Goal: Transaction & Acquisition: Purchase product/service

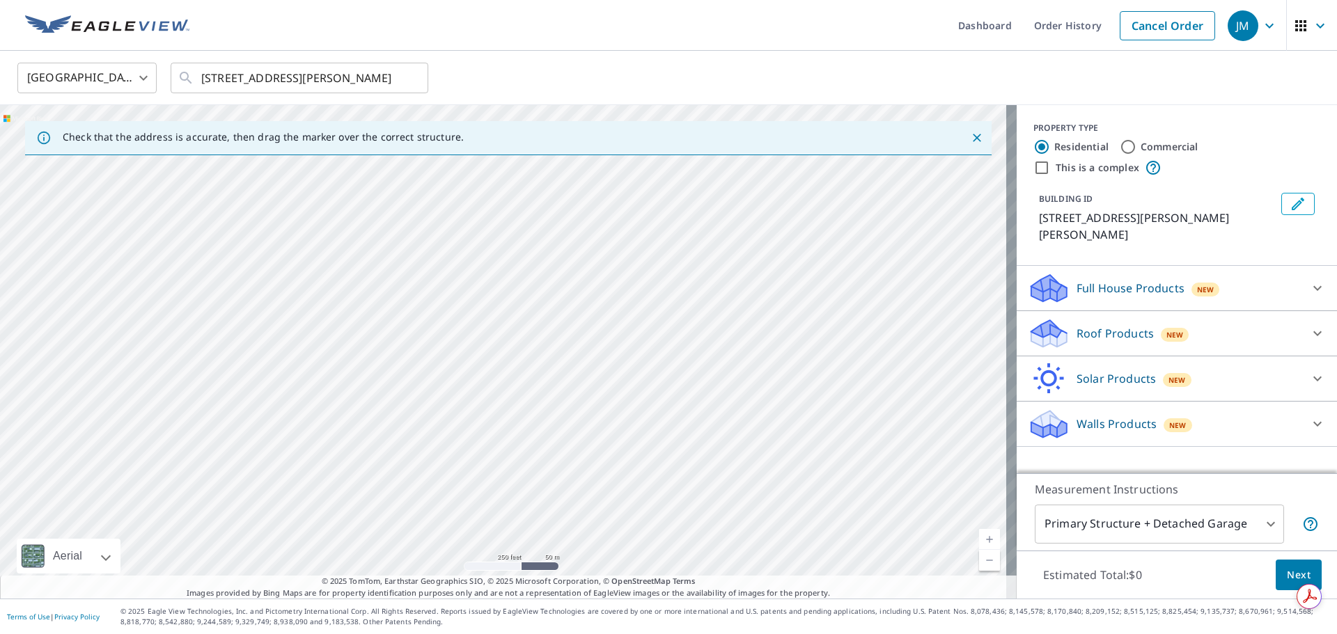
drag, startPoint x: 429, startPoint y: 373, endPoint x: 547, endPoint y: 116, distance: 282.0
click at [547, 116] on div "[STREET_ADDRESS][PERSON_NAME][PERSON_NAME]" at bounding box center [508, 352] width 1017 height 494
drag, startPoint x: 505, startPoint y: 402, endPoint x: 542, endPoint y: 542, distance: 144.9
click at [542, 542] on div "[STREET_ADDRESS][PERSON_NAME][PERSON_NAME]" at bounding box center [508, 352] width 1017 height 494
drag, startPoint x: 638, startPoint y: 431, endPoint x: 650, endPoint y: 423, distance: 14.1
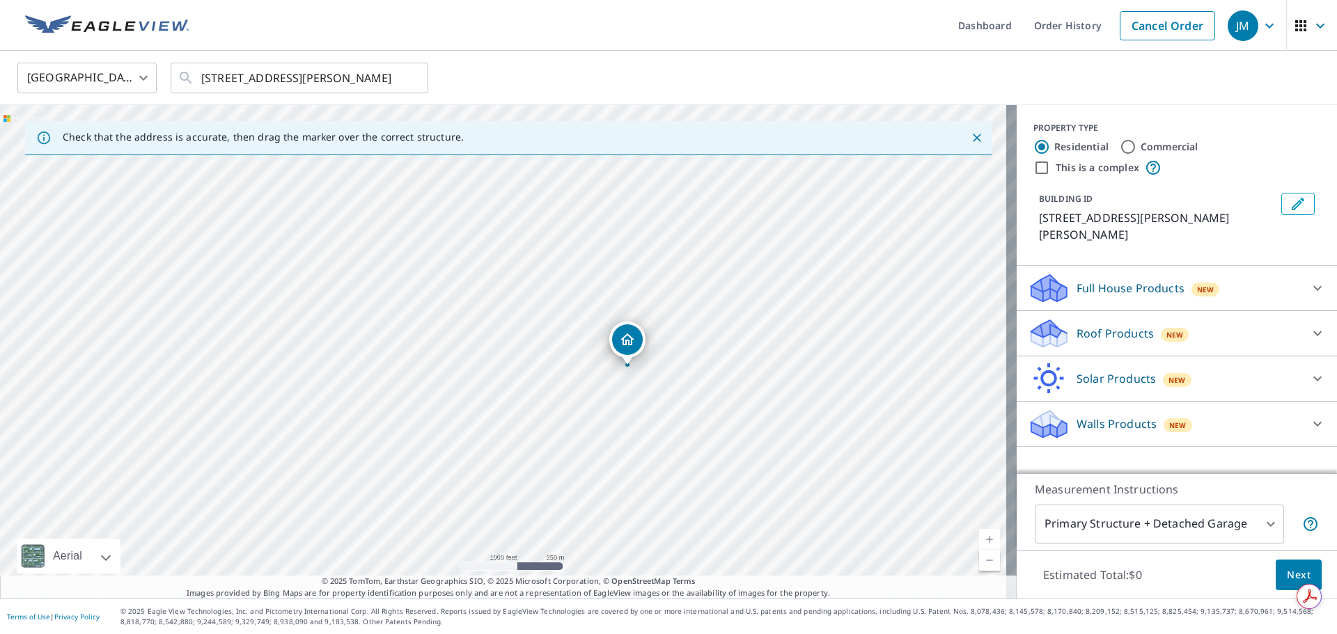
click at [650, 423] on div "[STREET_ADDRESS][PERSON_NAME][PERSON_NAME]" at bounding box center [508, 352] width 1017 height 494
drag, startPoint x: 424, startPoint y: 306, endPoint x: 377, endPoint y: 283, distance: 52.3
click at [377, 283] on div "[STREET_ADDRESS][PERSON_NAME][PERSON_NAME]" at bounding box center [508, 352] width 1017 height 494
drag, startPoint x: 730, startPoint y: 277, endPoint x: 420, endPoint y: 530, distance: 399.9
click at [410, 545] on div "[STREET_ADDRESS][PERSON_NAME][PERSON_NAME]" at bounding box center [508, 352] width 1017 height 494
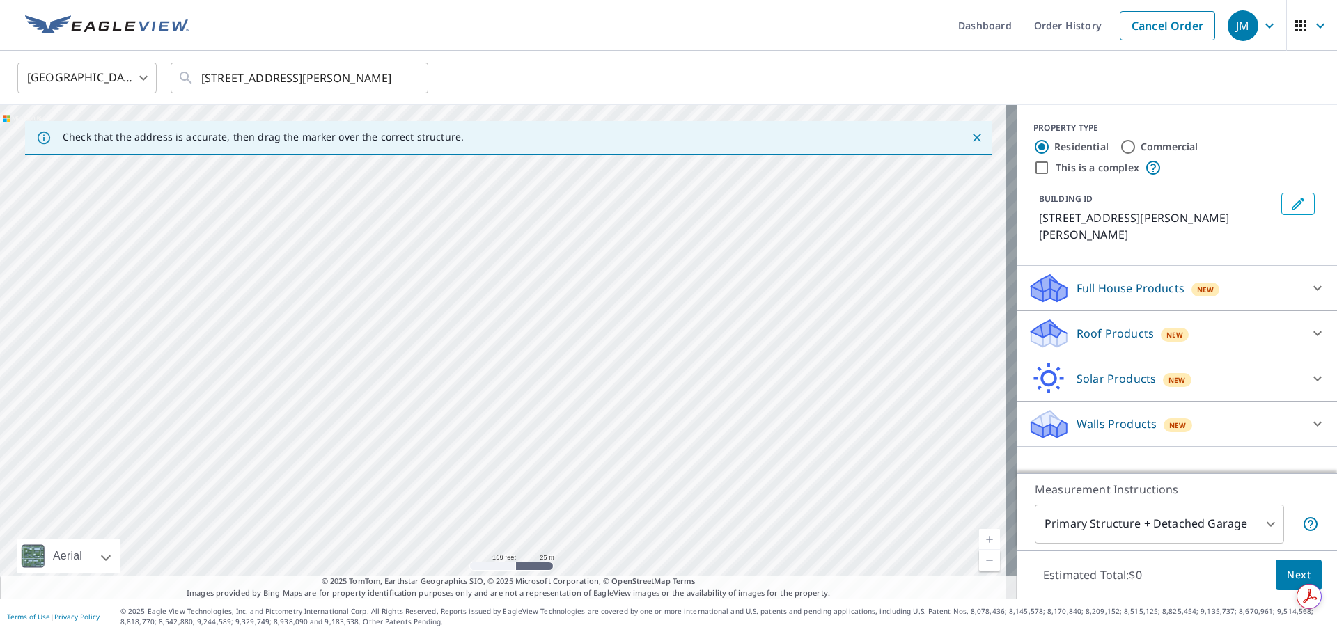
drag, startPoint x: 421, startPoint y: 258, endPoint x: 551, endPoint y: 467, distance: 246.7
click at [551, 467] on div "[STREET_ADDRESS][PERSON_NAME][PERSON_NAME]" at bounding box center [508, 352] width 1017 height 494
drag, startPoint x: 478, startPoint y: 461, endPoint x: 572, endPoint y: 351, distance: 144.3
click at [572, 351] on div "[STREET_ADDRESS][PERSON_NAME][PERSON_NAME]" at bounding box center [508, 352] width 1017 height 494
drag, startPoint x: 300, startPoint y: 407, endPoint x: 497, endPoint y: 335, distance: 209.7
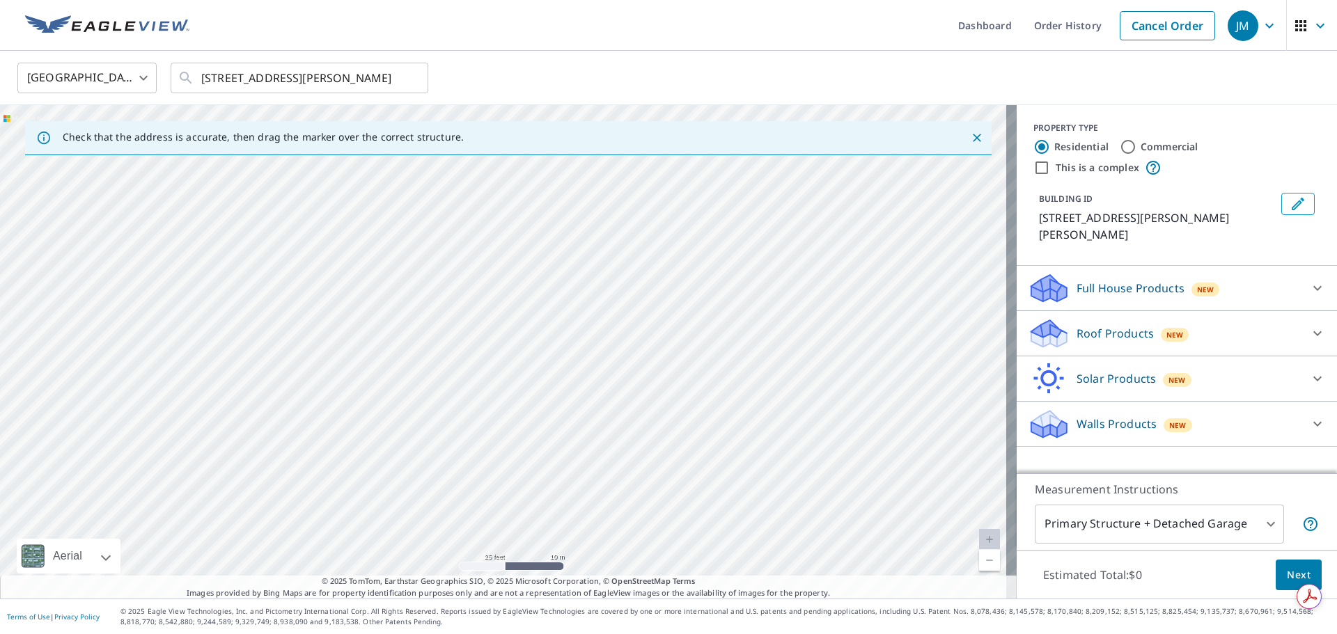
click at [497, 335] on div "[STREET_ADDRESS][PERSON_NAME][PERSON_NAME]" at bounding box center [508, 352] width 1017 height 494
click at [473, 328] on div "[STREET_ADDRESS][PERSON_NAME][PERSON_NAME]" at bounding box center [508, 352] width 1017 height 494
drag, startPoint x: 625, startPoint y: 299, endPoint x: 624, endPoint y: 315, distance: 15.3
click at [625, 312] on div "[STREET_ADDRESS][PERSON_NAME][PERSON_NAME]" at bounding box center [508, 352] width 1017 height 494
drag, startPoint x: 561, startPoint y: 362, endPoint x: 579, endPoint y: 304, distance: 61.4
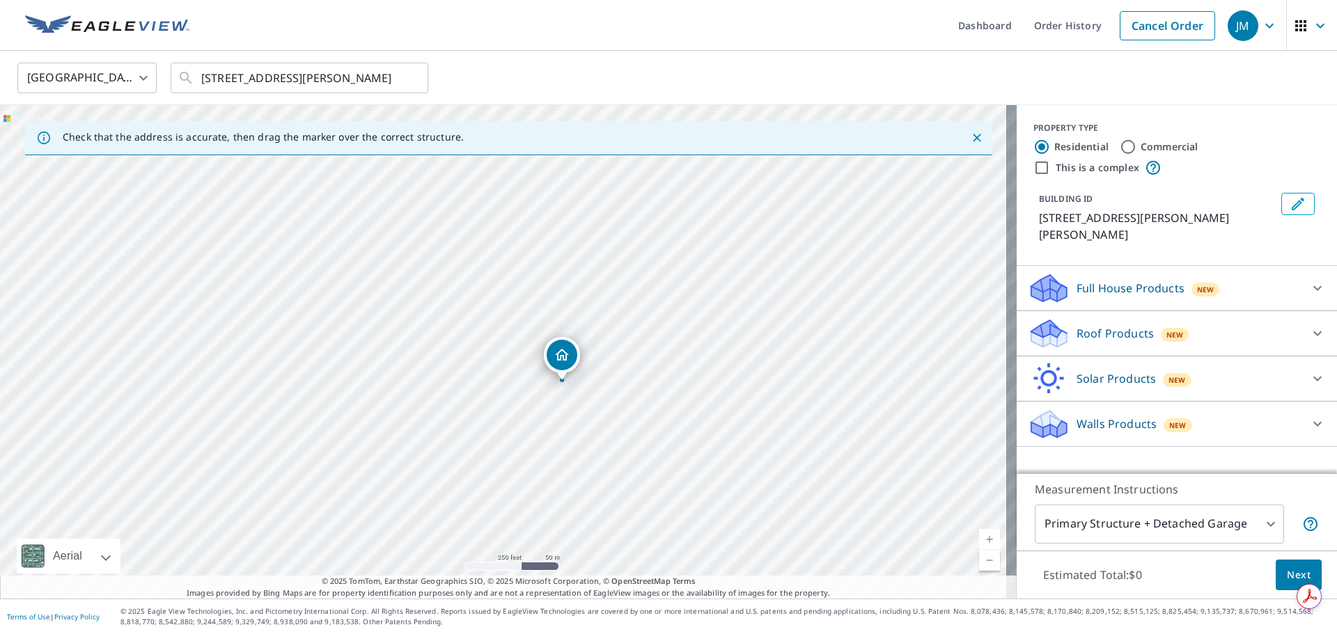
drag, startPoint x: 198, startPoint y: 282, endPoint x: 883, endPoint y: 373, distance: 691.1
click at [972, 366] on div "[STREET_ADDRESS][PERSON_NAME][PERSON_NAME]" at bounding box center [508, 352] width 1017 height 494
drag, startPoint x: 499, startPoint y: 375, endPoint x: 545, endPoint y: 421, distance: 66.0
click at [544, 420] on div "[STREET_ADDRESS][PERSON_NAME][PERSON_NAME]" at bounding box center [508, 352] width 1017 height 494
drag, startPoint x: 455, startPoint y: 338, endPoint x: 440, endPoint y: 292, distance: 49.1
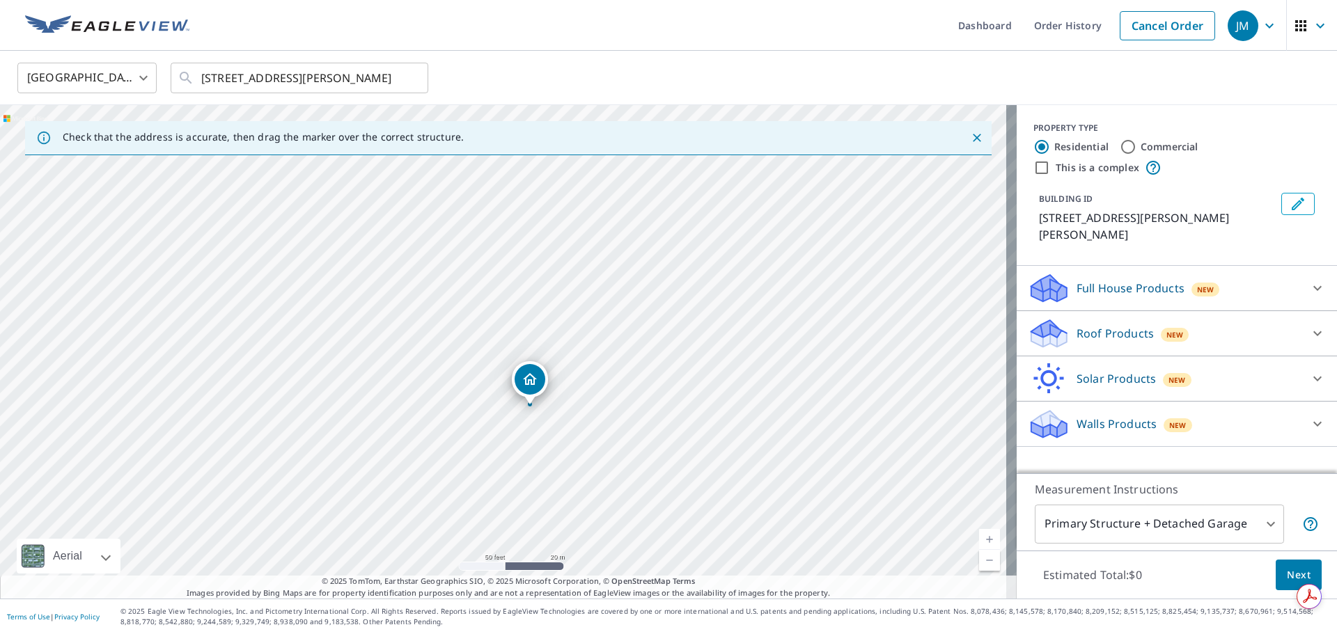
drag, startPoint x: 696, startPoint y: 370, endPoint x: 704, endPoint y: 388, distance: 19.0
click at [704, 388] on div "[STREET_ADDRESS][PERSON_NAME][PERSON_NAME]" at bounding box center [508, 352] width 1017 height 494
drag, startPoint x: 597, startPoint y: 420, endPoint x: 566, endPoint y: 507, distance: 92.5
click at [566, 507] on div "[STREET_ADDRESS][PERSON_NAME][PERSON_NAME]" at bounding box center [508, 352] width 1017 height 494
drag, startPoint x: 492, startPoint y: 465, endPoint x: 691, endPoint y: 192, distance: 337.9
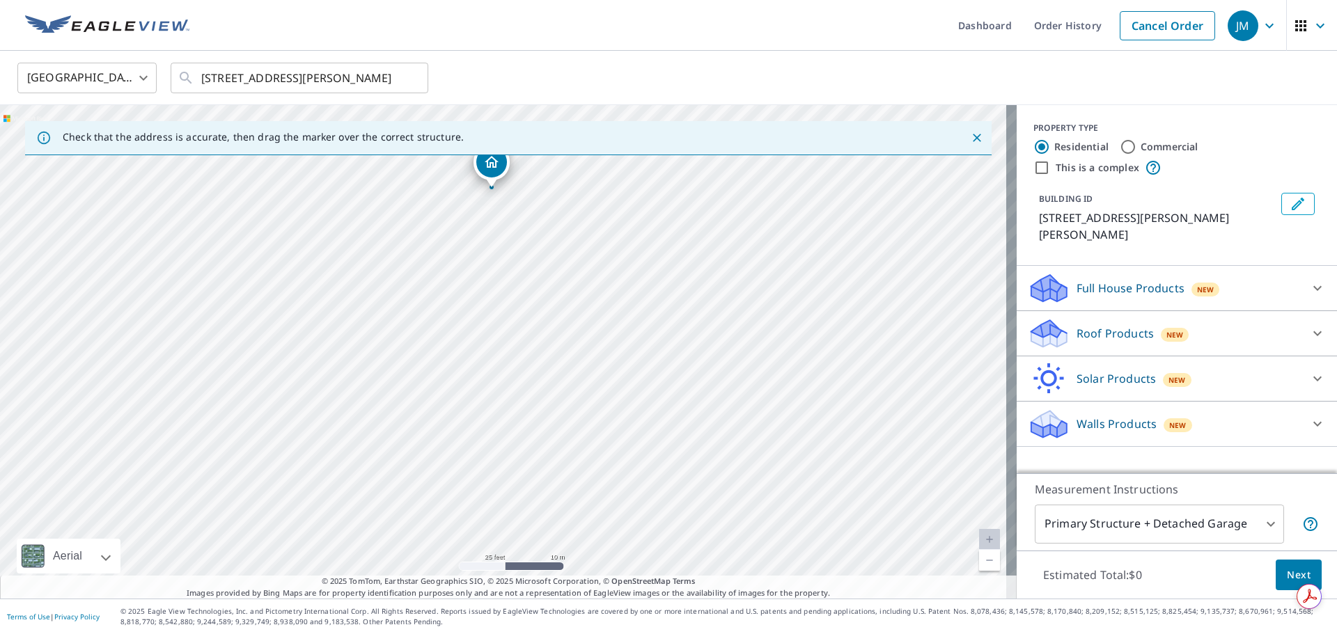
drag, startPoint x: 415, startPoint y: 311, endPoint x: 377, endPoint y: 295, distance: 40.9
click at [376, 288] on div "[STREET_ADDRESS][PERSON_NAME][PERSON_NAME]" at bounding box center [508, 352] width 1017 height 494
drag, startPoint x: 499, startPoint y: 166, endPoint x: 538, endPoint y: 420, distance: 257.0
drag, startPoint x: 618, startPoint y: 430, endPoint x: 620, endPoint y: 503, distance: 73.1
click at [620, 503] on div "[STREET_ADDRESS][PERSON_NAME][PERSON_NAME]" at bounding box center [508, 352] width 1017 height 494
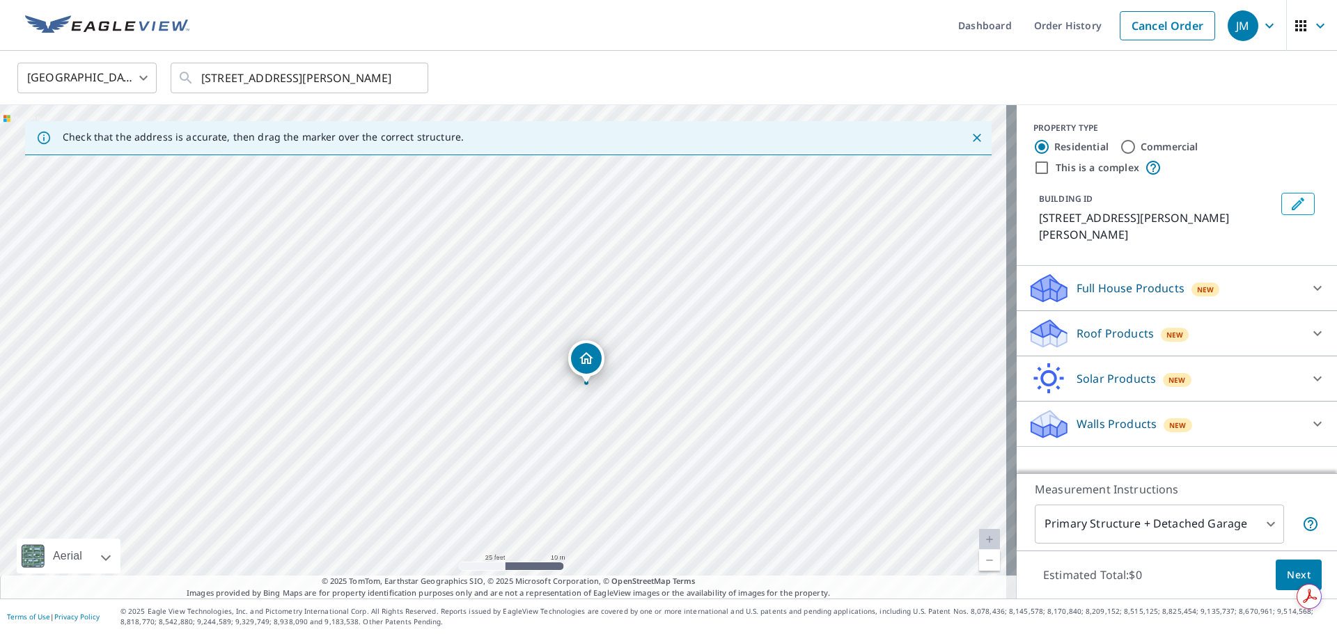
drag, startPoint x: 495, startPoint y: 441, endPoint x: 583, endPoint y: 355, distance: 123.1
drag, startPoint x: 544, startPoint y: 294, endPoint x: 629, endPoint y: 221, distance: 112.1
drag, startPoint x: 529, startPoint y: 372, endPoint x: 753, endPoint y: 421, distance: 228.9
click at [753, 421] on div "[STREET_ADDRESS][PERSON_NAME][PERSON_NAME]" at bounding box center [508, 352] width 1017 height 494
drag, startPoint x: 728, startPoint y: 371, endPoint x: 822, endPoint y: 285, distance: 127.6
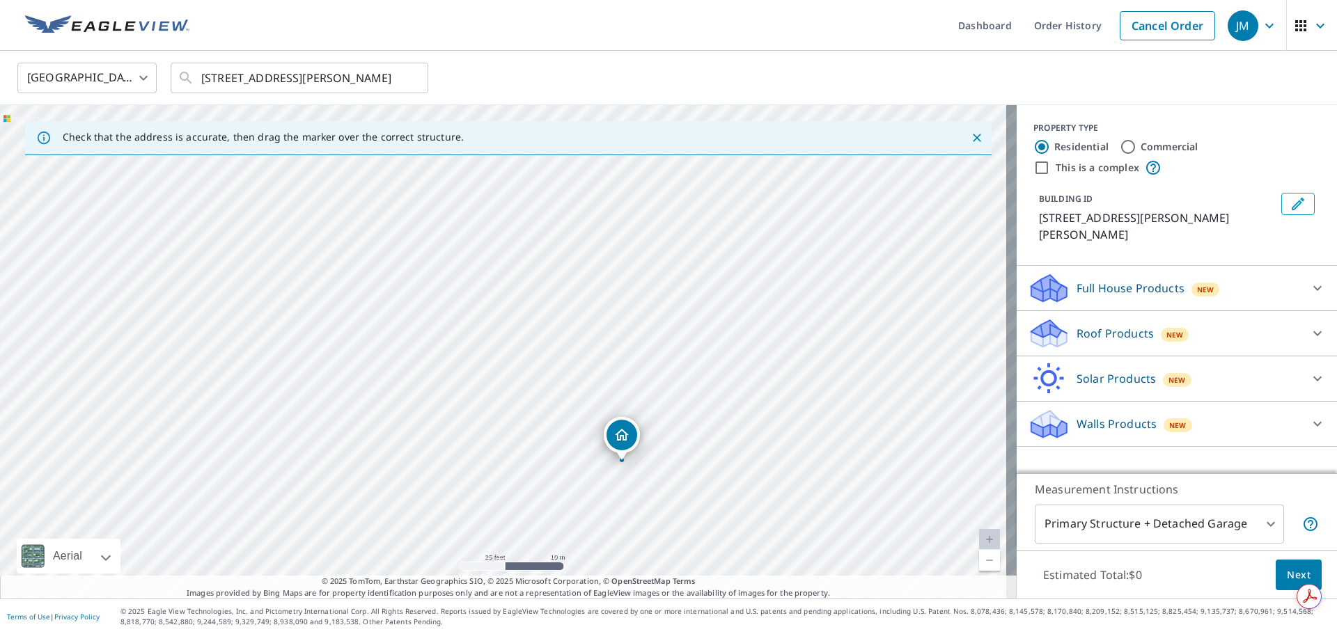
drag, startPoint x: 752, startPoint y: 341, endPoint x: 870, endPoint y: 452, distance: 162.1
click at [870, 452] on div "[STREET_ADDRESS][PERSON_NAME][PERSON_NAME]" at bounding box center [508, 352] width 1017 height 494
drag, startPoint x: 620, startPoint y: 438, endPoint x: 724, endPoint y: 347, distance: 138.1
drag, startPoint x: 668, startPoint y: 252, endPoint x: 784, endPoint y: 356, distance: 155.3
click at [784, 356] on div "[STREET_ADDRESS][PERSON_NAME][PERSON_NAME]" at bounding box center [508, 352] width 1017 height 494
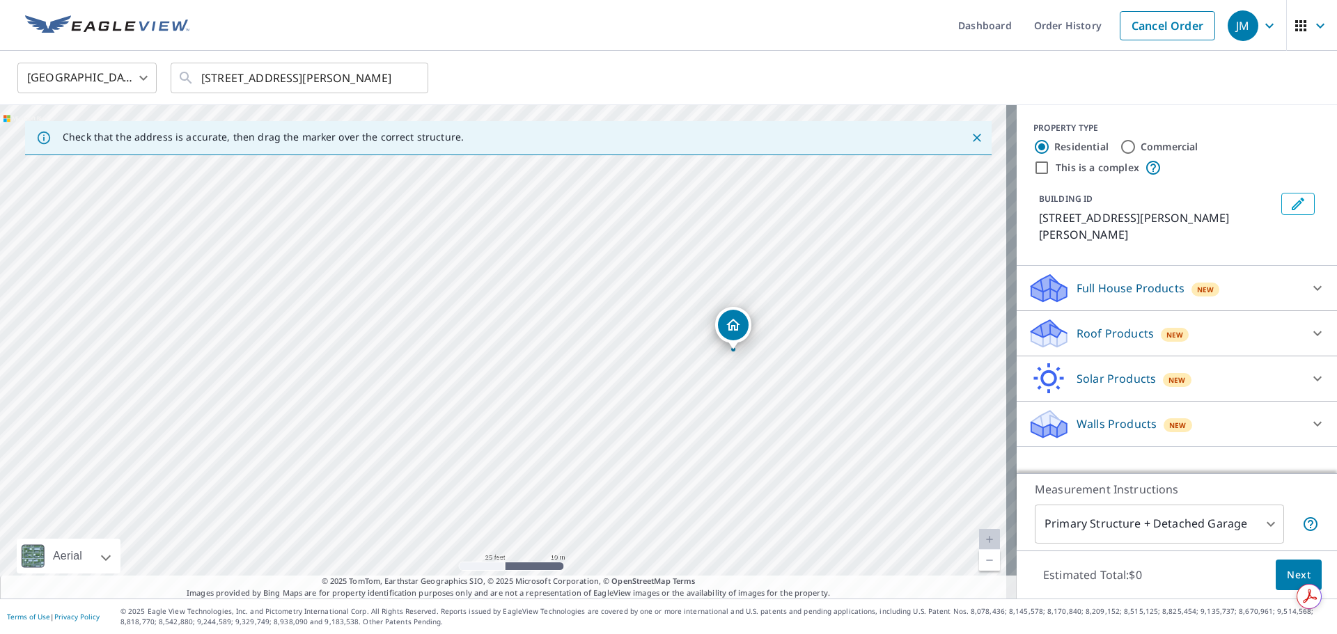
drag, startPoint x: 614, startPoint y: 432, endPoint x: 728, endPoint y: 329, distance: 153.8
drag, startPoint x: 508, startPoint y: 324, endPoint x: 634, endPoint y: 272, distance: 136.4
drag, startPoint x: 678, startPoint y: 455, endPoint x: 826, endPoint y: 365, distance: 173.2
click at [826, 365] on div "[STREET_ADDRESS][PERSON_NAME][PERSON_NAME]" at bounding box center [508, 352] width 1017 height 494
drag, startPoint x: 692, startPoint y: 276, endPoint x: 809, endPoint y: 249, distance: 120.3
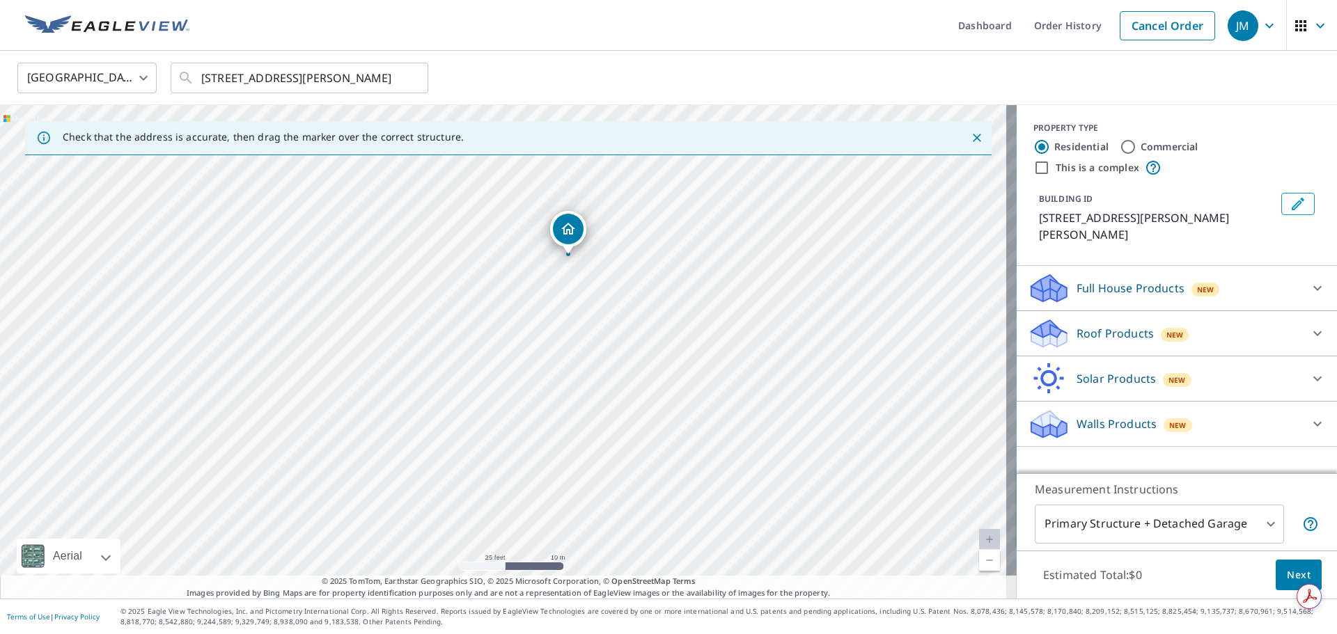
click at [809, 249] on div "[STREET_ADDRESS][PERSON_NAME][PERSON_NAME]" at bounding box center [508, 352] width 1017 height 494
drag, startPoint x: 838, startPoint y: 417, endPoint x: 882, endPoint y: 403, distance: 46.0
click at [882, 403] on div "[STREET_ADDRESS][PERSON_NAME][PERSON_NAME]" at bounding box center [508, 352] width 1017 height 494
drag, startPoint x: 612, startPoint y: 212, endPoint x: 743, endPoint y: 322, distance: 170.6
drag, startPoint x: 694, startPoint y: 401, endPoint x: 834, endPoint y: 281, distance: 185.2
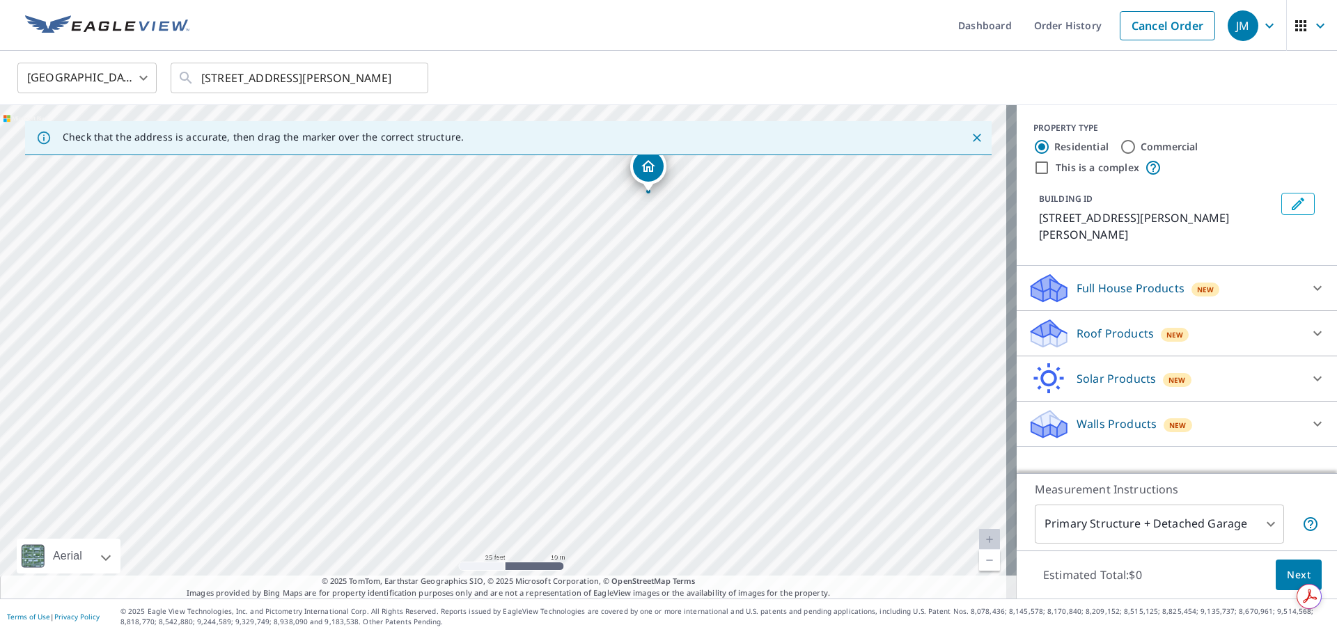
click at [834, 281] on div "[STREET_ADDRESS][PERSON_NAME][PERSON_NAME]" at bounding box center [508, 352] width 1017 height 494
drag, startPoint x: 617, startPoint y: 267, endPoint x: 738, endPoint y: 348, distance: 146.0
click at [738, 348] on div "[STREET_ADDRESS][PERSON_NAME][PERSON_NAME]" at bounding box center [508, 352] width 1017 height 494
drag, startPoint x: 781, startPoint y: 246, endPoint x: 686, endPoint y: 335, distance: 130.1
drag, startPoint x: 546, startPoint y: 451, endPoint x: 976, endPoint y: 348, distance: 441.7
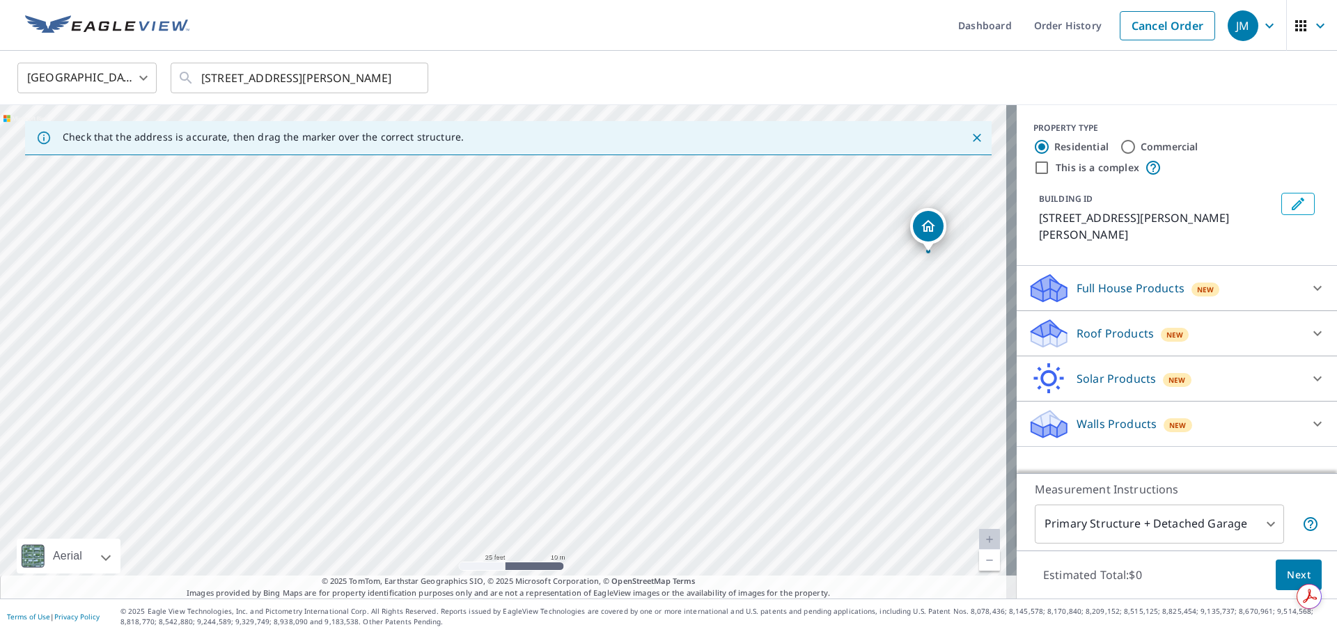
click at [976, 348] on div "[STREET_ADDRESS][PERSON_NAME][PERSON_NAME]" at bounding box center [508, 352] width 1017 height 494
drag, startPoint x: 430, startPoint y: 352, endPoint x: 542, endPoint y: 285, distance: 131.1
click at [549, 292] on div "[STREET_ADDRESS][PERSON_NAME][PERSON_NAME]" at bounding box center [508, 352] width 1017 height 494
drag, startPoint x: 779, startPoint y: 361, endPoint x: 427, endPoint y: 452, distance: 364.0
click at [427, 452] on div "[STREET_ADDRESS][PERSON_NAME][PERSON_NAME]" at bounding box center [508, 352] width 1017 height 494
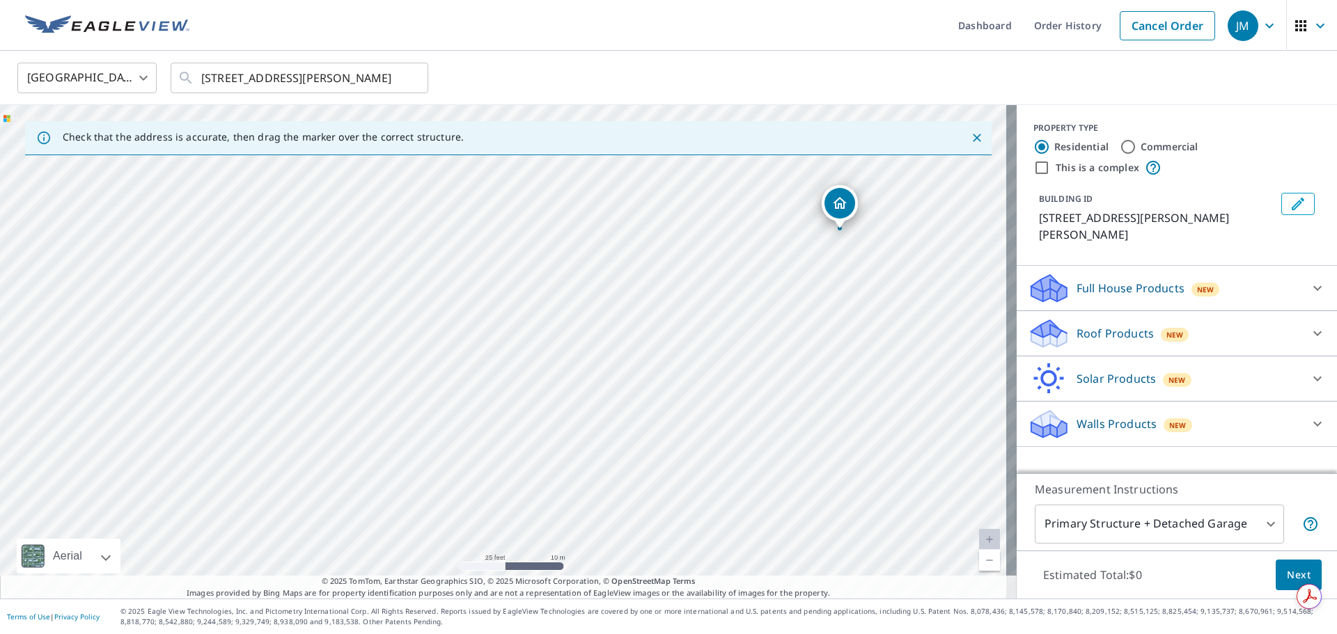
drag, startPoint x: 693, startPoint y: 368, endPoint x: 845, endPoint y: 314, distance: 161.0
click at [822, 338] on div "[STREET_ADDRESS][PERSON_NAME][PERSON_NAME]" at bounding box center [508, 352] width 1017 height 494
drag, startPoint x: 497, startPoint y: 446, endPoint x: 394, endPoint y: 447, distance: 103.1
click at [340, 544] on div "[STREET_ADDRESS][PERSON_NAME][PERSON_NAME]" at bounding box center [508, 352] width 1017 height 494
drag, startPoint x: 709, startPoint y: 283, endPoint x: 702, endPoint y: 298, distance: 16.8
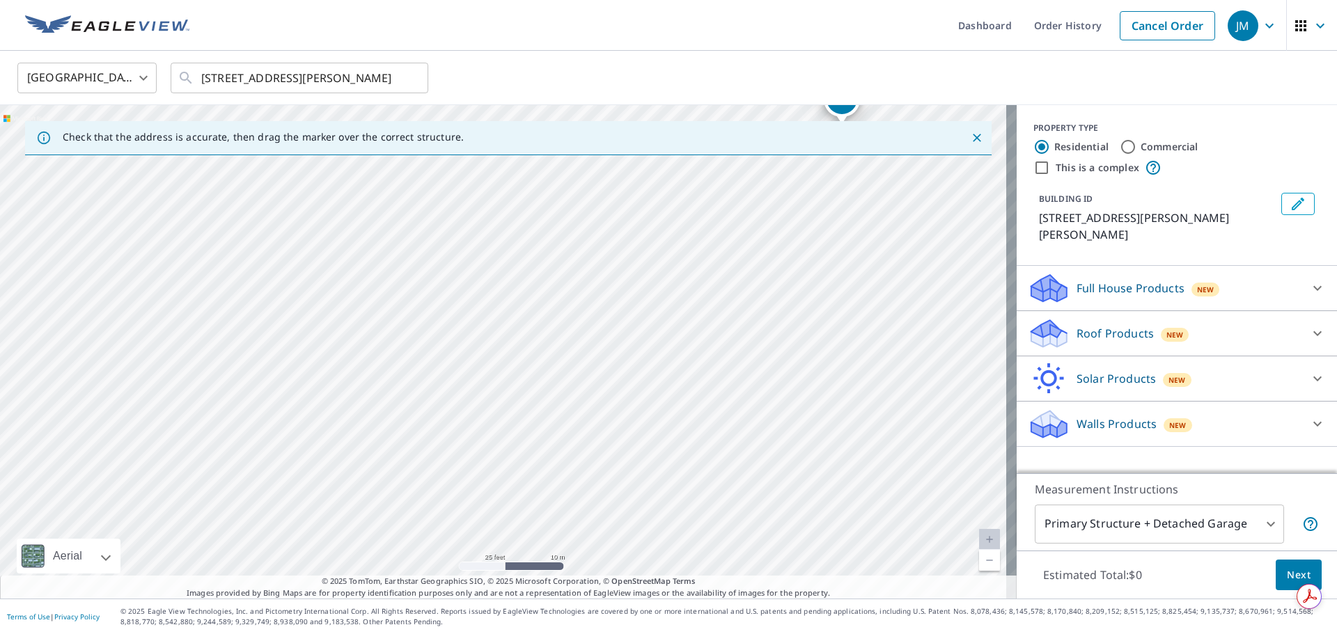
drag, startPoint x: 628, startPoint y: 463, endPoint x: 950, endPoint y: 244, distance: 389.5
click at [950, 244] on div "[STREET_ADDRESS][PERSON_NAME][PERSON_NAME]" at bounding box center [508, 352] width 1017 height 494
drag, startPoint x: 891, startPoint y: 306, endPoint x: 827, endPoint y: 427, distance: 137.1
click at [827, 427] on div "[STREET_ADDRESS][PERSON_NAME][PERSON_NAME]" at bounding box center [508, 352] width 1017 height 494
drag, startPoint x: 671, startPoint y: 280, endPoint x: 756, endPoint y: 410, distance: 155.5
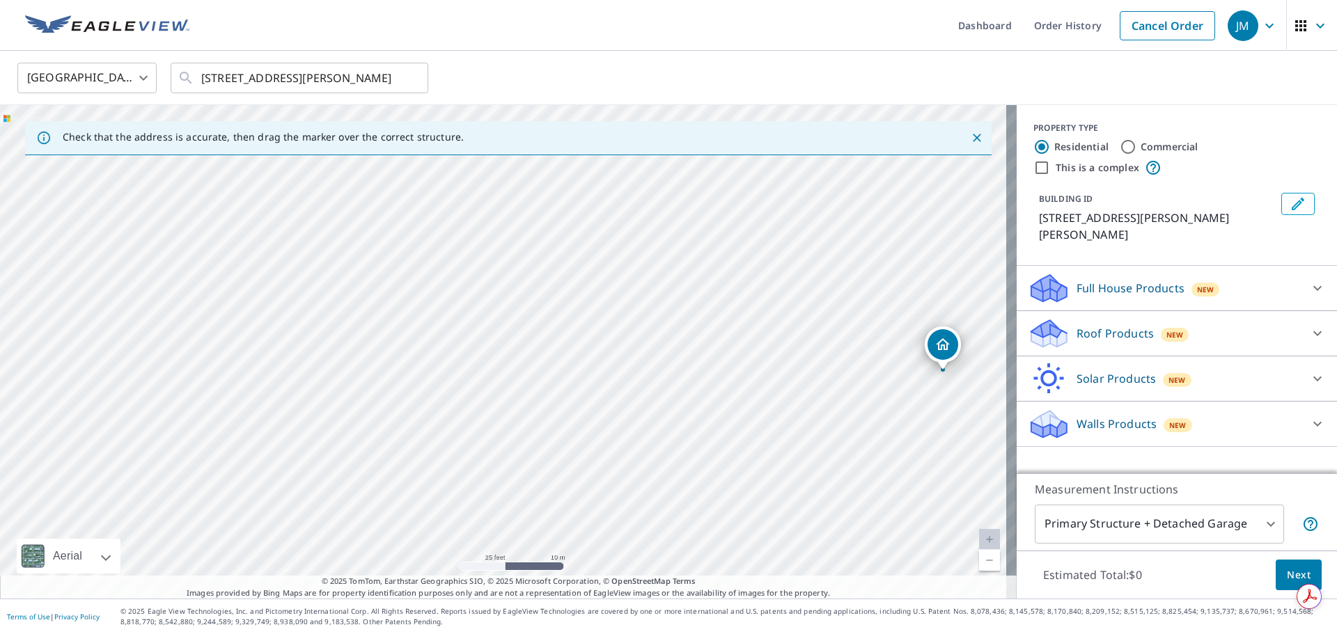
click at [838, 403] on div "[STREET_ADDRESS][PERSON_NAME][PERSON_NAME]" at bounding box center [508, 352] width 1017 height 494
drag, startPoint x: 611, startPoint y: 448, endPoint x: 822, endPoint y: 315, distance: 248.8
click at [822, 315] on div "[STREET_ADDRESS][PERSON_NAME][PERSON_NAME]" at bounding box center [508, 352] width 1017 height 494
drag, startPoint x: 661, startPoint y: 448, endPoint x: 306, endPoint y: 447, distance: 355.1
click at [307, 447] on div "[STREET_ADDRESS][PERSON_NAME][PERSON_NAME]" at bounding box center [508, 352] width 1017 height 494
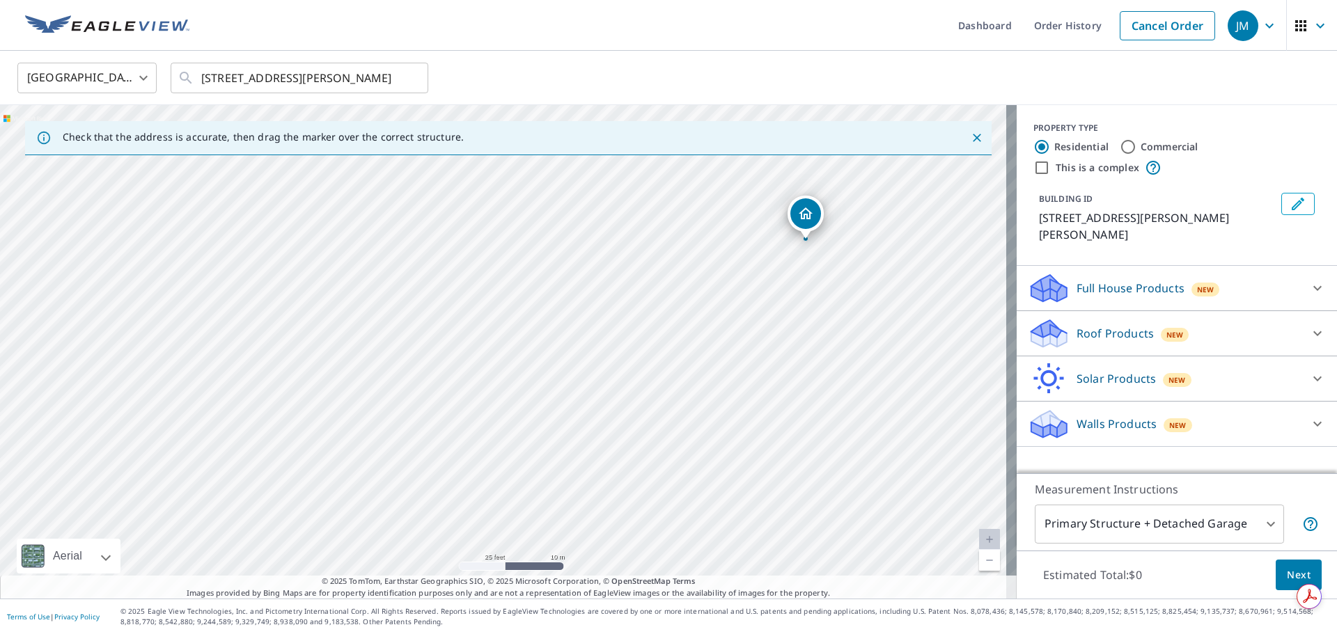
drag, startPoint x: 756, startPoint y: 331, endPoint x: 730, endPoint y: 367, distance: 43.9
click at [730, 367] on div "[STREET_ADDRESS][PERSON_NAME][PERSON_NAME]" at bounding box center [508, 352] width 1017 height 494
drag, startPoint x: 815, startPoint y: 221, endPoint x: 709, endPoint y: 304, distance: 134.8
drag, startPoint x: 501, startPoint y: 330, endPoint x: 525, endPoint y: 355, distance: 35.0
drag, startPoint x: 593, startPoint y: 374, endPoint x: 854, endPoint y: 274, distance: 279.5
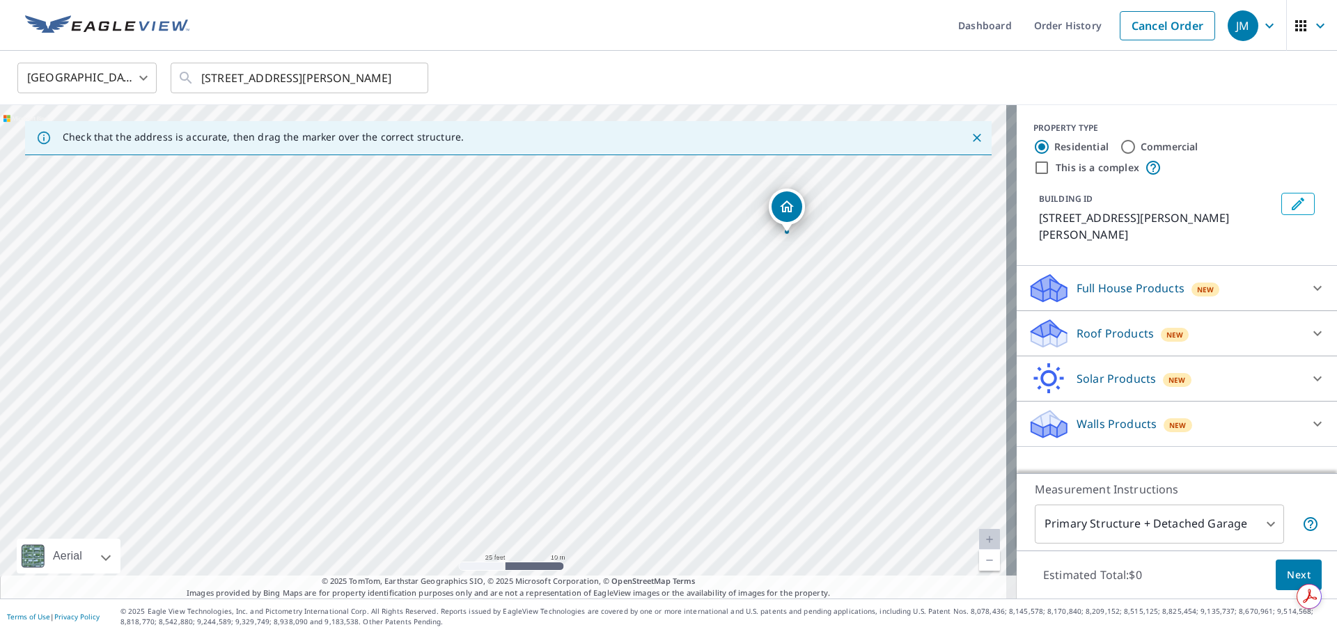
click at [854, 274] on div "[STREET_ADDRESS][PERSON_NAME][PERSON_NAME]" at bounding box center [508, 352] width 1017 height 494
drag, startPoint x: 776, startPoint y: 235, endPoint x: 638, endPoint y: 293, distance: 149.8
drag, startPoint x: 345, startPoint y: 416, endPoint x: 716, endPoint y: 325, distance: 382.0
click at [716, 325] on div "[STREET_ADDRESS][PERSON_NAME][PERSON_NAME]" at bounding box center [508, 352] width 1017 height 494
drag, startPoint x: 709, startPoint y: 469, endPoint x: 563, endPoint y: 492, distance: 147.2
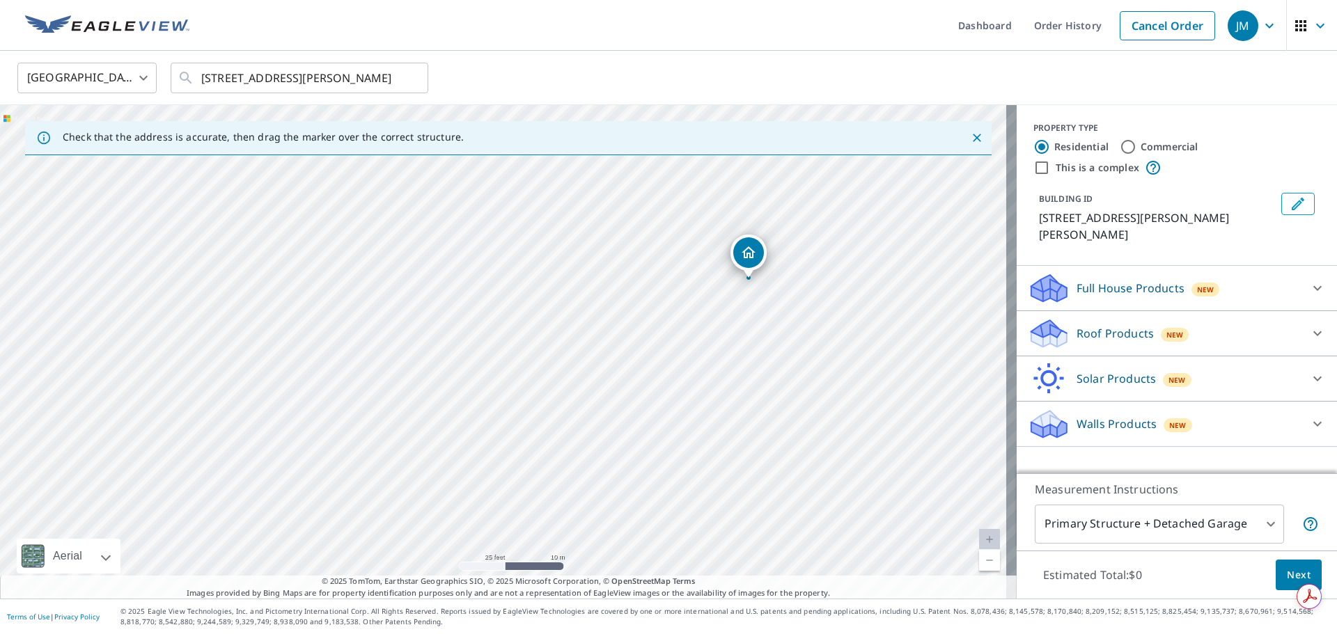
click at [563, 492] on div "[STREET_ADDRESS][PERSON_NAME][PERSON_NAME]" at bounding box center [508, 352] width 1017 height 494
drag, startPoint x: 750, startPoint y: 255, endPoint x: 641, endPoint y: 356, distance: 148.8
drag, startPoint x: 575, startPoint y: 281, endPoint x: 451, endPoint y: 397, distance: 170.0
click at [451, 397] on div "[STREET_ADDRESS][PERSON_NAME][PERSON_NAME]" at bounding box center [508, 352] width 1017 height 494
drag, startPoint x: 421, startPoint y: 462, endPoint x: 486, endPoint y: 480, distance: 67.4
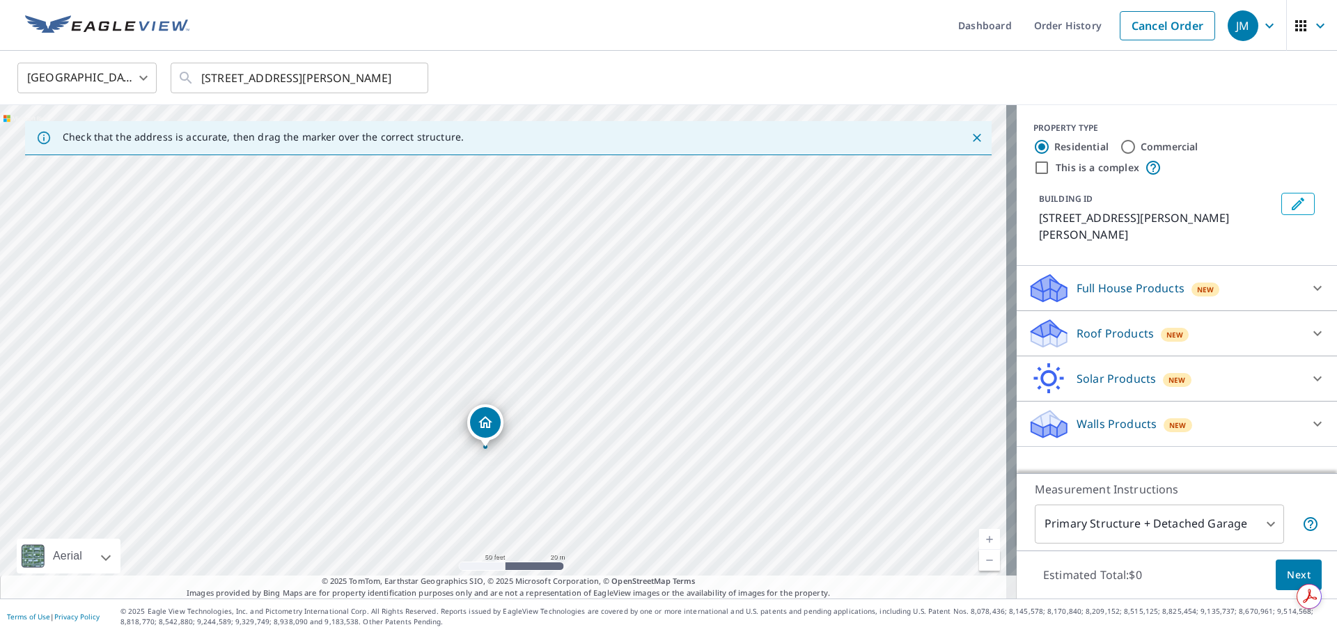
click at [486, 480] on div "[STREET_ADDRESS][PERSON_NAME][PERSON_NAME]" at bounding box center [508, 352] width 1017 height 494
drag, startPoint x: 492, startPoint y: 429, endPoint x: 508, endPoint y: 265, distance: 164.5
click at [508, 265] on div "[STREET_ADDRESS][PERSON_NAME][PERSON_NAME]" at bounding box center [508, 352] width 1017 height 494
click at [655, 409] on div "[STREET_ADDRESS][PERSON_NAME][PERSON_NAME]" at bounding box center [508, 352] width 1017 height 494
drag, startPoint x: 589, startPoint y: 356, endPoint x: 493, endPoint y: 338, distance: 97.7
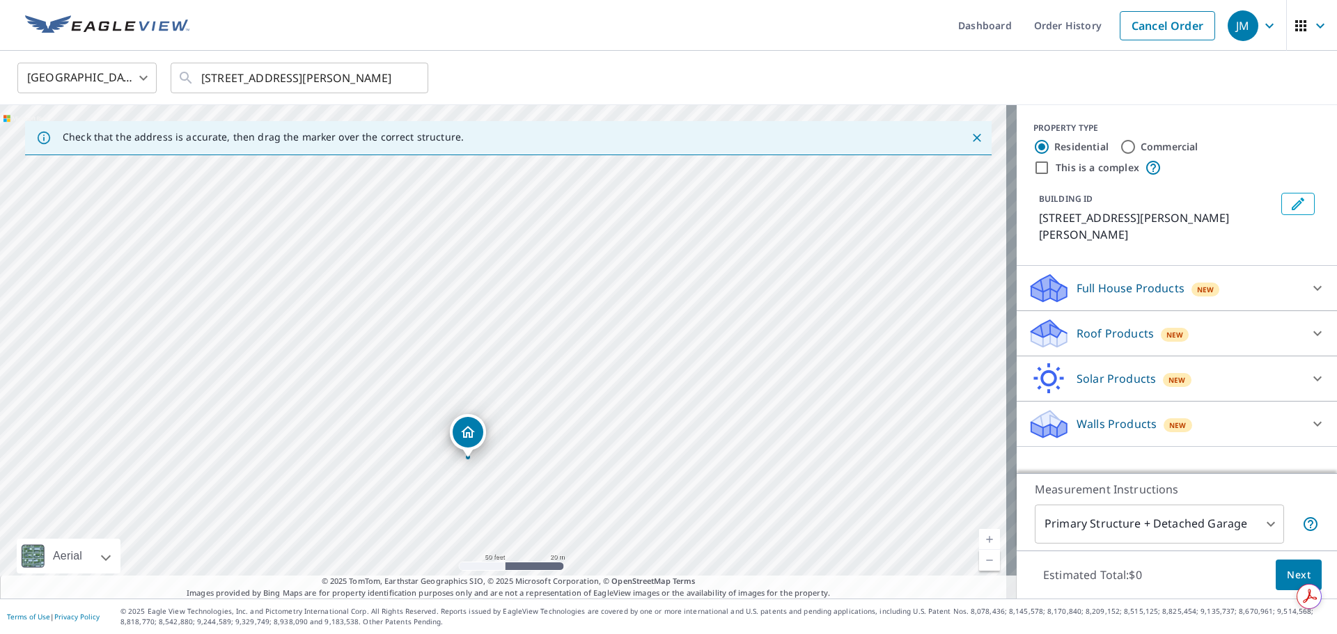
drag, startPoint x: 593, startPoint y: 358, endPoint x: 533, endPoint y: 460, distance: 118.6
click at [533, 460] on div "[STREET_ADDRESS][PERSON_NAME][PERSON_NAME]" at bounding box center [508, 352] width 1017 height 494
drag, startPoint x: 475, startPoint y: 440, endPoint x: 433, endPoint y: 483, distance: 60.1
drag, startPoint x: 535, startPoint y: 271, endPoint x: 576, endPoint y: 424, distance: 158.6
drag, startPoint x: 574, startPoint y: 235, endPoint x: 608, endPoint y: 492, distance: 259.1
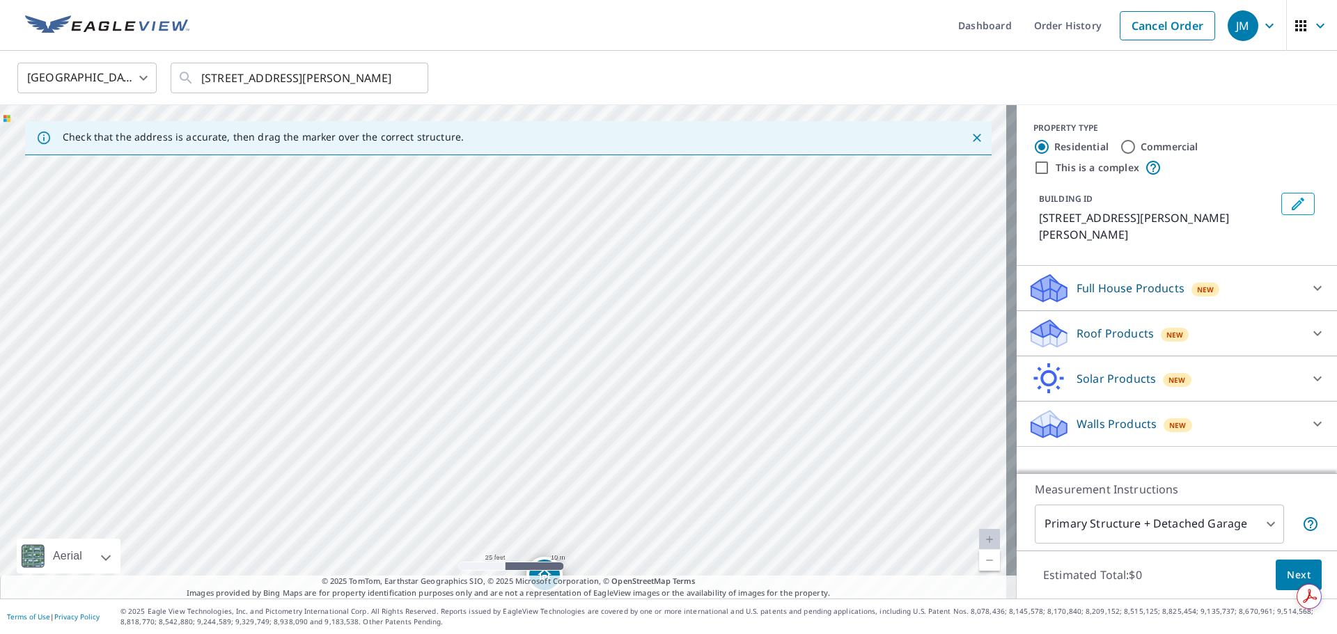
click at [608, 492] on div "[STREET_ADDRESS][PERSON_NAME][PERSON_NAME]" at bounding box center [508, 352] width 1017 height 494
drag, startPoint x: 703, startPoint y: 305, endPoint x: 536, endPoint y: 500, distance: 256.8
click at [535, 564] on div "[STREET_ADDRESS][PERSON_NAME][PERSON_NAME]" at bounding box center [508, 352] width 1017 height 494
drag, startPoint x: 570, startPoint y: 312, endPoint x: 856, endPoint y: 139, distance: 333.7
click at [872, 132] on div "Check that the address is accurate, then drag the marker over the correct struc…" at bounding box center [508, 352] width 1017 height 494
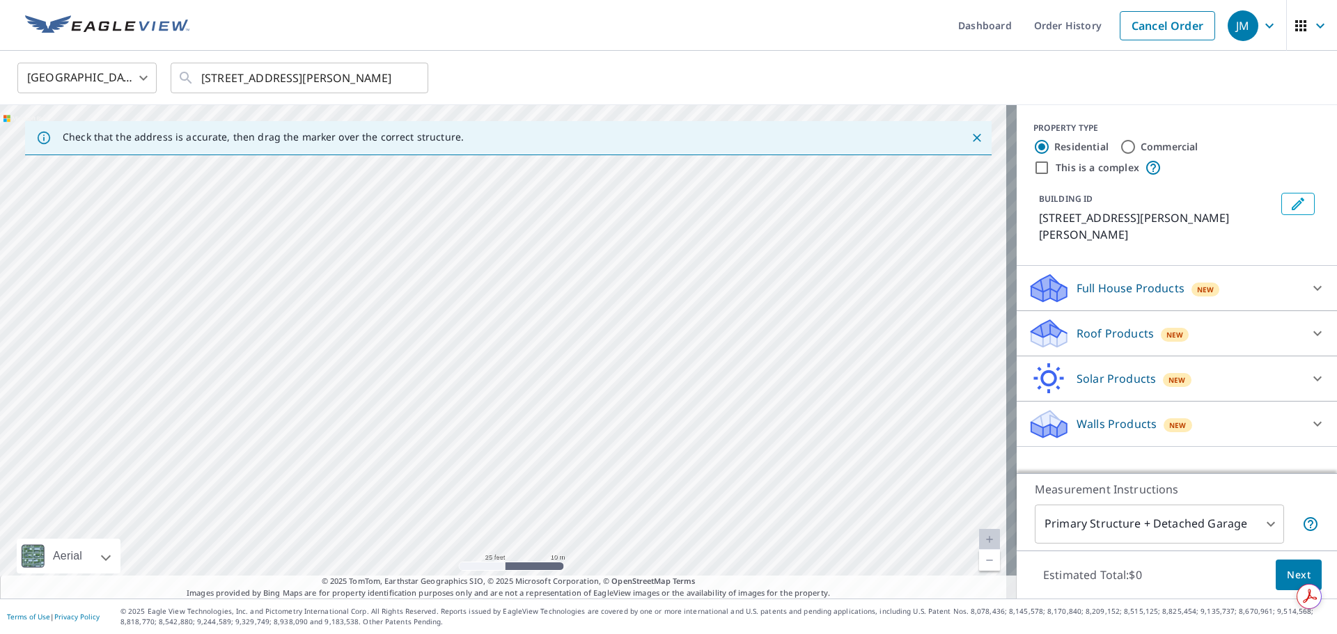
click at [583, 413] on div "[STREET_ADDRESS][PERSON_NAME][PERSON_NAME]" at bounding box center [508, 352] width 1017 height 494
drag, startPoint x: 673, startPoint y: 457, endPoint x: 551, endPoint y: 257, distance: 234.3
click at [551, 257] on div "[STREET_ADDRESS][PERSON_NAME][PERSON_NAME]" at bounding box center [508, 352] width 1017 height 494
drag, startPoint x: 617, startPoint y: 258, endPoint x: 714, endPoint y: 383, distance: 158.2
click at [714, 383] on div "[STREET_ADDRESS][PERSON_NAME][PERSON_NAME]" at bounding box center [508, 352] width 1017 height 494
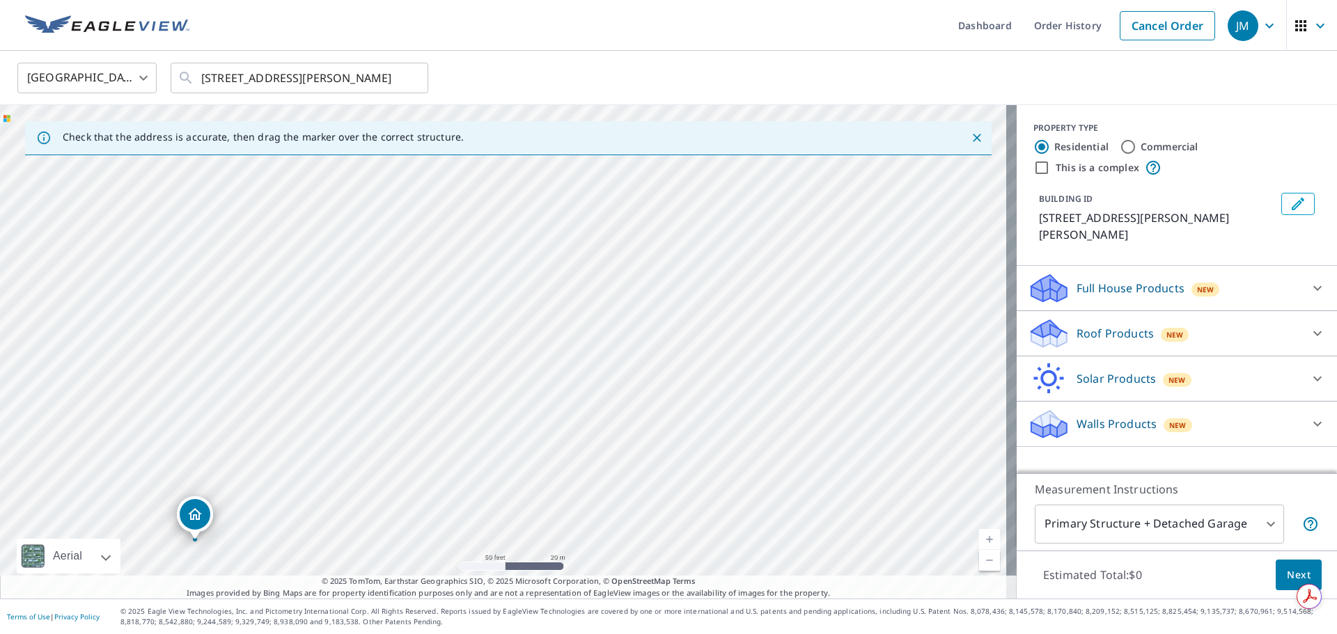
click at [171, 519] on div "[STREET_ADDRESS][PERSON_NAME][PERSON_NAME]" at bounding box center [508, 352] width 1017 height 494
drag, startPoint x: 200, startPoint y: 515, endPoint x: 691, endPoint y: 313, distance: 531.5
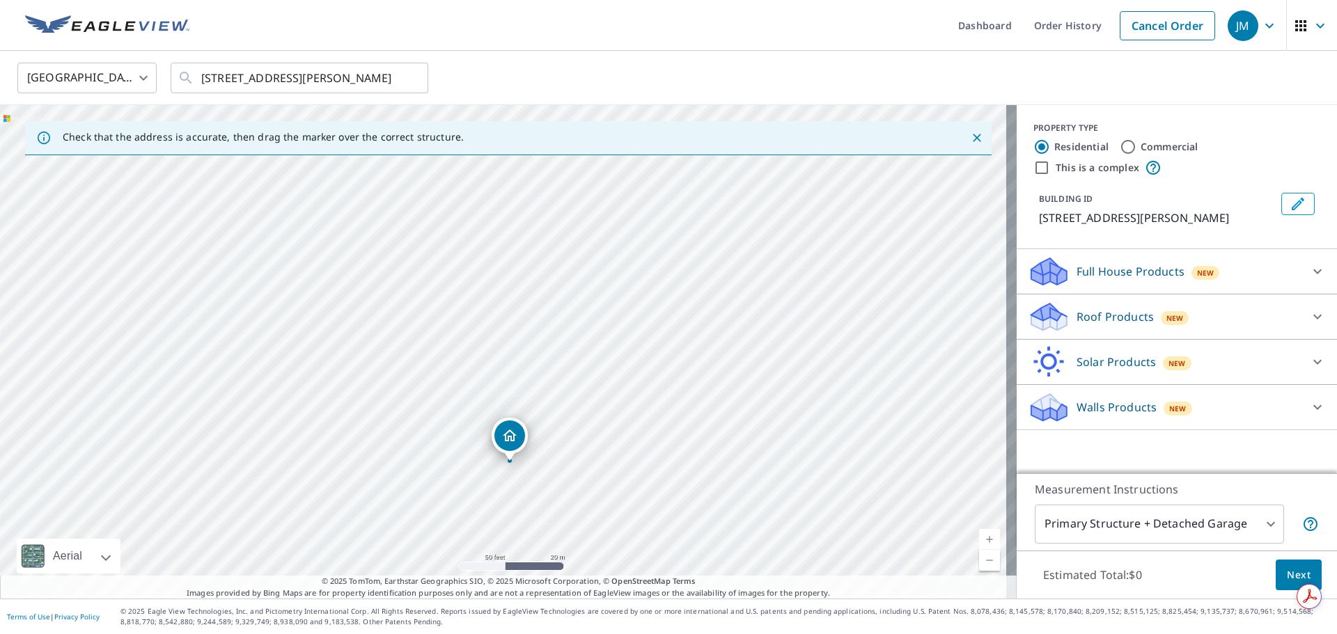
drag, startPoint x: 758, startPoint y: 318, endPoint x: 763, endPoint y: 416, distance: 97.6
click at [763, 416] on div "[STREET_ADDRESS][PERSON_NAME]" at bounding box center [508, 352] width 1017 height 494
drag, startPoint x: 623, startPoint y: 320, endPoint x: 951, endPoint y: 343, distance: 329.5
click at [951, 343] on div "[STREET_ADDRESS][PERSON_NAME]" at bounding box center [508, 352] width 1017 height 494
drag, startPoint x: 878, startPoint y: 355, endPoint x: 850, endPoint y: 325, distance: 40.9
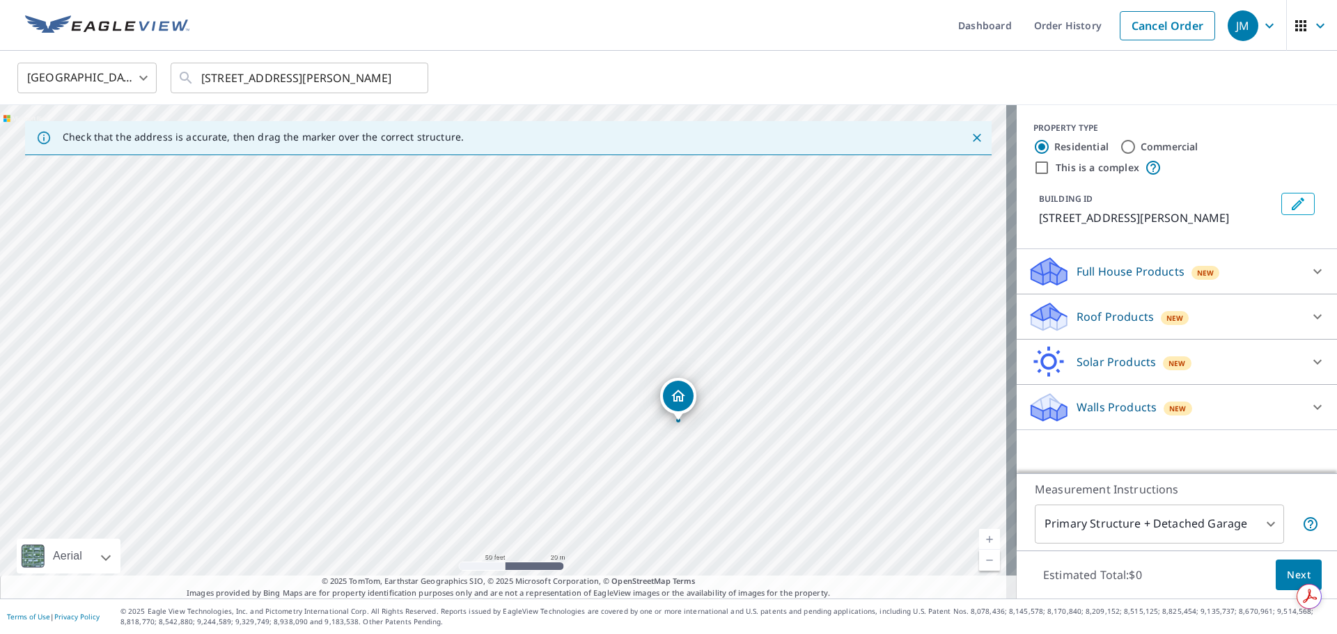
click at [850, 325] on div "[STREET_ADDRESS][PERSON_NAME]" at bounding box center [508, 352] width 1017 height 494
drag, startPoint x: 639, startPoint y: 238, endPoint x: 684, endPoint y: 344, distance: 114.8
click at [684, 344] on div "[STREET_ADDRESS][PERSON_NAME]" at bounding box center [508, 352] width 1017 height 494
drag, startPoint x: 526, startPoint y: 526, endPoint x: 728, endPoint y: 302, distance: 301.7
drag, startPoint x: 506, startPoint y: 325, endPoint x: 518, endPoint y: 335, distance: 15.3
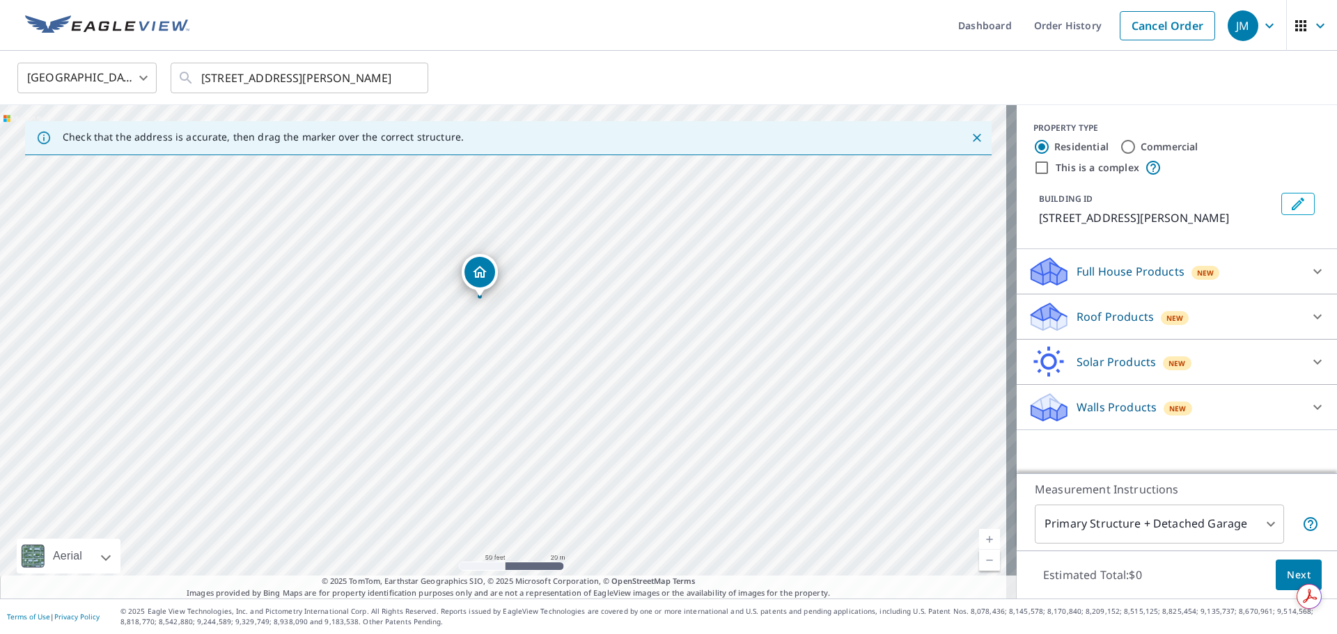
drag, startPoint x: 478, startPoint y: 446, endPoint x: 398, endPoint y: 349, distance: 125.2
click at [370, 367] on div "[STREET_ADDRESS][PERSON_NAME]" at bounding box center [508, 352] width 1017 height 494
drag, startPoint x: 493, startPoint y: 261, endPoint x: 572, endPoint y: 393, distance: 153.9
drag, startPoint x: 663, startPoint y: 432, endPoint x: 1026, endPoint y: 398, distance: 364.3
click at [1026, 398] on div "Check that the address is accurate, then drag the marker over the correct struc…" at bounding box center [668, 352] width 1337 height 494
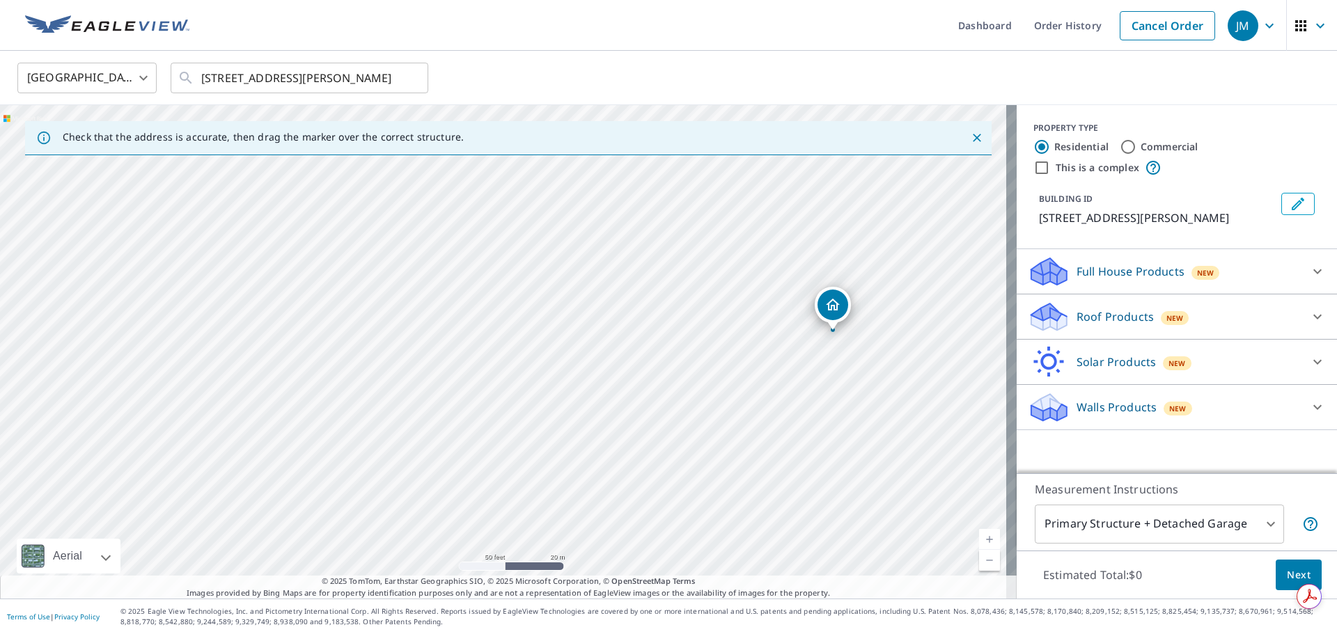
click at [925, 439] on div "[STREET_ADDRESS][PERSON_NAME]" at bounding box center [508, 352] width 1017 height 494
drag, startPoint x: 837, startPoint y: 319, endPoint x: 138, endPoint y: 414, distance: 705.5
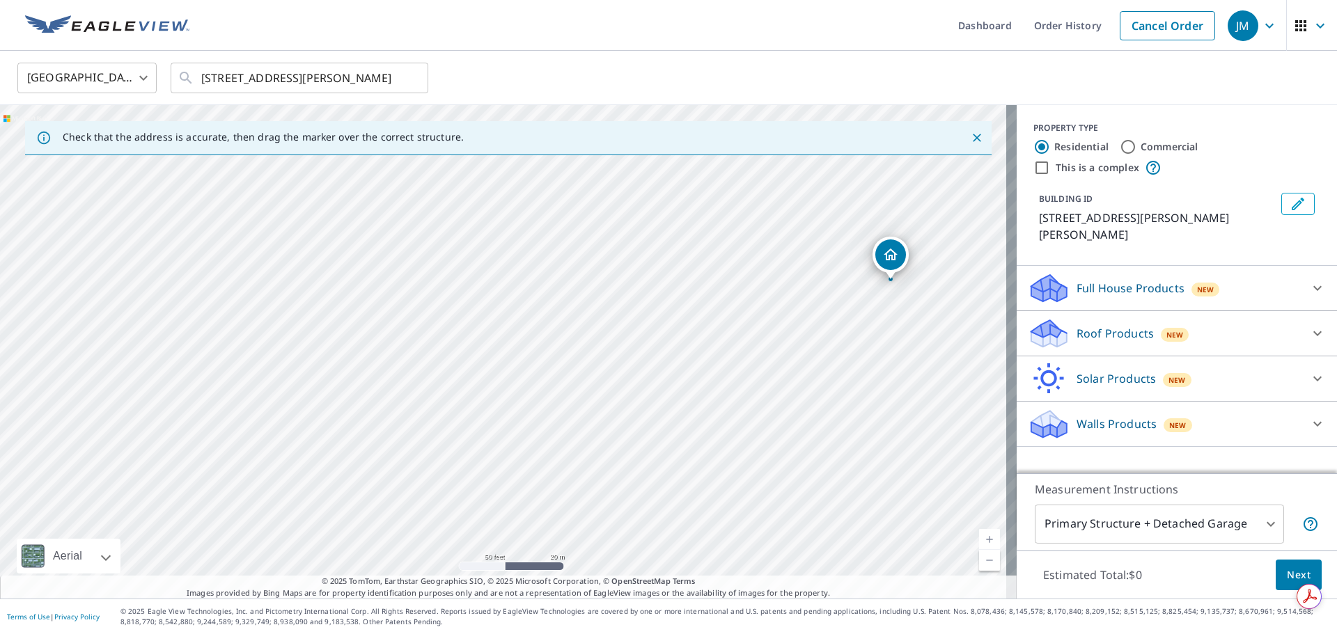
drag, startPoint x: 510, startPoint y: 335, endPoint x: 889, endPoint y: 265, distance: 385.8
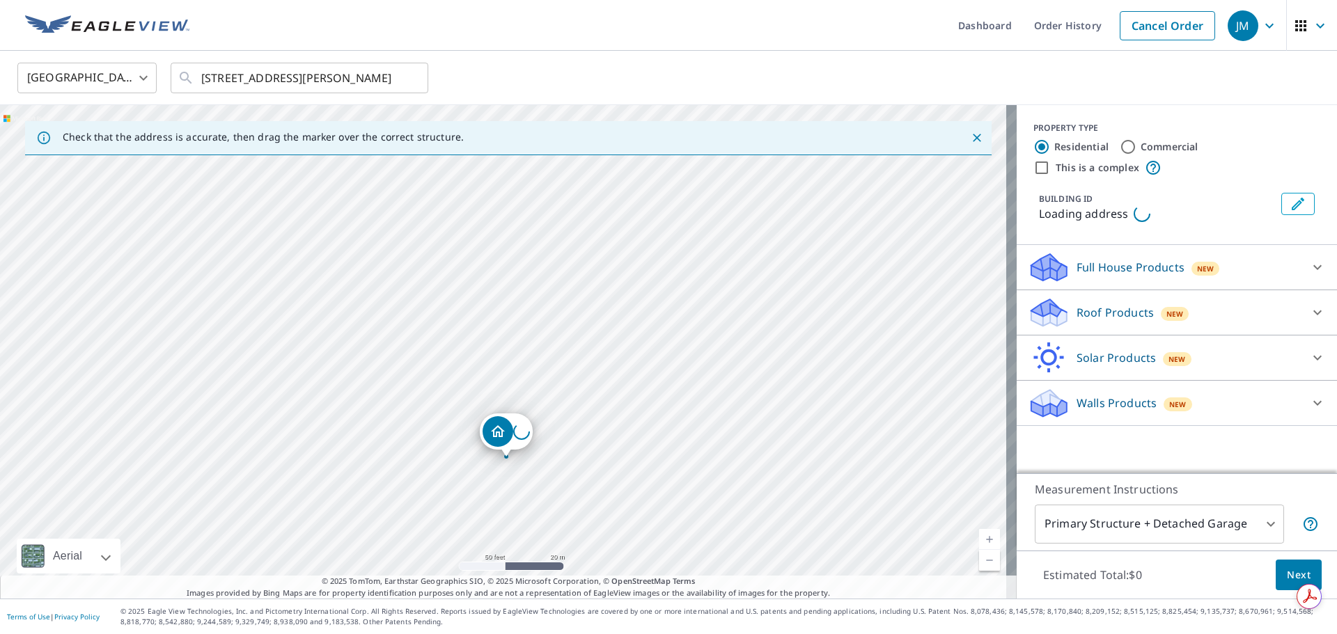
drag, startPoint x: 756, startPoint y: 297, endPoint x: 746, endPoint y: 419, distance: 122.2
click at [758, 414] on div "Loading address" at bounding box center [508, 352] width 1017 height 494
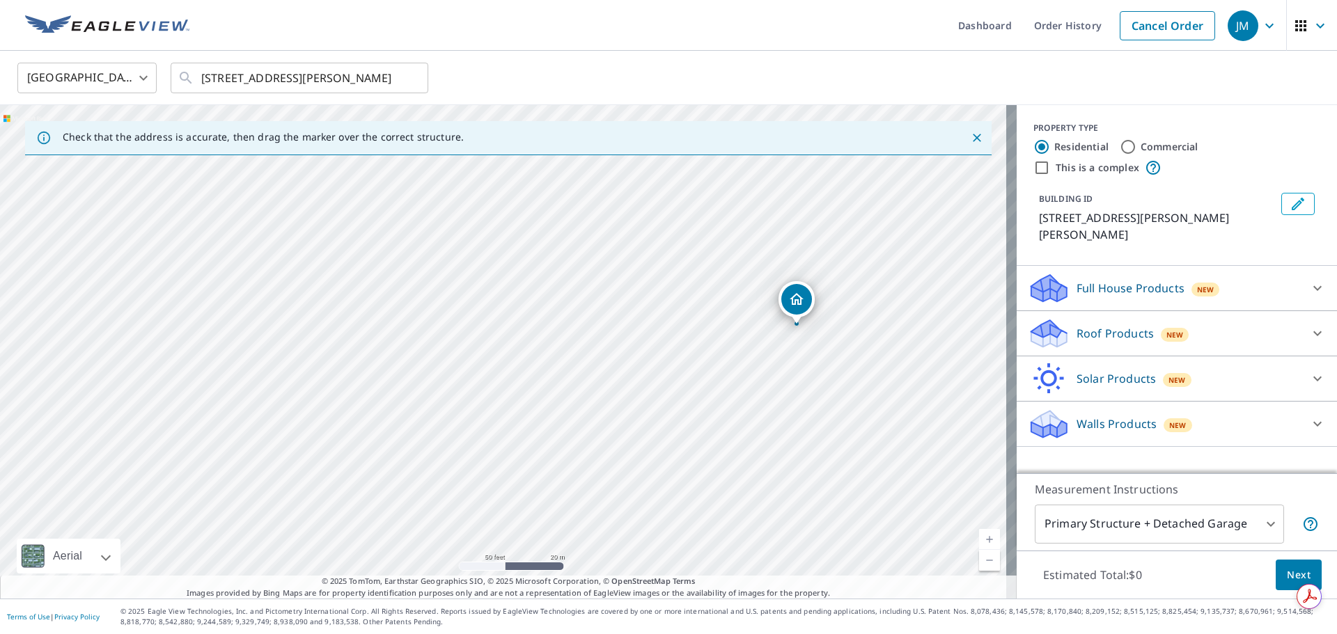
drag, startPoint x: 502, startPoint y: 322, endPoint x: 794, endPoint y: 300, distance: 293.3
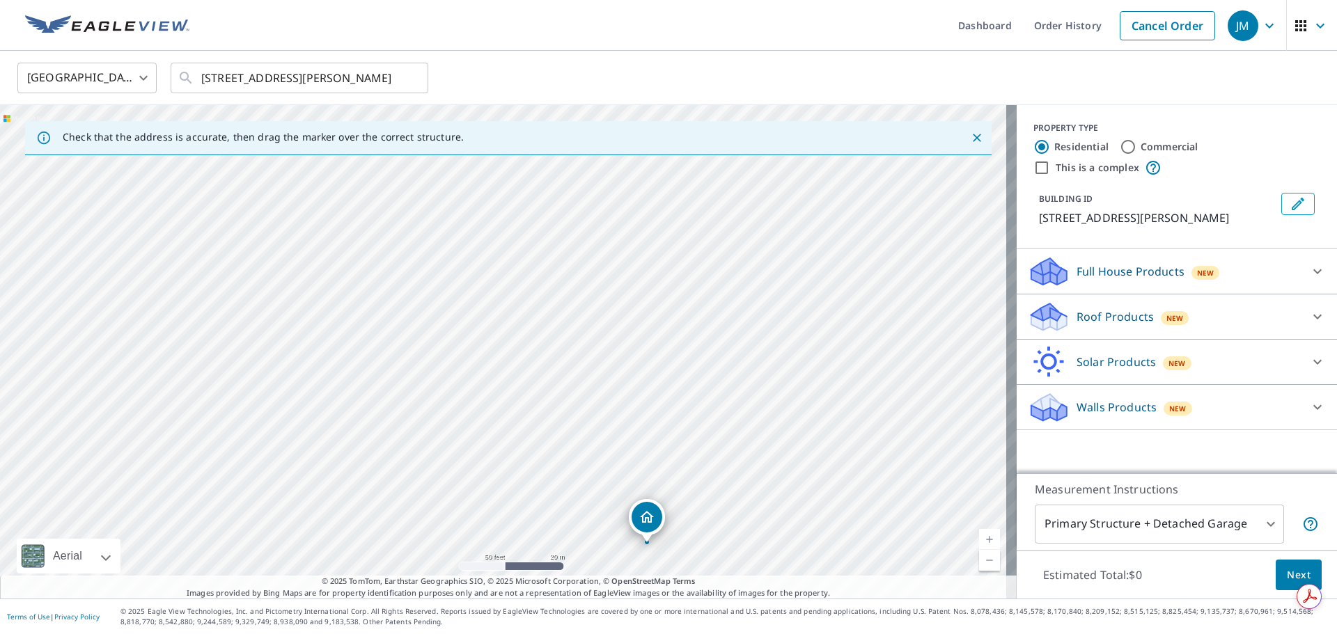
drag, startPoint x: 657, startPoint y: 273, endPoint x: 788, endPoint y: 446, distance: 217.7
click at [788, 446] on div "[STREET_ADDRESS][PERSON_NAME]" at bounding box center [508, 352] width 1017 height 494
drag, startPoint x: 826, startPoint y: 354, endPoint x: 478, endPoint y: 375, distance: 348.7
click at [478, 375] on div "[STREET_ADDRESS][PERSON_NAME]" at bounding box center [508, 352] width 1017 height 494
drag, startPoint x: 588, startPoint y: 364, endPoint x: 608, endPoint y: 370, distance: 20.3
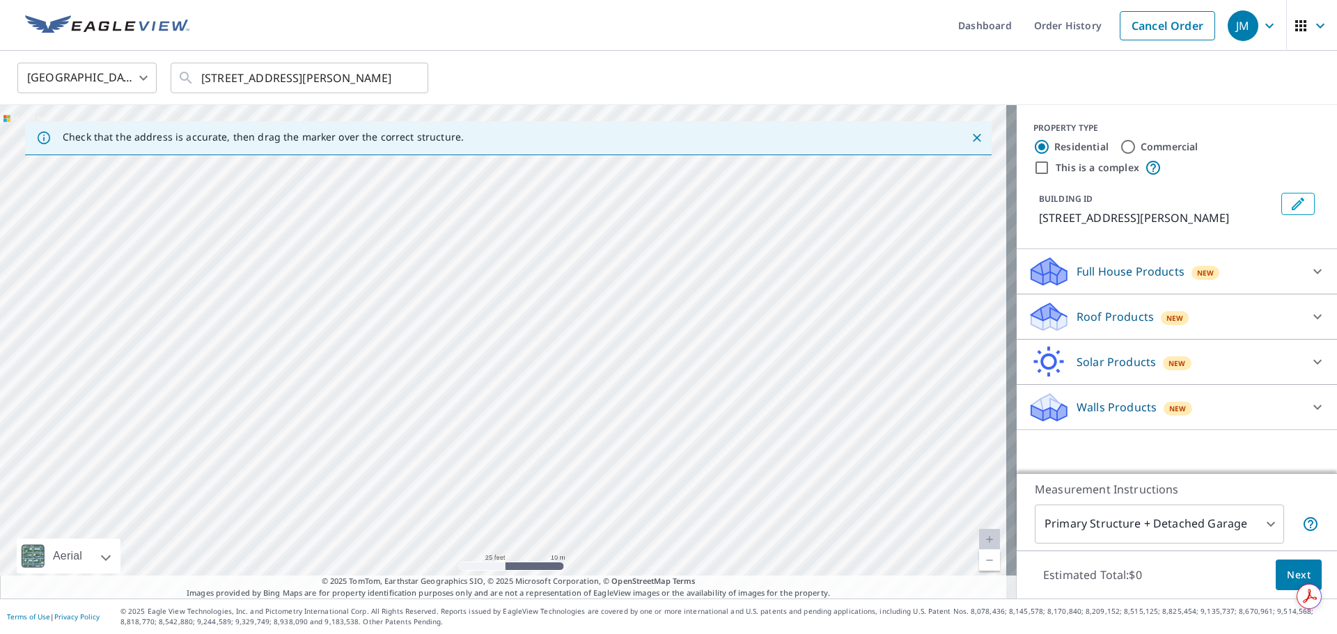
click at [608, 369] on div "[STREET_ADDRESS][PERSON_NAME]" at bounding box center [508, 352] width 1017 height 494
drag, startPoint x: 483, startPoint y: 460, endPoint x: 996, endPoint y: 128, distance: 611.3
click at [996, 128] on div "Check that the address is accurate, then drag the marker over the correct struc…" at bounding box center [508, 352] width 1017 height 494
click at [772, 385] on div "[STREET_ADDRESS][PERSON_NAME]" at bounding box center [508, 352] width 1017 height 494
drag, startPoint x: 231, startPoint y: 469, endPoint x: 198, endPoint y: 434, distance: 47.8
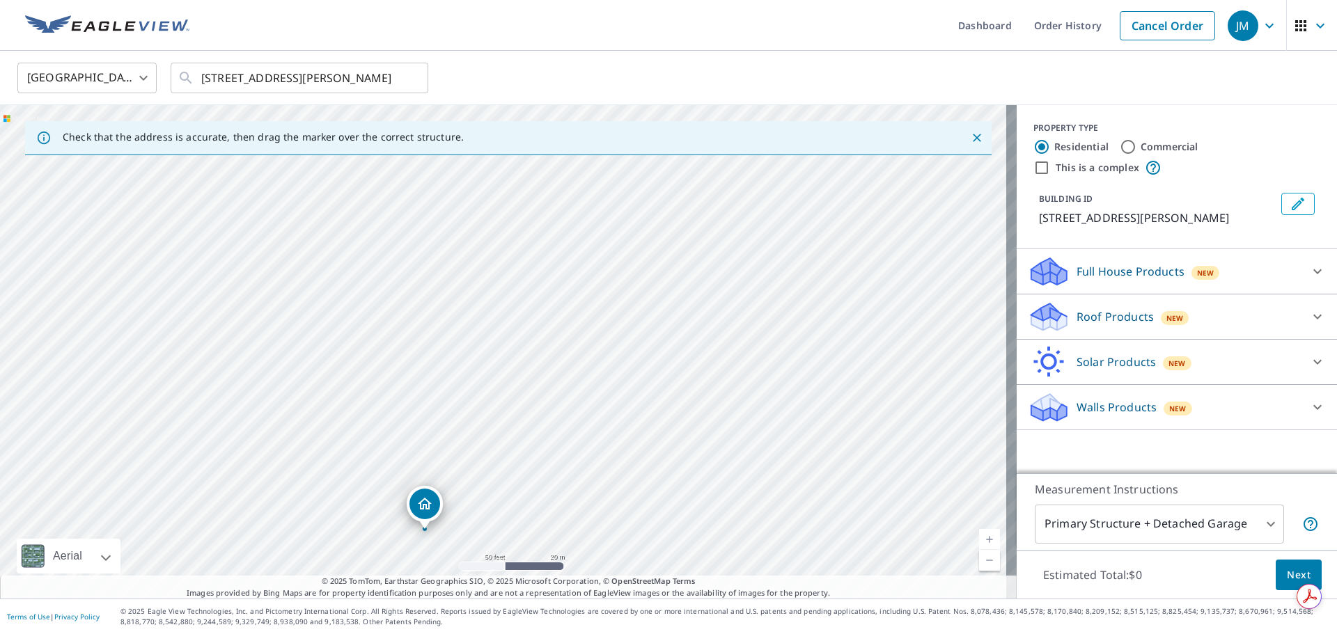
click at [198, 434] on div "[STREET_ADDRESS][PERSON_NAME]" at bounding box center [508, 352] width 1017 height 494
drag, startPoint x: 620, startPoint y: 354, endPoint x: 911, endPoint y: 234, distance: 315.6
drag, startPoint x: 327, startPoint y: 403, endPoint x: 437, endPoint y: 408, distance: 110.1
click at [437, 408] on div "[STREET_ADDRESS][PERSON_NAME]" at bounding box center [508, 352] width 1017 height 494
drag, startPoint x: 609, startPoint y: 327, endPoint x: 513, endPoint y: 330, distance: 96.1
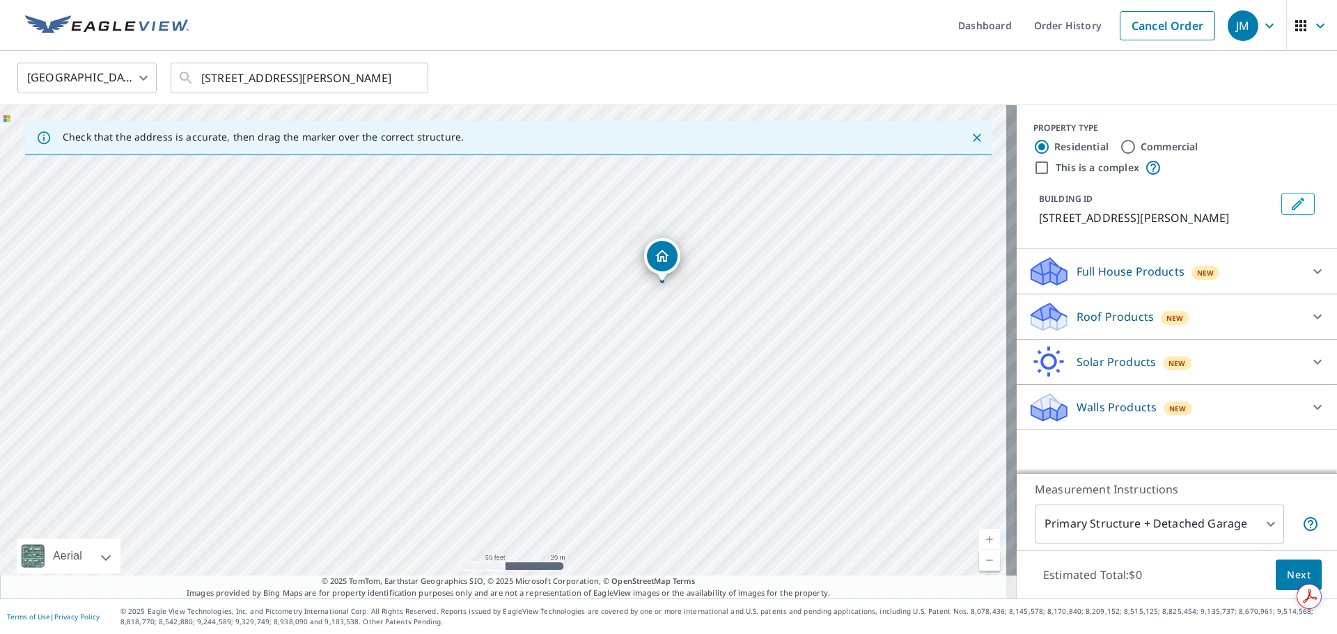
drag, startPoint x: 600, startPoint y: 396, endPoint x: 778, endPoint y: 333, distance: 189.2
click at [778, 333] on div "[STREET_ADDRESS][PERSON_NAME]" at bounding box center [508, 352] width 1017 height 494
drag, startPoint x: 686, startPoint y: 285, endPoint x: 608, endPoint y: 233, distance: 93.9
drag, startPoint x: 459, startPoint y: 425, endPoint x: 666, endPoint y: 375, distance: 212.8
click at [666, 375] on div "[STREET_ADDRESS][PERSON_NAME]" at bounding box center [508, 352] width 1017 height 494
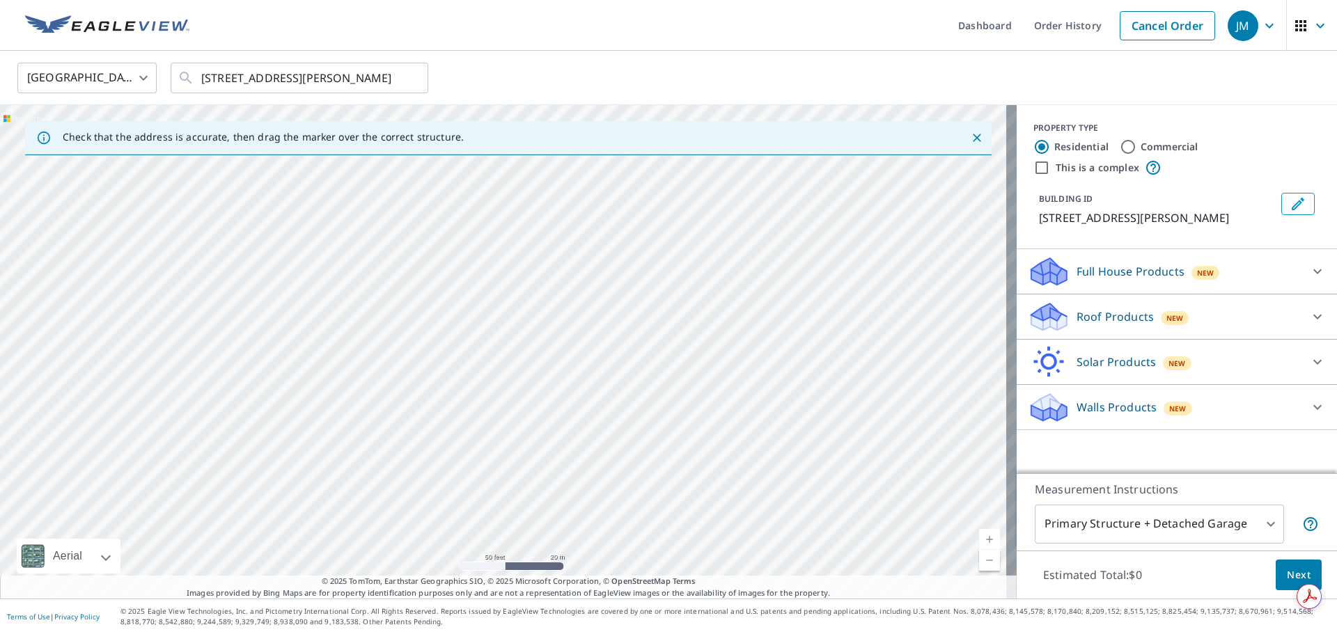
drag, startPoint x: 399, startPoint y: 403, endPoint x: 860, endPoint y: 267, distance: 480.7
click at [860, 267] on div "[STREET_ADDRESS][PERSON_NAME]" at bounding box center [508, 352] width 1017 height 494
drag, startPoint x: 249, startPoint y: 464, endPoint x: 0, endPoint y: 526, distance: 257.0
click at [0, 526] on div "[STREET_ADDRESS][PERSON_NAME]" at bounding box center [508, 352] width 1017 height 494
drag, startPoint x: 300, startPoint y: 304, endPoint x: 831, endPoint y: 206, distance: 540.2
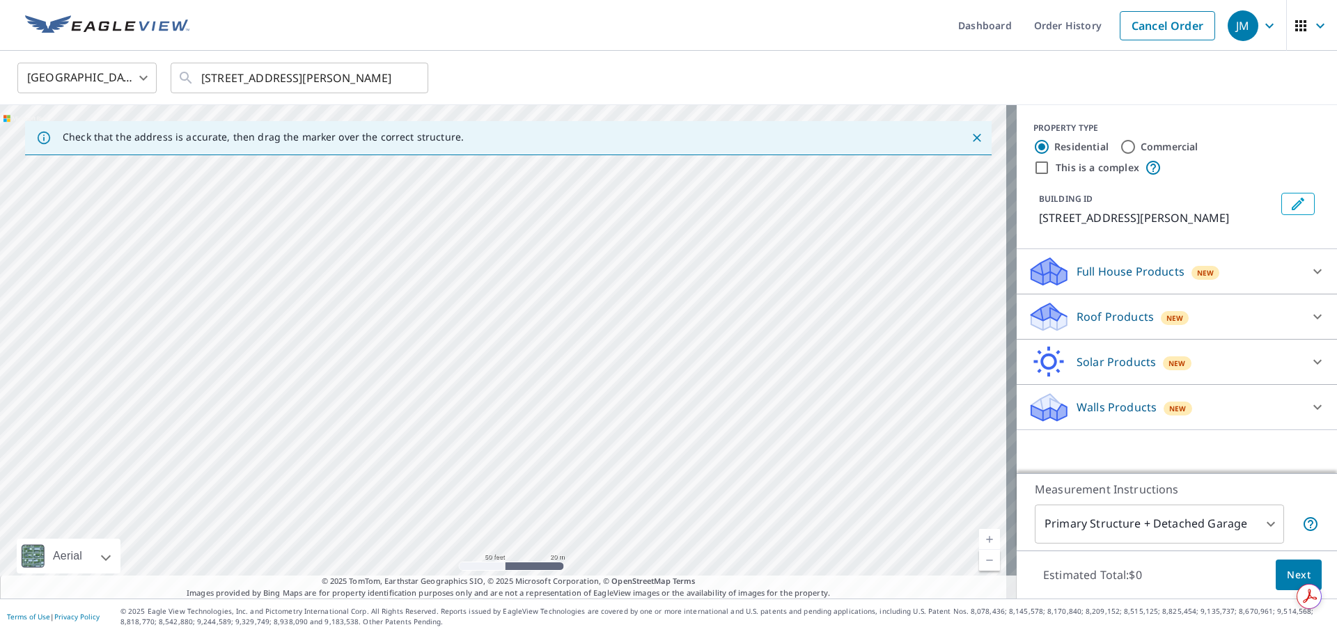
click at [831, 206] on div "[STREET_ADDRESS][PERSON_NAME]" at bounding box center [508, 352] width 1017 height 494
drag, startPoint x: 485, startPoint y: 382, endPoint x: 84, endPoint y: 494, distance: 416.3
click at [120, 492] on div "[STREET_ADDRESS][PERSON_NAME]" at bounding box center [508, 352] width 1017 height 494
drag, startPoint x: 836, startPoint y: 302, endPoint x: 456, endPoint y: 416, distance: 397.0
click at [446, 418] on div "[STREET_ADDRESS][PERSON_NAME]" at bounding box center [508, 352] width 1017 height 494
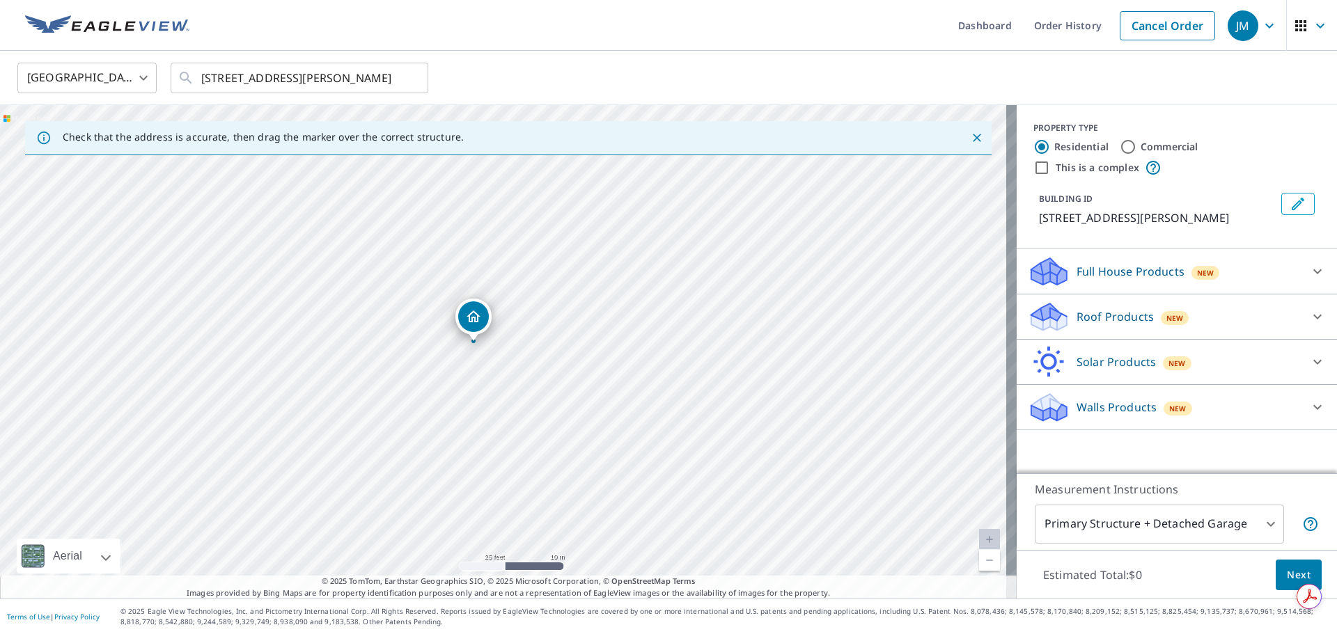
drag, startPoint x: 629, startPoint y: 315, endPoint x: 478, endPoint y: 322, distance: 151.2
drag, startPoint x: 467, startPoint y: 460, endPoint x: 595, endPoint y: 412, distance: 137.1
click at [595, 422] on div "[STREET_ADDRESS][PERSON_NAME]" at bounding box center [508, 352] width 1017 height 494
drag, startPoint x: 625, startPoint y: 288, endPoint x: 482, endPoint y: 276, distance: 143.3
drag, startPoint x: 497, startPoint y: 416, endPoint x: 568, endPoint y: 376, distance: 81.4
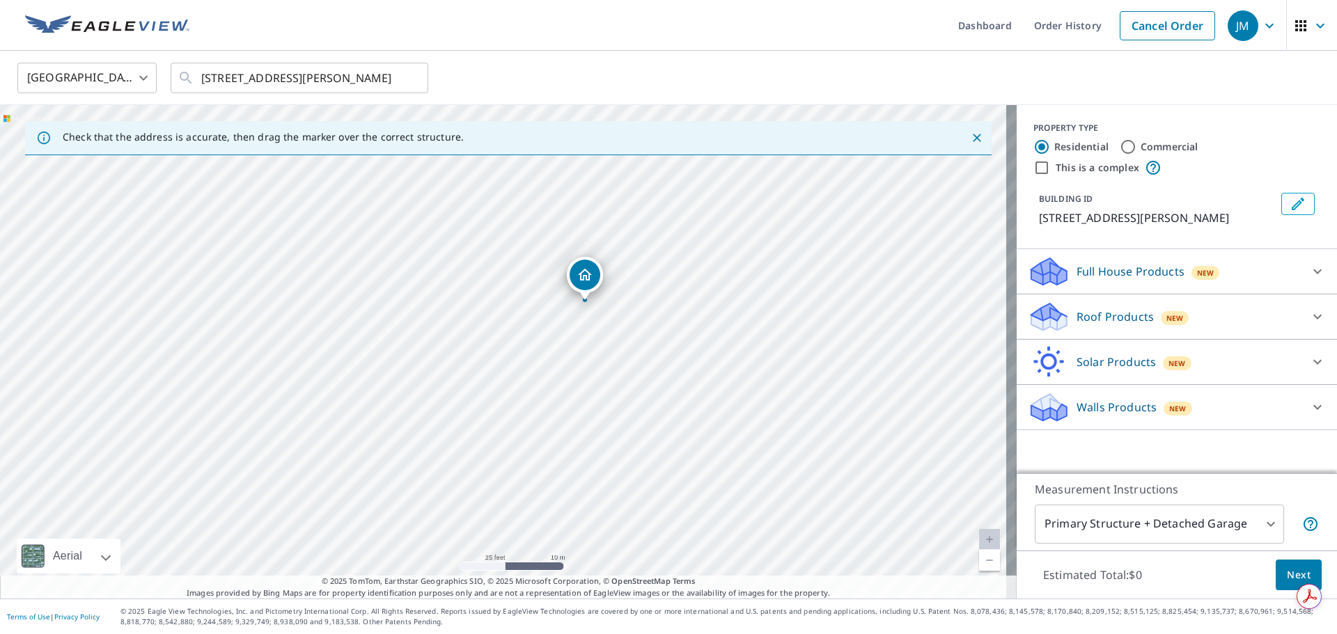
click at [567, 377] on div "[STREET_ADDRESS][PERSON_NAME]" at bounding box center [508, 352] width 1017 height 494
drag, startPoint x: 432, startPoint y: 371, endPoint x: 998, endPoint y: 139, distance: 611.8
click at [998, 139] on div "Check that the address is accurate, then drag the marker over the correct struc…" at bounding box center [508, 352] width 1017 height 494
click at [801, 290] on div "[STREET_ADDRESS][PERSON_NAME]" at bounding box center [508, 352] width 1017 height 494
drag, startPoint x: 284, startPoint y: 328, endPoint x: 466, endPoint y: 262, distance: 193.4
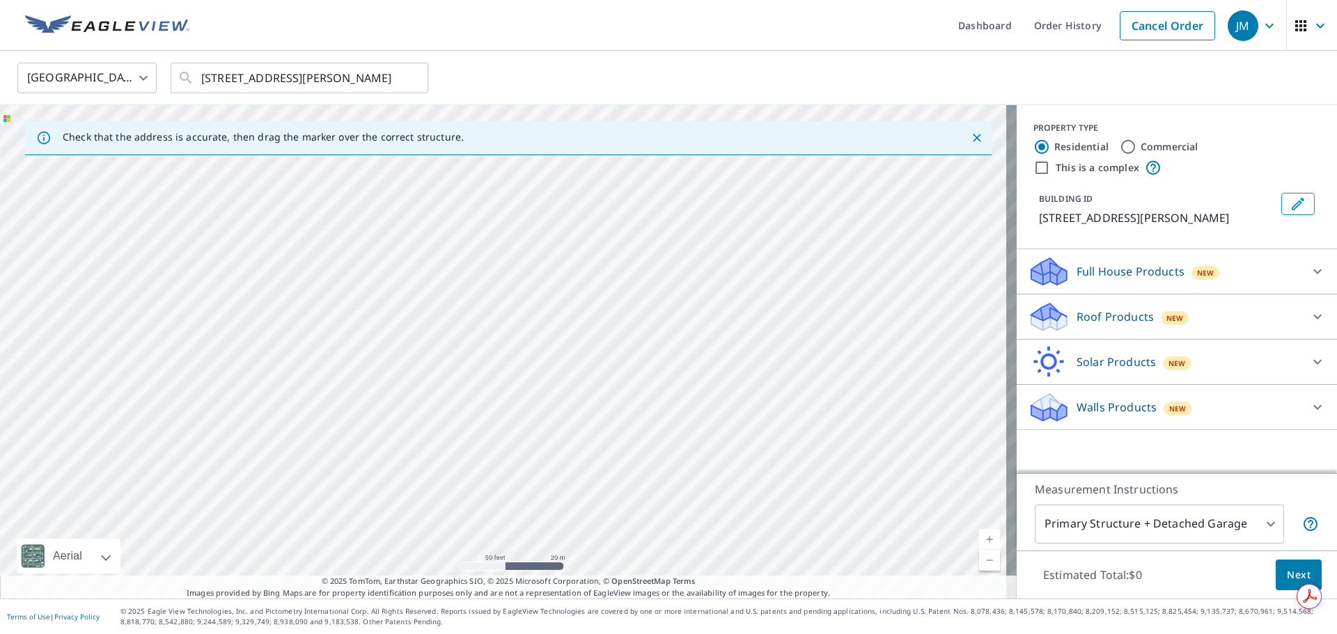
click at [466, 262] on div "[STREET_ADDRESS][PERSON_NAME]" at bounding box center [508, 352] width 1017 height 494
drag, startPoint x: 304, startPoint y: 408, endPoint x: 40, endPoint y: 503, distance: 280.4
click at [40, 503] on div "[STREET_ADDRESS][PERSON_NAME]" at bounding box center [508, 352] width 1017 height 494
drag, startPoint x: 655, startPoint y: 325, endPoint x: 554, endPoint y: 329, distance: 101.0
click at [554, 329] on div "[STREET_ADDRESS][PERSON_NAME]" at bounding box center [508, 352] width 1017 height 494
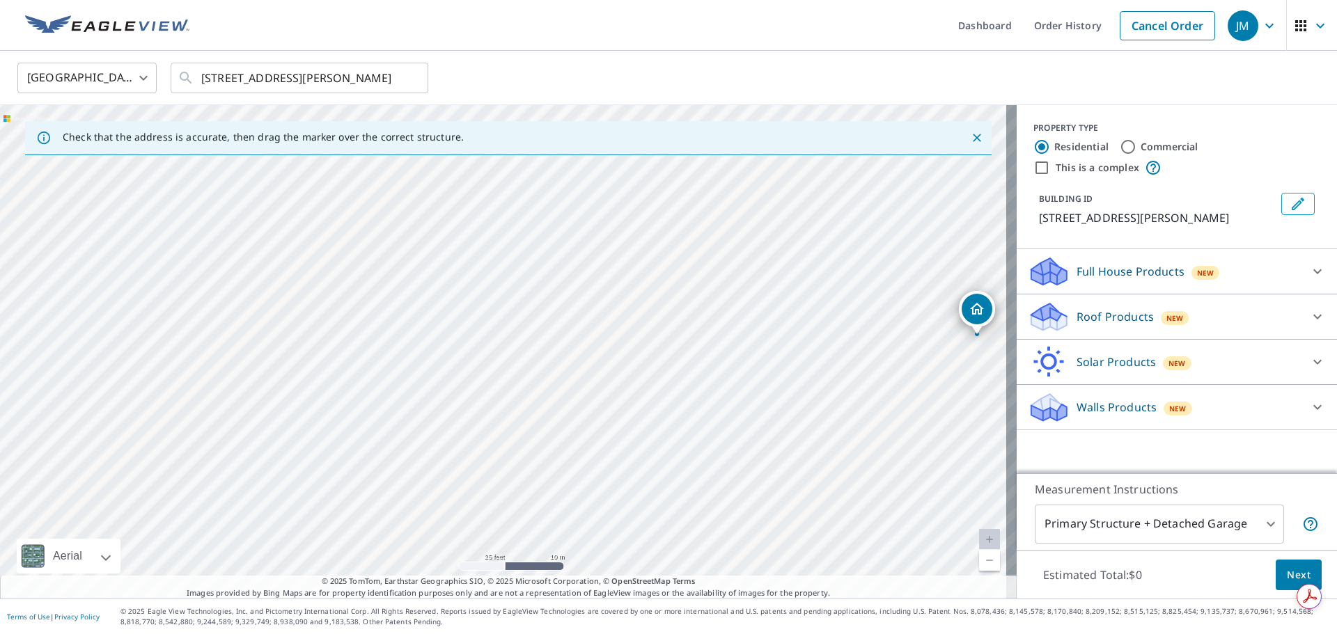
drag, startPoint x: 613, startPoint y: 351, endPoint x: 614, endPoint y: 391, distance: 40.4
click at [613, 391] on div "[STREET_ADDRESS][PERSON_NAME]" at bounding box center [508, 352] width 1017 height 494
drag, startPoint x: 970, startPoint y: 323, endPoint x: 577, endPoint y: 298, distance: 393.5
drag, startPoint x: 407, startPoint y: 236, endPoint x: 567, endPoint y: 110, distance: 204.3
click at [567, 110] on div "[STREET_ADDRESS][PERSON_NAME]" at bounding box center [508, 352] width 1017 height 494
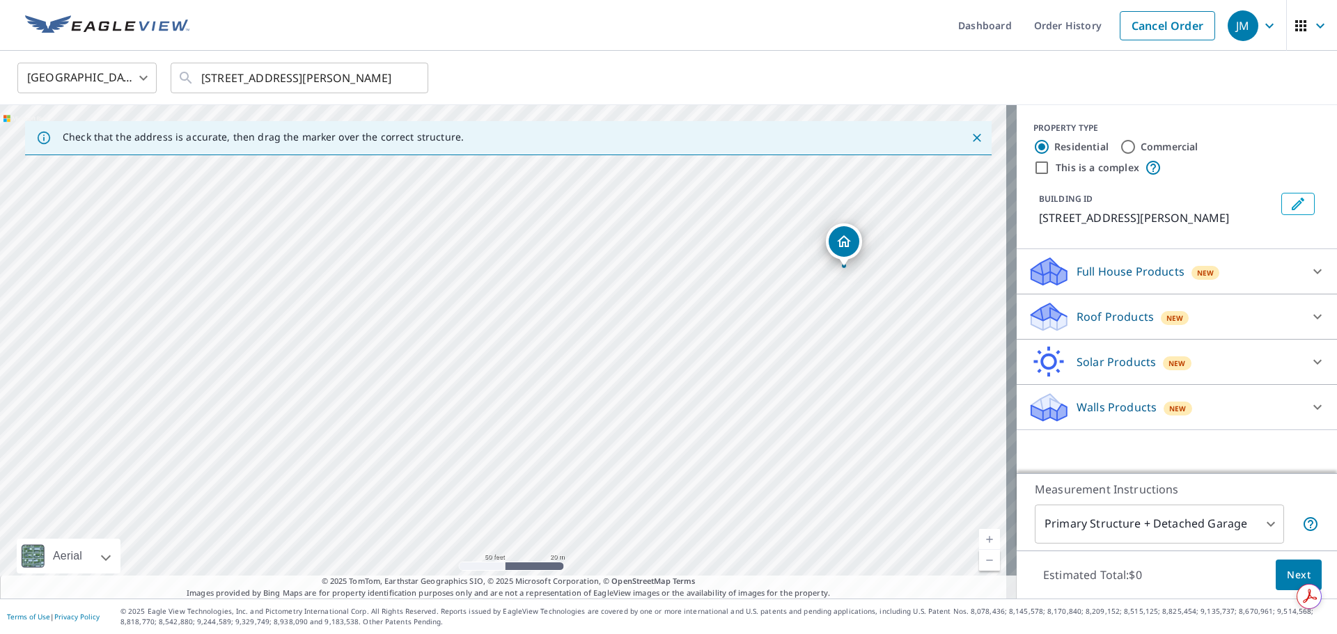
drag, startPoint x: 253, startPoint y: 341, endPoint x: 408, endPoint y: 422, distance: 174.4
click at [352, 448] on div "[STREET_ADDRESS][PERSON_NAME]" at bounding box center [508, 352] width 1017 height 494
drag, startPoint x: 851, startPoint y: 239, endPoint x: 759, endPoint y: 304, distance: 112.8
drag, startPoint x: 317, startPoint y: 445, endPoint x: 494, endPoint y: 507, distance: 188.1
click at [494, 507] on div "[STREET_ADDRESS][PERSON_NAME]" at bounding box center [508, 352] width 1017 height 494
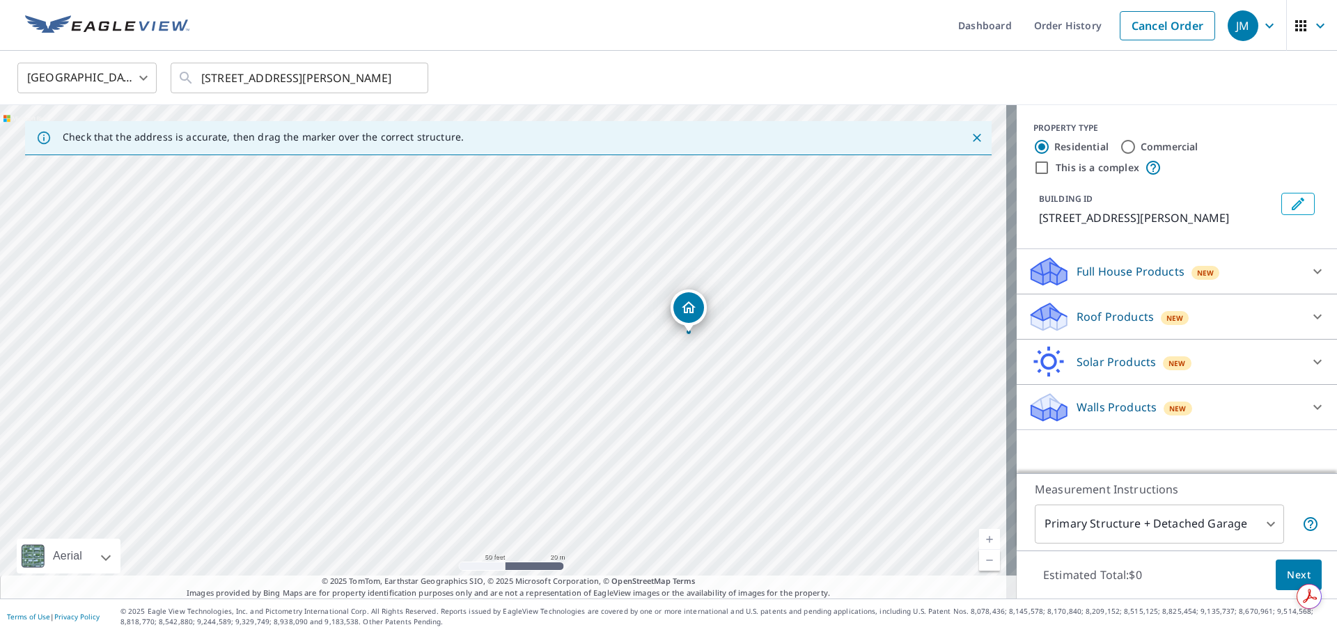
drag, startPoint x: 681, startPoint y: 386, endPoint x: 689, endPoint y: 307, distance: 79.7
drag, startPoint x: 584, startPoint y: 470, endPoint x: 778, endPoint y: 346, distance: 230.4
click at [778, 346] on div "[STREET_ADDRESS][PERSON_NAME]" at bounding box center [508, 352] width 1017 height 494
drag, startPoint x: 685, startPoint y: 228, endPoint x: 749, endPoint y: 348, distance: 136.4
drag, startPoint x: 503, startPoint y: 322, endPoint x: 570, endPoint y: 324, distance: 66.9
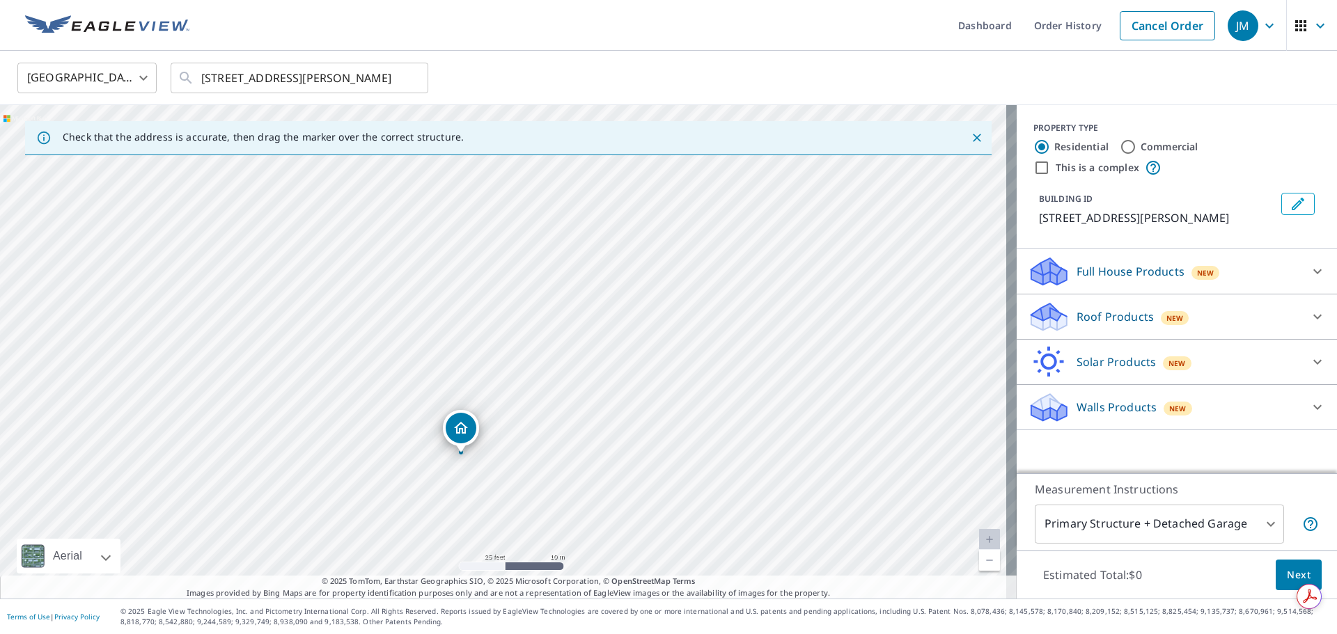
drag, startPoint x: 551, startPoint y: 309, endPoint x: 448, endPoint y: 412, distance: 145.7
drag, startPoint x: 333, startPoint y: 408, endPoint x: 617, endPoint y: 267, distance: 317.0
click at [617, 267] on div "[STREET_ADDRESS][PERSON_NAME]" at bounding box center [508, 352] width 1017 height 494
drag, startPoint x: 347, startPoint y: 484, endPoint x: 259, endPoint y: 555, distance: 113.4
click at [272, 554] on div "[STREET_ADDRESS][PERSON_NAME]" at bounding box center [508, 352] width 1017 height 494
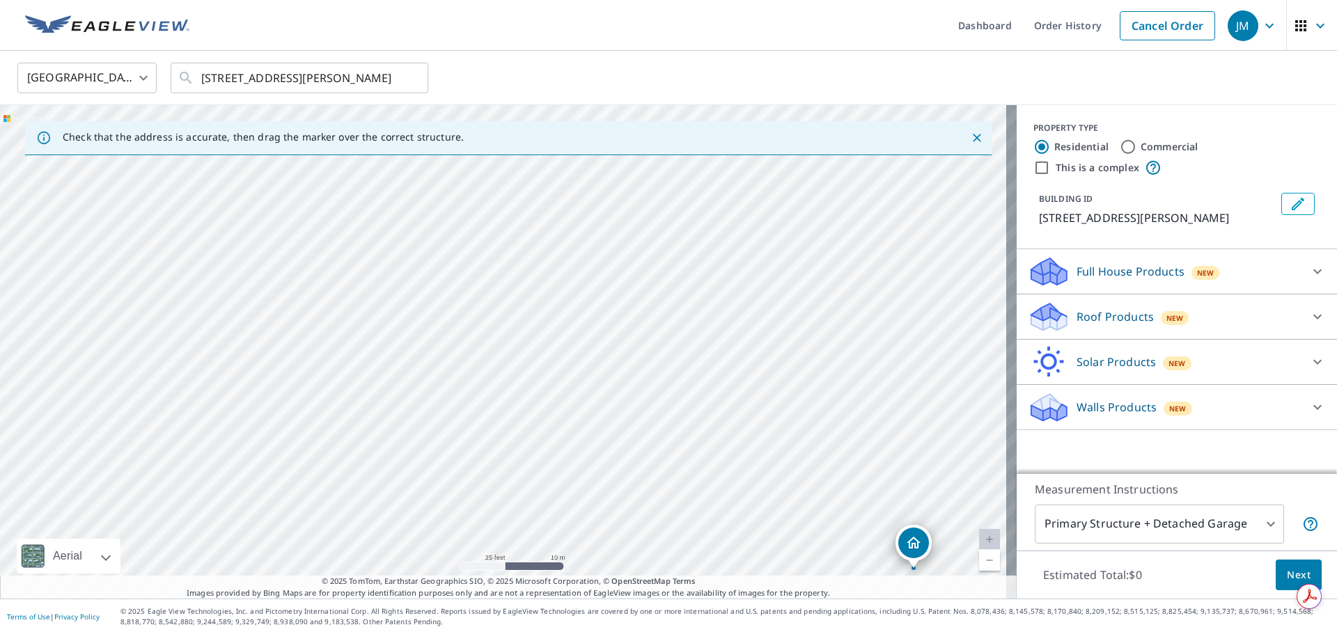
drag, startPoint x: 443, startPoint y: 439, endPoint x: 228, endPoint y: 613, distance: 276.8
click at [228, 613] on div "Dashboard Order History Cancel Order JM [GEOGRAPHIC_DATA] [GEOGRAPHIC_DATA] ​ […" at bounding box center [668, 317] width 1337 height 634
click at [652, 278] on div "[STREET_ADDRESS][PERSON_NAME]" at bounding box center [508, 352] width 1017 height 494
drag, startPoint x: 431, startPoint y: 431, endPoint x: 650, endPoint y: 329, distance: 242.0
click at [650, 329] on div "[STREET_ADDRESS][PERSON_NAME]" at bounding box center [508, 352] width 1017 height 494
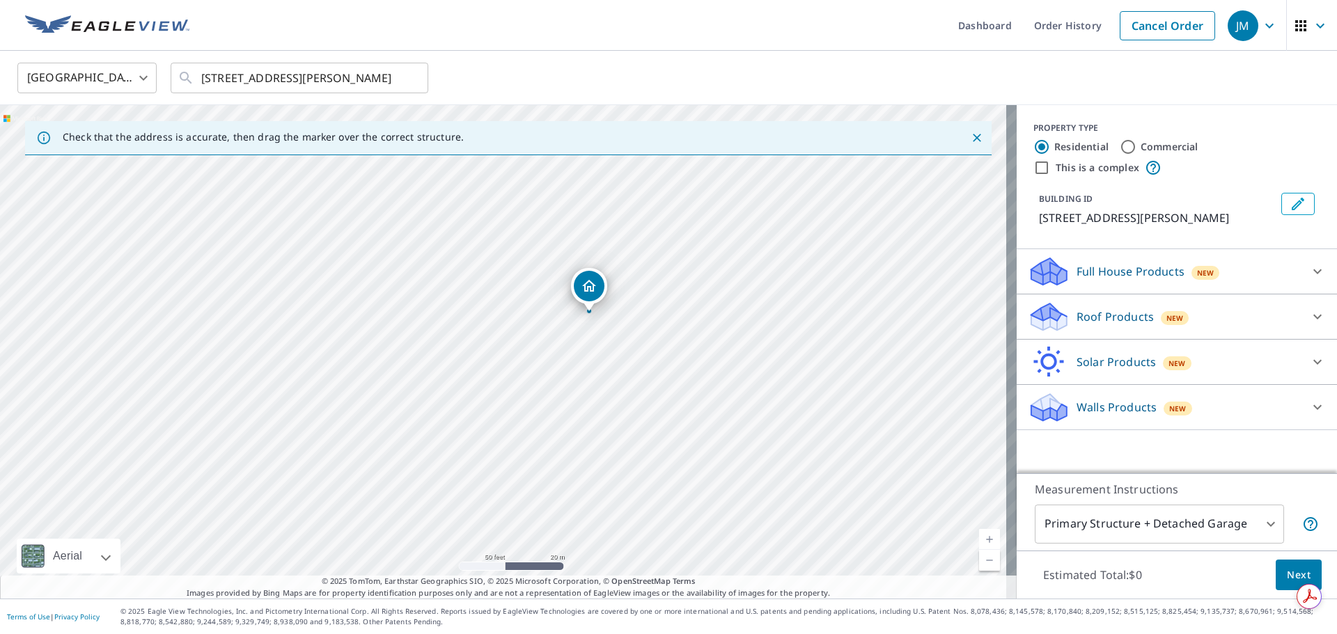
drag, startPoint x: 657, startPoint y: 390, endPoint x: 237, endPoint y: 407, distance: 419.5
click at [238, 407] on div "[STREET_ADDRESS][PERSON_NAME]" at bounding box center [508, 352] width 1017 height 494
drag, startPoint x: 689, startPoint y: 251, endPoint x: 707, endPoint y: 304, distance: 56.2
click at [707, 304] on div "[STREET_ADDRESS][PERSON_NAME]" at bounding box center [508, 352] width 1017 height 494
drag, startPoint x: 597, startPoint y: 338, endPoint x: 644, endPoint y: 288, distance: 69.0
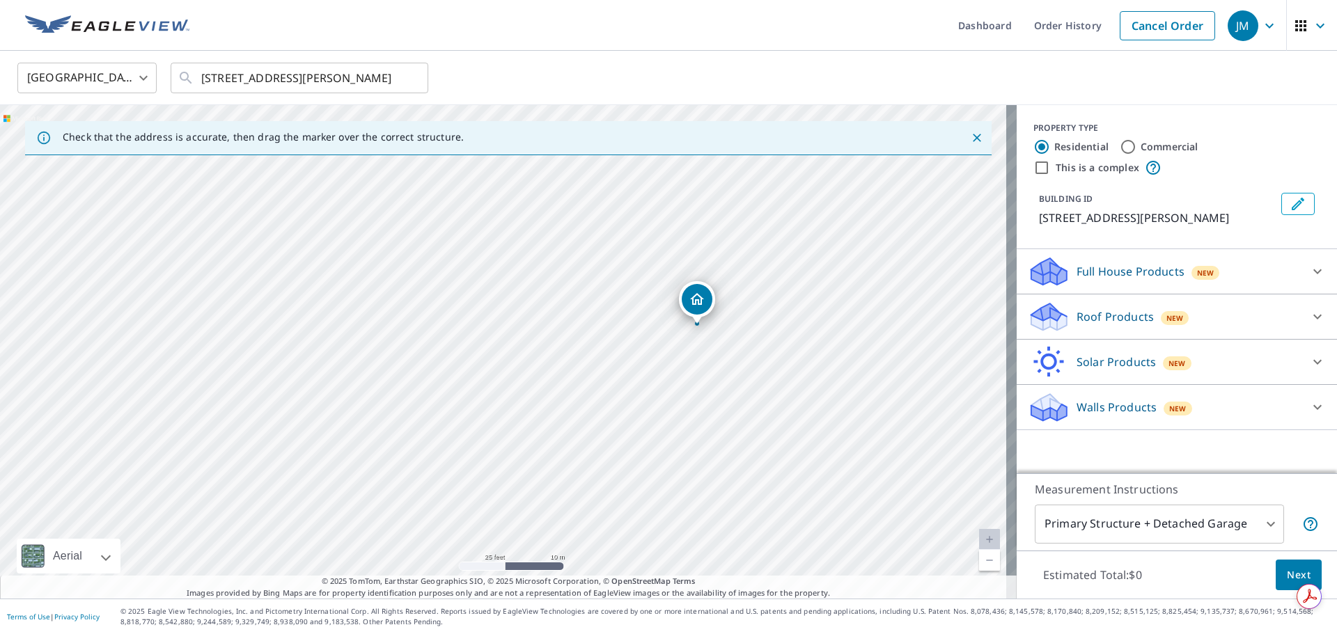
drag, startPoint x: 354, startPoint y: 288, endPoint x: 700, endPoint y: 302, distance: 346.4
drag, startPoint x: 547, startPoint y: 389, endPoint x: 638, endPoint y: 191, distance: 218.4
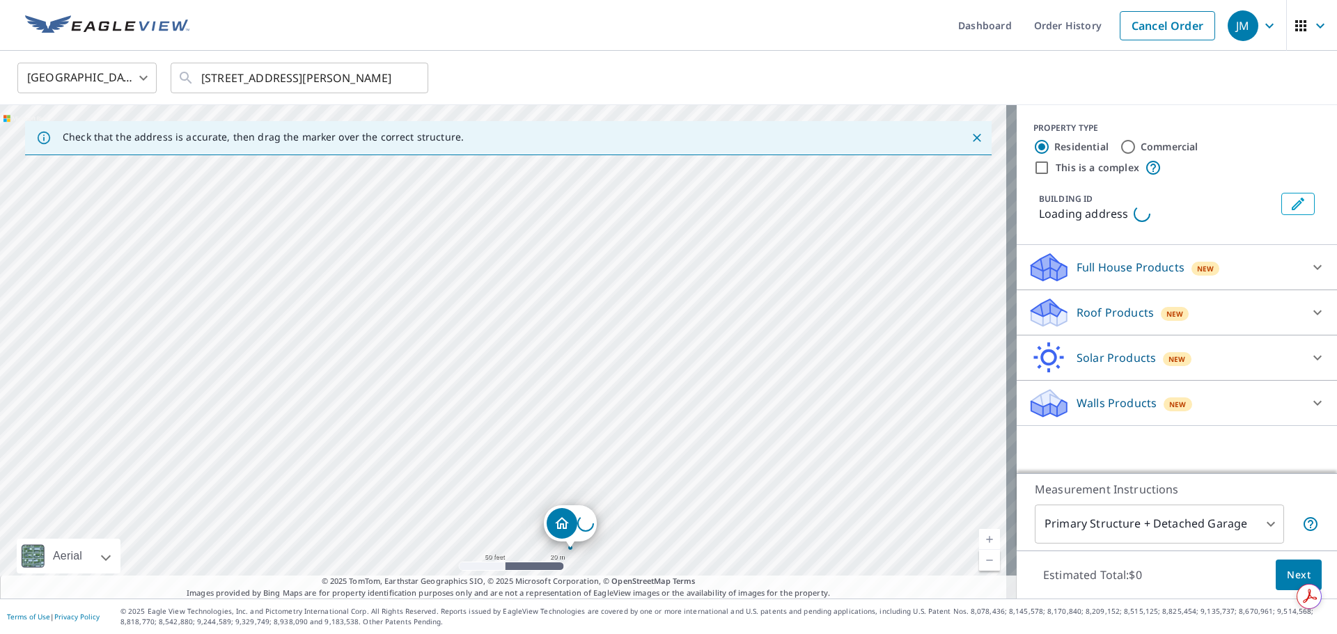
drag, startPoint x: 489, startPoint y: 297, endPoint x: 554, endPoint y: 201, distance: 116.3
click at [554, 201] on div "Loading address" at bounding box center [508, 352] width 1017 height 494
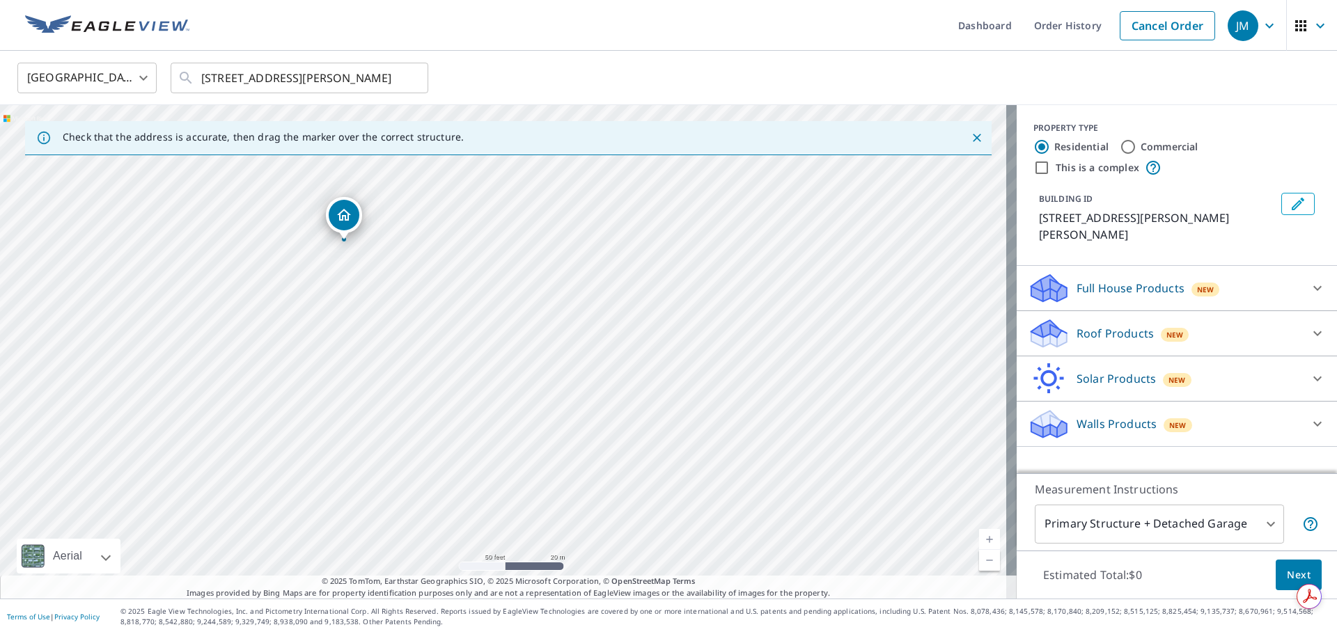
drag, startPoint x: 501, startPoint y: 326, endPoint x: 342, endPoint y: 216, distance: 193.7
drag, startPoint x: 428, startPoint y: 336, endPoint x: 437, endPoint y: 537, distance: 200.7
click at [437, 537] on div "[STREET_ADDRESS][PERSON_NAME][PERSON_NAME]" at bounding box center [508, 352] width 1017 height 494
drag, startPoint x: 512, startPoint y: 538, endPoint x: 414, endPoint y: 222, distance: 330.4
drag, startPoint x: 724, startPoint y: 439, endPoint x: 681, endPoint y: 310, distance: 135.9
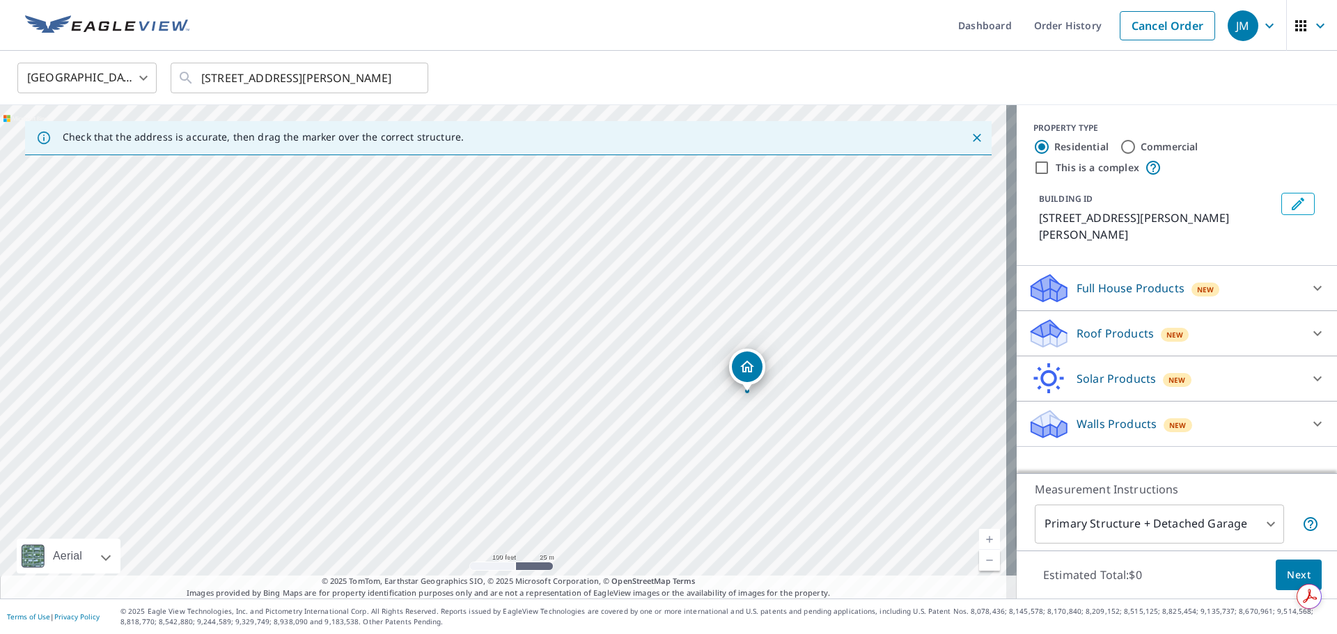
click at [684, 311] on div "[STREET_ADDRESS][PERSON_NAME][PERSON_NAME]" at bounding box center [508, 352] width 1017 height 494
click at [732, 412] on div "[STREET_ADDRESS][PERSON_NAME][PERSON_NAME]" at bounding box center [508, 352] width 1017 height 494
drag, startPoint x: 510, startPoint y: 341, endPoint x: 607, endPoint y: 577, distance: 254.7
click at [607, 579] on div "Check that the address is accurate, then drag the marker over the correct struc…" at bounding box center [508, 352] width 1017 height 494
click at [616, 518] on div "[STREET_ADDRESS][PERSON_NAME][PERSON_NAME]" at bounding box center [508, 352] width 1017 height 494
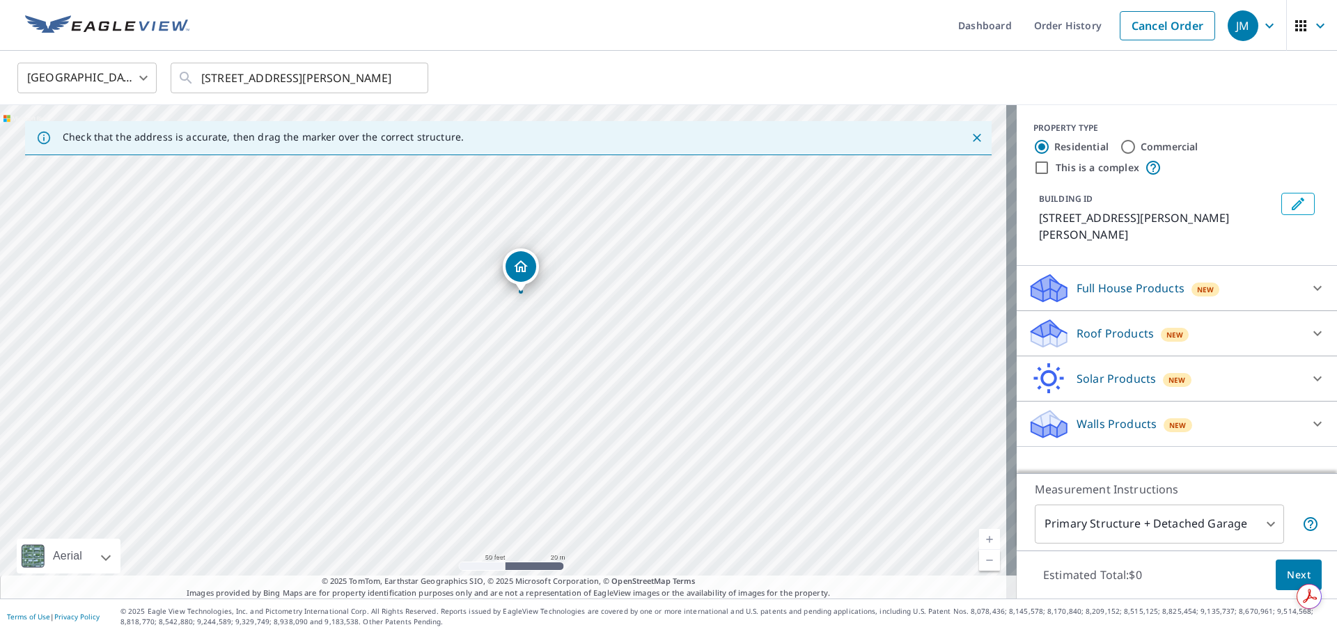
click at [639, 454] on div "[STREET_ADDRESS][PERSON_NAME][PERSON_NAME]" at bounding box center [508, 352] width 1017 height 494
drag, startPoint x: 524, startPoint y: 279, endPoint x: 520, endPoint y: 379, distance: 100.4
drag, startPoint x: 499, startPoint y: 322, endPoint x: 600, endPoint y: 356, distance: 106.4
drag, startPoint x: 500, startPoint y: 336, endPoint x: 402, endPoint y: 306, distance: 102.6
drag, startPoint x: 257, startPoint y: 370, endPoint x: 542, endPoint y: 494, distance: 310.9
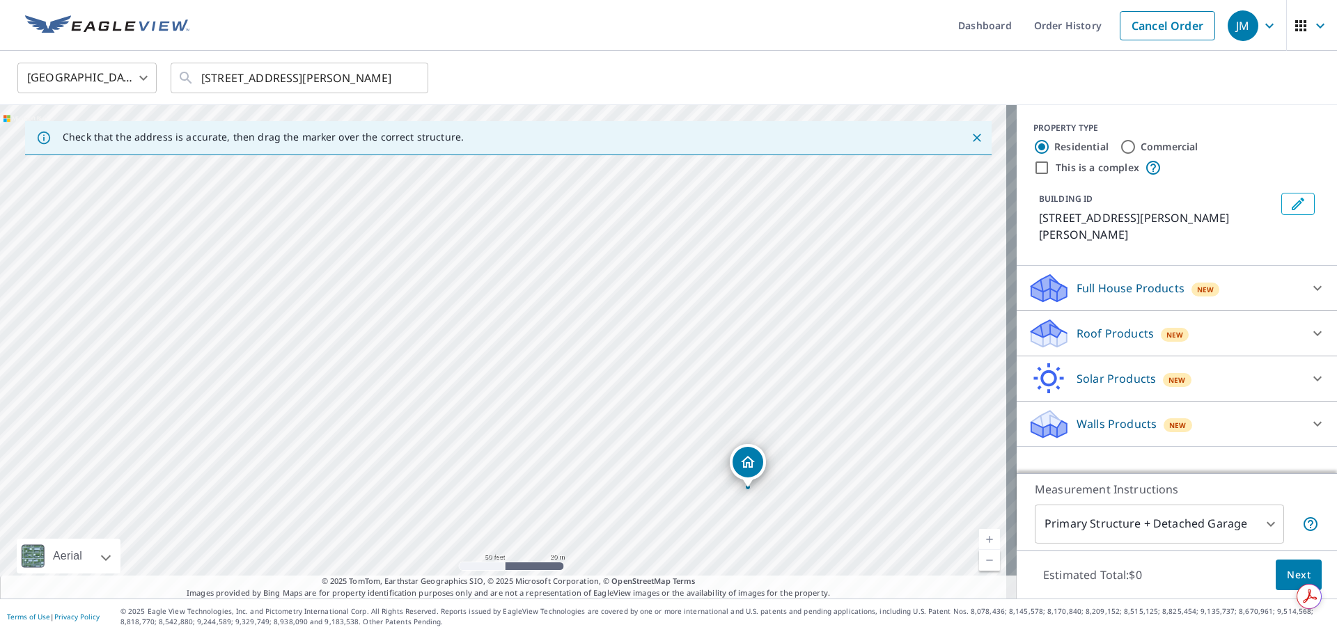
click at [503, 506] on div "[STREET_ADDRESS][PERSON_NAME][PERSON_NAME]" at bounding box center [508, 352] width 1017 height 494
drag, startPoint x: 739, startPoint y: 461, endPoint x: 640, endPoint y: 394, distance: 119.4
drag, startPoint x: 493, startPoint y: 407, endPoint x: 705, endPoint y: 343, distance: 221.8
click at [706, 423] on div "[STREET_ADDRESS][PERSON_NAME][PERSON_NAME]" at bounding box center [508, 352] width 1017 height 494
drag, startPoint x: 726, startPoint y: 332, endPoint x: 669, endPoint y: 212, distance: 133.0
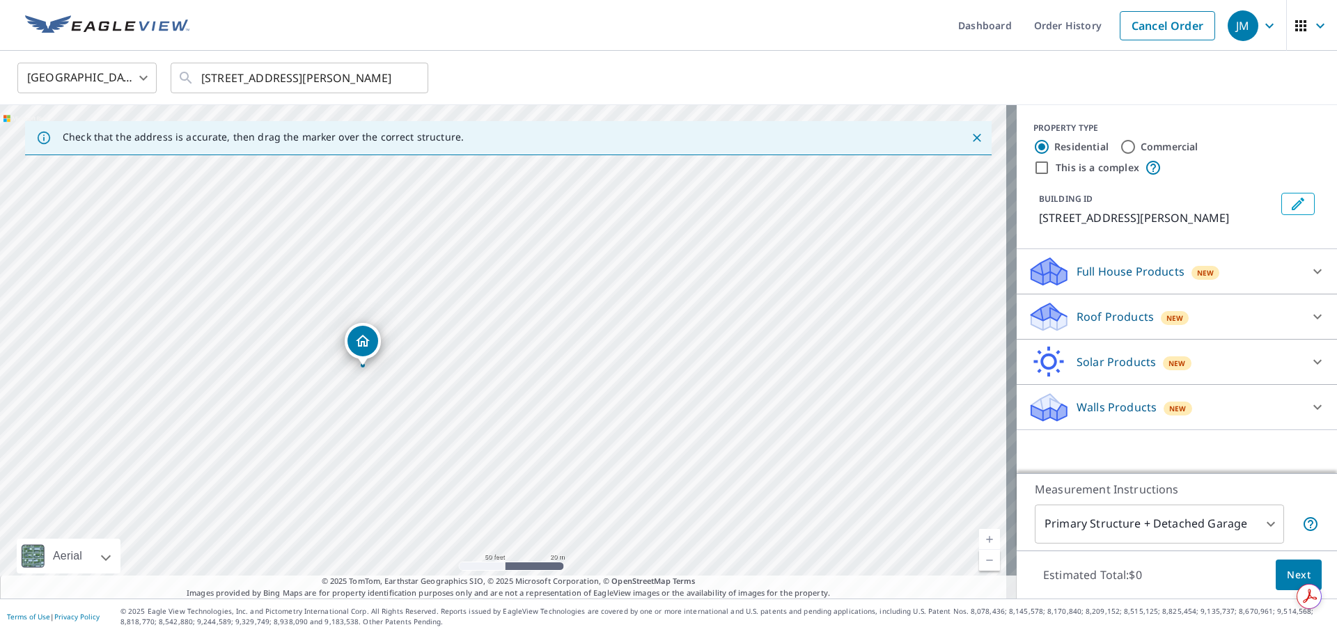
drag, startPoint x: 496, startPoint y: 327, endPoint x: 354, endPoint y: 344, distance: 143.1
drag, startPoint x: 476, startPoint y: 384, endPoint x: 614, endPoint y: 334, distance: 146.7
click at [614, 334] on div "[STREET_ADDRESS][PERSON_NAME]" at bounding box center [508, 352] width 1017 height 494
drag, startPoint x: 643, startPoint y: 272, endPoint x: 654, endPoint y: 276, distance: 11.9
drag, startPoint x: 658, startPoint y: 432, endPoint x: 683, endPoint y: 234, distance: 200.0
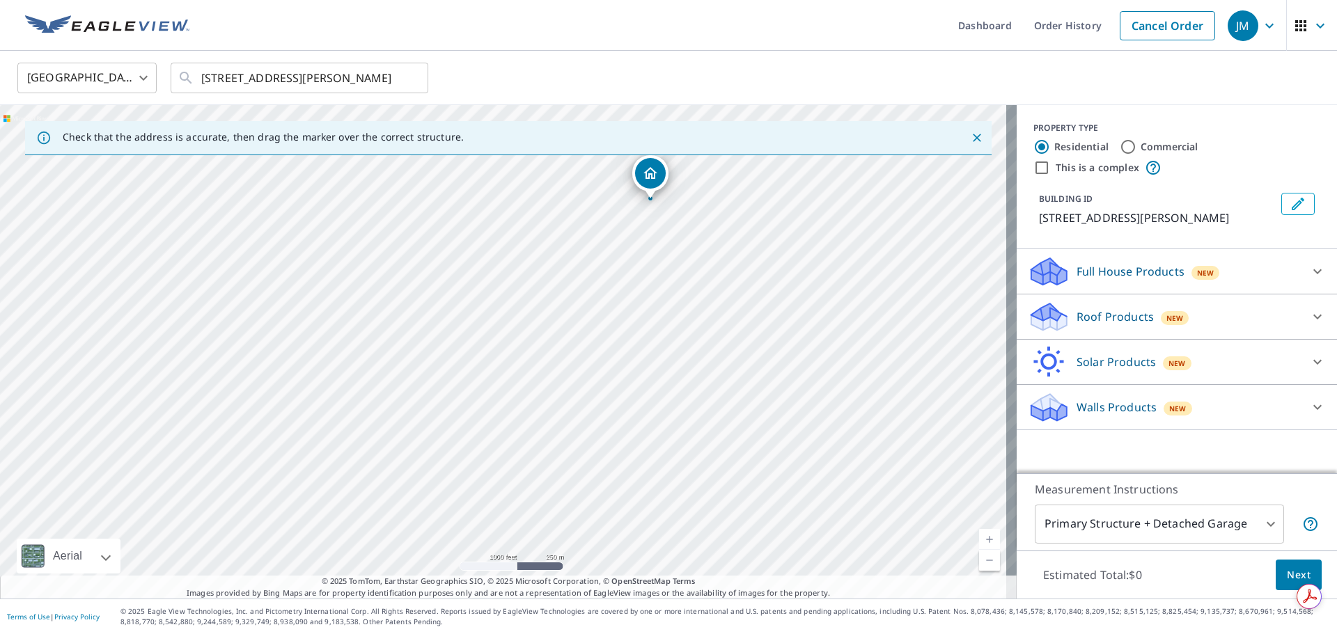
click at [683, 234] on div "[STREET_ADDRESS][PERSON_NAME]" at bounding box center [508, 352] width 1017 height 494
drag, startPoint x: 315, startPoint y: 371, endPoint x: 432, endPoint y: 406, distance: 121.4
click at [432, 406] on div "[STREET_ADDRESS][PERSON_NAME]" at bounding box center [508, 352] width 1017 height 494
drag, startPoint x: 375, startPoint y: 337, endPoint x: 540, endPoint y: 451, distance: 199.7
click at [537, 452] on div "[STREET_ADDRESS][PERSON_NAME]" at bounding box center [508, 352] width 1017 height 494
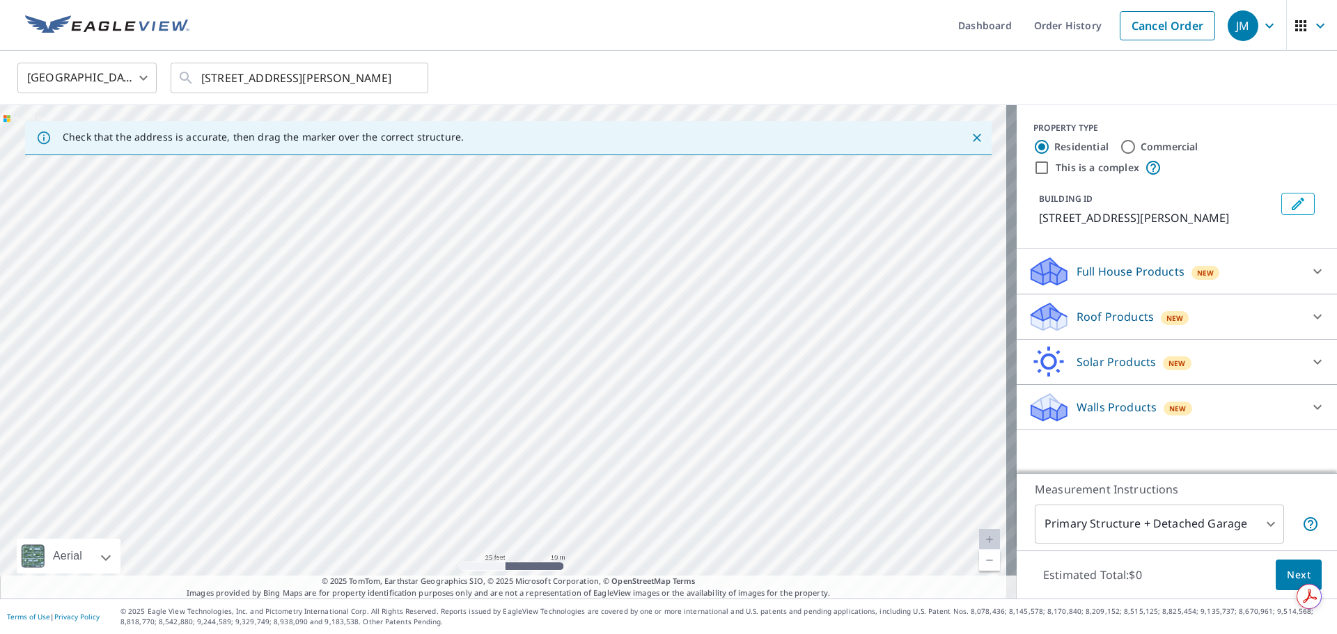
drag, startPoint x: 534, startPoint y: 437, endPoint x: 746, endPoint y: 423, distance: 212.9
click at [746, 423] on div "[STREET_ADDRESS][PERSON_NAME]" at bounding box center [508, 352] width 1017 height 494
drag, startPoint x: 839, startPoint y: 413, endPoint x: 786, endPoint y: 358, distance: 76.3
click at [786, 358] on div "[STREET_ADDRESS][PERSON_NAME]" at bounding box center [508, 352] width 1017 height 494
drag, startPoint x: 868, startPoint y: 254, endPoint x: 791, endPoint y: 359, distance: 130.5
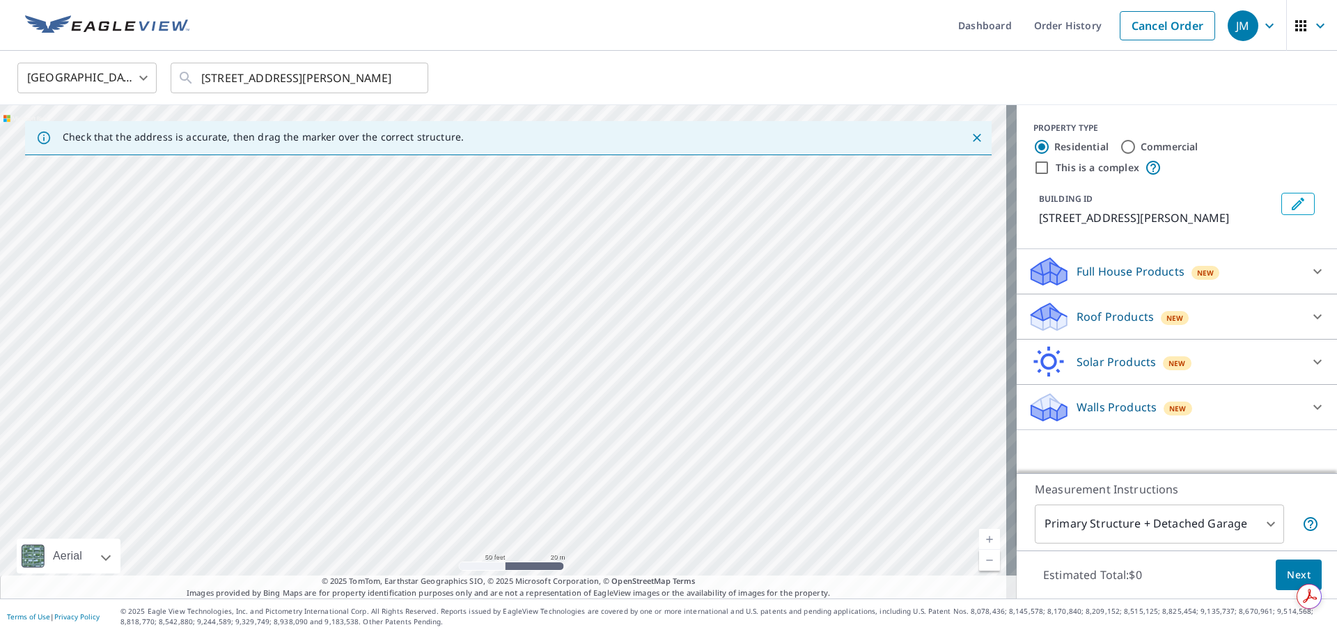
click at [791, 359] on div "[STREET_ADDRESS][PERSON_NAME]" at bounding box center [508, 352] width 1017 height 494
drag, startPoint x: 661, startPoint y: 465, endPoint x: 689, endPoint y: 200, distance: 266.8
click at [689, 200] on div "[STREET_ADDRESS][PERSON_NAME]" at bounding box center [508, 352] width 1017 height 494
drag, startPoint x: 753, startPoint y: 242, endPoint x: 641, endPoint y: 439, distance: 226.1
click at [648, 438] on div "[STREET_ADDRESS][PERSON_NAME]" at bounding box center [508, 352] width 1017 height 494
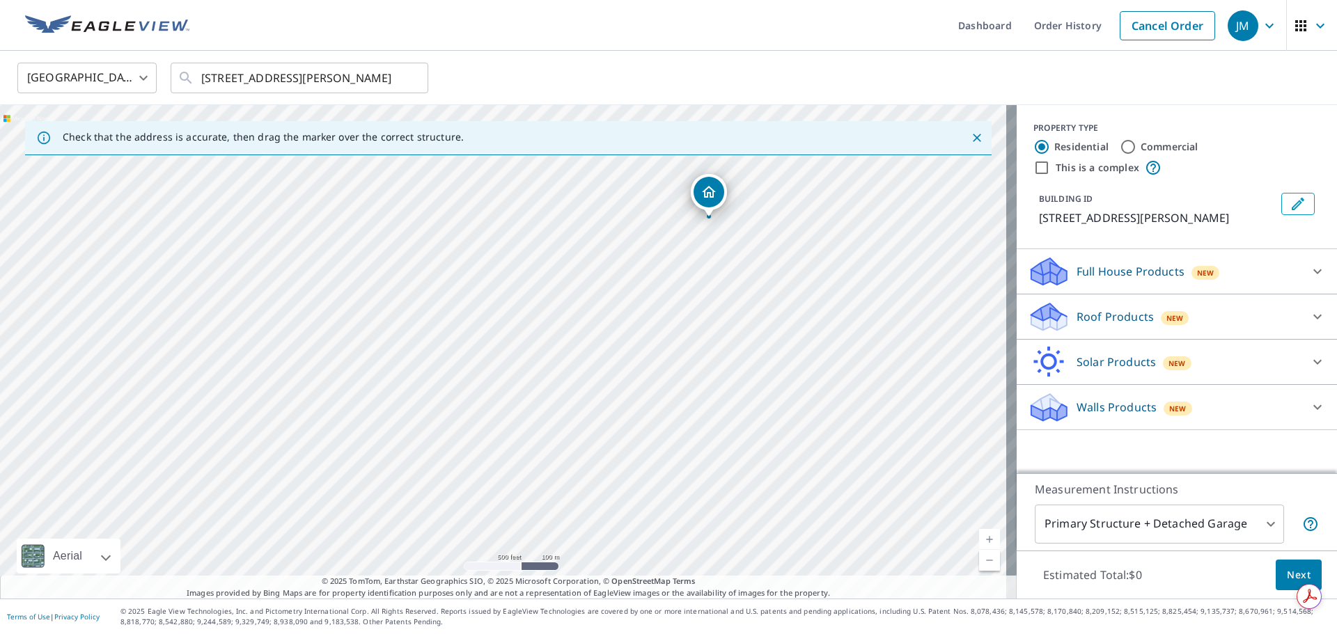
drag, startPoint x: 740, startPoint y: 214, endPoint x: 735, endPoint y: 272, distance: 58.0
click at [735, 272] on div "[STREET_ADDRESS][PERSON_NAME]" at bounding box center [508, 352] width 1017 height 494
drag, startPoint x: 680, startPoint y: 381, endPoint x: 732, endPoint y: 363, distance: 55.3
click at [732, 363] on div "[STREET_ADDRESS][PERSON_NAME]" at bounding box center [508, 352] width 1017 height 494
drag, startPoint x: 748, startPoint y: 435, endPoint x: 352, endPoint y: 398, distance: 397.2
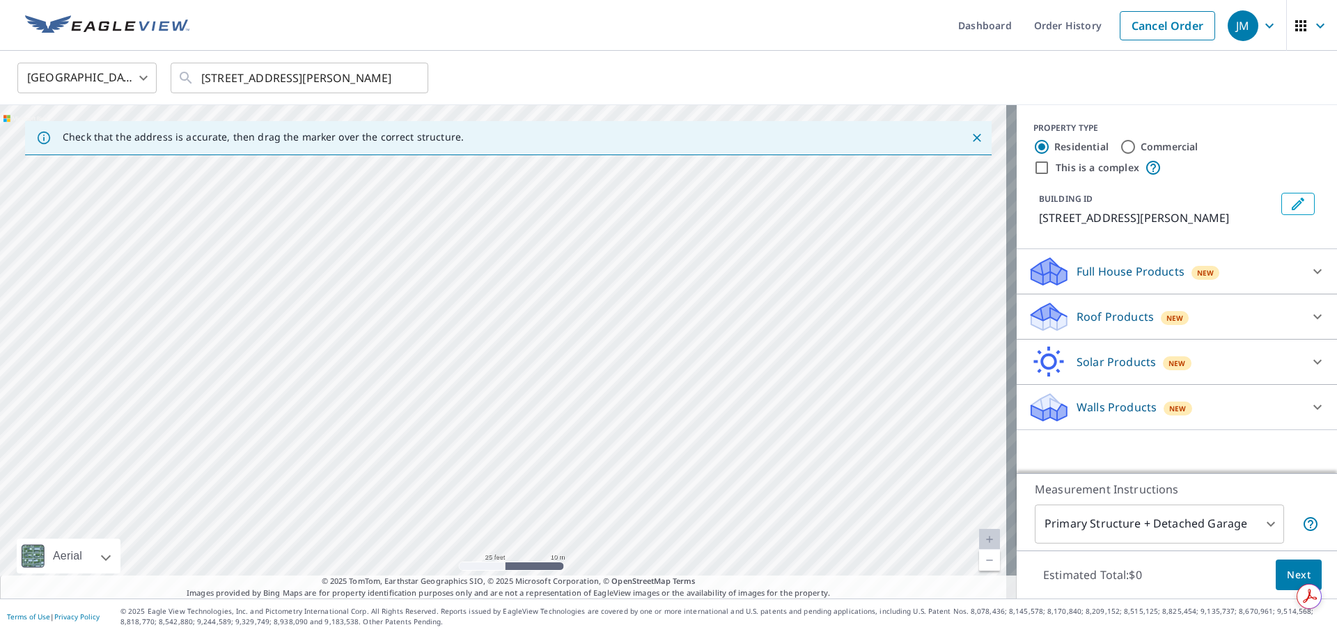
click at [352, 398] on div "[STREET_ADDRESS][PERSON_NAME]" at bounding box center [508, 352] width 1017 height 494
drag, startPoint x: 561, startPoint y: 432, endPoint x: 782, endPoint y: 304, distance: 255.2
click at [782, 304] on div "[STREET_ADDRESS][PERSON_NAME]" at bounding box center [508, 352] width 1017 height 494
drag, startPoint x: 815, startPoint y: 224, endPoint x: 731, endPoint y: 474, distance: 263.8
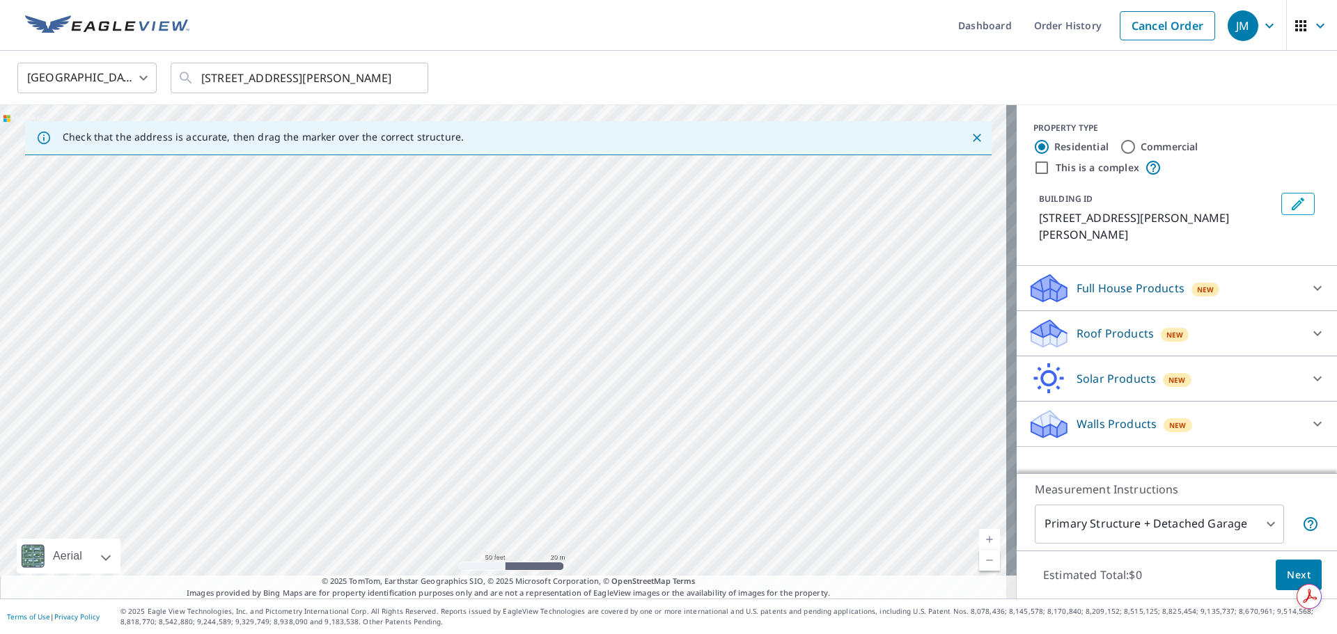
drag, startPoint x: 406, startPoint y: 444, endPoint x: 473, endPoint y: 399, distance: 80.7
click at [460, 391] on div "[STREET_ADDRESS][PERSON_NAME][PERSON_NAME]" at bounding box center [508, 352] width 1017 height 494
drag, startPoint x: 650, startPoint y: 436, endPoint x: 660, endPoint y: 374, distance: 62.8
click at [660, 374] on div "[STREET_ADDRESS][PERSON_NAME][PERSON_NAME]" at bounding box center [508, 352] width 1017 height 494
drag, startPoint x: 693, startPoint y: 525, endPoint x: 769, endPoint y: 382, distance: 162.6
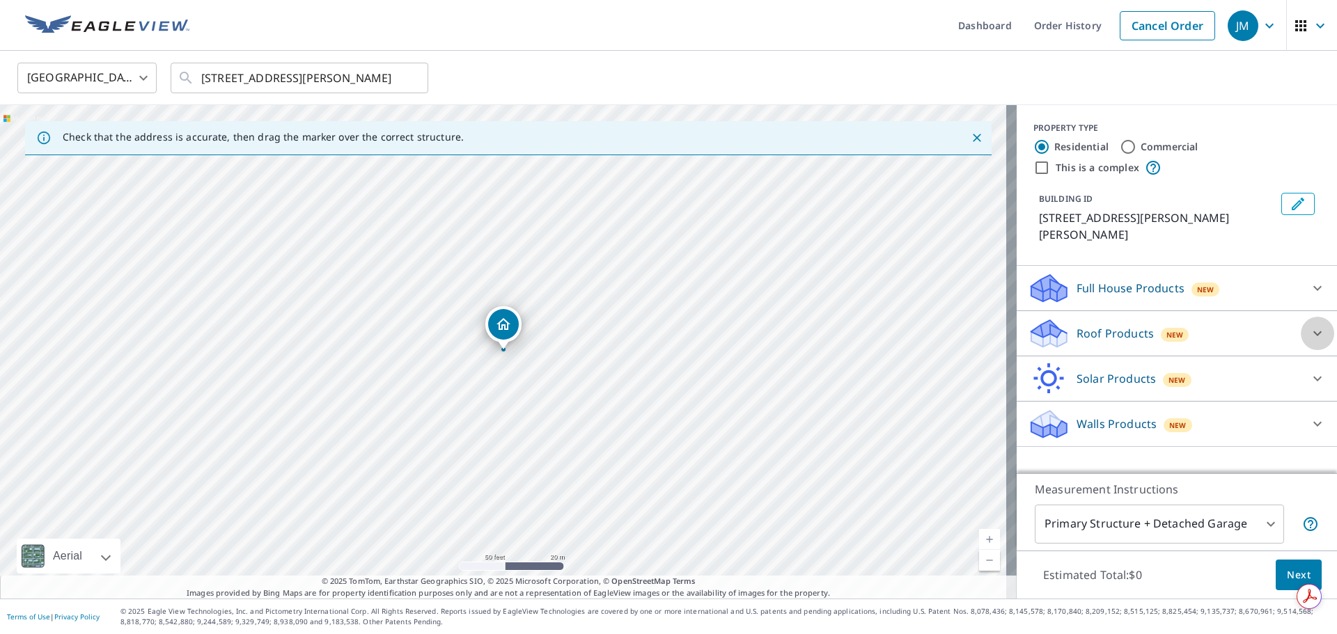
click at [1309, 325] on icon at bounding box center [1317, 333] width 17 height 17
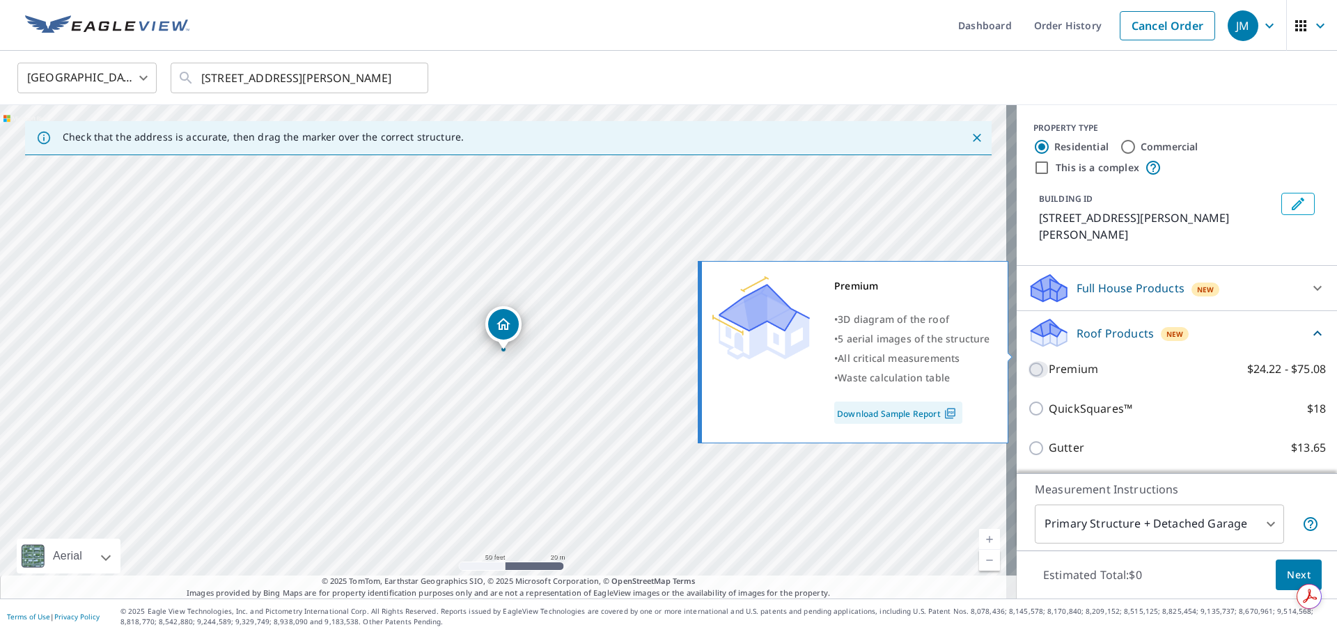
click at [1028, 361] on input "Premium $24.22 - $75.08" at bounding box center [1038, 369] width 21 height 17
checkbox input "true"
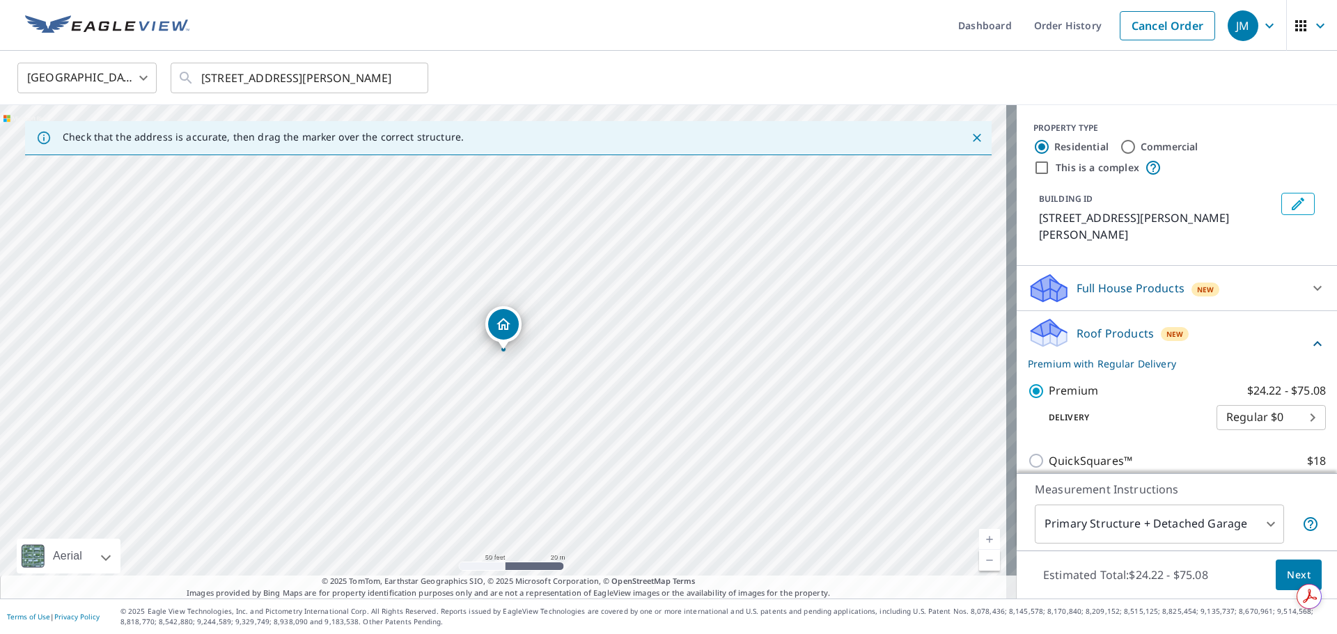
click at [1255, 529] on body "JM JM Dashboard Order History Cancel Order JM [GEOGRAPHIC_DATA] [GEOGRAPHIC_DAT…" at bounding box center [668, 317] width 1337 height 634
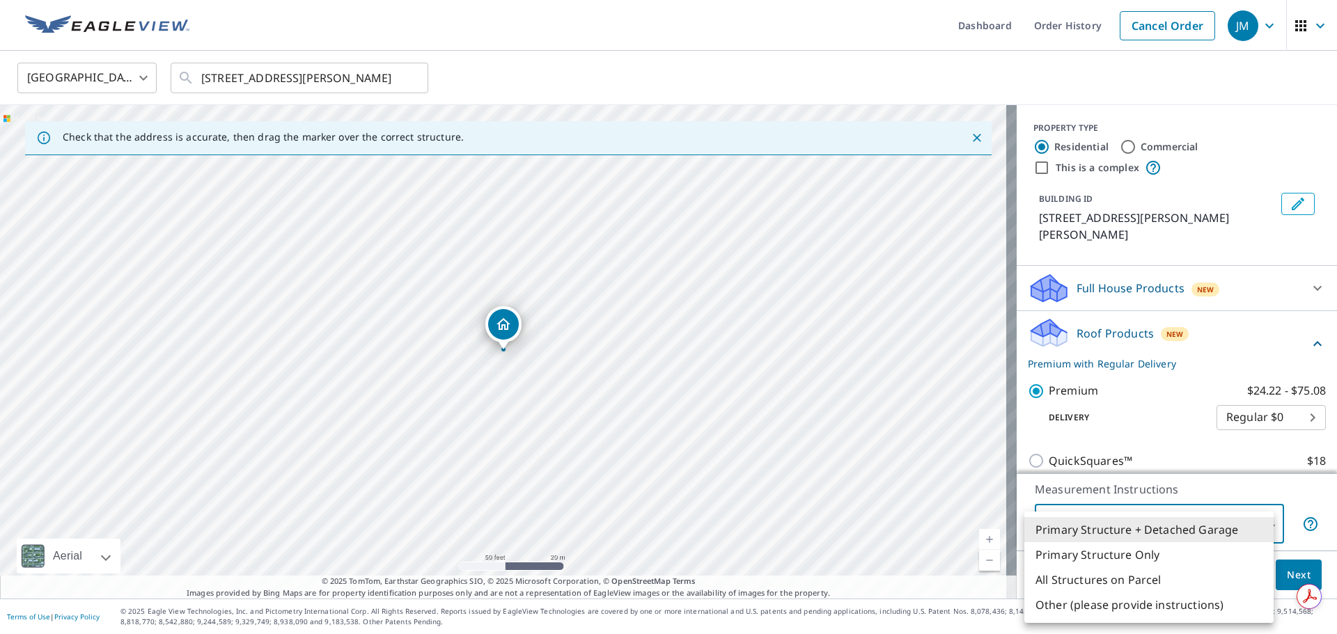
click at [1173, 531] on li "Primary Structure + Detached Garage" at bounding box center [1148, 529] width 249 height 25
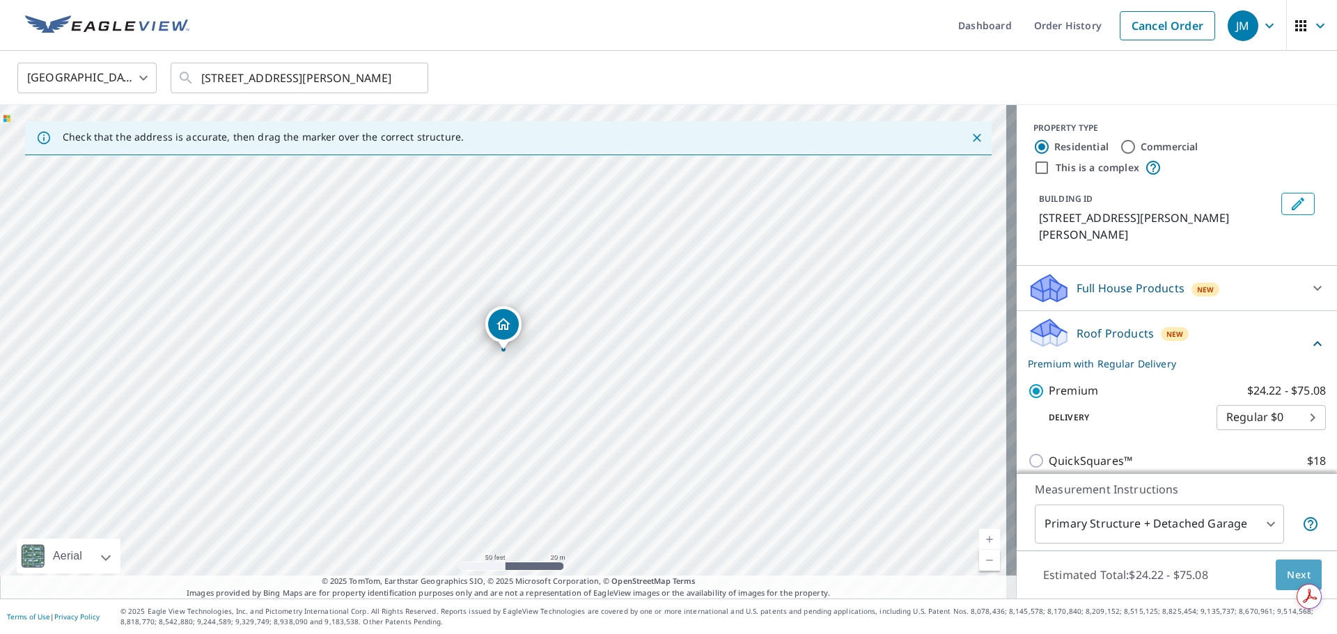
click at [1287, 570] on span "Next" at bounding box center [1299, 575] width 24 height 17
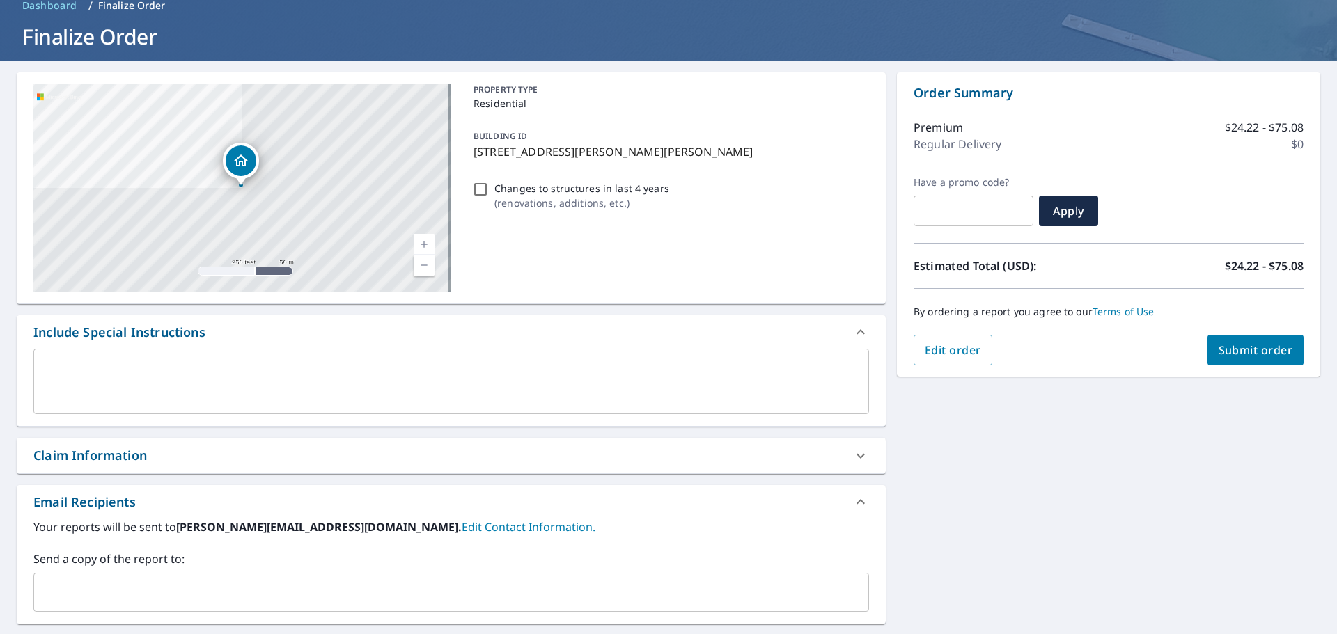
scroll to position [27, 0]
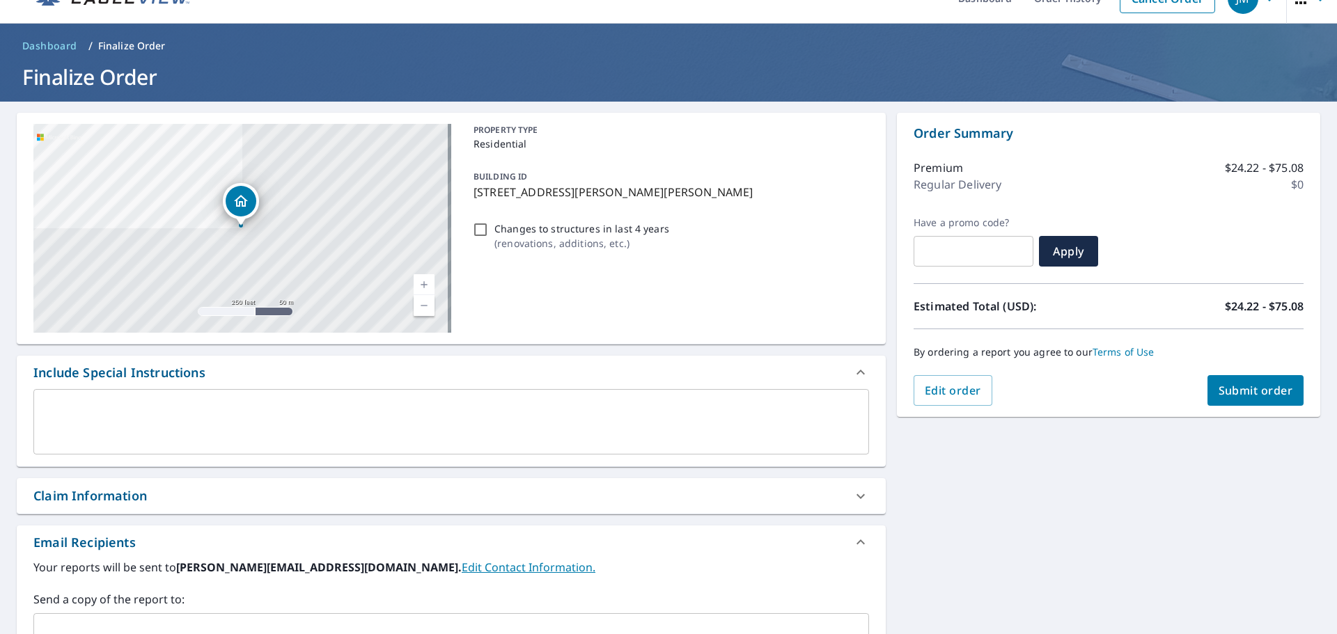
click at [528, 490] on div "Claim Information" at bounding box center [438, 496] width 811 height 19
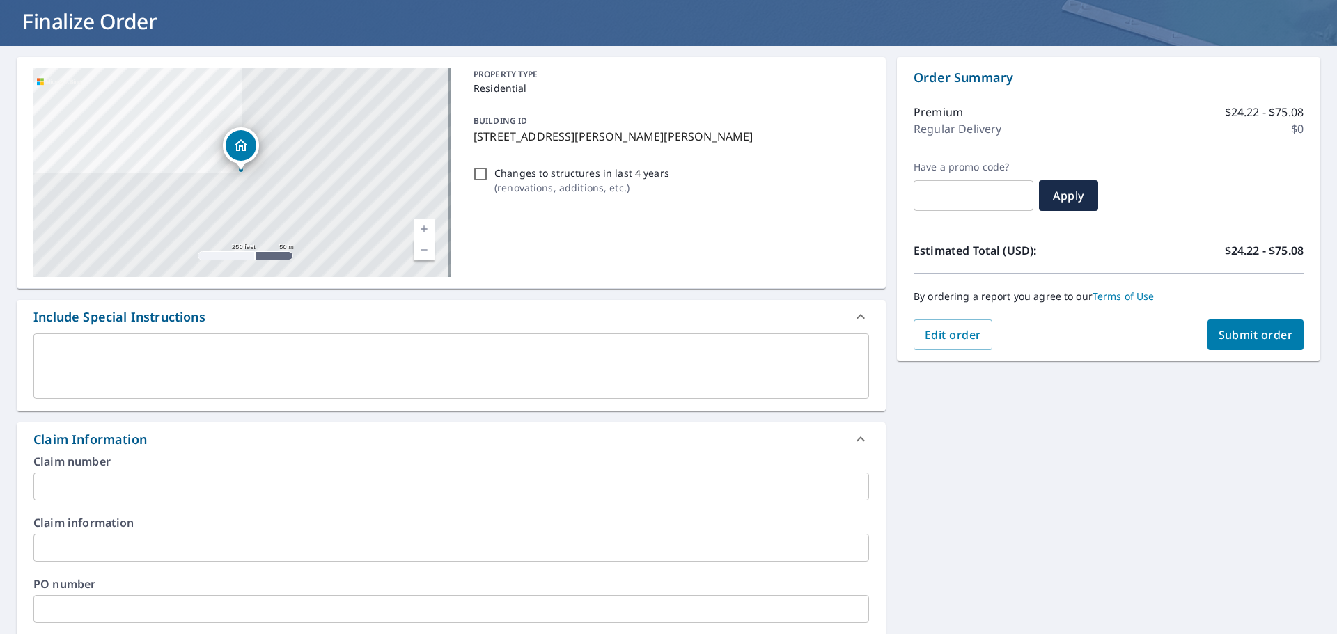
scroll to position [236, 0]
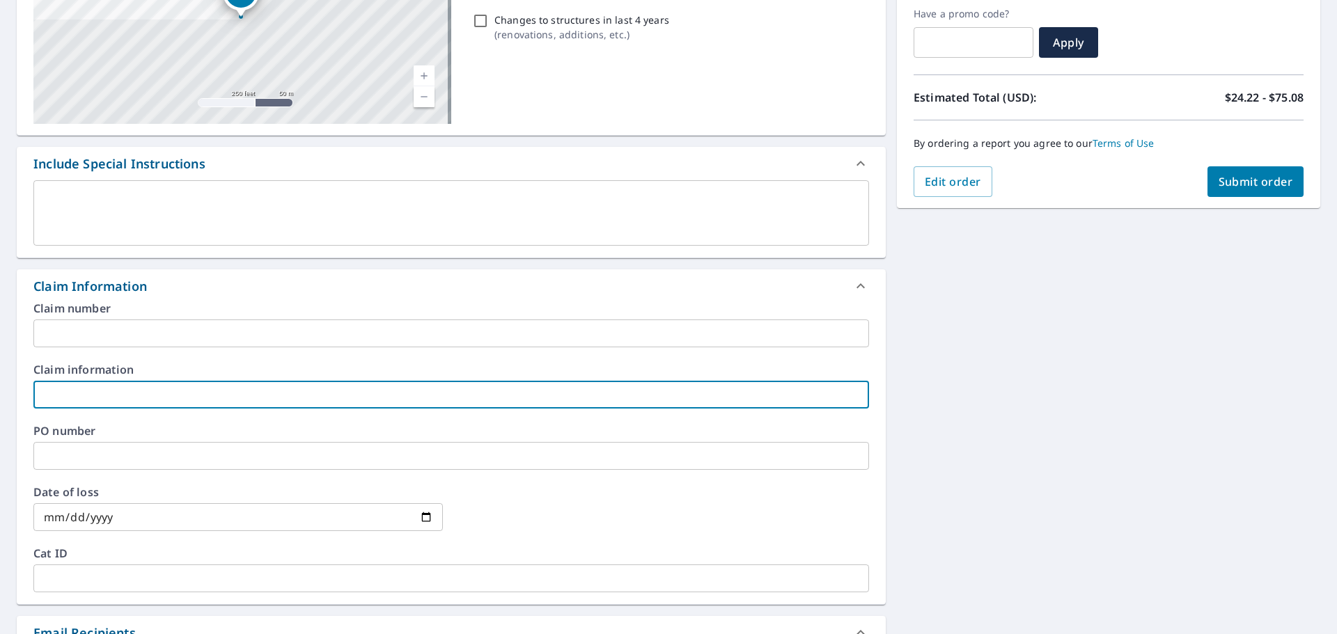
click at [166, 399] on input "text" at bounding box center [451, 395] width 836 height 28
type input "z"
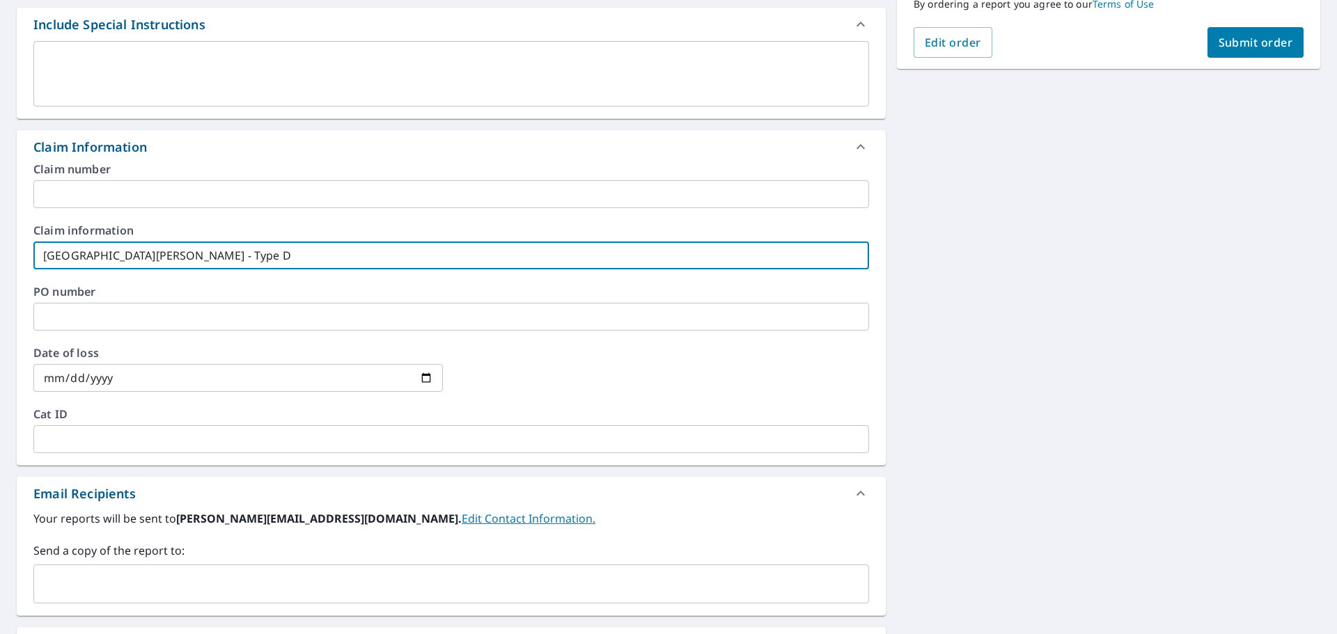
type input "[GEOGRAPHIC_DATA][PERSON_NAME] - Type D"
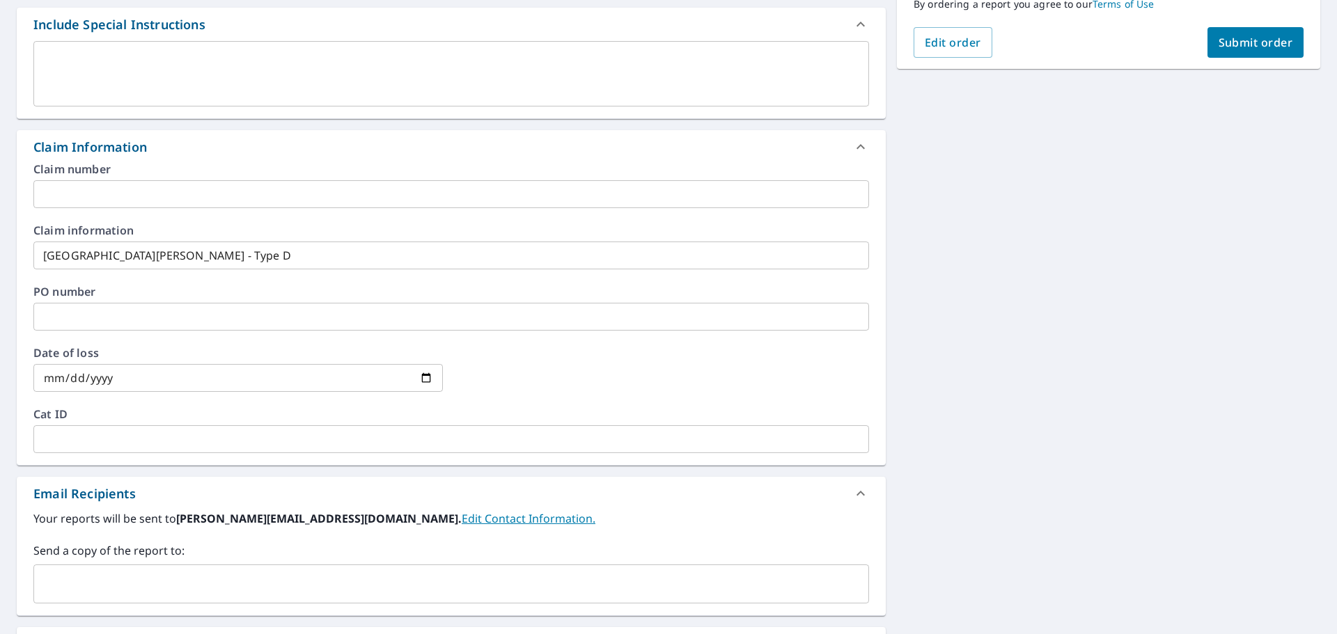
click at [177, 557] on label "Send a copy of the report to:" at bounding box center [451, 550] width 836 height 17
click at [177, 570] on div "​" at bounding box center [451, 584] width 836 height 39
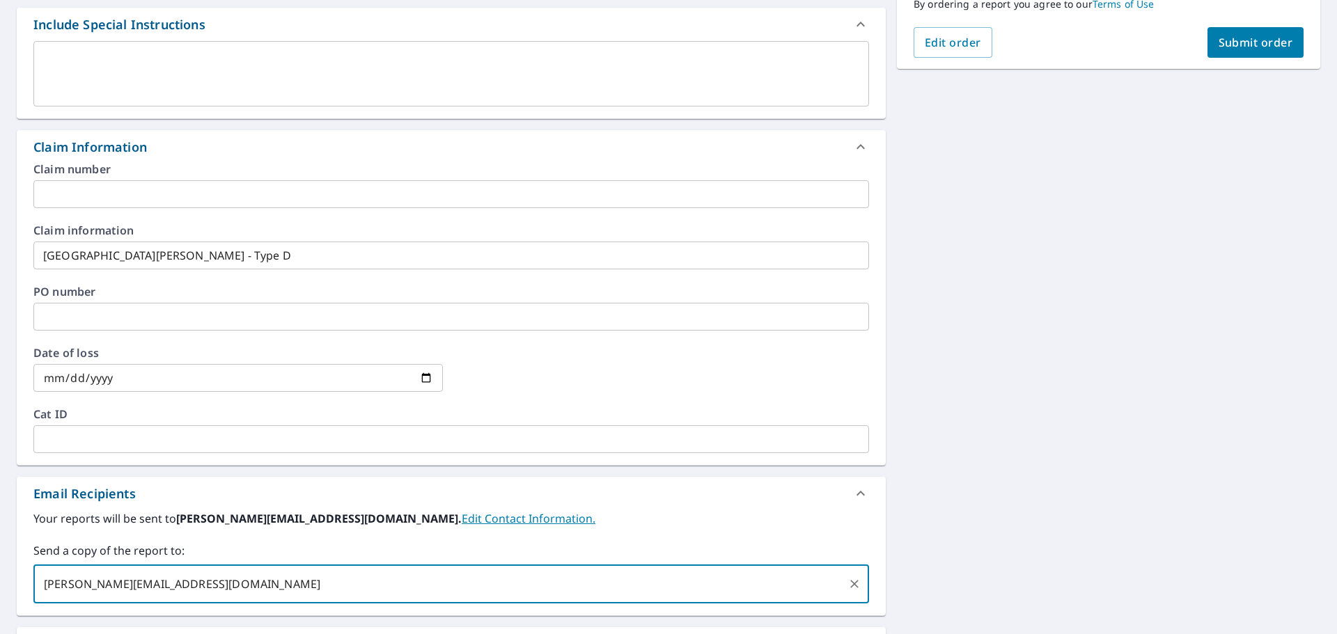
type input "[PERSON_NAME][EMAIL_ADDRESS][DOMAIN_NAME]"
type input "[PERSON_NAME][EMAIL_ADDRESS][PERSON_NAME][DOMAIN_NAME]"
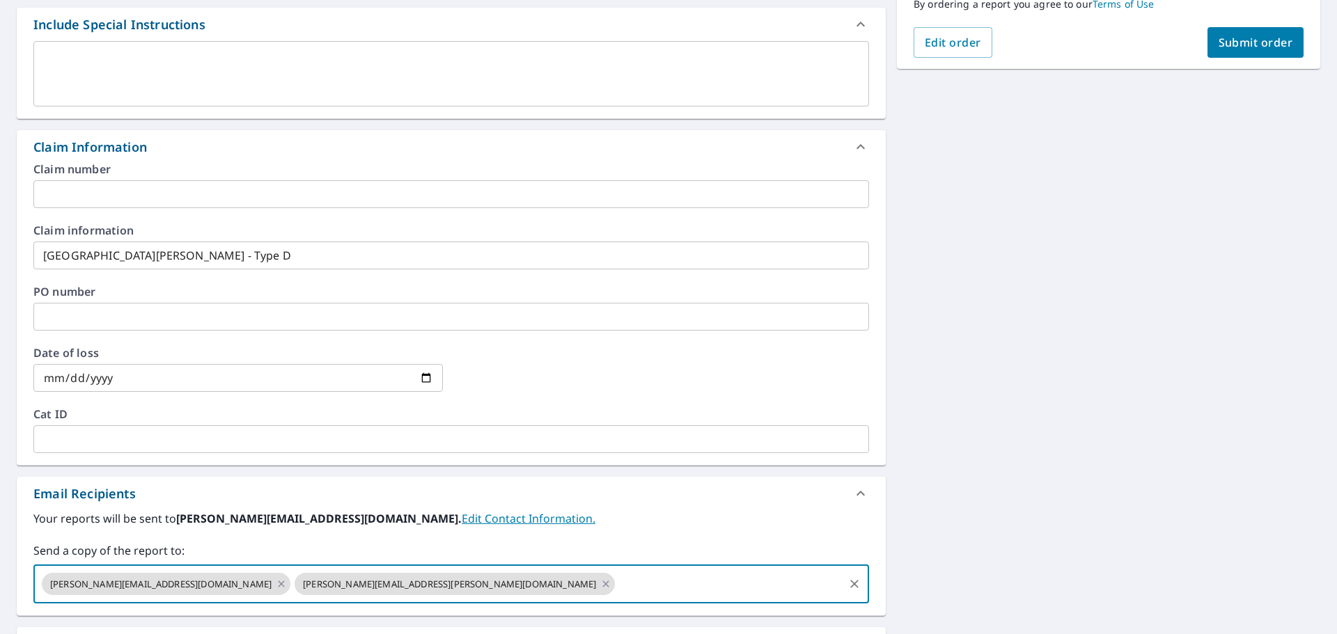
drag, startPoint x: 352, startPoint y: 582, endPoint x: 18, endPoint y: 571, distance: 333.7
click at [15, 572] on div "[STREET_ADDRESS][PERSON_NAME][PERSON_NAME] Aerial Road A standard road map Aeri…" at bounding box center [668, 256] width 1337 height 1005
click at [295, 586] on span "[PERSON_NAME][EMAIL_ADDRESS][PERSON_NAME][DOMAIN_NAME]" at bounding box center [450, 584] width 310 height 13
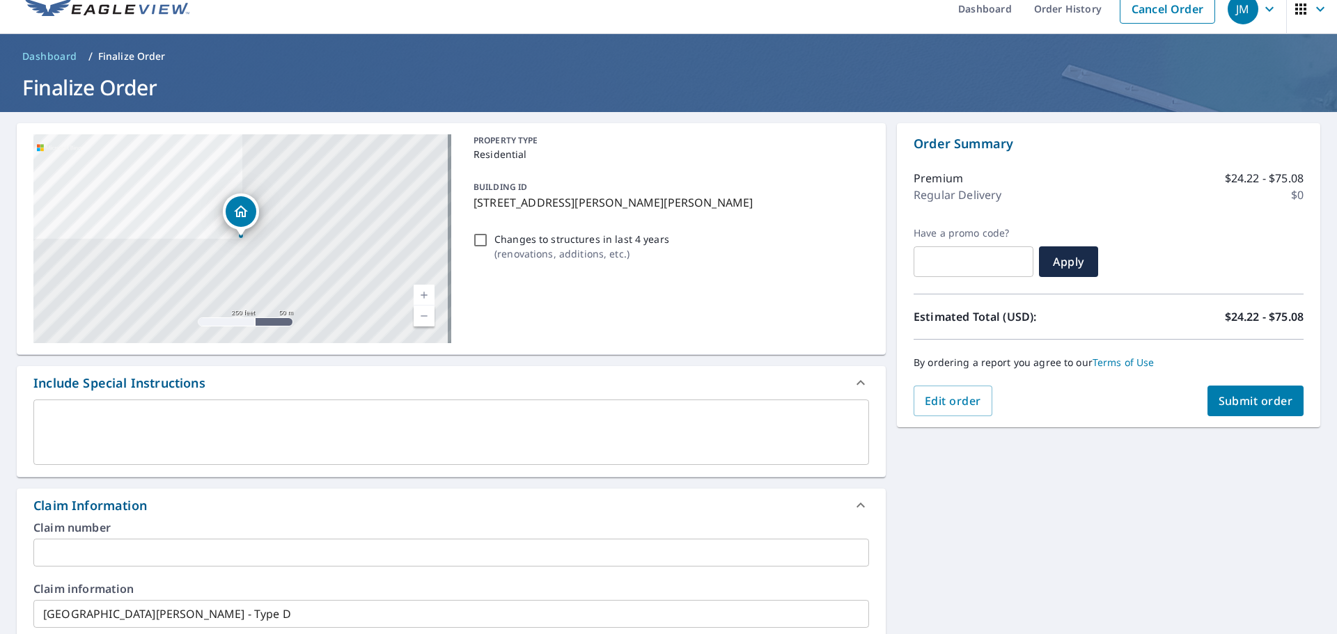
scroll to position [0, 0]
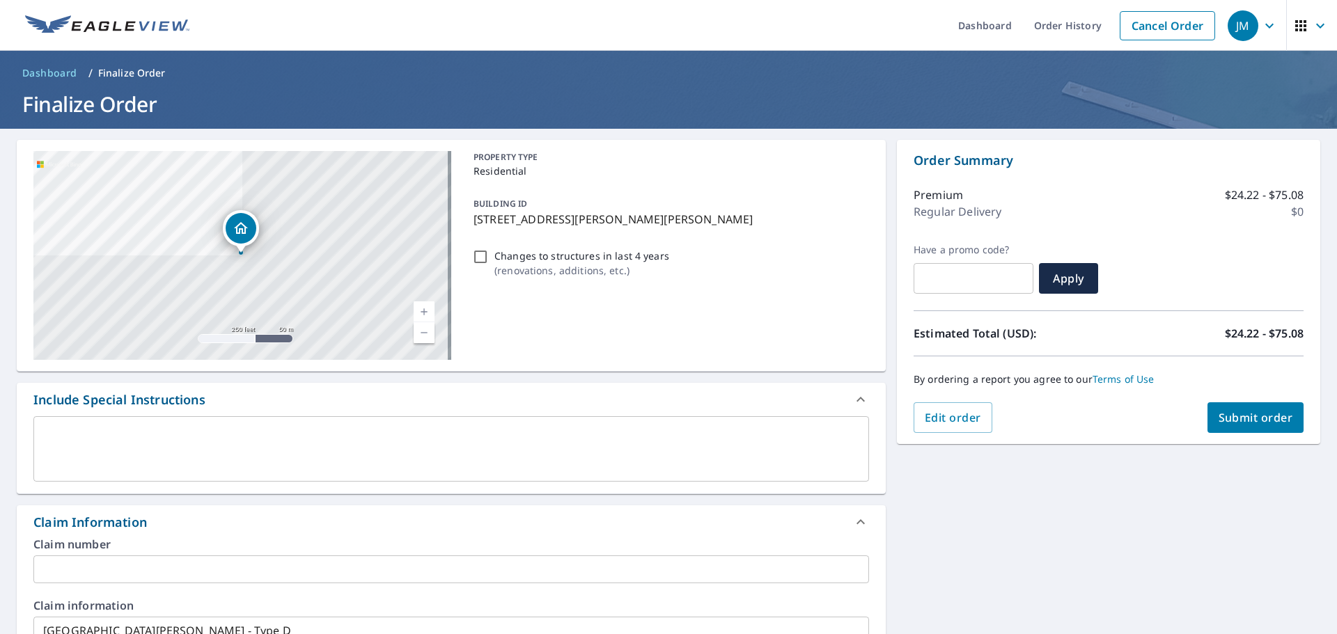
click at [1239, 420] on span "Submit order" at bounding box center [1256, 417] width 75 height 15
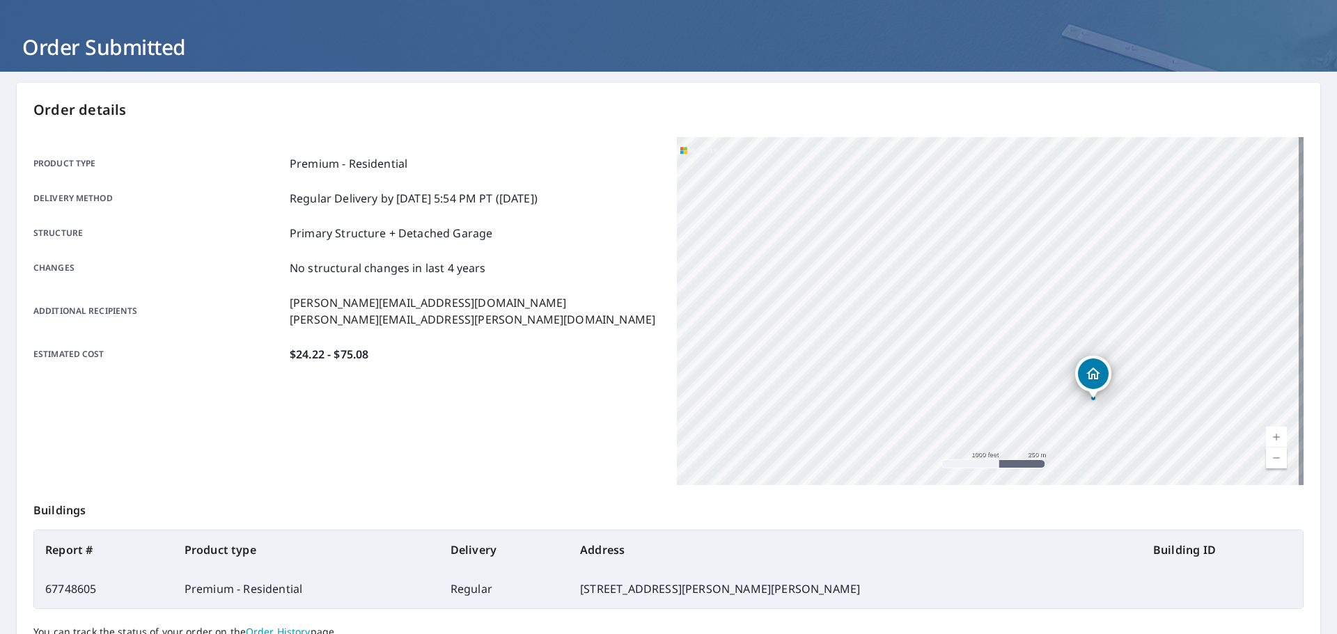
scroll to position [185, 0]
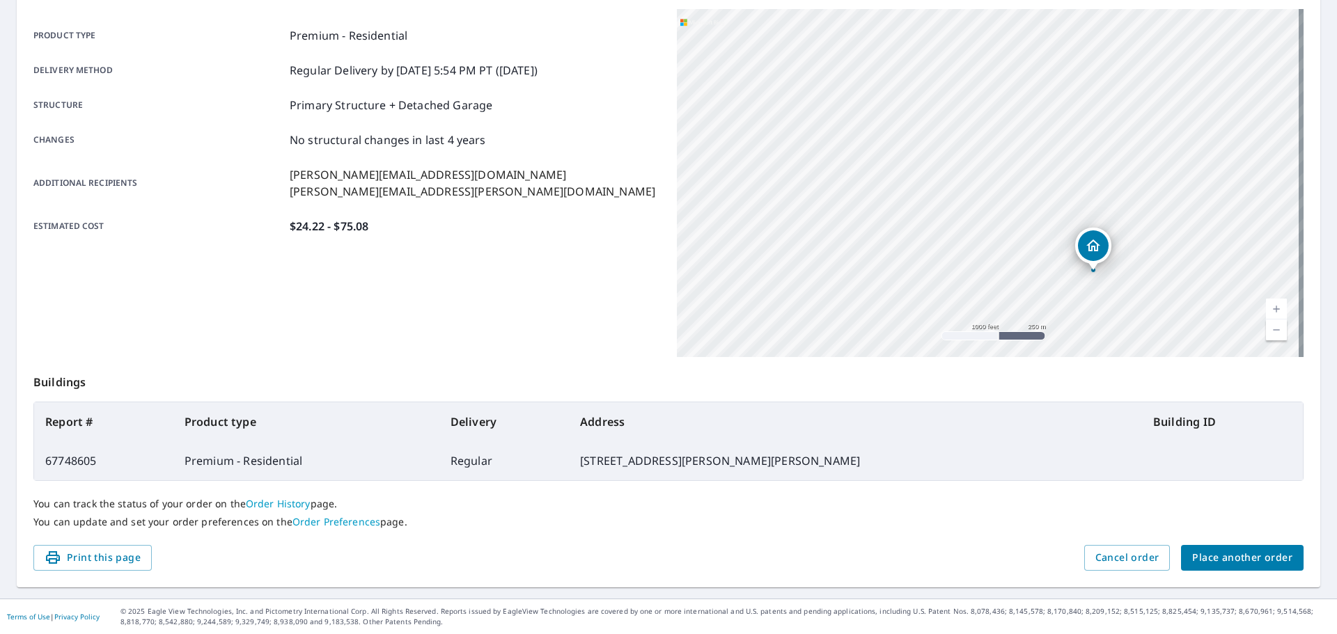
click at [1257, 559] on span "Place another order" at bounding box center [1242, 557] width 100 height 17
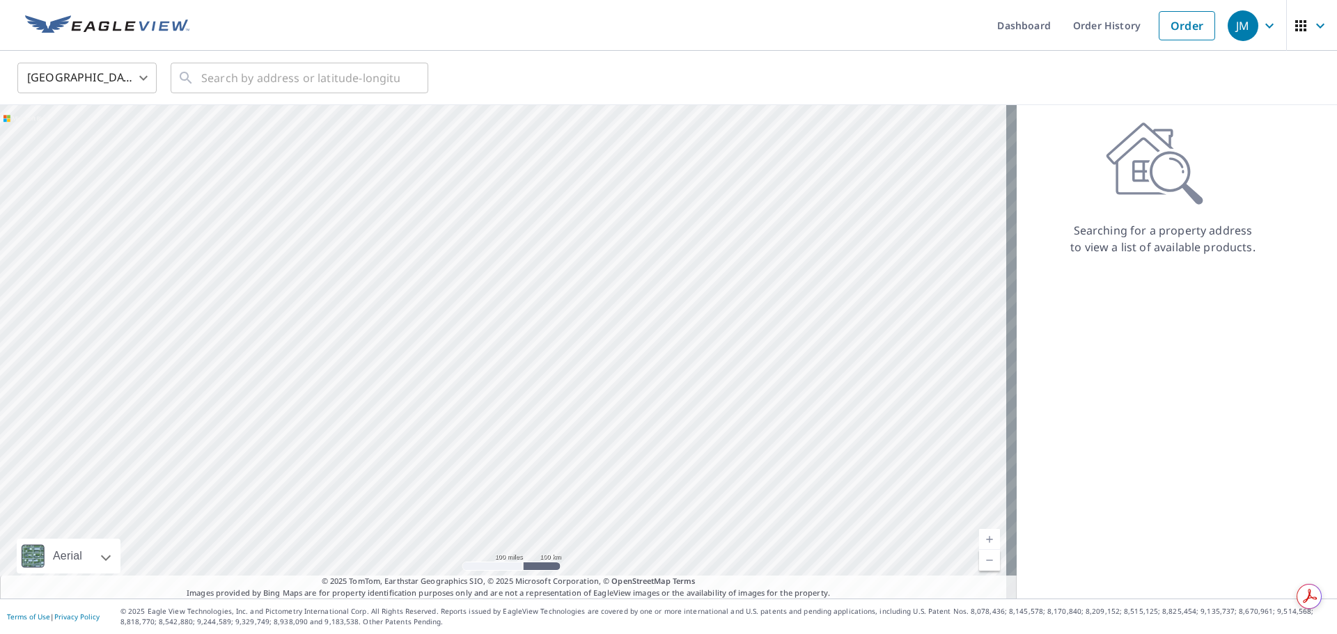
drag, startPoint x: 656, startPoint y: 220, endPoint x: 609, endPoint y: 201, distance: 50.3
click at [609, 201] on div at bounding box center [508, 352] width 1017 height 494
click at [281, 80] on input "text" at bounding box center [300, 77] width 198 height 39
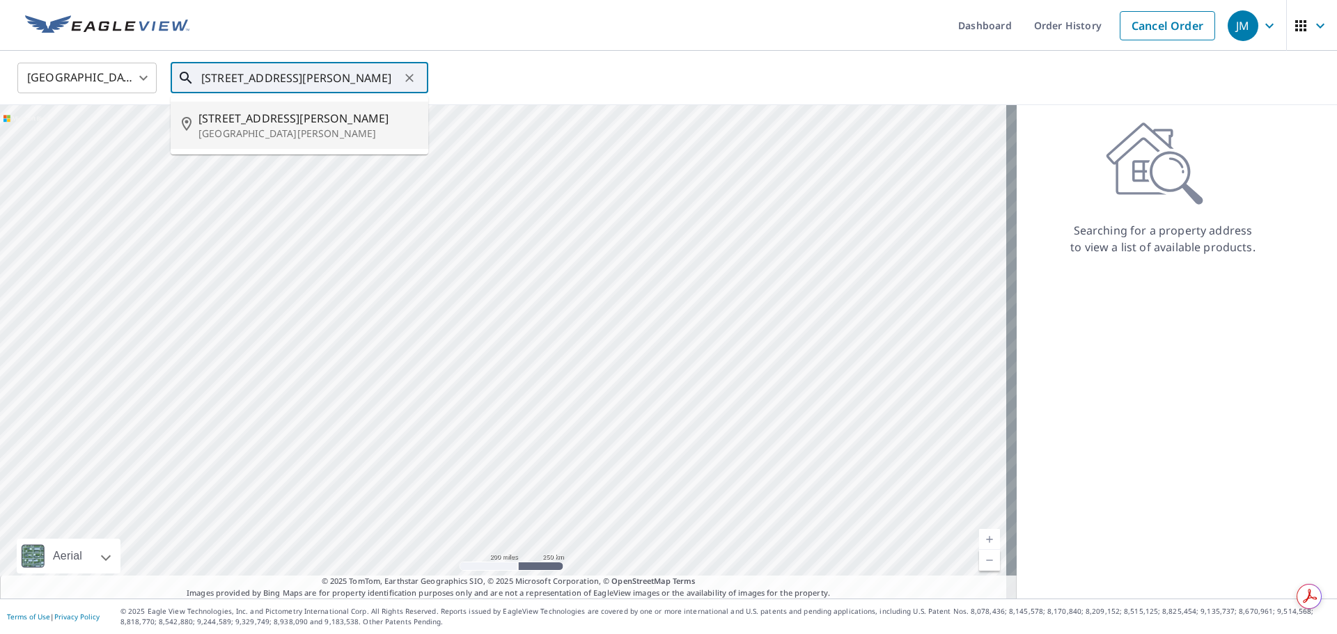
click at [272, 134] on p "[GEOGRAPHIC_DATA][PERSON_NAME]" at bounding box center [307, 134] width 219 height 14
type input "[STREET_ADDRESS][PERSON_NAME][PERSON_NAME]"
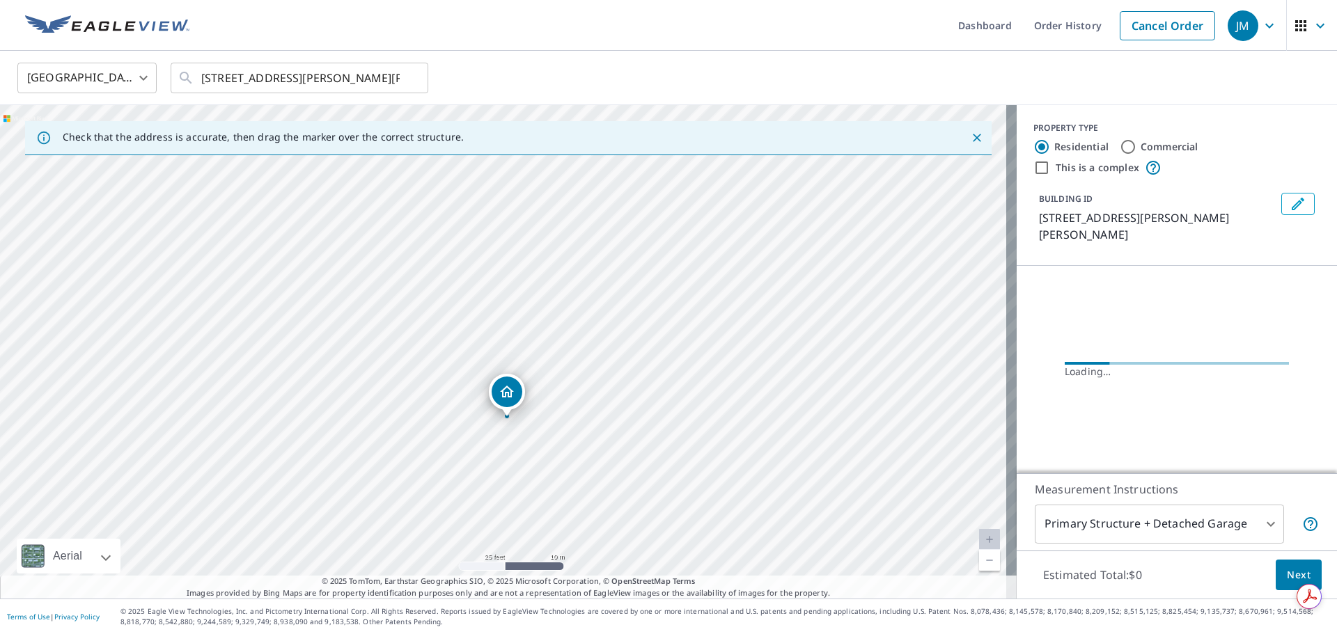
drag, startPoint x: 504, startPoint y: 425, endPoint x: 564, endPoint y: 380, distance: 74.6
click at [567, 379] on div "[STREET_ADDRESS][PERSON_NAME][PERSON_NAME]" at bounding box center [508, 352] width 1017 height 494
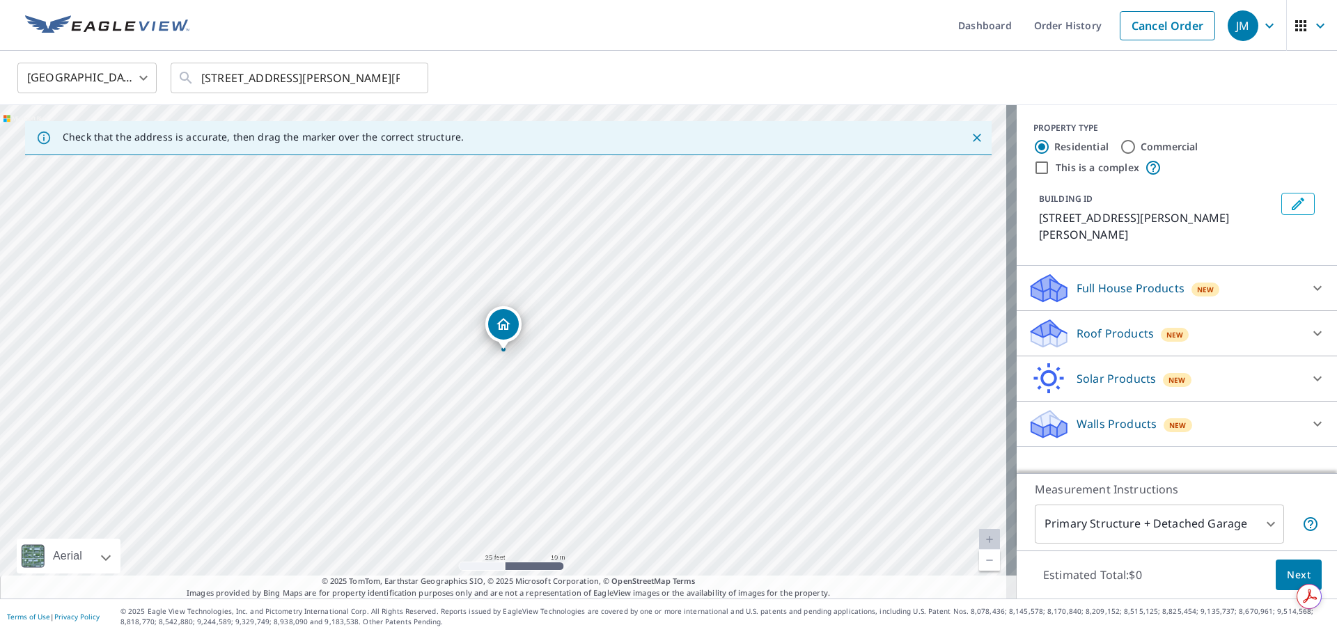
drag, startPoint x: 507, startPoint y: 388, endPoint x: 457, endPoint y: 377, distance: 50.7
drag, startPoint x: 21, startPoint y: 217, endPoint x: 244, endPoint y: 334, distance: 251.3
click at [1214, 320] on div "Roof Products New" at bounding box center [1164, 334] width 273 height 33
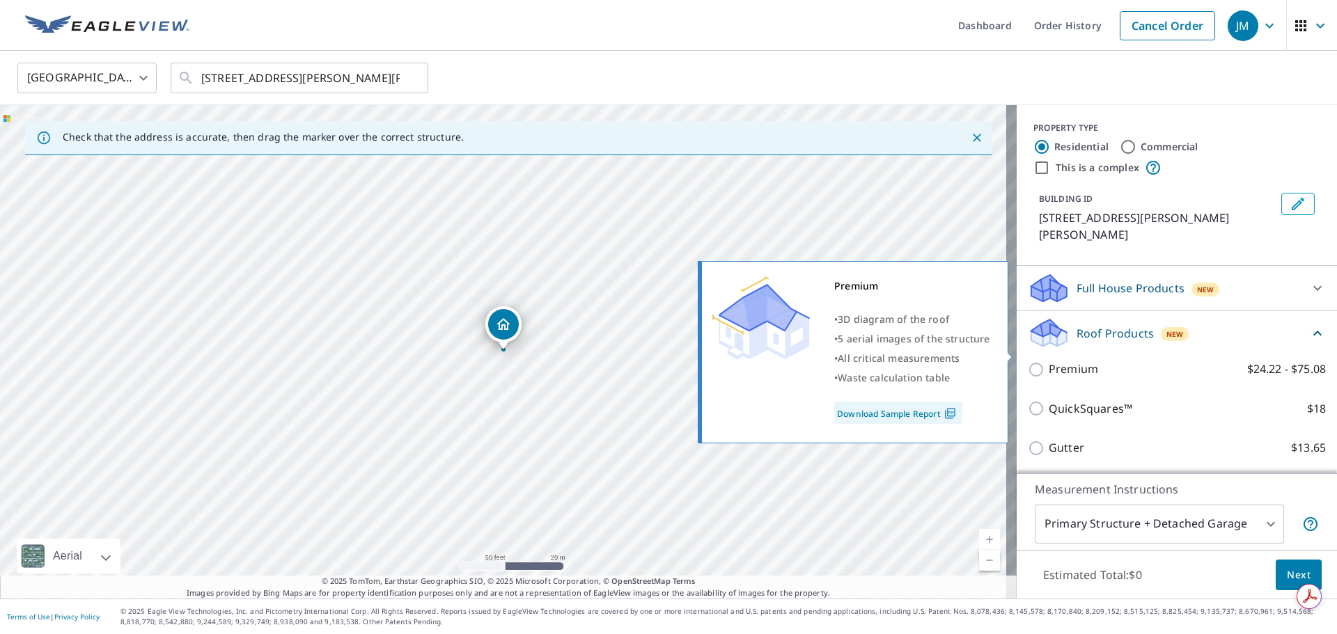
click at [1063, 361] on p "Premium" at bounding box center [1073, 369] width 49 height 17
click at [1049, 361] on input "Premium $24.22 - $75.08" at bounding box center [1038, 369] width 21 height 17
checkbox input "true"
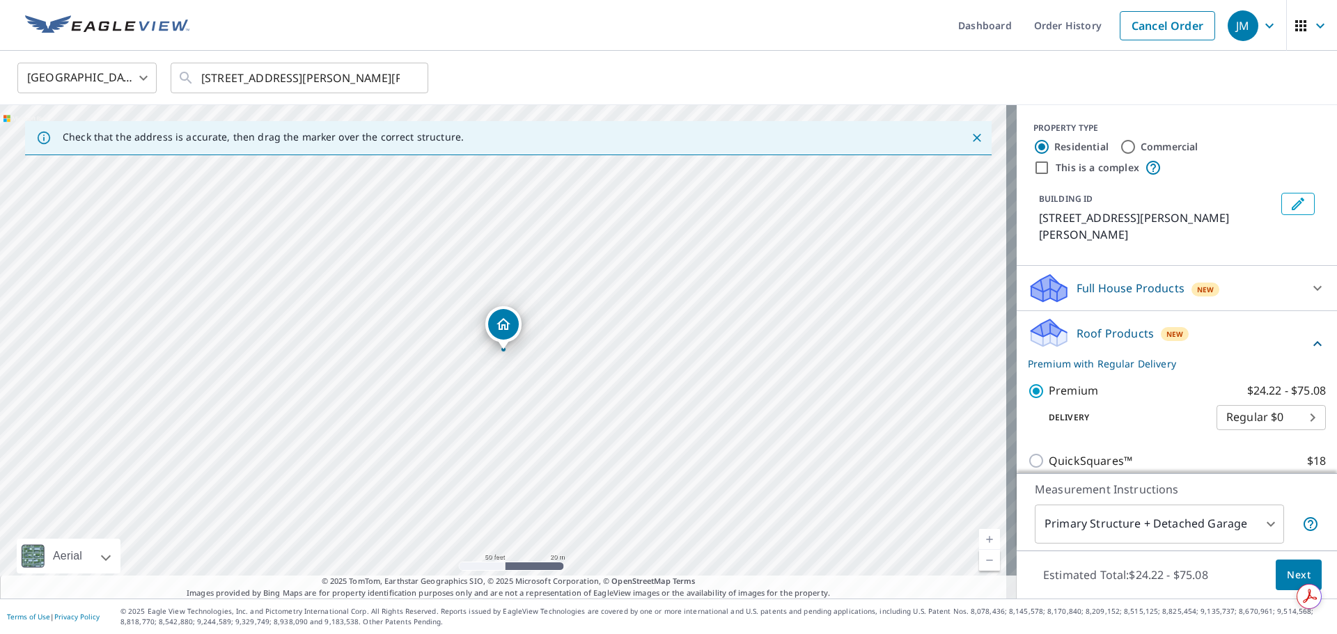
click at [1287, 577] on span "Next" at bounding box center [1299, 575] width 24 height 17
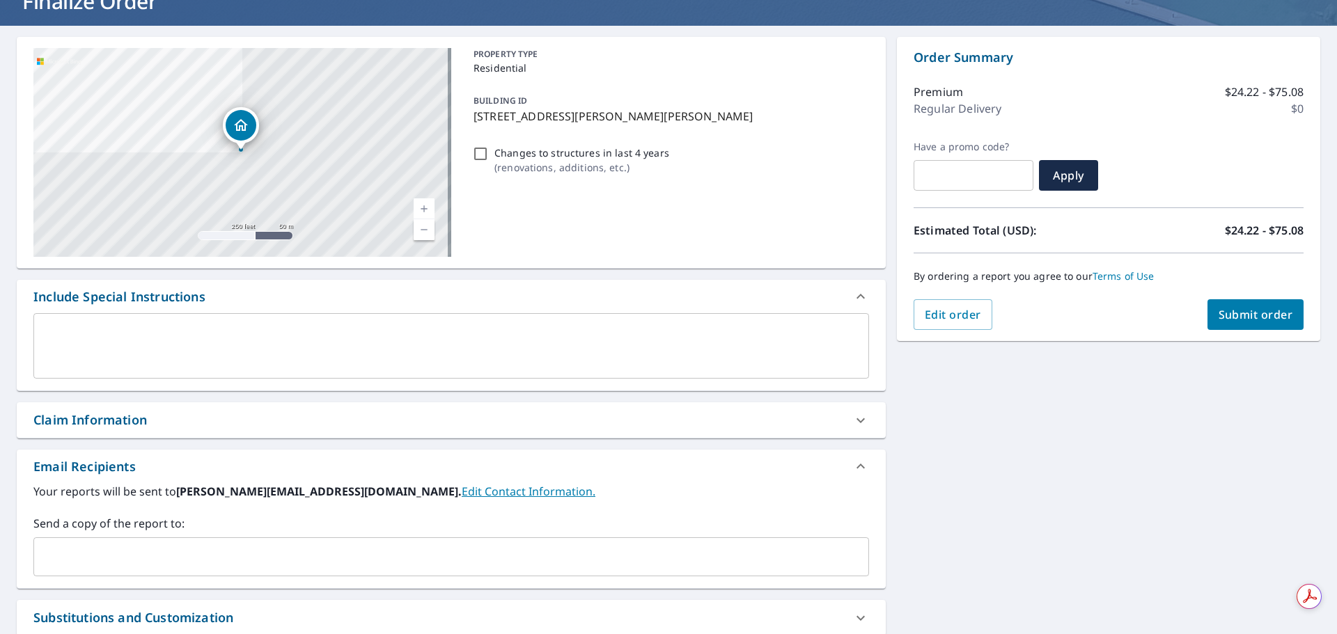
scroll to position [209, 0]
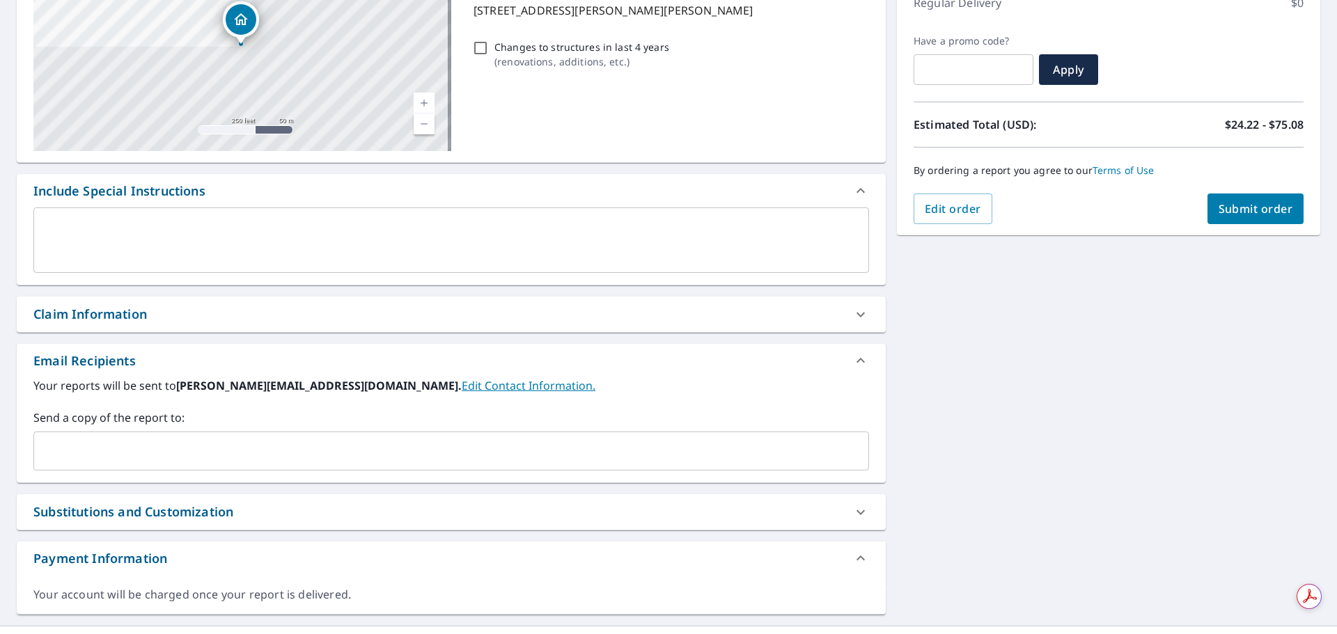
click at [235, 322] on div "Claim Information" at bounding box center [438, 314] width 811 height 19
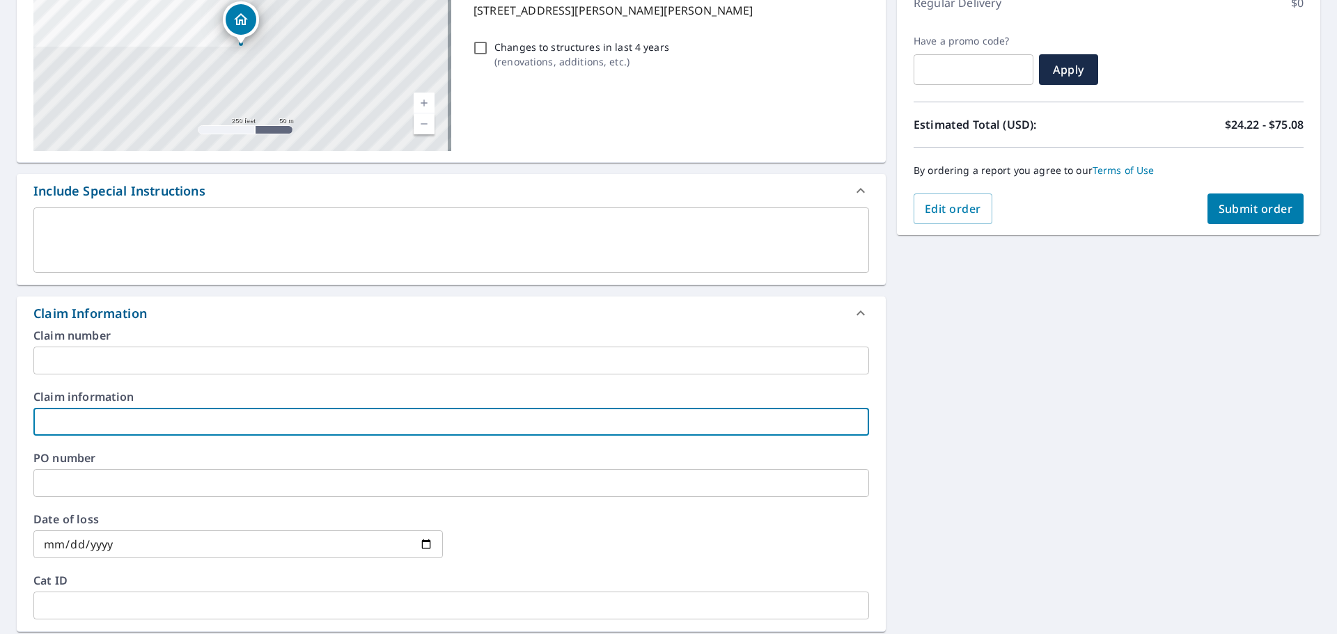
click at [136, 428] on input "text" at bounding box center [451, 422] width 836 height 28
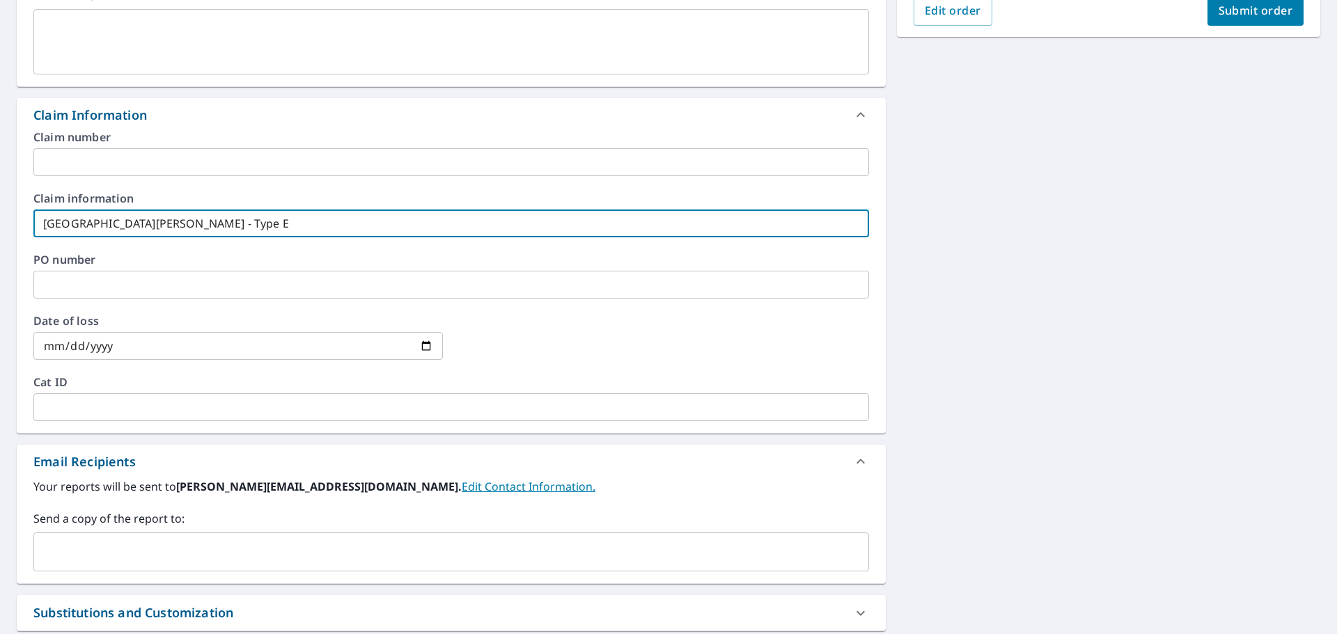
scroll to position [487, 0]
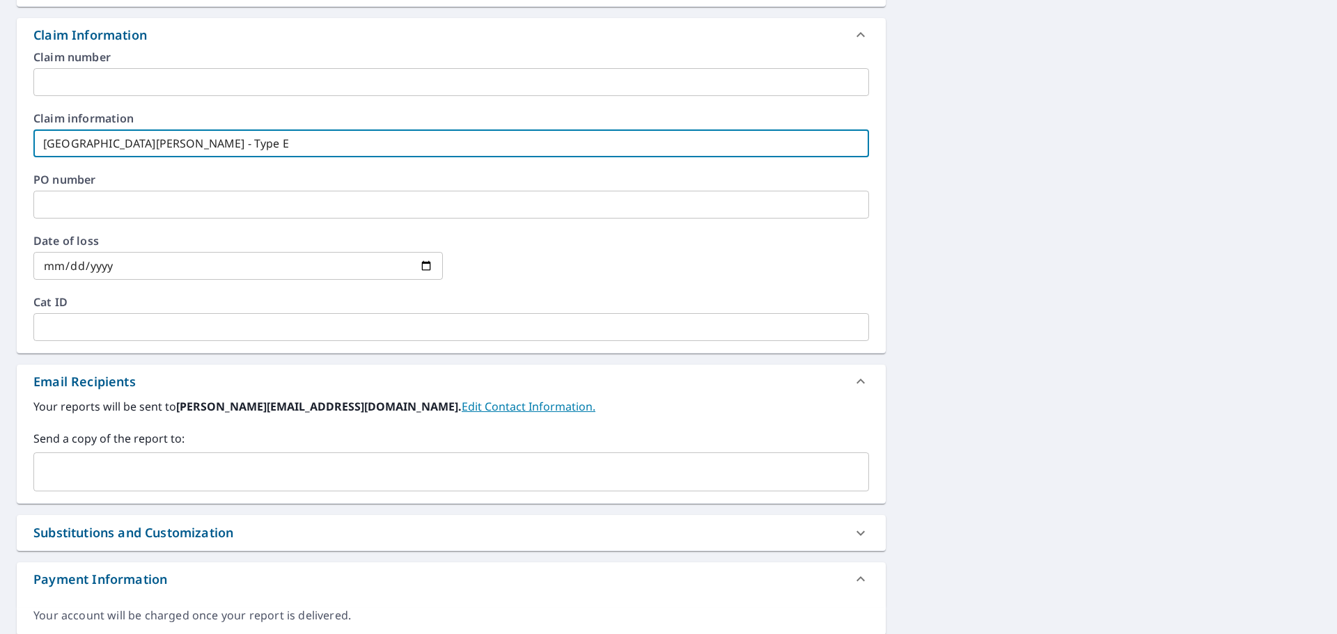
type input "[GEOGRAPHIC_DATA][PERSON_NAME] - Type E"
click at [155, 466] on input "text" at bounding box center [441, 472] width 802 height 26
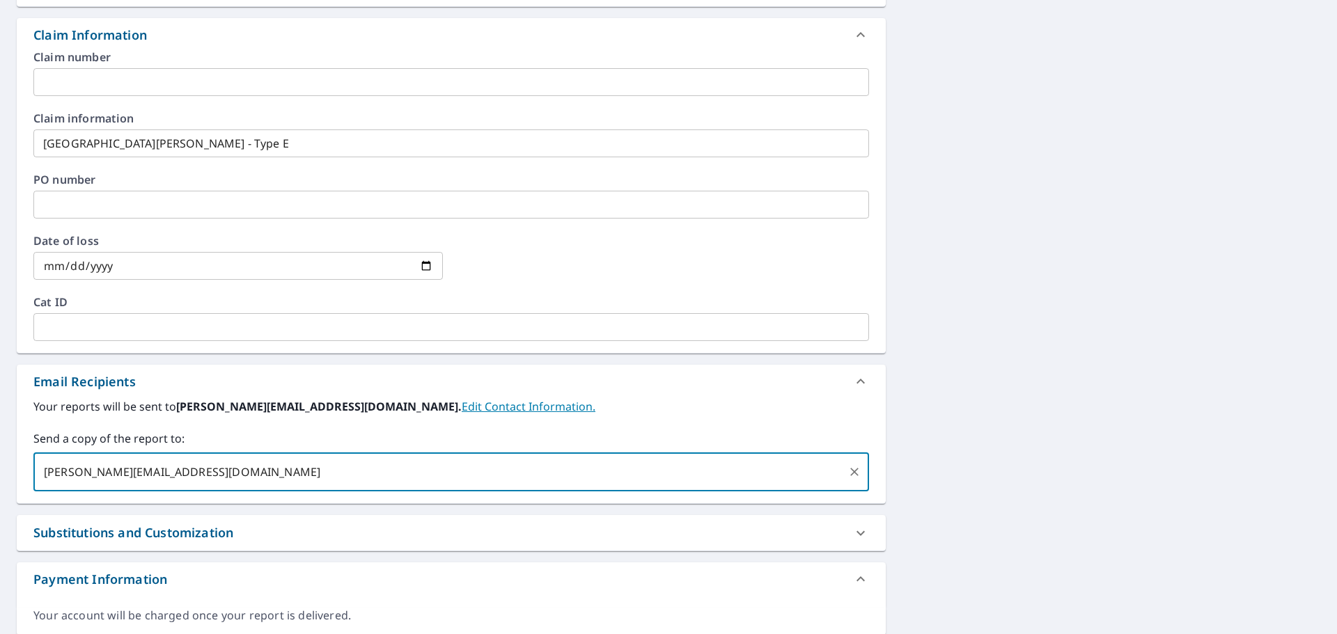
type input "[PERSON_NAME][EMAIL_ADDRESS][DOMAIN_NAME]"
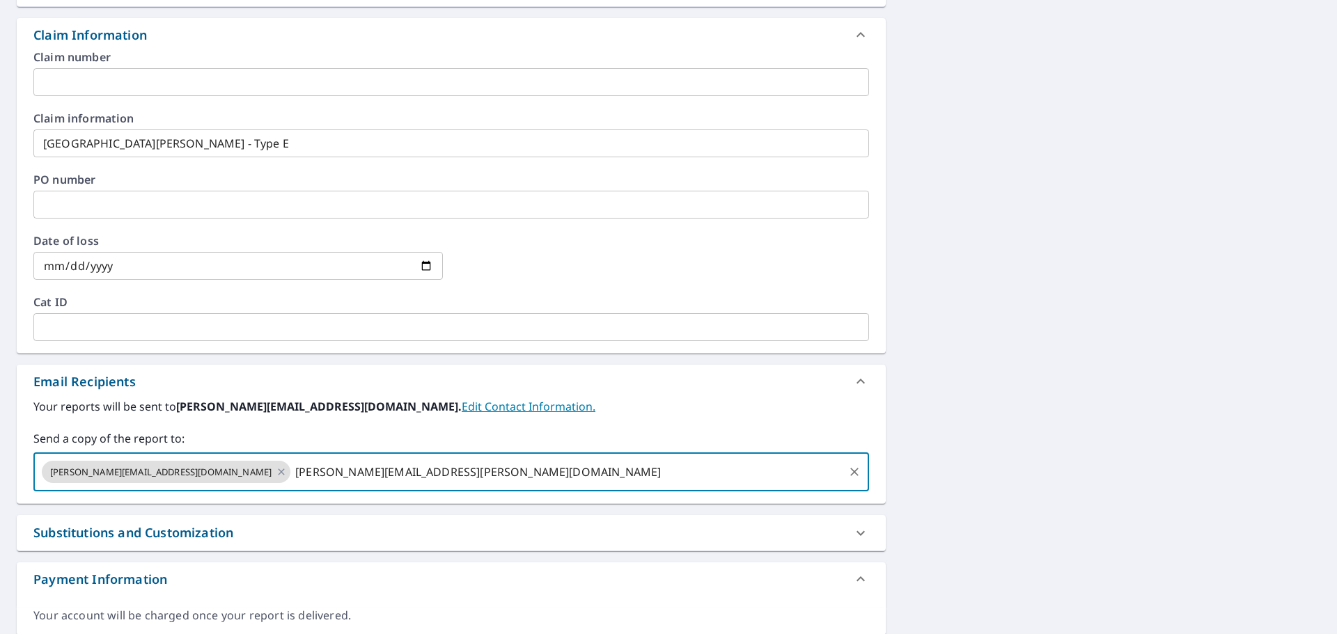
type input "[PERSON_NAME][EMAIL_ADDRESS][PERSON_NAME][DOMAIN_NAME]"
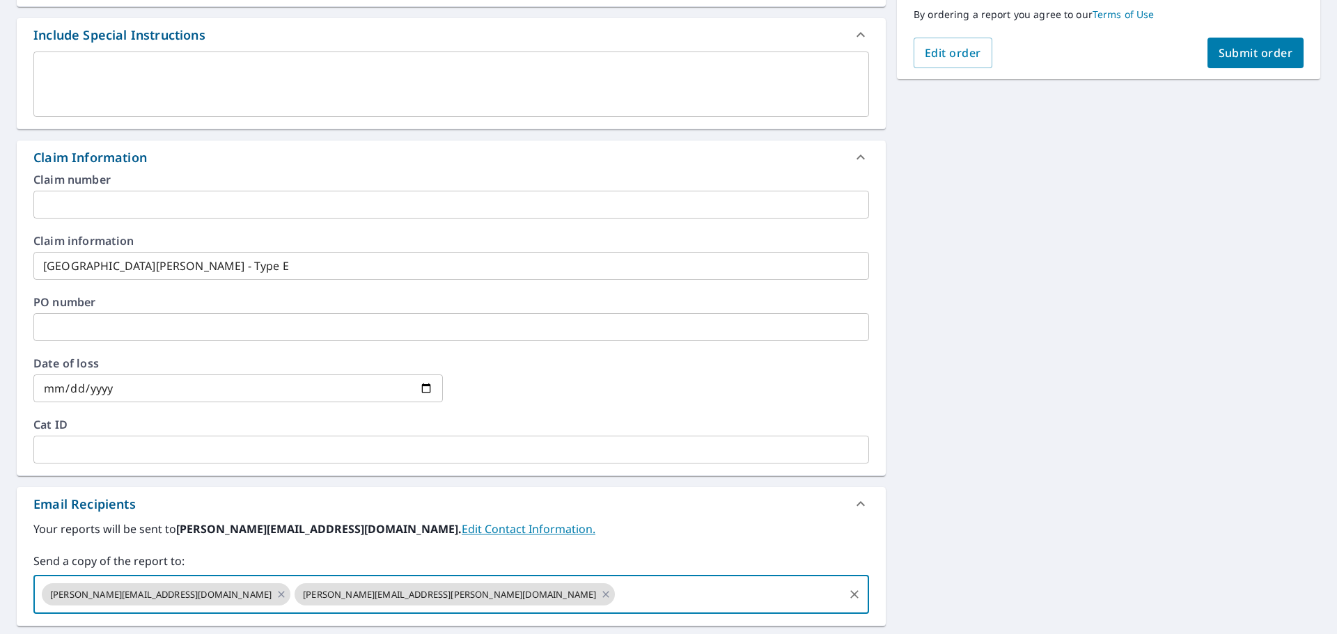
scroll to position [209, 0]
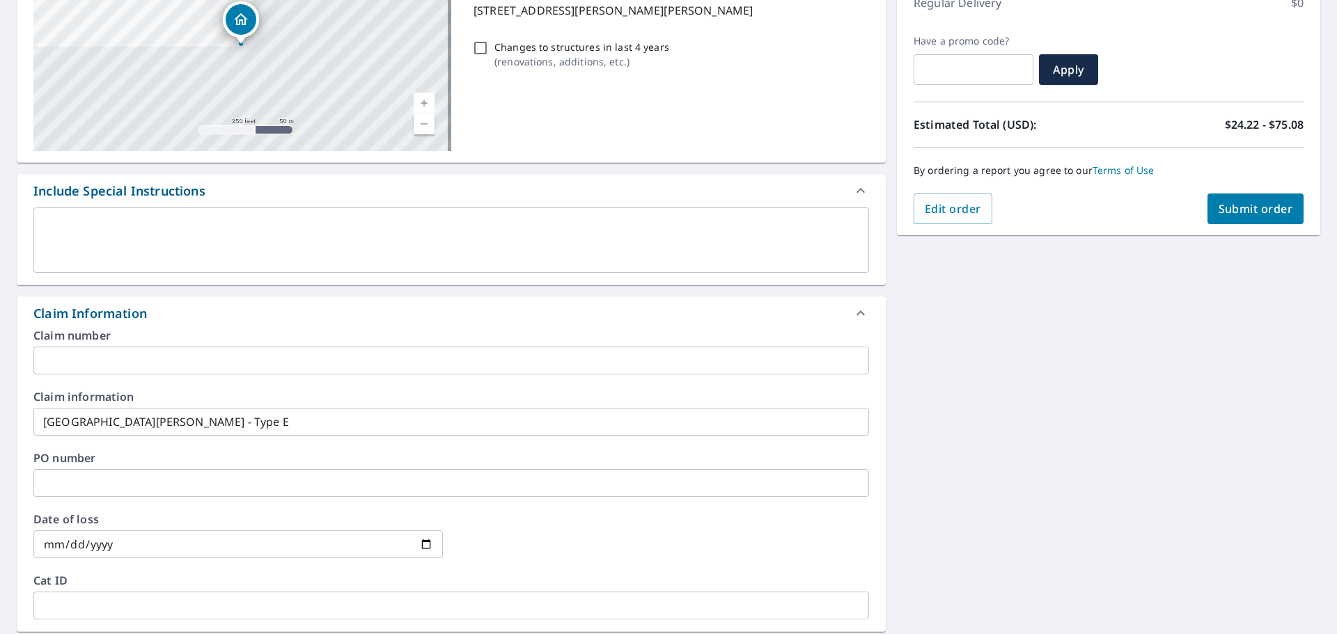
click at [1239, 213] on span "Submit order" at bounding box center [1256, 208] width 75 height 15
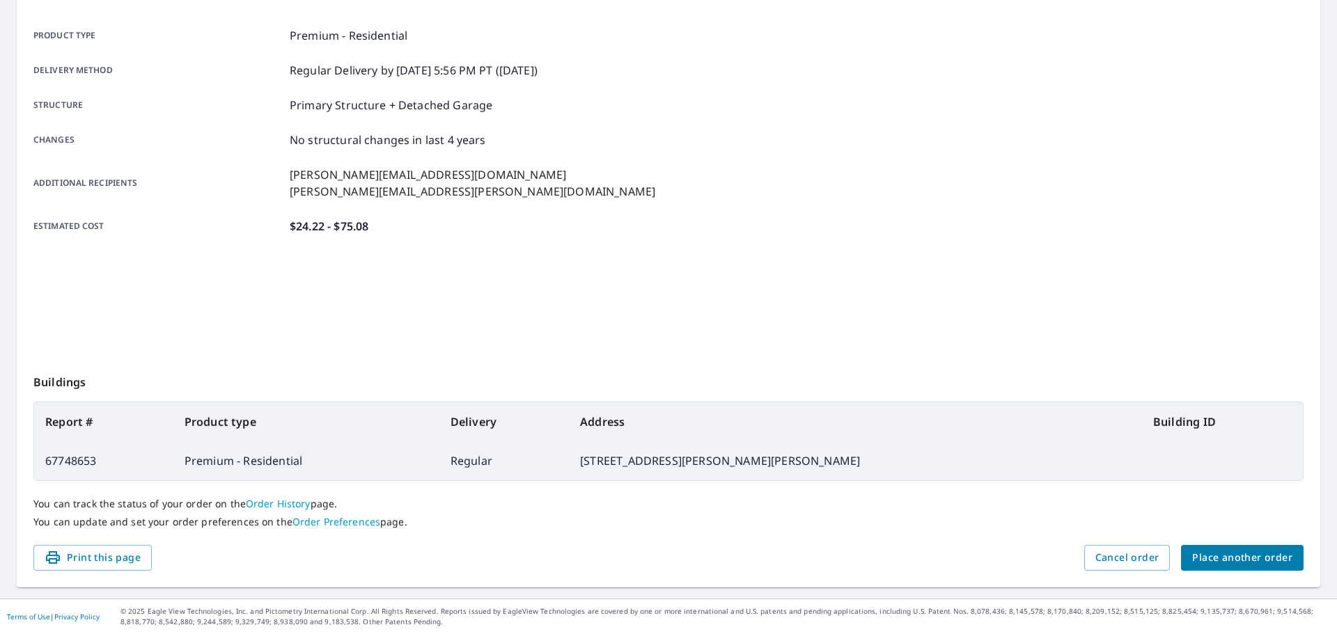
scroll to position [185, 0]
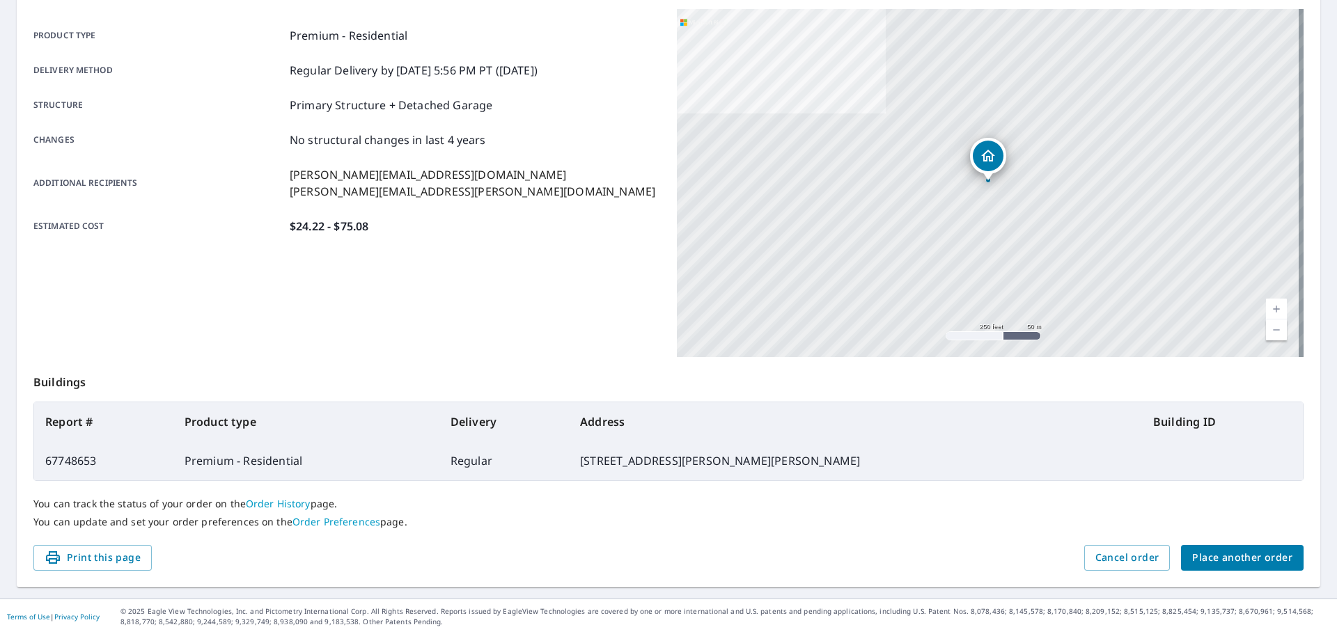
click at [1217, 556] on span "Place another order" at bounding box center [1242, 557] width 100 height 17
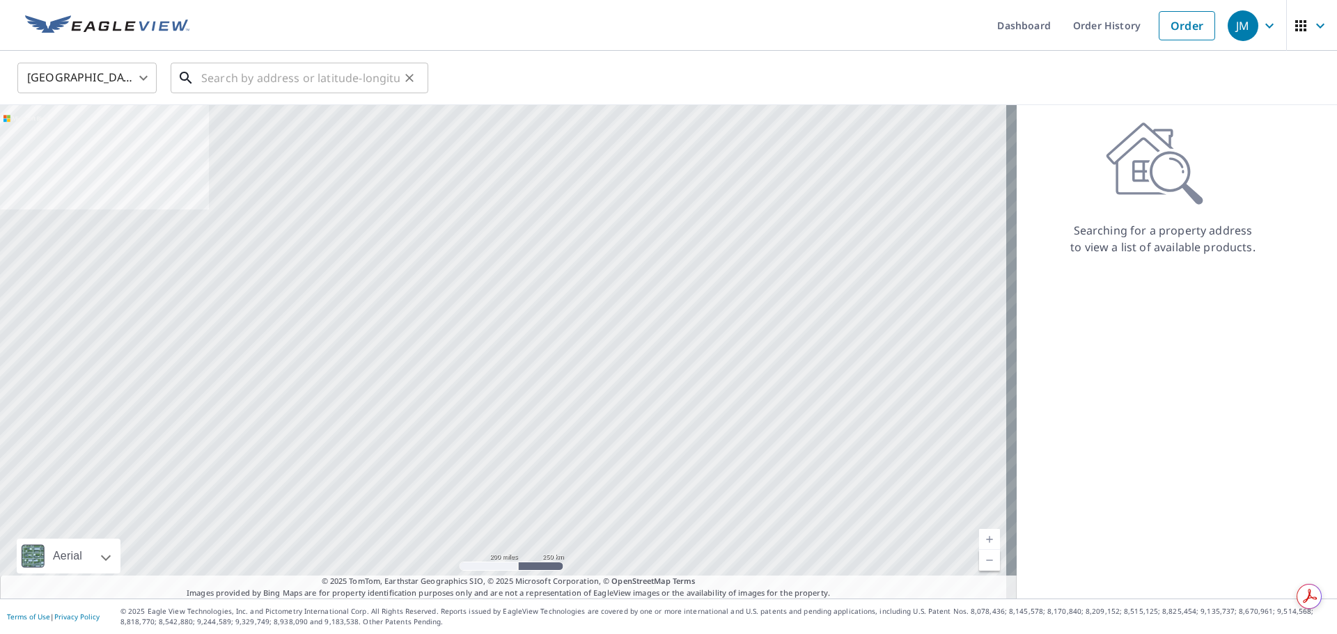
click at [256, 76] on input "text" at bounding box center [300, 77] width 198 height 39
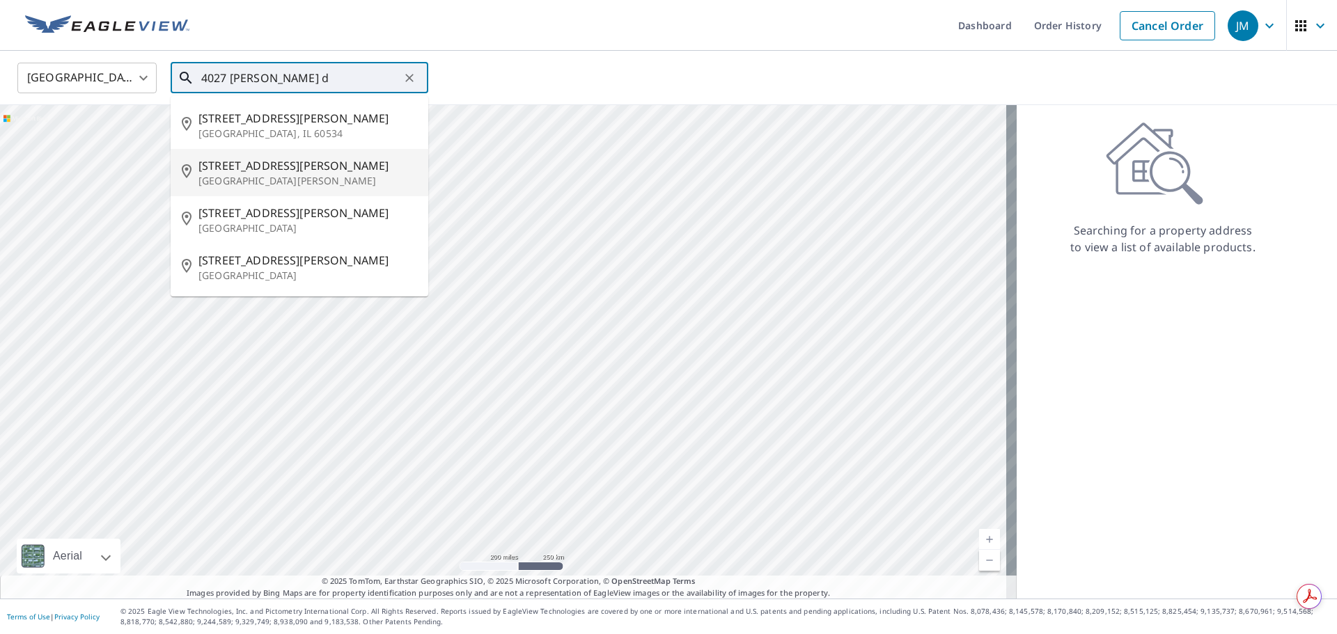
click at [237, 154] on li "[STREET_ADDRESS][PERSON_NAME][PERSON_NAME]" at bounding box center [300, 172] width 258 height 47
type input "[STREET_ADDRESS][PERSON_NAME][PERSON_NAME]"
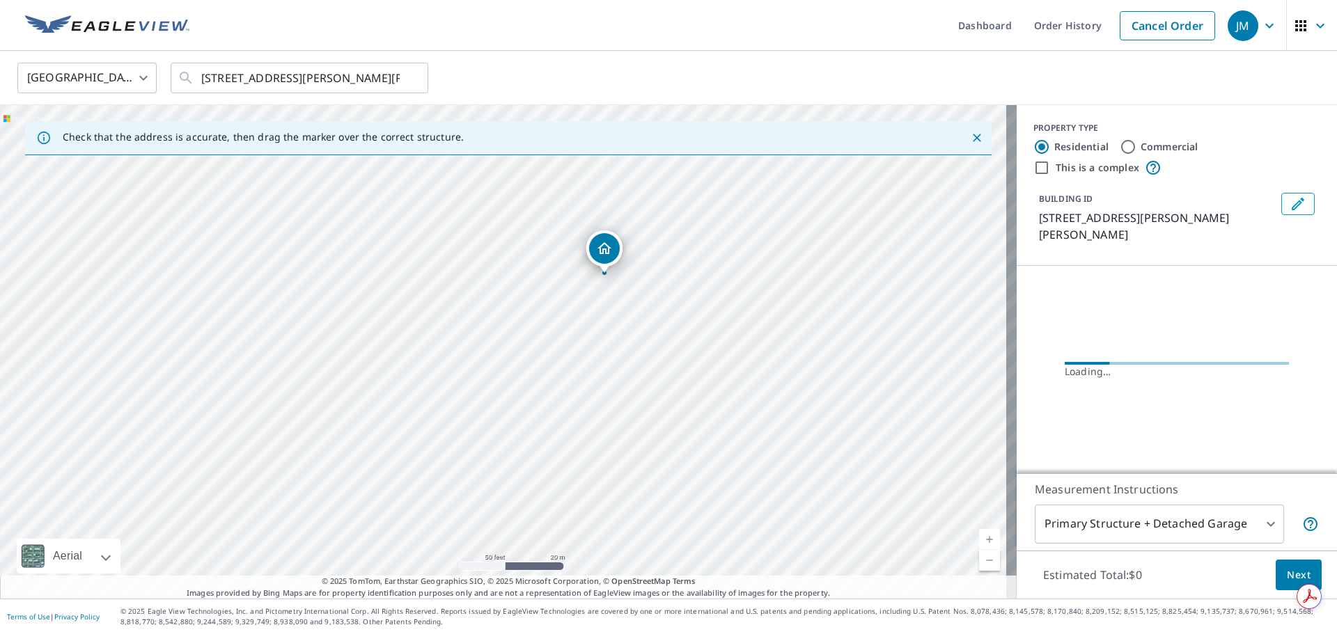
drag, startPoint x: 409, startPoint y: 322, endPoint x: 600, endPoint y: 336, distance: 192.0
click at [615, 413] on div "[STREET_ADDRESS][PERSON_NAME][PERSON_NAME]" at bounding box center [508, 352] width 1017 height 494
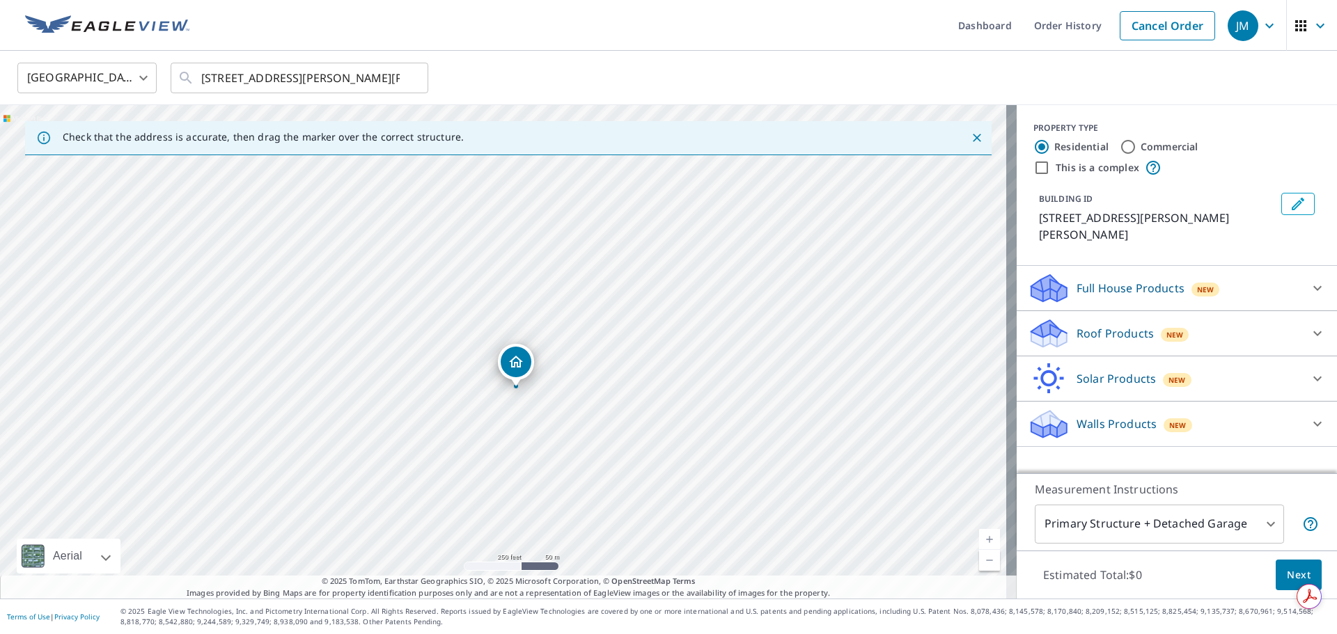
drag, startPoint x: 415, startPoint y: 272, endPoint x: 512, endPoint y: 355, distance: 128.4
click at [1221, 318] on div "Roof Products New" at bounding box center [1164, 334] width 273 height 33
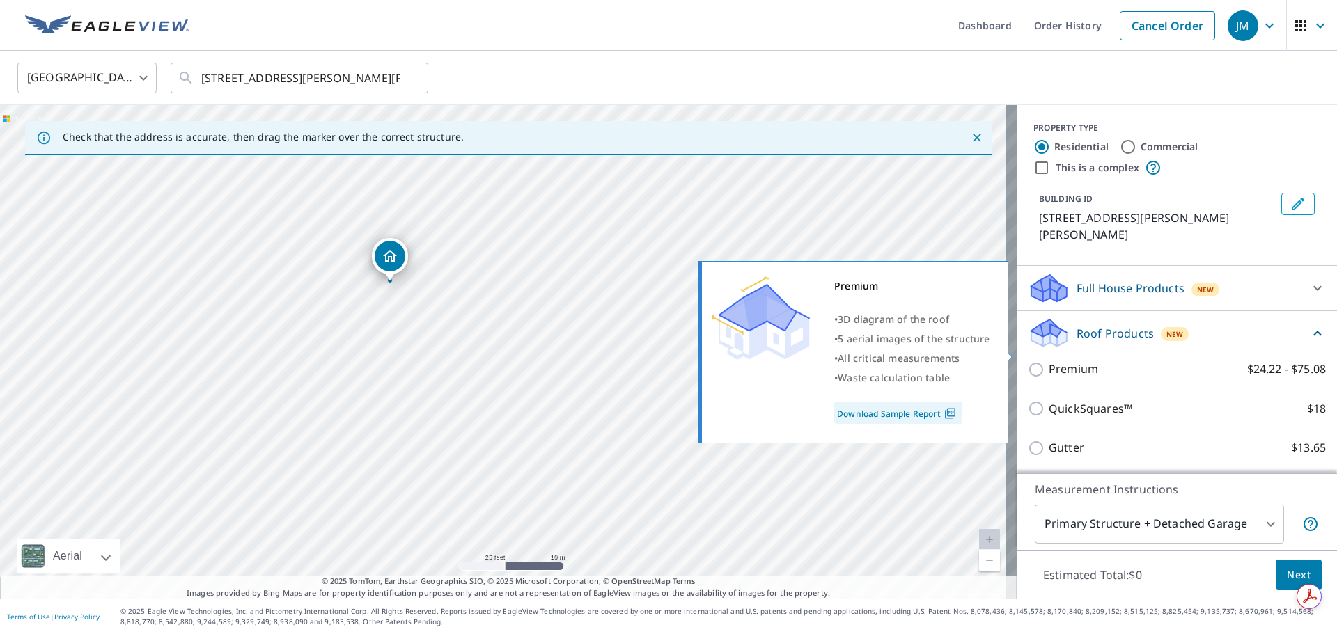
click at [1028, 361] on input "Premium $24.22 - $75.08" at bounding box center [1038, 369] width 21 height 17
checkbox input "true"
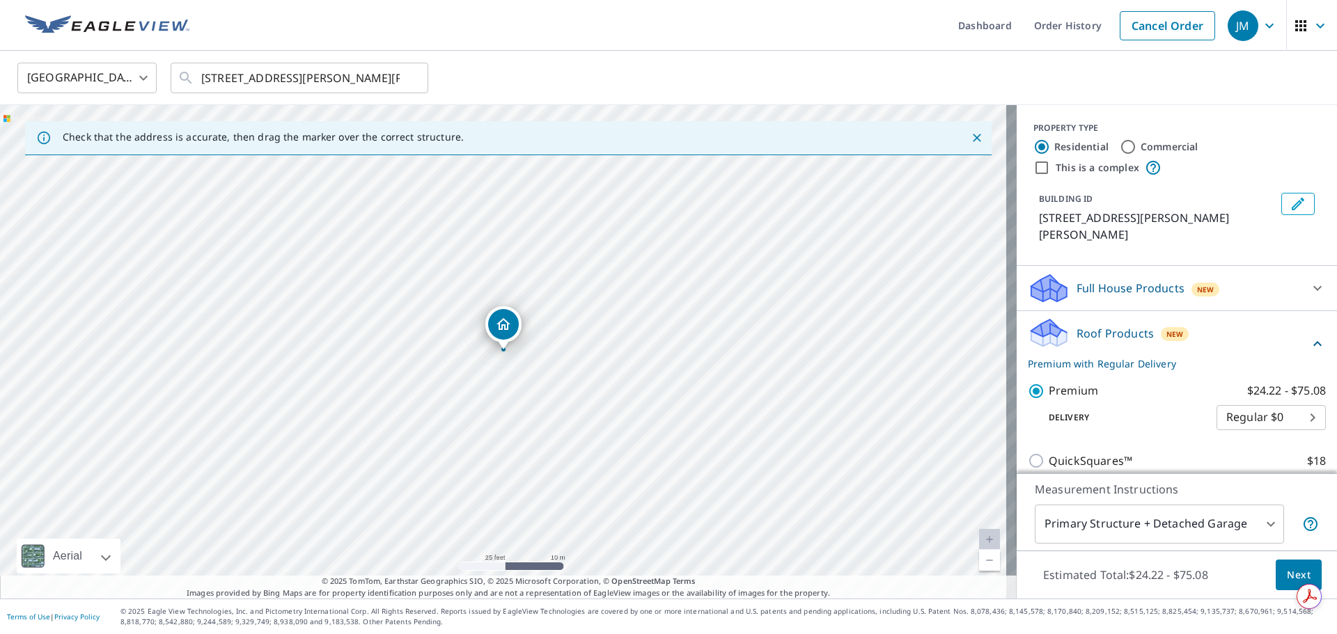
click at [1276, 567] on button "Next" at bounding box center [1299, 575] width 46 height 31
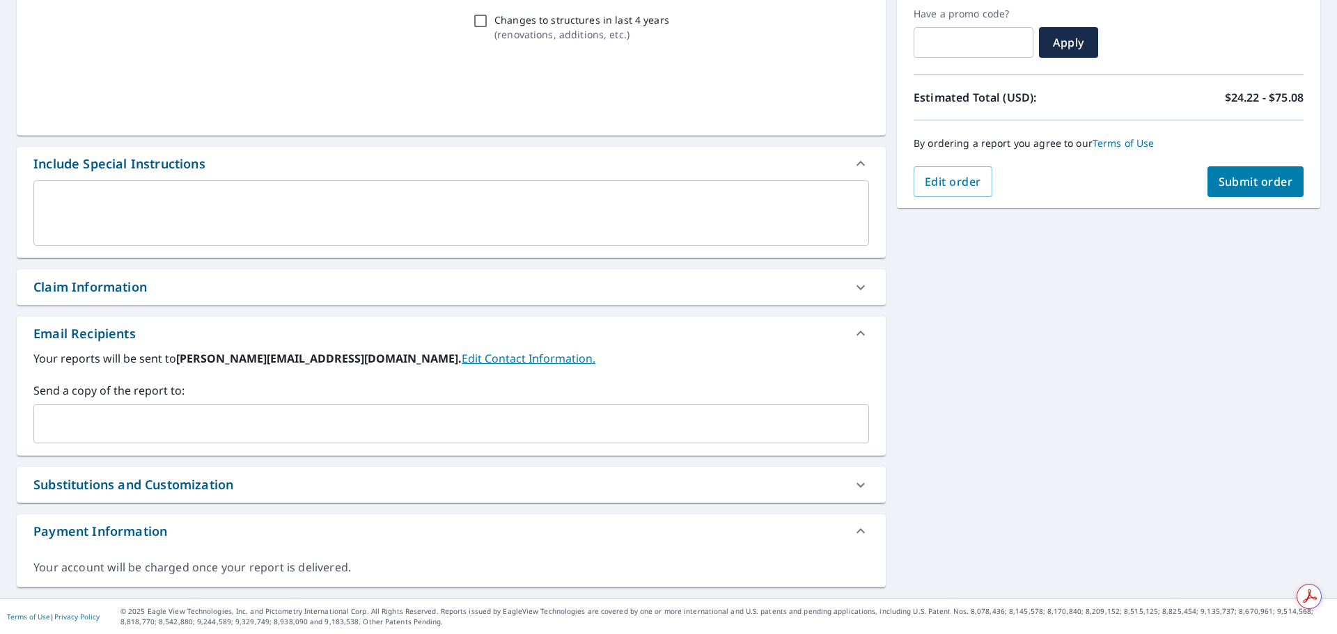
scroll to position [236, 0]
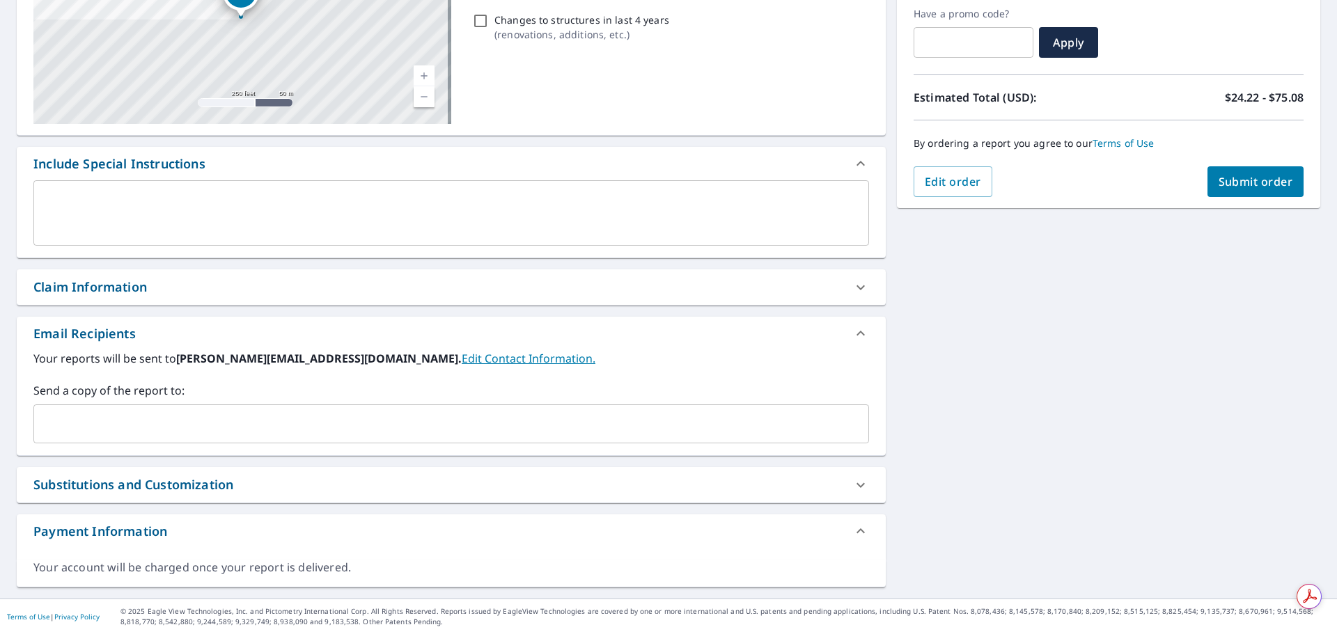
click at [154, 299] on div "Claim Information" at bounding box center [451, 287] width 869 height 36
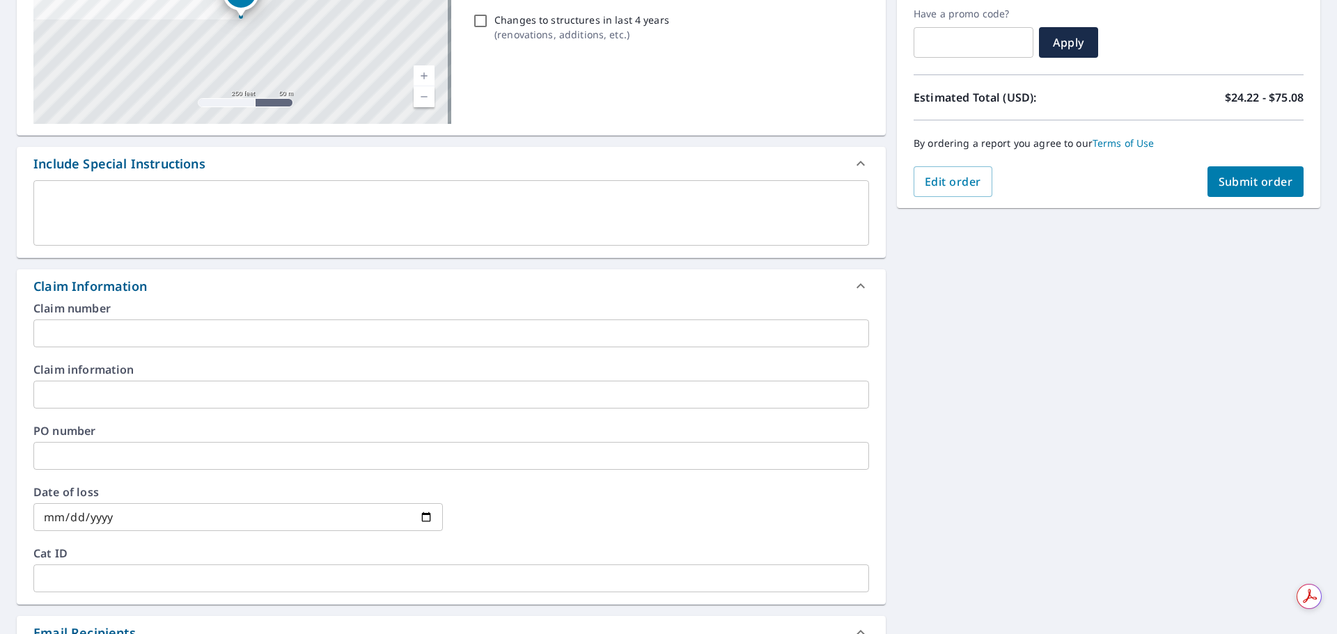
click at [110, 443] on input "text" at bounding box center [451, 456] width 836 height 28
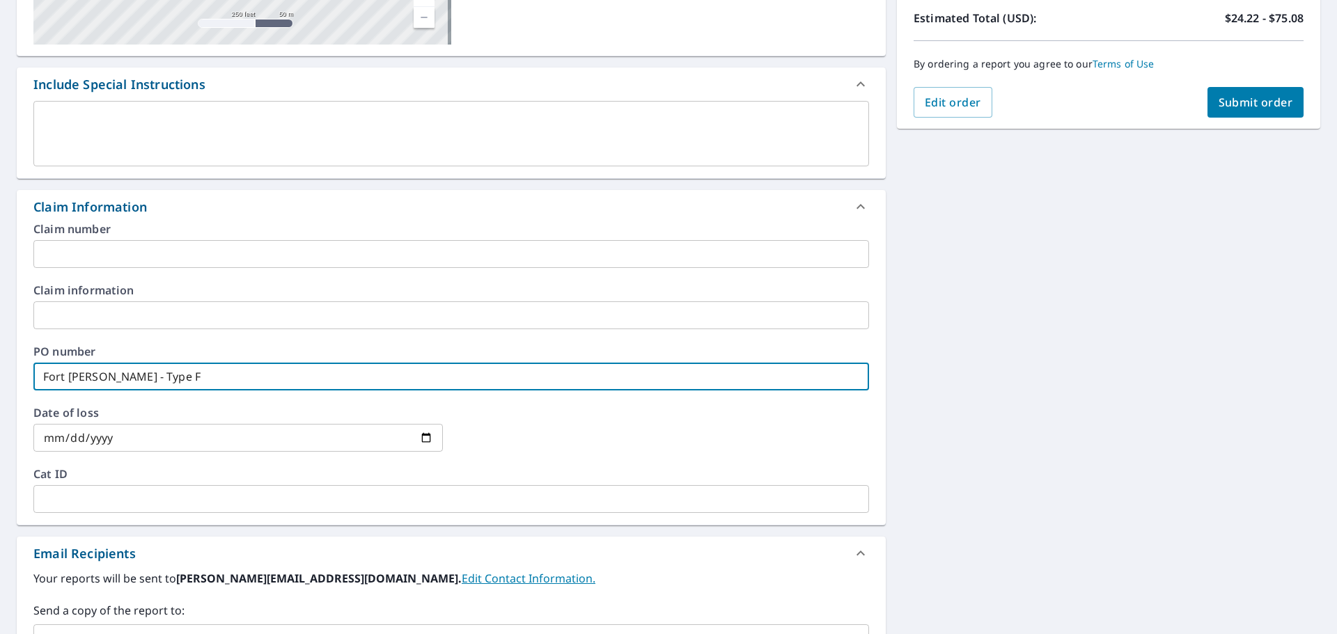
scroll to position [515, 0]
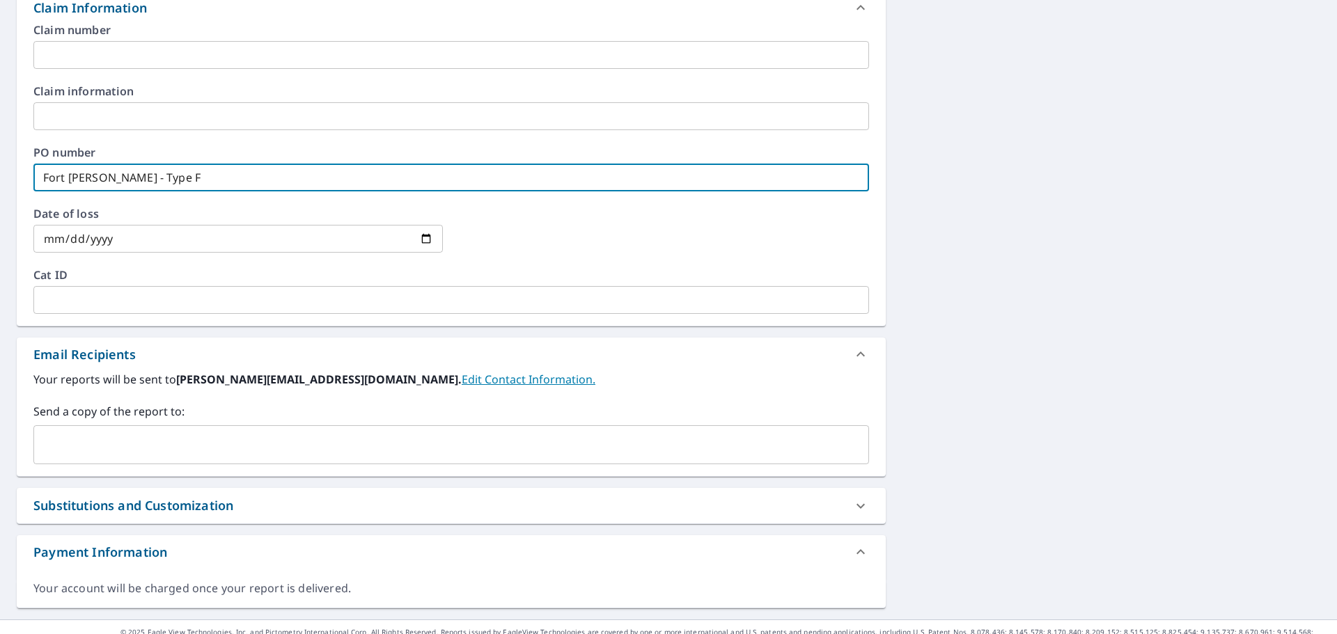
type input "Fort [PERSON_NAME] - Type F"
click at [124, 455] on input "text" at bounding box center [441, 445] width 802 height 26
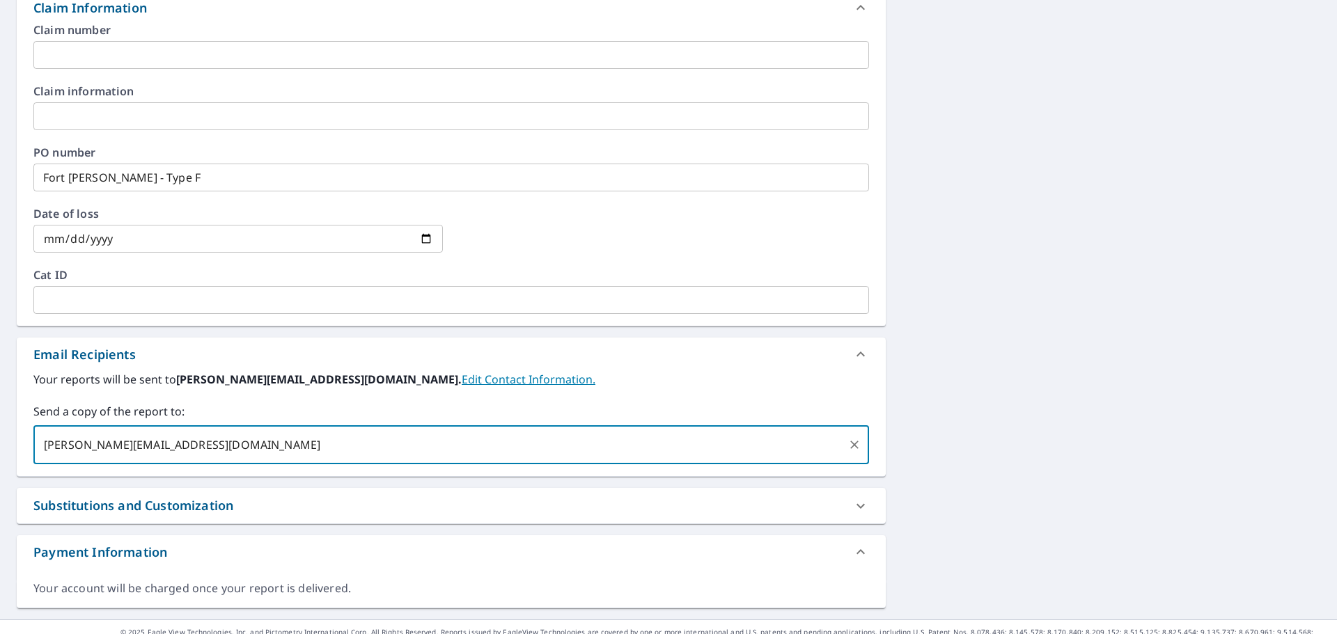
type input "[PERSON_NAME][EMAIL_ADDRESS][DOMAIN_NAME]"
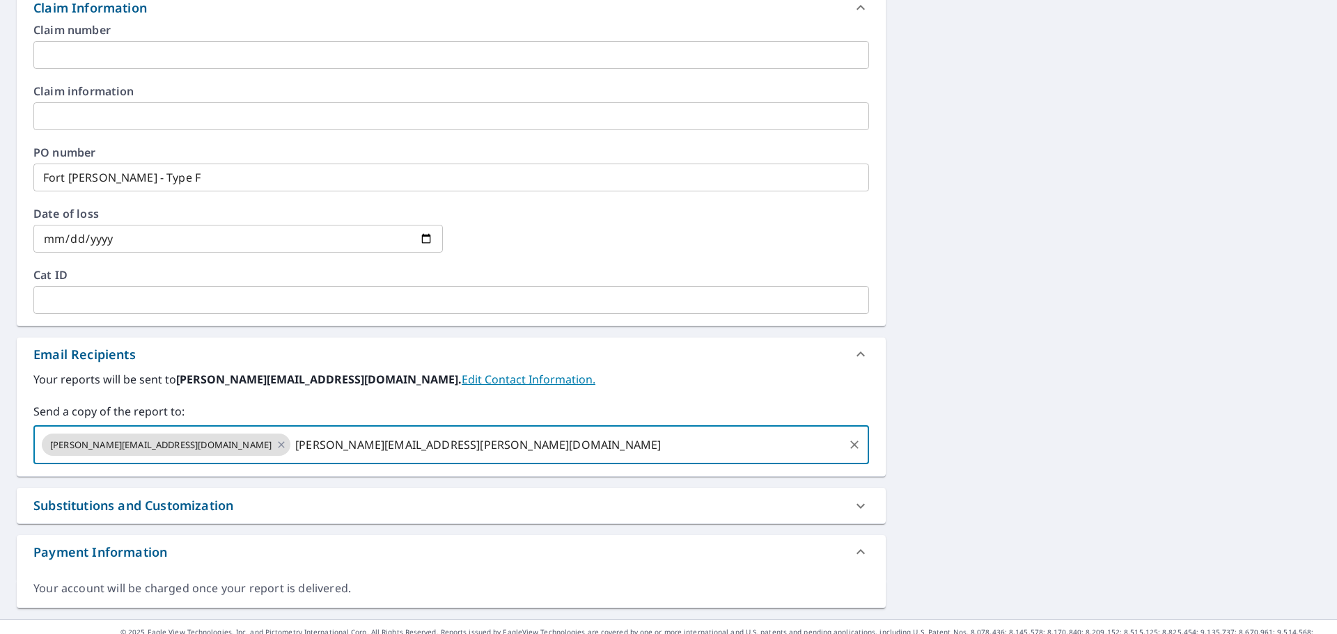
type input "[PERSON_NAME][EMAIL_ADDRESS][PERSON_NAME][DOMAIN_NAME]"
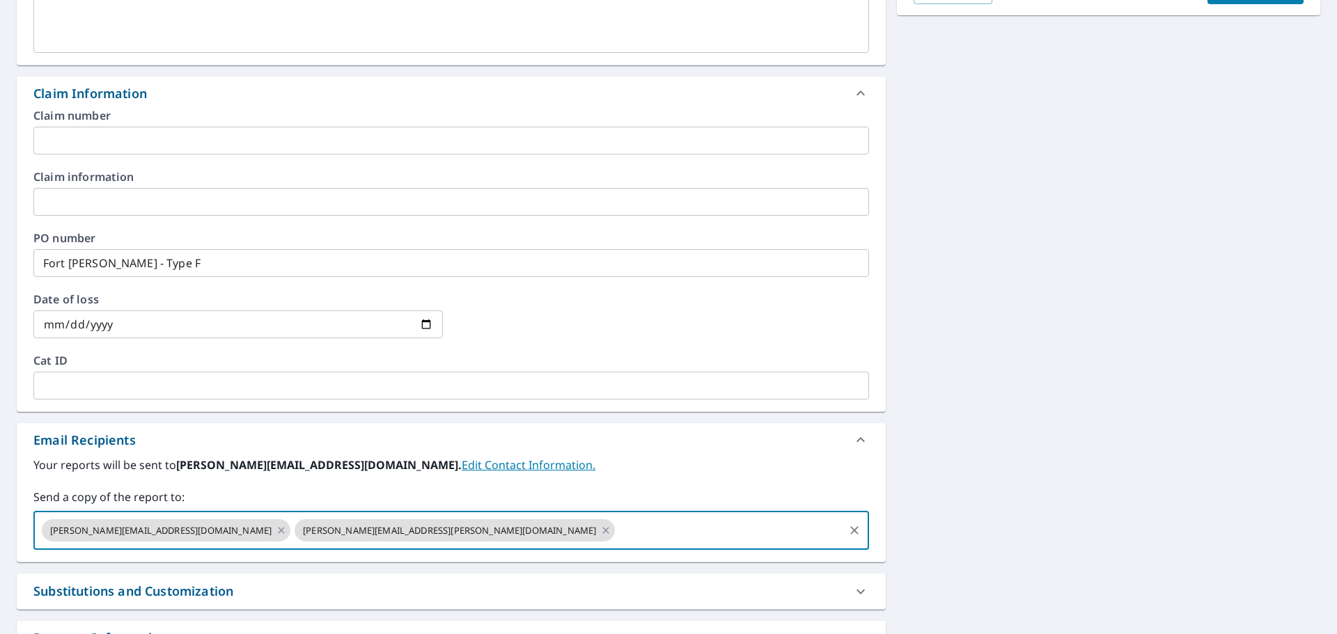
scroll to position [97, 0]
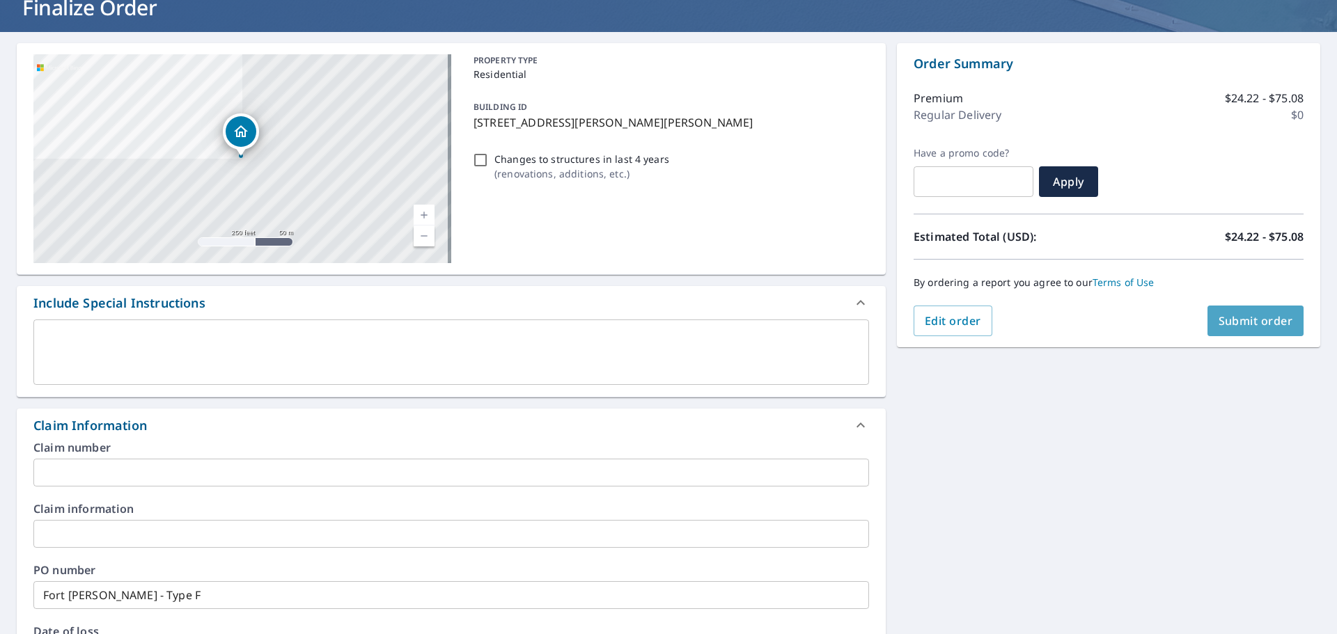
click at [1236, 320] on span "Submit order" at bounding box center [1256, 320] width 75 height 15
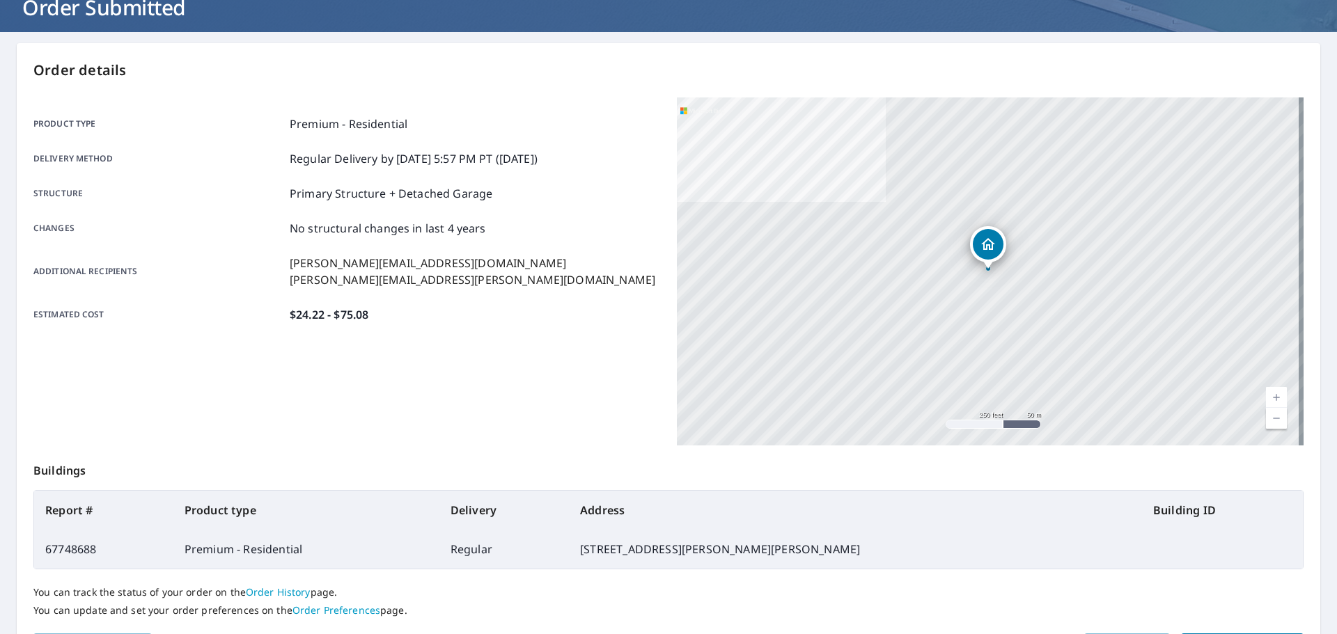
scroll to position [185, 0]
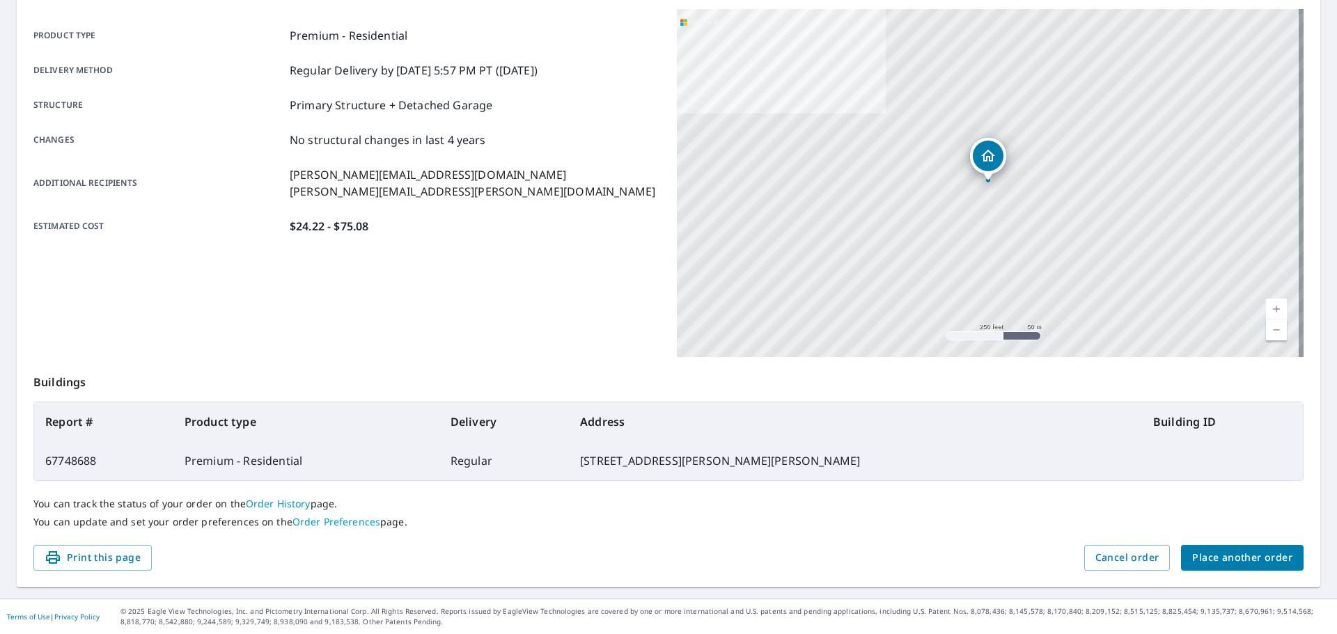
click at [1223, 561] on span "Place another order" at bounding box center [1242, 557] width 100 height 17
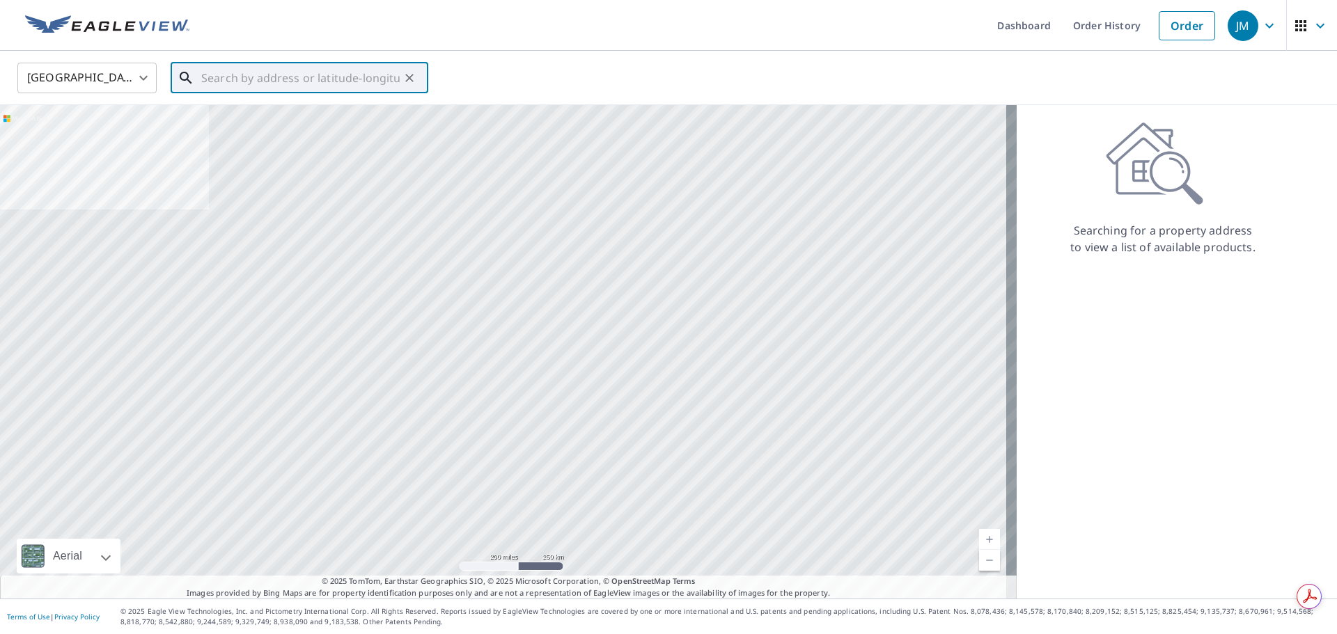
click at [282, 84] on input "text" at bounding box center [300, 77] width 198 height 39
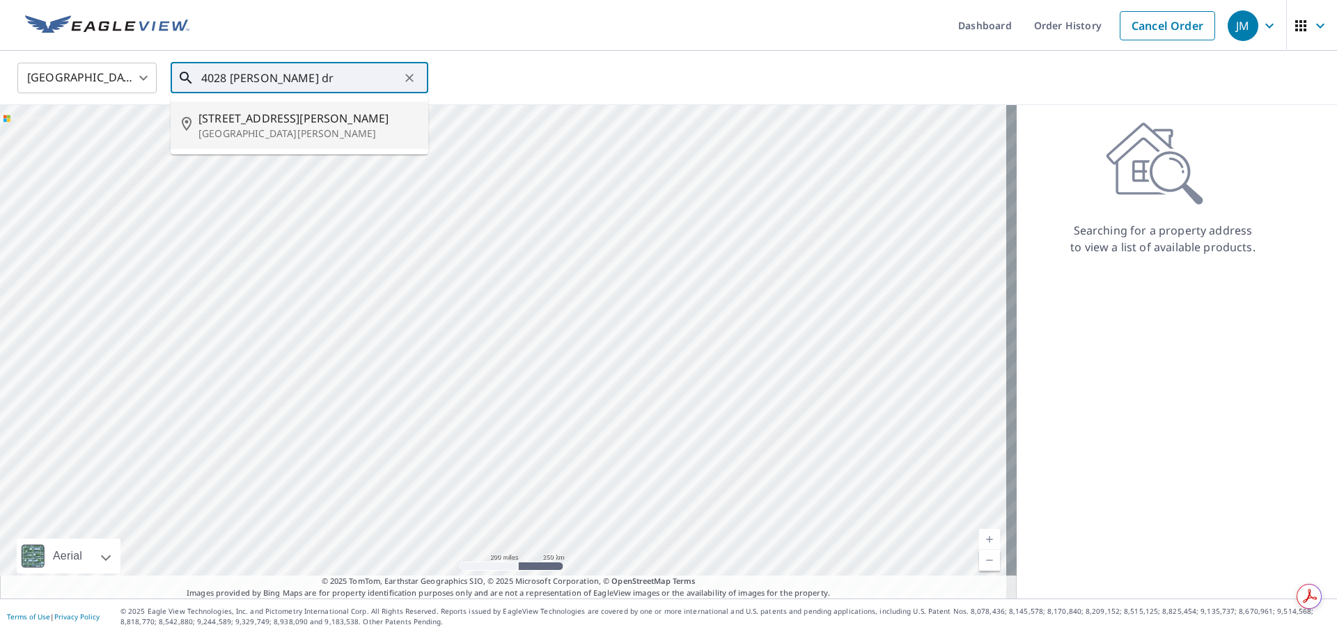
click at [259, 113] on span "[STREET_ADDRESS][PERSON_NAME]" at bounding box center [307, 118] width 219 height 17
type input "[STREET_ADDRESS][PERSON_NAME][PERSON_NAME]"
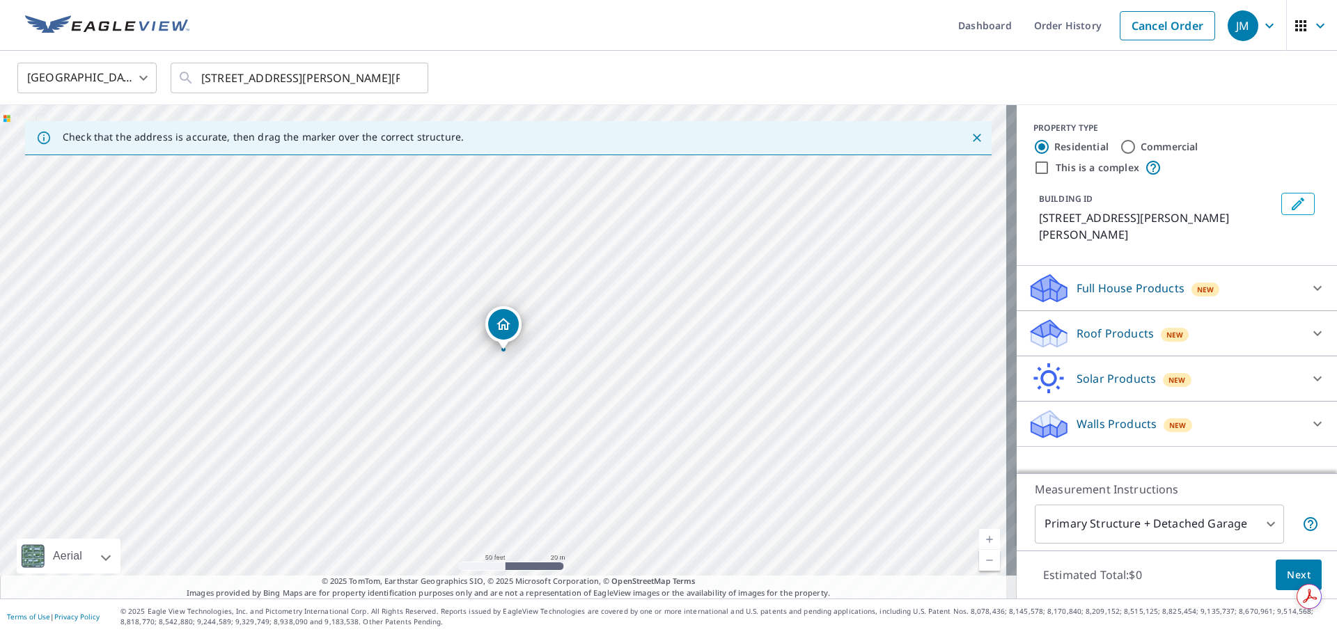
drag, startPoint x: 656, startPoint y: 268, endPoint x: 435, endPoint y: 314, distance: 226.1
drag, startPoint x: 450, startPoint y: 342, endPoint x: 591, endPoint y: 482, distance: 198.9
click at [1285, 318] on div "Roof Products New" at bounding box center [1164, 334] width 273 height 33
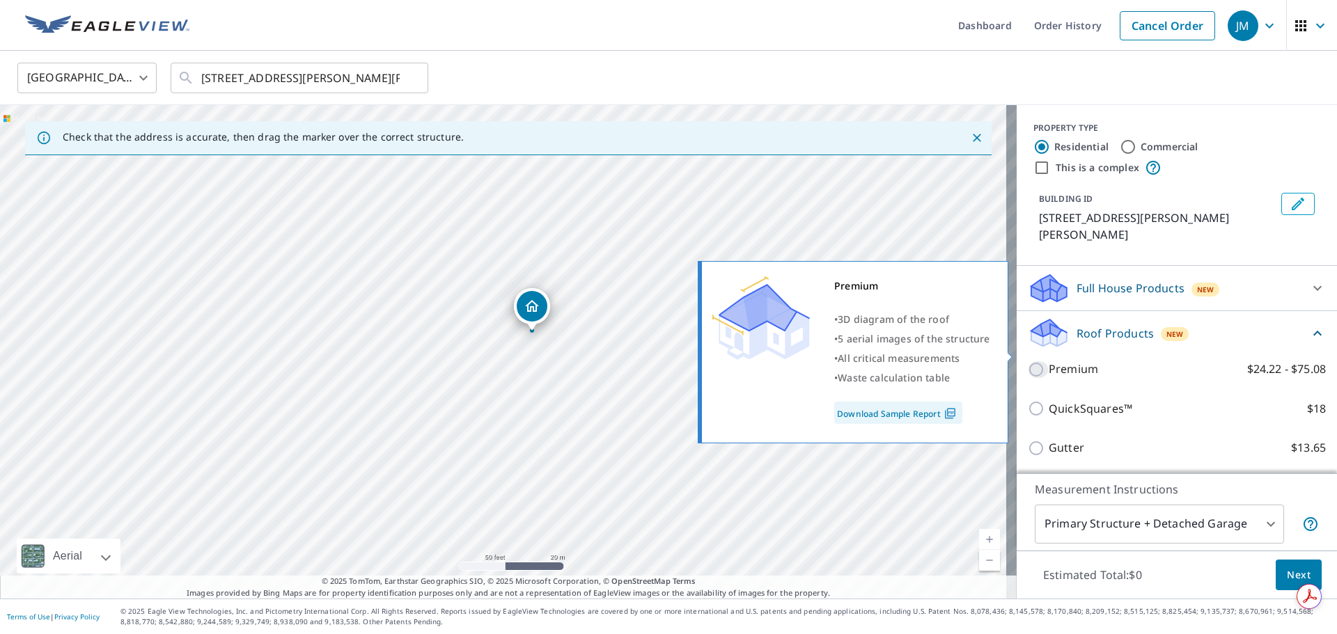
click at [1034, 361] on input "Premium $24.22 - $75.08" at bounding box center [1038, 369] width 21 height 17
checkbox input "true"
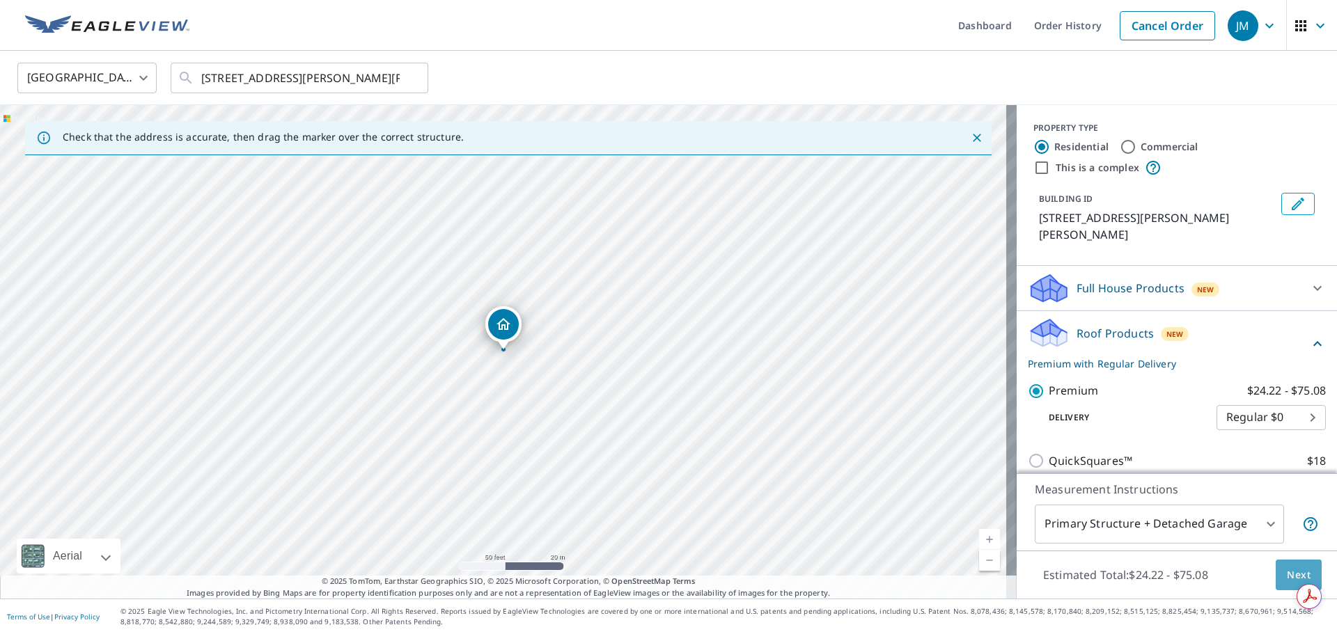
click at [1287, 574] on span "Next" at bounding box center [1299, 575] width 24 height 17
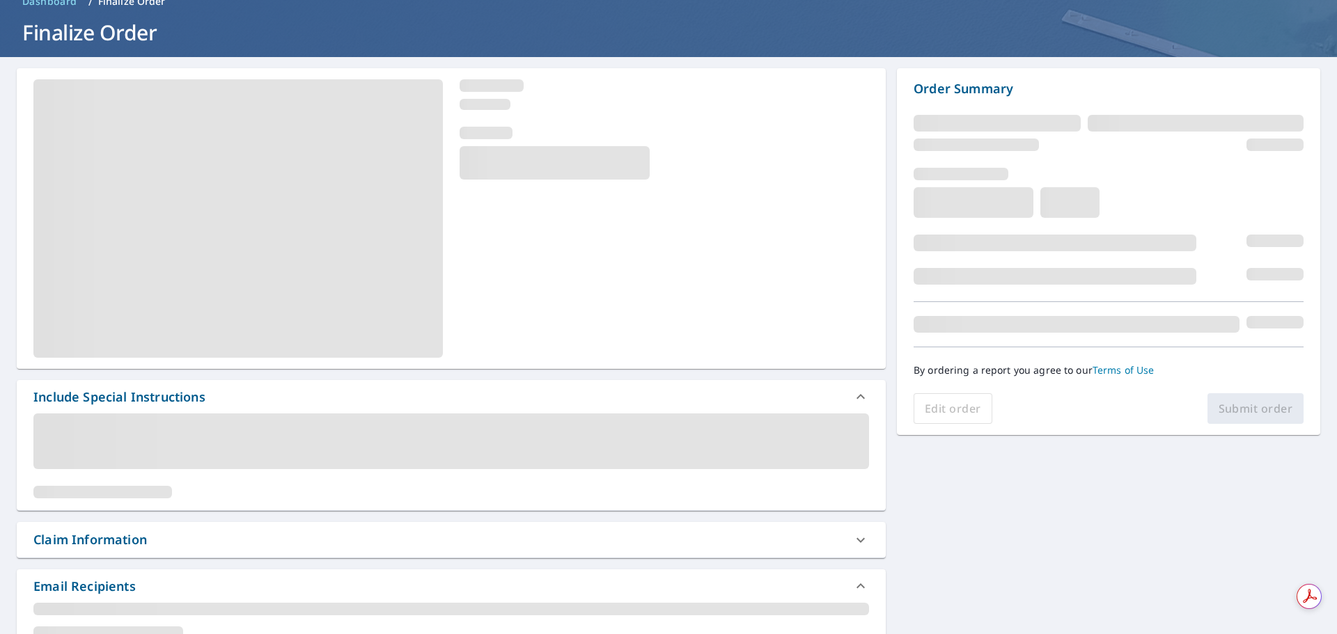
scroll to position [139, 0]
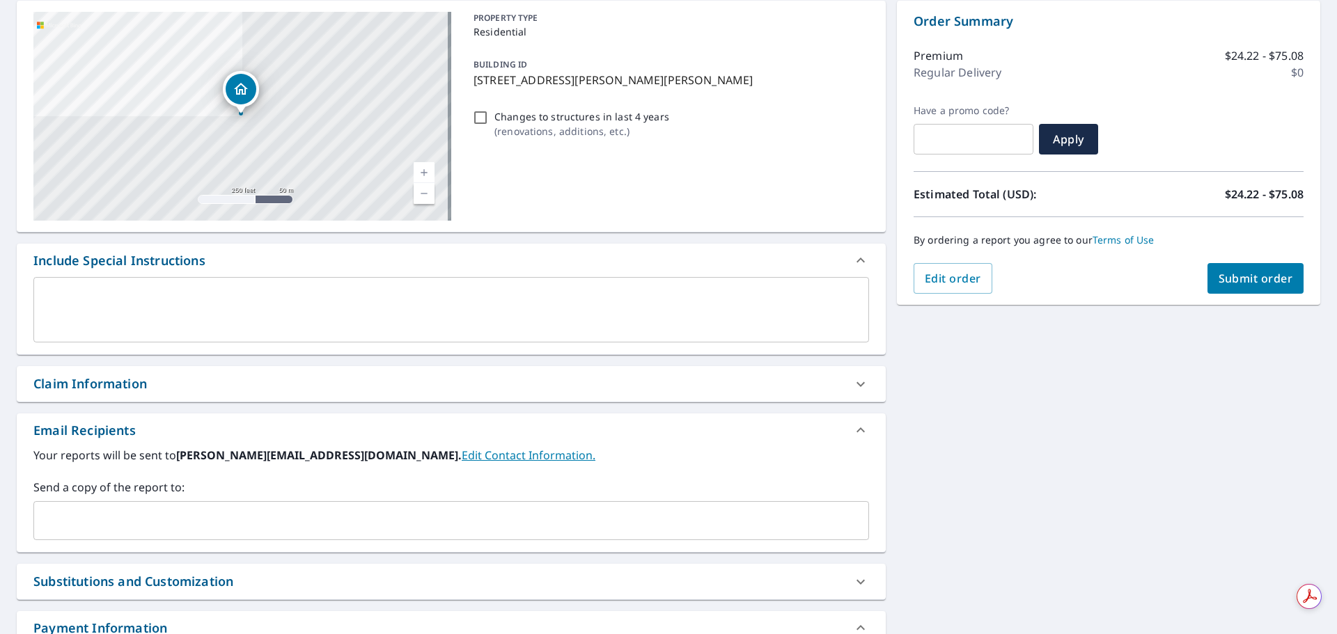
click at [154, 378] on div "Claim Information" at bounding box center [438, 384] width 811 height 19
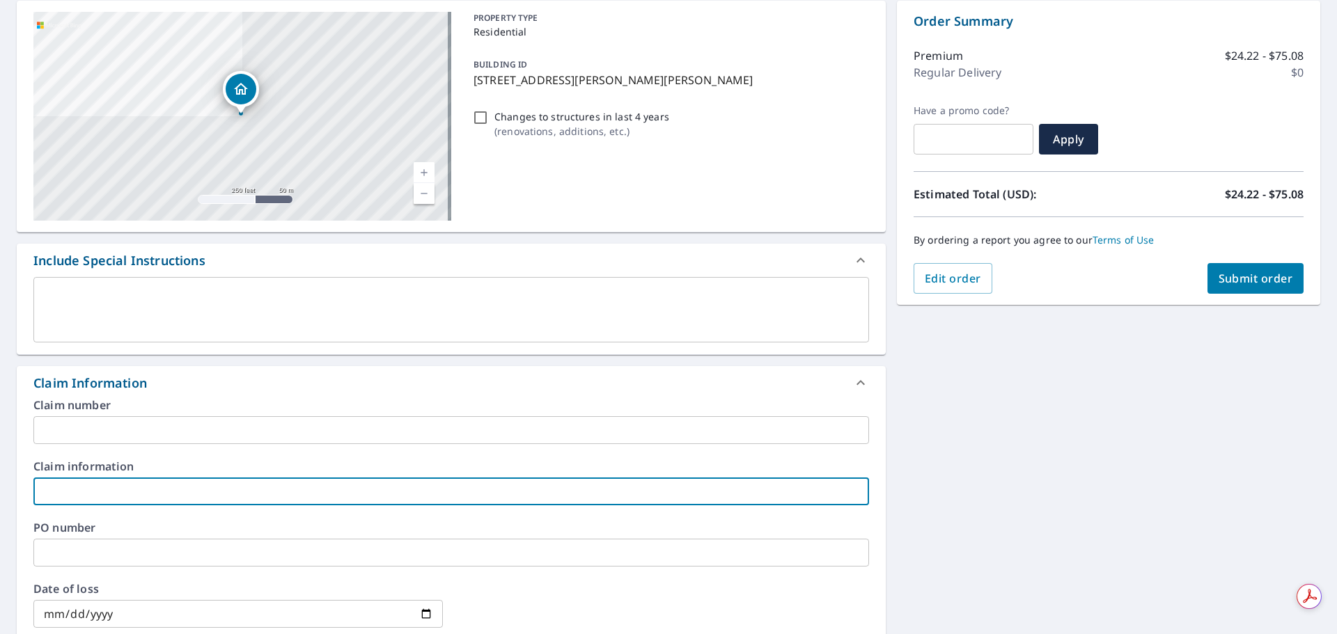
click at [125, 490] on input "text" at bounding box center [451, 492] width 836 height 28
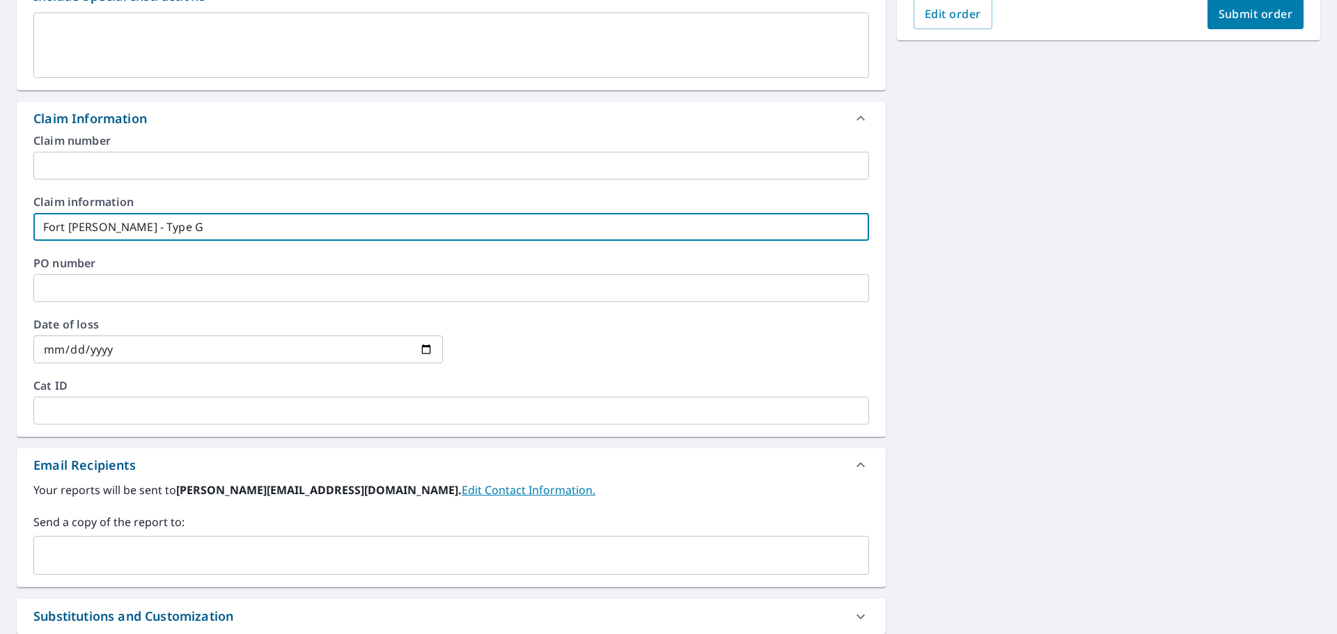
scroll to position [487, 0]
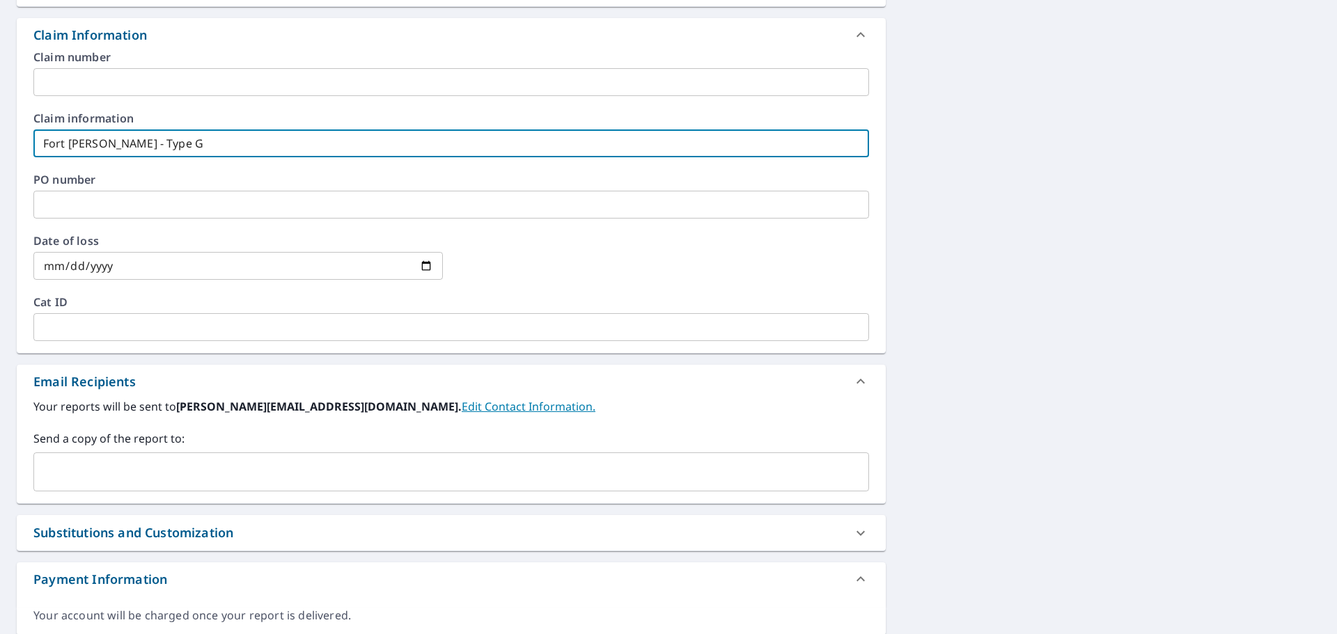
type input "Fort [PERSON_NAME] - Type G"
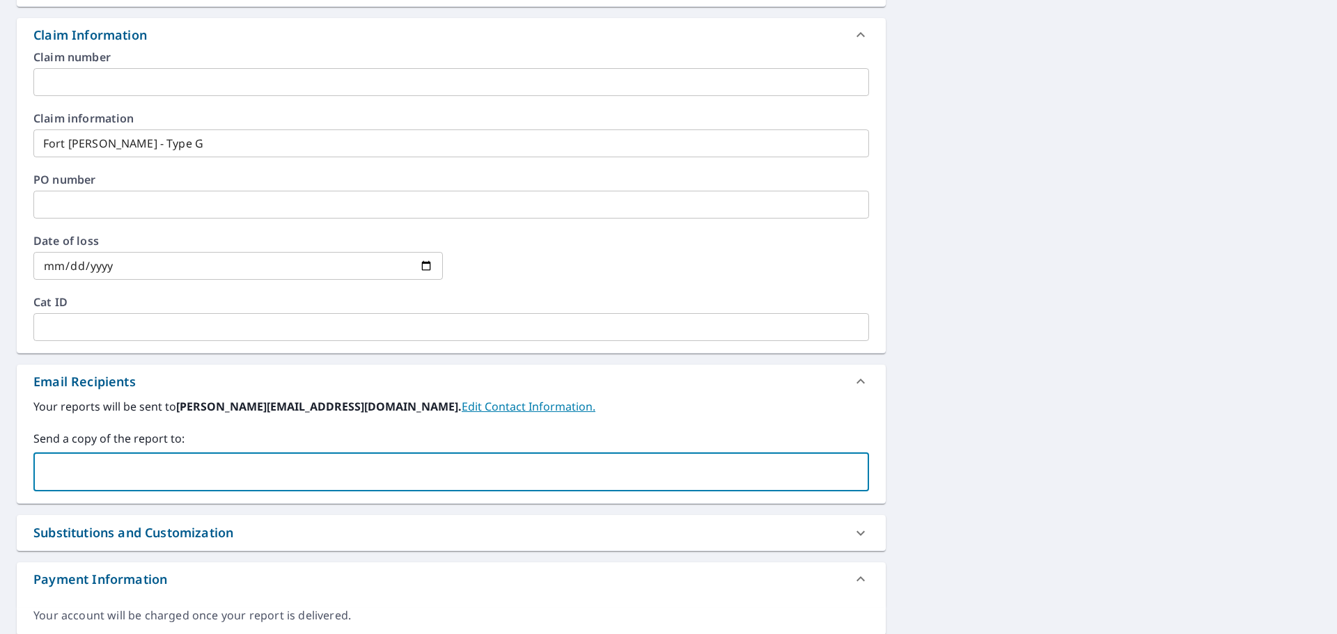
click at [162, 481] on input "text" at bounding box center [441, 472] width 802 height 26
type input "n"
type input "[PERSON_NAME][EMAIL_ADDRESS][DOMAIN_NAME]"
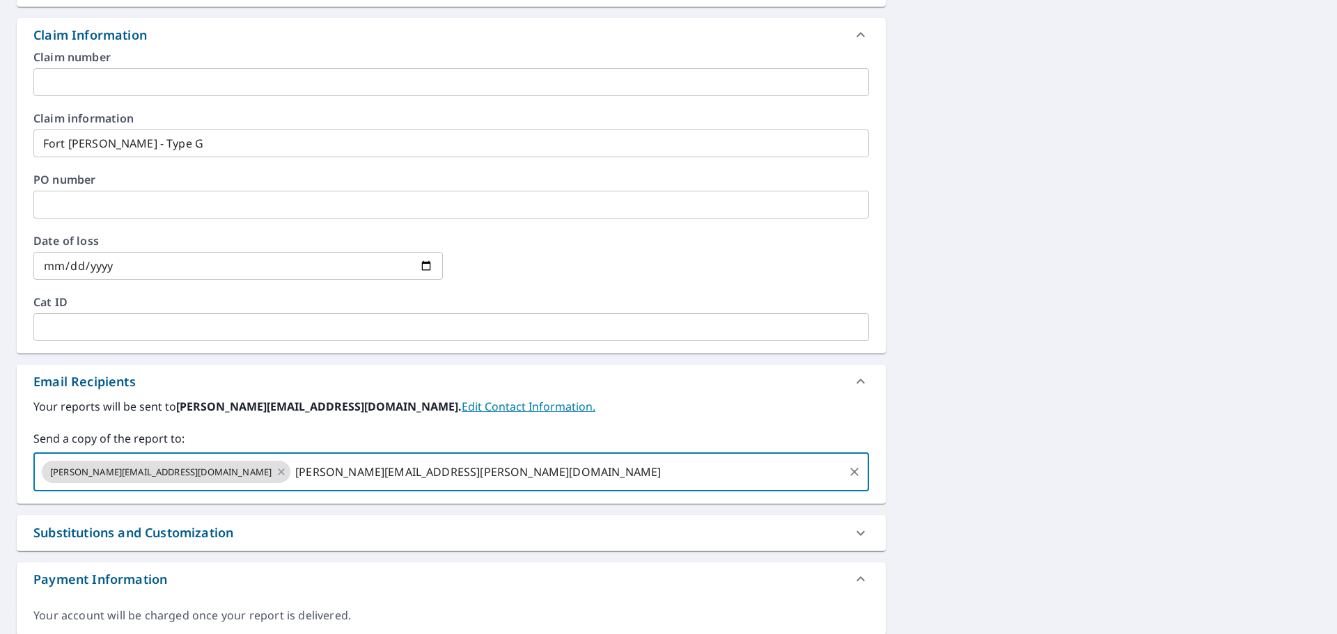
type input "[PERSON_NAME][EMAIL_ADDRESS][PERSON_NAME][DOMAIN_NAME]"
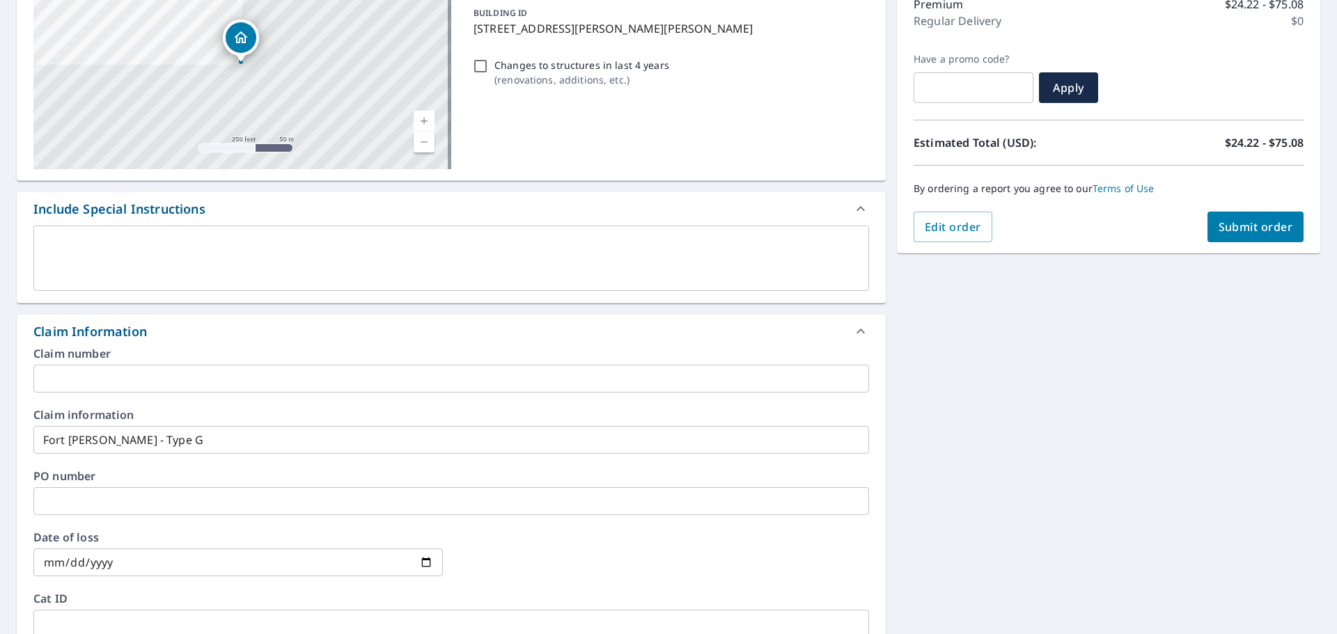
scroll to position [70, 0]
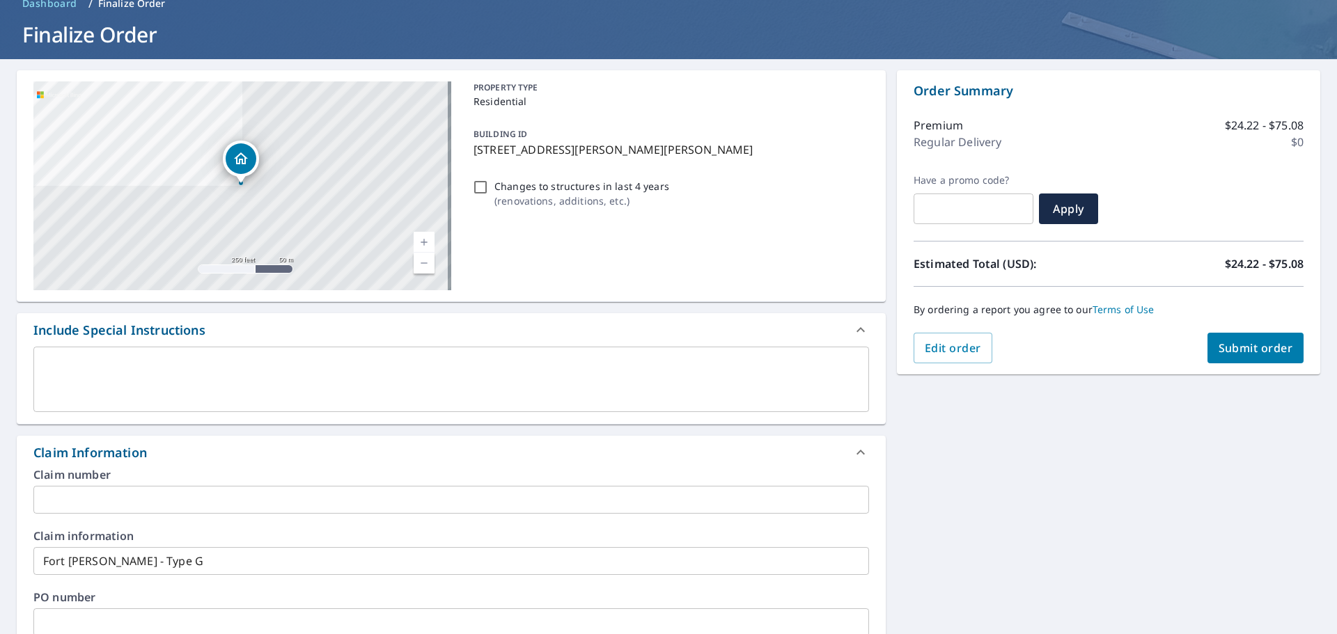
click at [1263, 358] on button "Submit order" at bounding box center [1255, 348] width 97 height 31
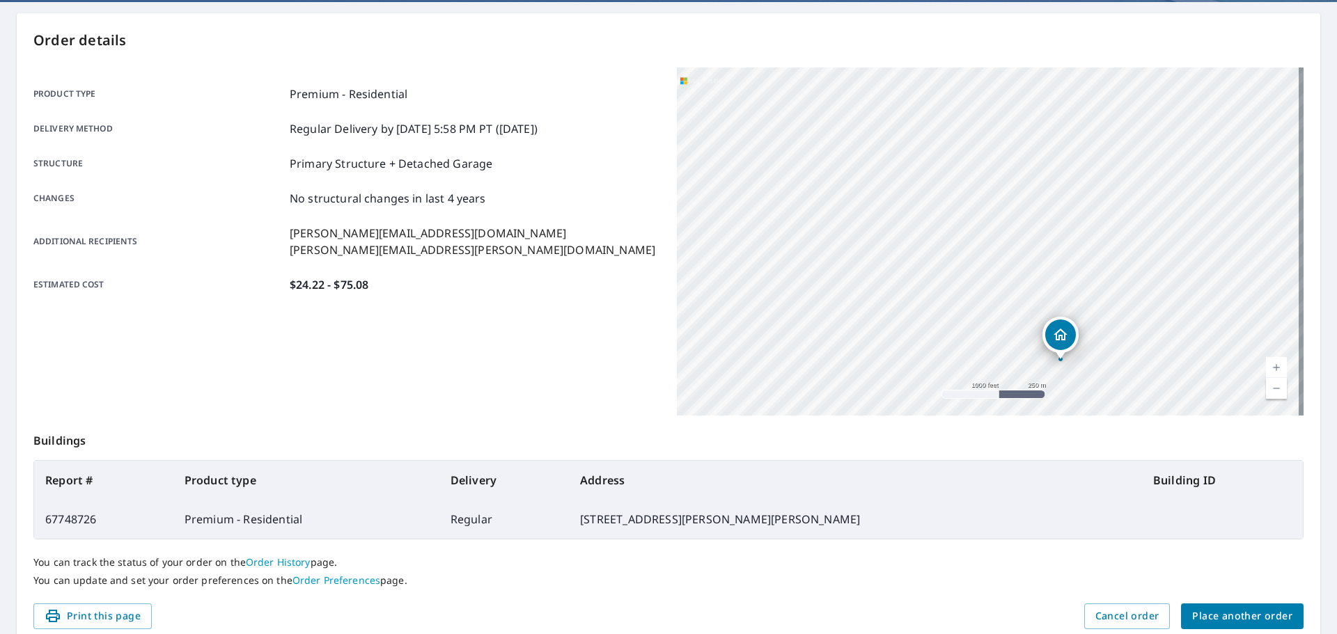
scroll to position [185, 0]
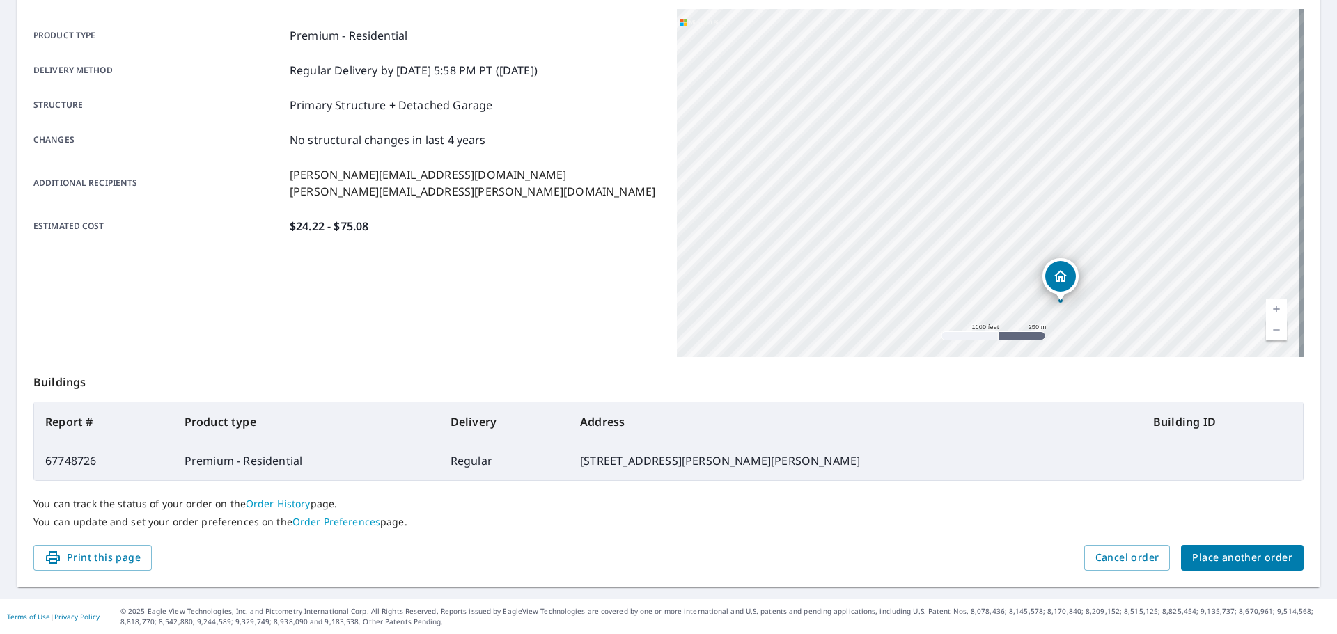
click at [1230, 563] on span "Place another order" at bounding box center [1242, 557] width 100 height 17
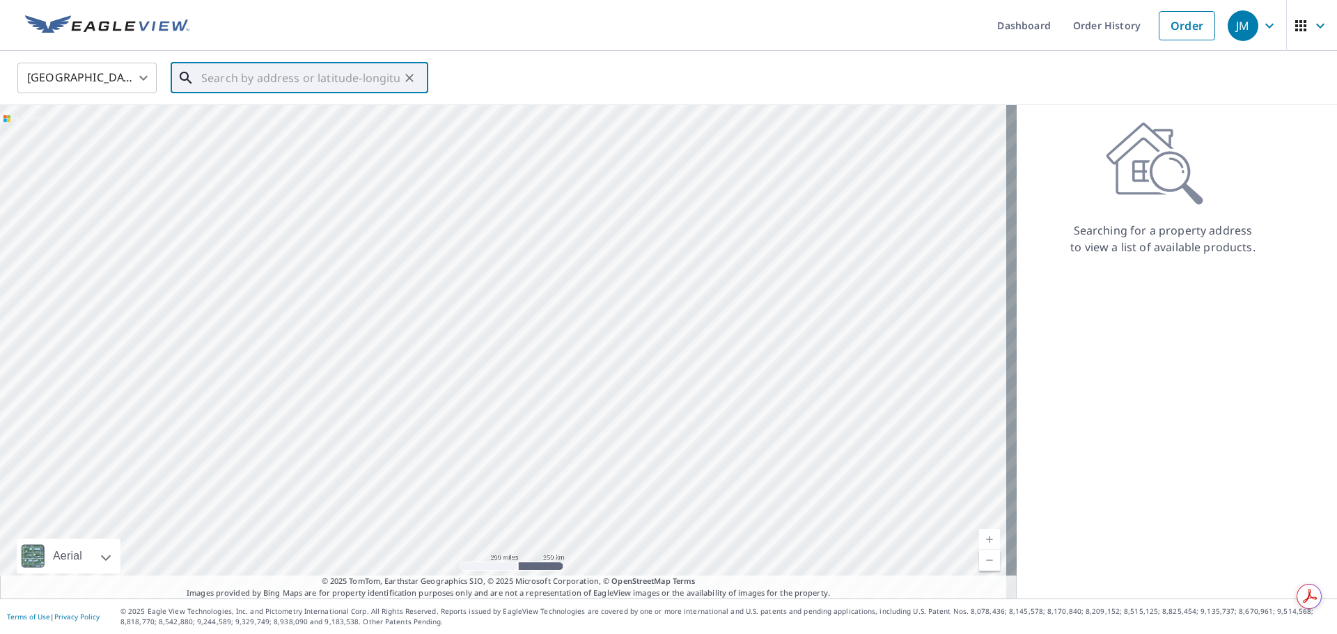
click at [302, 79] on input "text" at bounding box center [300, 77] width 198 height 39
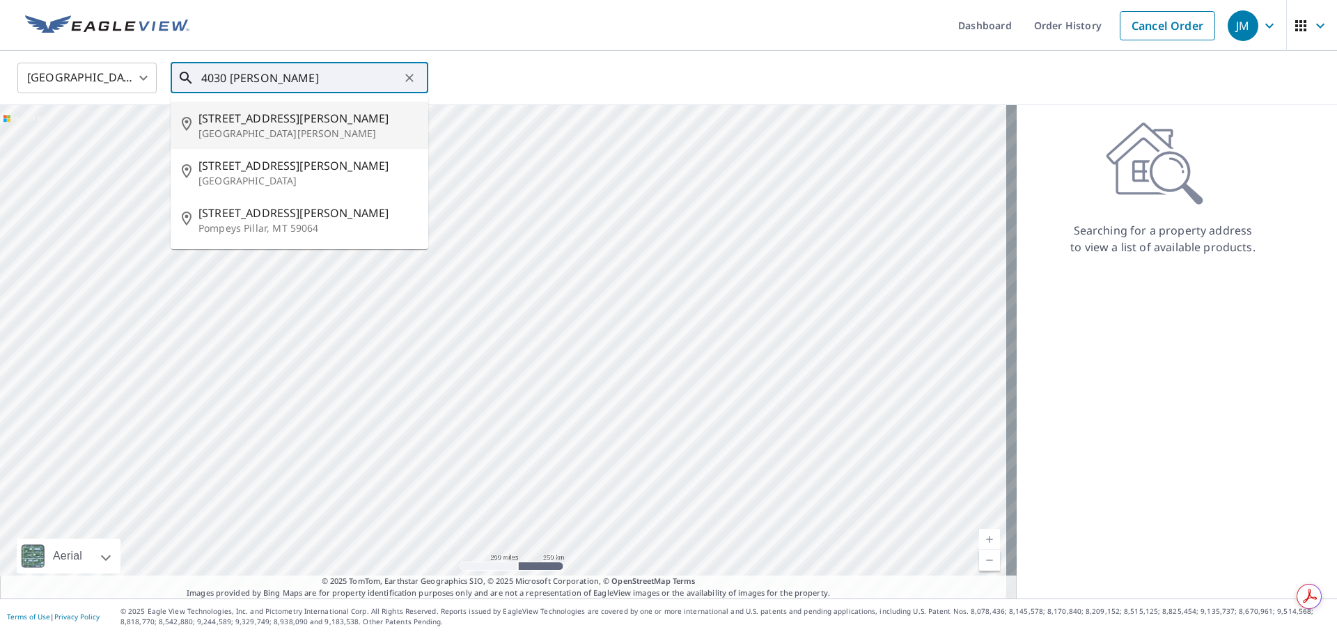
click at [237, 116] on span "[STREET_ADDRESS][PERSON_NAME]" at bounding box center [307, 118] width 219 height 17
type input "[STREET_ADDRESS][PERSON_NAME][PERSON_NAME]"
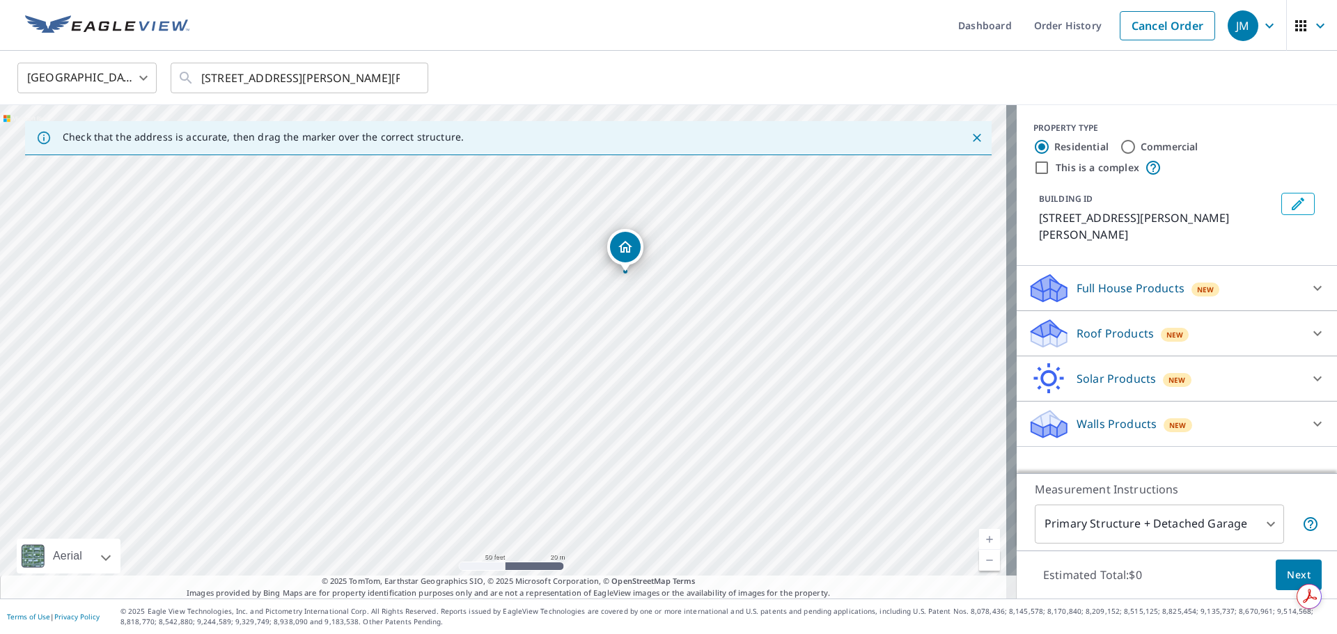
drag, startPoint x: 501, startPoint y: 327, endPoint x: 623, endPoint y: 249, distance: 144.7
click at [1273, 320] on div "Roof Products New" at bounding box center [1164, 334] width 273 height 33
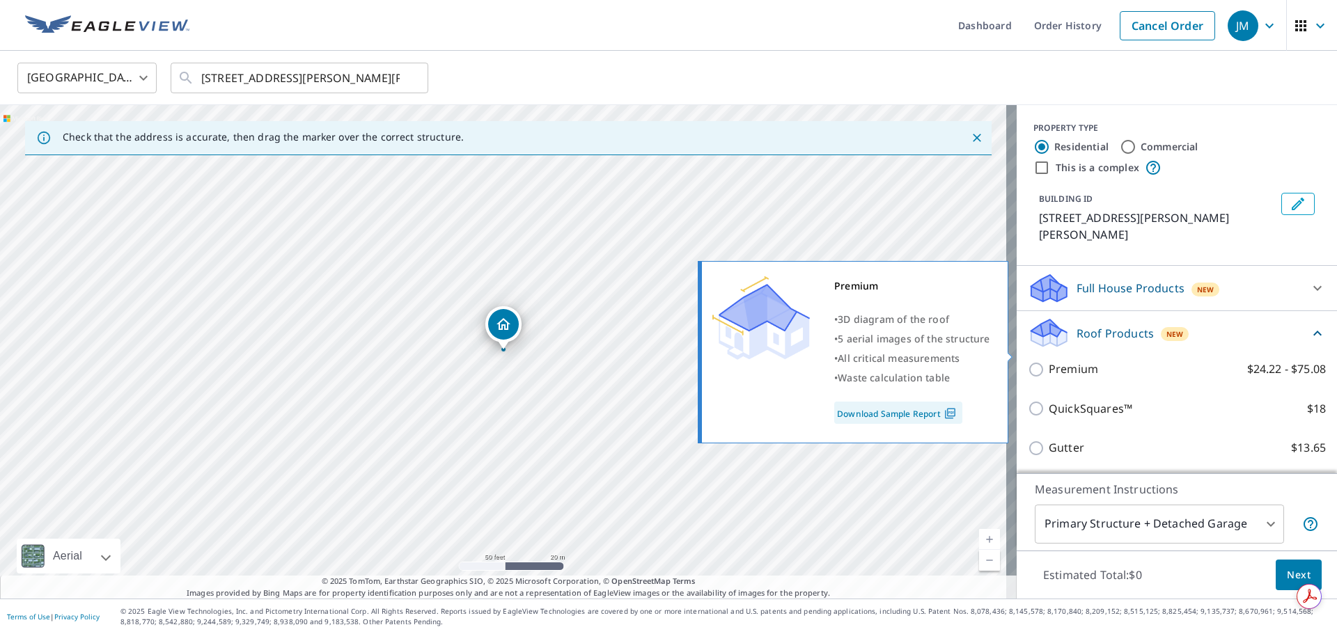
click at [1028, 361] on input "Premium $24.22 - $75.08" at bounding box center [1038, 369] width 21 height 17
checkbox input "true"
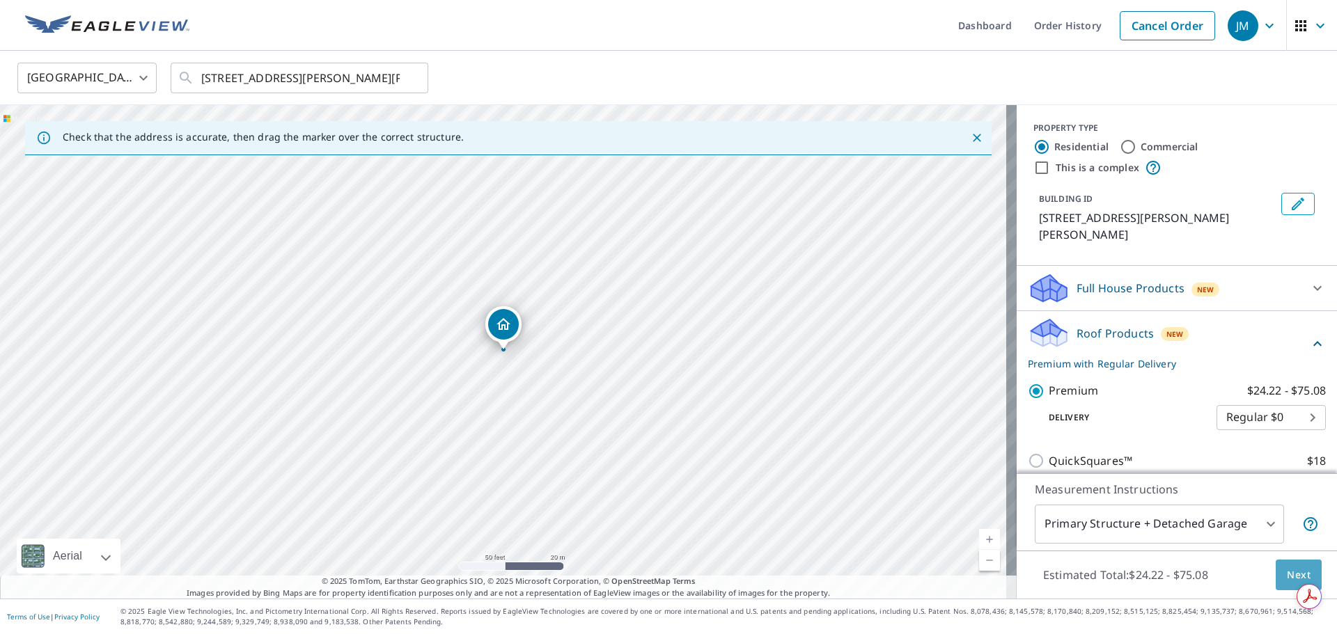
click at [1287, 570] on span "Next" at bounding box center [1299, 575] width 24 height 17
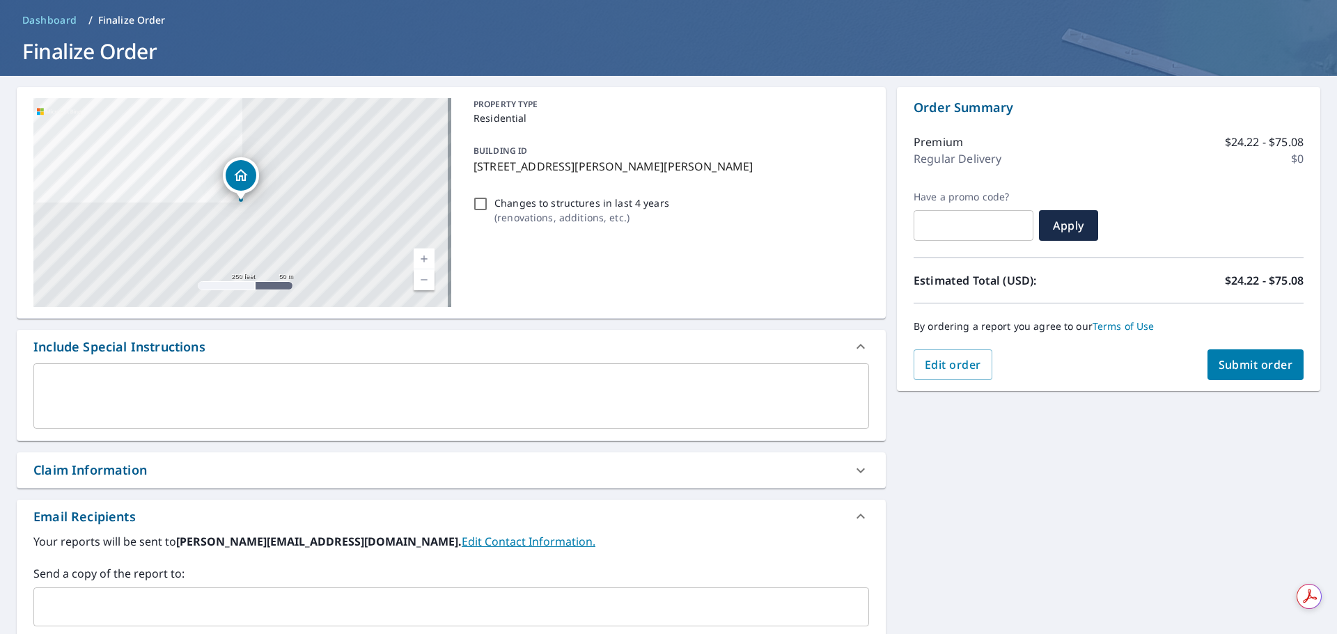
scroll to position [209, 0]
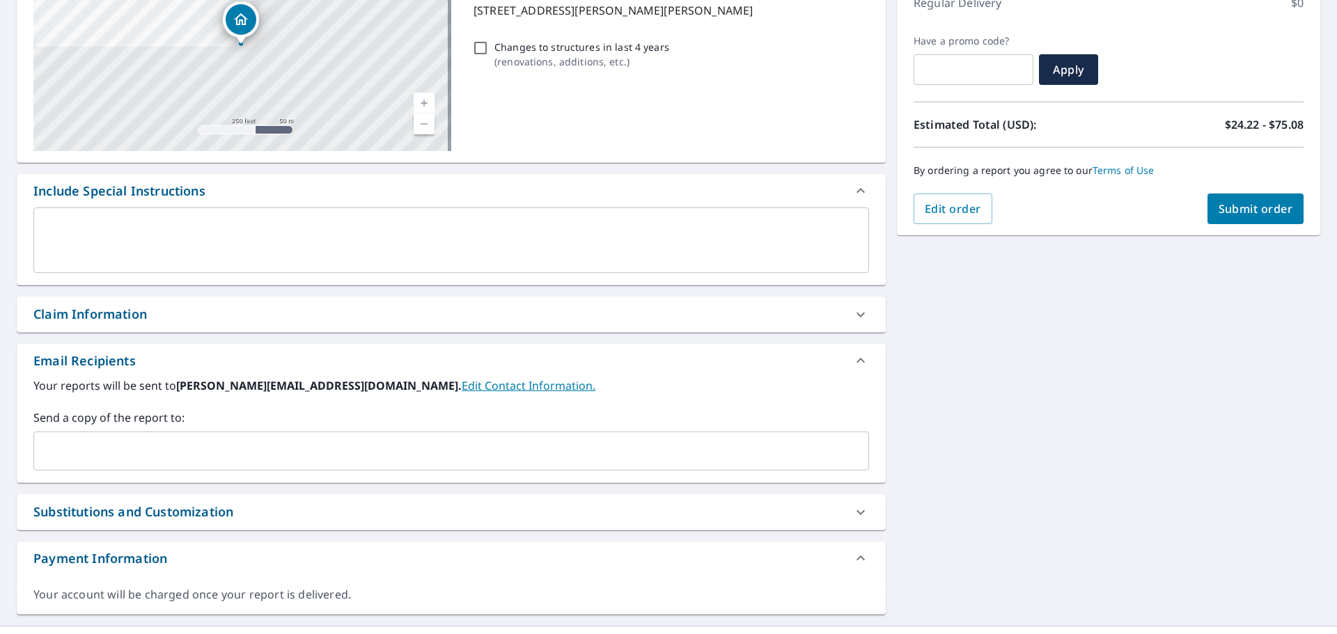
click at [197, 317] on div "Claim Information" at bounding box center [438, 314] width 811 height 19
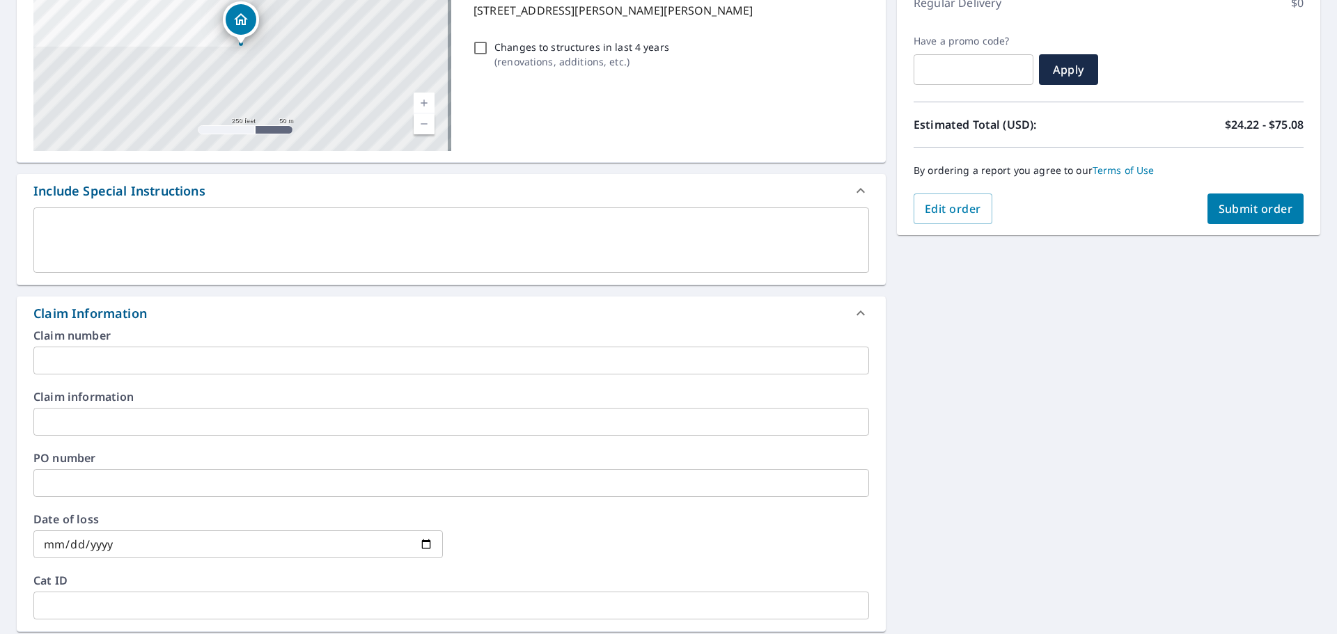
click at [128, 428] on input "text" at bounding box center [451, 422] width 836 height 28
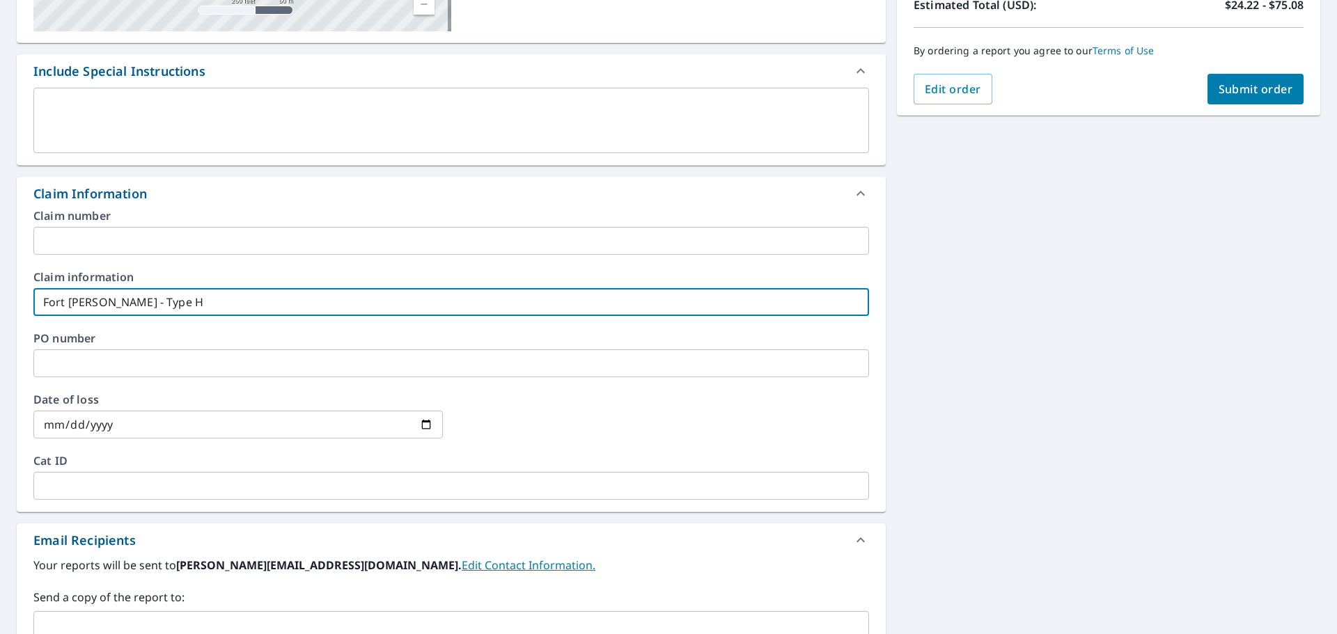
scroll to position [418, 0]
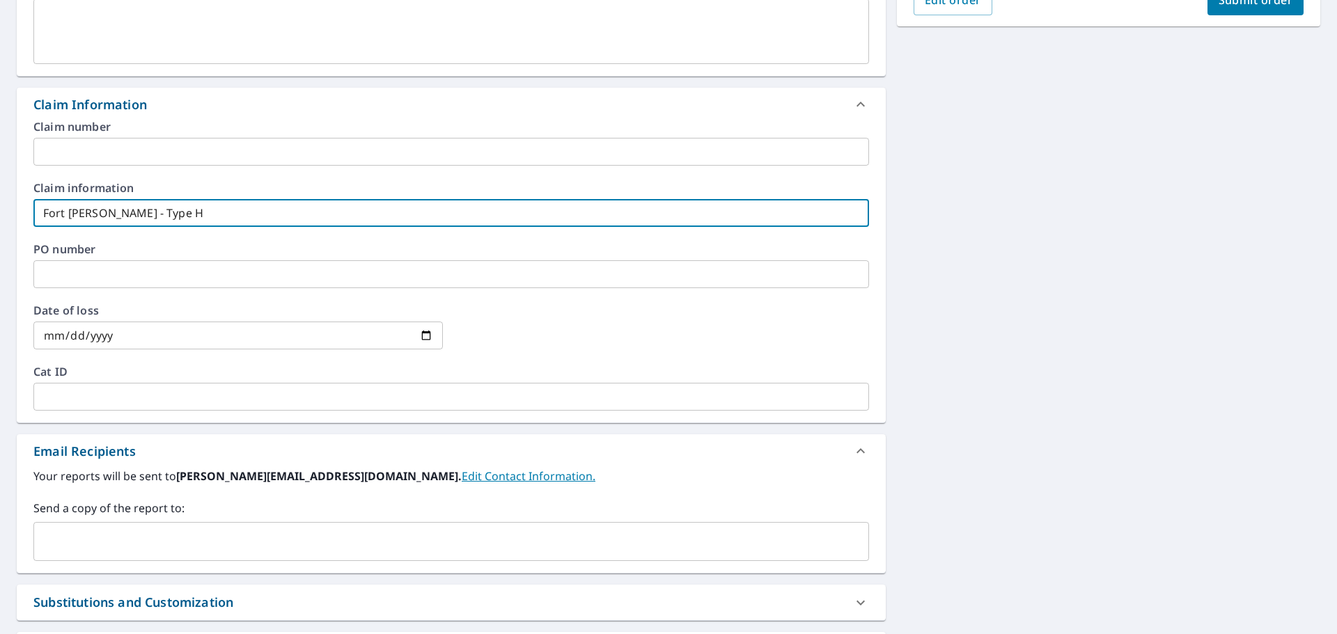
type input "Fort [PERSON_NAME] - Type H"
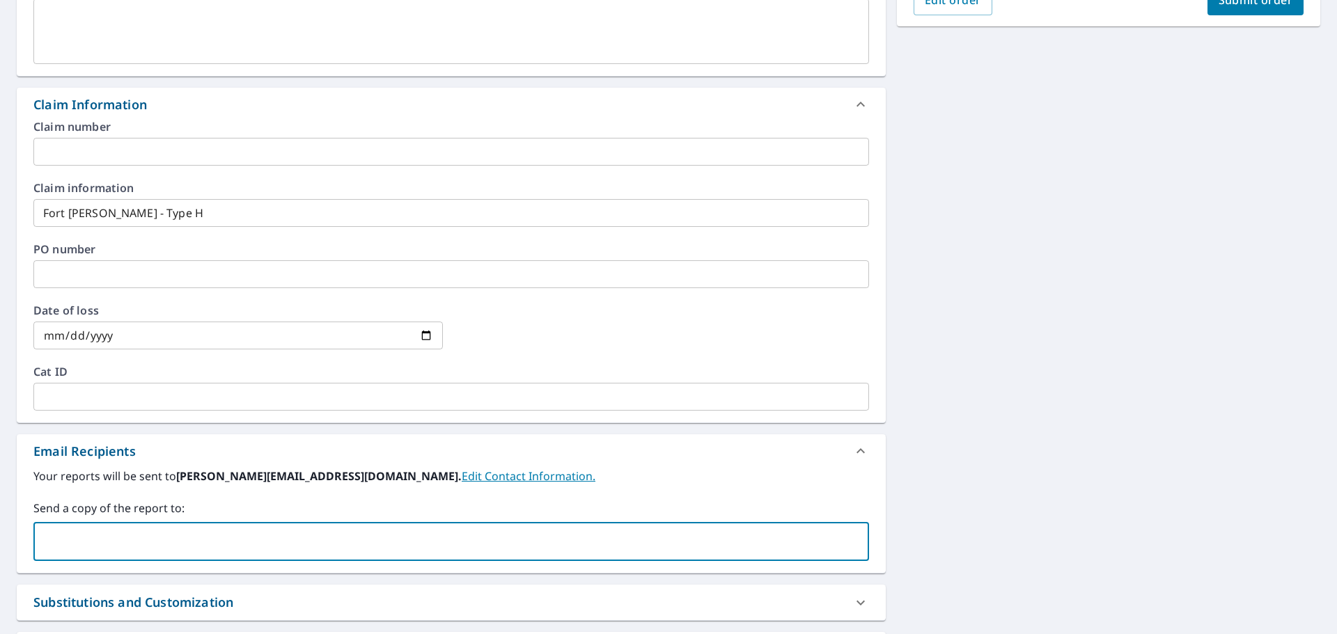
click at [151, 541] on input "text" at bounding box center [441, 542] width 802 height 26
type input "[PERSON_NAME][EMAIL_ADDRESS][DOMAIN_NAME]"
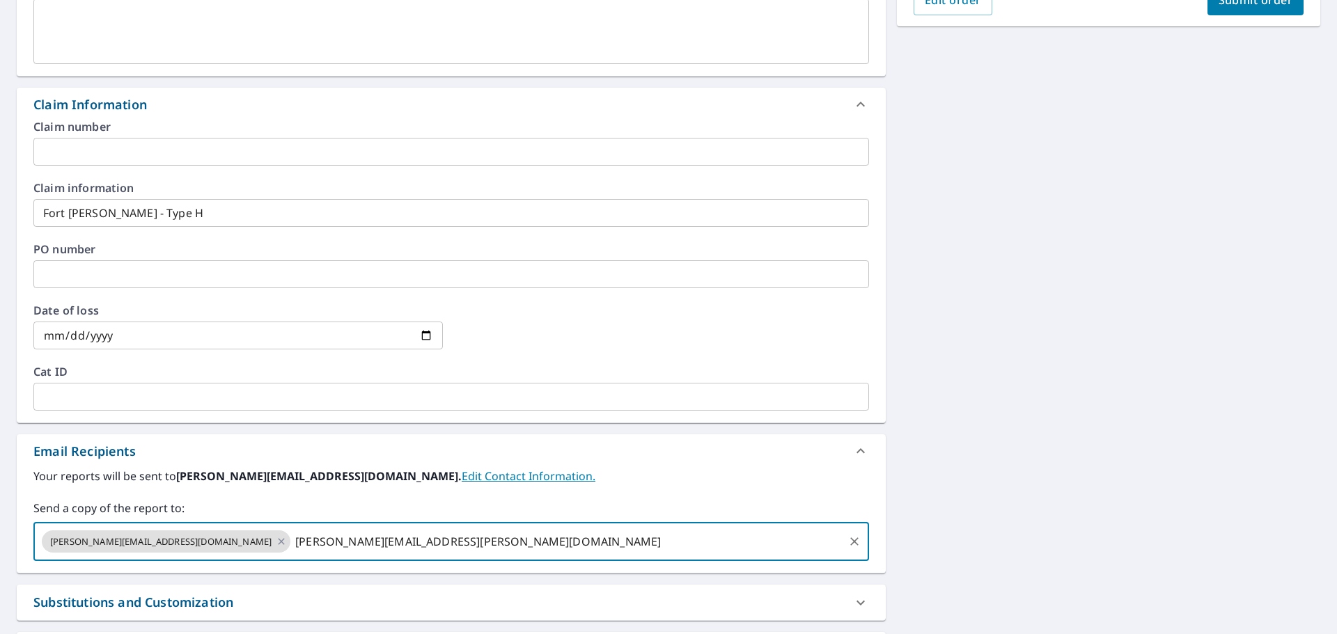
type input "[PERSON_NAME][EMAIL_ADDRESS][PERSON_NAME][DOMAIN_NAME]"
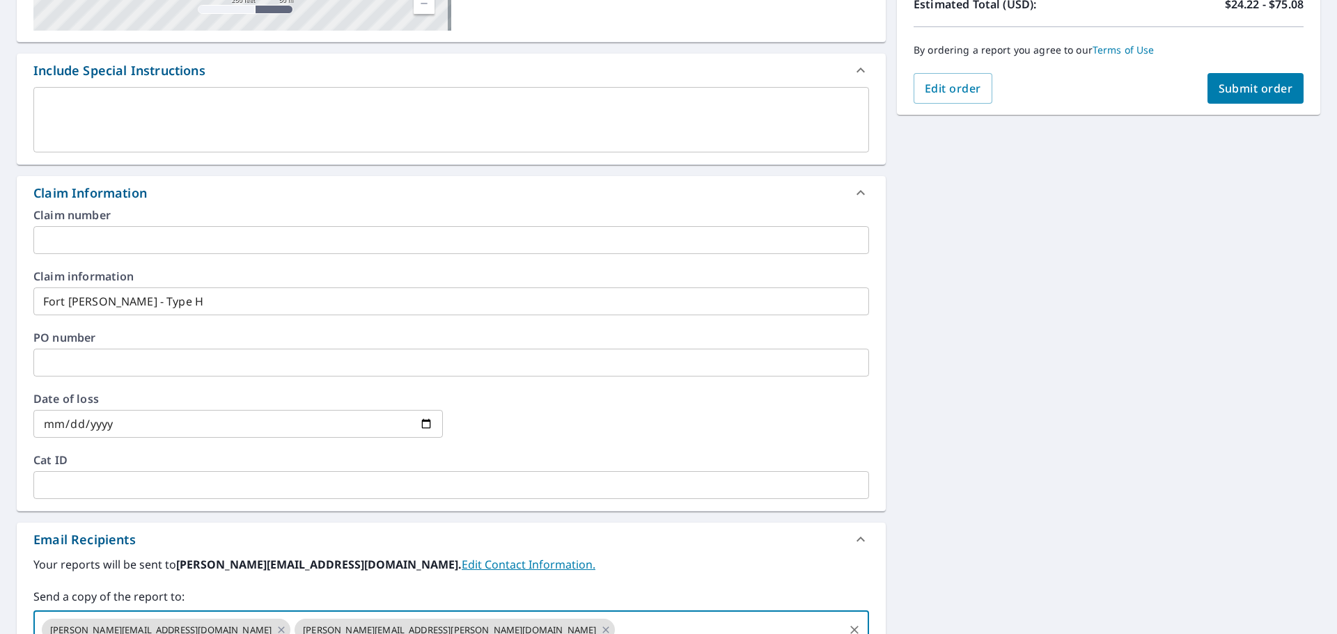
scroll to position [70, 0]
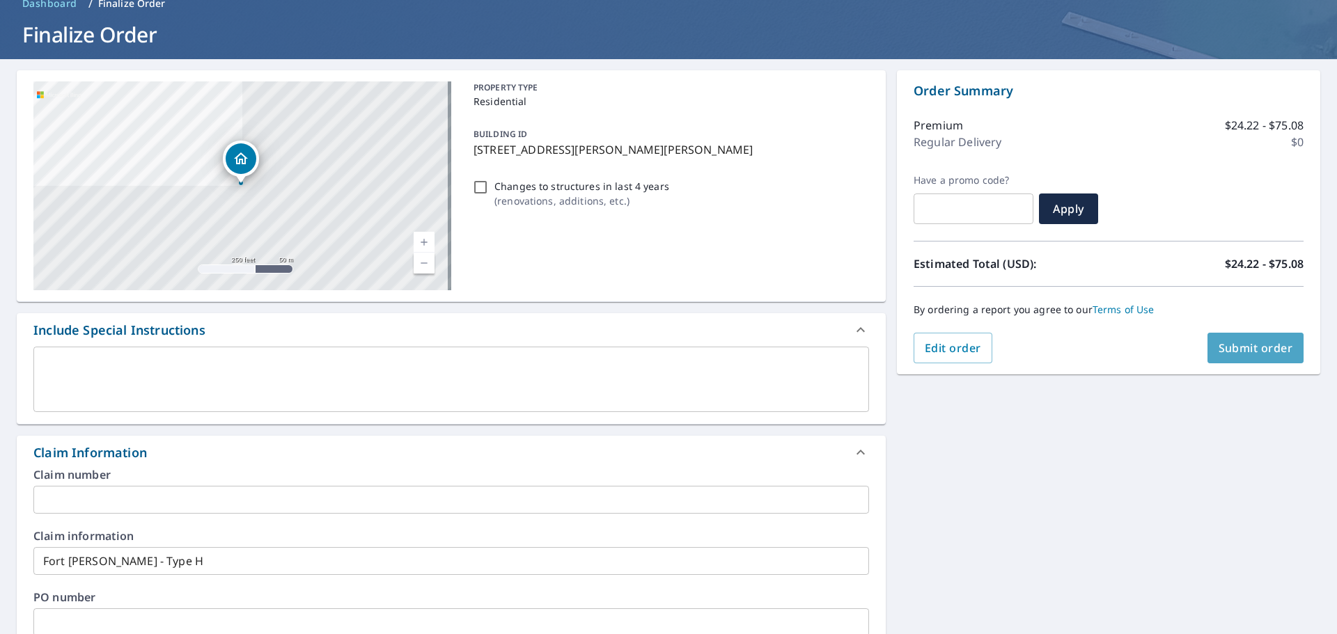
click at [1229, 344] on span "Submit order" at bounding box center [1256, 347] width 75 height 15
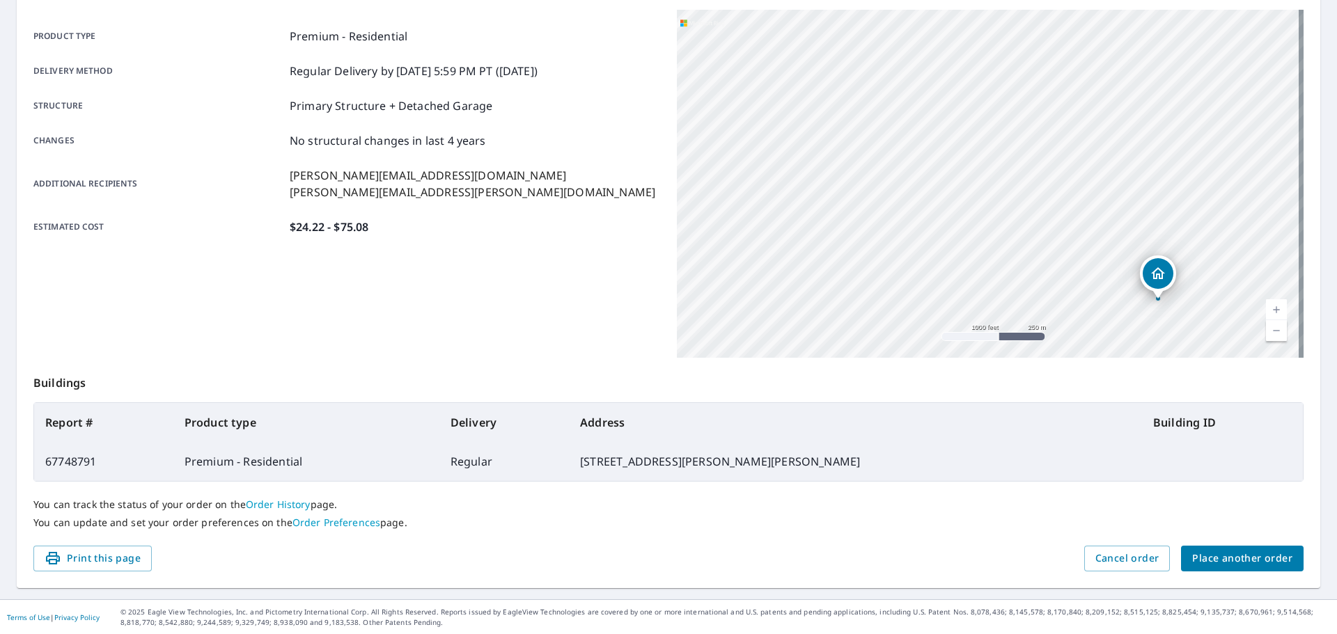
scroll to position [185, 0]
click at [1237, 556] on span "Place another order" at bounding box center [1242, 557] width 100 height 17
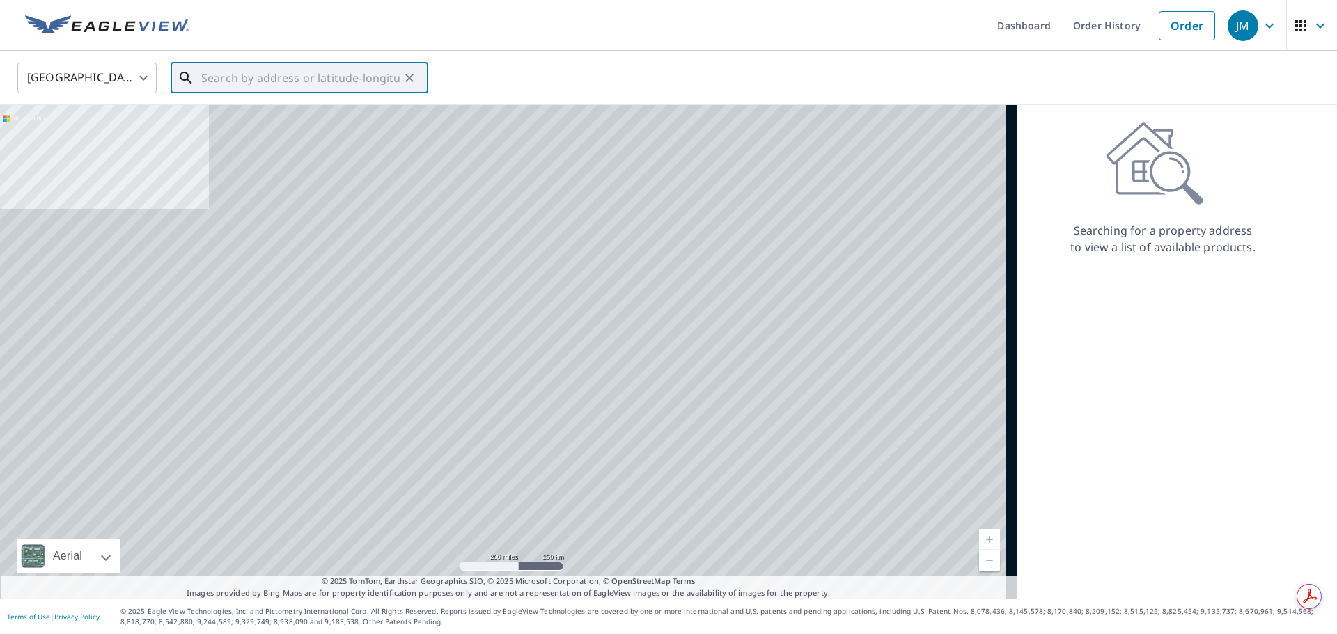
click at [239, 84] on input "text" at bounding box center [300, 77] width 198 height 39
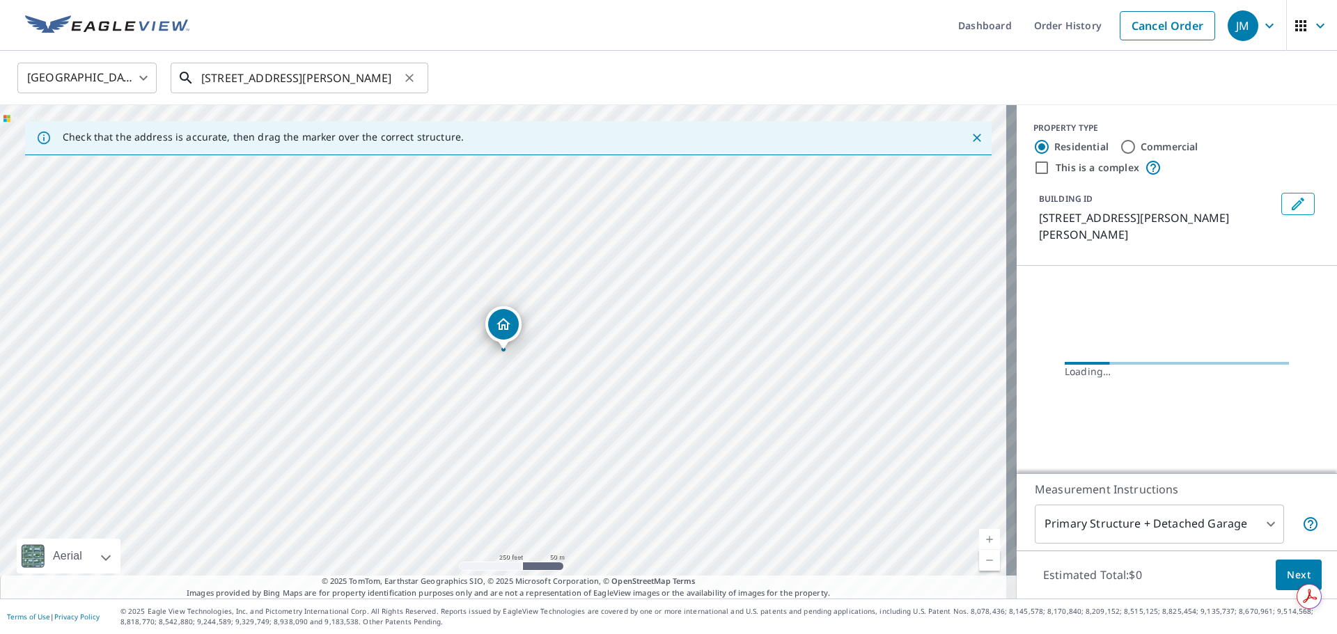
click at [316, 85] on input "[STREET_ADDRESS][PERSON_NAME]" at bounding box center [300, 77] width 198 height 39
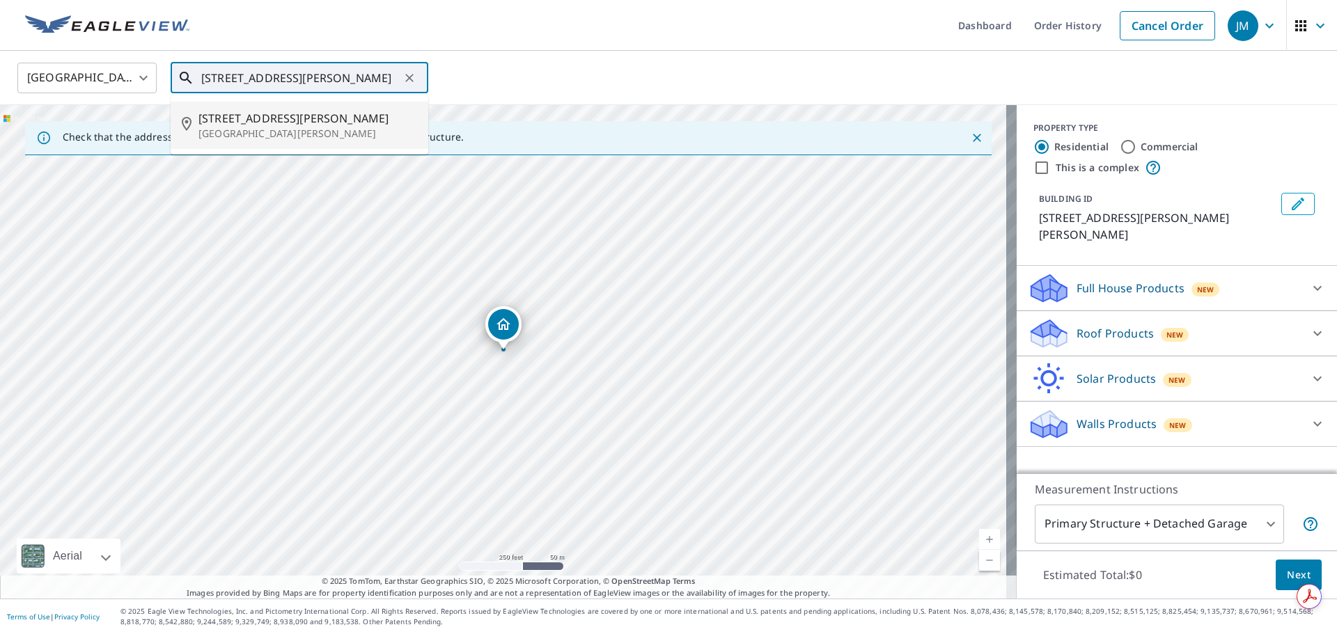
click at [311, 122] on span "[STREET_ADDRESS][PERSON_NAME]" at bounding box center [307, 118] width 219 height 17
type input "[STREET_ADDRESS][PERSON_NAME][PERSON_NAME]"
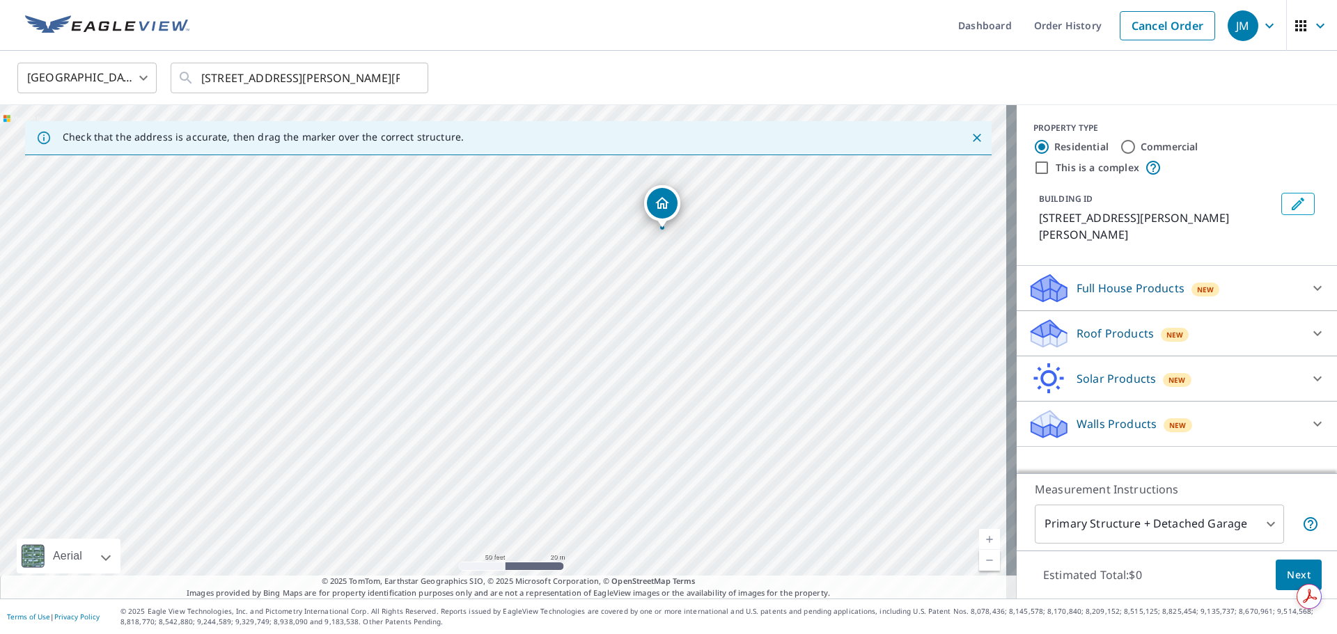
drag, startPoint x: 503, startPoint y: 313, endPoint x: 661, endPoint y: 191, distance: 199.6
drag, startPoint x: 836, startPoint y: 324, endPoint x: 590, endPoint y: 333, distance: 245.2
click at [590, 333] on div "[STREET_ADDRESS][PERSON_NAME][PERSON_NAME]" at bounding box center [508, 352] width 1017 height 494
click at [1301, 322] on div at bounding box center [1317, 333] width 33 height 33
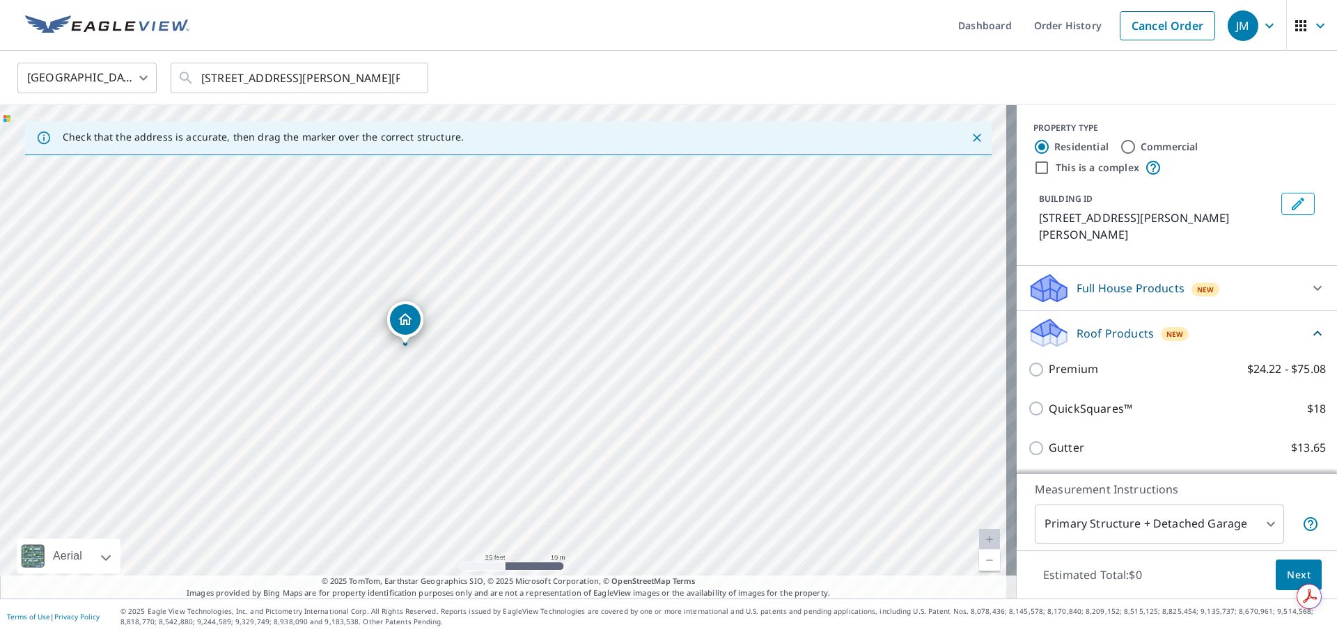
drag, startPoint x: 380, startPoint y: 313, endPoint x: 396, endPoint y: 313, distance: 15.3
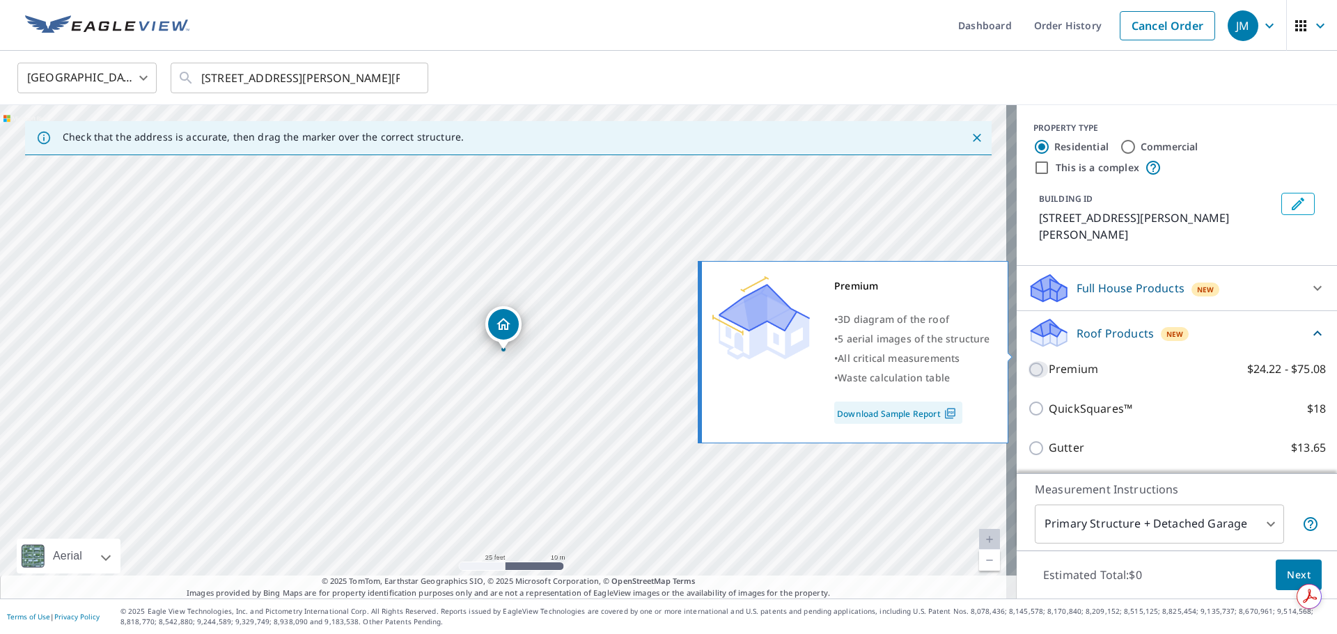
drag, startPoint x: 1030, startPoint y: 352, endPoint x: 1142, endPoint y: 427, distance: 135.0
click at [1030, 361] on input "Premium $24.22 - $75.08" at bounding box center [1038, 369] width 21 height 17
checkbox input "true"
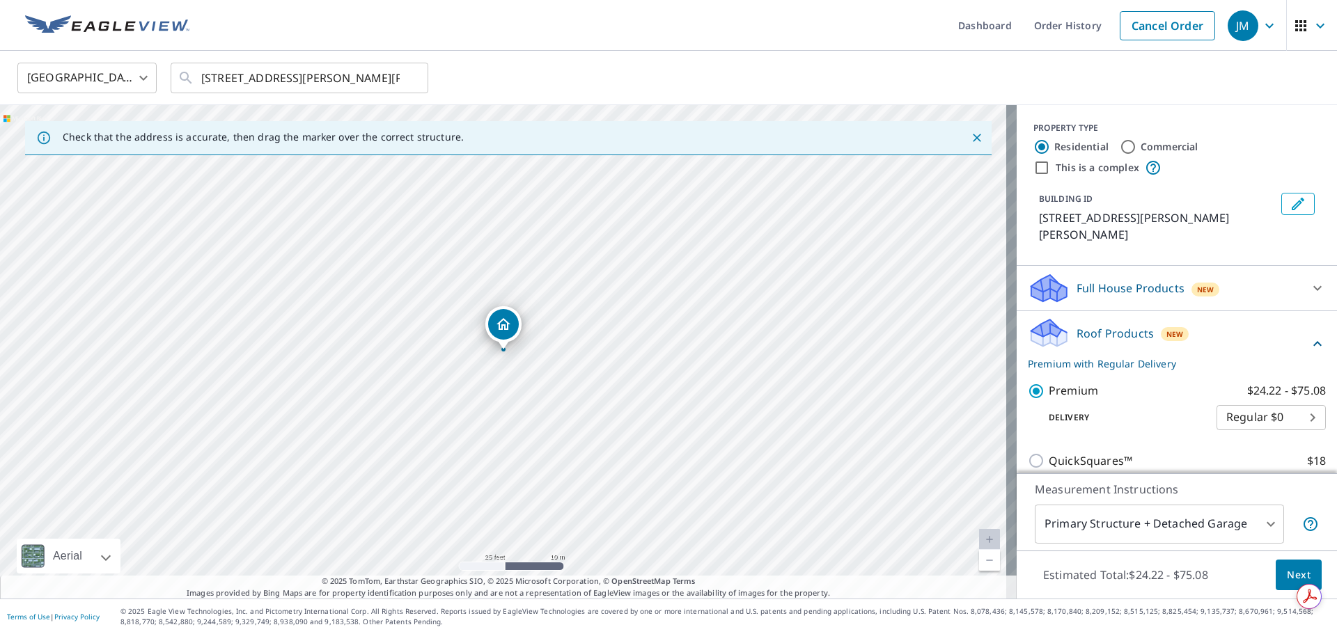
click at [1290, 574] on span "Next" at bounding box center [1299, 575] width 24 height 17
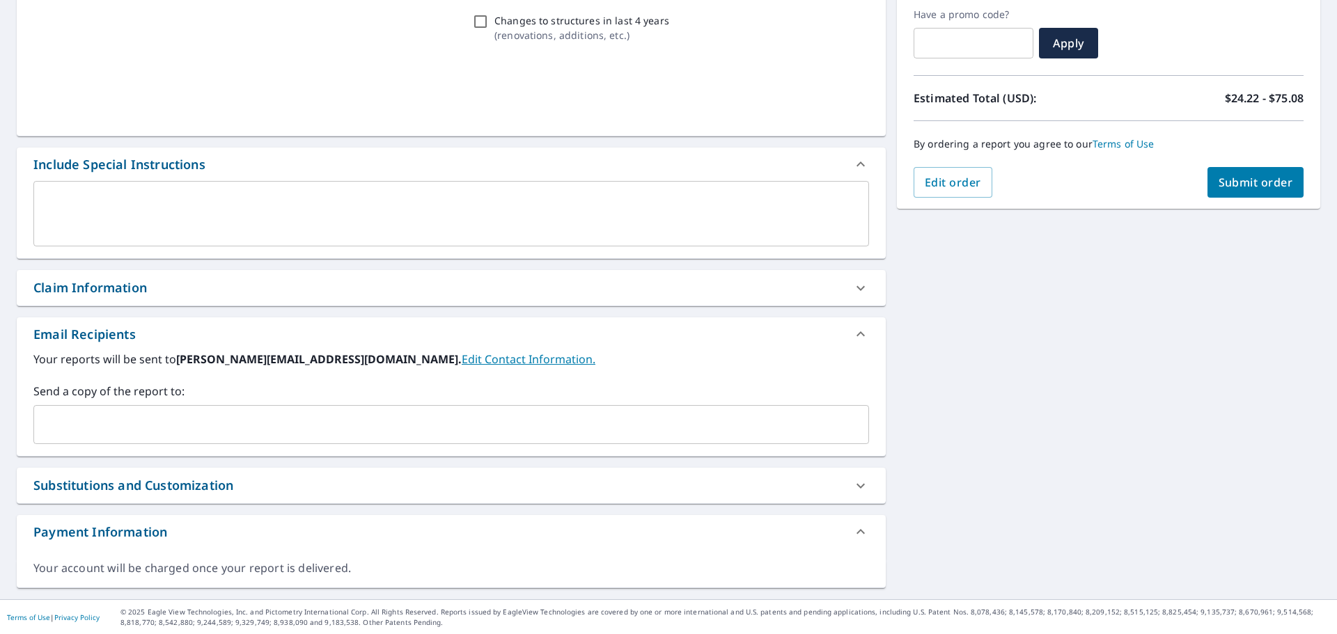
scroll to position [236, 0]
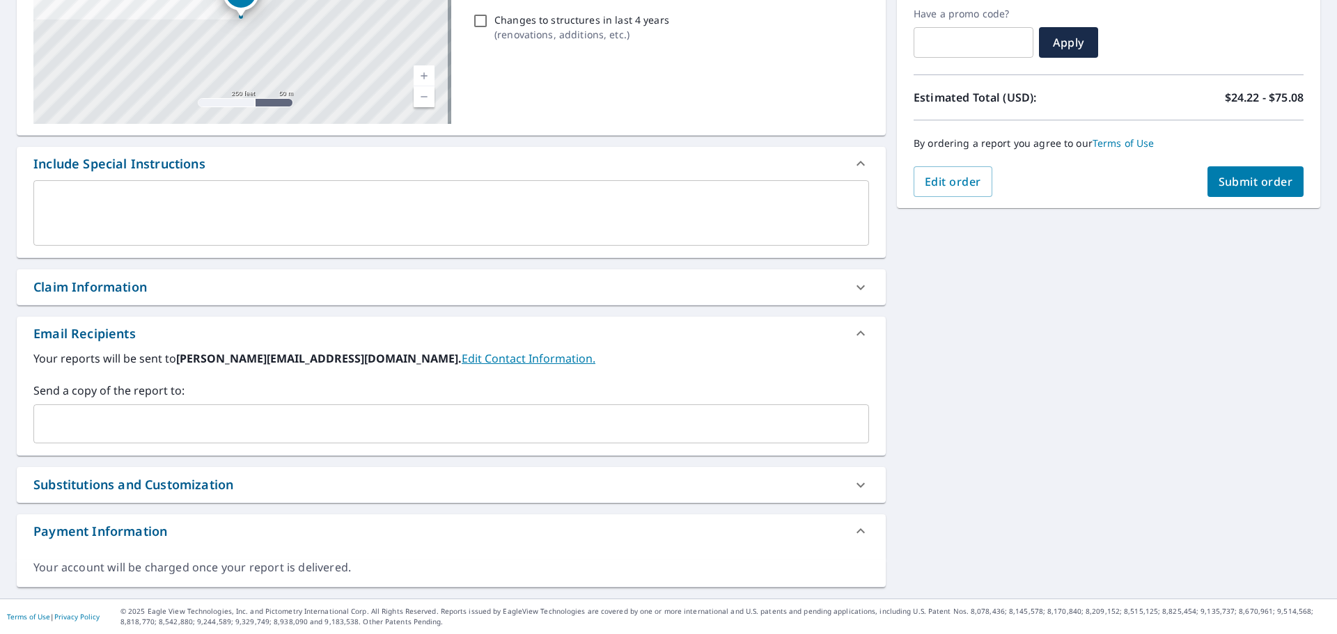
click at [470, 286] on div "Claim Information" at bounding box center [438, 287] width 811 height 19
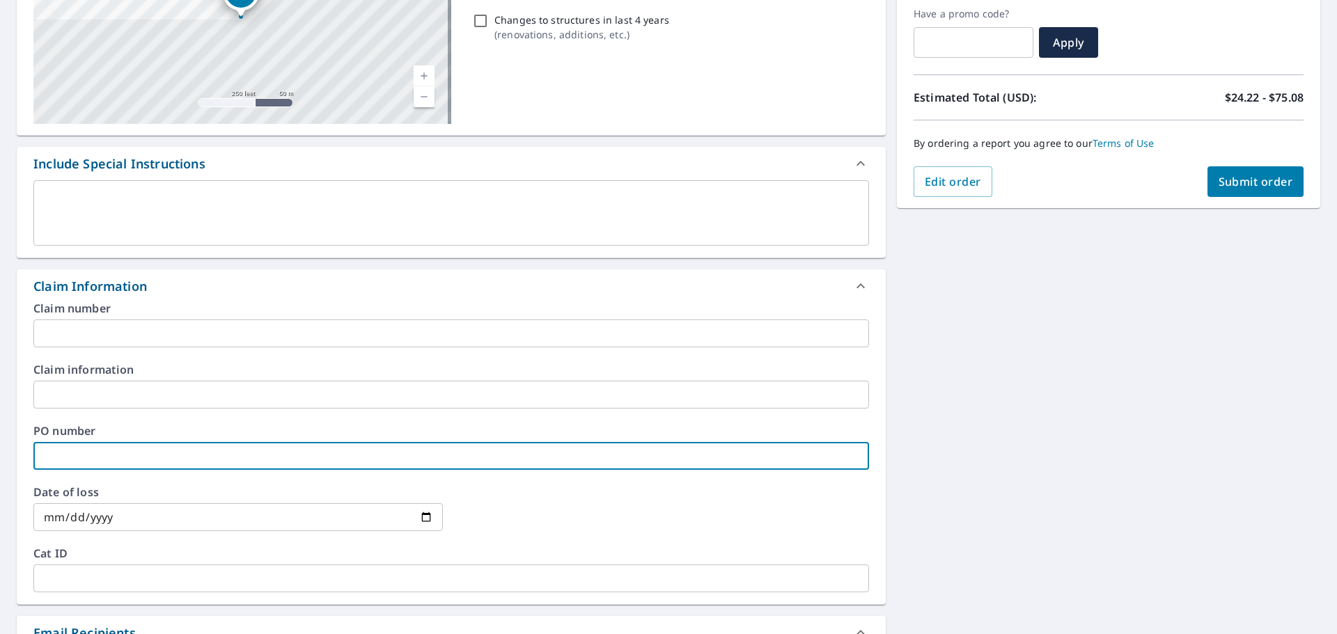
click at [146, 453] on input "text" at bounding box center [451, 456] width 836 height 28
type input "F"
click at [245, 399] on input "text" at bounding box center [451, 395] width 836 height 28
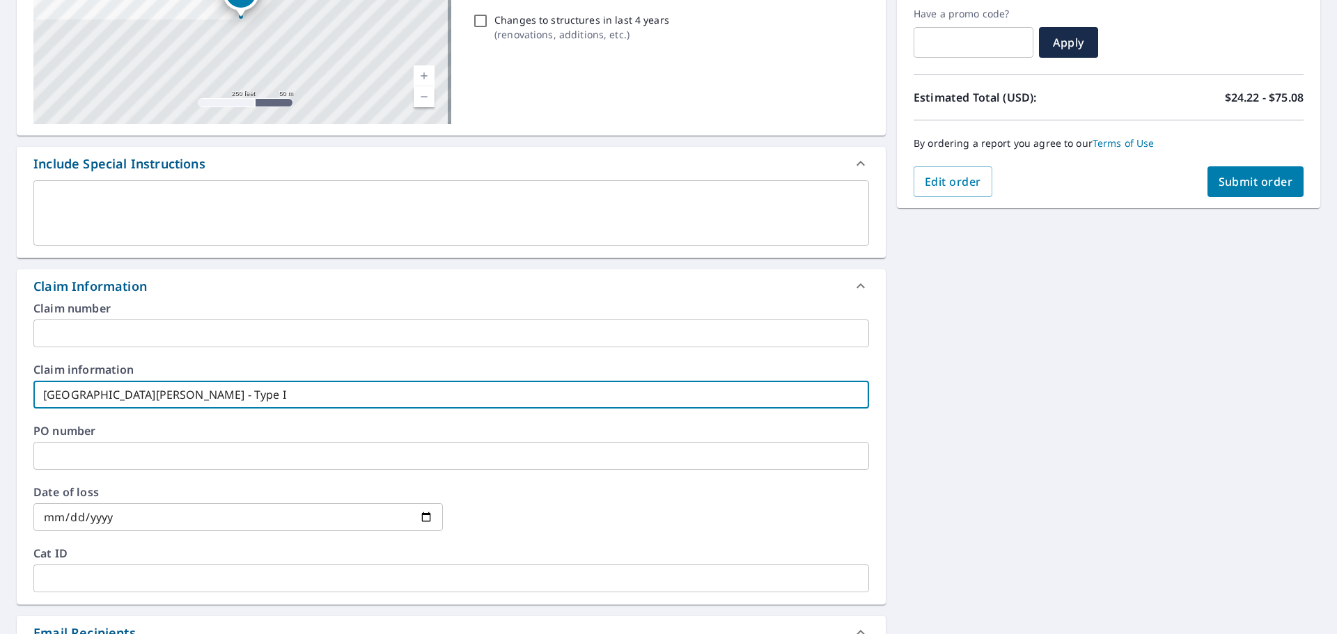
type input "[GEOGRAPHIC_DATA][PERSON_NAME] - Type I"
click at [688, 481] on div "Claim number ​ Claim information [GEOGRAPHIC_DATA][PERSON_NAME] - Type I ​ PO n…" at bounding box center [451, 454] width 869 height 302
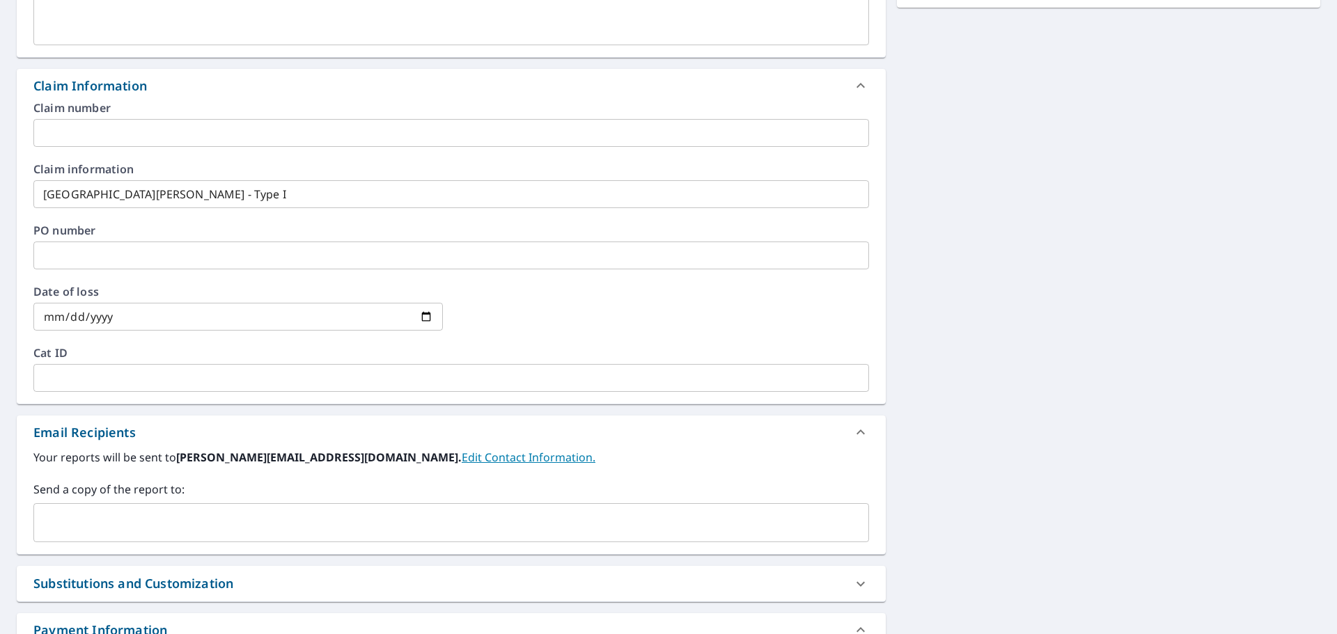
scroll to position [445, 0]
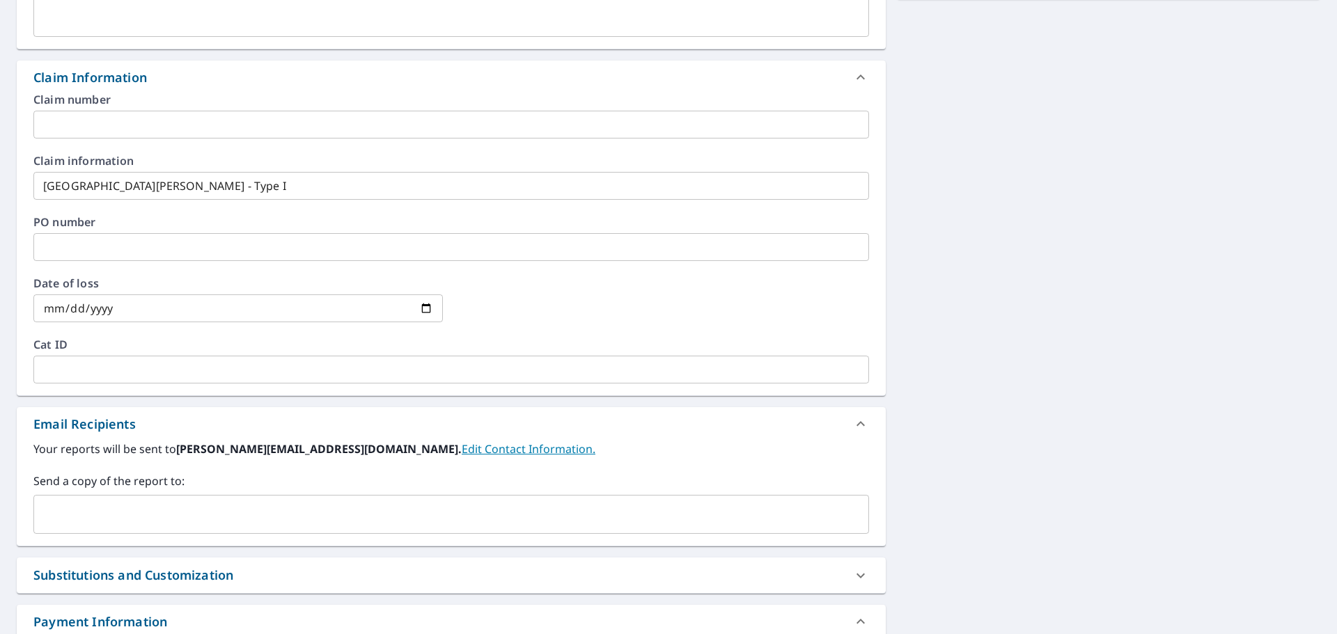
click at [104, 503] on input "text" at bounding box center [441, 514] width 802 height 26
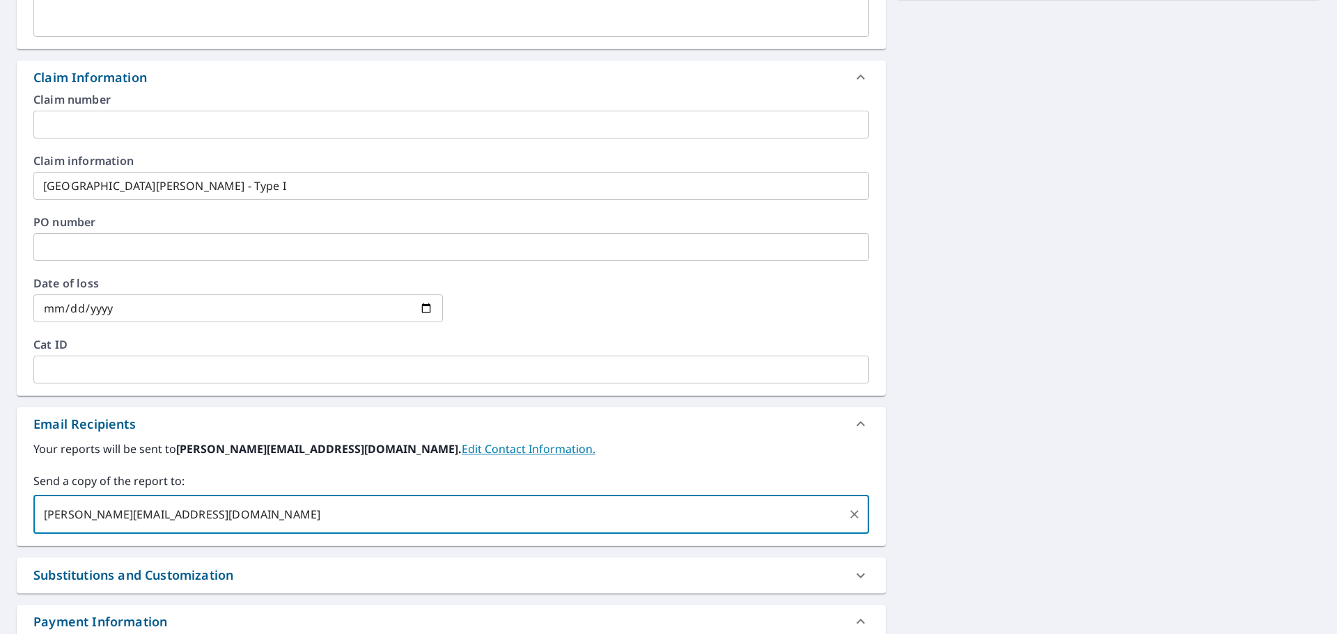
type input "[PERSON_NAME][EMAIL_ADDRESS][DOMAIN_NAME]"
type input "[PERSON_NAME][EMAIL_ADDRESS][PERSON_NAME][DOMAIN_NAME]"
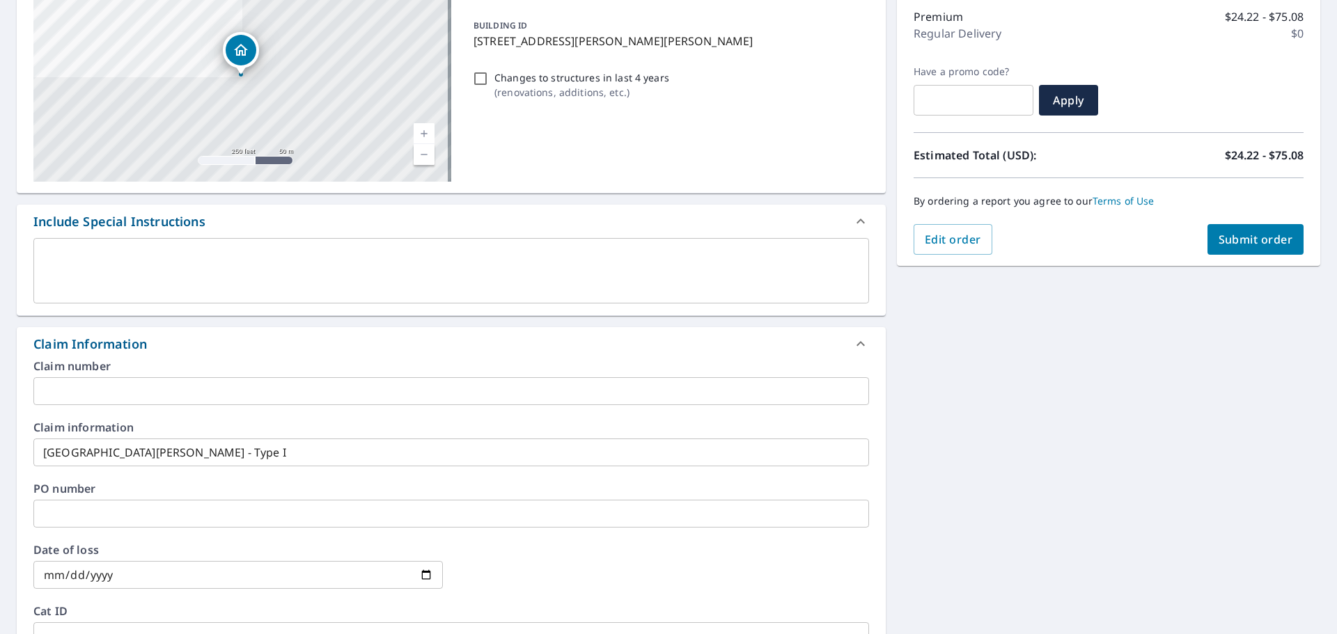
scroll to position [166, 0]
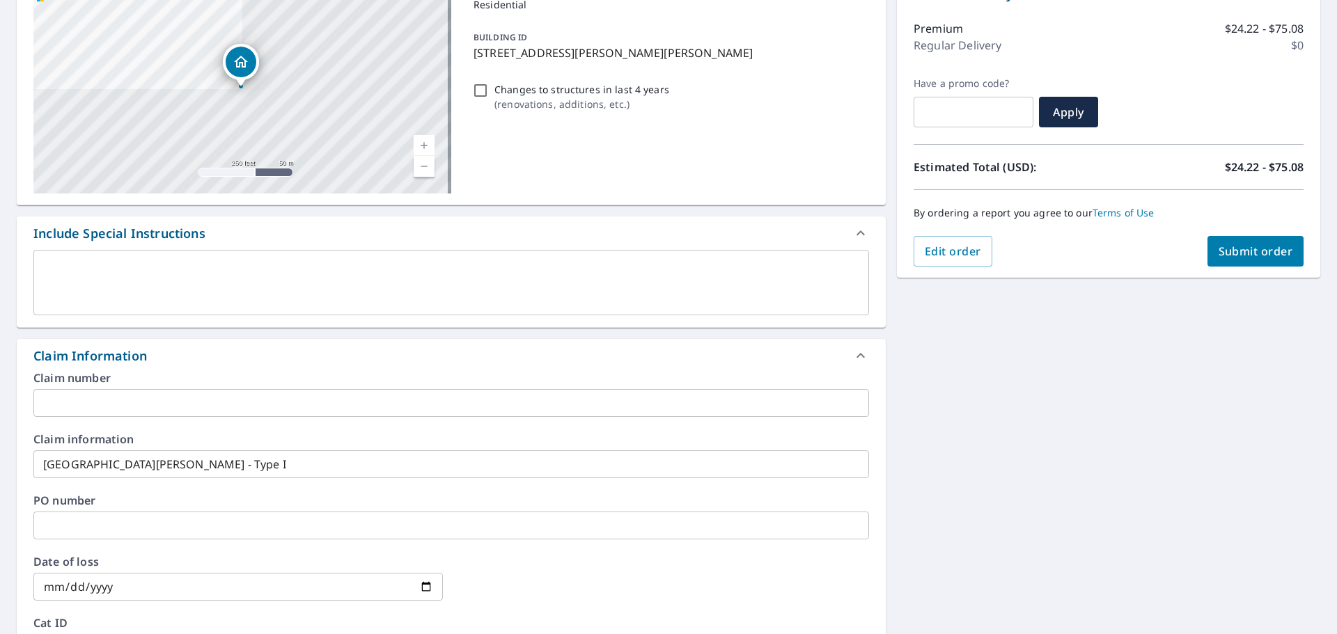
click at [1236, 261] on button "Submit order" at bounding box center [1255, 251] width 97 height 31
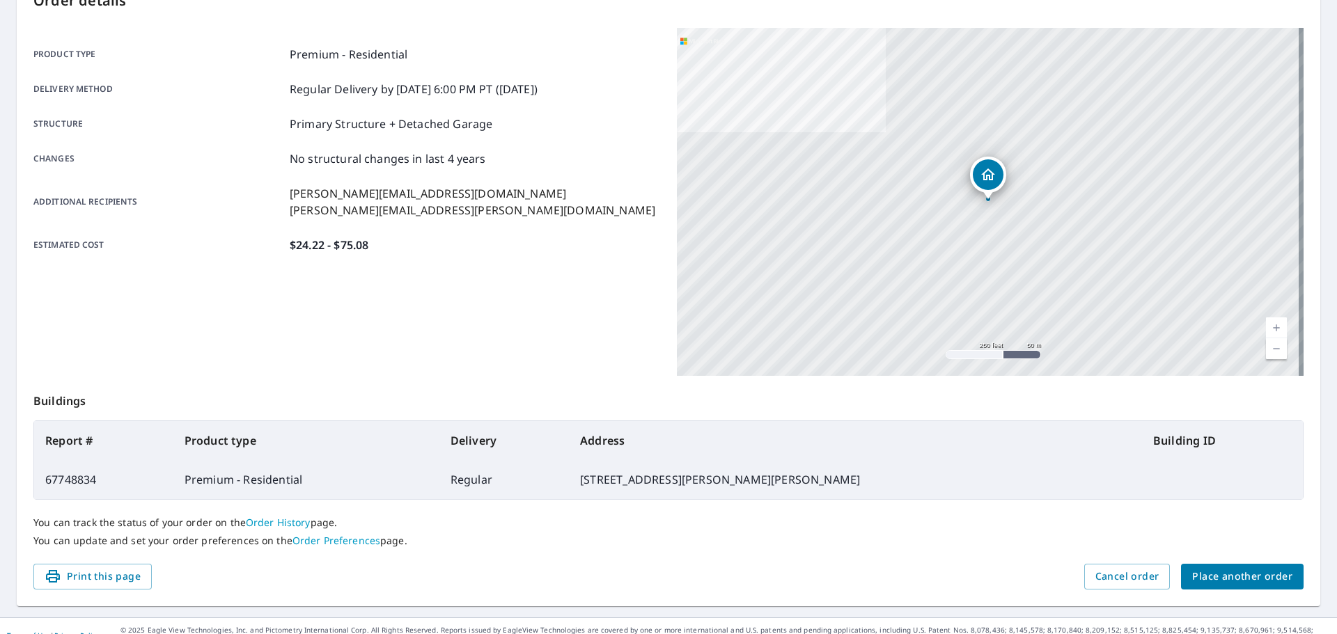
click at [1251, 579] on span "Place another order" at bounding box center [1242, 576] width 100 height 17
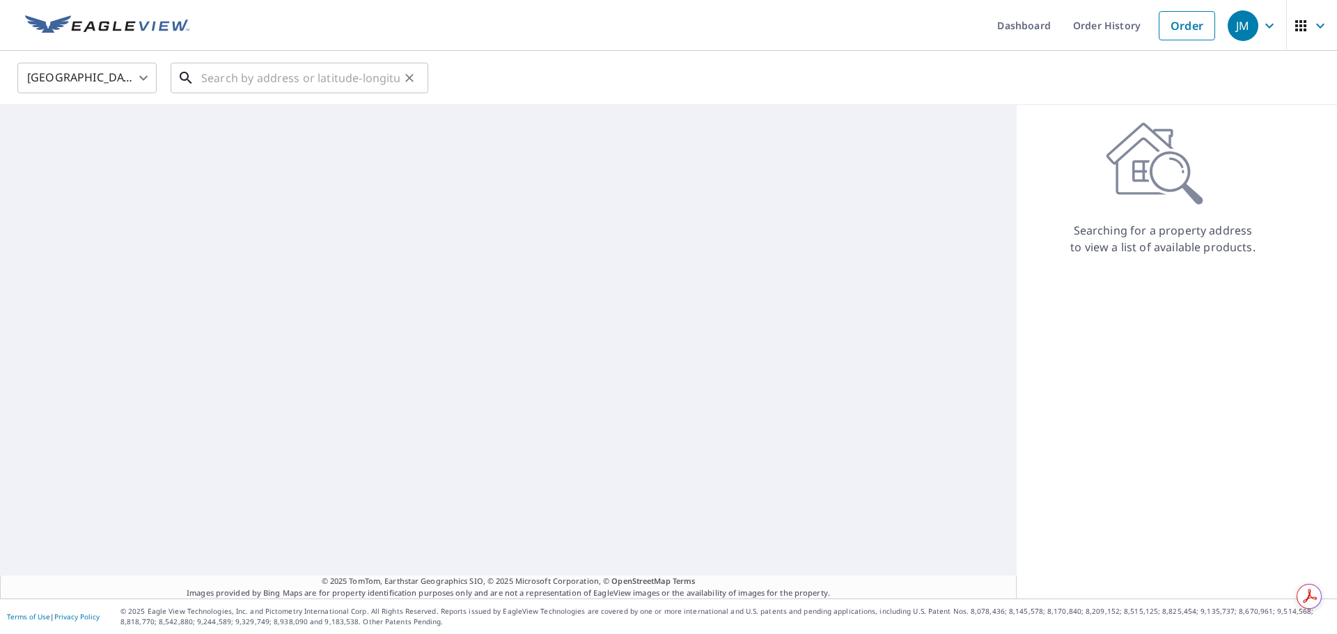
click at [249, 82] on input "text" at bounding box center [300, 77] width 198 height 39
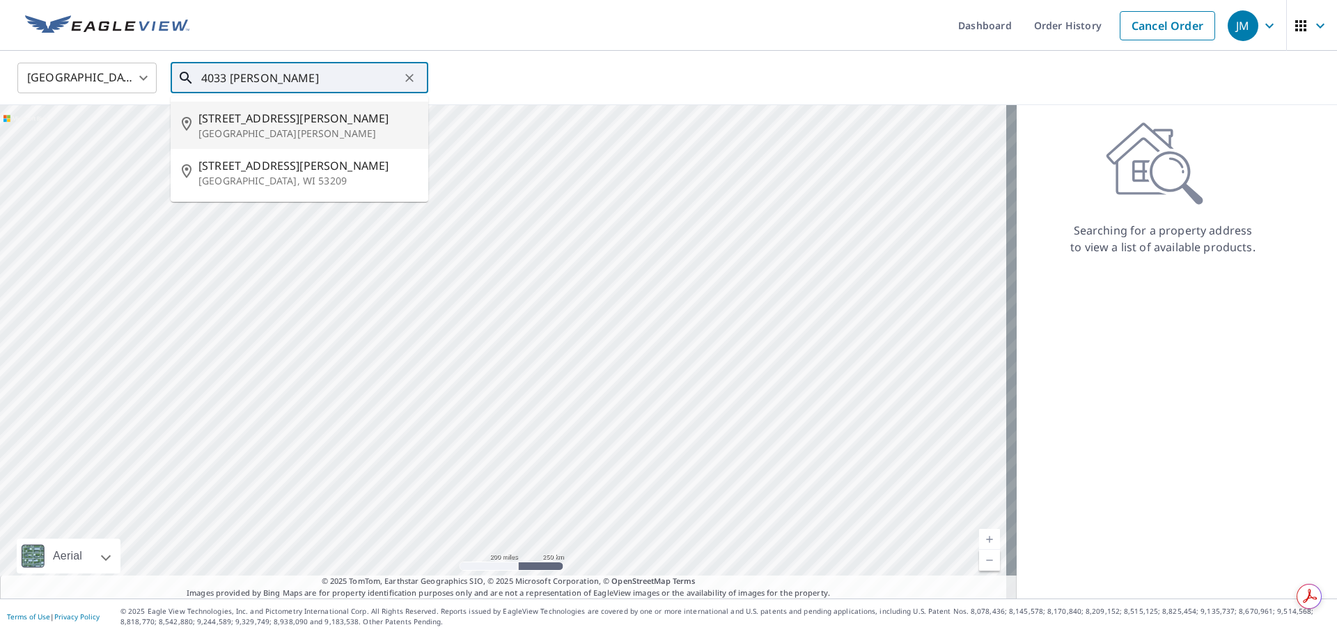
click at [337, 135] on p "[GEOGRAPHIC_DATA][PERSON_NAME]" at bounding box center [307, 134] width 219 height 14
type input "[STREET_ADDRESS][PERSON_NAME][PERSON_NAME]"
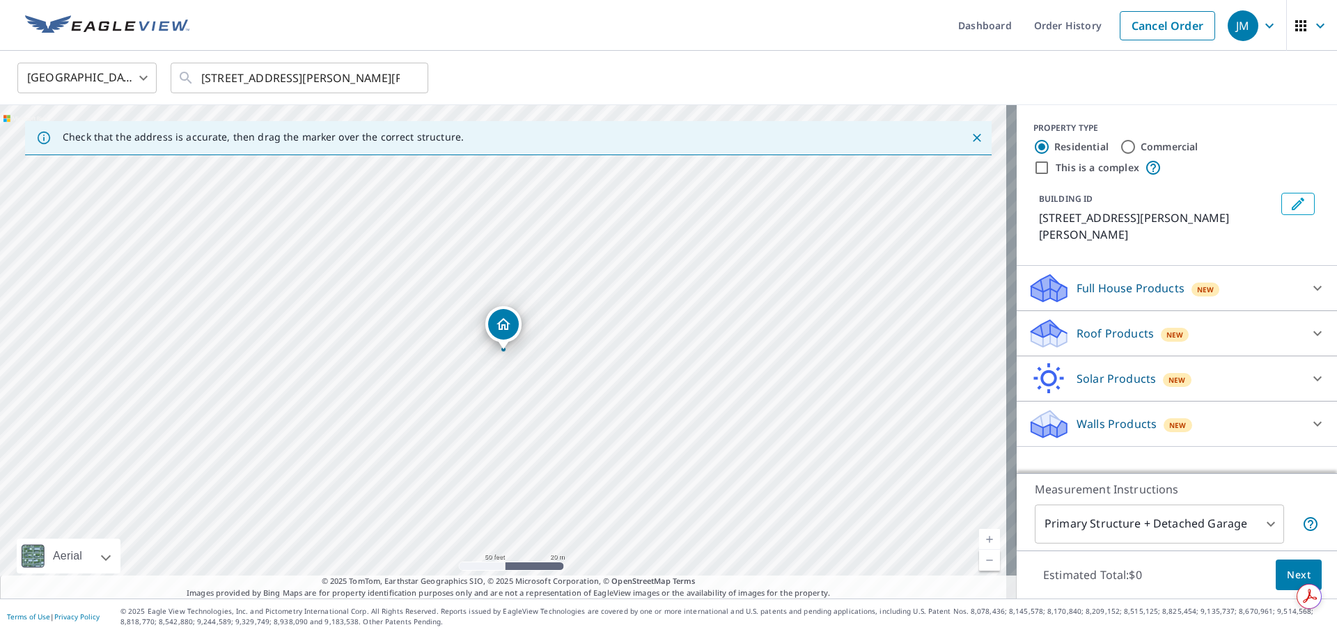
drag, startPoint x: 366, startPoint y: 313, endPoint x: 651, endPoint y: 249, distance: 292.4
drag, startPoint x: 586, startPoint y: 261, endPoint x: 633, endPoint y: 360, distance: 109.6
click at [633, 362] on div "[STREET_ADDRESS][PERSON_NAME][PERSON_NAME]" at bounding box center [508, 352] width 1017 height 494
drag, startPoint x: 149, startPoint y: 222, endPoint x: 796, endPoint y: 364, distance: 662.3
drag, startPoint x: 852, startPoint y: 428, endPoint x: 831, endPoint y: 413, distance: 26.5
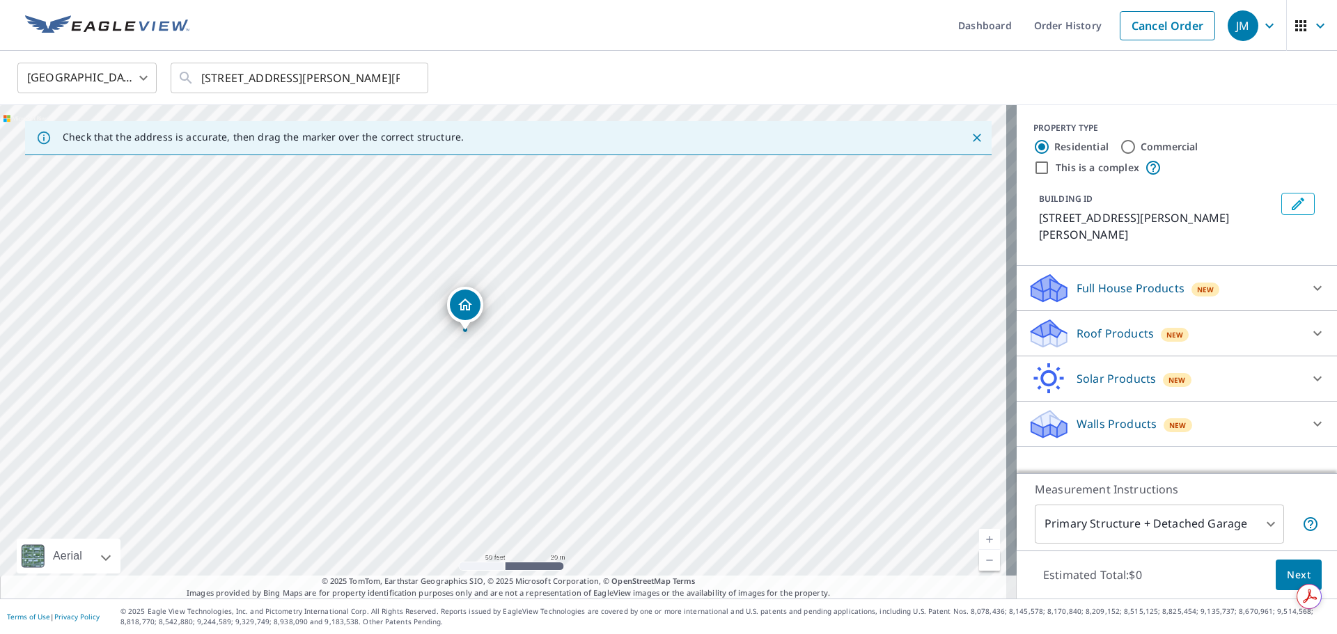
click at [831, 413] on div "[STREET_ADDRESS][PERSON_NAME][PERSON_NAME]" at bounding box center [508, 352] width 1017 height 494
click at [1309, 325] on icon at bounding box center [1317, 333] width 17 height 17
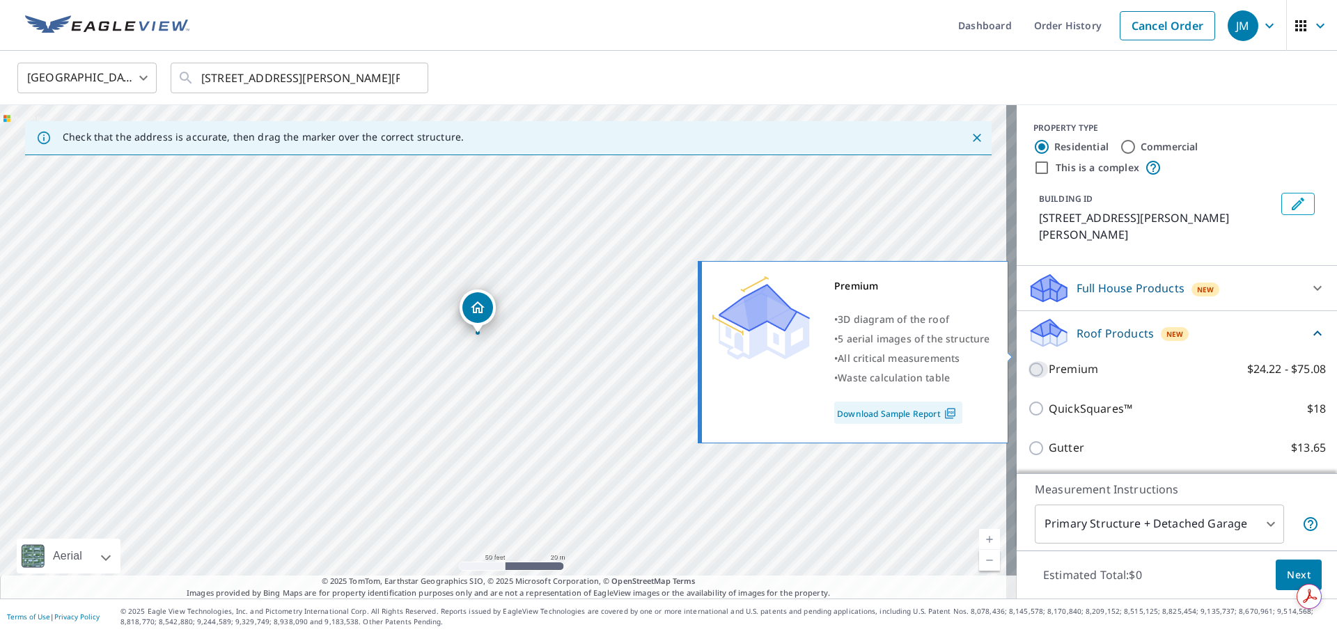
drag, startPoint x: 1022, startPoint y: 348, endPoint x: 1050, endPoint y: 371, distance: 36.1
click at [1028, 361] on input "Premium $24.22 - $75.08" at bounding box center [1038, 369] width 21 height 17
checkbox input "true"
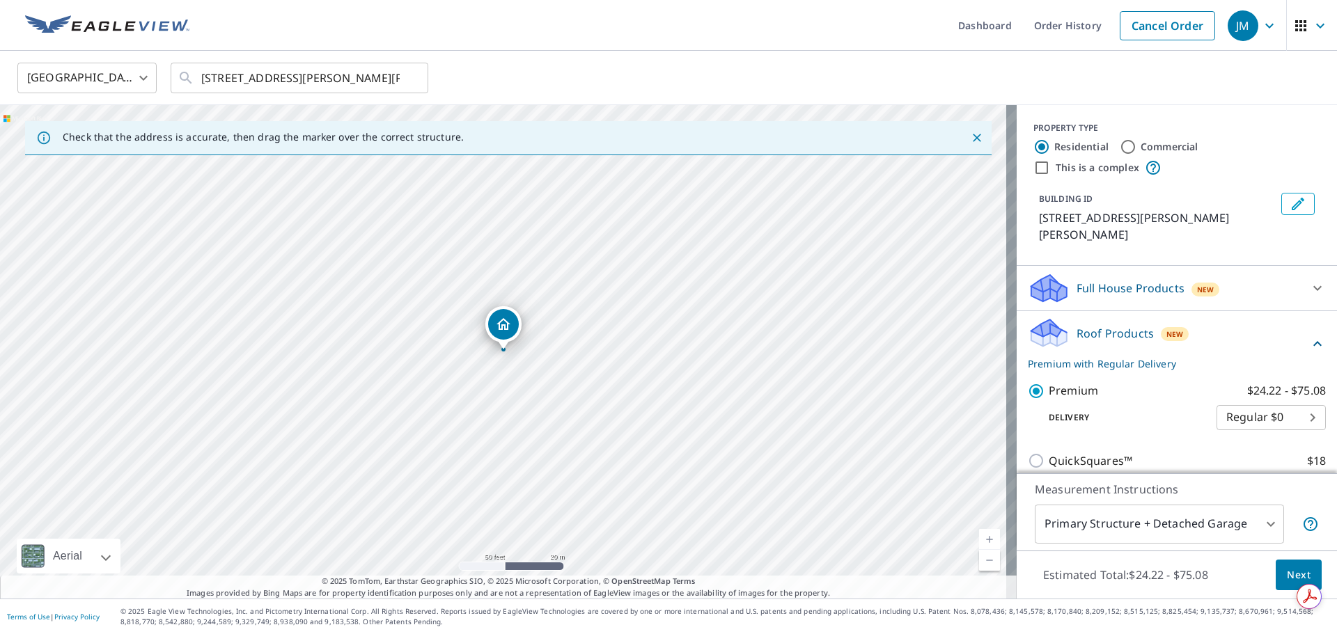
click at [1287, 574] on span "Next" at bounding box center [1299, 575] width 24 height 17
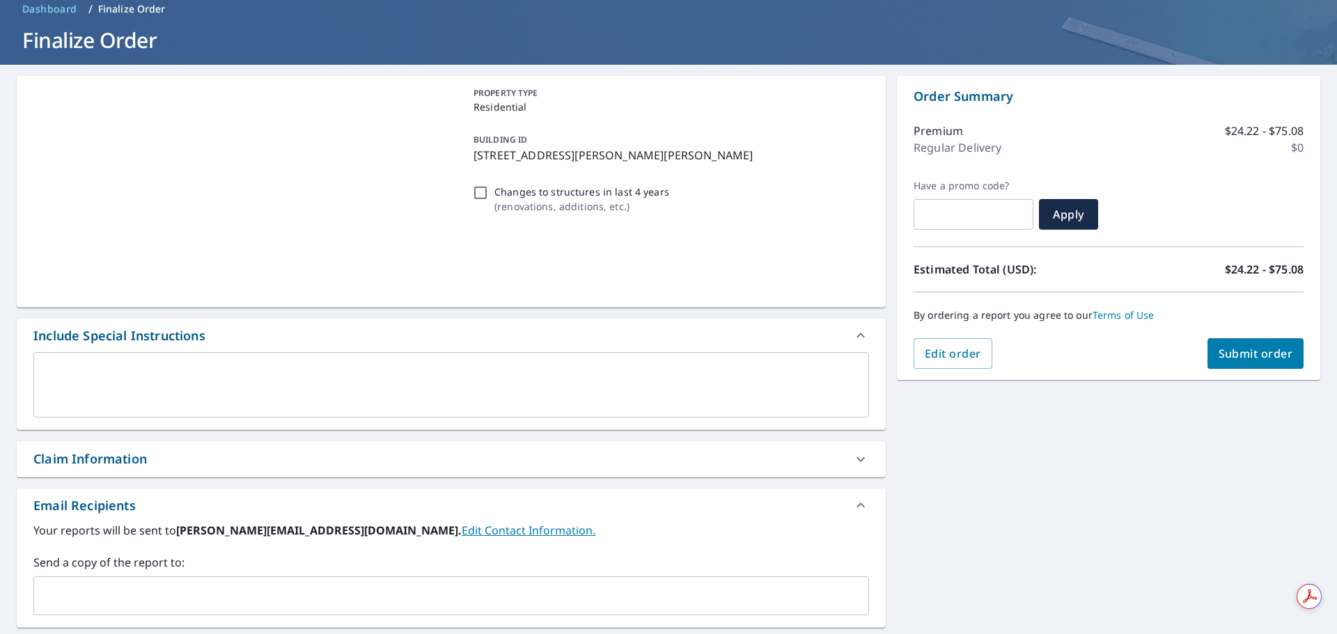
scroll to position [209, 0]
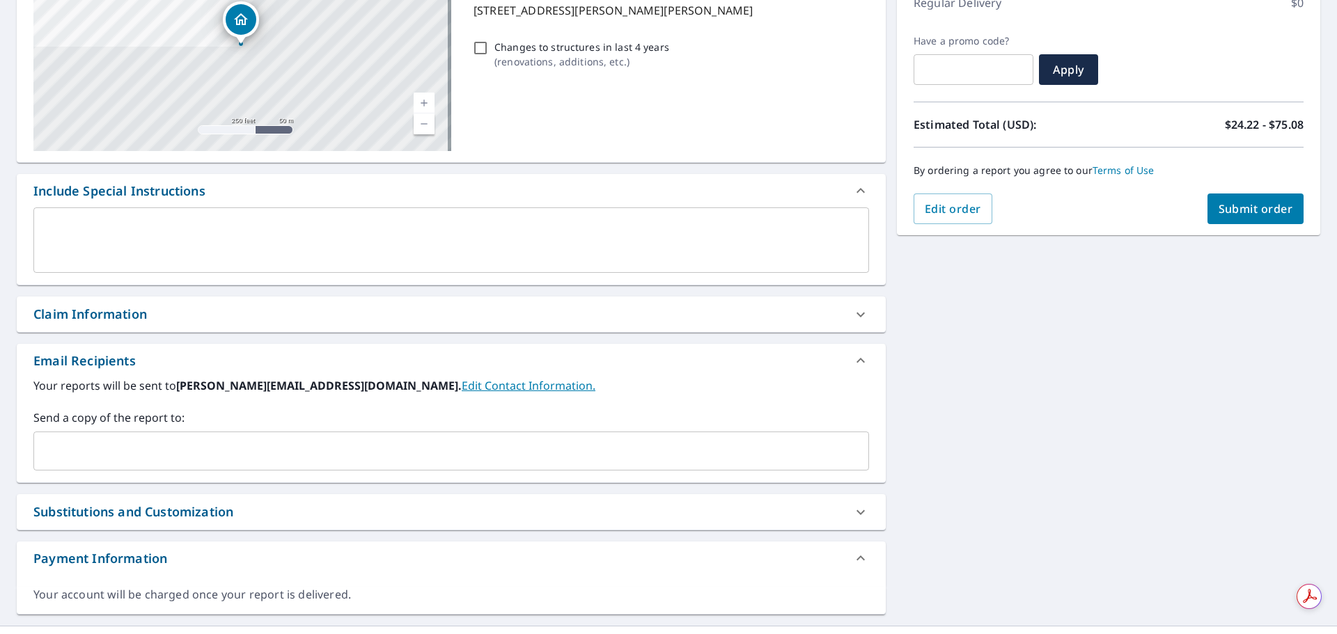
click at [274, 312] on div "Claim Information" at bounding box center [438, 314] width 811 height 19
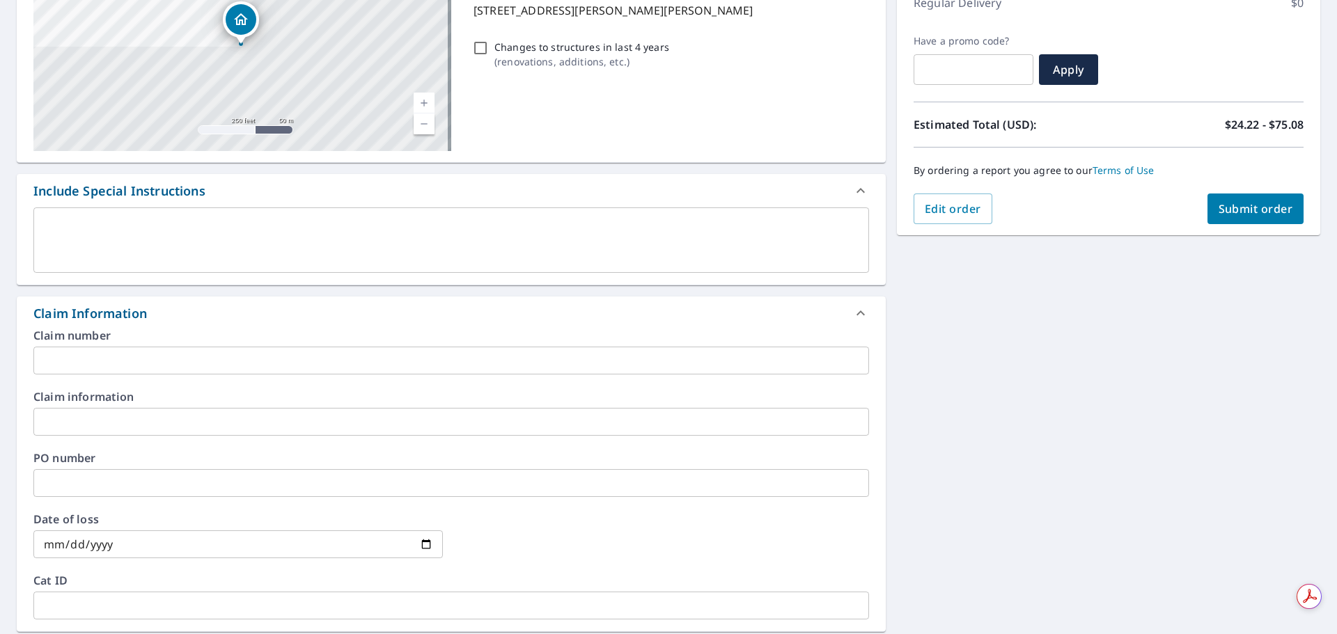
click at [159, 424] on input "text" at bounding box center [451, 422] width 836 height 28
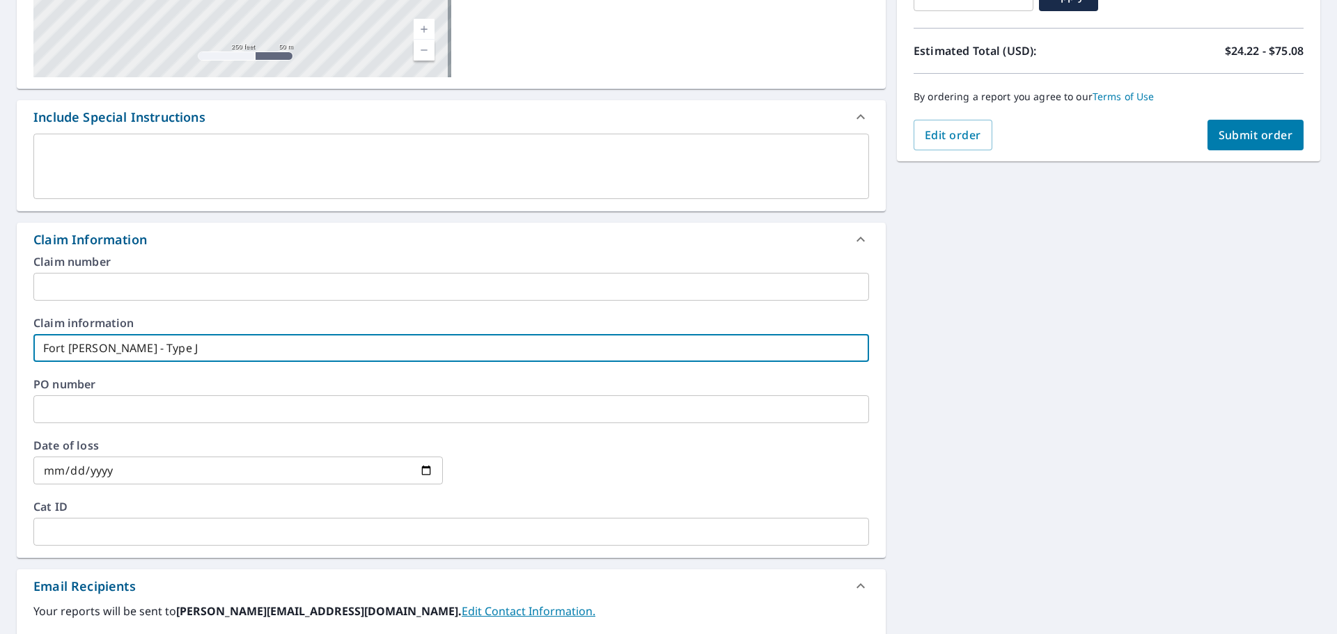
scroll to position [418, 0]
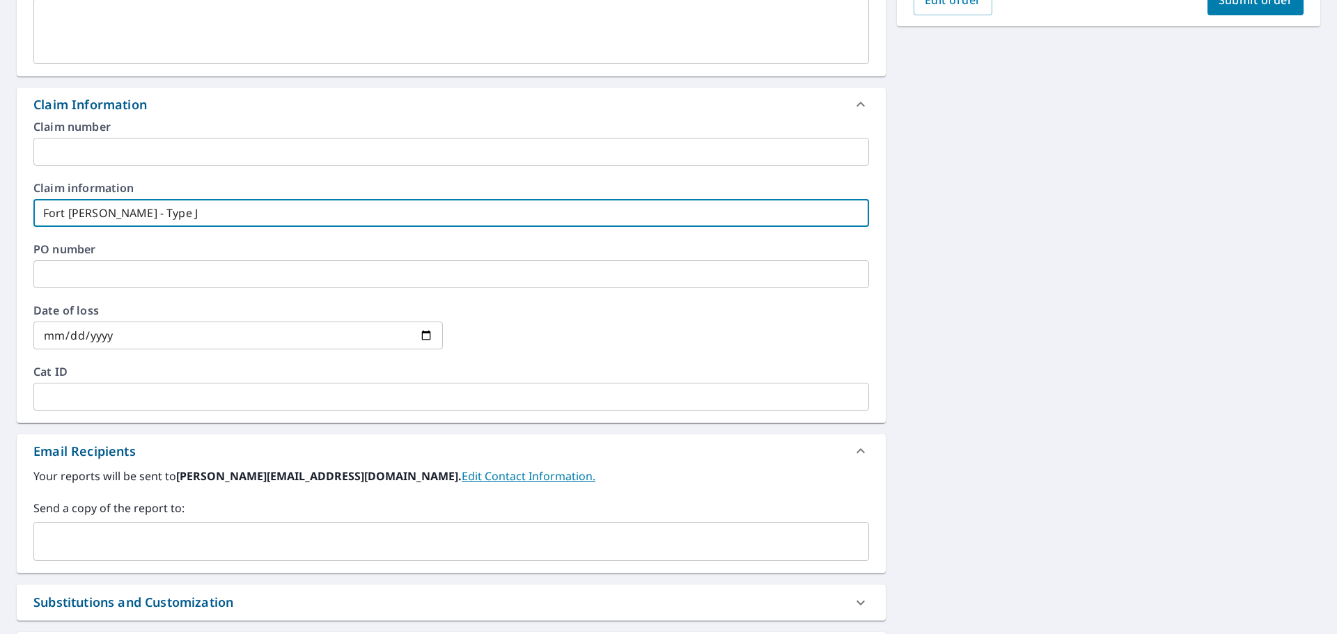
type input "Fort [PERSON_NAME] - Type J"
click at [150, 545] on input "text" at bounding box center [441, 542] width 802 height 26
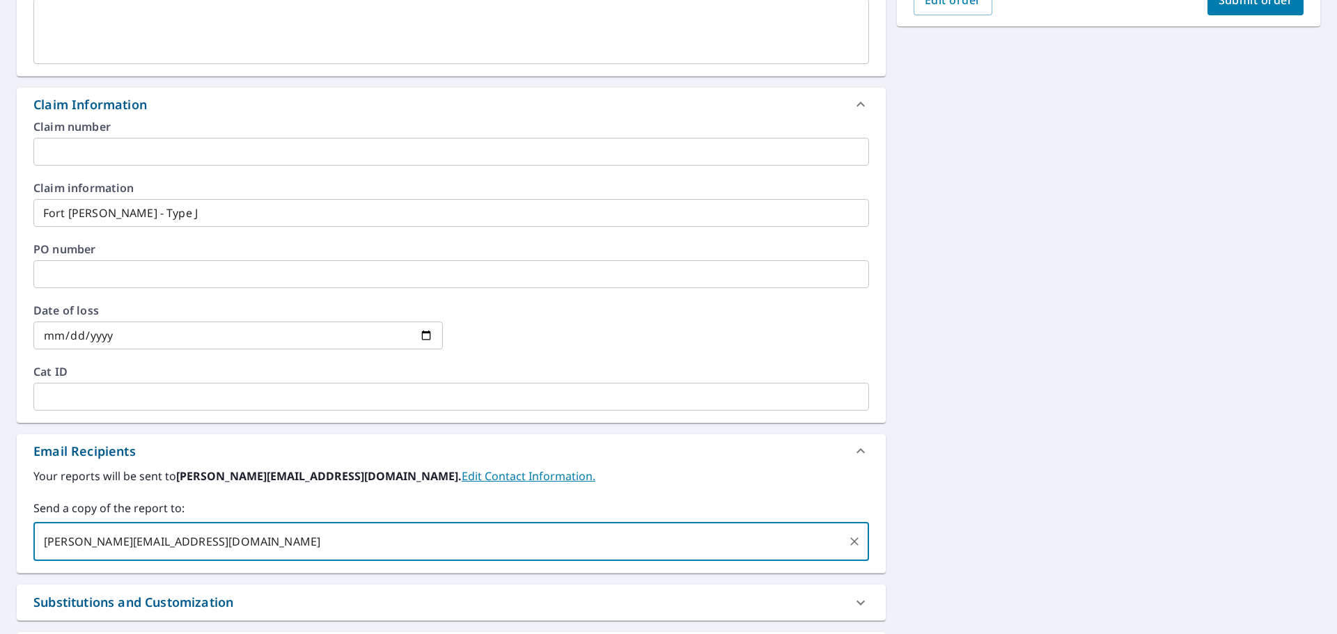
type input "[PERSON_NAME][EMAIL_ADDRESS][DOMAIN_NAME]"
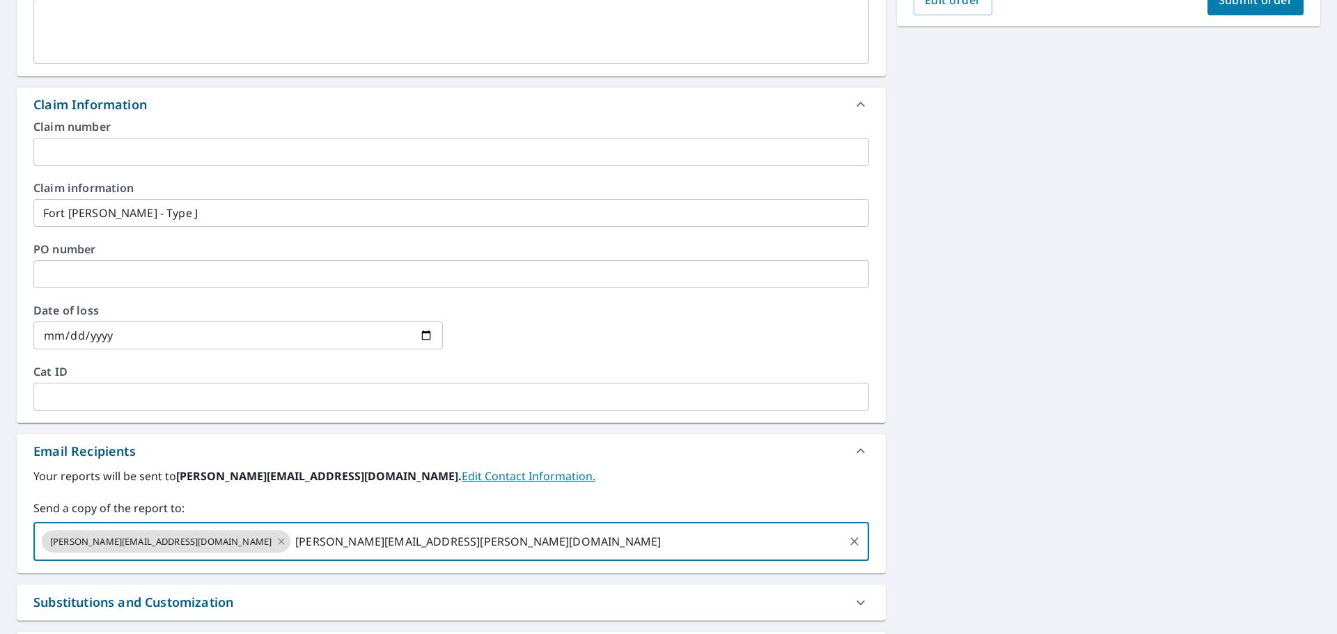
type input "[PERSON_NAME][EMAIL_ADDRESS][PERSON_NAME][DOMAIN_NAME]"
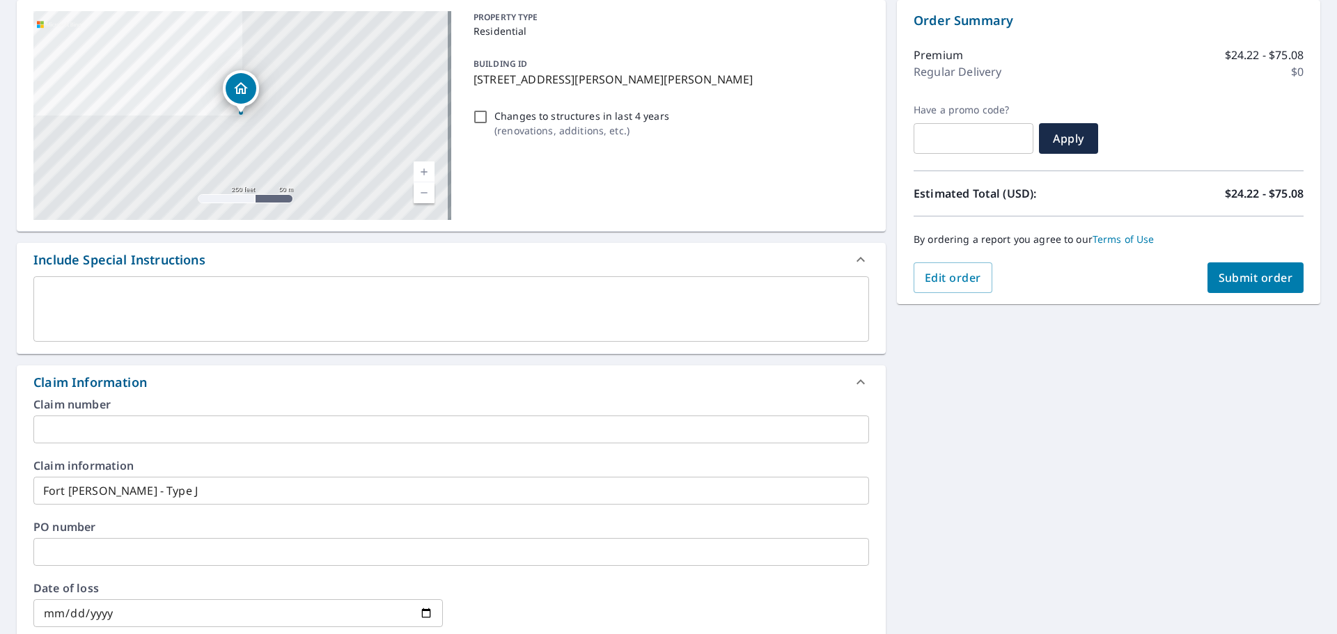
scroll to position [139, 0]
click at [1267, 279] on span "Submit order" at bounding box center [1256, 278] width 75 height 15
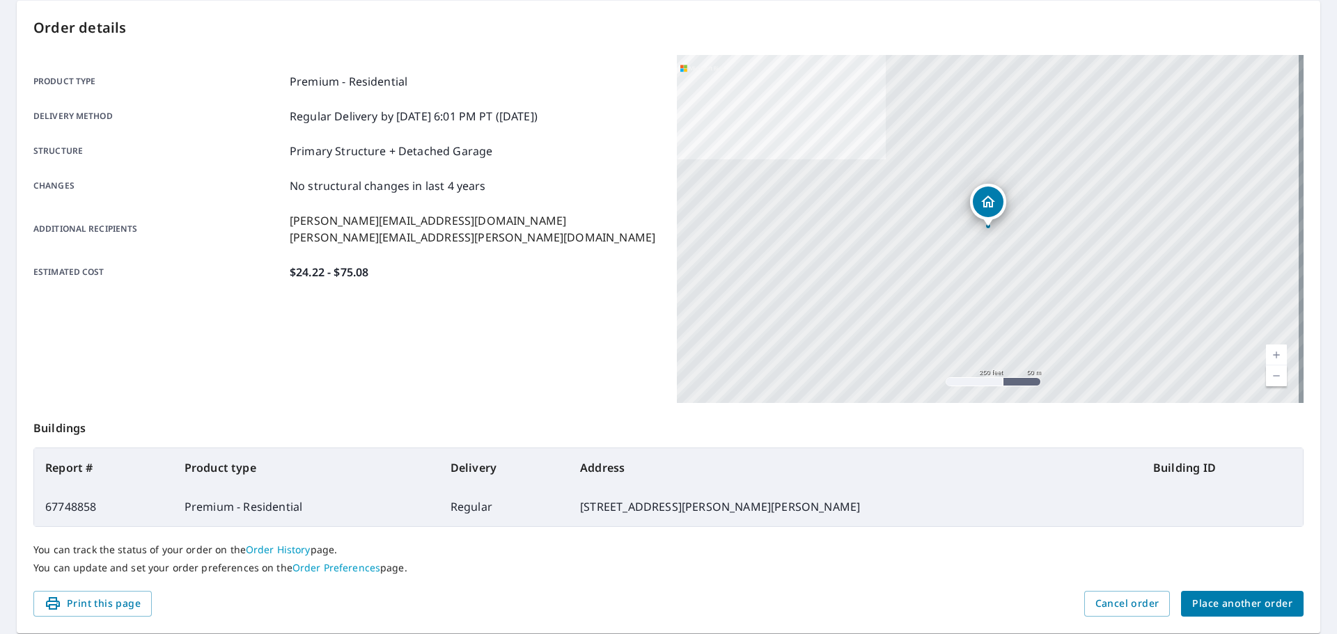
click at [1240, 602] on span "Place another order" at bounding box center [1242, 603] width 100 height 17
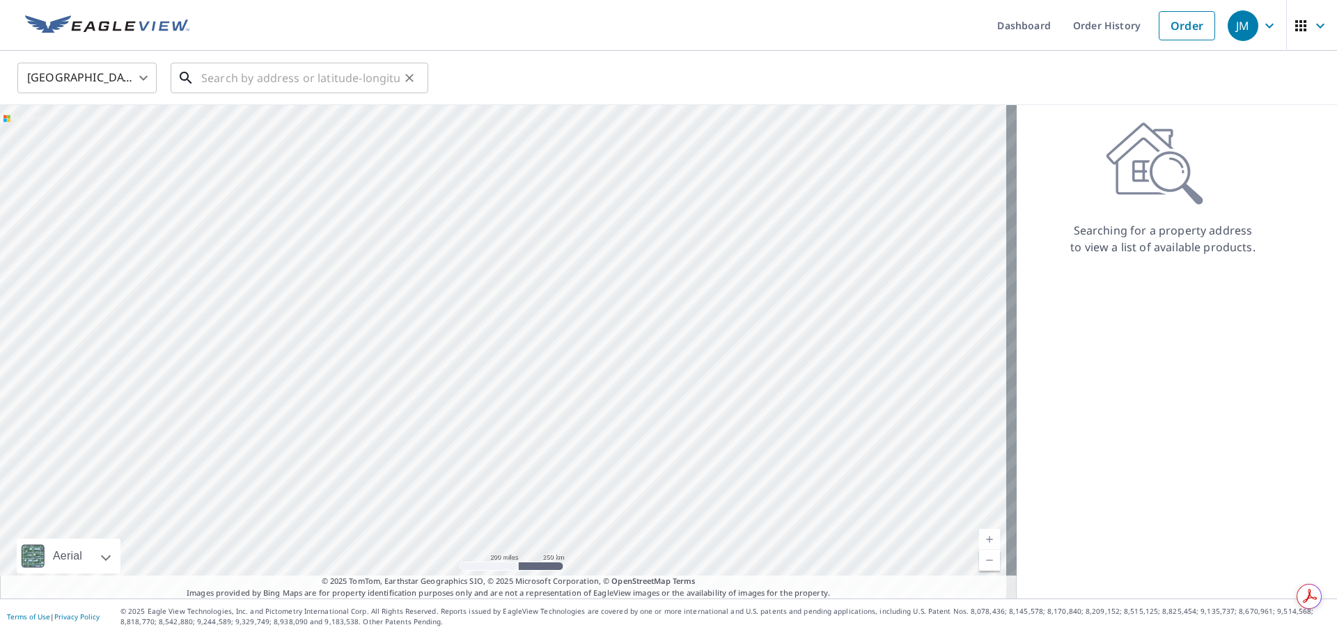
click at [229, 84] on input "text" at bounding box center [300, 77] width 198 height 39
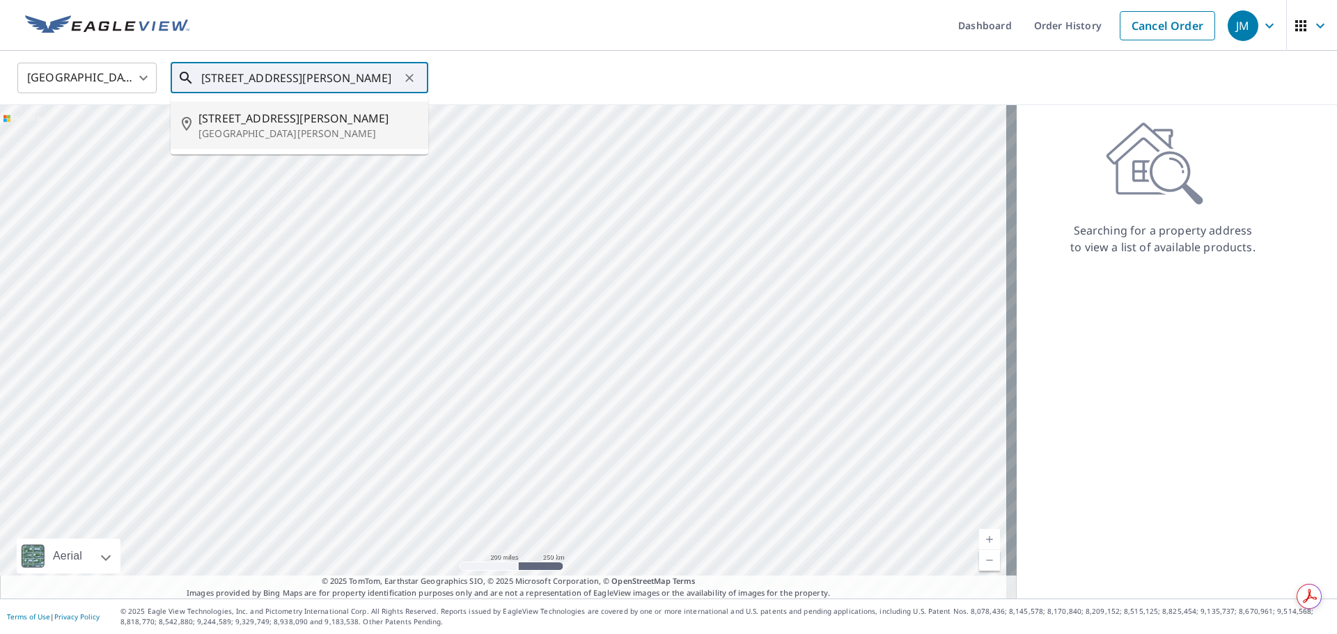
click at [236, 120] on span "[STREET_ADDRESS][PERSON_NAME]" at bounding box center [307, 118] width 219 height 17
type input "[STREET_ADDRESS][PERSON_NAME][PERSON_NAME]"
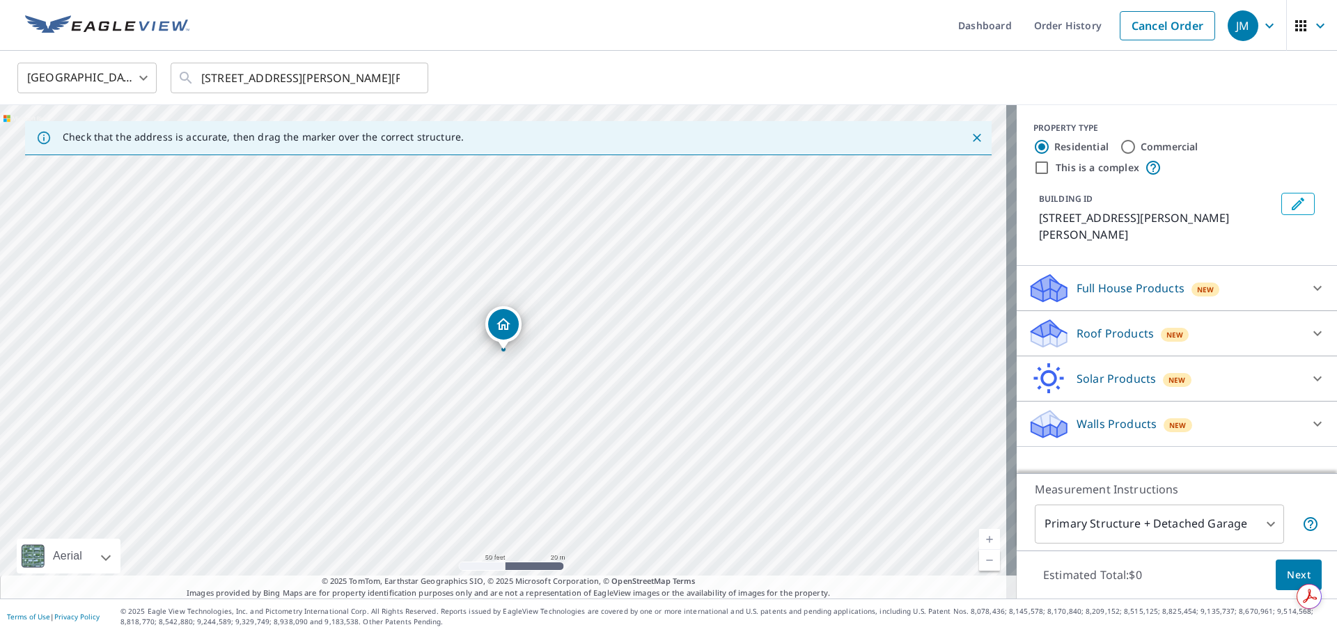
drag, startPoint x: 542, startPoint y: 287, endPoint x: 635, endPoint y: 244, distance: 102.5
drag, startPoint x: 548, startPoint y: 322, endPoint x: 863, endPoint y: 414, distance: 328.5
click at [1170, 326] on div "Roof Products New" at bounding box center [1164, 334] width 273 height 33
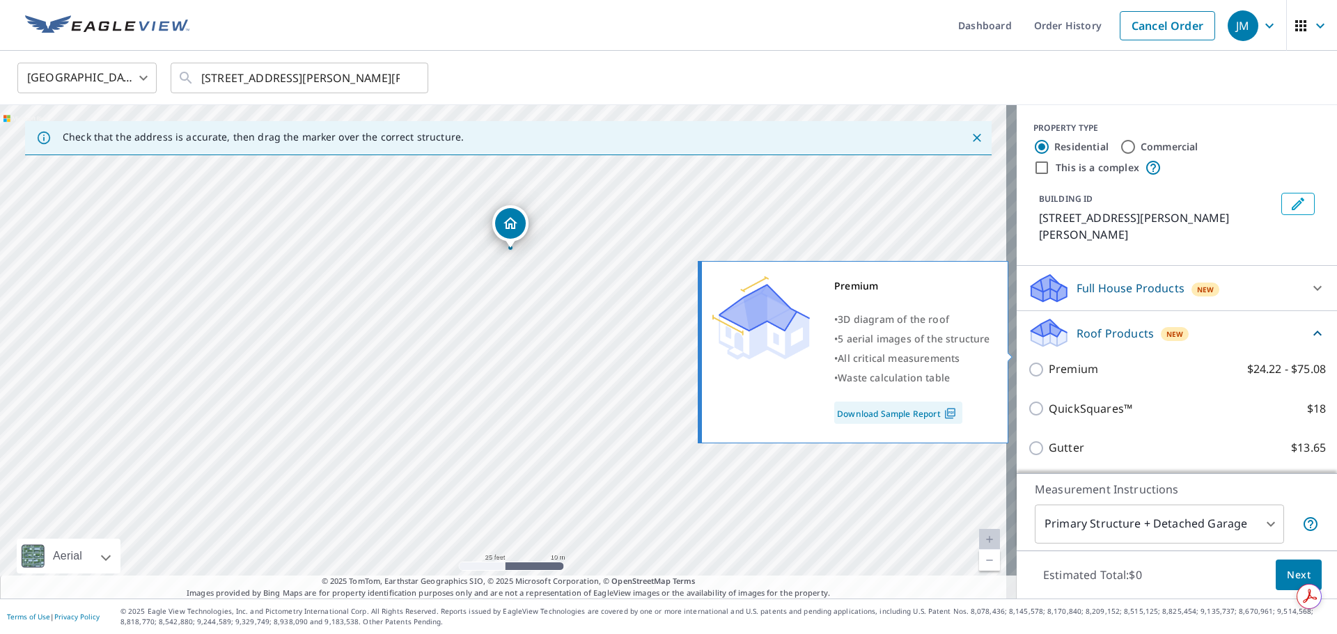
click at [1058, 361] on p "Premium" at bounding box center [1073, 369] width 49 height 17
click at [1049, 361] on input "Premium $24.22 - $75.08" at bounding box center [1038, 369] width 21 height 17
checkbox input "true"
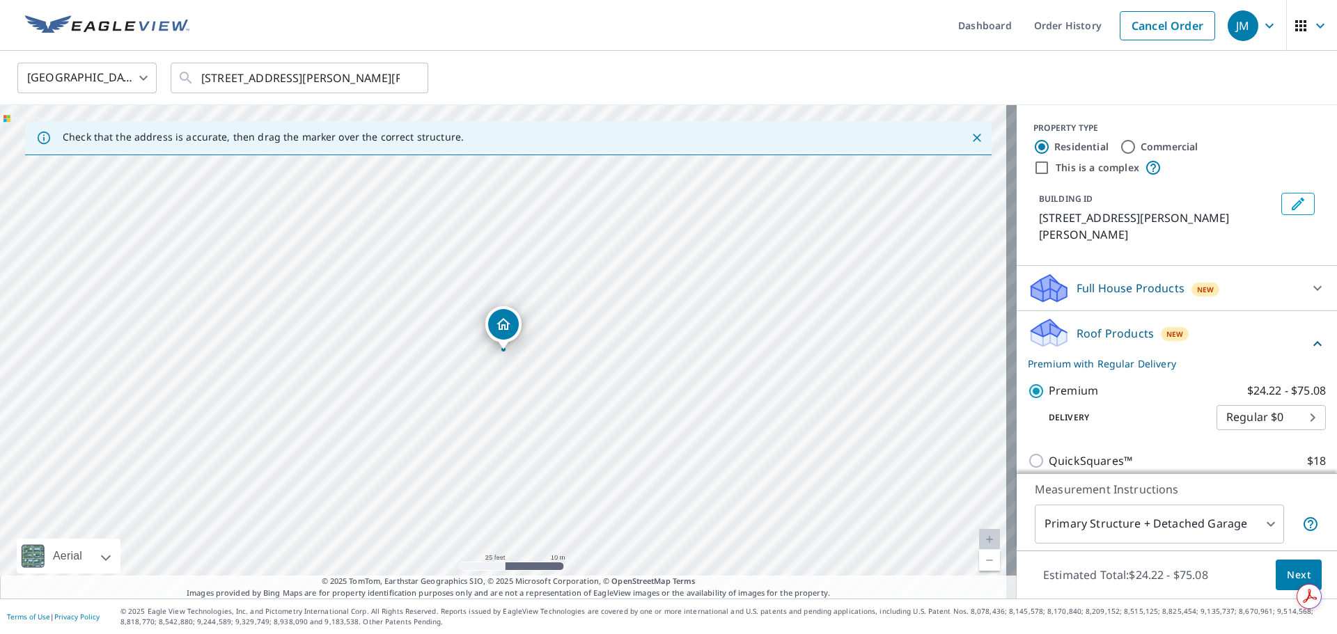
click at [1294, 576] on span "Next" at bounding box center [1299, 575] width 24 height 17
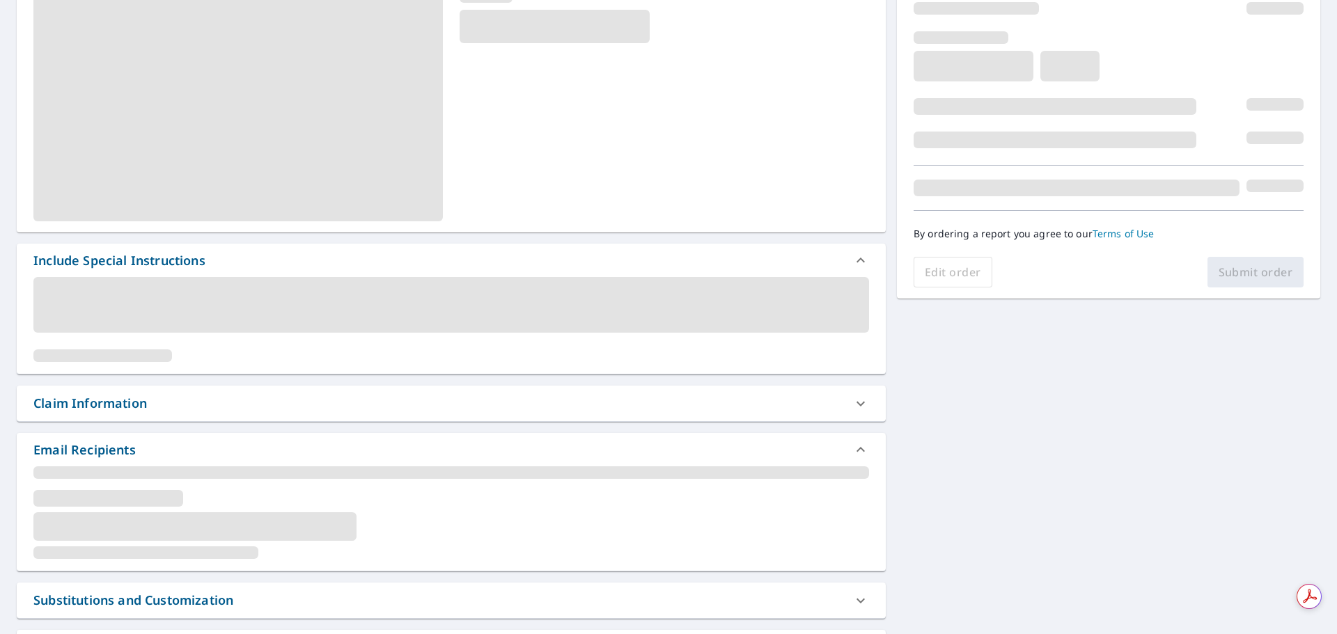
scroll to position [209, 0]
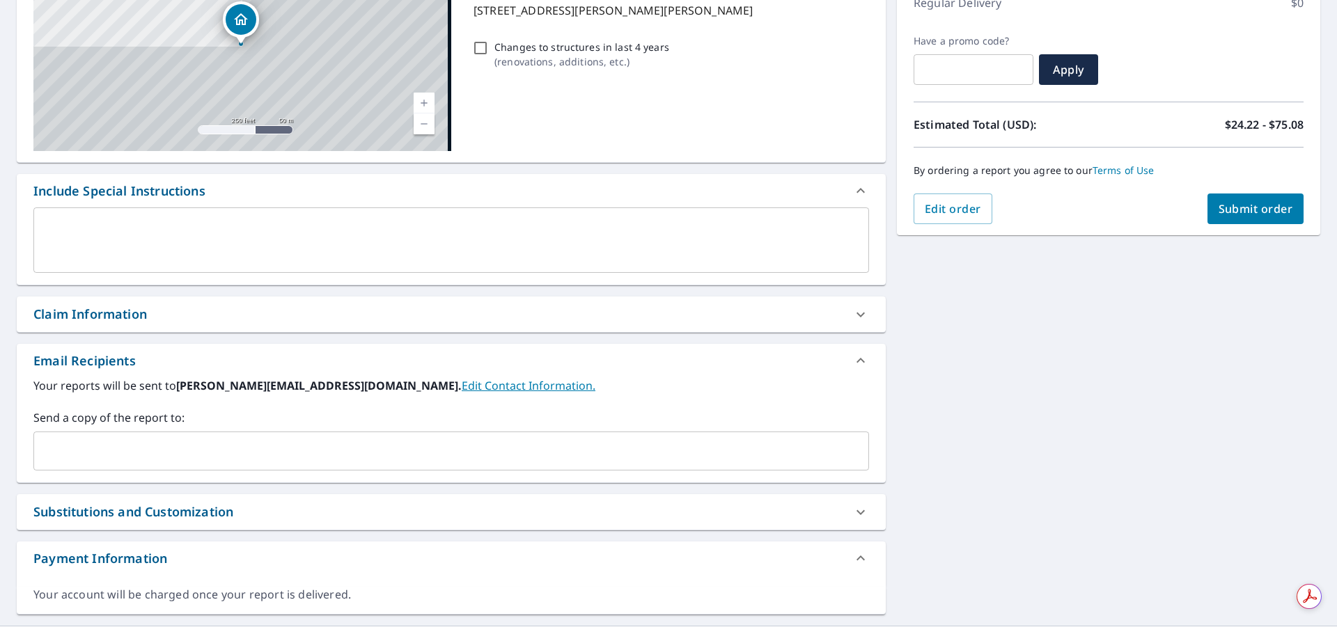
click at [240, 324] on div "Claim Information" at bounding box center [451, 315] width 869 height 36
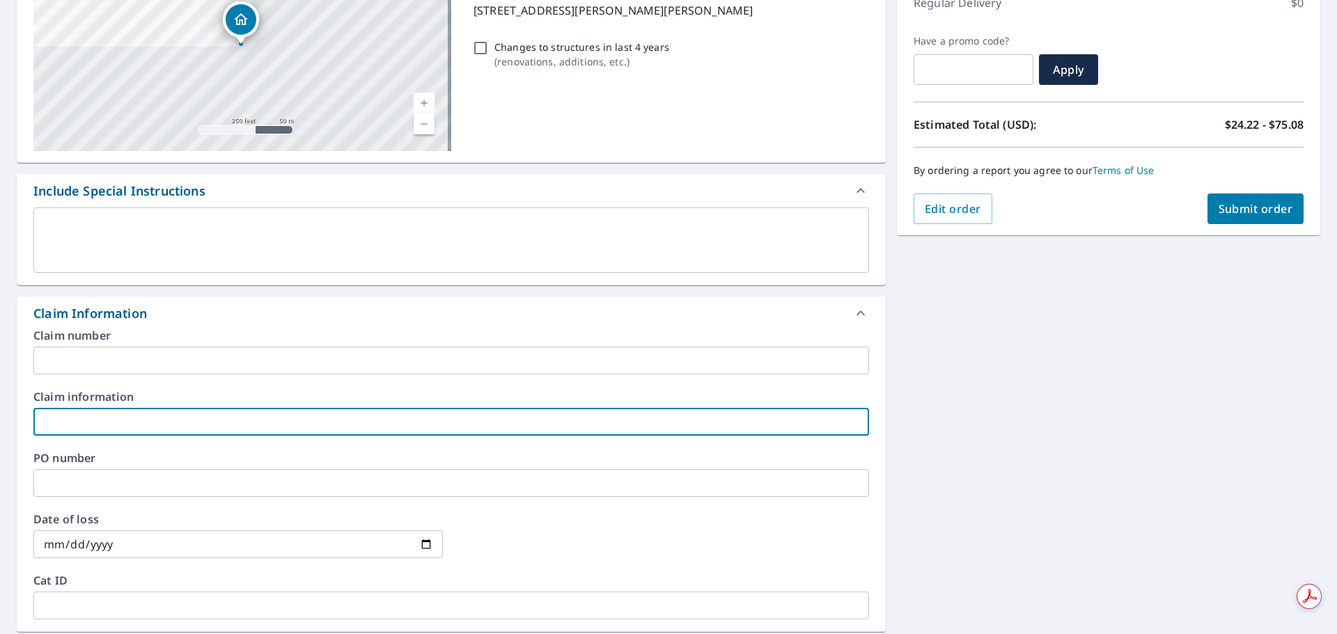
click at [141, 414] on input "text" at bounding box center [451, 422] width 836 height 28
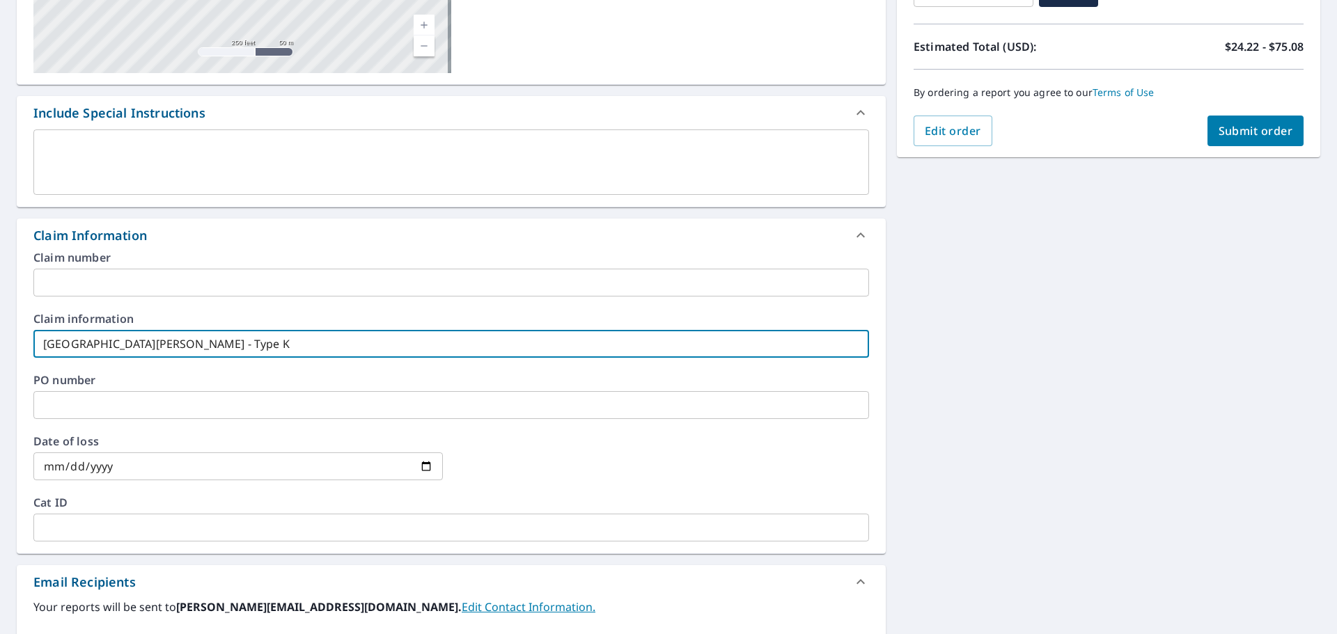
scroll to position [487, 0]
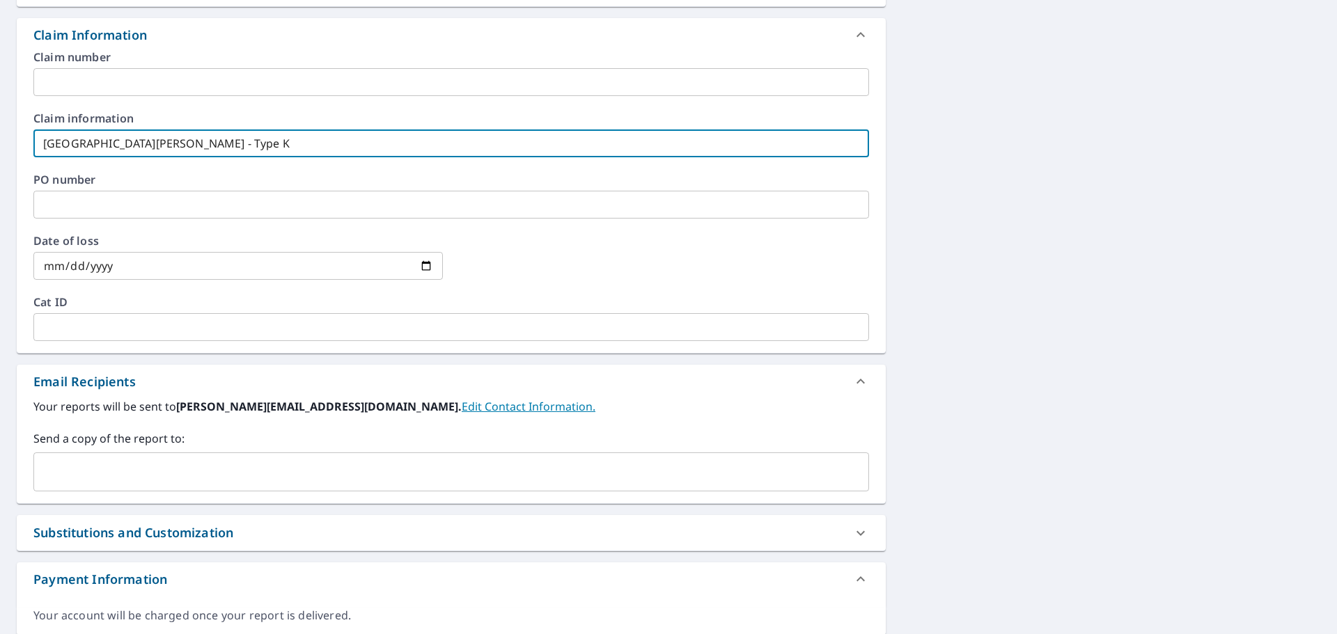
click at [104, 453] on div "​" at bounding box center [451, 472] width 836 height 39
type input "[GEOGRAPHIC_DATA][PERSON_NAME] - Type K"
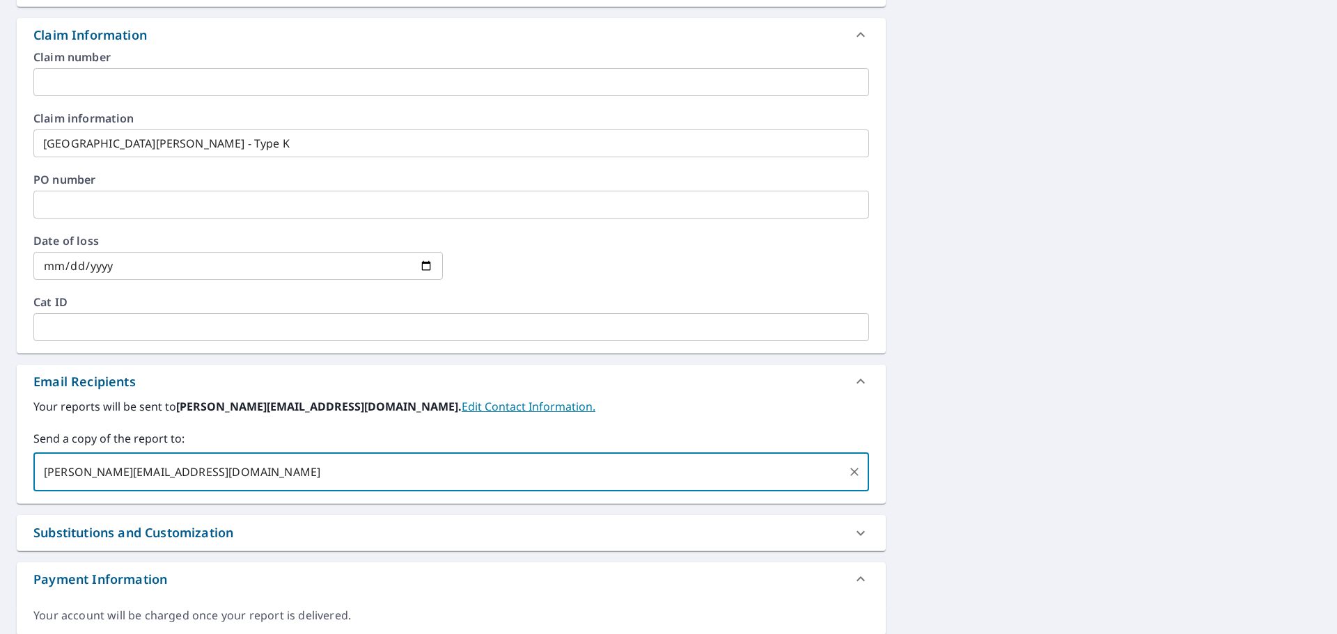
type input "[PERSON_NAME][EMAIL_ADDRESS][DOMAIN_NAME]"
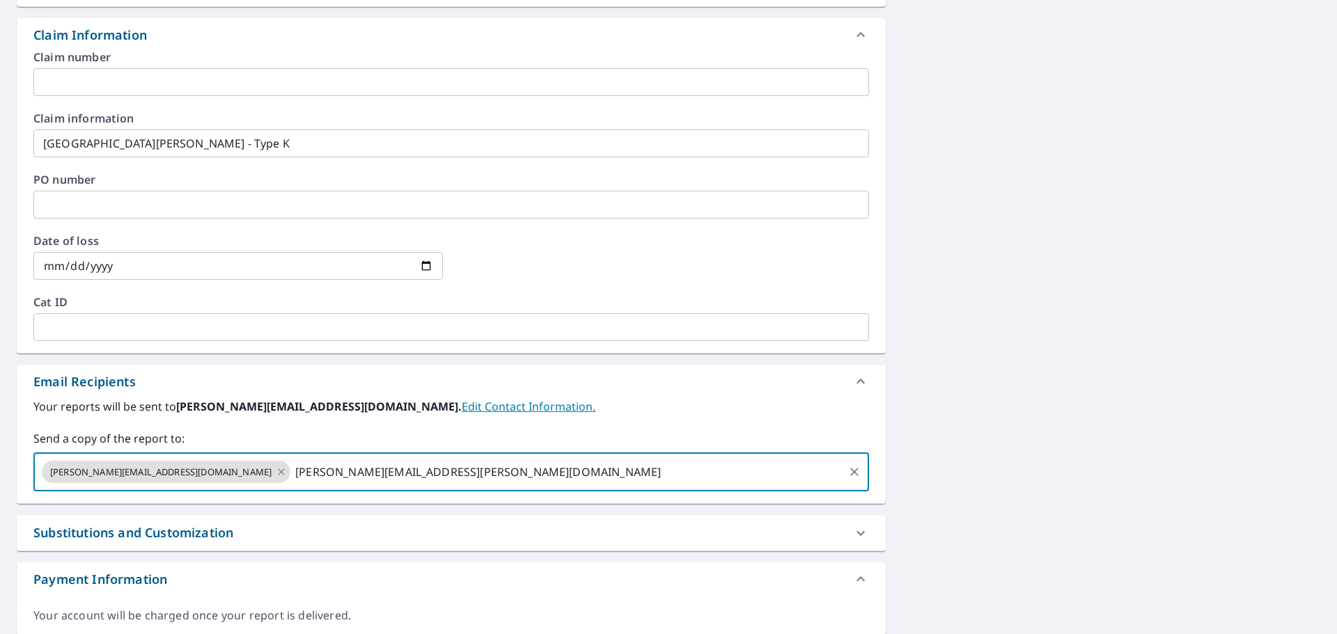
type input "[PERSON_NAME][EMAIL_ADDRESS][PERSON_NAME][DOMAIN_NAME]"
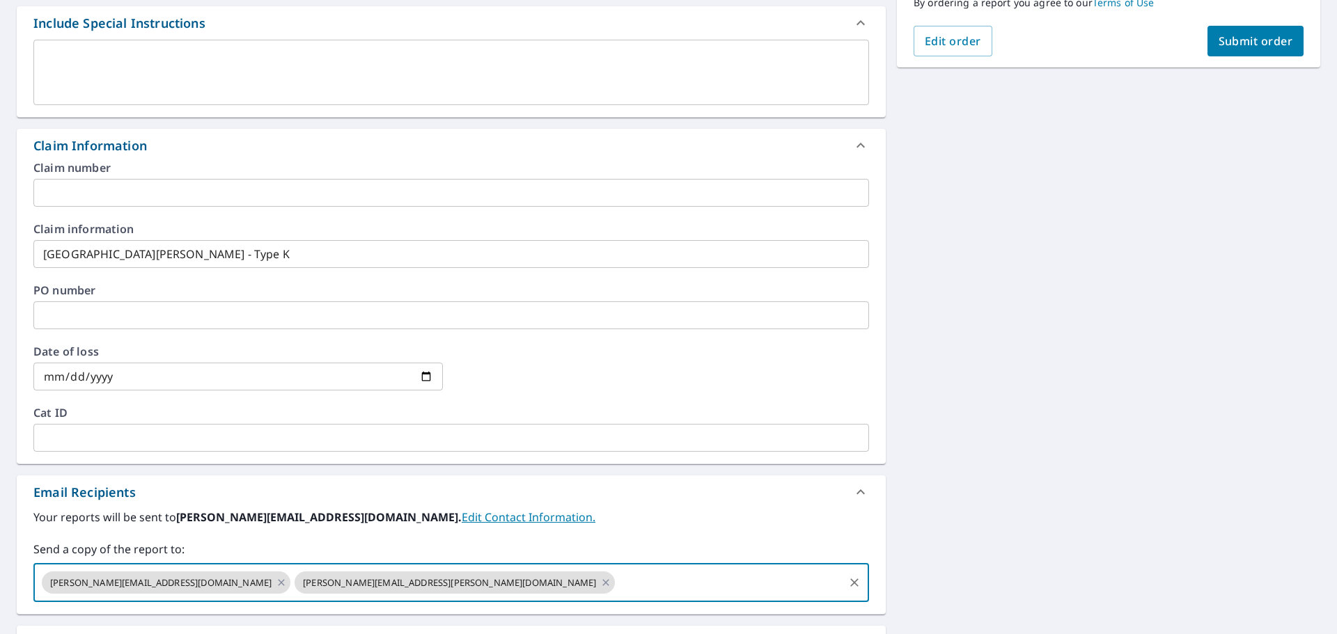
scroll to position [139, 0]
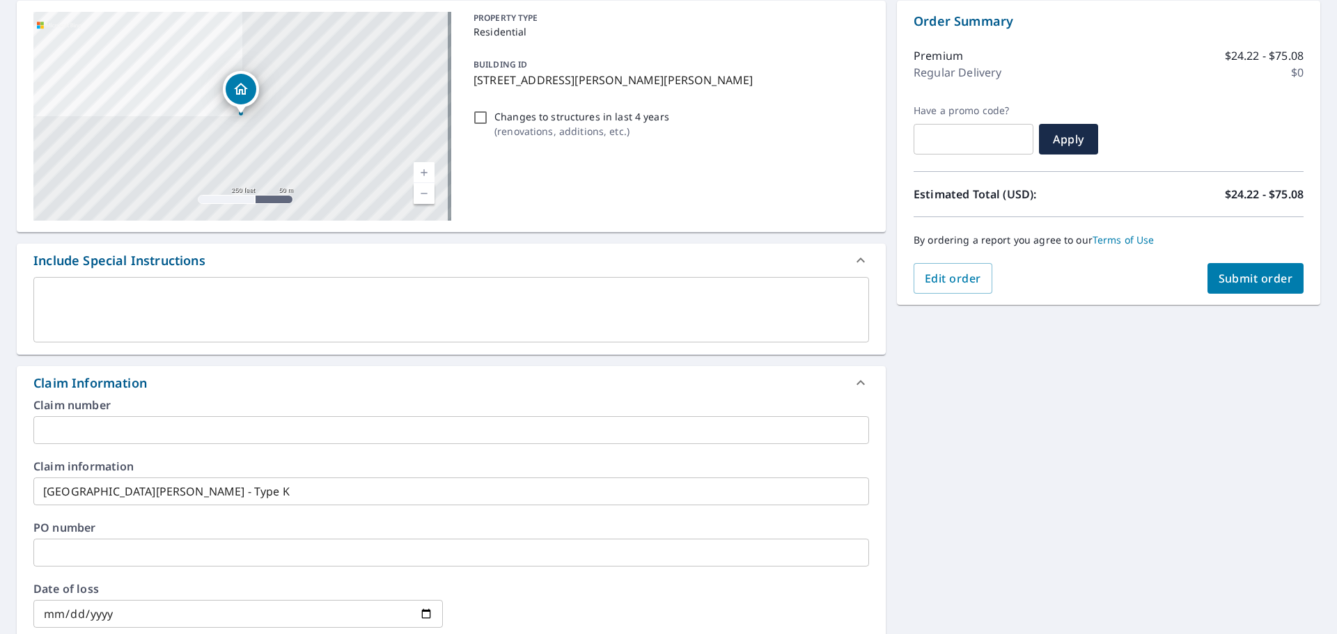
click at [1232, 271] on span "Submit order" at bounding box center [1256, 278] width 75 height 15
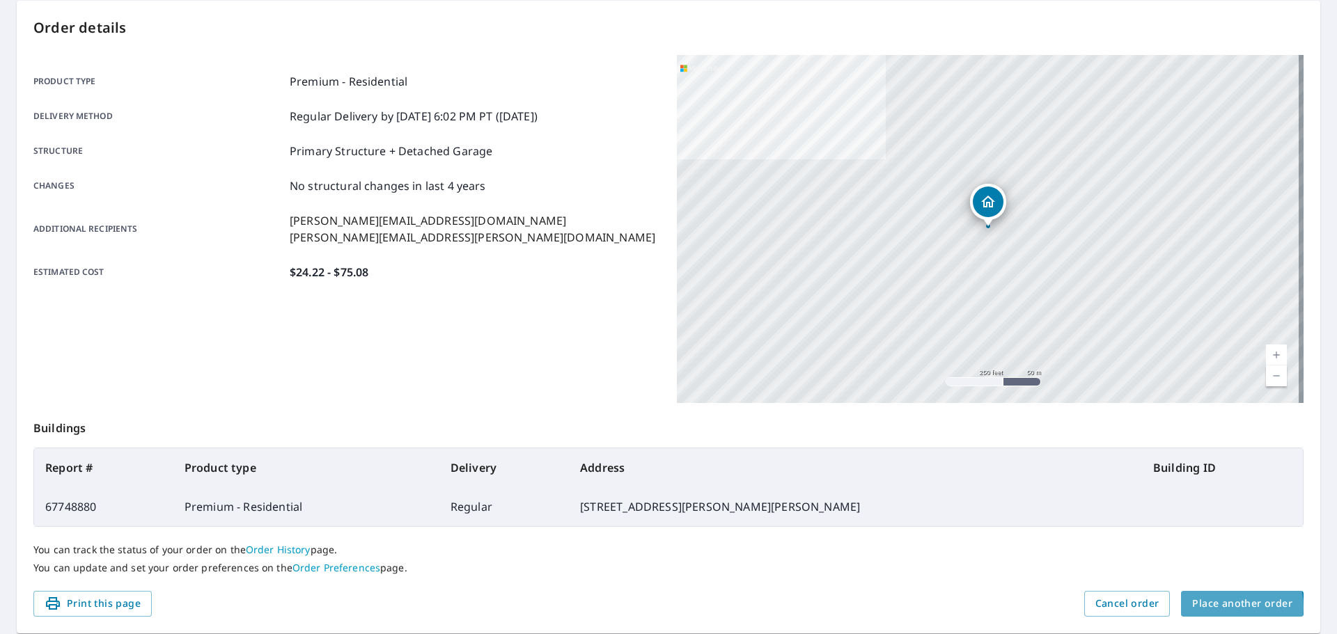
click at [1219, 607] on span "Place another order" at bounding box center [1242, 603] width 100 height 17
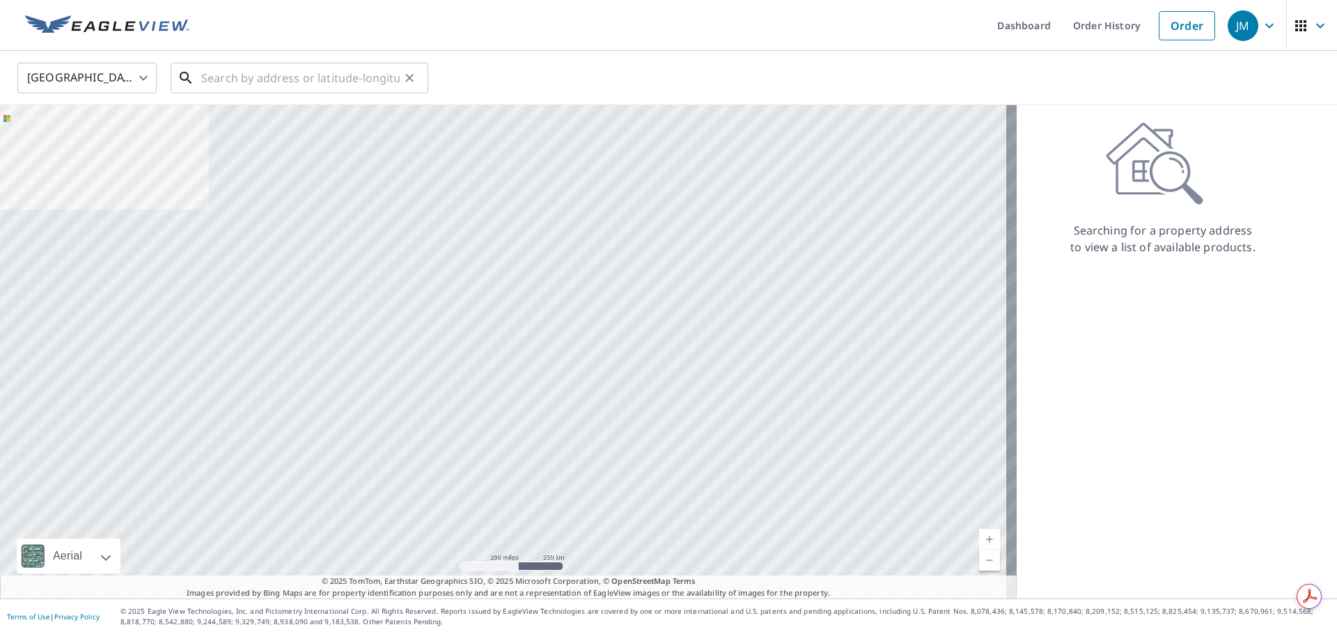
click at [324, 81] on input "text" at bounding box center [300, 77] width 198 height 39
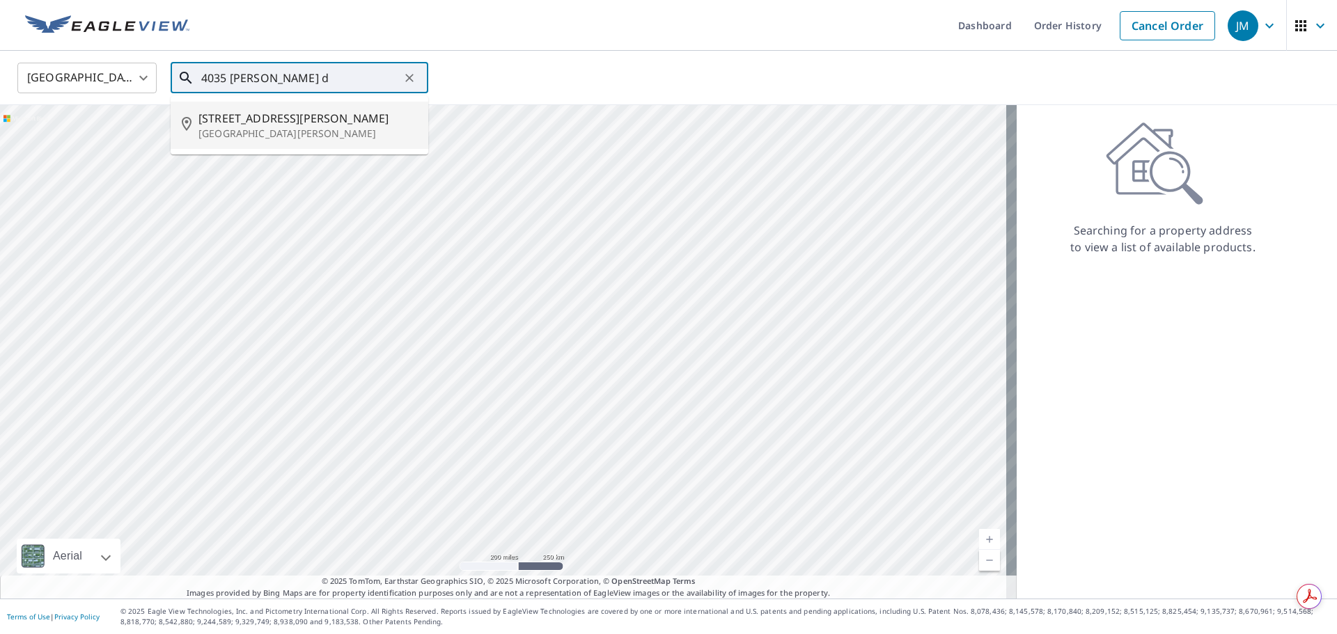
click at [290, 135] on p "[GEOGRAPHIC_DATA][PERSON_NAME]" at bounding box center [307, 134] width 219 height 14
type input "[STREET_ADDRESS][PERSON_NAME][PERSON_NAME]"
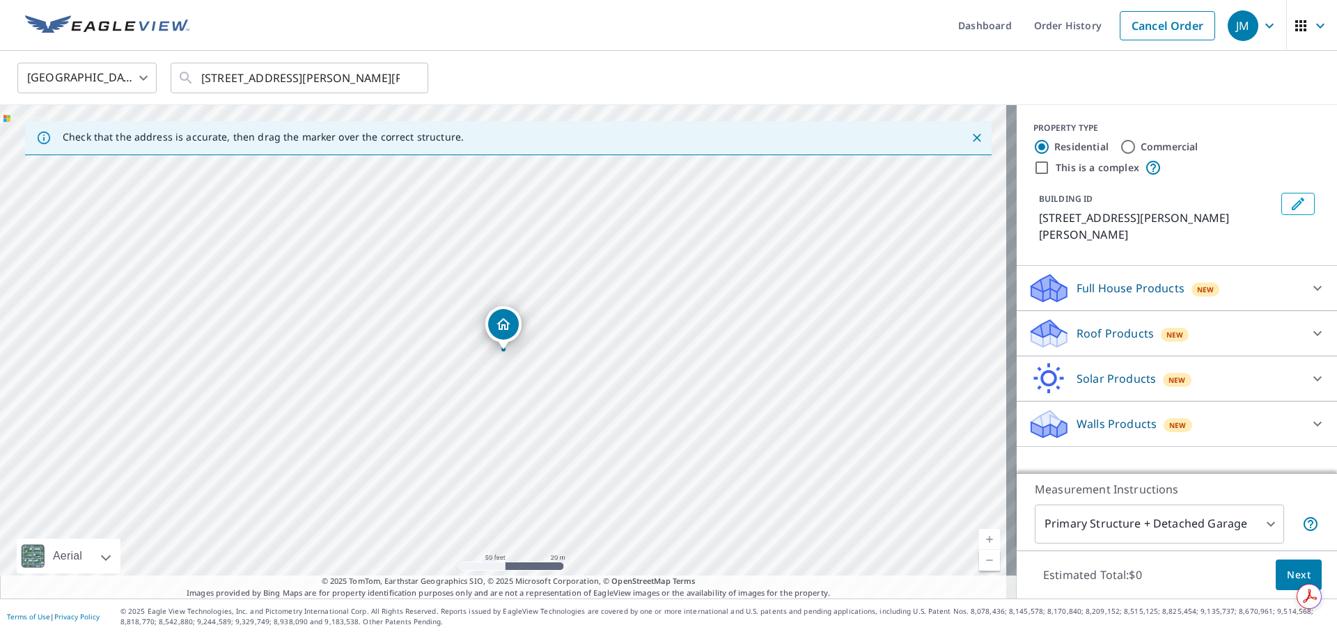
drag, startPoint x: 443, startPoint y: 265, endPoint x: 558, endPoint y: 328, distance: 131.5
drag, startPoint x: 584, startPoint y: 349, endPoint x: 739, endPoint y: 426, distance: 173.5
click at [1264, 318] on div "Roof Products New" at bounding box center [1164, 334] width 273 height 33
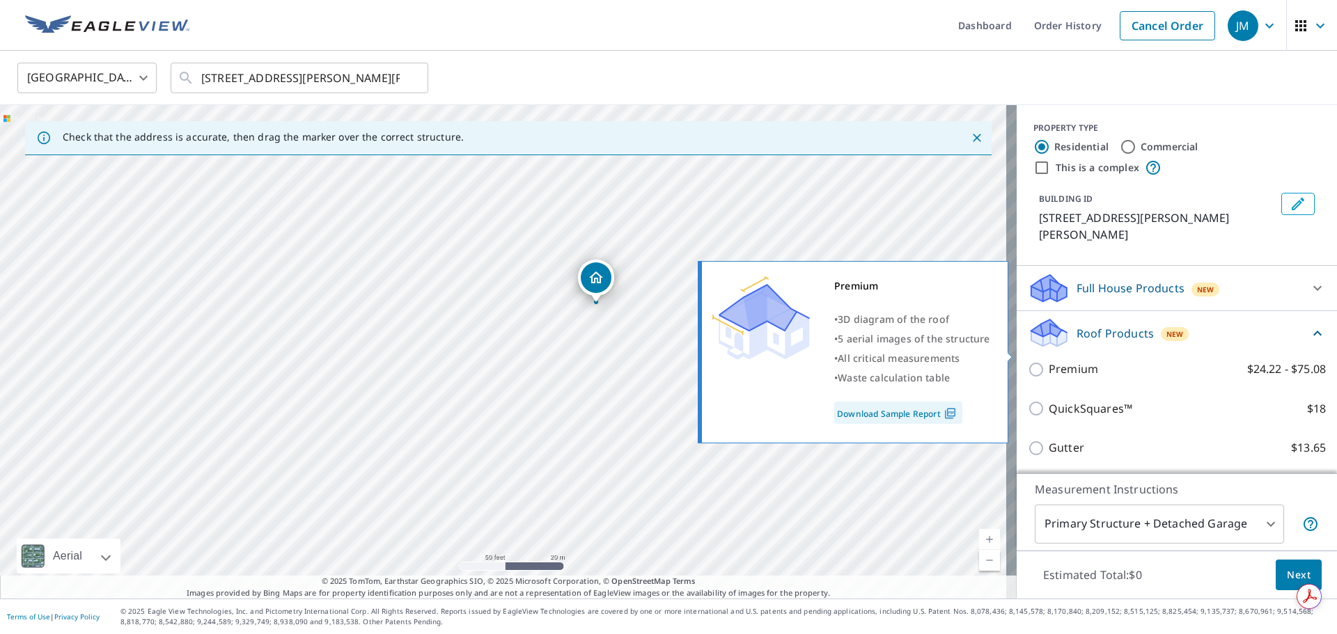
click at [1065, 361] on p "Premium" at bounding box center [1073, 369] width 49 height 17
click at [1049, 361] on input "Premium $24.22 - $75.08" at bounding box center [1038, 369] width 21 height 17
checkbox input "true"
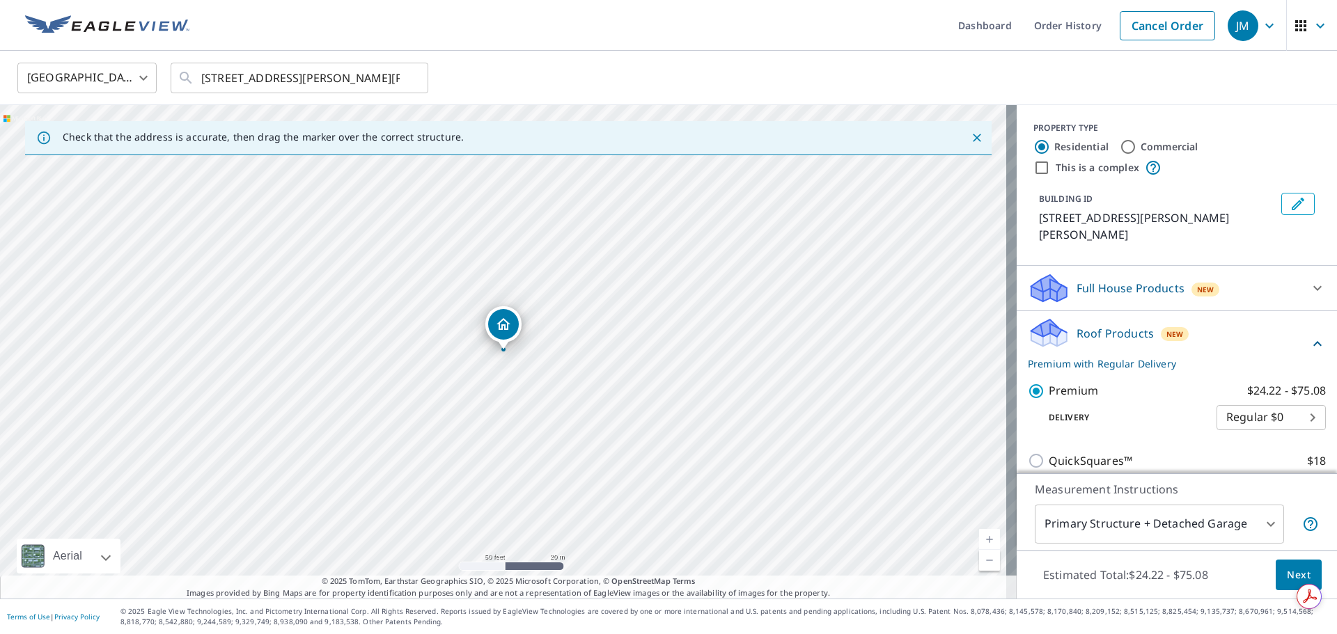
click at [1287, 577] on span "Next" at bounding box center [1299, 575] width 24 height 17
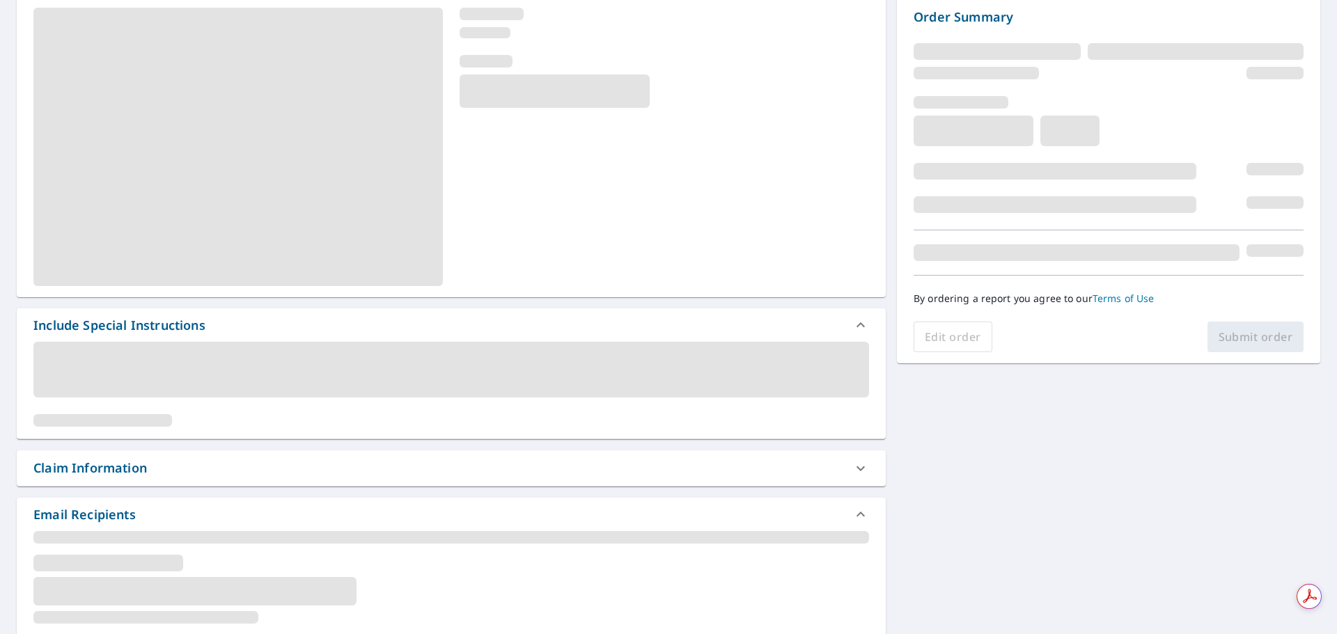
scroll to position [279, 0]
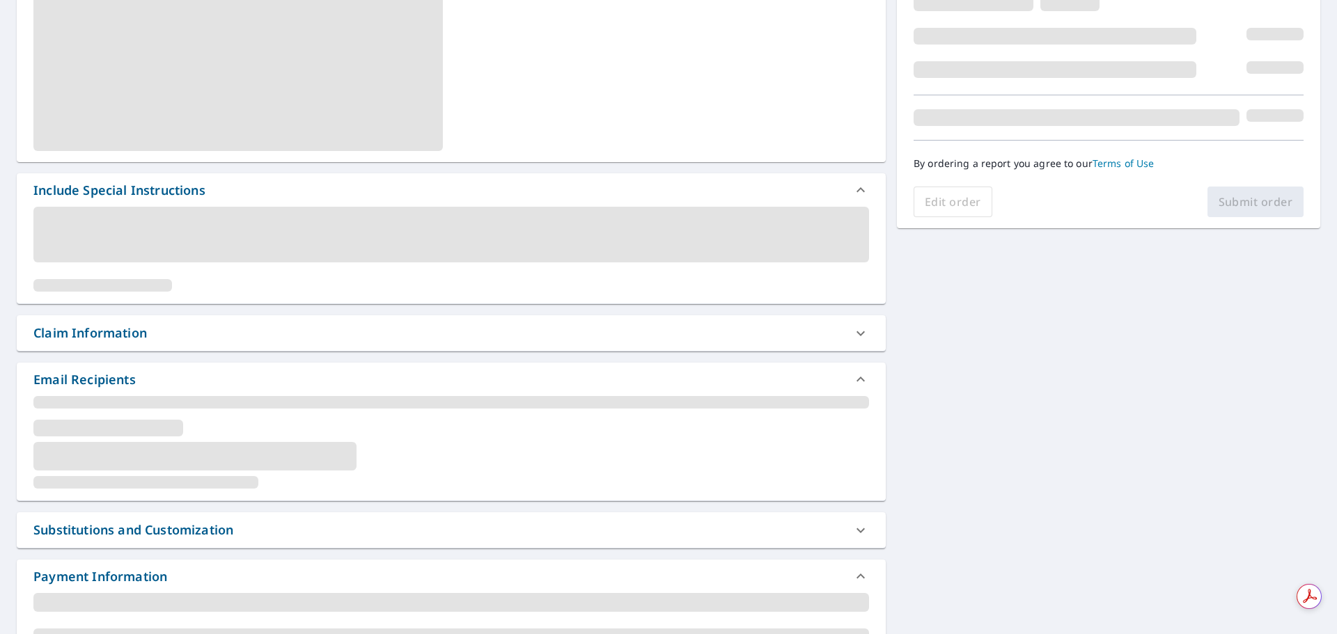
click at [240, 336] on div "Claim Information" at bounding box center [438, 333] width 811 height 19
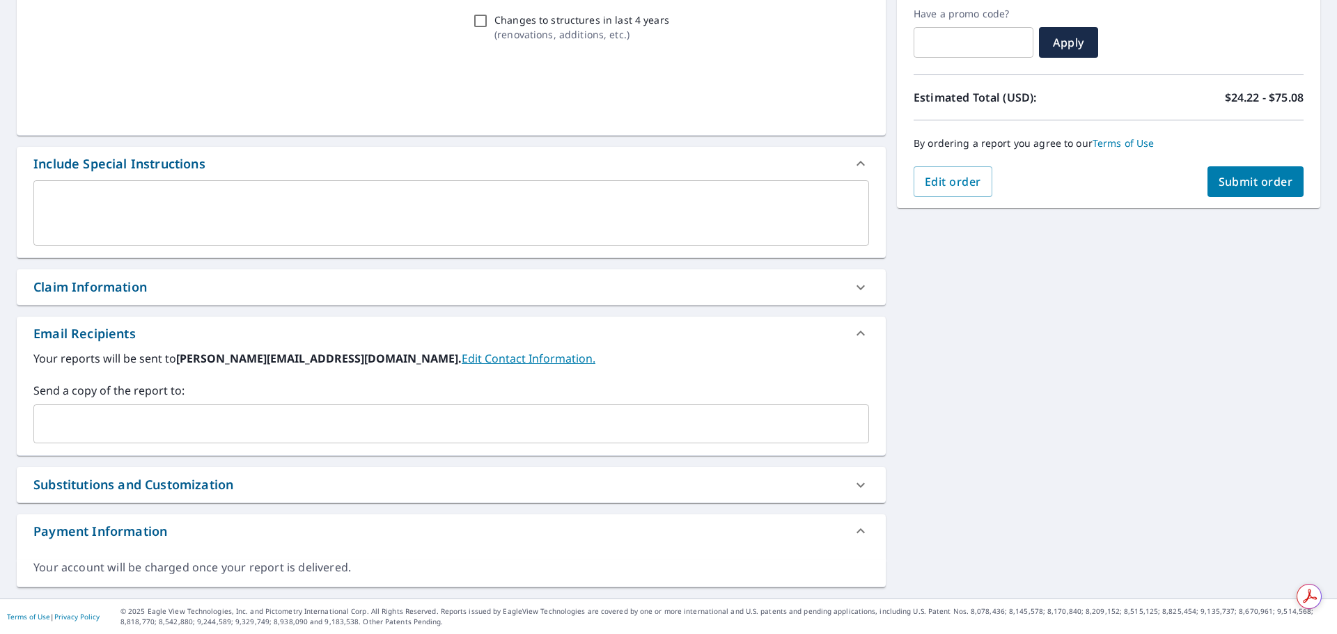
scroll to position [236, 0]
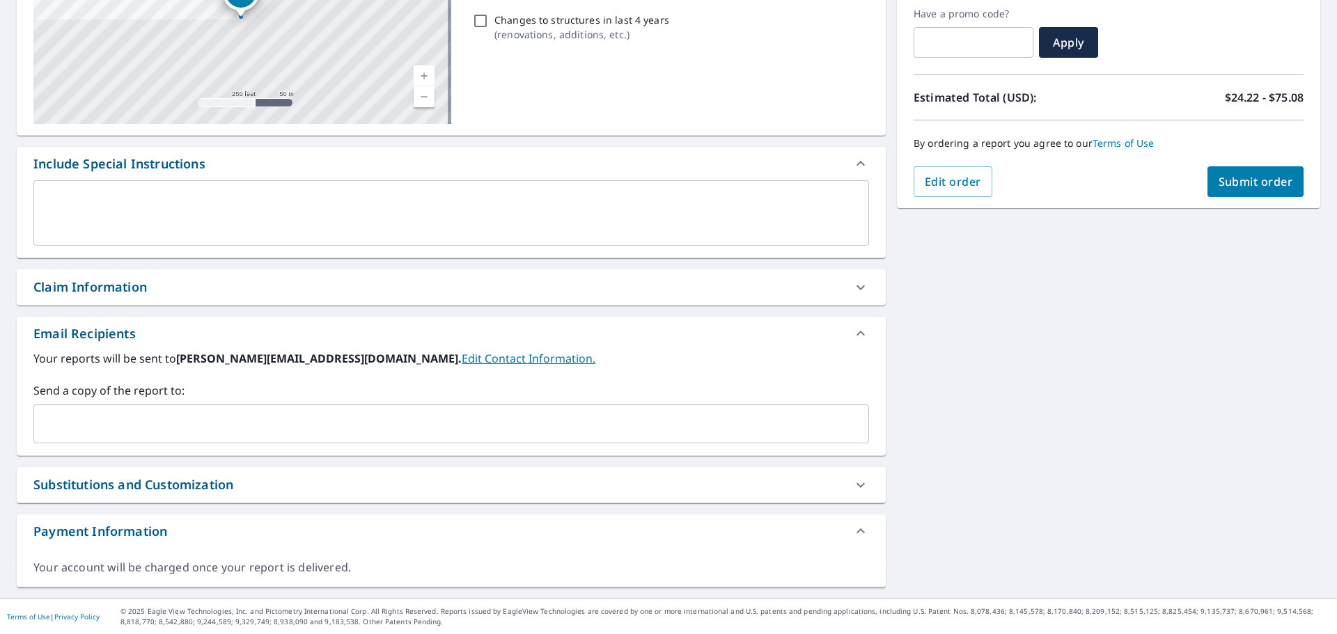
click at [655, 280] on div "Claim Information" at bounding box center [438, 287] width 811 height 19
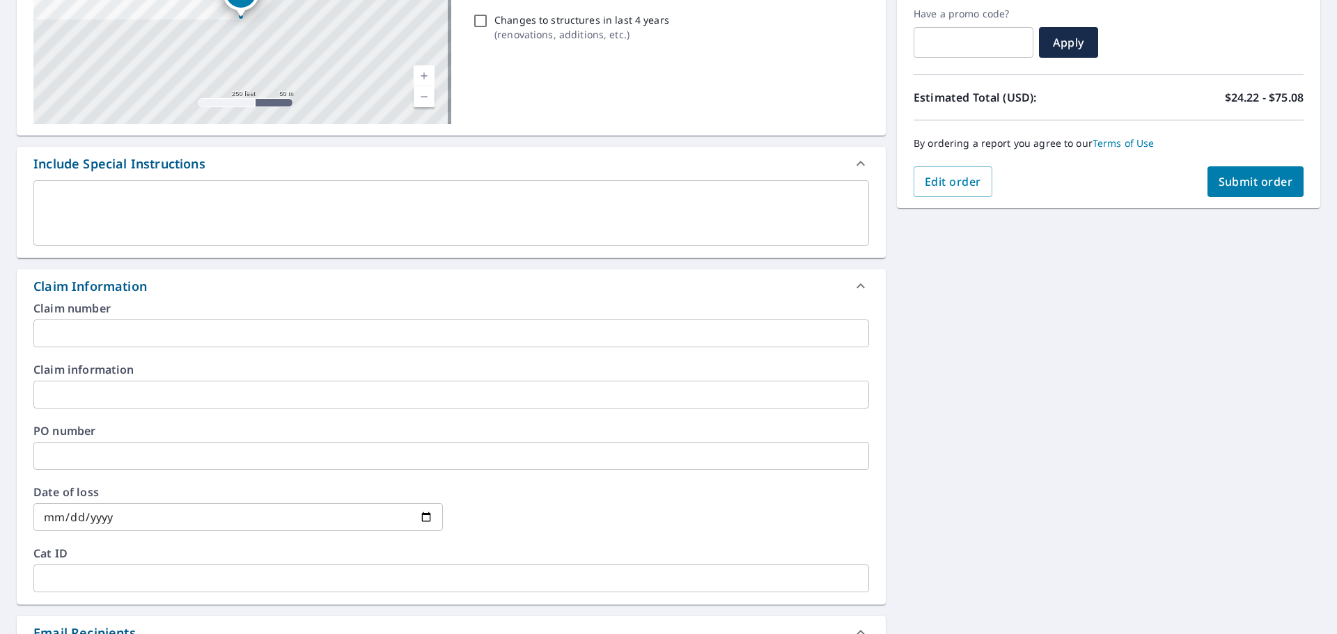
click at [138, 391] on input "text" at bounding box center [451, 395] width 836 height 28
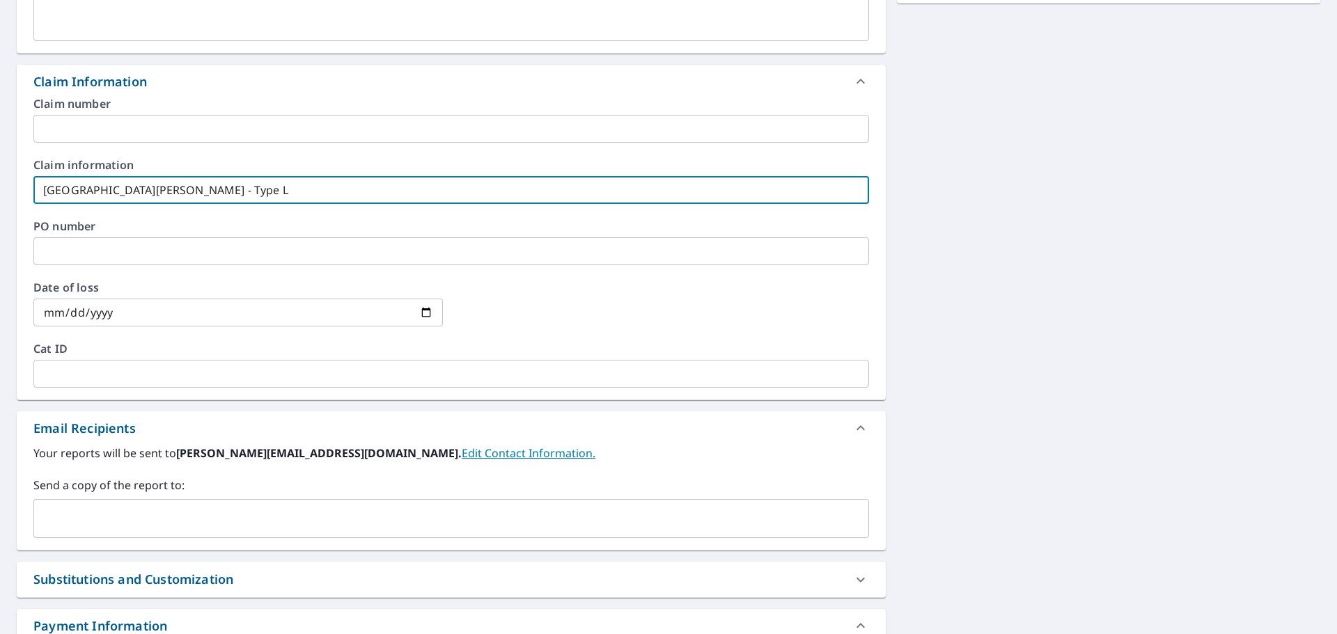
scroll to position [445, 0]
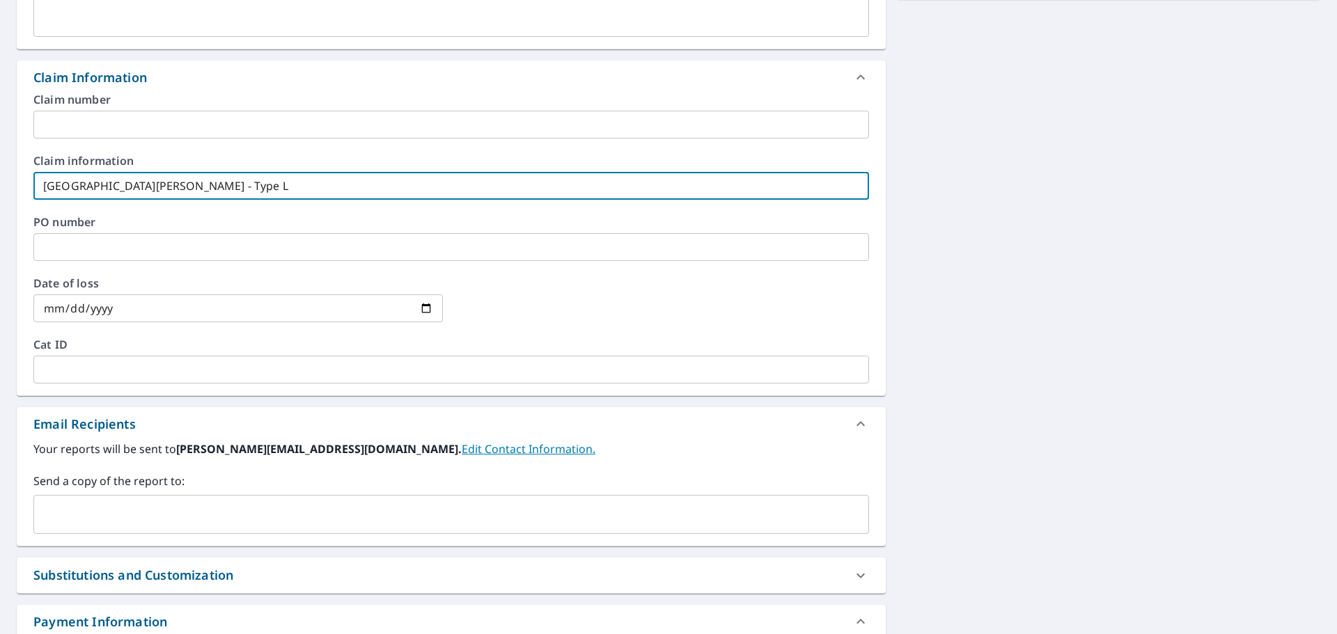
type input "[GEOGRAPHIC_DATA][PERSON_NAME] - Type L"
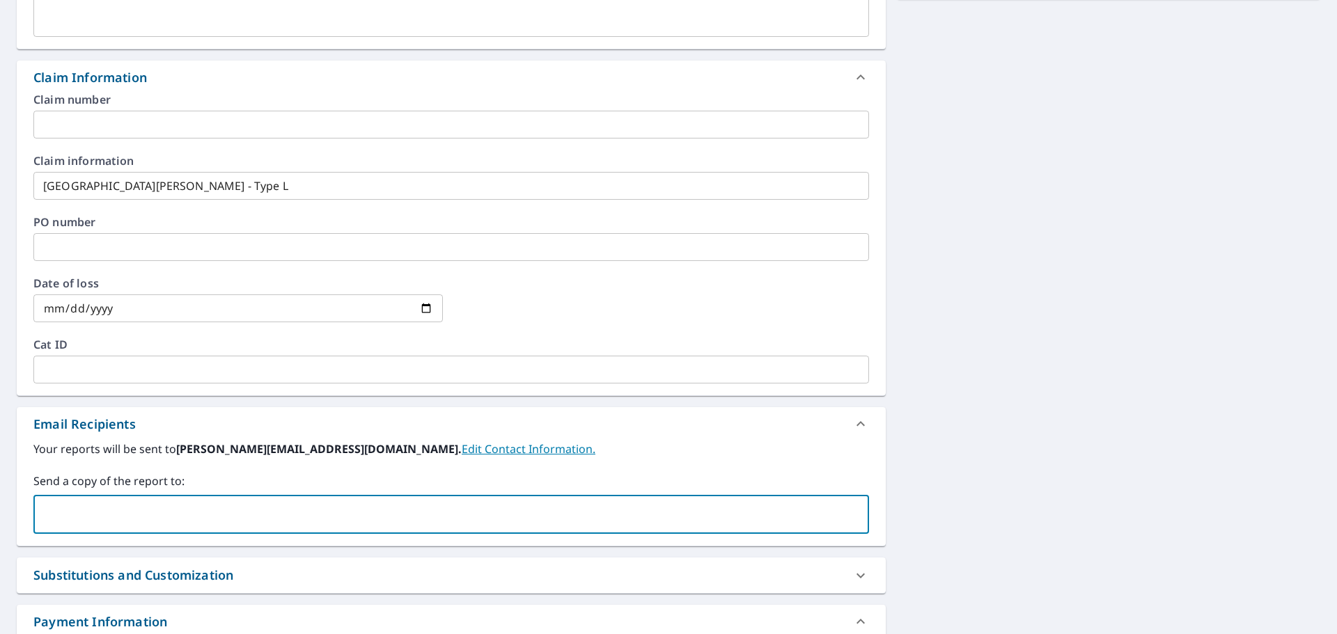
click at [171, 510] on input "text" at bounding box center [441, 514] width 802 height 26
type input "[PERSON_NAME][EMAIL_ADDRESS][DOMAIN_NAME]"
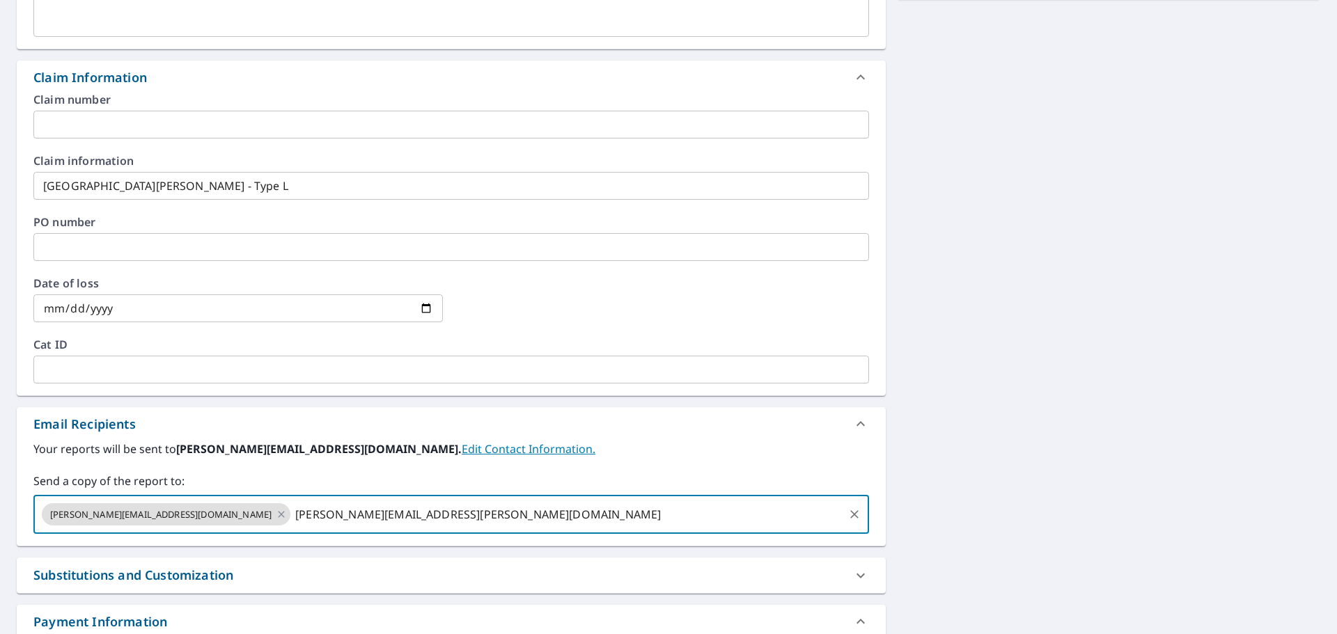
type input "[PERSON_NAME][EMAIL_ADDRESS][PERSON_NAME][DOMAIN_NAME]"
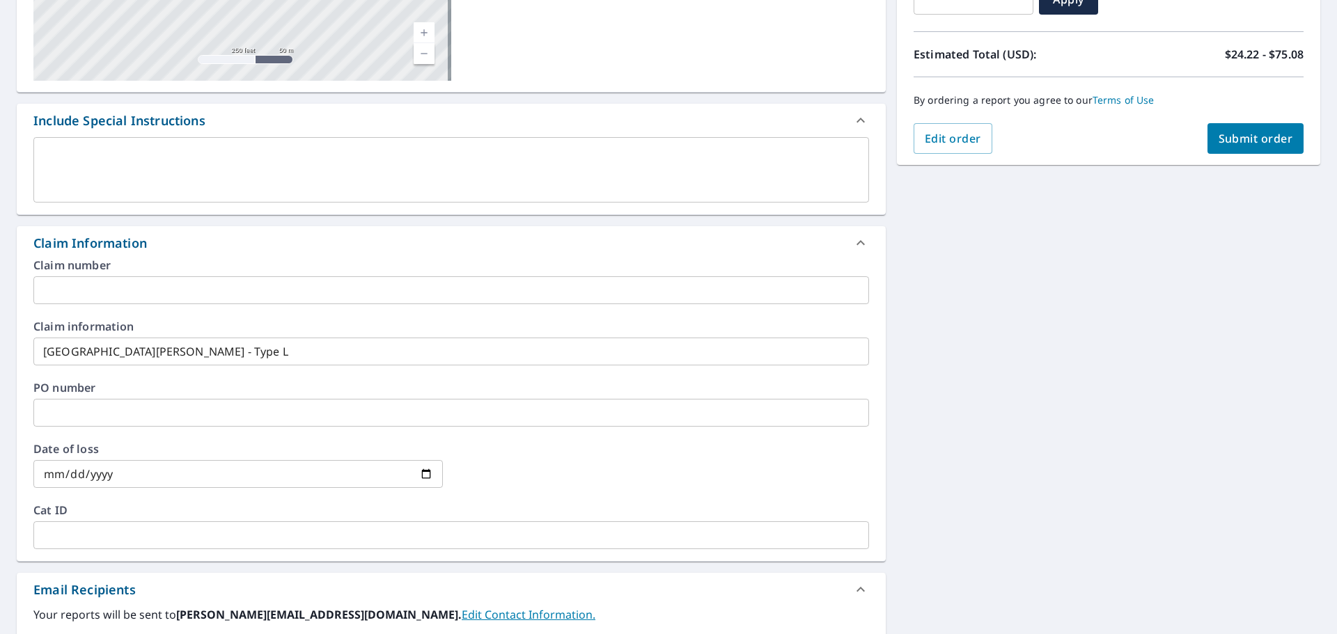
scroll to position [97, 0]
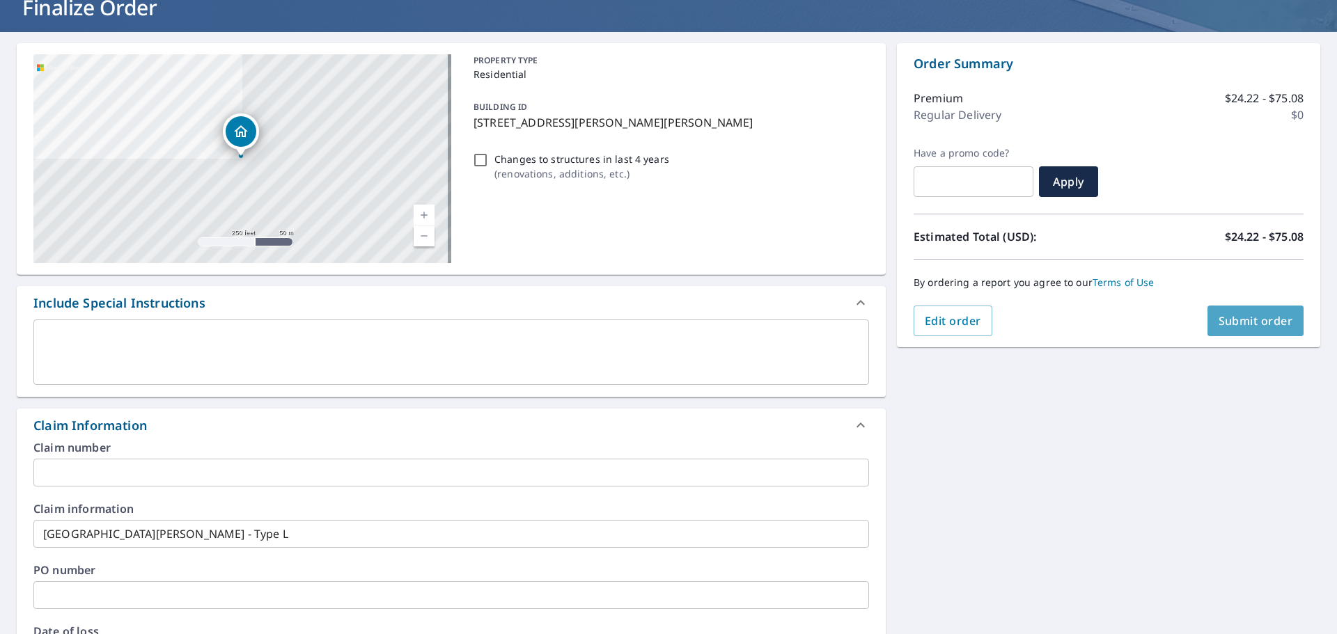
click at [1232, 323] on span "Submit order" at bounding box center [1256, 320] width 75 height 15
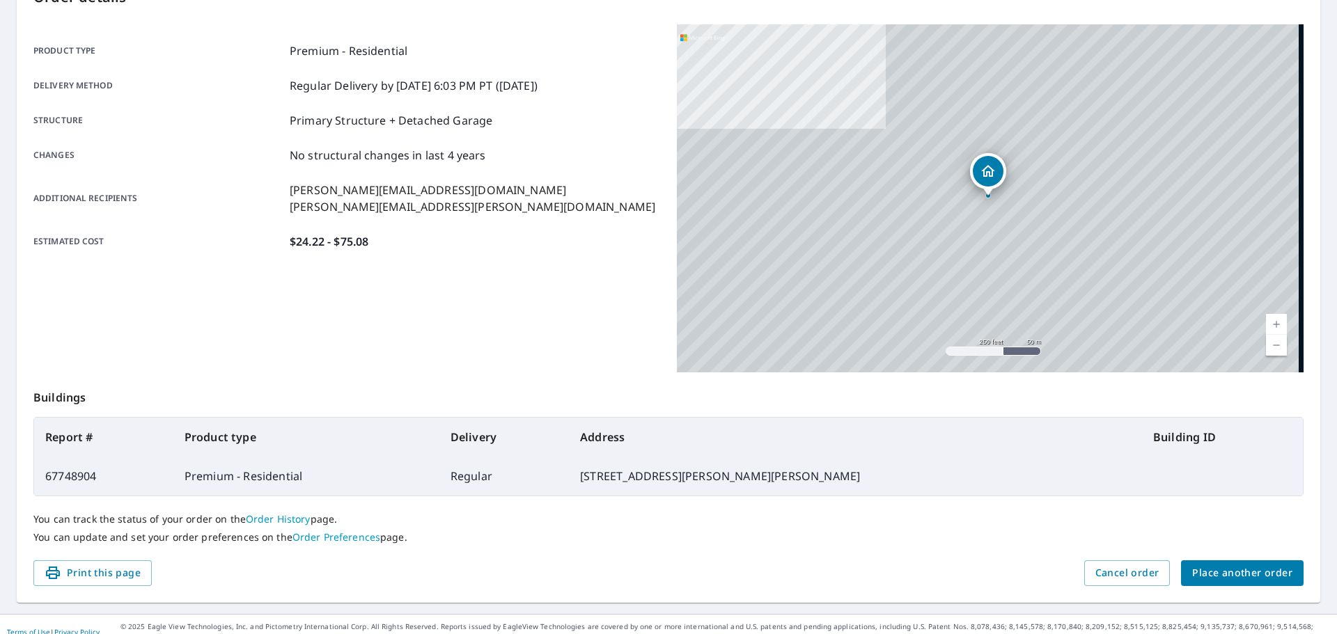
scroll to position [185, 0]
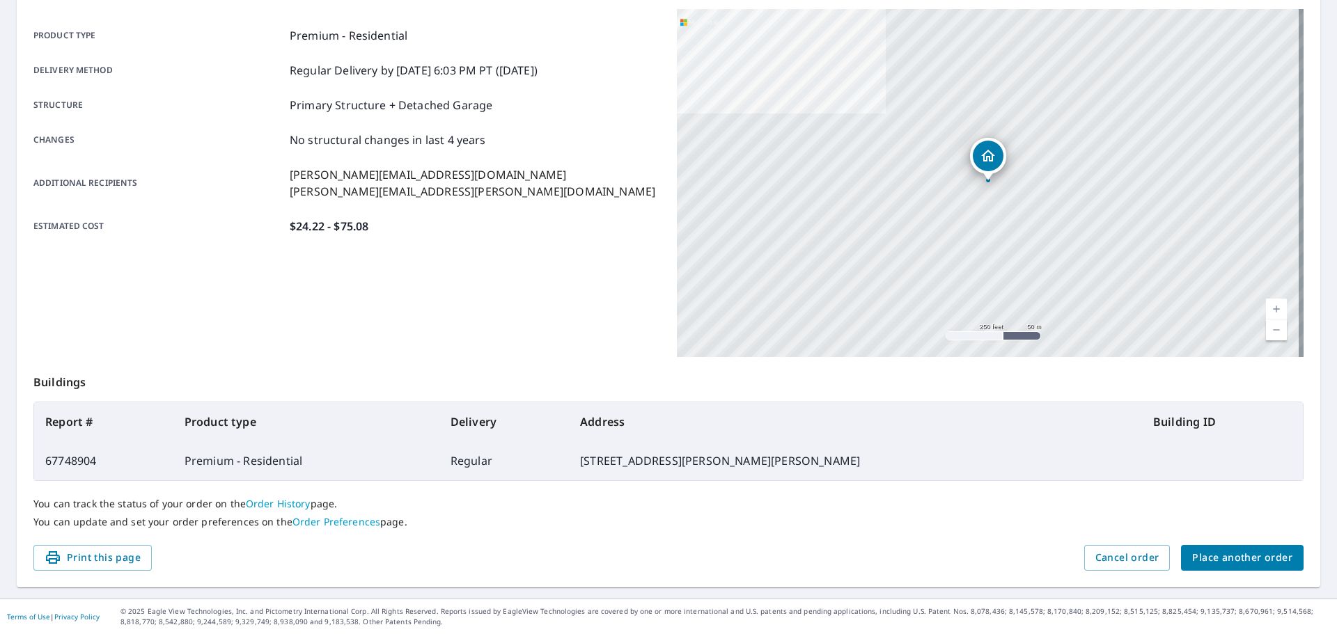
click at [1259, 550] on span "Place another order" at bounding box center [1242, 557] width 100 height 17
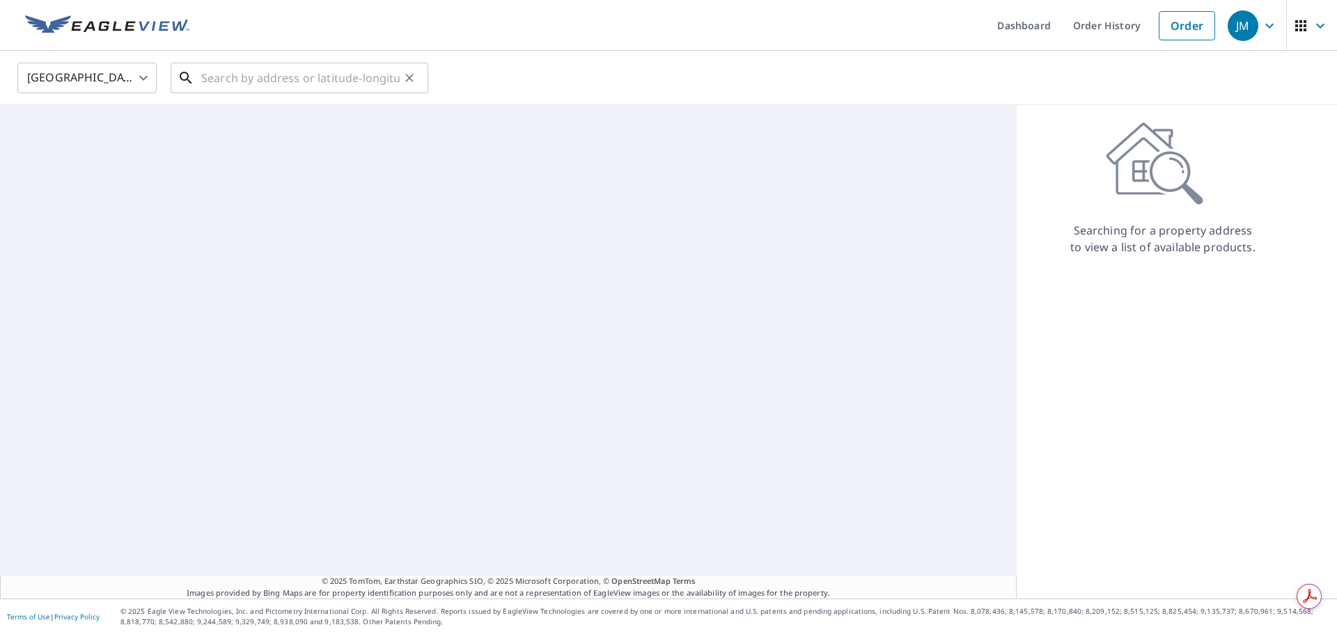
drag, startPoint x: 256, startPoint y: 88, endPoint x: 249, endPoint y: 85, distance: 8.2
click at [255, 87] on input "text" at bounding box center [300, 77] width 198 height 39
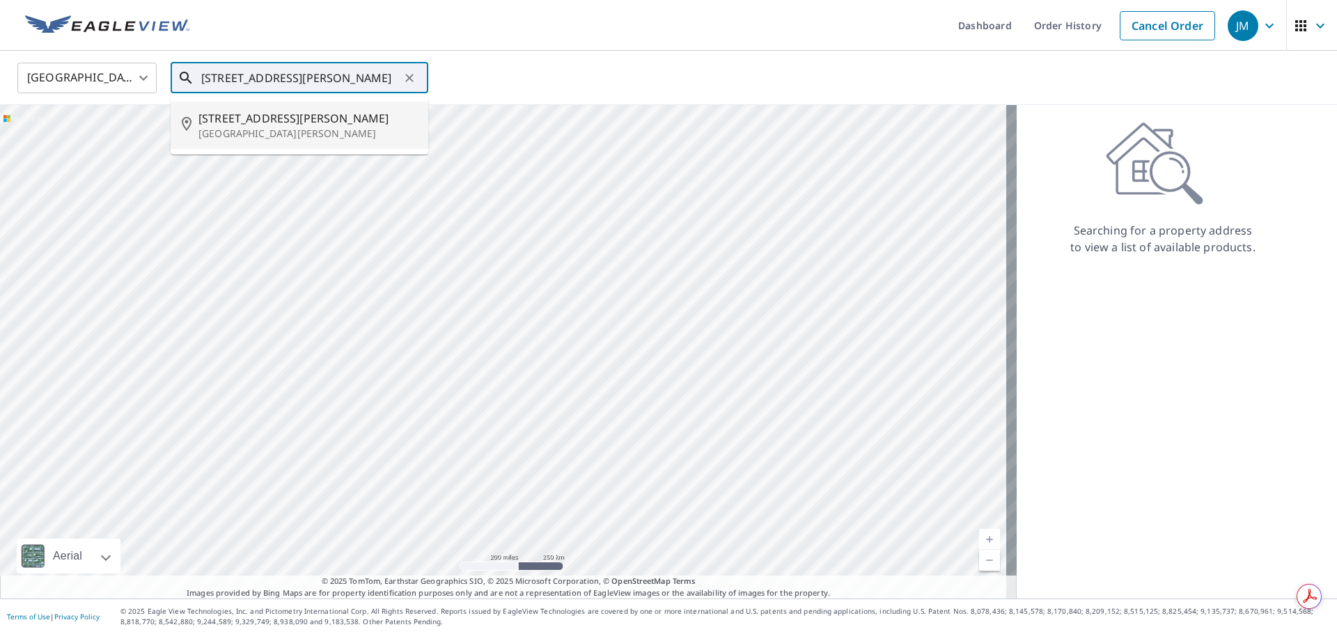
click at [243, 132] on p "[GEOGRAPHIC_DATA][PERSON_NAME]" at bounding box center [307, 134] width 219 height 14
type input "[STREET_ADDRESS][PERSON_NAME][PERSON_NAME]"
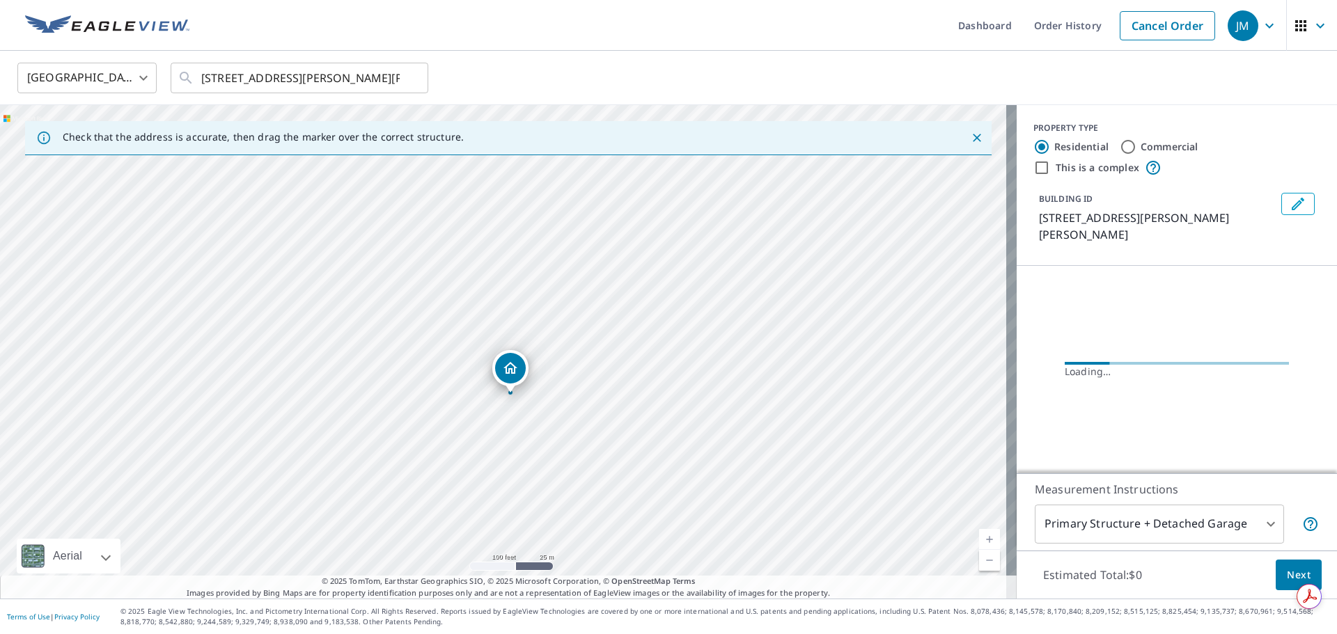
drag, startPoint x: 480, startPoint y: 320, endPoint x: 510, endPoint y: 371, distance: 59.9
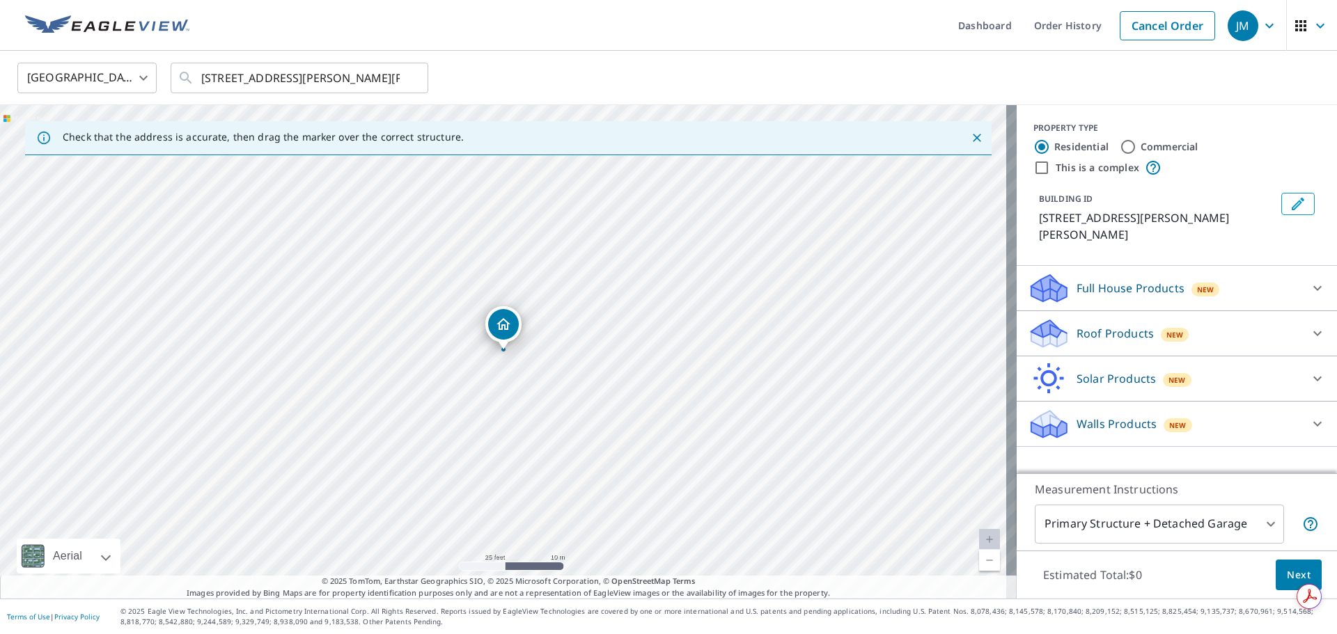
drag, startPoint x: 460, startPoint y: 297, endPoint x: 524, endPoint y: 289, distance: 64.5
drag, startPoint x: 548, startPoint y: 342, endPoint x: 676, endPoint y: 404, distance: 142.3
click at [1244, 320] on div "Roof Products New" at bounding box center [1164, 334] width 273 height 33
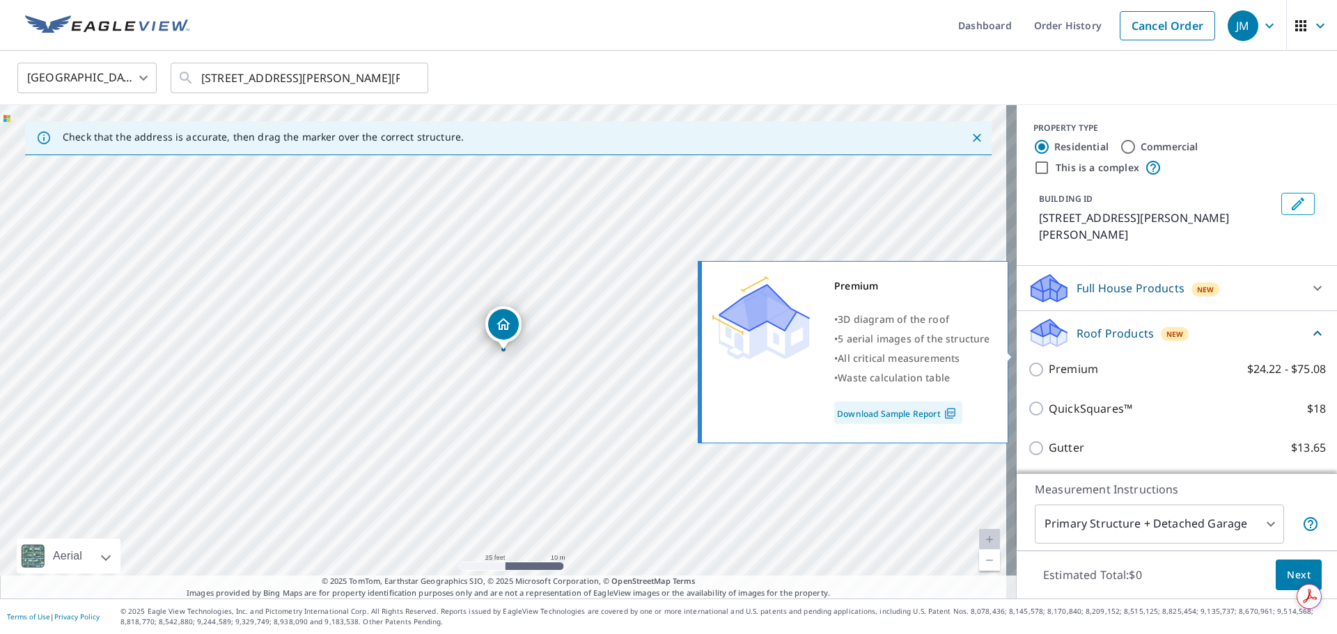
click at [1058, 361] on p "Premium" at bounding box center [1073, 369] width 49 height 17
click at [1049, 361] on input "Premium $24.22 - $75.08" at bounding box center [1038, 369] width 21 height 17
checkbox input "true"
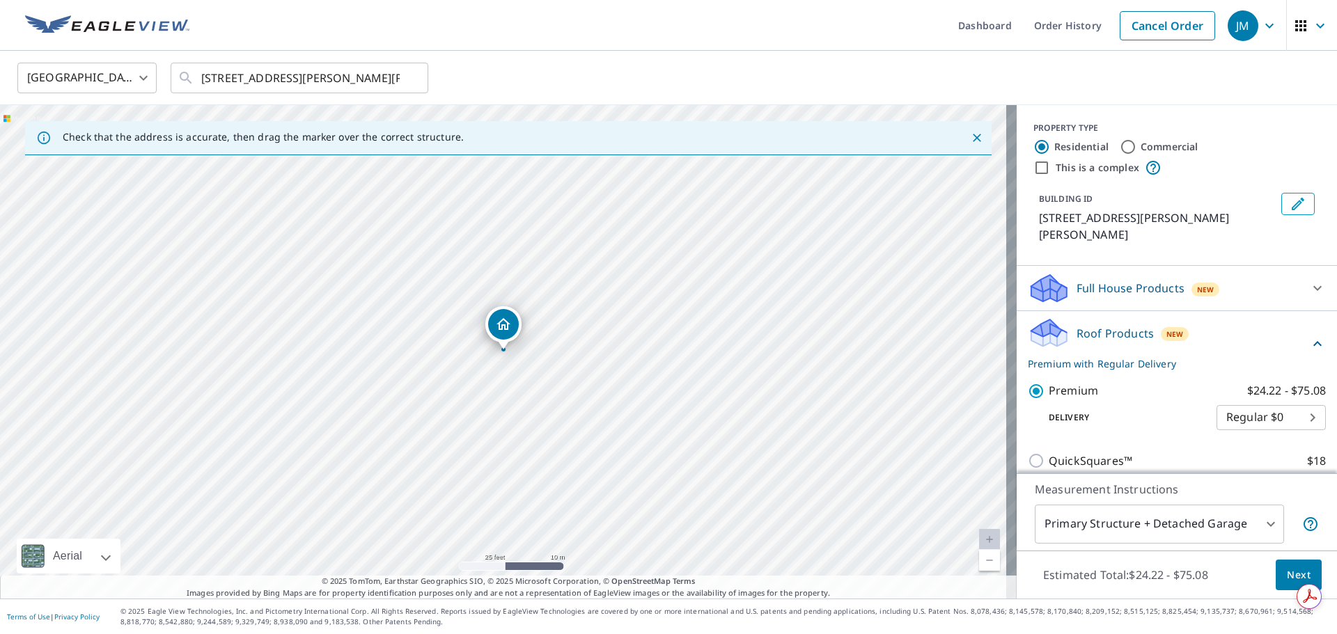
click at [1276, 568] on button "Next" at bounding box center [1299, 575] width 46 height 31
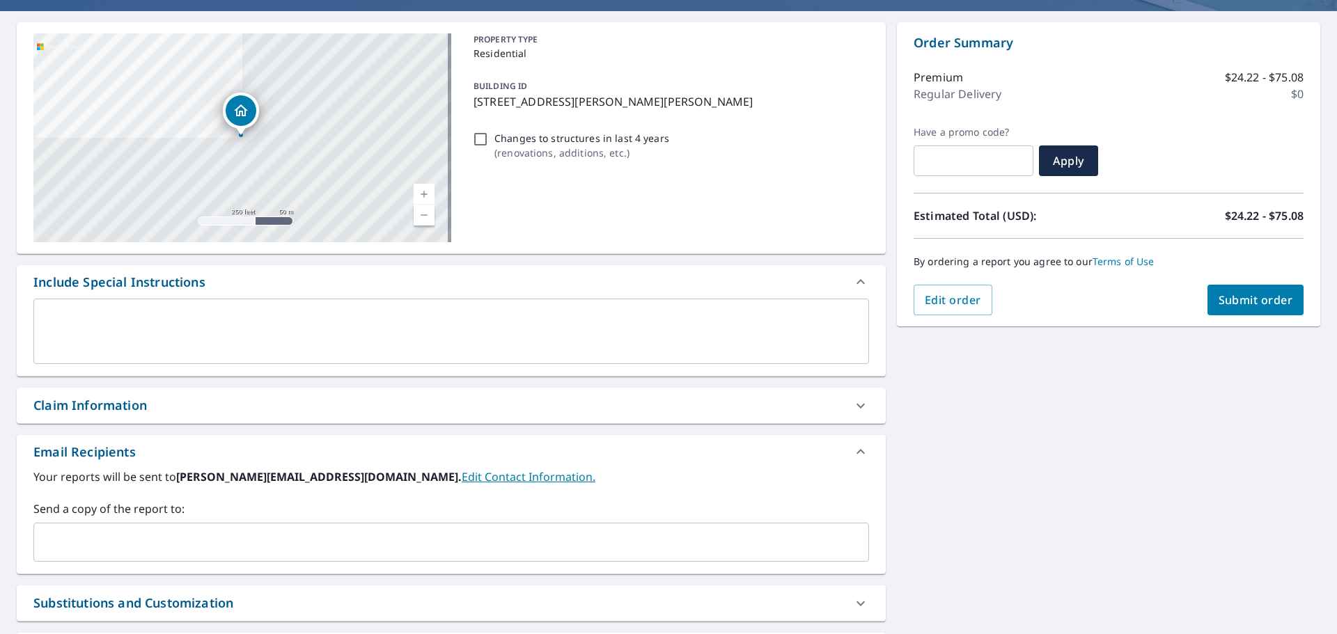
scroll to position [236, 0]
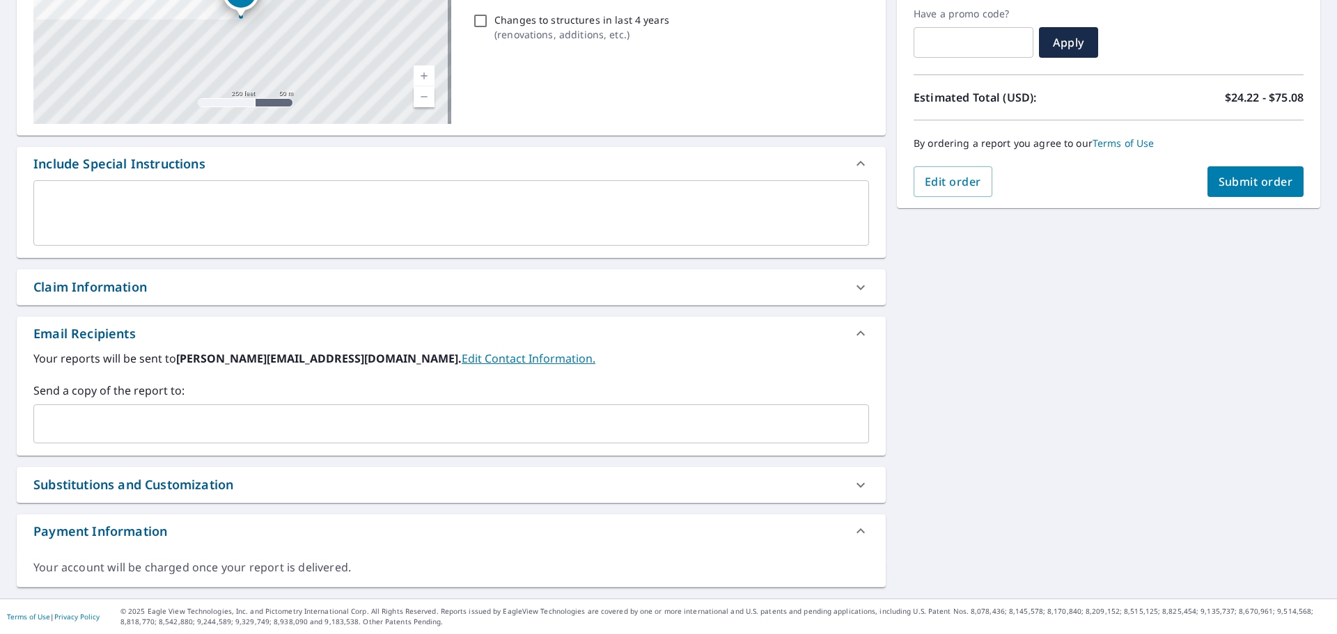
click at [263, 290] on div "Claim Information" at bounding box center [438, 287] width 811 height 19
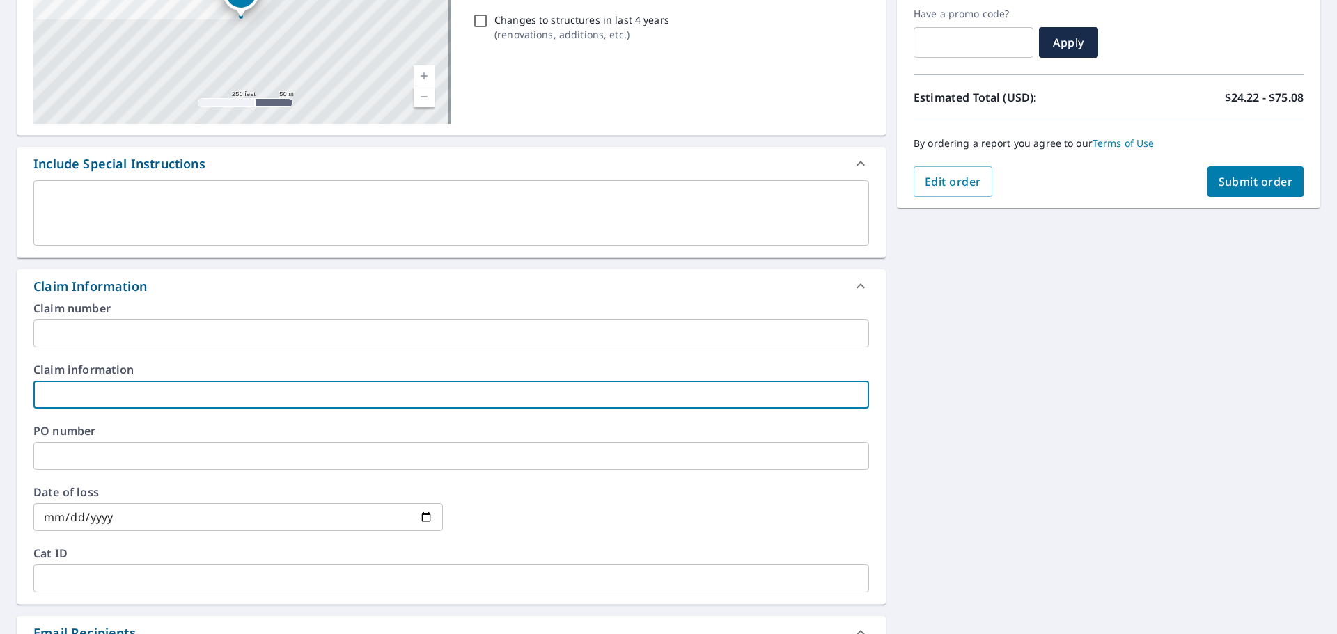
click at [104, 396] on input "text" at bounding box center [451, 395] width 836 height 28
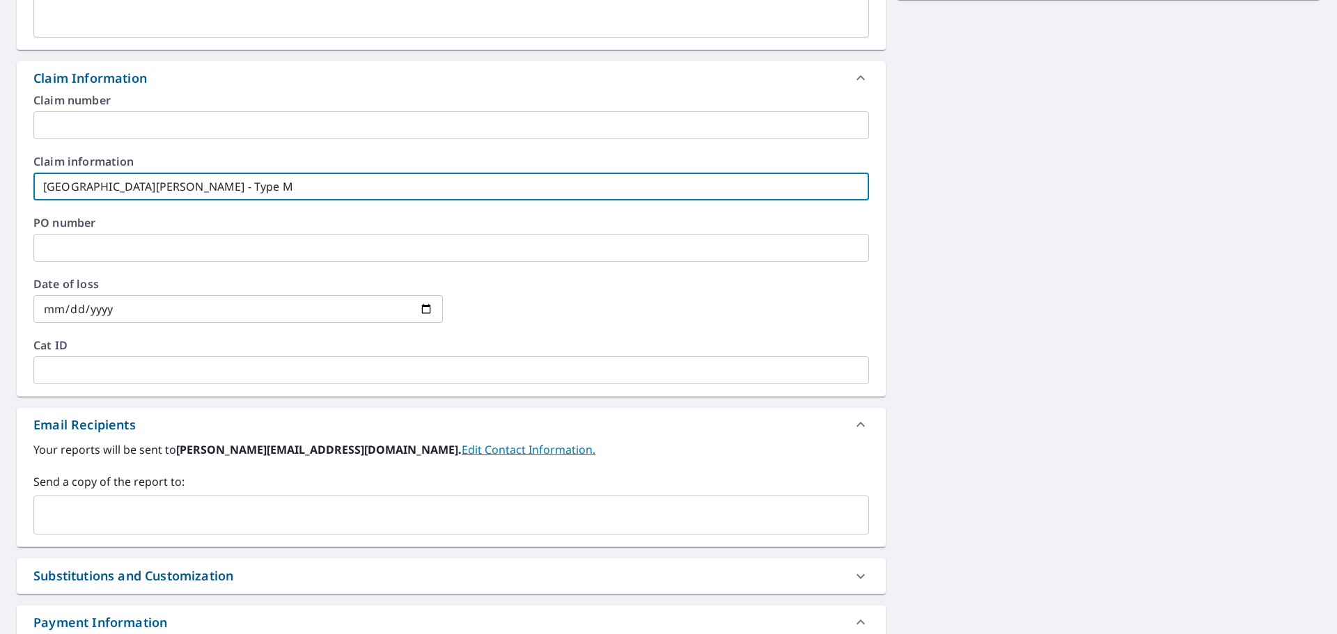
scroll to position [445, 0]
type input "[GEOGRAPHIC_DATA][PERSON_NAME] - Type M"
click at [180, 510] on input "text" at bounding box center [441, 514] width 802 height 26
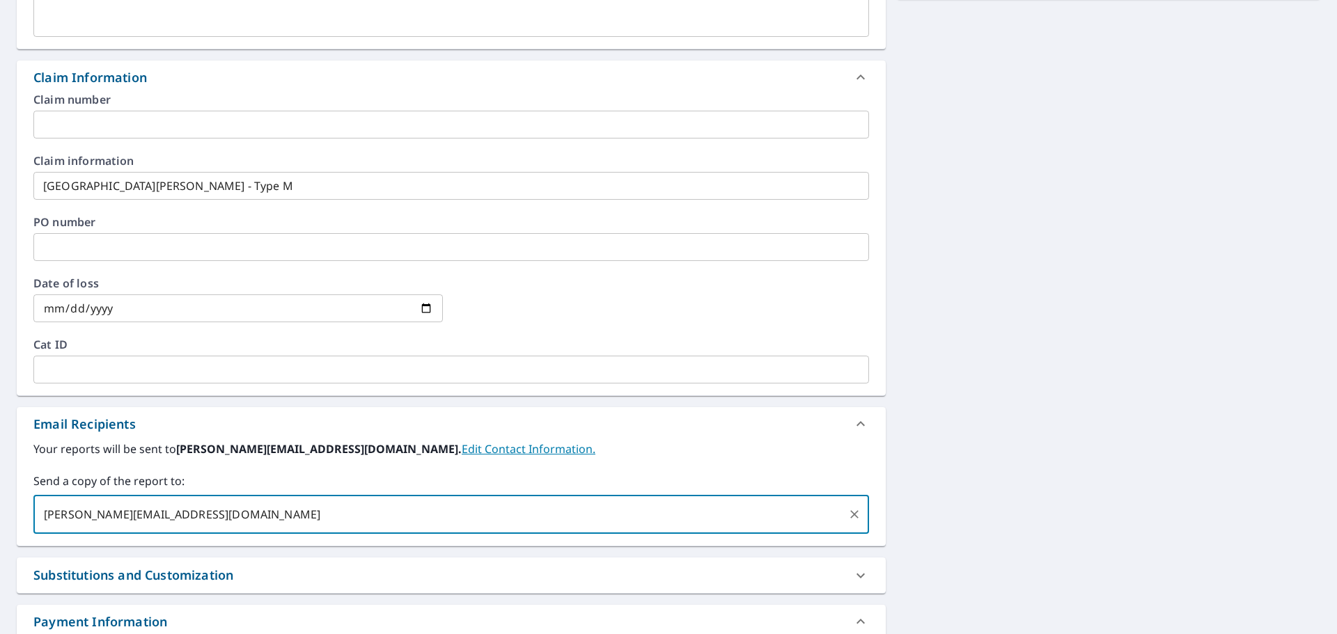
type input "[PERSON_NAME][EMAIL_ADDRESS][DOMAIN_NAME]"
type input "[PERSON_NAME][EMAIL_ADDRESS][PERSON_NAME][DOMAIN_NAME]"
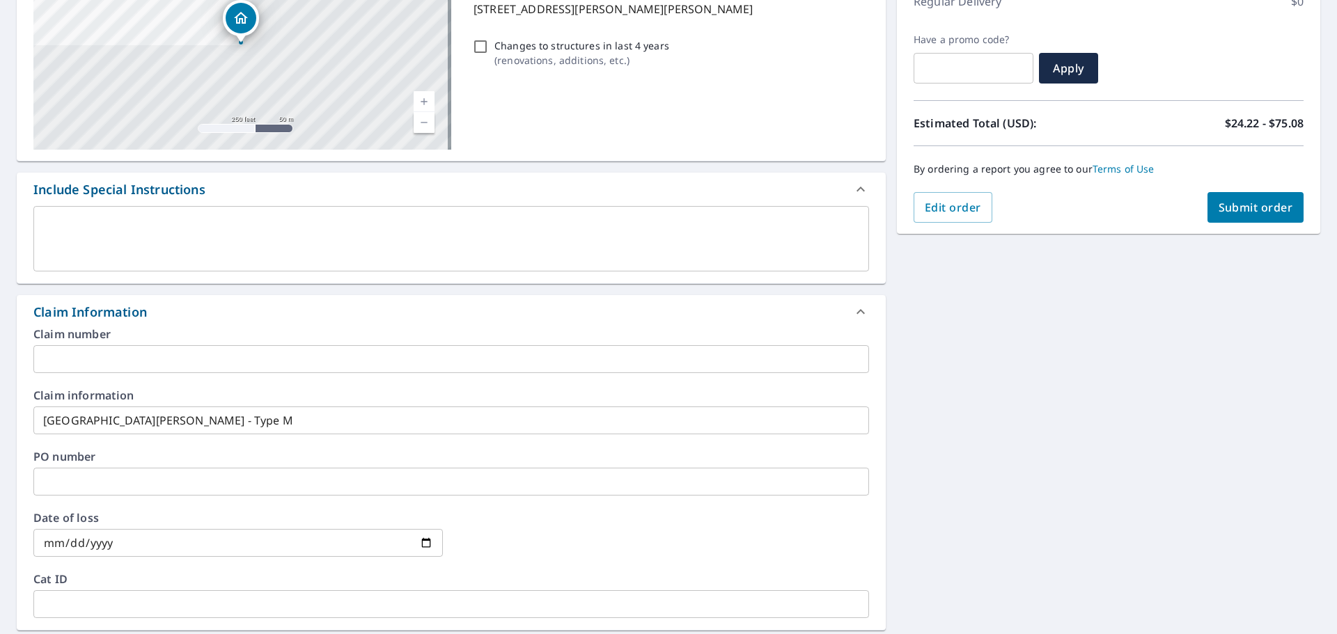
scroll to position [0, 0]
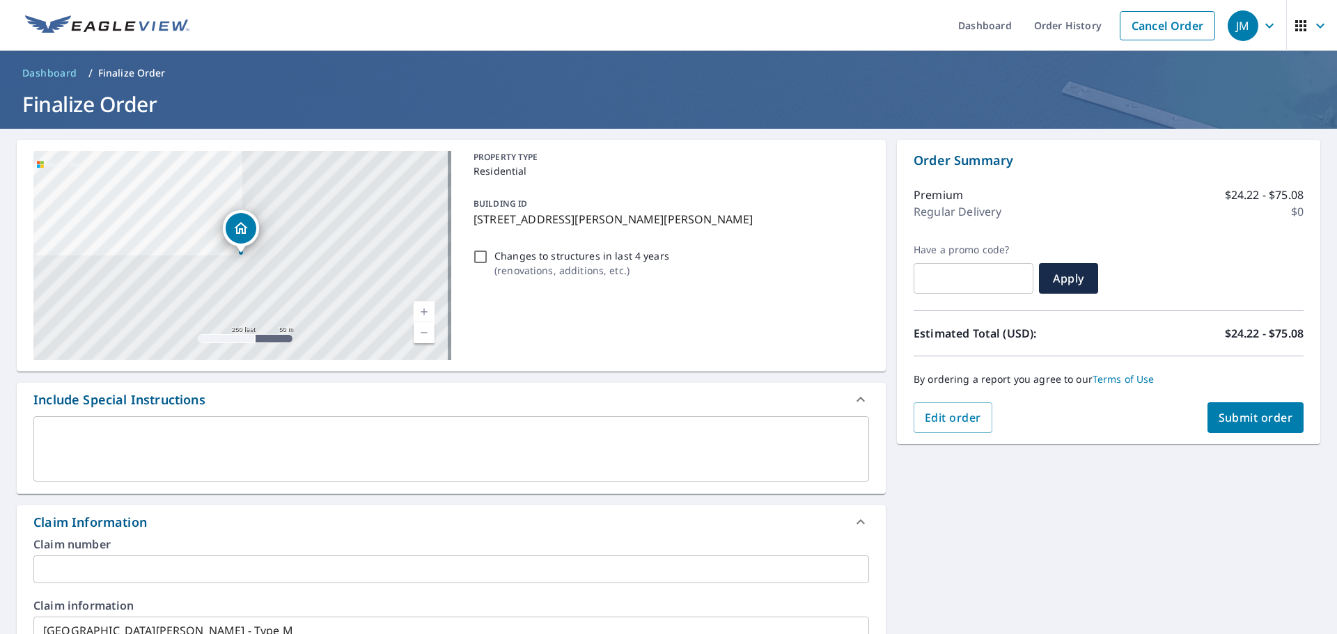
click at [1244, 416] on span "Submit order" at bounding box center [1256, 417] width 75 height 15
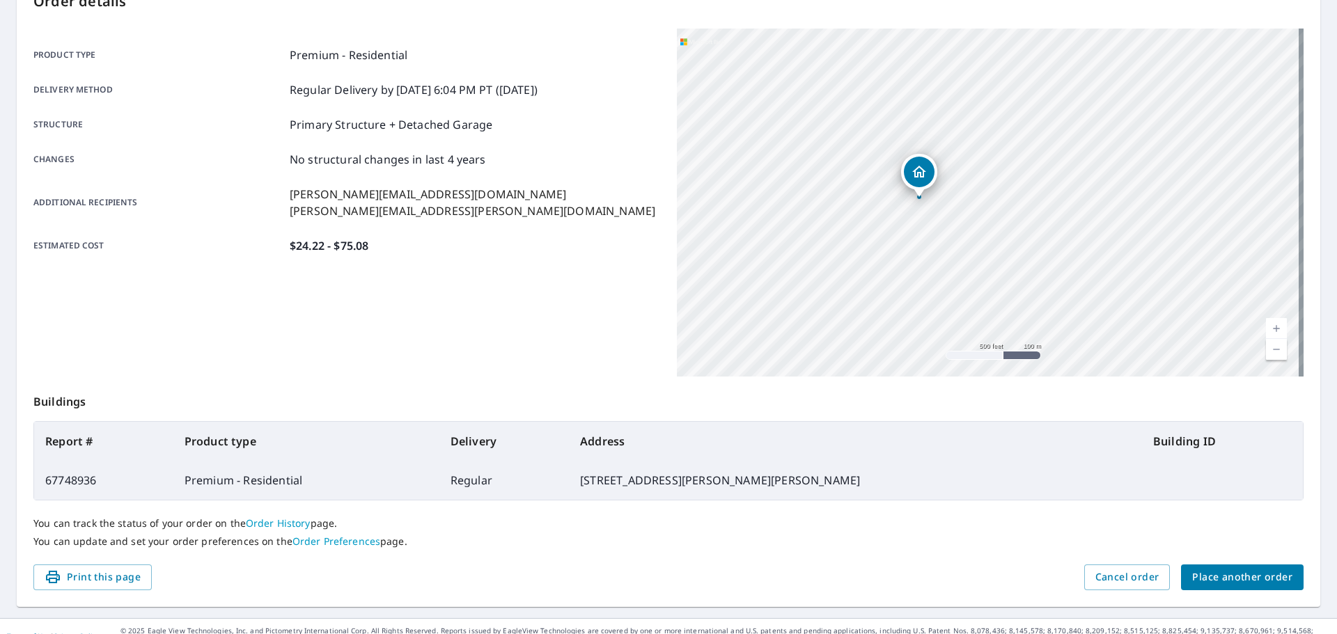
scroll to position [185, 0]
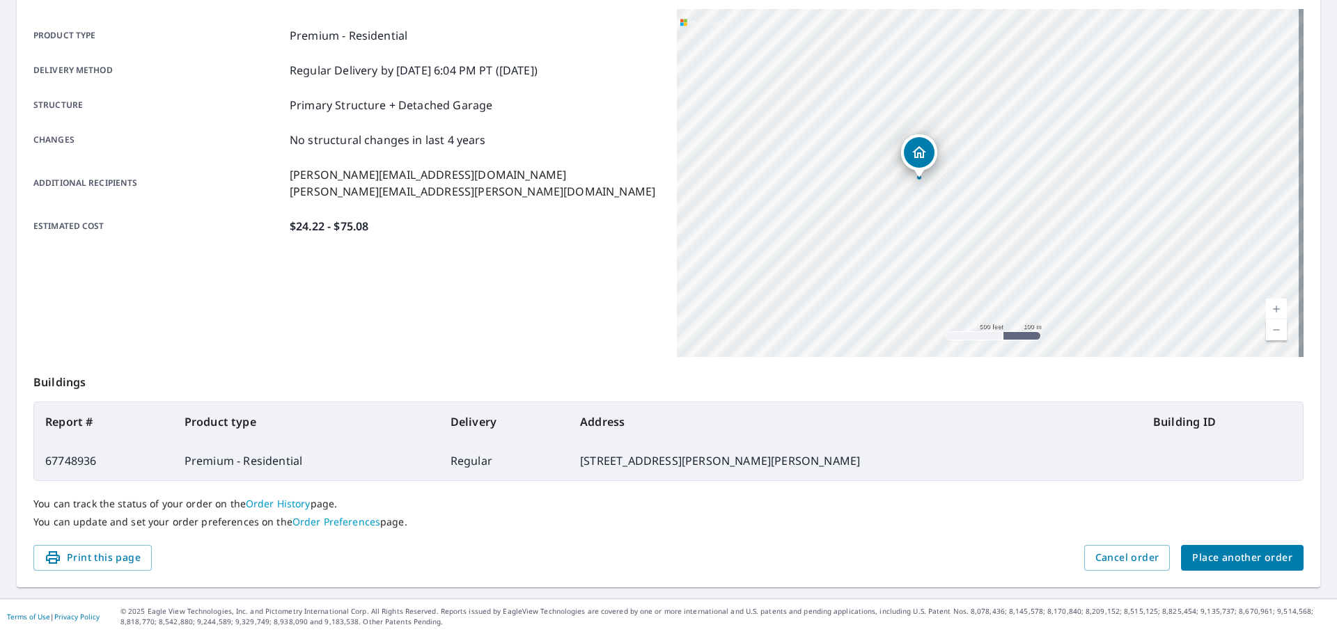
click at [1204, 556] on span "Place another order" at bounding box center [1242, 557] width 100 height 17
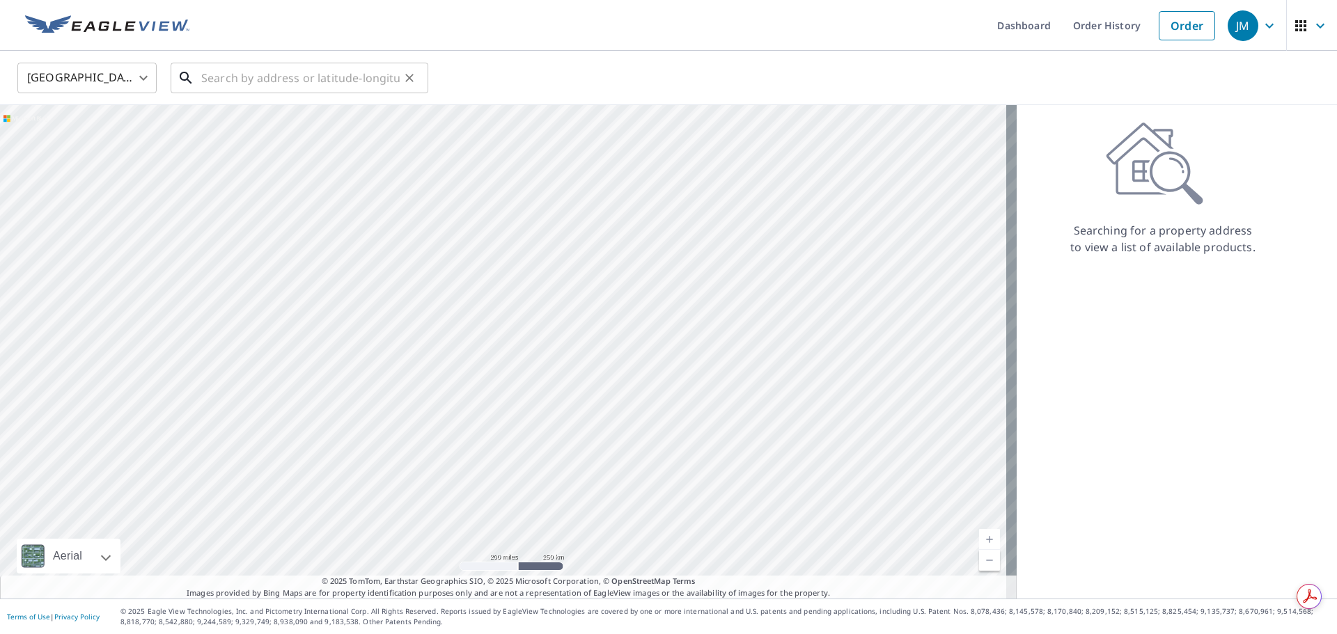
click at [215, 71] on input "text" at bounding box center [300, 77] width 198 height 39
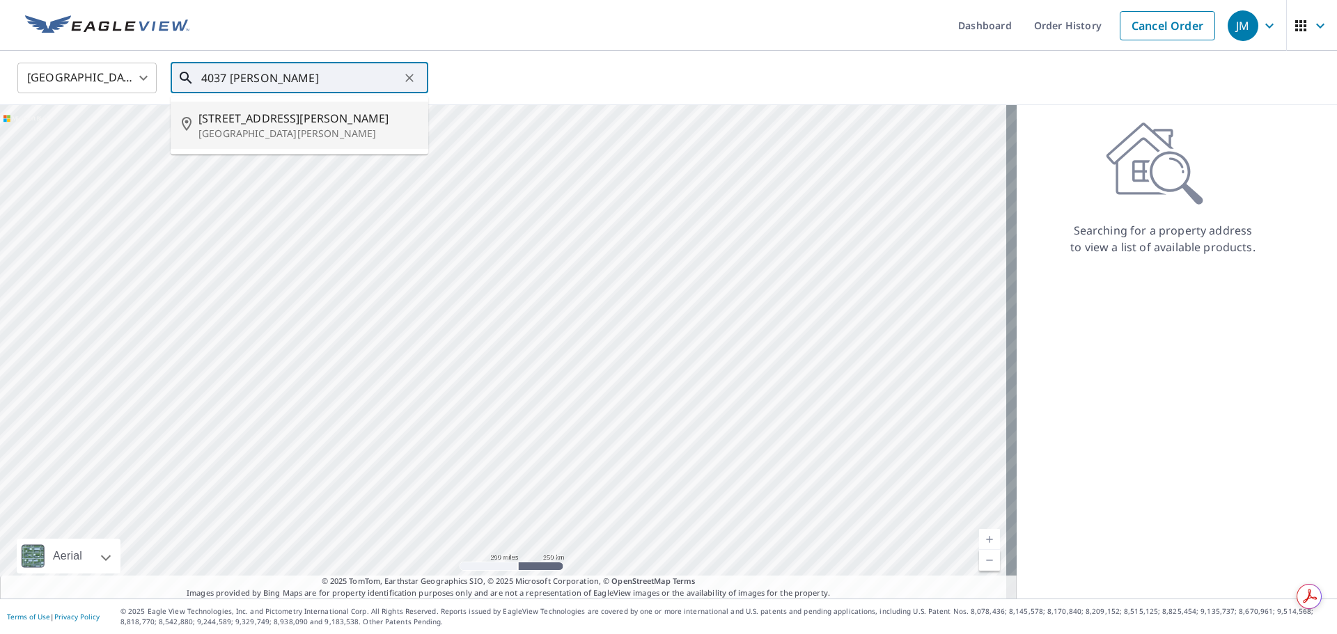
click at [243, 118] on span "[STREET_ADDRESS][PERSON_NAME]" at bounding box center [307, 118] width 219 height 17
type input "[STREET_ADDRESS][PERSON_NAME][PERSON_NAME]"
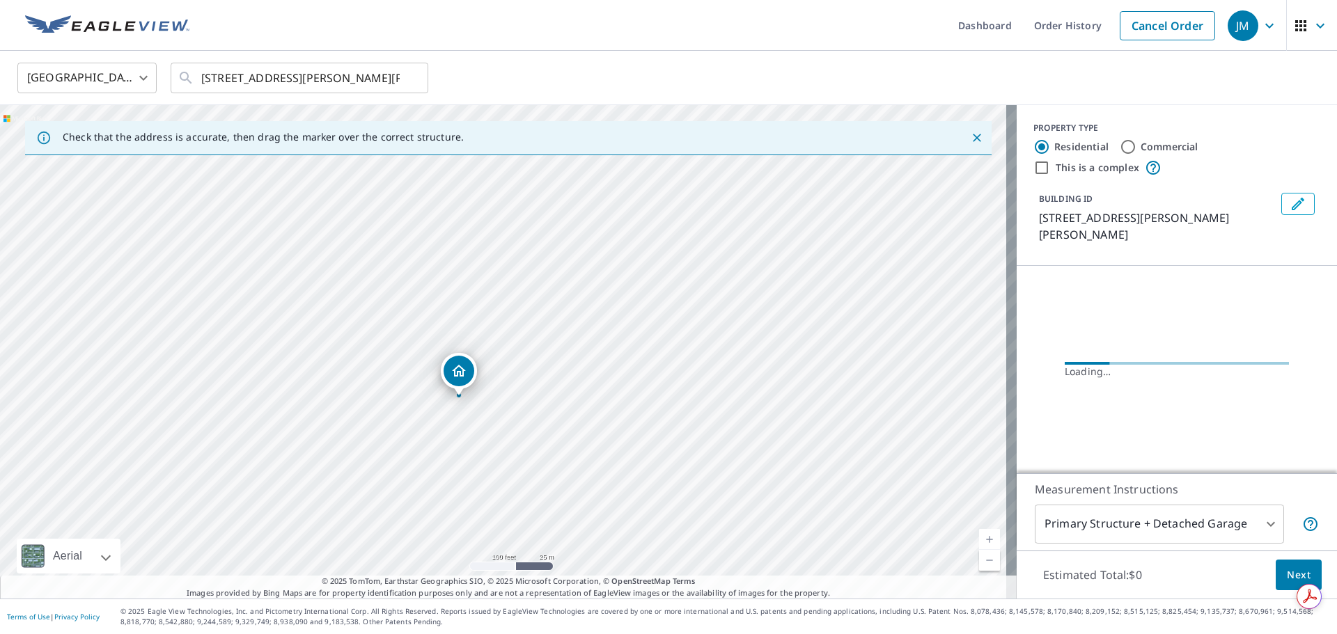
drag, startPoint x: 496, startPoint y: 307, endPoint x: 464, endPoint y: 373, distance: 72.9
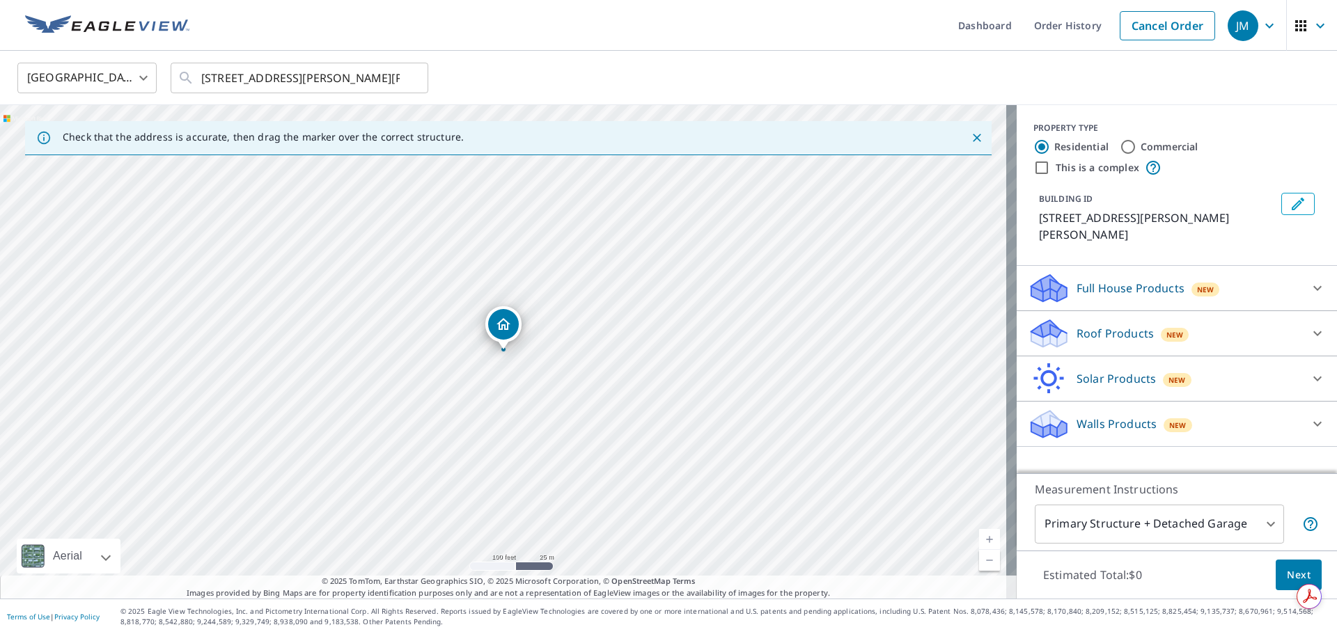
click at [1301, 317] on div at bounding box center [1317, 333] width 33 height 33
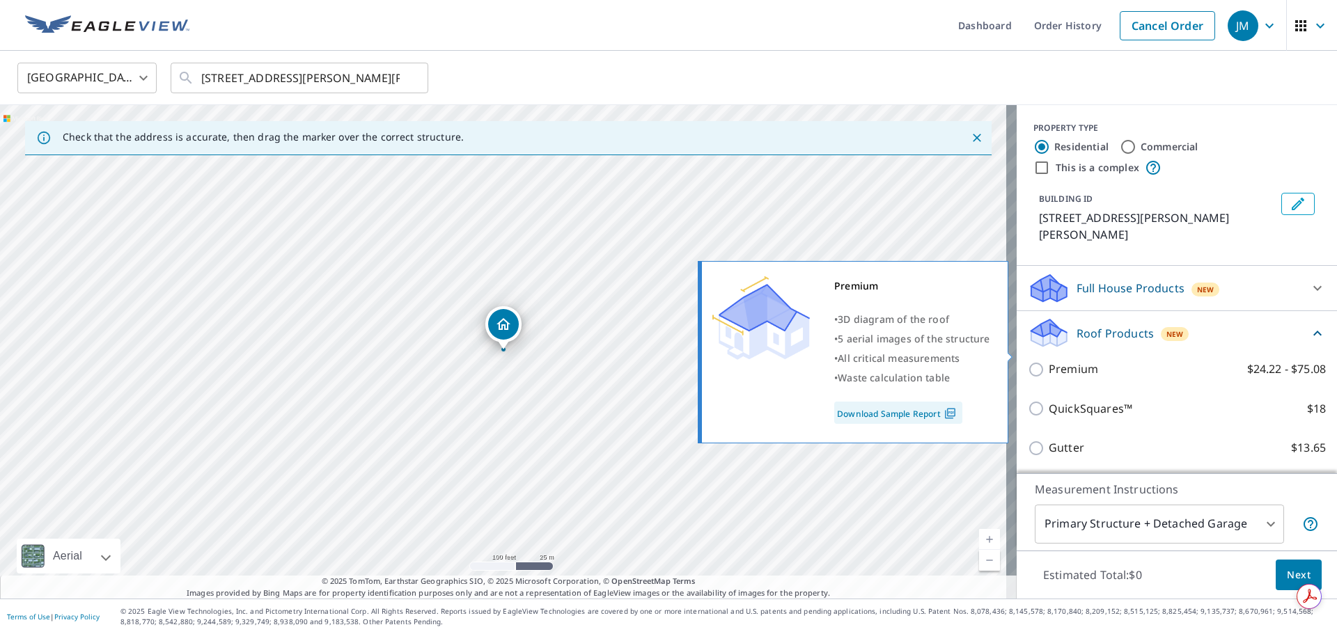
click at [1054, 361] on p "Premium" at bounding box center [1073, 369] width 49 height 17
click at [1049, 361] on input "Premium $24.22 - $75.08" at bounding box center [1038, 369] width 21 height 17
checkbox input "true"
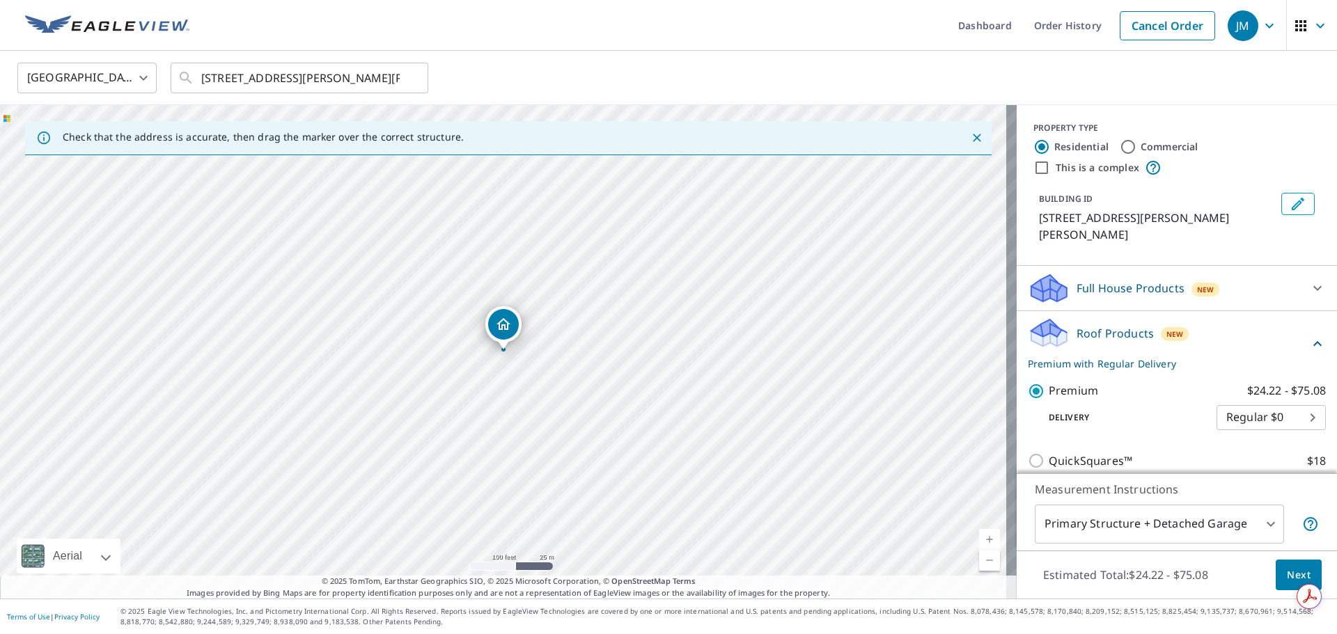
click at [1288, 574] on span "Next" at bounding box center [1299, 575] width 24 height 17
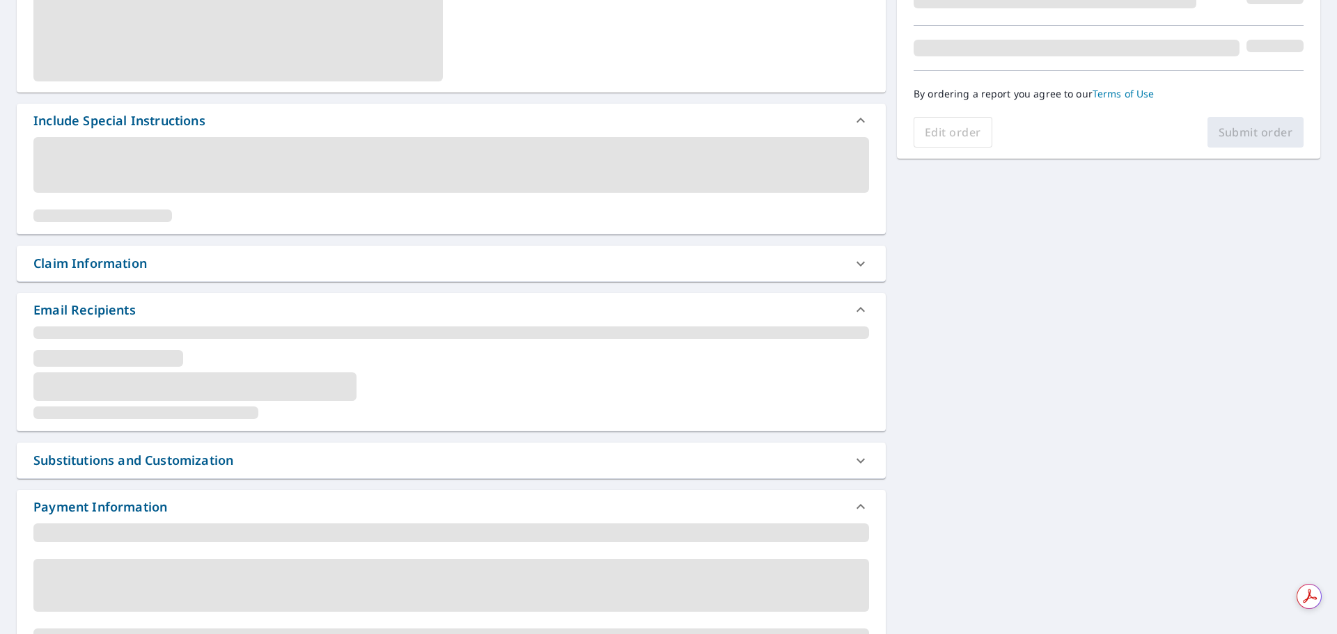
scroll to position [236, 0]
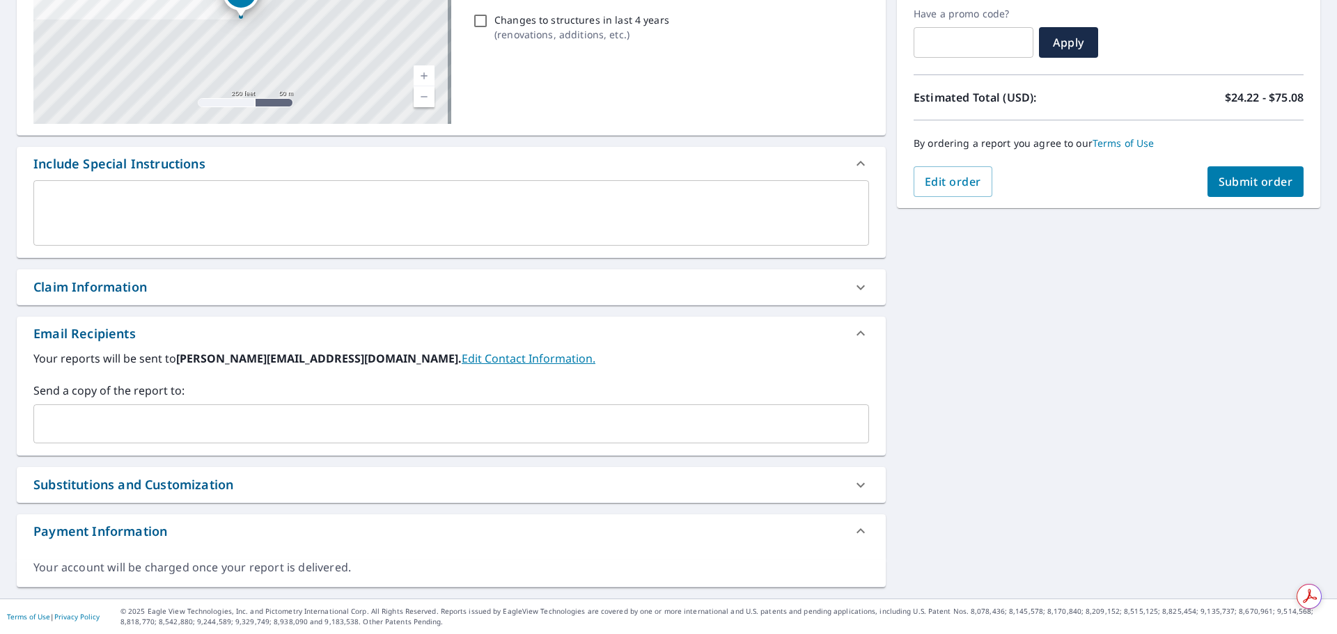
click at [378, 299] on div "Claim Information" at bounding box center [451, 287] width 869 height 36
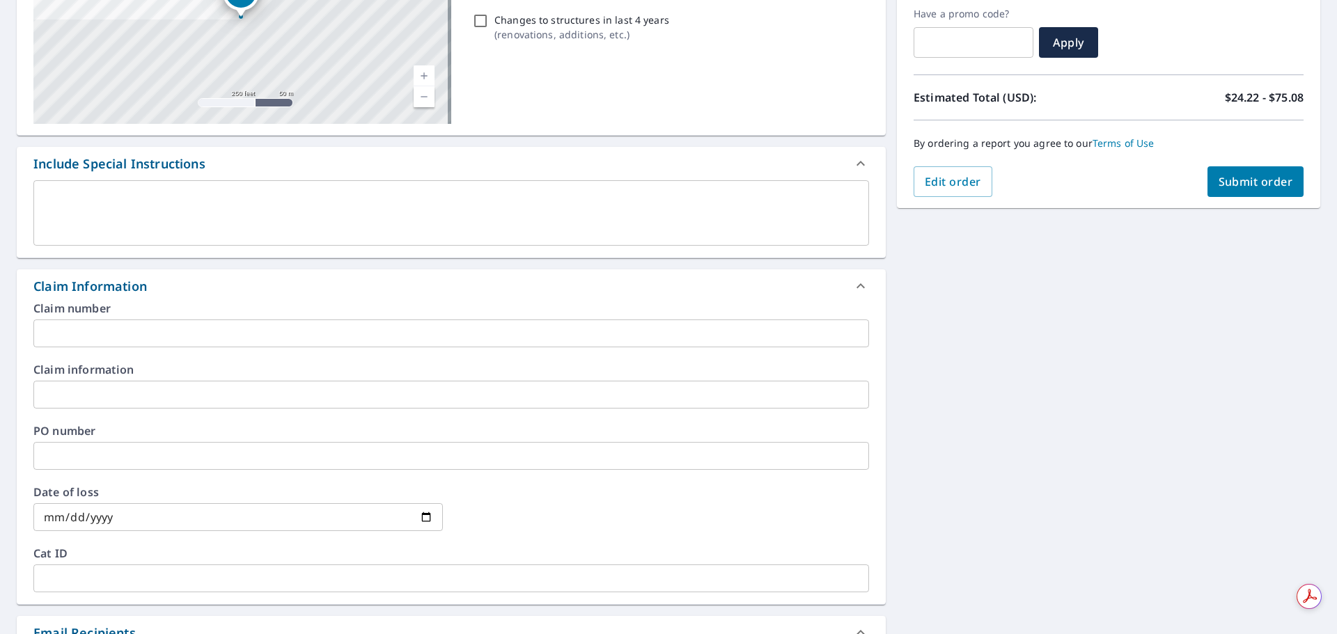
click at [104, 395] on input "text" at bounding box center [451, 395] width 836 height 28
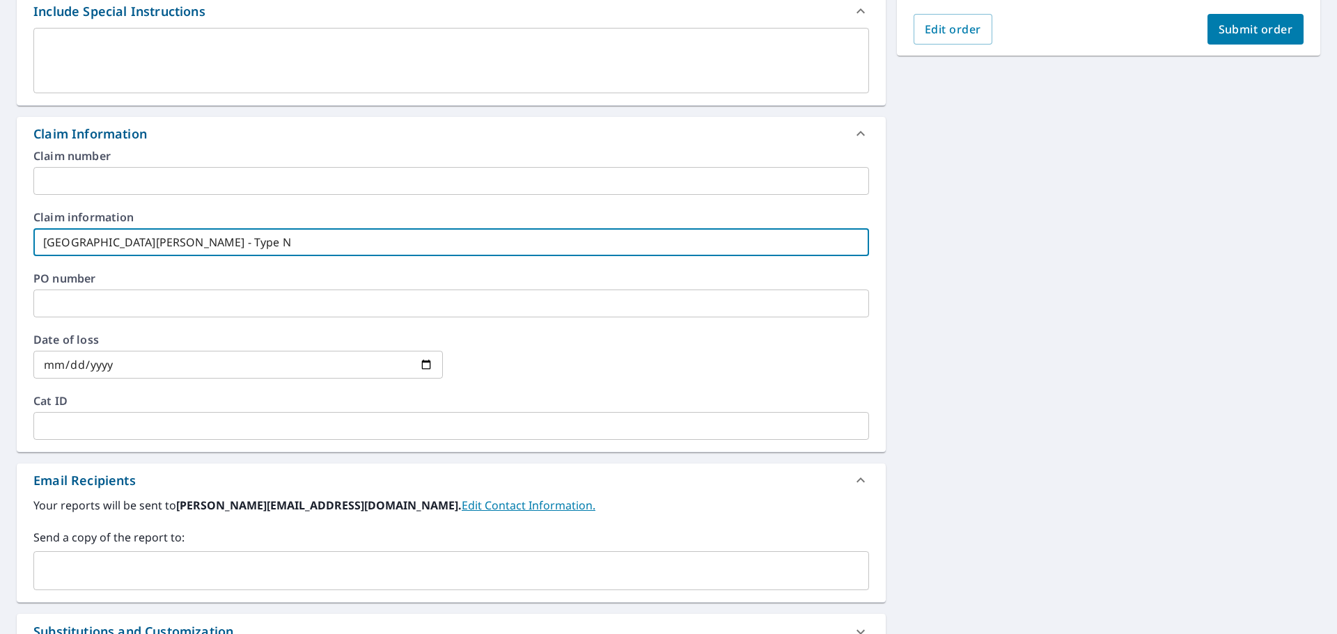
scroll to position [515, 0]
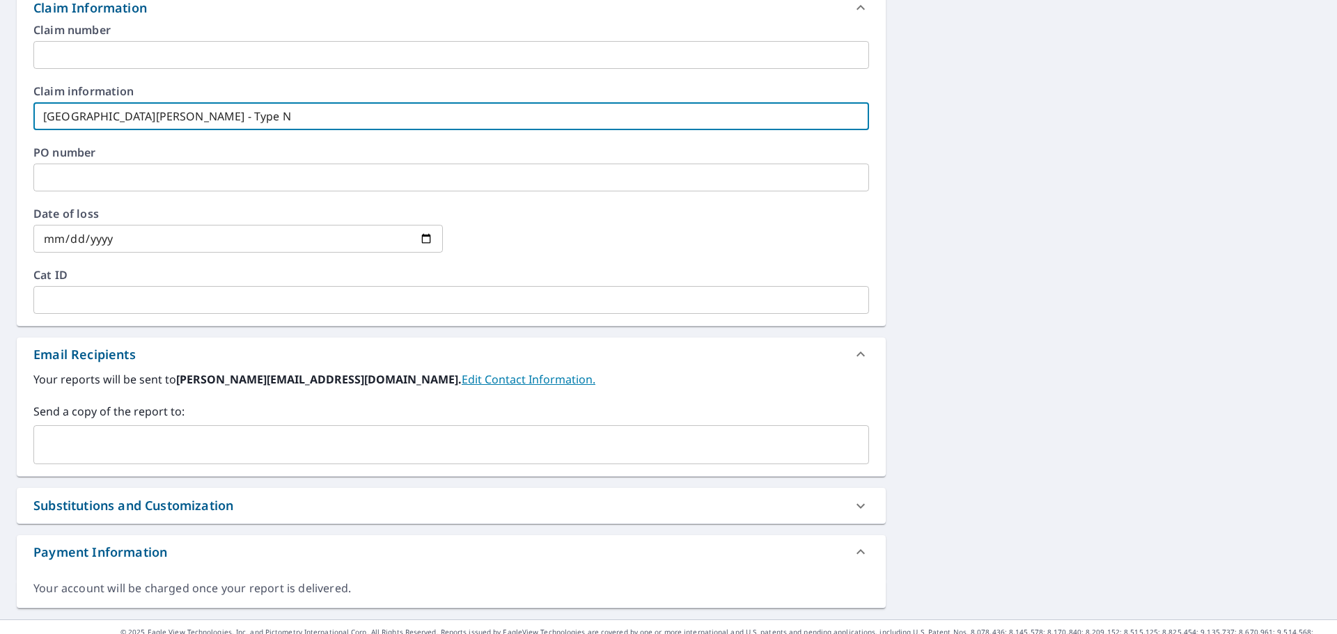
type input "[GEOGRAPHIC_DATA][PERSON_NAME] - Type N"
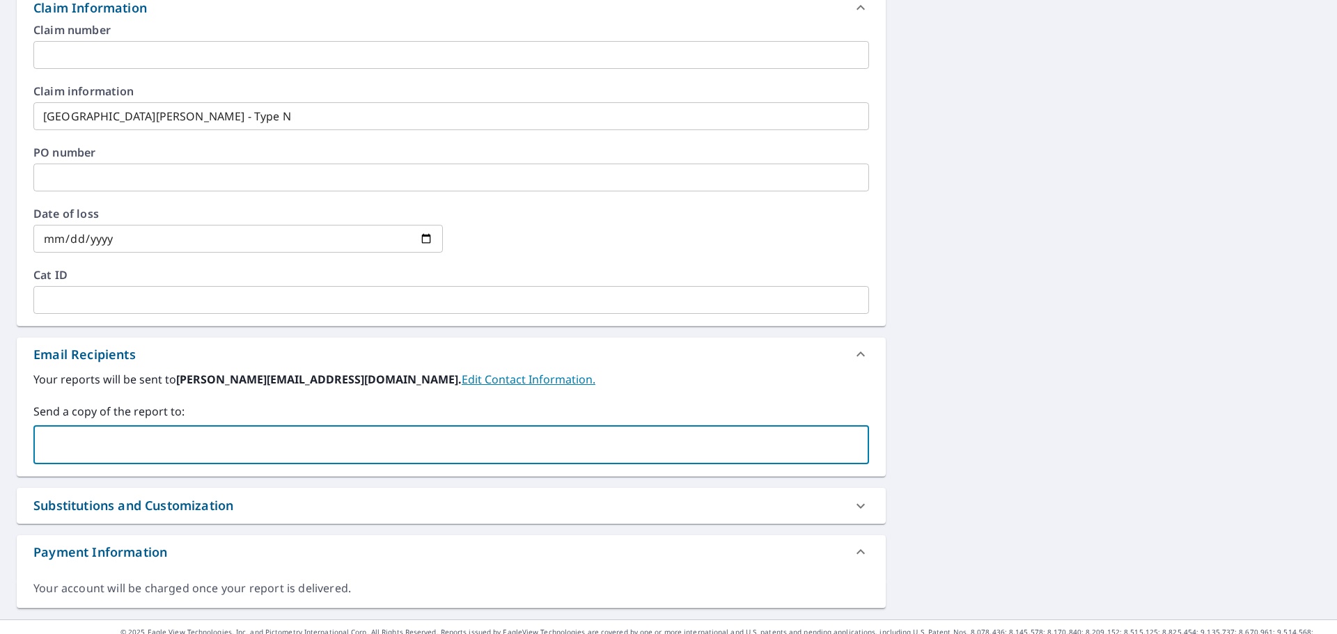
click at [136, 451] on input "text" at bounding box center [441, 445] width 802 height 26
type input "[PERSON_NAME][EMAIL_ADDRESS][DOMAIN_NAME]"
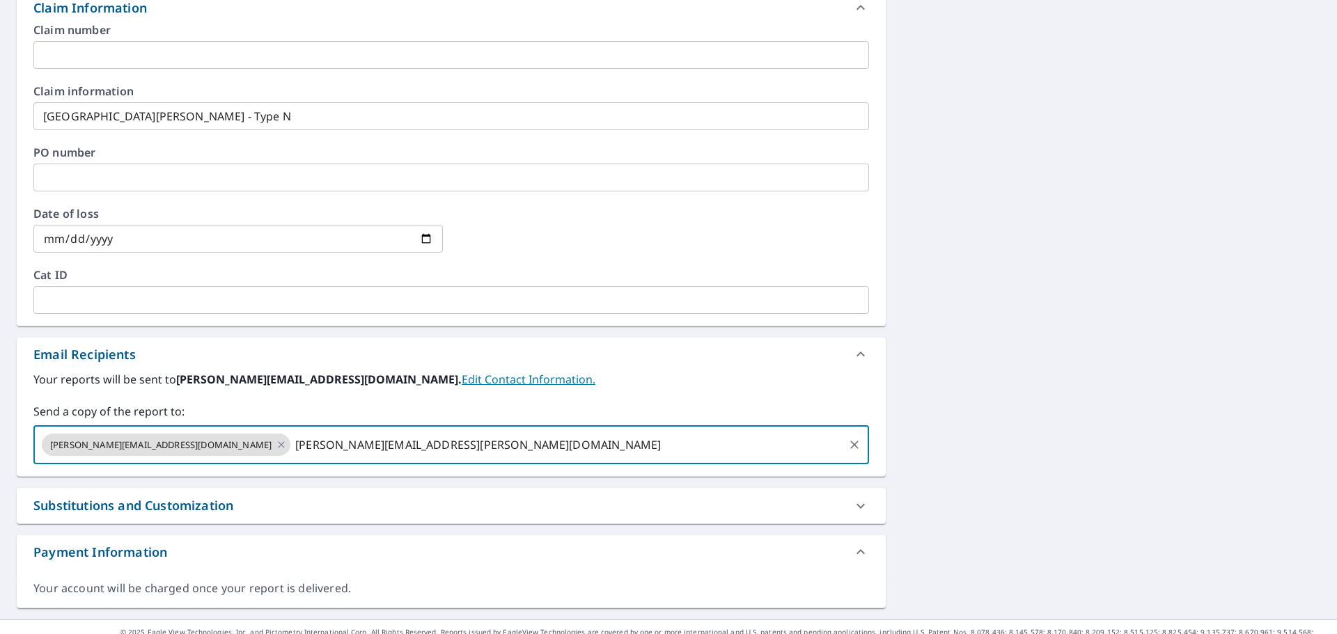
type input "[PERSON_NAME][EMAIL_ADDRESS][PERSON_NAME][DOMAIN_NAME]"
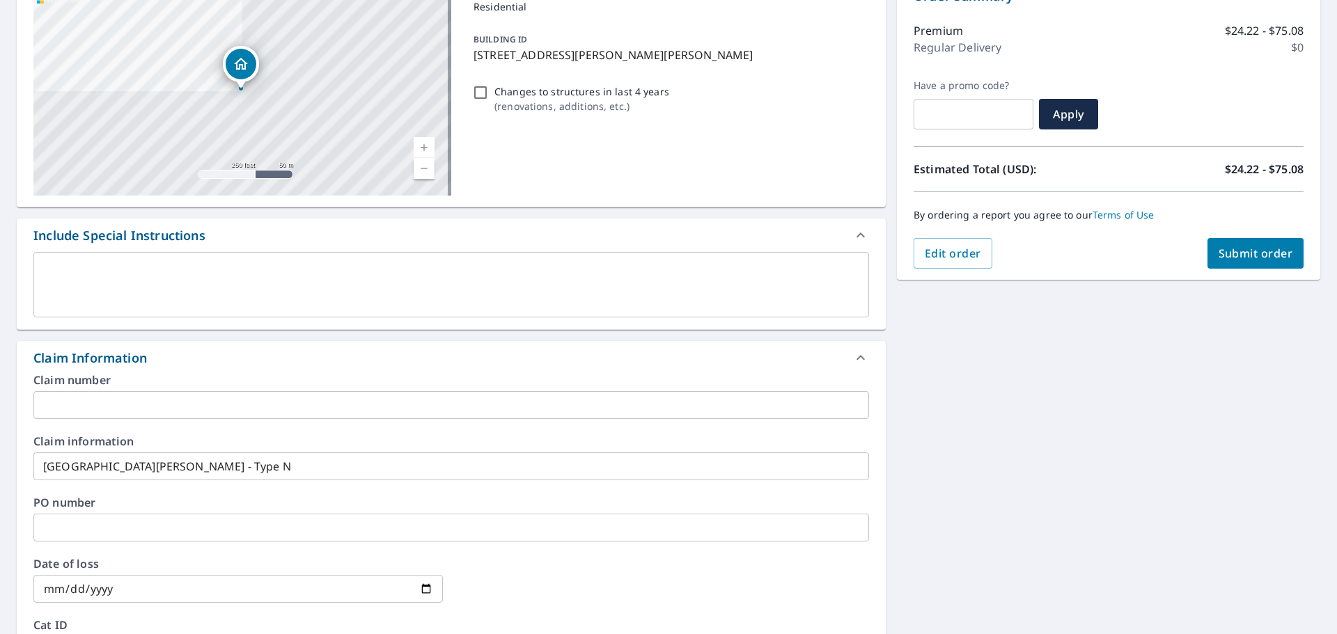
scroll to position [27, 0]
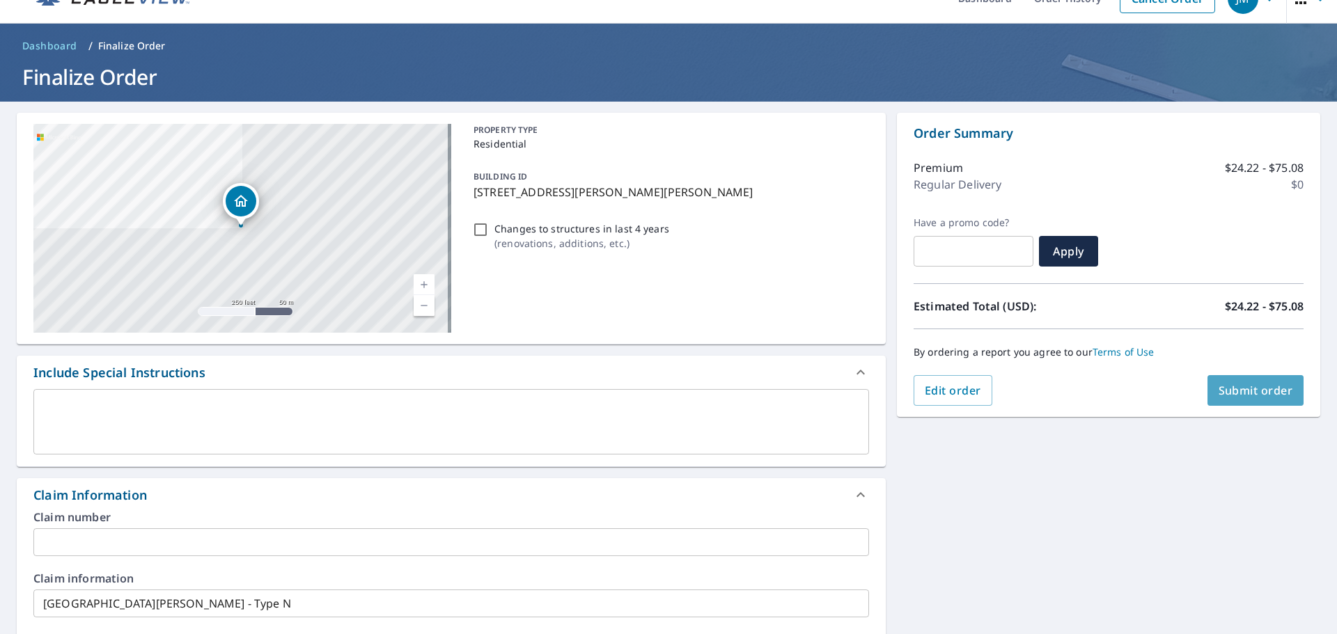
click at [1255, 379] on button "Submit order" at bounding box center [1255, 390] width 97 height 31
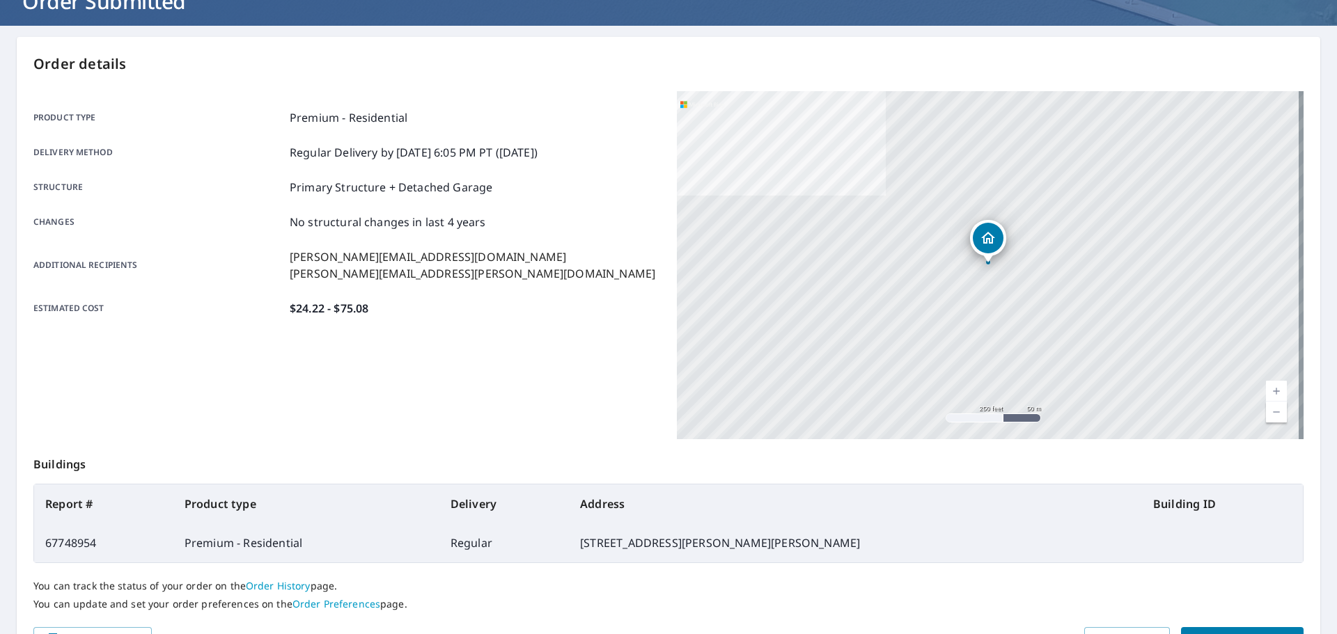
scroll to position [185, 0]
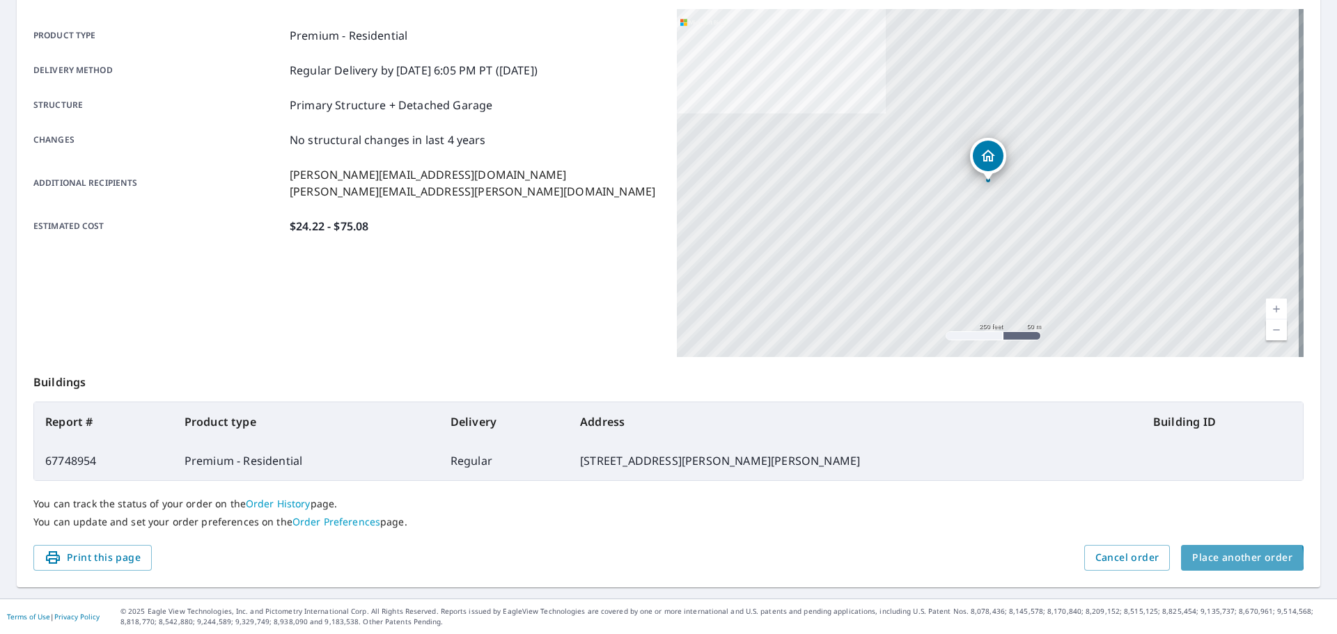
click at [1223, 561] on span "Place another order" at bounding box center [1242, 557] width 100 height 17
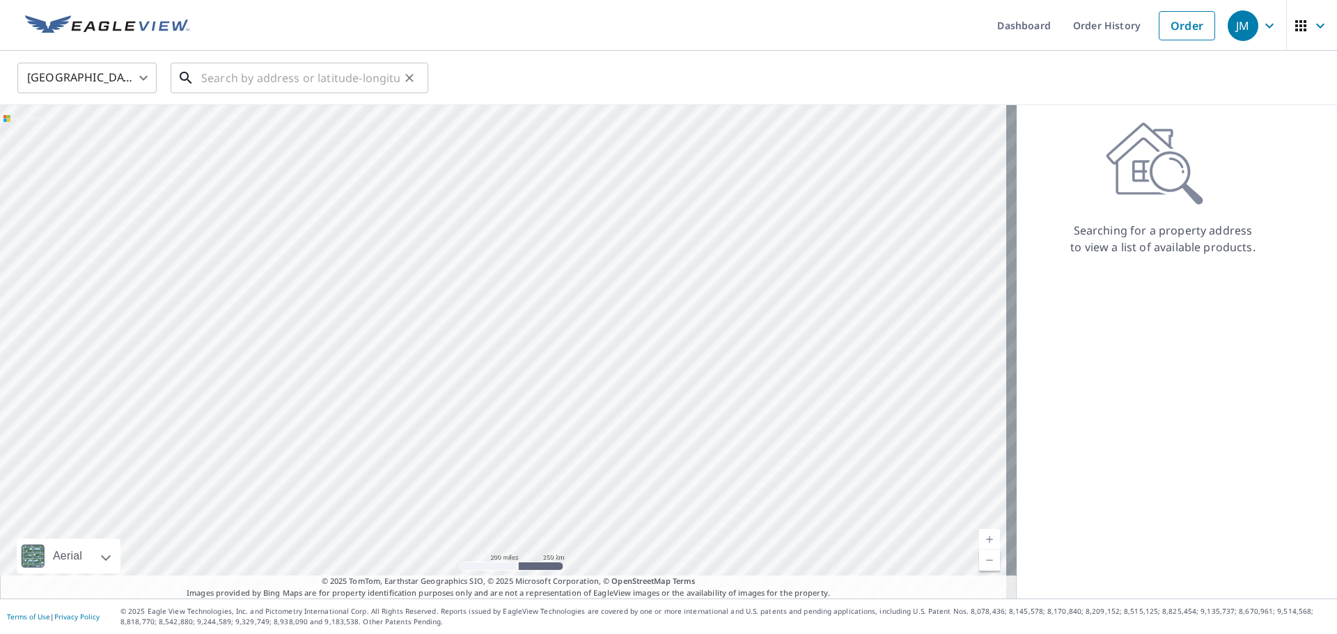
click at [229, 67] on input "text" at bounding box center [300, 77] width 198 height 39
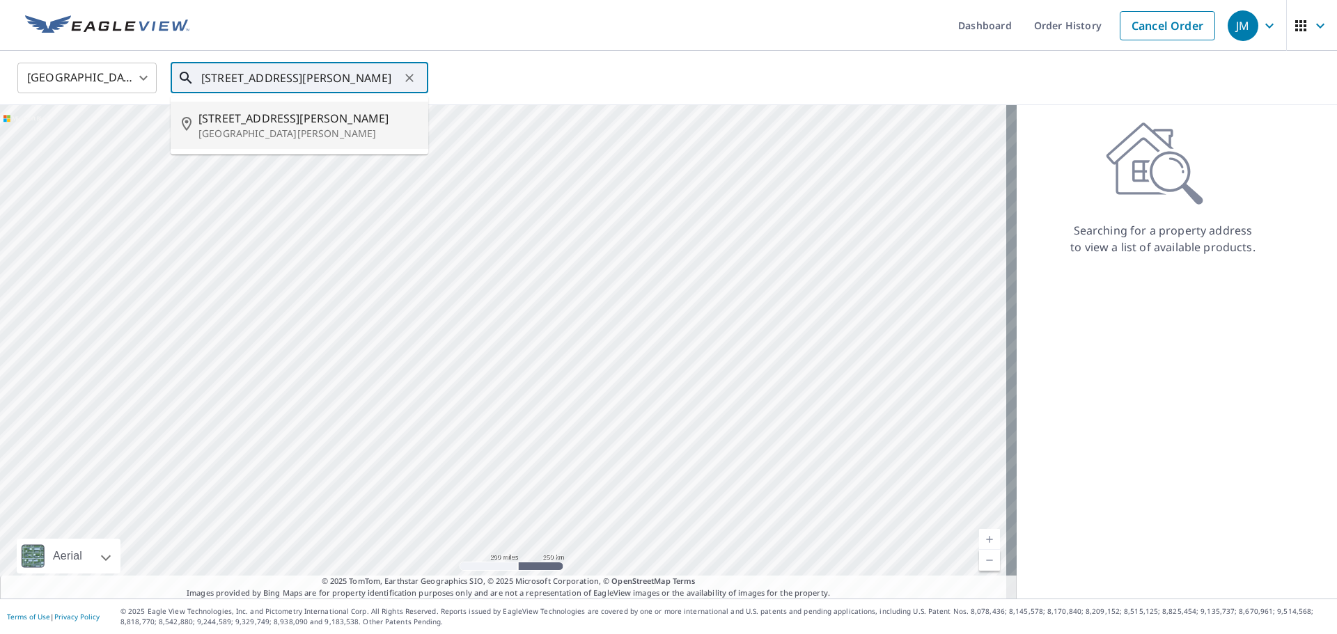
click at [349, 134] on p "[GEOGRAPHIC_DATA][PERSON_NAME]" at bounding box center [307, 134] width 219 height 14
type input "[STREET_ADDRESS][PERSON_NAME][PERSON_NAME]"
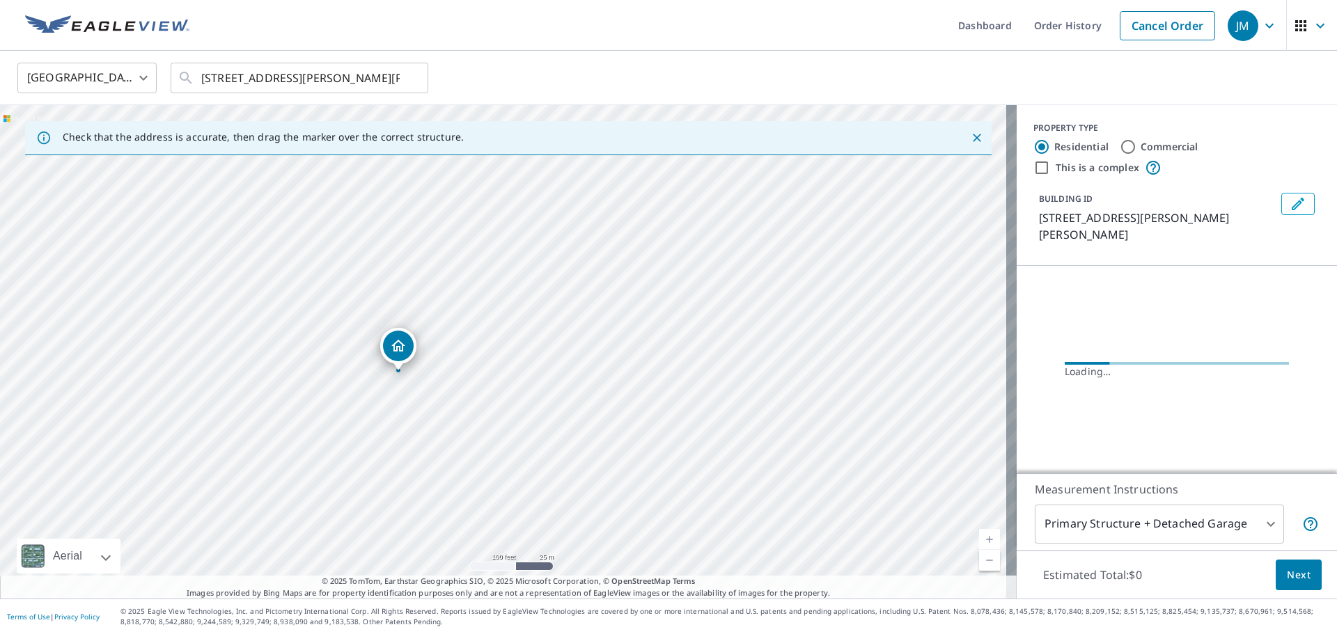
drag, startPoint x: 455, startPoint y: 308, endPoint x: 389, endPoint y: 352, distance: 78.8
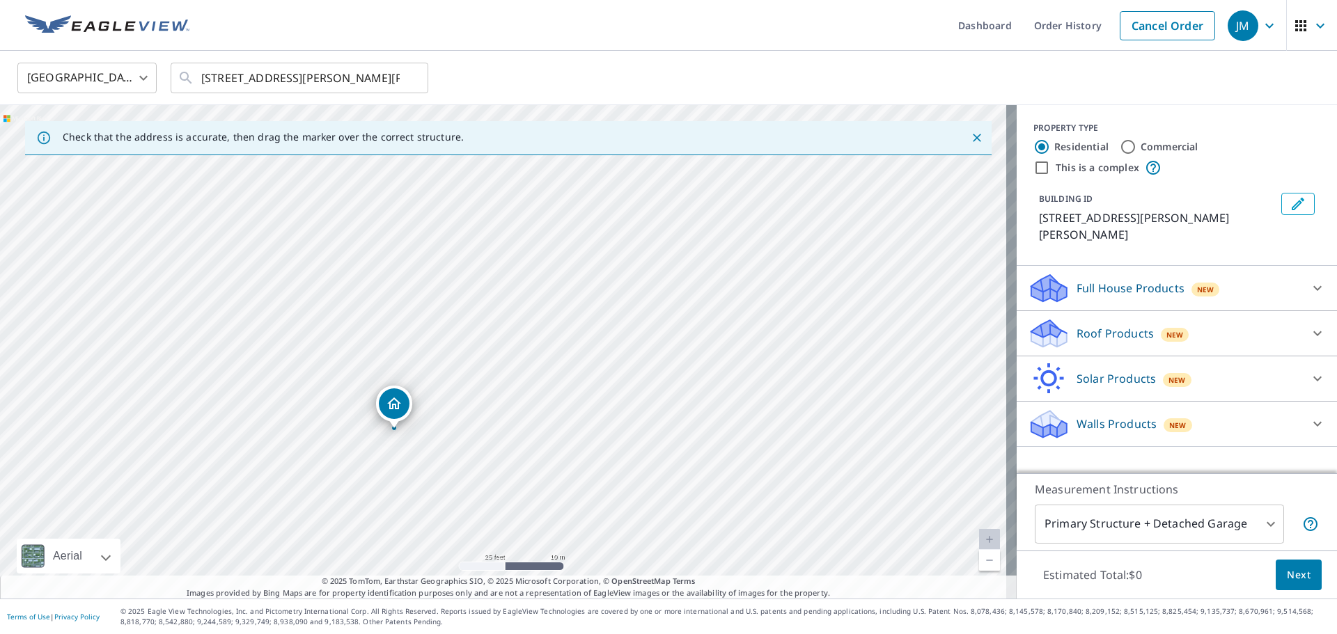
drag, startPoint x: 510, startPoint y: 324, endPoint x: 398, endPoint y: 403, distance: 137.0
drag, startPoint x: 473, startPoint y: 368, endPoint x: 396, endPoint y: 421, distance: 93.1
click at [1225, 318] on div "Roof Products New" at bounding box center [1164, 334] width 273 height 33
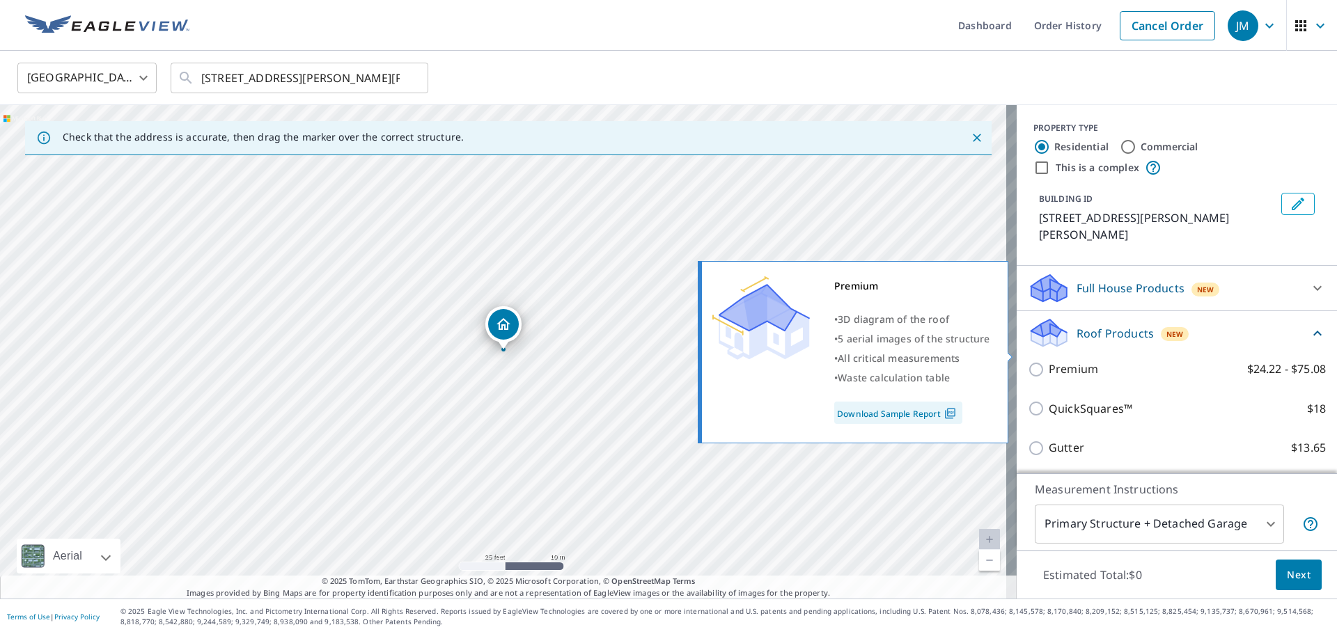
drag, startPoint x: 1026, startPoint y: 350, endPoint x: 1033, endPoint y: 362, distance: 14.1
click at [1028, 361] on input "Premium $24.22 - $75.08" at bounding box center [1038, 369] width 21 height 17
checkbox input "true"
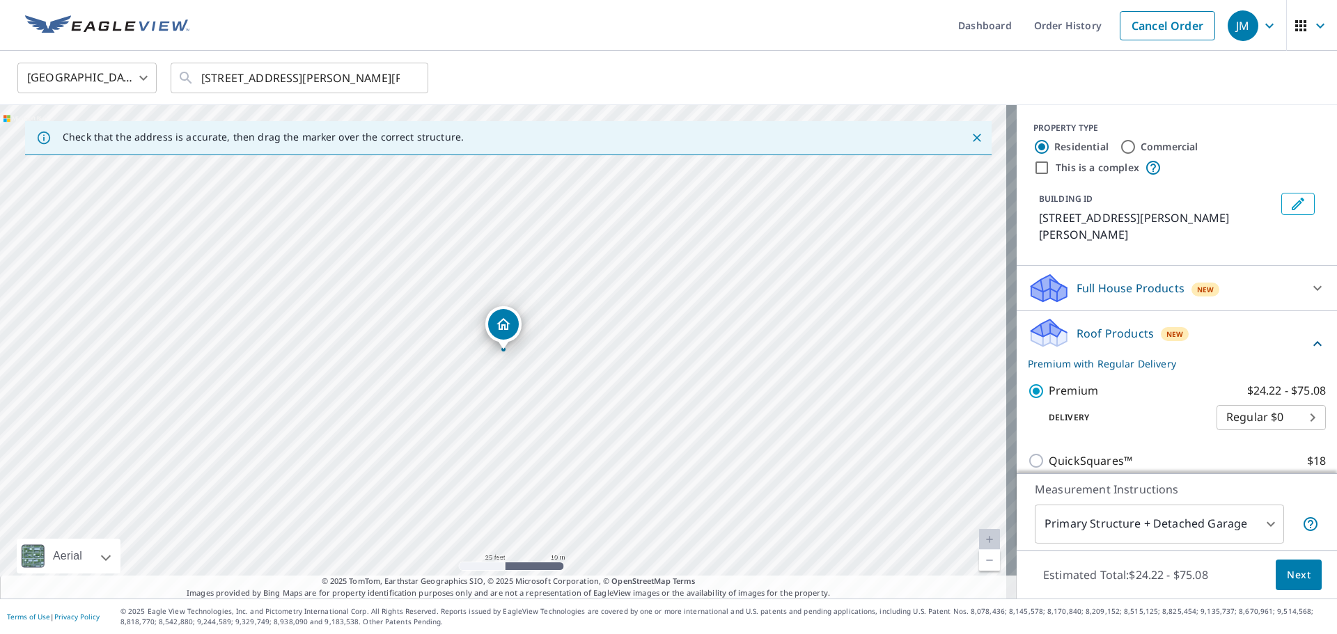
click at [1298, 584] on button "Next" at bounding box center [1299, 575] width 46 height 31
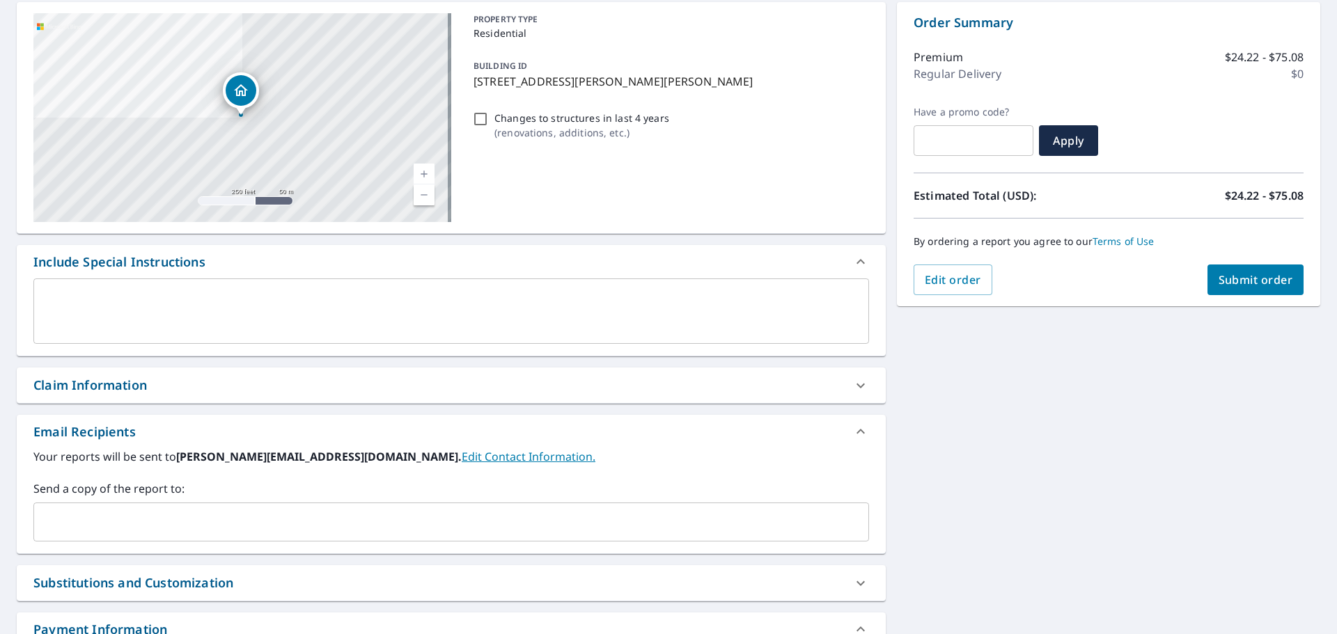
scroll to position [139, 0]
click at [216, 386] on div "Claim Information" at bounding box center [438, 384] width 811 height 19
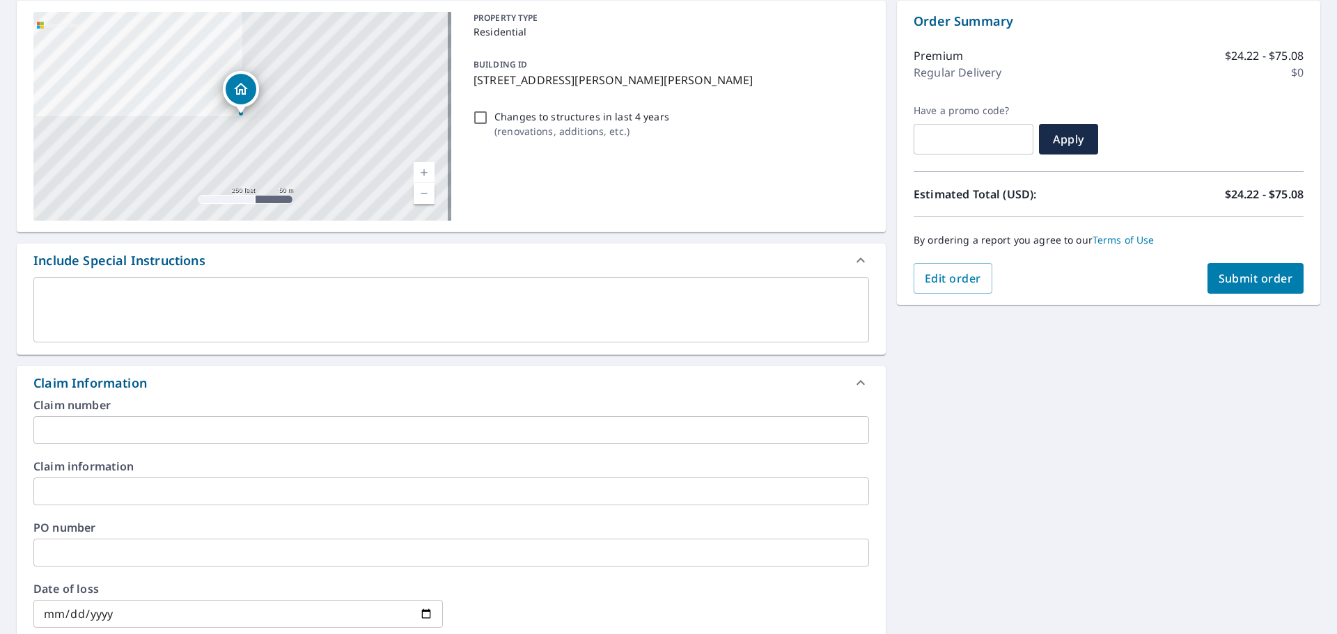
click at [93, 483] on input "text" at bounding box center [451, 492] width 836 height 28
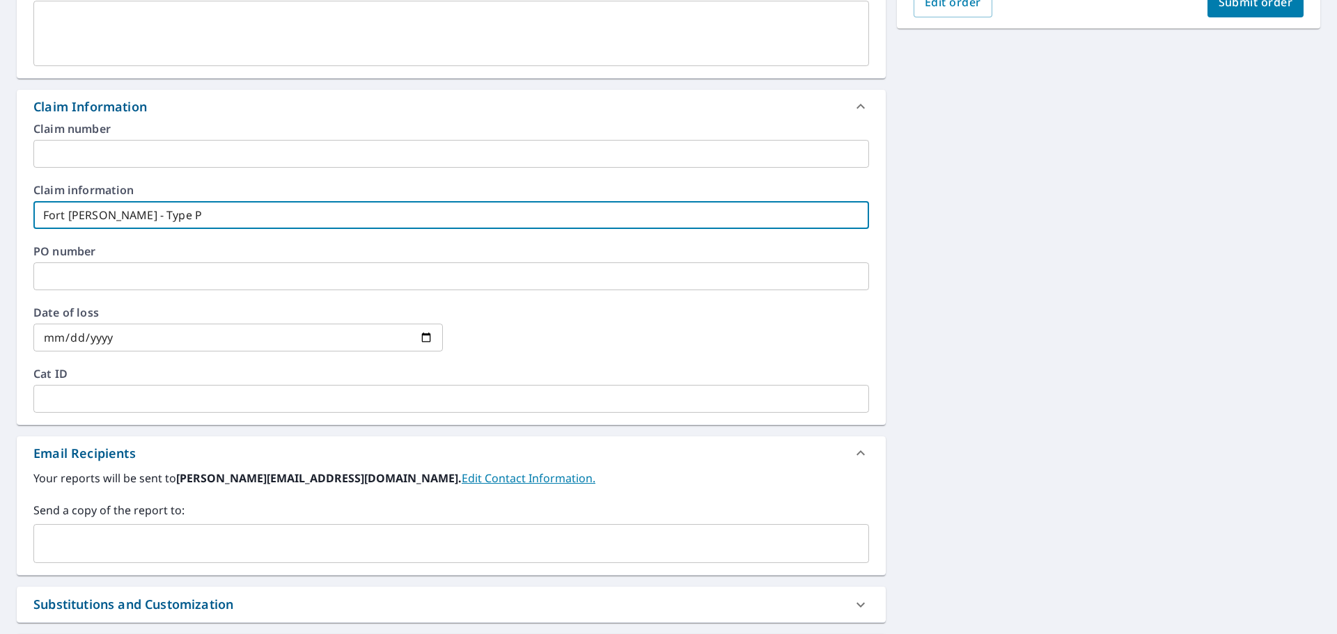
scroll to position [418, 0]
type input "Fort [PERSON_NAME] - Type P"
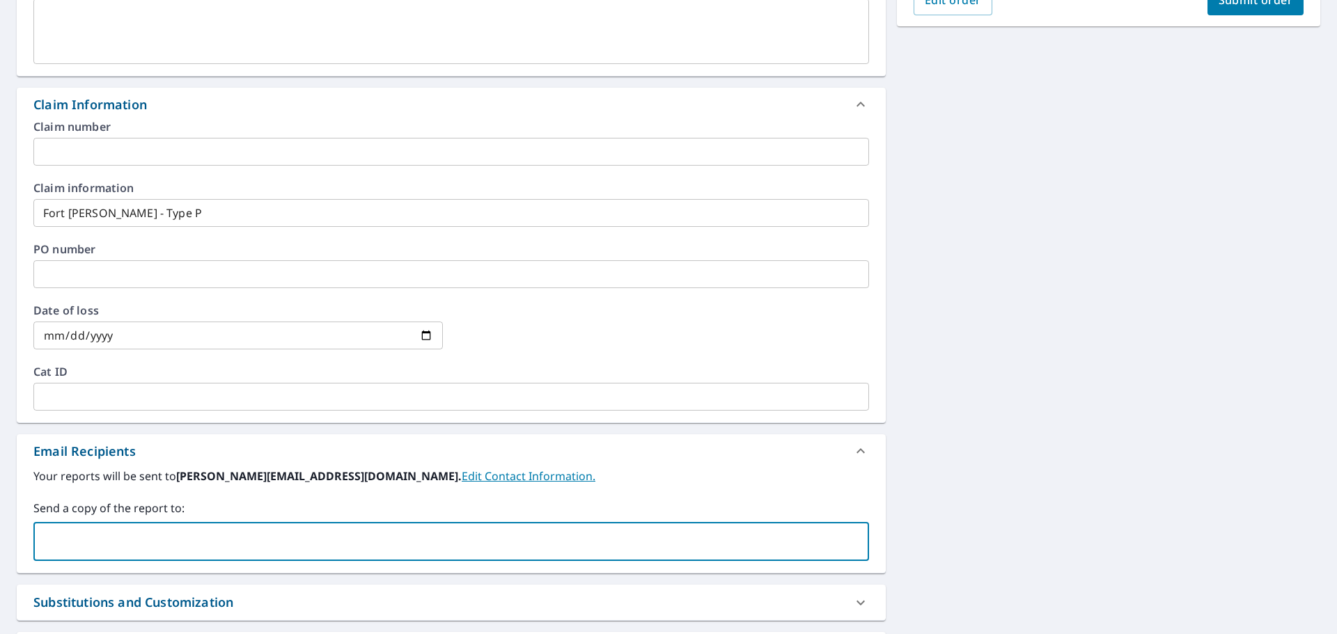
click at [127, 540] on input "text" at bounding box center [441, 542] width 802 height 26
type input "[PERSON_NAME][EMAIL_ADDRESS][DOMAIN_NAME]"
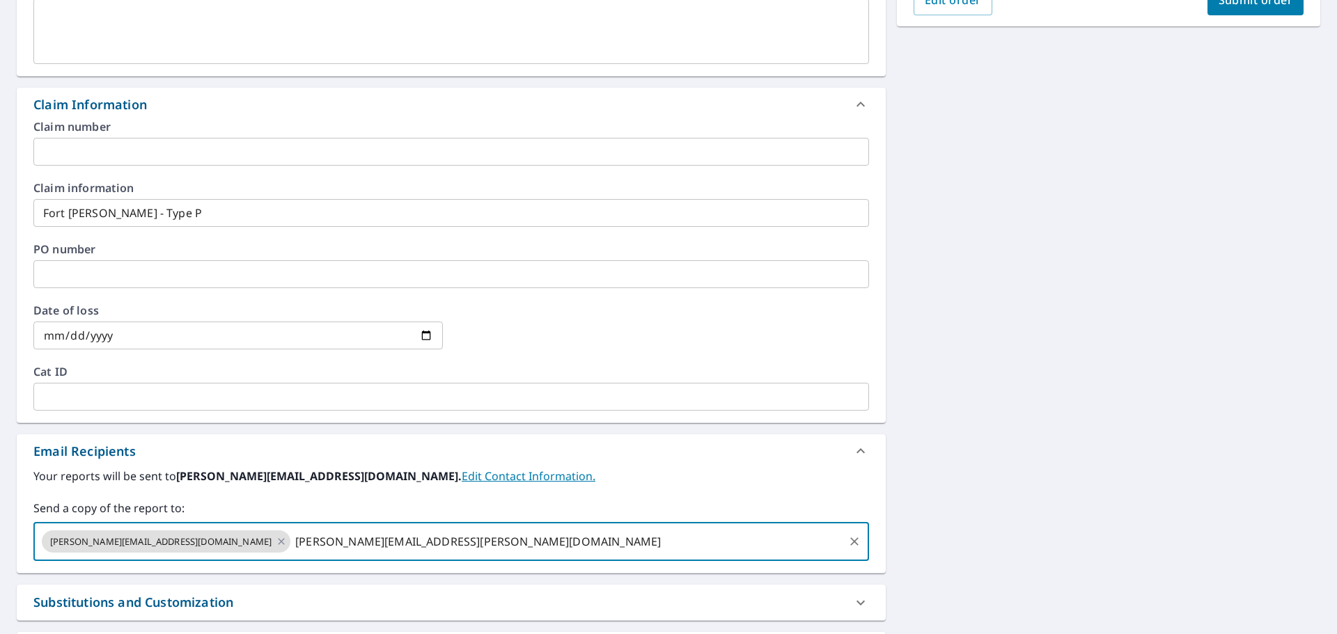
type input "[PERSON_NAME][EMAIL_ADDRESS][PERSON_NAME][DOMAIN_NAME]"
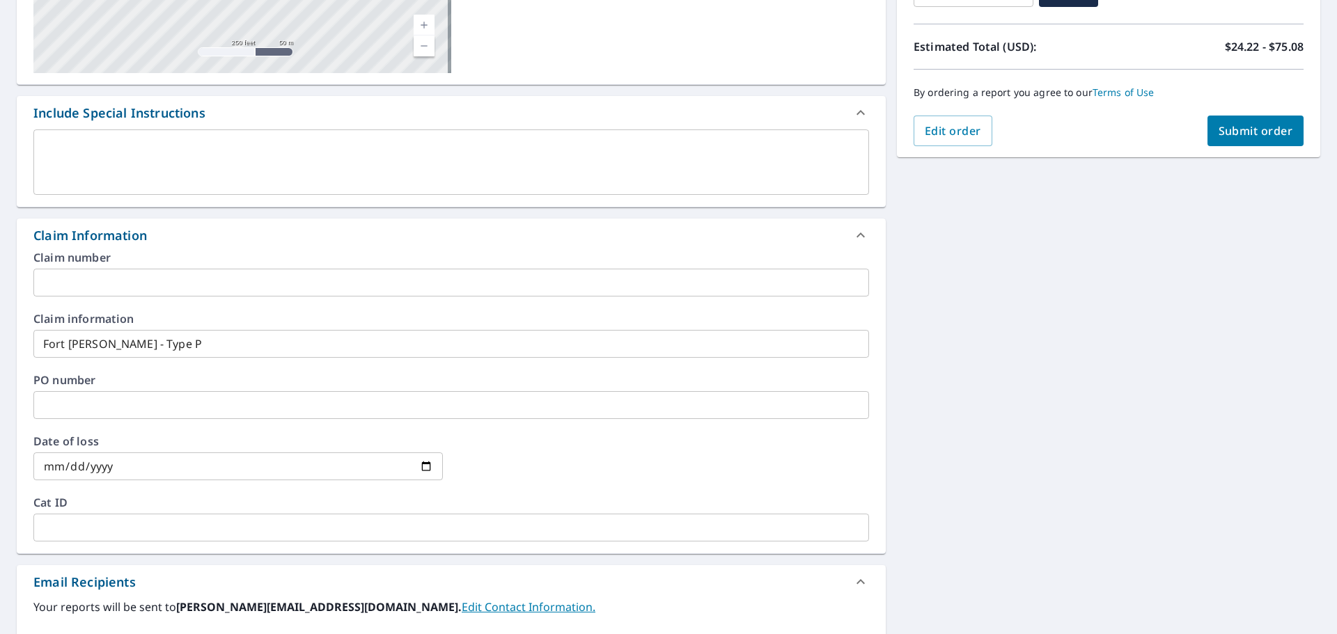
scroll to position [70, 0]
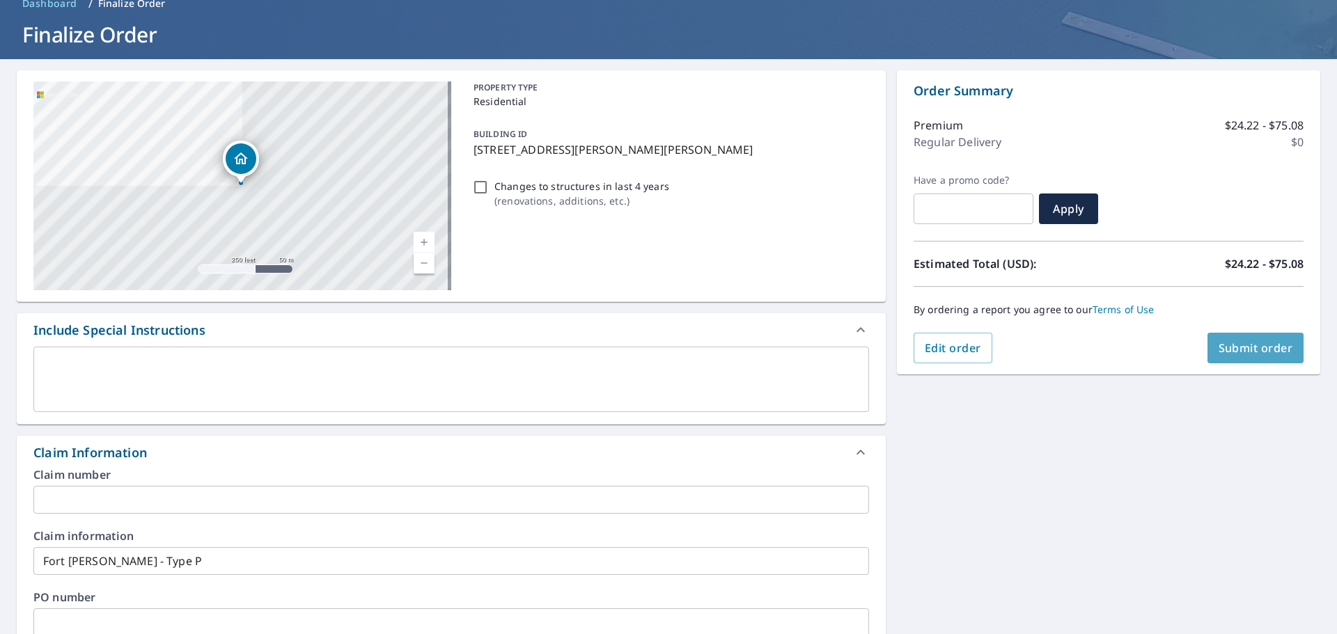
click at [1242, 360] on button "Submit order" at bounding box center [1255, 348] width 97 height 31
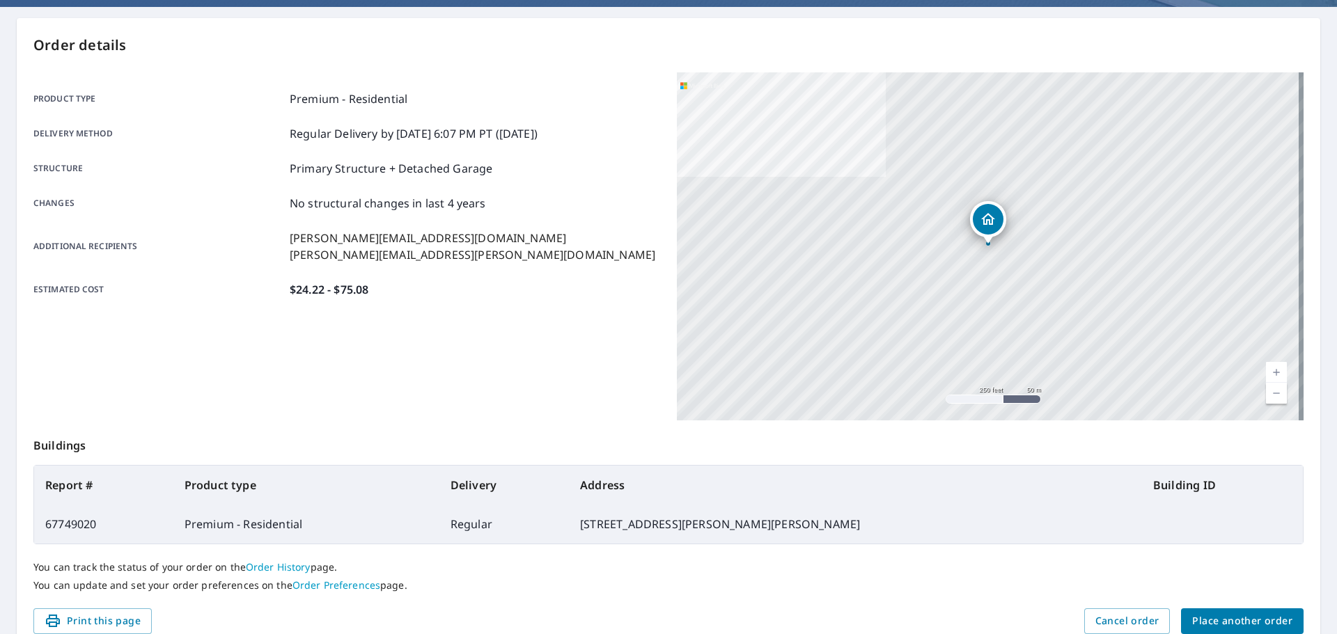
scroll to position [185, 0]
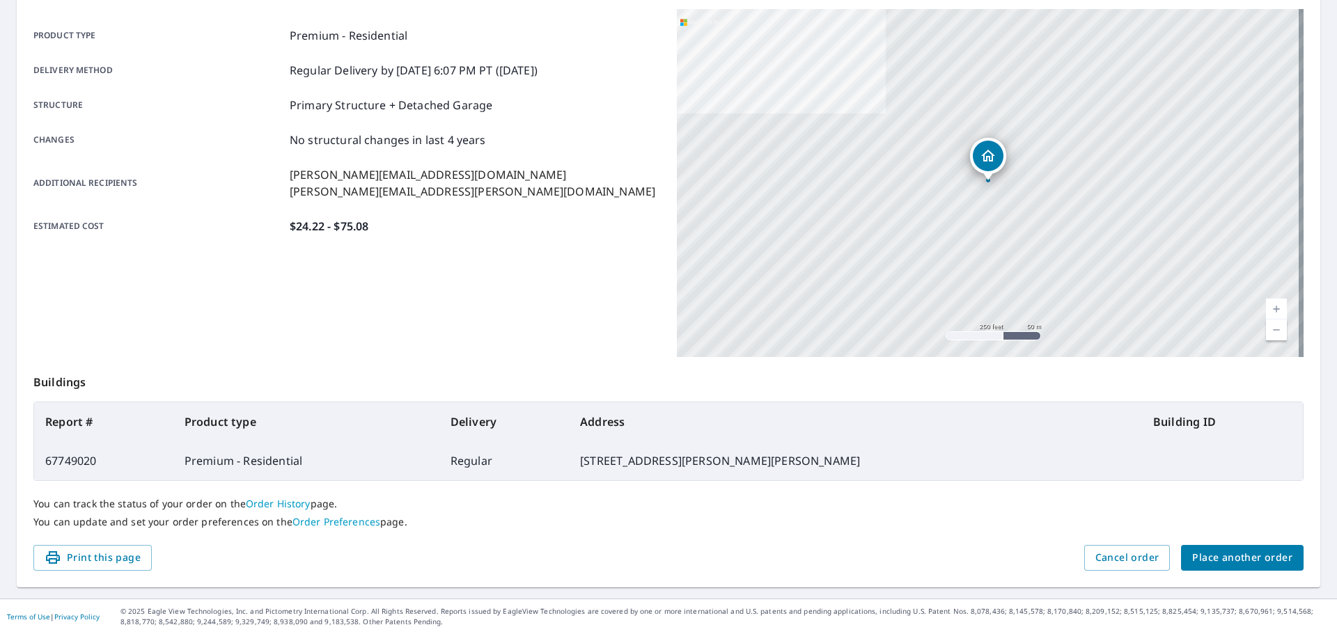
click at [1244, 561] on span "Place another order" at bounding box center [1242, 557] width 100 height 17
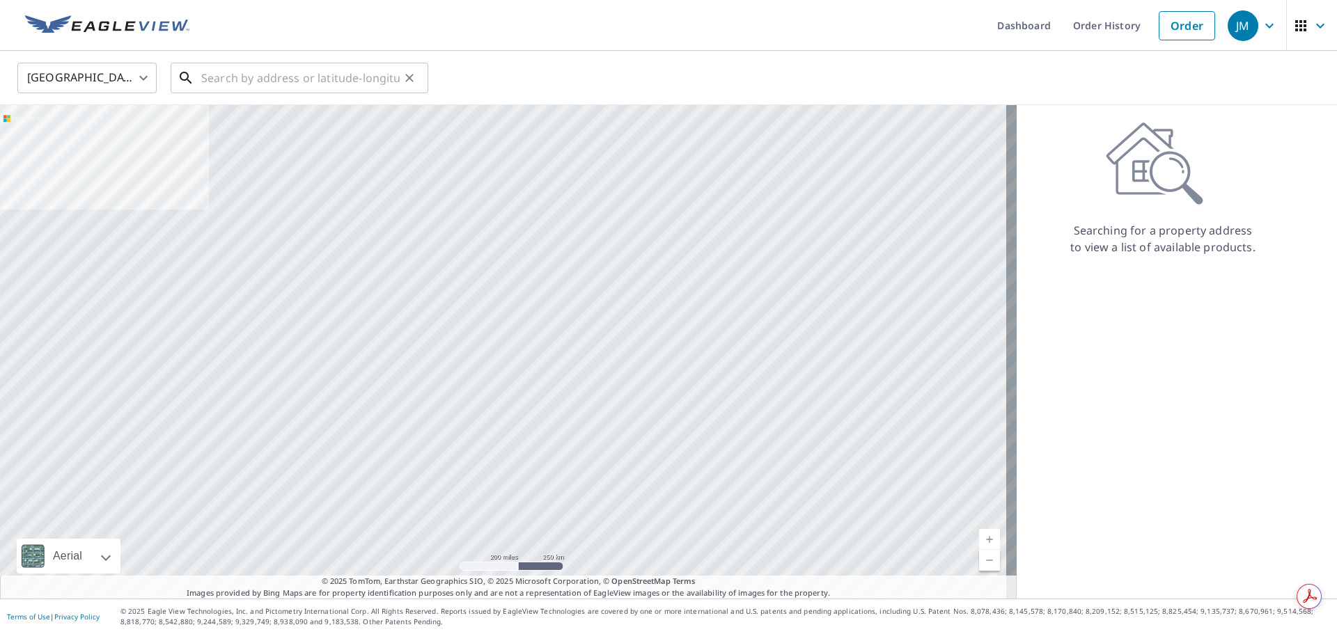
click at [210, 86] on input "text" at bounding box center [300, 77] width 198 height 39
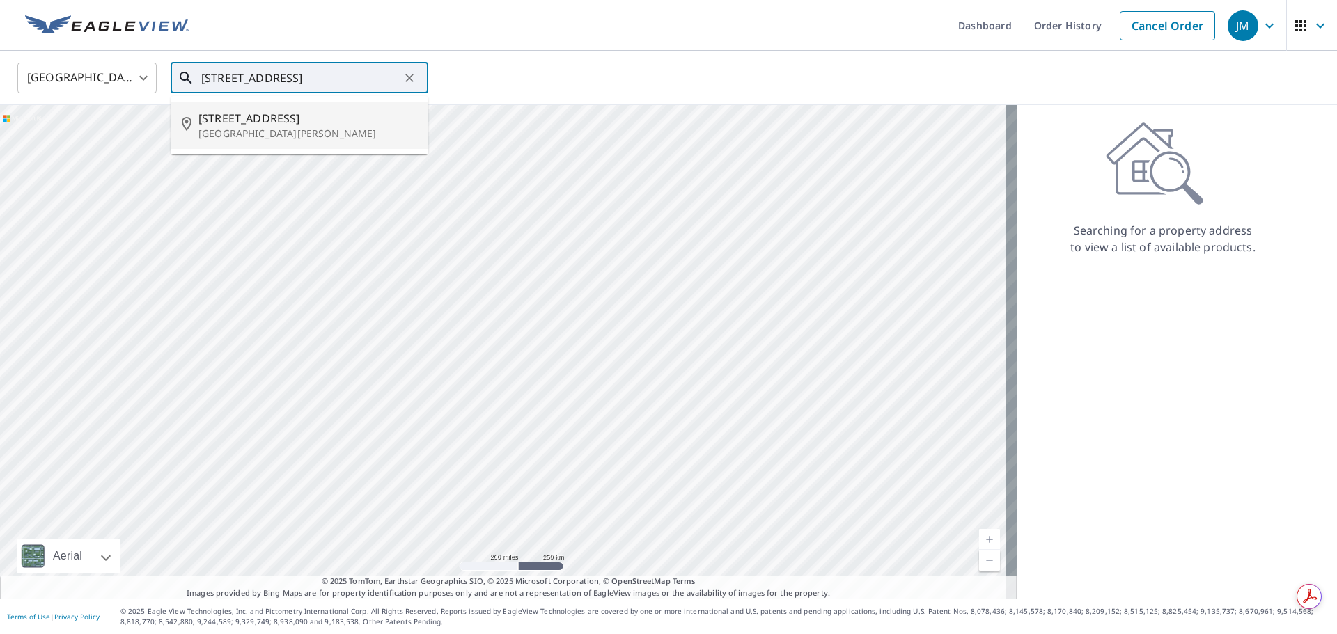
click at [244, 141] on li "[STREET_ADDRESS][PERSON_NAME]" at bounding box center [300, 125] width 258 height 47
type input "[STREET_ADDRESS][PERSON_NAME]"
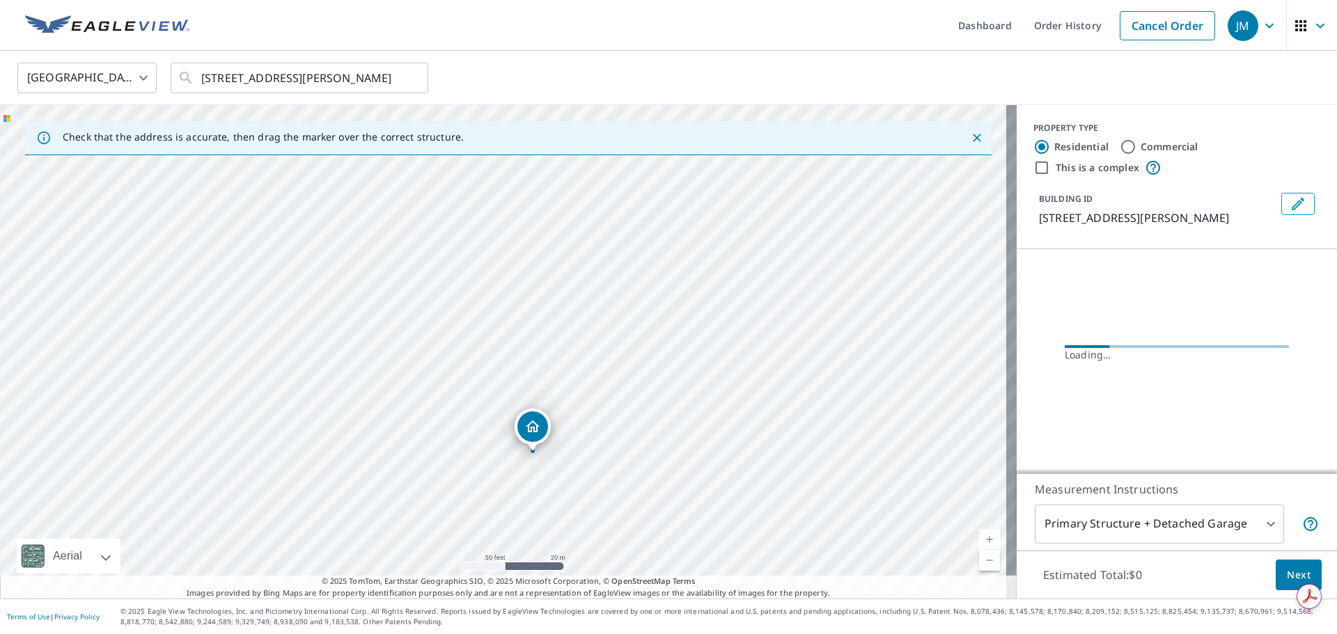
drag, startPoint x: 569, startPoint y: 409, endPoint x: 643, endPoint y: 531, distance: 142.8
click at [643, 531] on div "[STREET_ADDRESS][PERSON_NAME]" at bounding box center [508, 352] width 1017 height 494
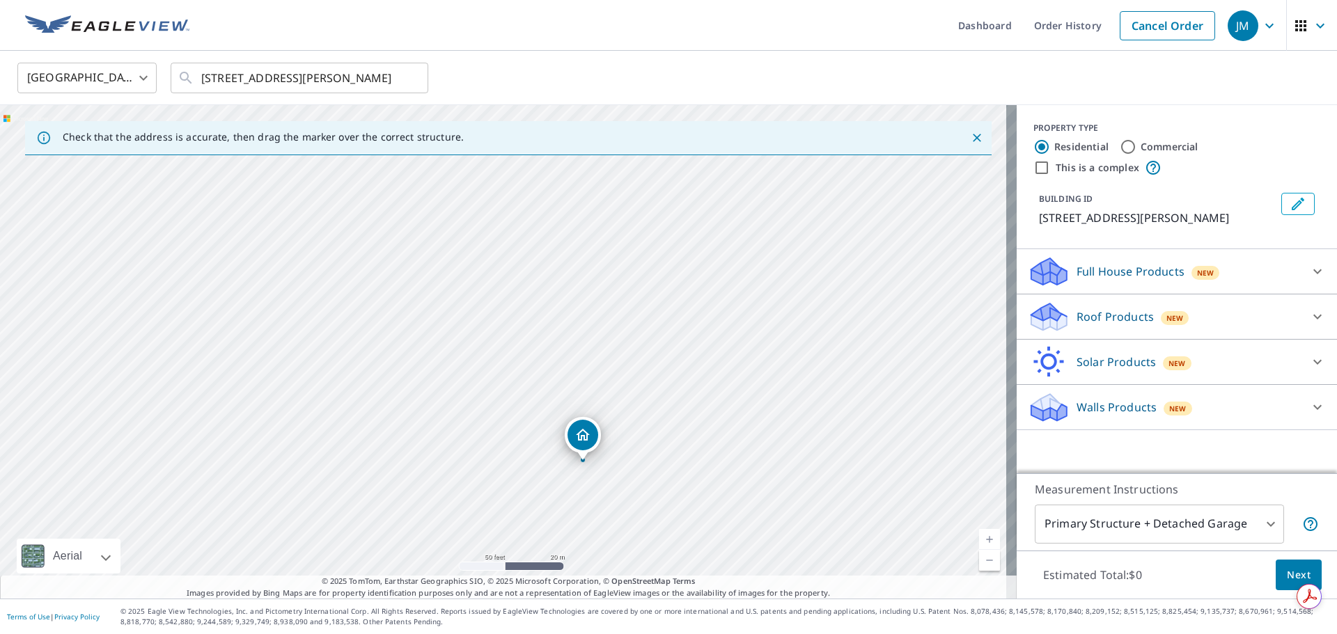
drag, startPoint x: 564, startPoint y: 409, endPoint x: 653, endPoint y: 531, distance: 151.0
click at [653, 531] on div "[STREET_ADDRESS][PERSON_NAME]" at bounding box center [508, 352] width 1017 height 494
drag, startPoint x: 592, startPoint y: 446, endPoint x: 515, endPoint y: 252, distance: 209.1
click at [1289, 309] on div "Roof Products New" at bounding box center [1164, 317] width 273 height 33
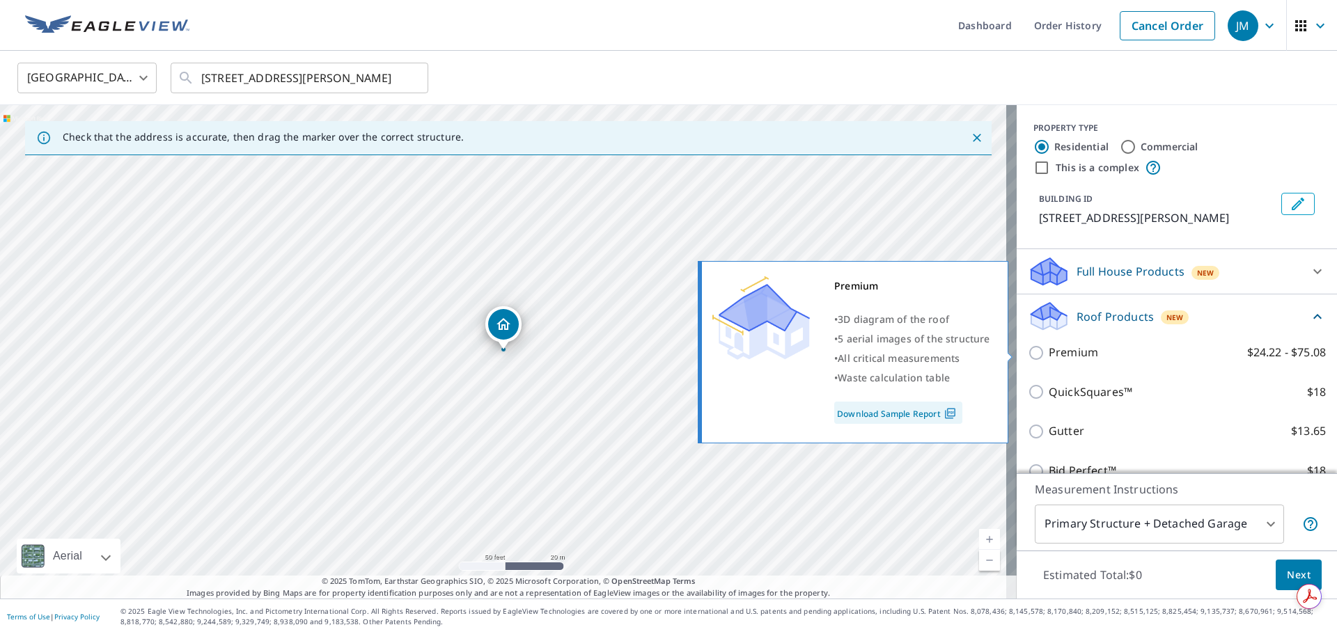
click at [1067, 357] on p "Premium" at bounding box center [1073, 352] width 49 height 17
click at [1049, 357] on input "Premium $24.22 - $75.08" at bounding box center [1038, 353] width 21 height 17
checkbox input "true"
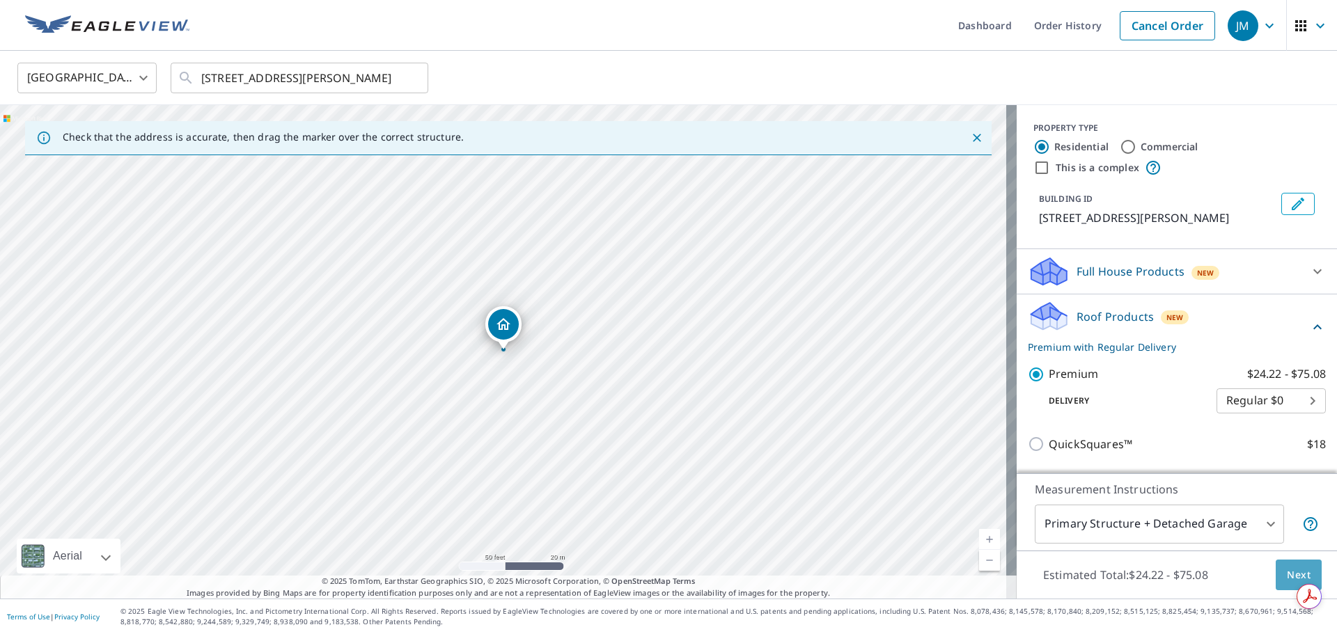
click at [1290, 572] on span "Next" at bounding box center [1299, 575] width 24 height 17
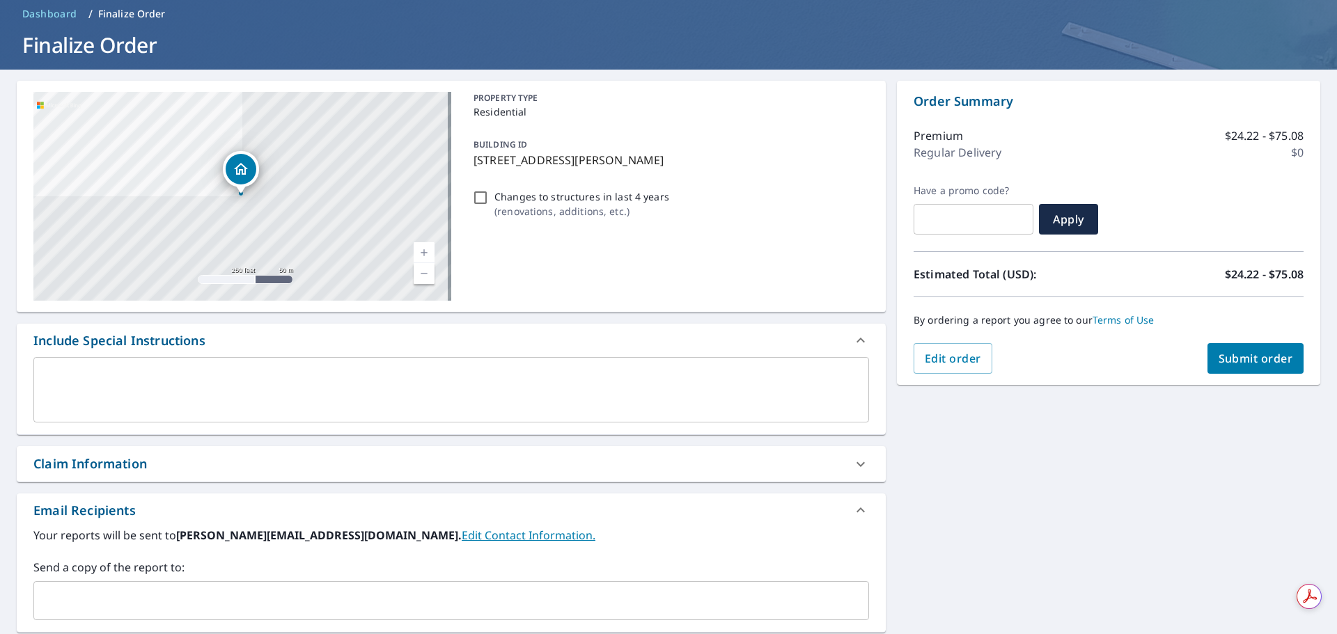
scroll to position [139, 0]
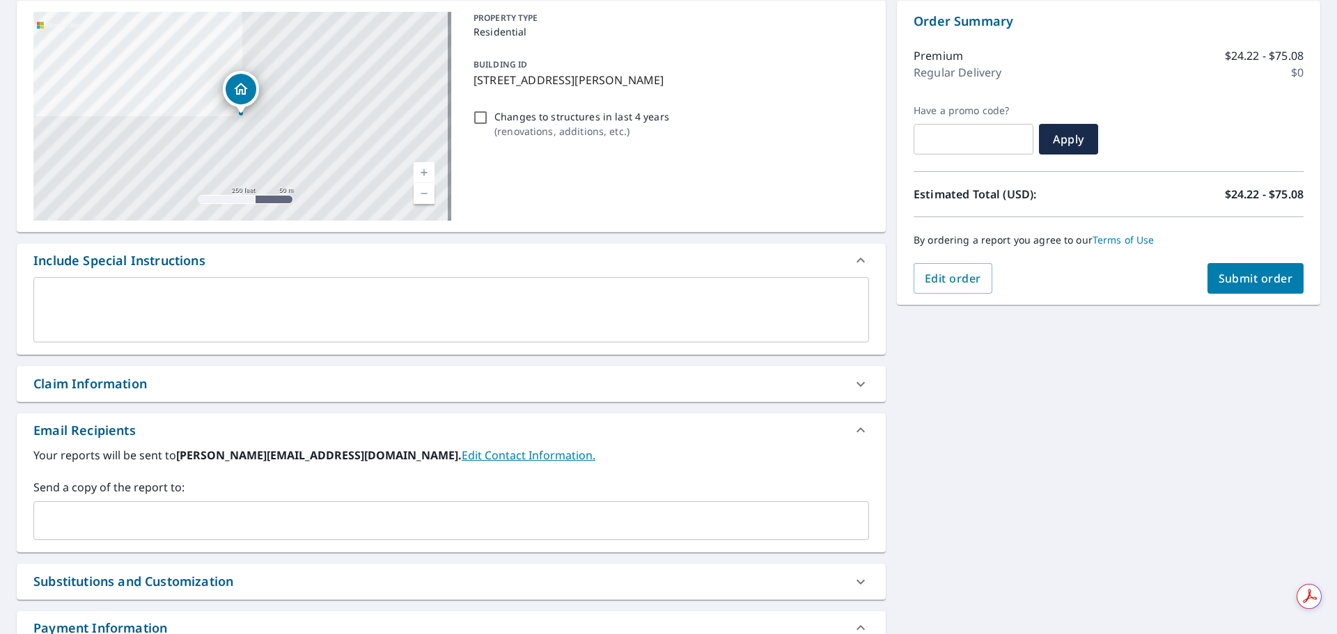
click at [726, 390] on div "Claim Information" at bounding box center [438, 384] width 811 height 19
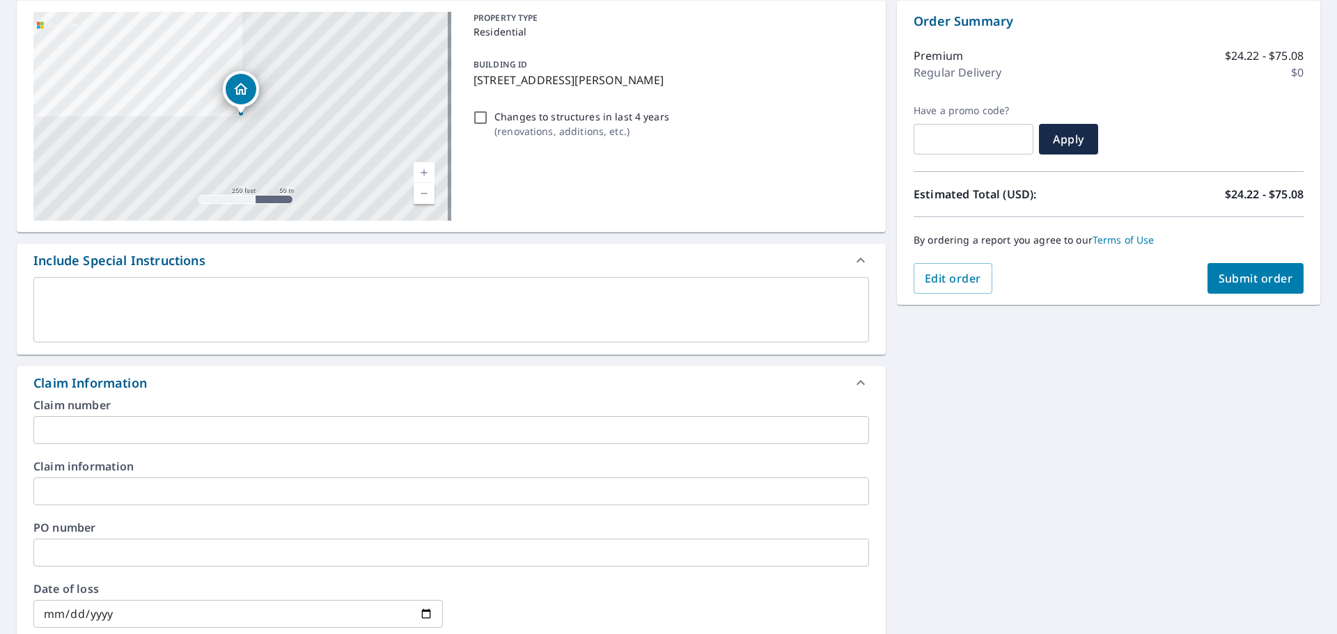
click at [184, 490] on input "text" at bounding box center [451, 492] width 836 height 28
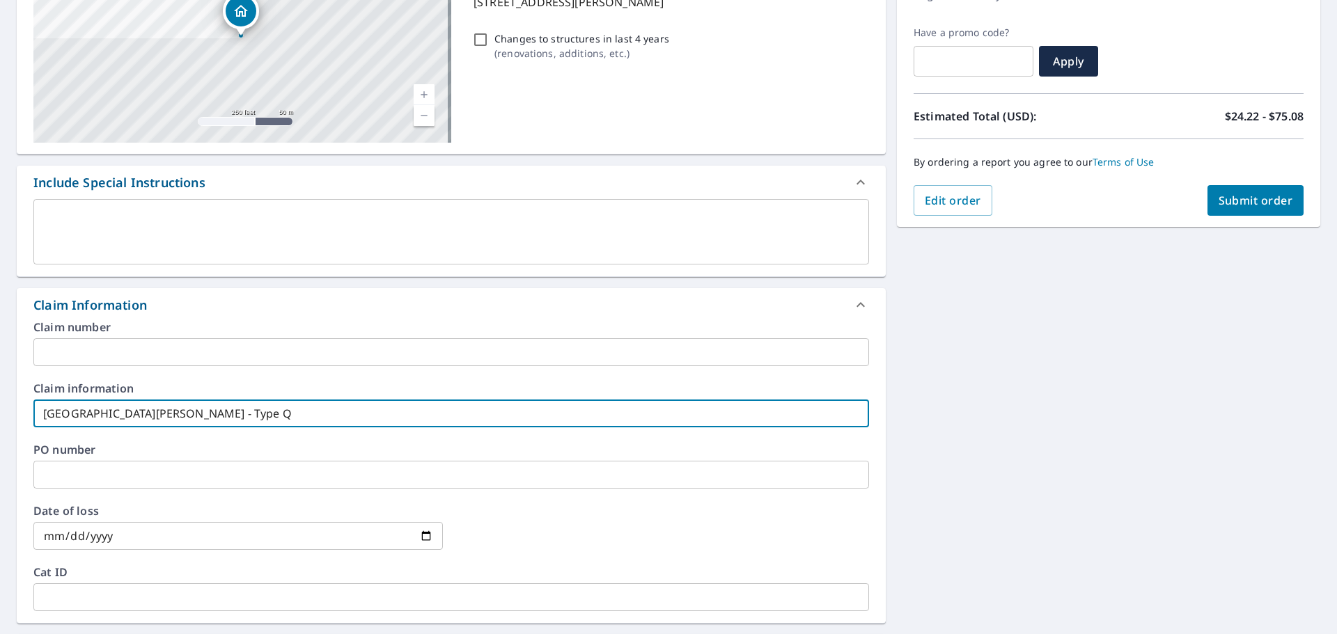
scroll to position [418, 0]
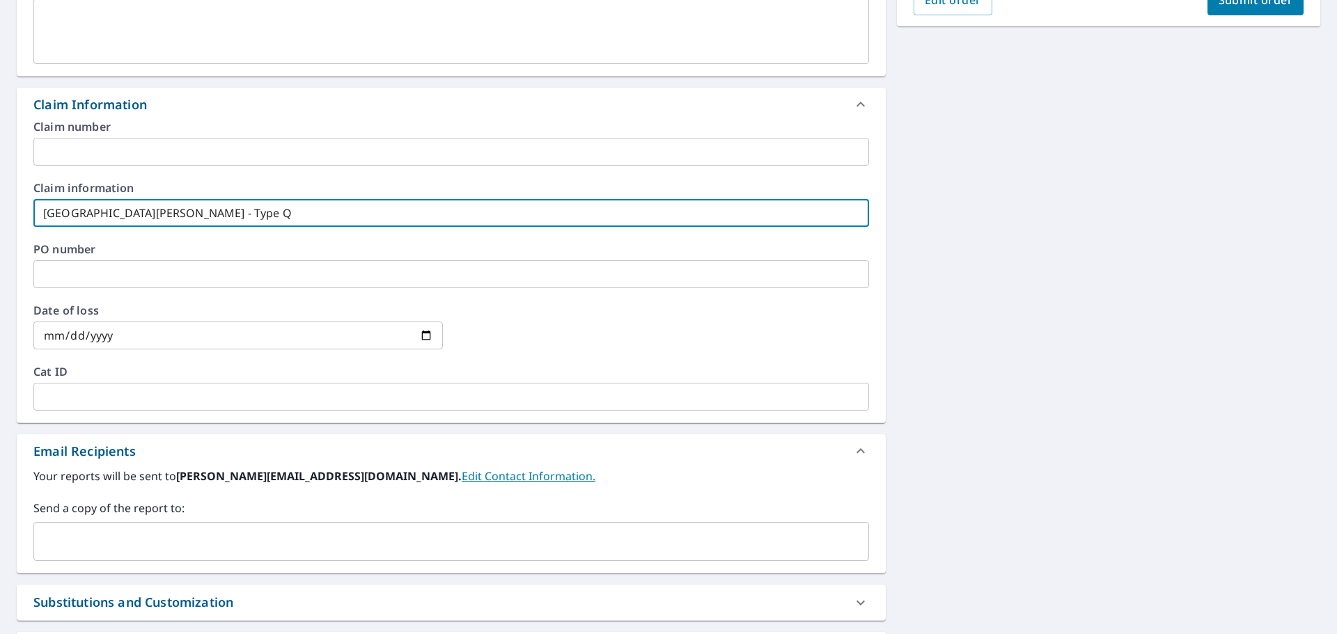
click at [260, 526] on div "​" at bounding box center [451, 541] width 836 height 39
type input "[GEOGRAPHIC_DATA][PERSON_NAME] - Type Q"
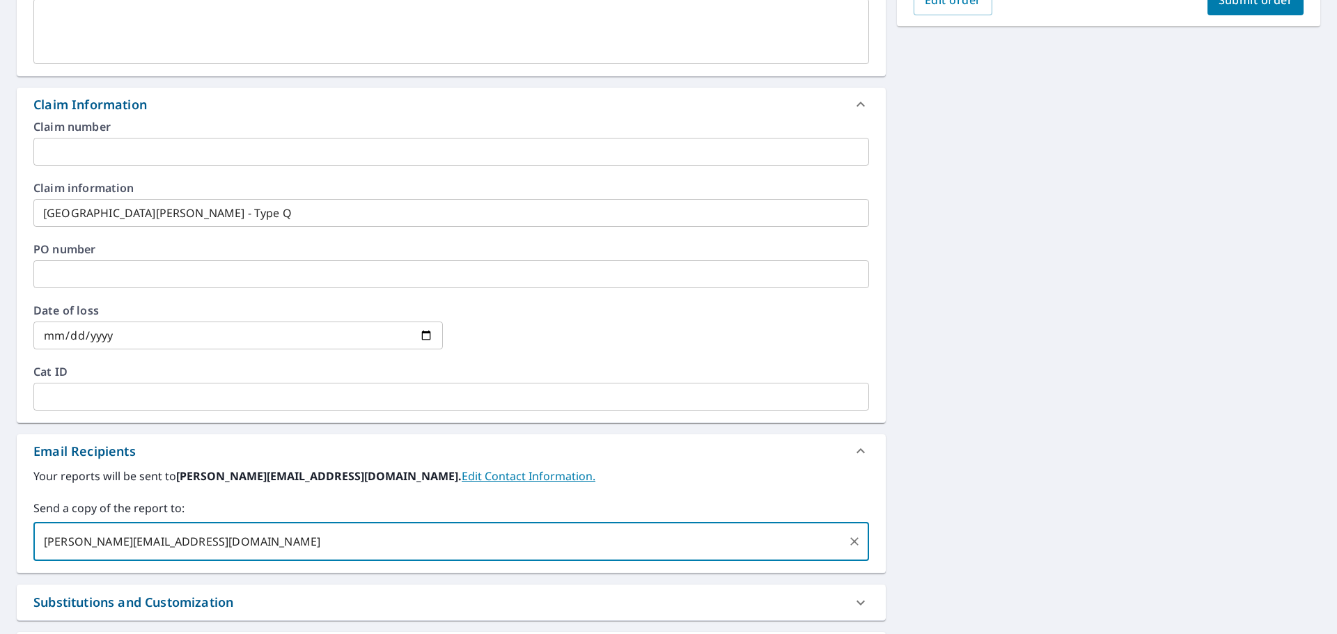
type input "[PERSON_NAME][EMAIL_ADDRESS][DOMAIN_NAME]"
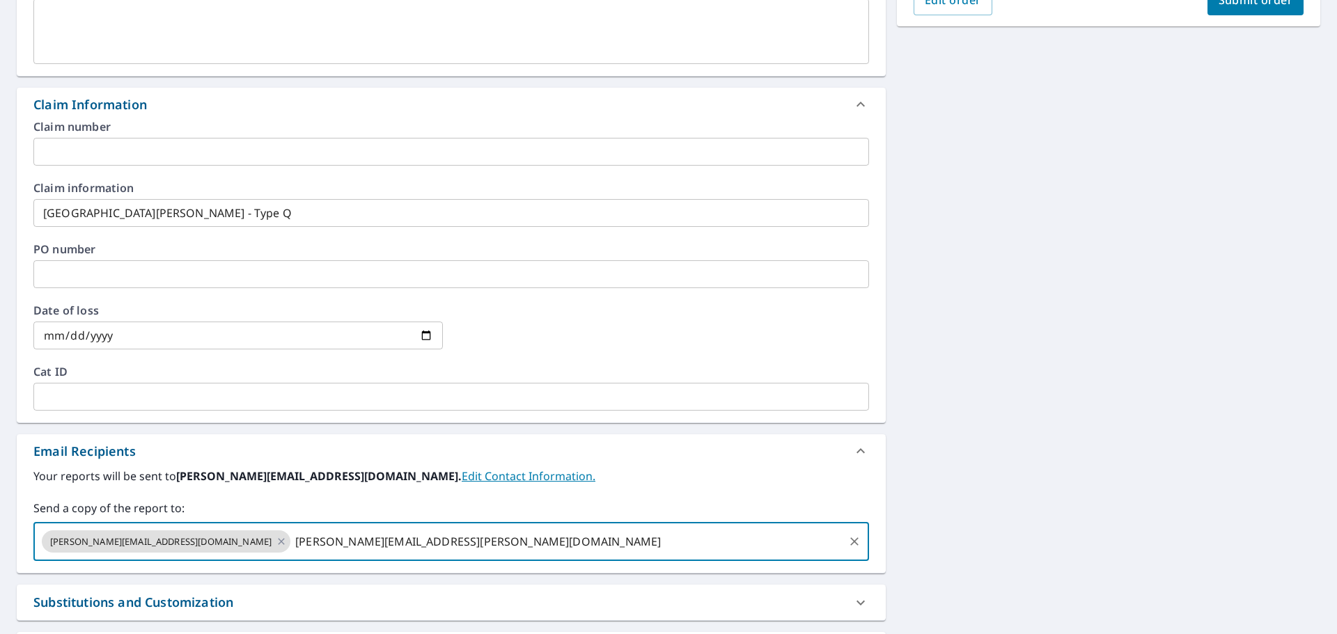
type input "[PERSON_NAME][EMAIL_ADDRESS][PERSON_NAME][DOMAIN_NAME]"
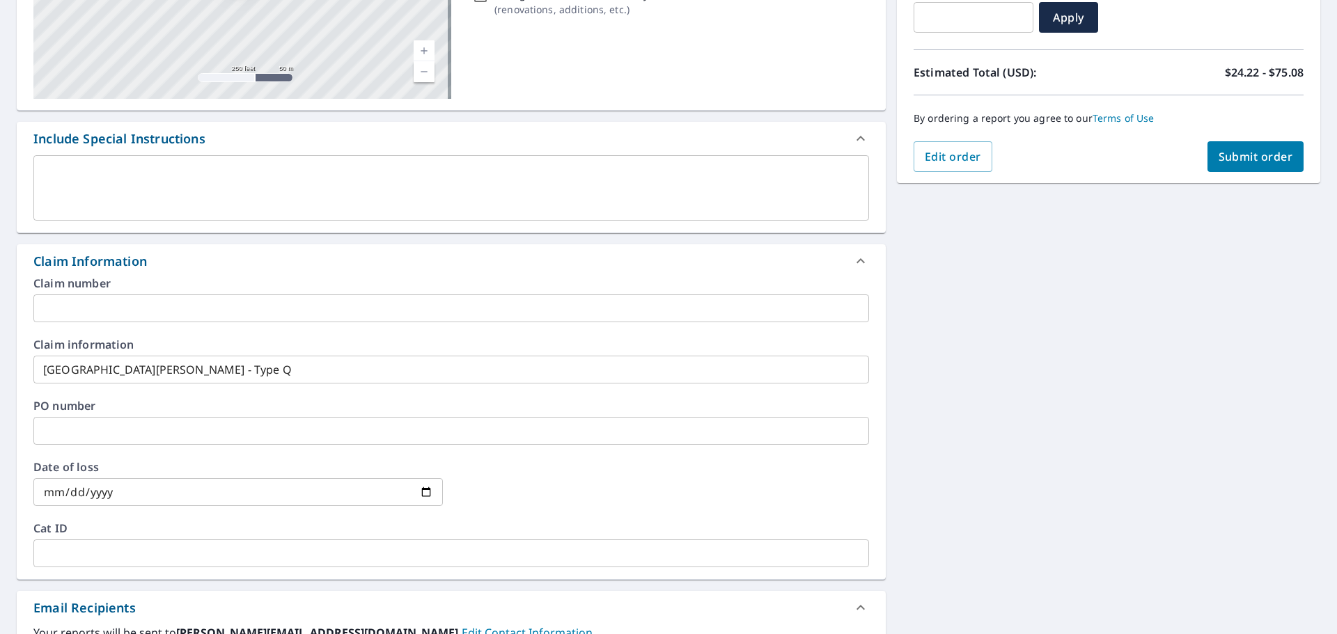
scroll to position [70, 0]
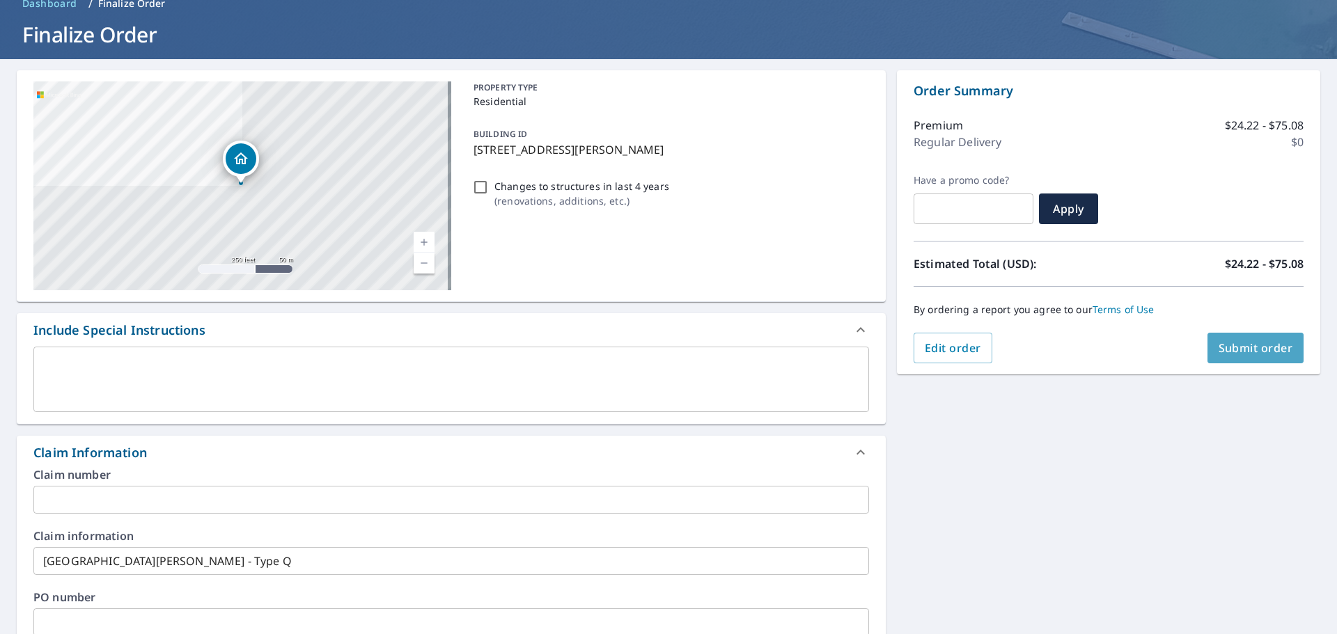
click at [1245, 345] on span "Submit order" at bounding box center [1256, 347] width 75 height 15
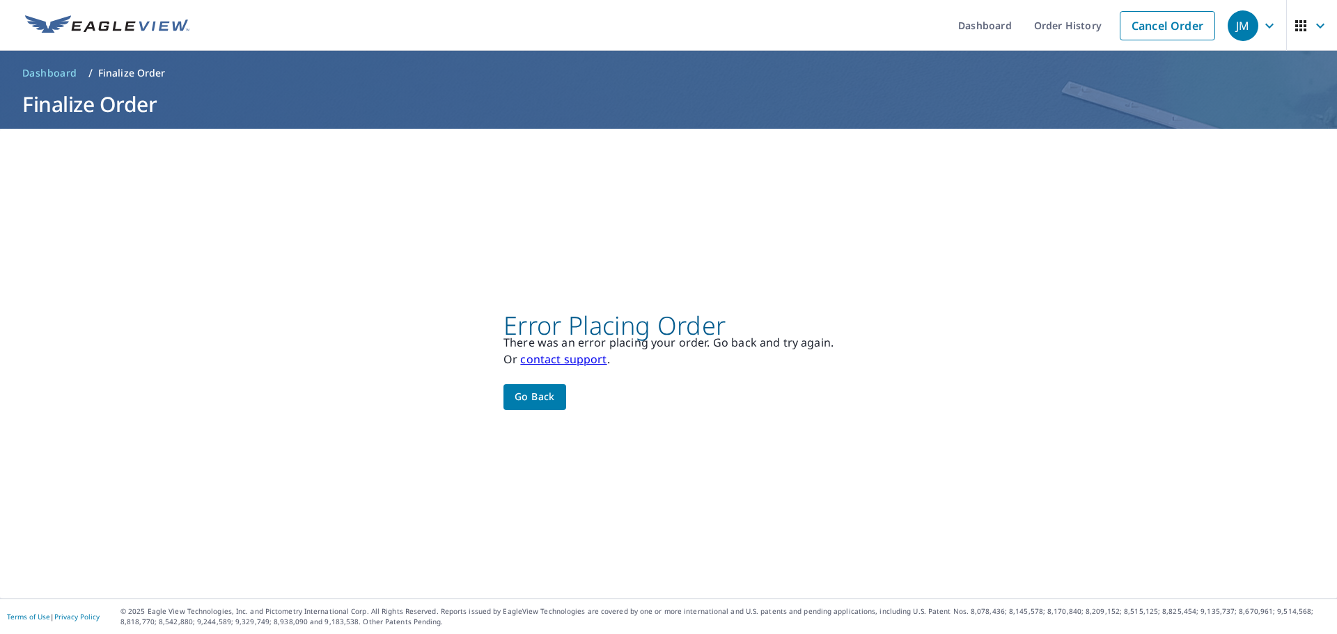
scroll to position [0, 0]
click at [526, 398] on span "Go back" at bounding box center [535, 397] width 40 height 17
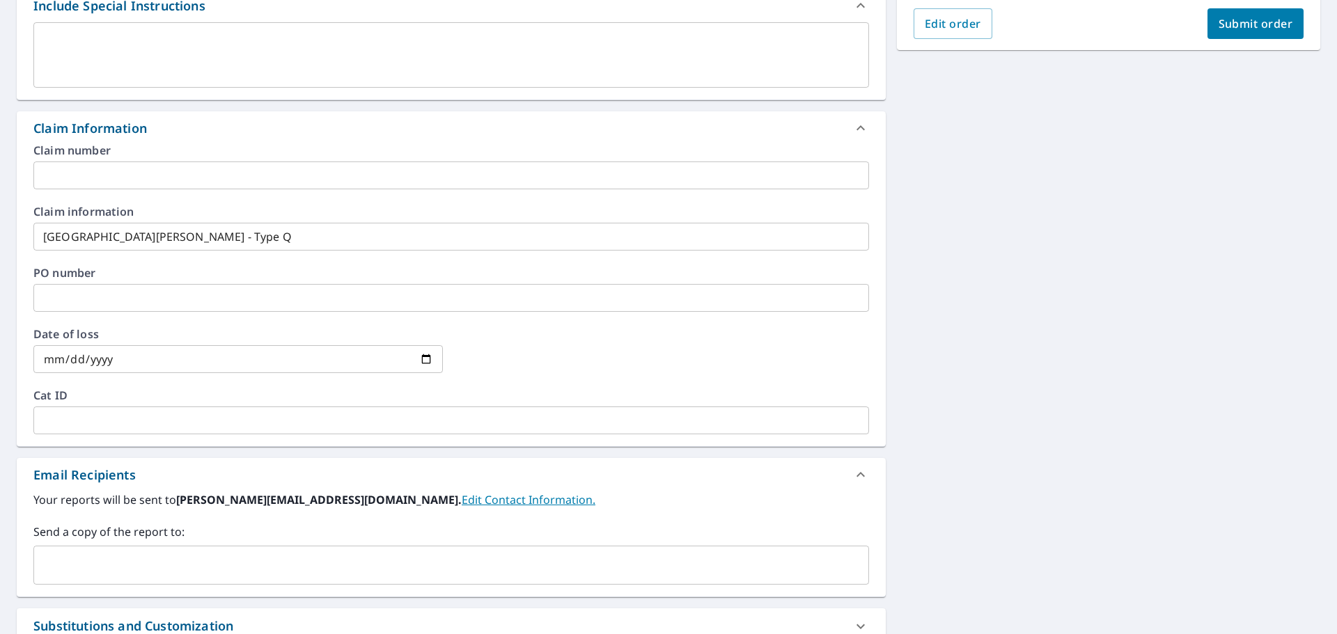
scroll to position [535, 0]
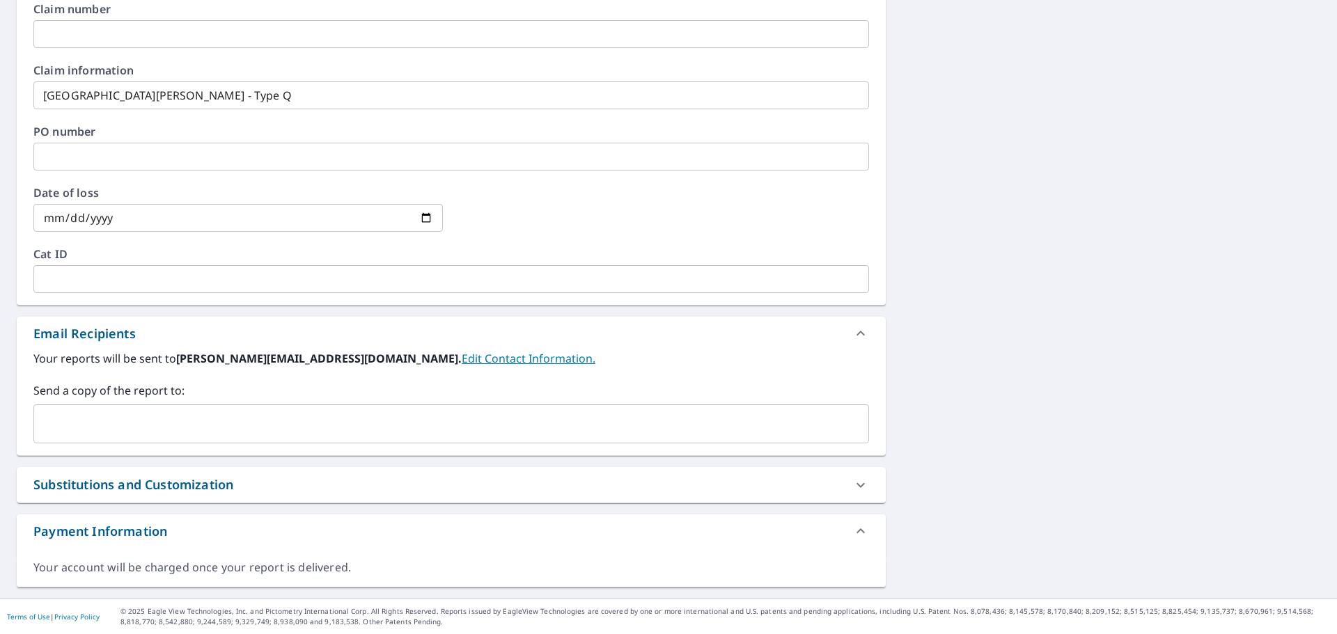
click at [139, 430] on input "text" at bounding box center [441, 424] width 802 height 26
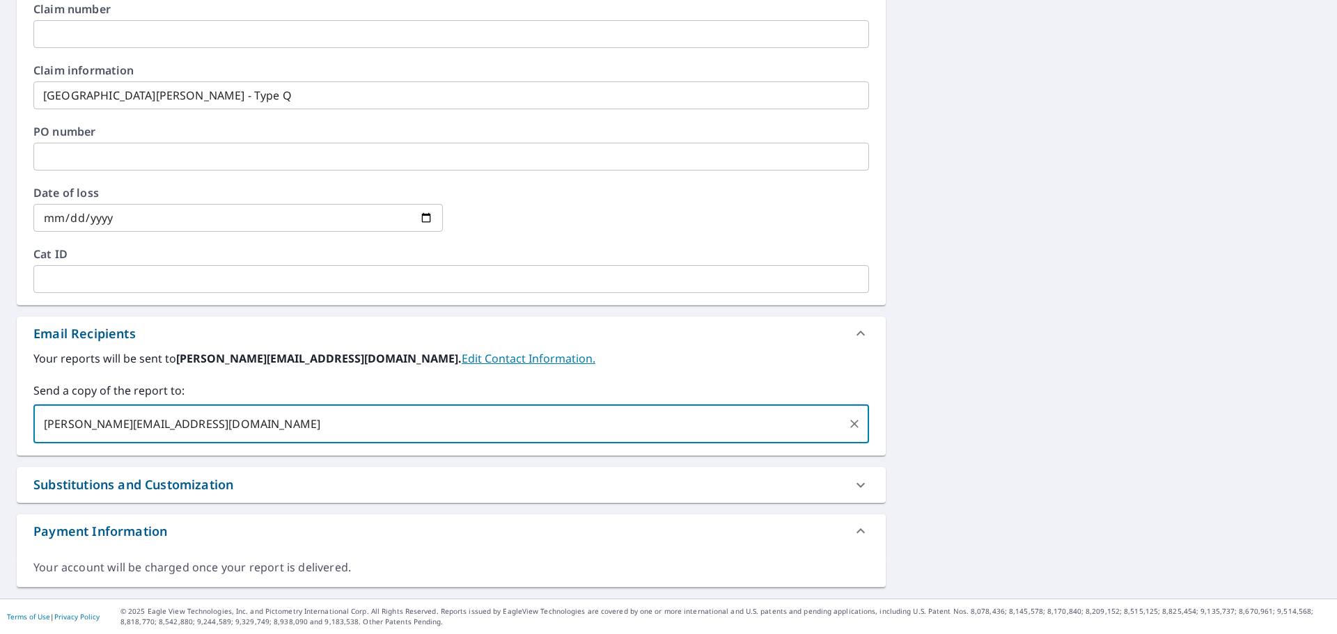
type input "[PERSON_NAME][EMAIL_ADDRESS][DOMAIN_NAME]"
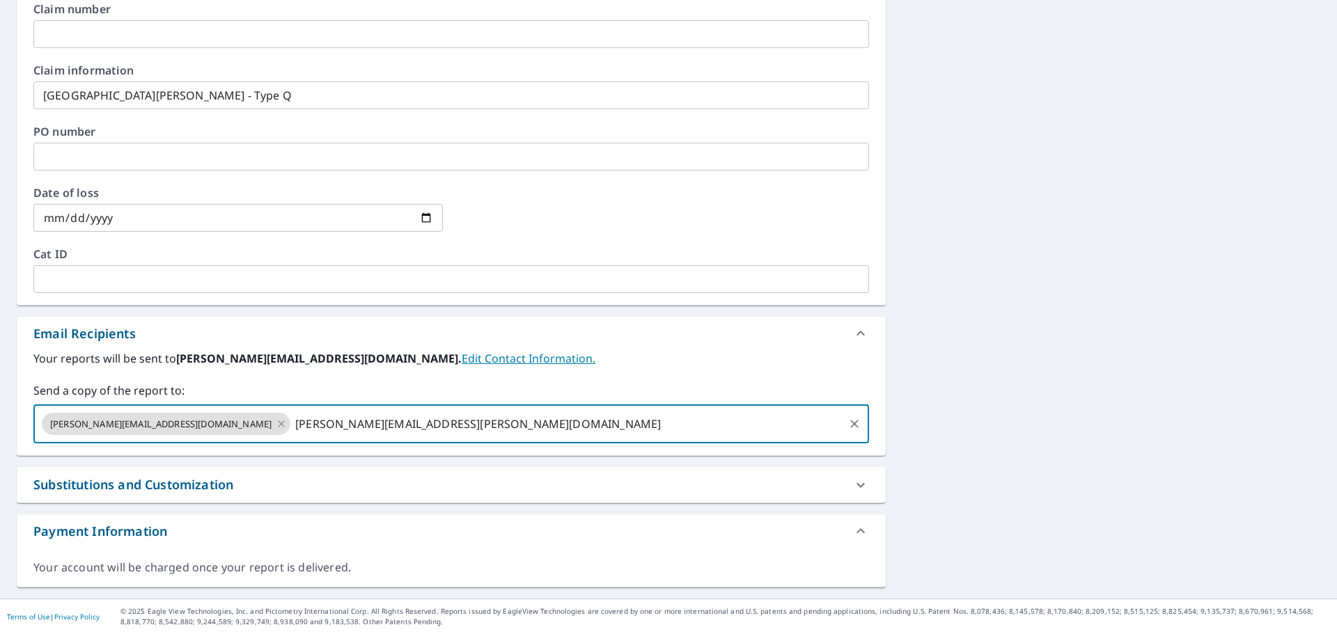
type input "[PERSON_NAME][EMAIL_ADDRESS][PERSON_NAME][DOMAIN_NAME]"
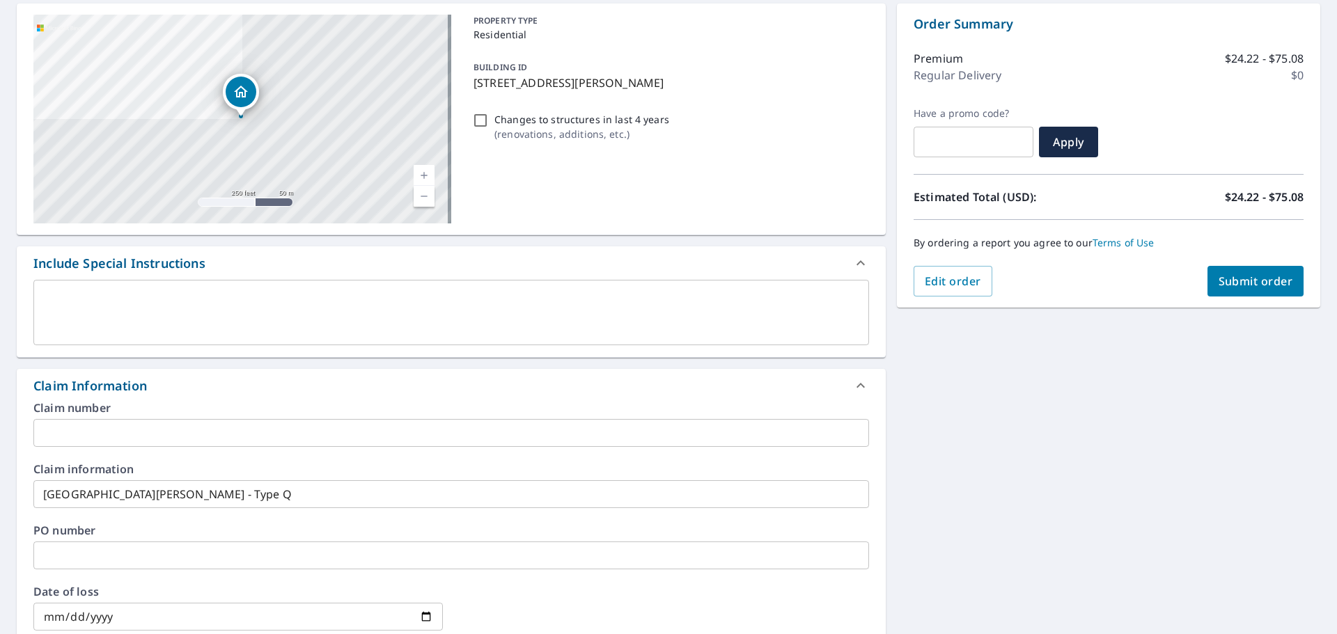
scroll to position [118, 0]
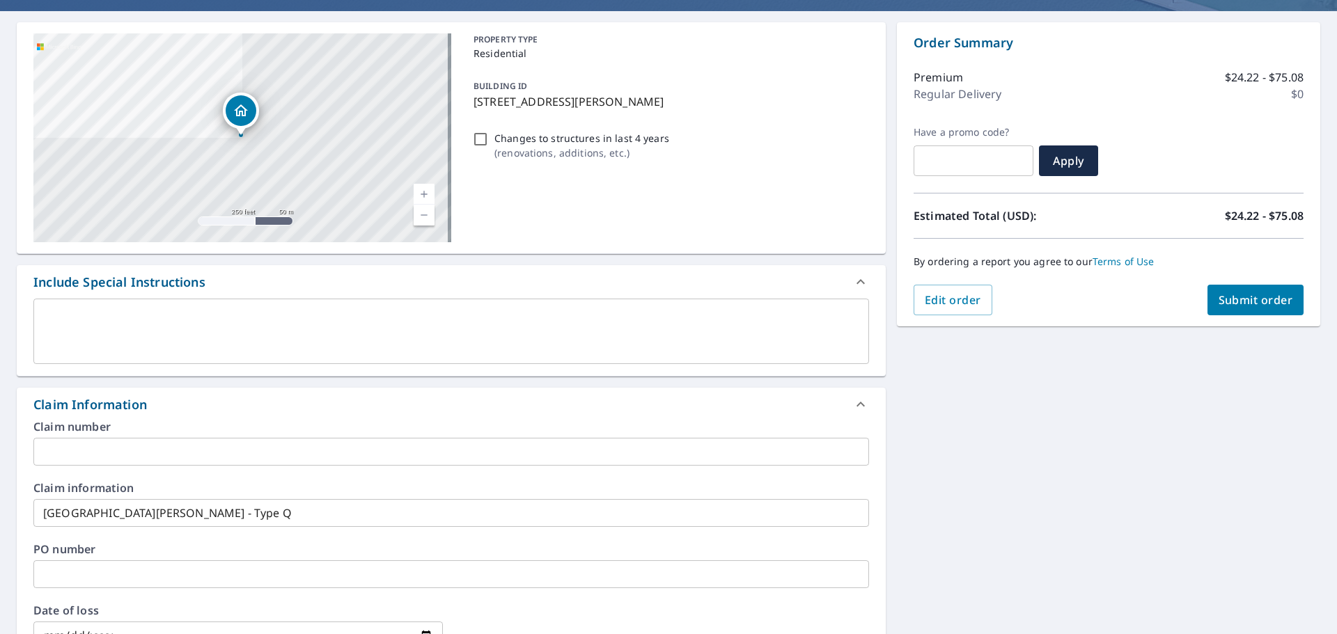
click at [1255, 297] on span "Submit order" at bounding box center [1256, 299] width 75 height 15
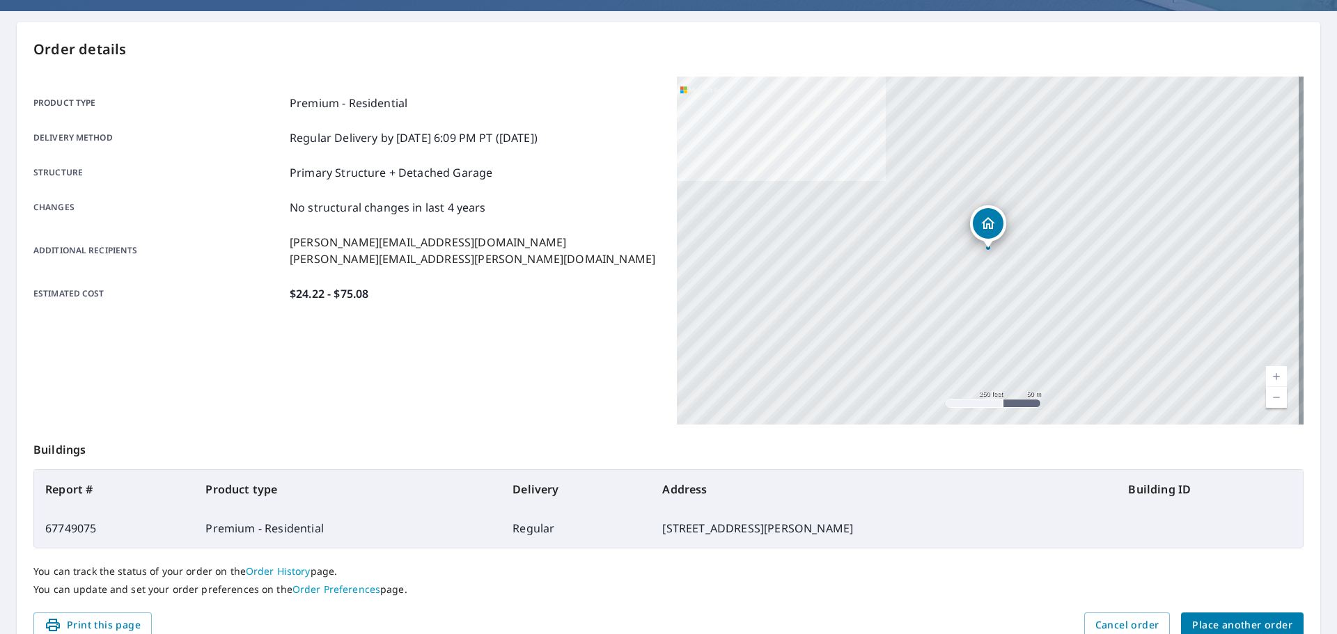
click at [1239, 620] on span "Place another order" at bounding box center [1242, 625] width 100 height 17
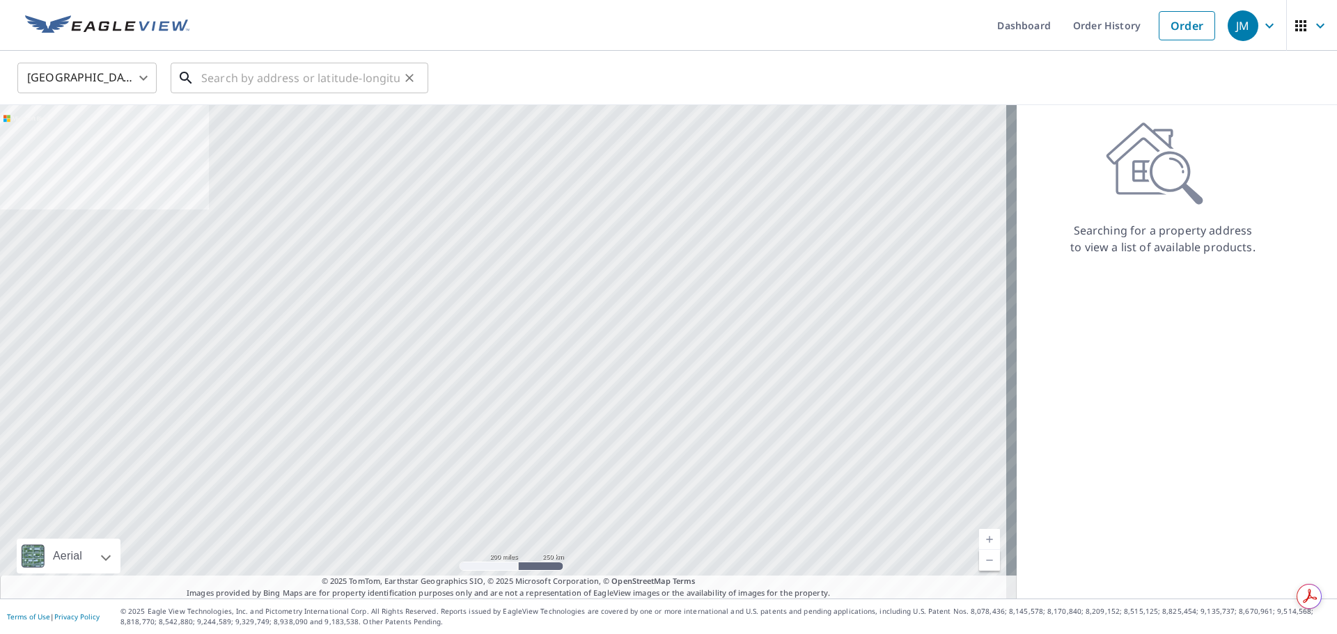
click at [272, 86] on input "text" at bounding box center [300, 77] width 198 height 39
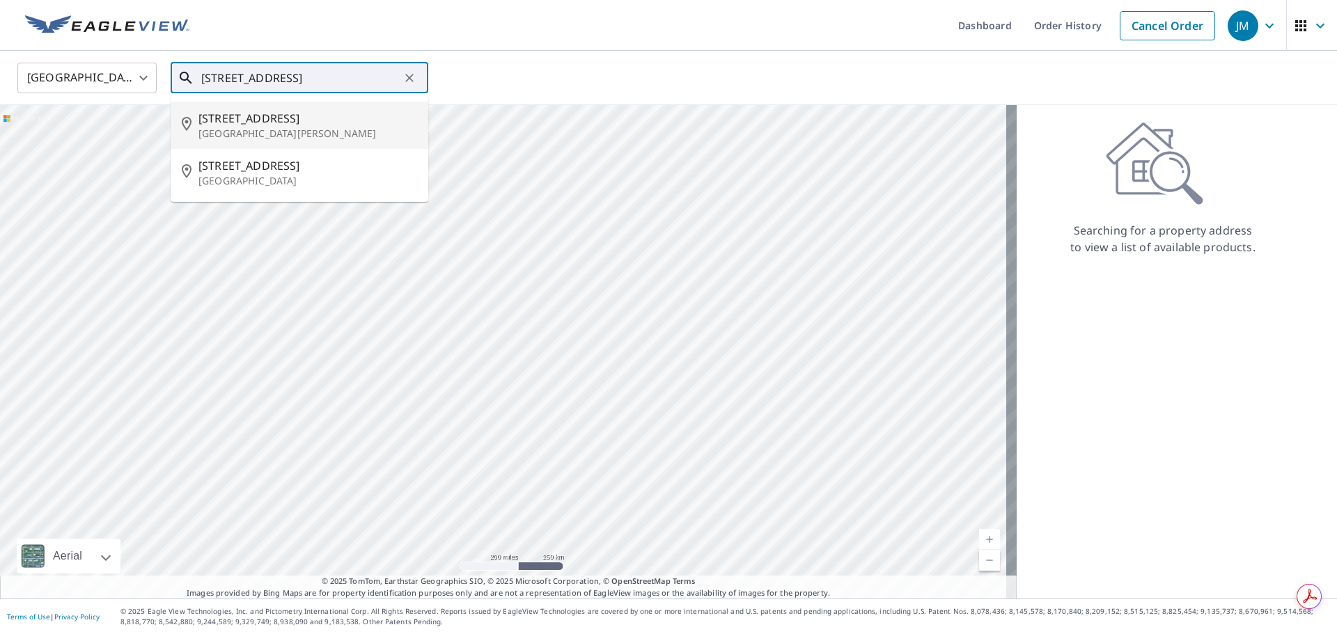
click at [315, 134] on p "[GEOGRAPHIC_DATA][PERSON_NAME]" at bounding box center [307, 134] width 219 height 14
type input "[STREET_ADDRESS][PERSON_NAME]"
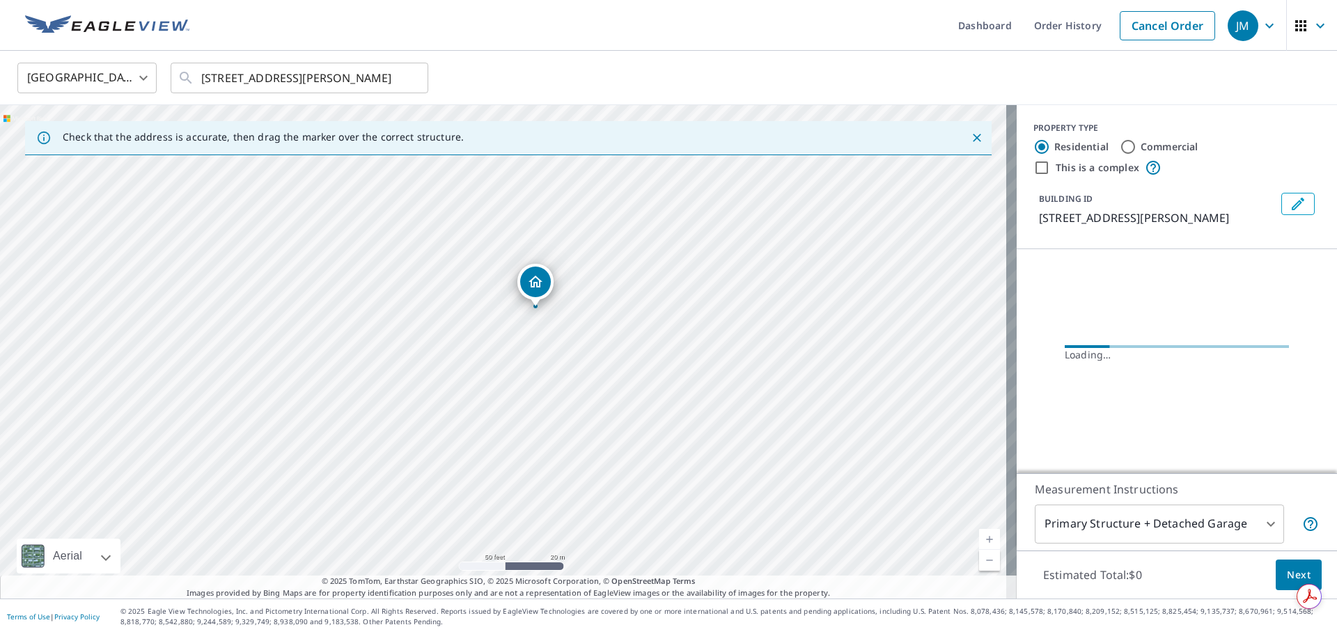
drag, startPoint x: 529, startPoint y: 343, endPoint x: 536, endPoint y: 287, distance: 56.2
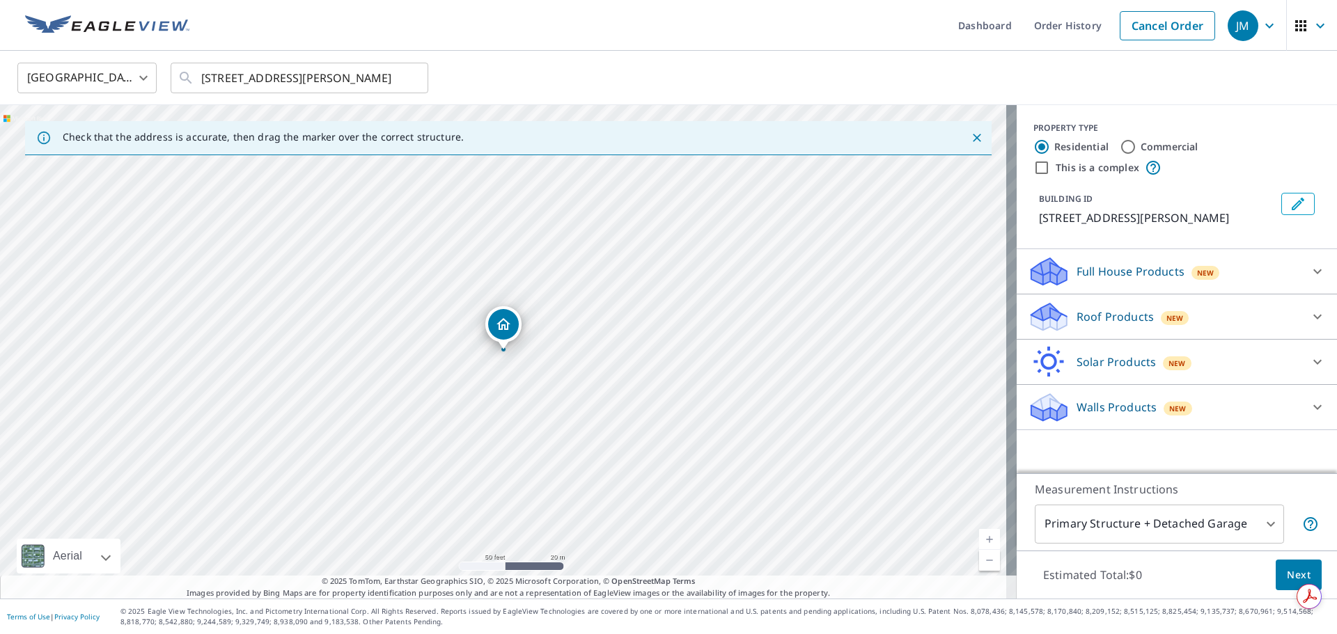
click at [1260, 312] on div "Roof Products New" at bounding box center [1164, 317] width 273 height 33
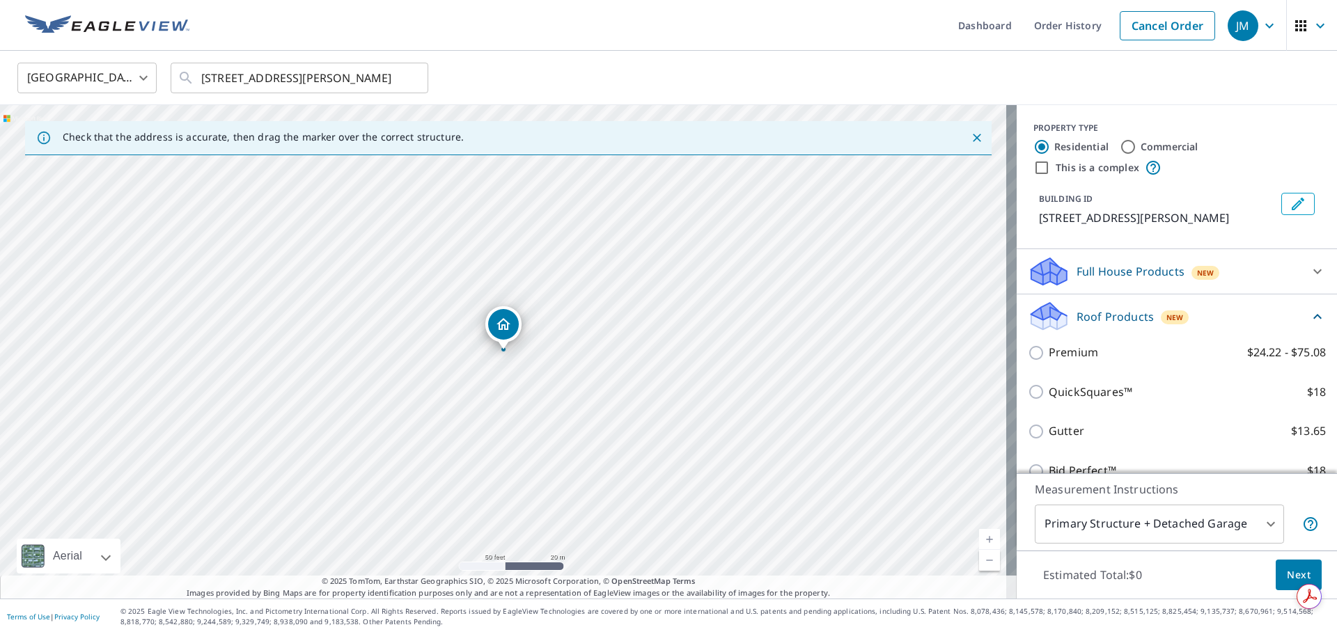
click at [1049, 361] on p "Premium" at bounding box center [1073, 352] width 49 height 17
click at [1041, 361] on input "Premium $24.22 - $75.08" at bounding box center [1038, 353] width 21 height 17
checkbox input "true"
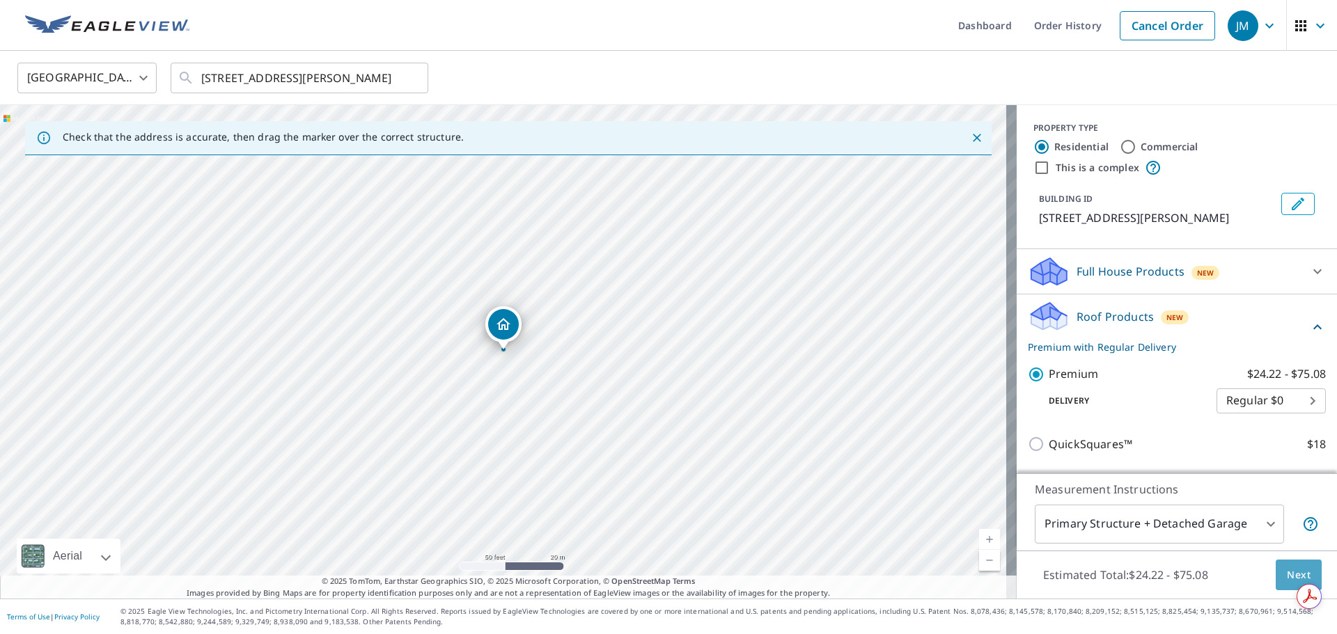
click at [1290, 574] on span "Next" at bounding box center [1299, 575] width 24 height 17
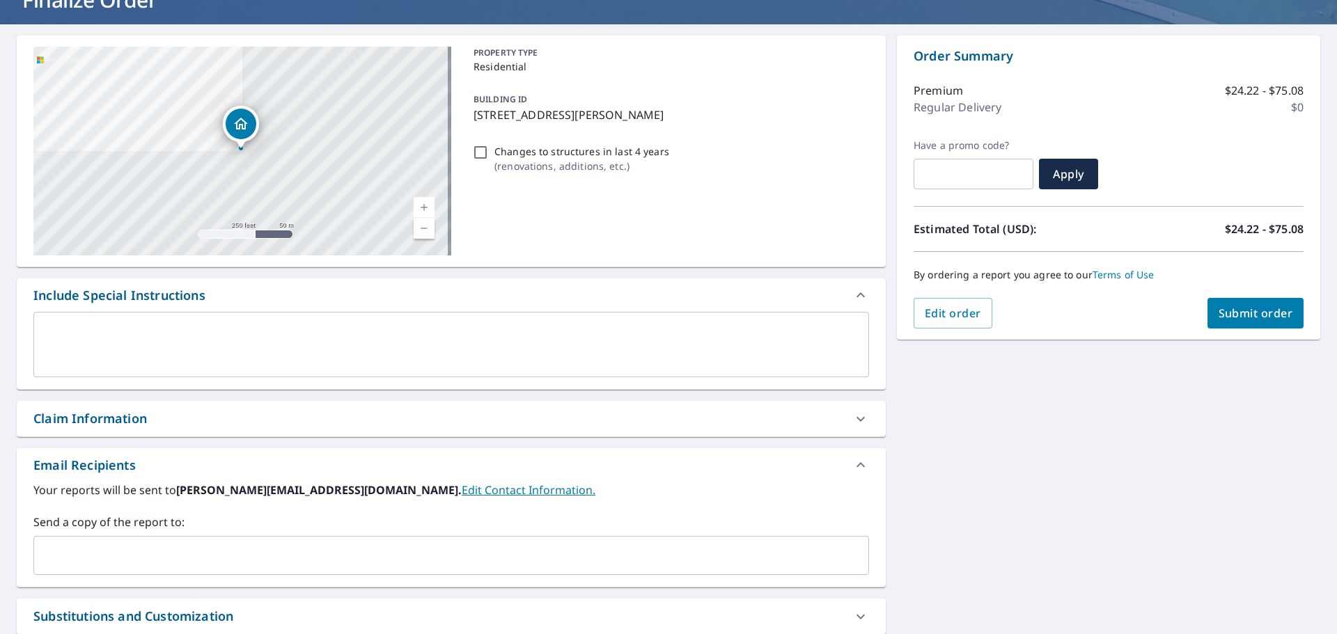
scroll to position [236, 0]
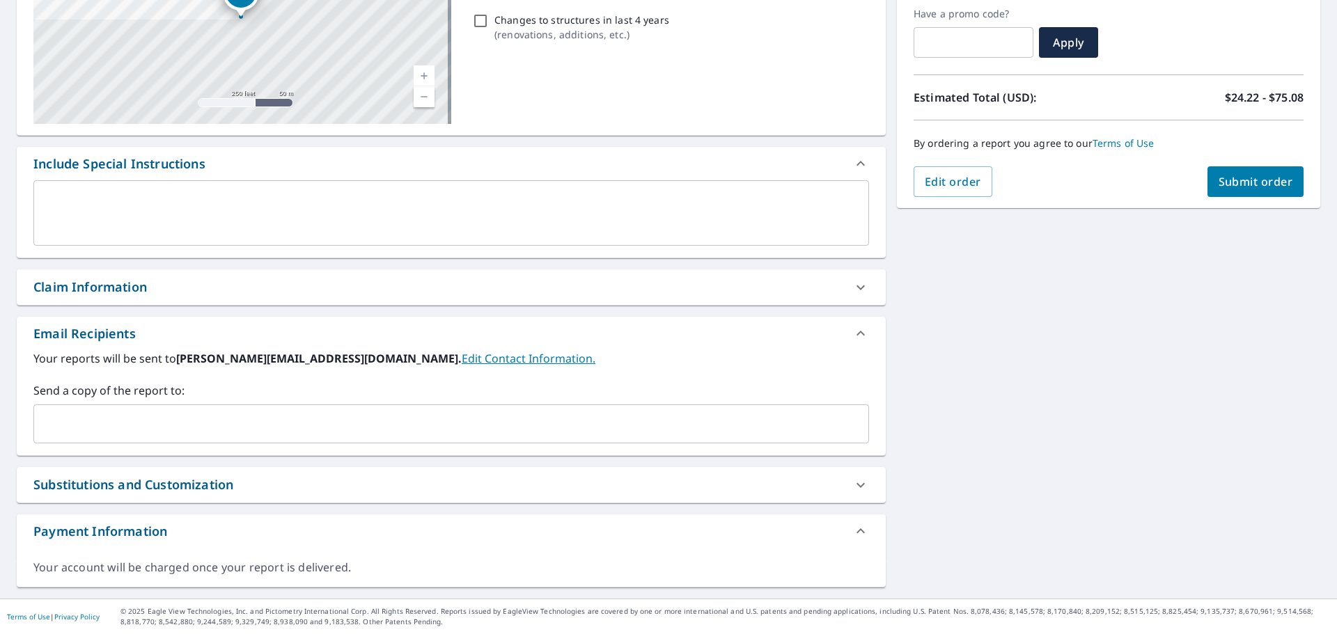
click at [205, 283] on div "Claim Information" at bounding box center [438, 287] width 811 height 19
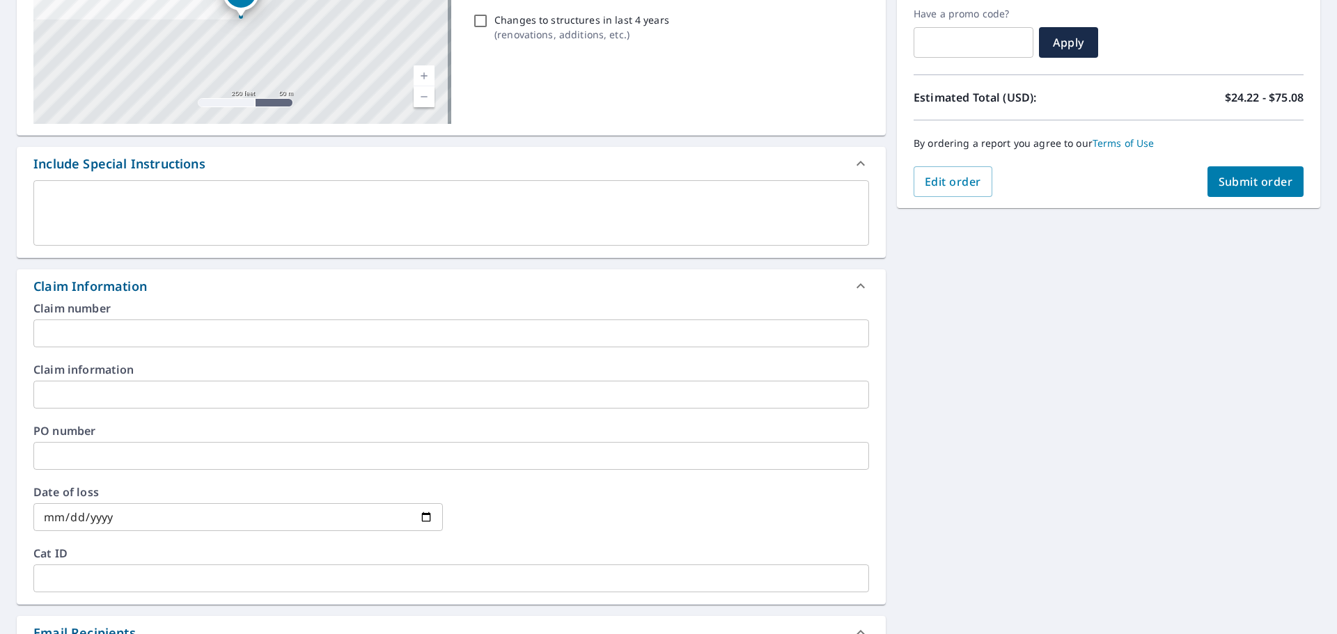
click at [148, 389] on input "text" at bounding box center [451, 395] width 836 height 28
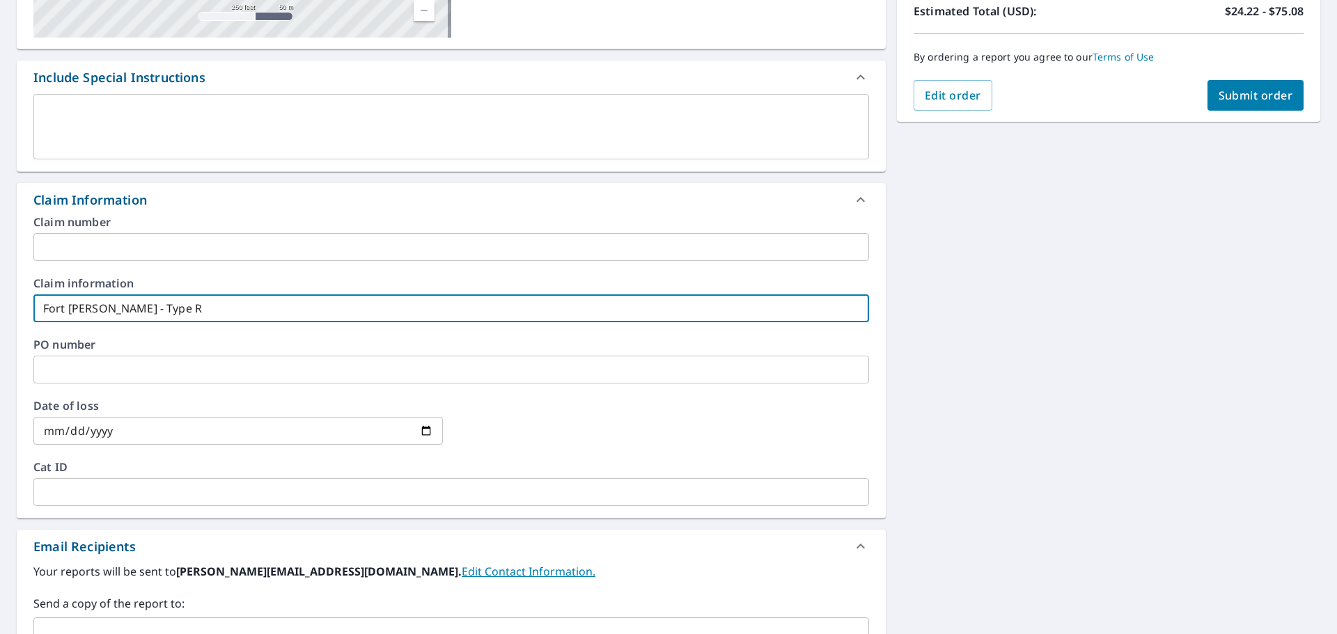
scroll to position [445, 0]
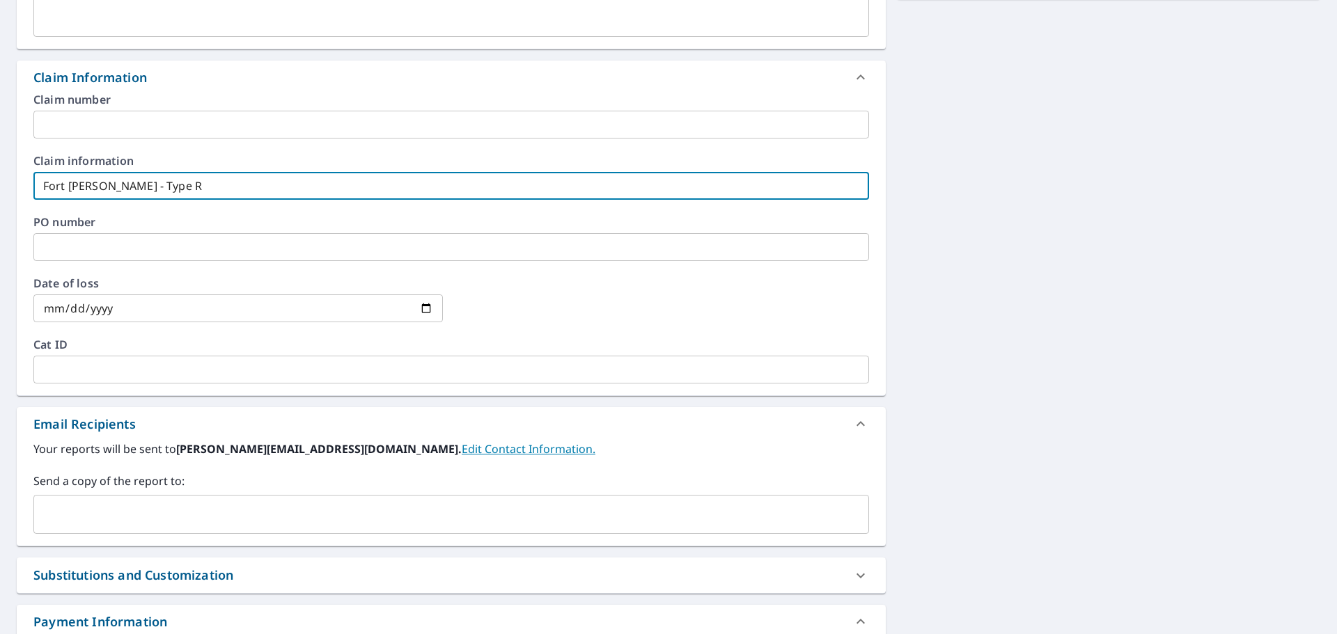
type input "Fort [PERSON_NAME] - Type R"
click at [193, 505] on input "text" at bounding box center [441, 514] width 802 height 26
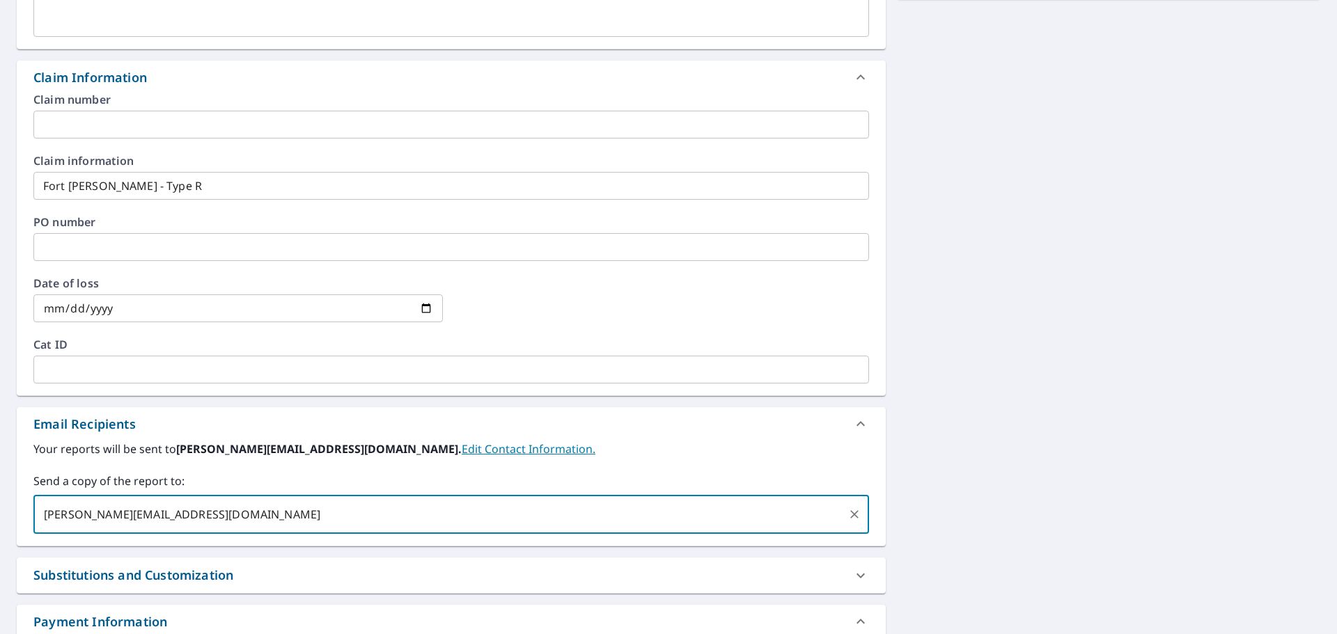
type input "[PERSON_NAME][EMAIL_ADDRESS][DOMAIN_NAME]"
type input "[PERSON_NAME][EMAIL_ADDRESS][PERSON_NAME][DOMAIN_NAME]"
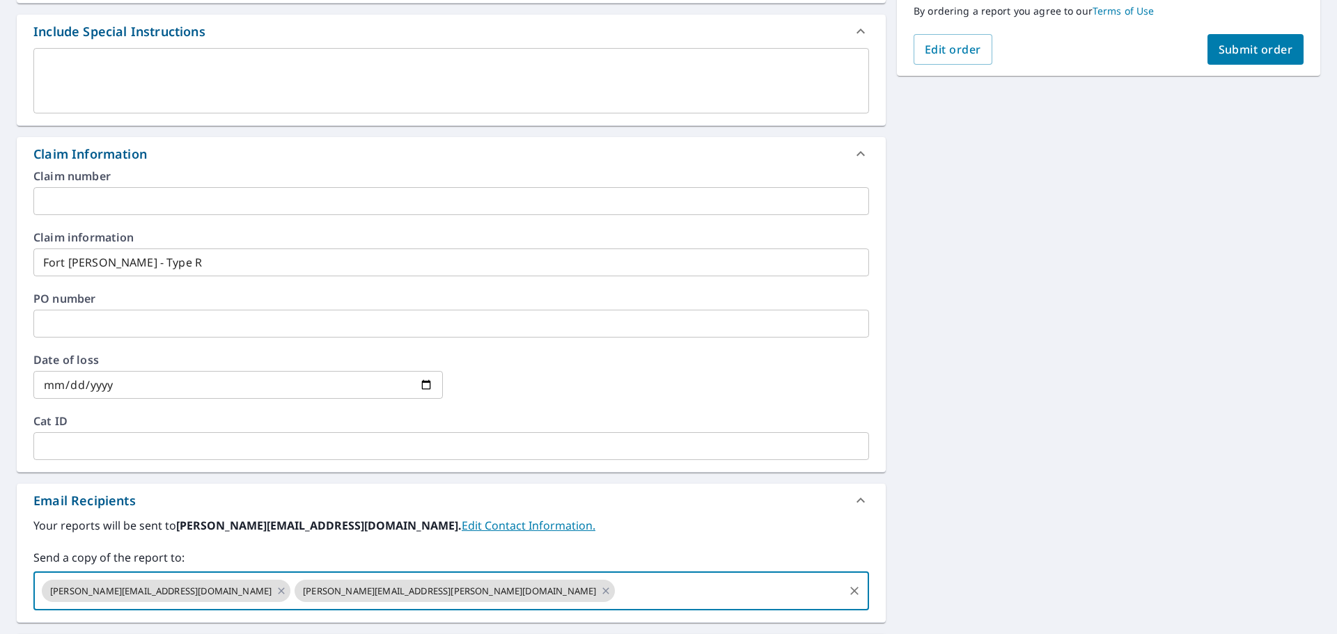
scroll to position [166, 0]
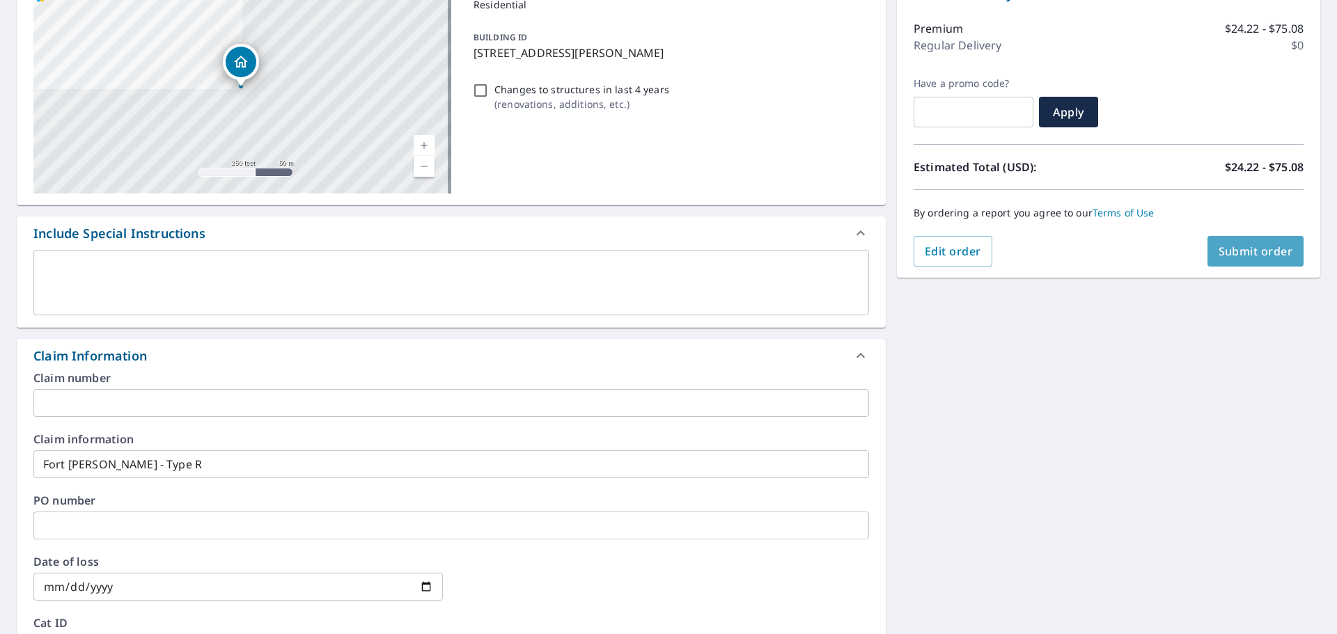
click at [1271, 265] on button "Submit order" at bounding box center [1255, 251] width 97 height 31
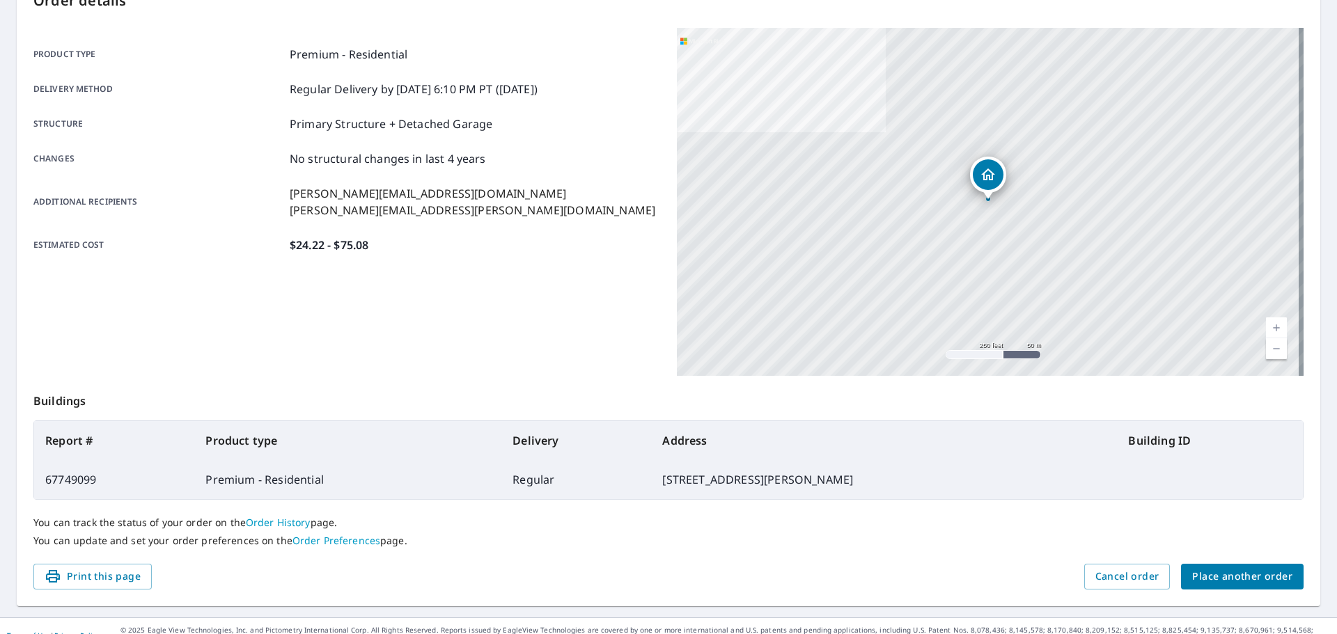
click at [1230, 577] on span "Place another order" at bounding box center [1242, 576] width 100 height 17
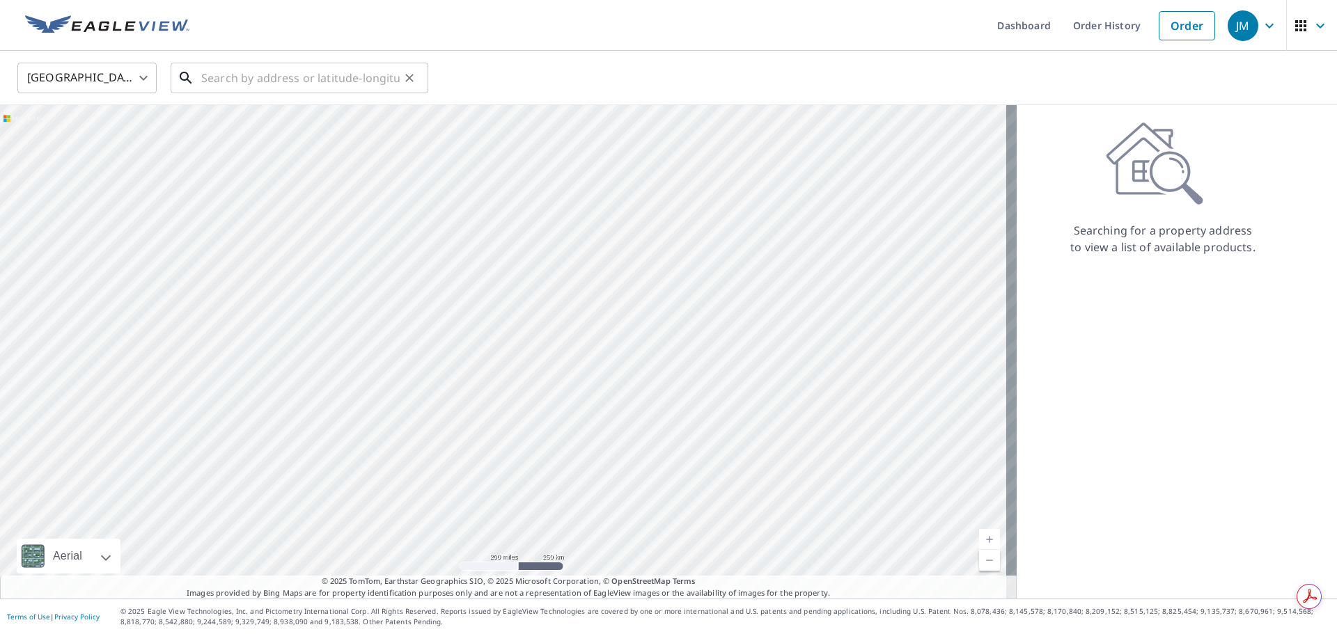
click at [346, 76] on input "text" at bounding box center [300, 77] width 198 height 39
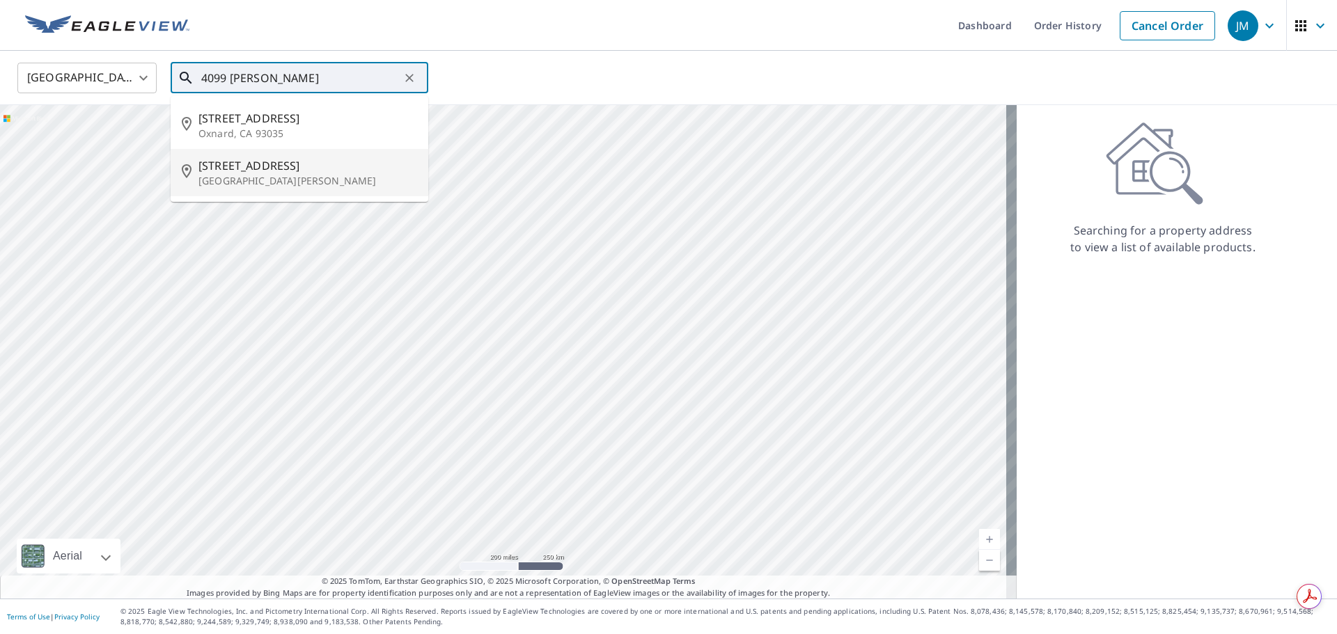
click at [294, 165] on span "[STREET_ADDRESS]" at bounding box center [307, 165] width 219 height 17
type input "[STREET_ADDRESS][PERSON_NAME]"
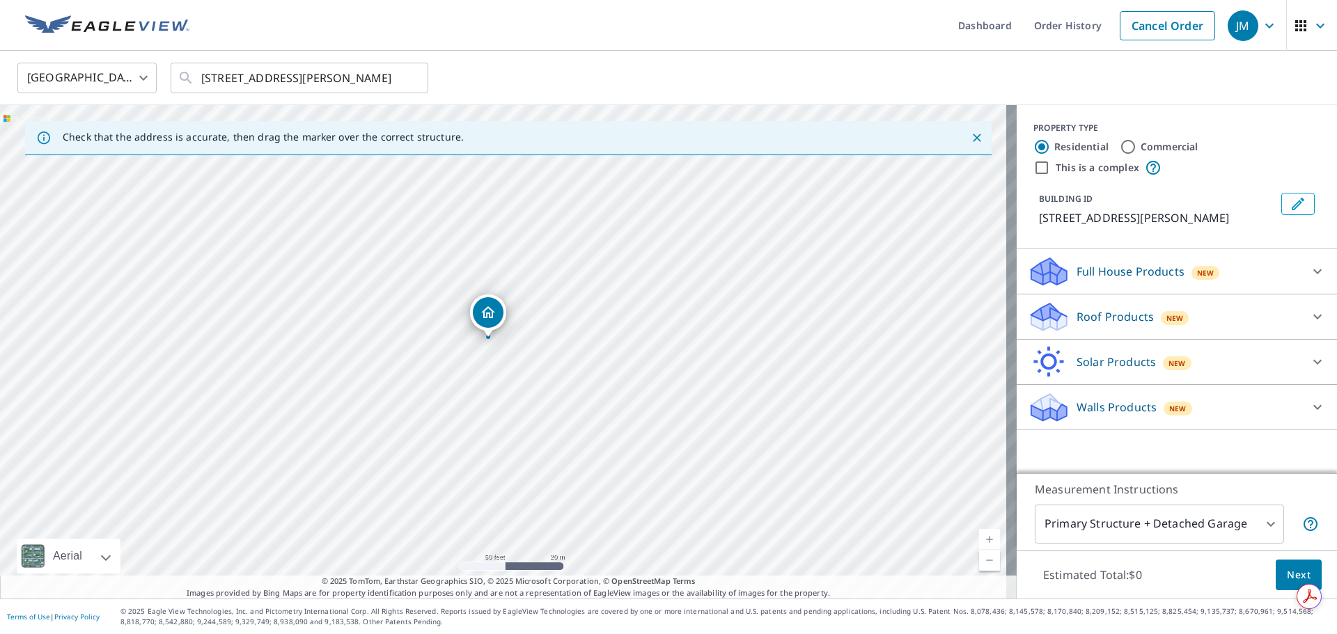
drag, startPoint x: 505, startPoint y: 329, endPoint x: 490, endPoint y: 318, distance: 18.5
click at [1301, 312] on div at bounding box center [1317, 316] width 33 height 33
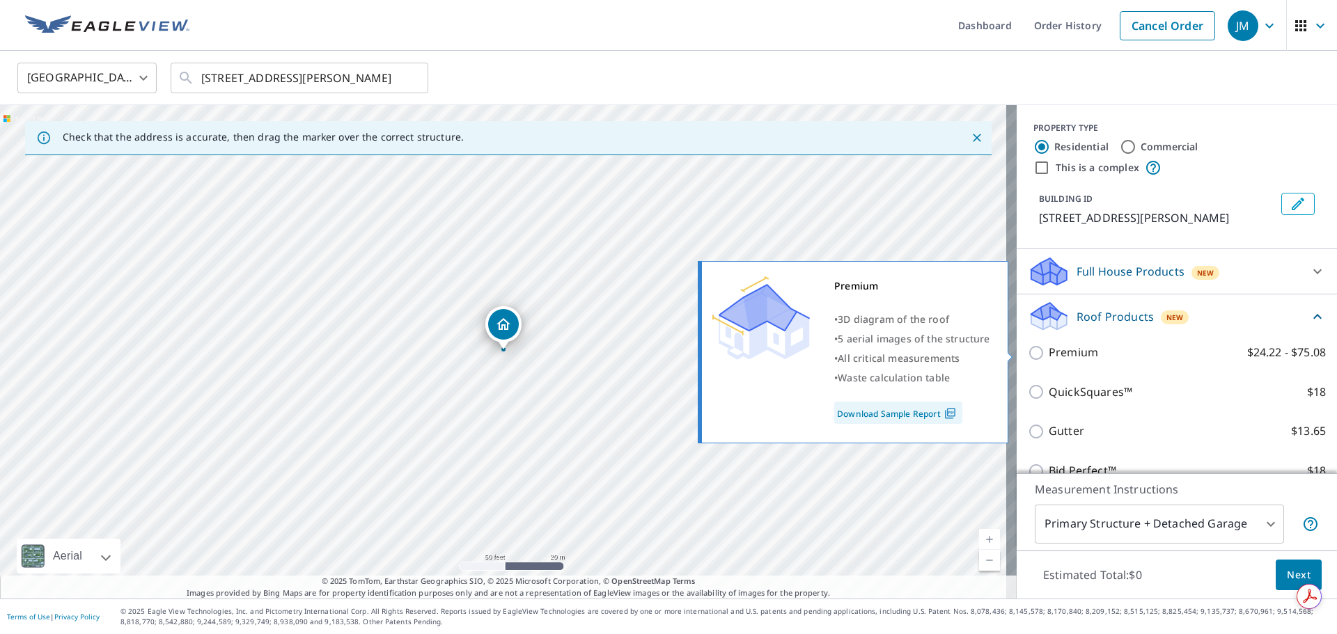
click at [1063, 357] on p "Premium" at bounding box center [1073, 352] width 49 height 17
click at [1049, 357] on input "Premium $24.22 - $75.08" at bounding box center [1038, 353] width 21 height 17
checkbox input "true"
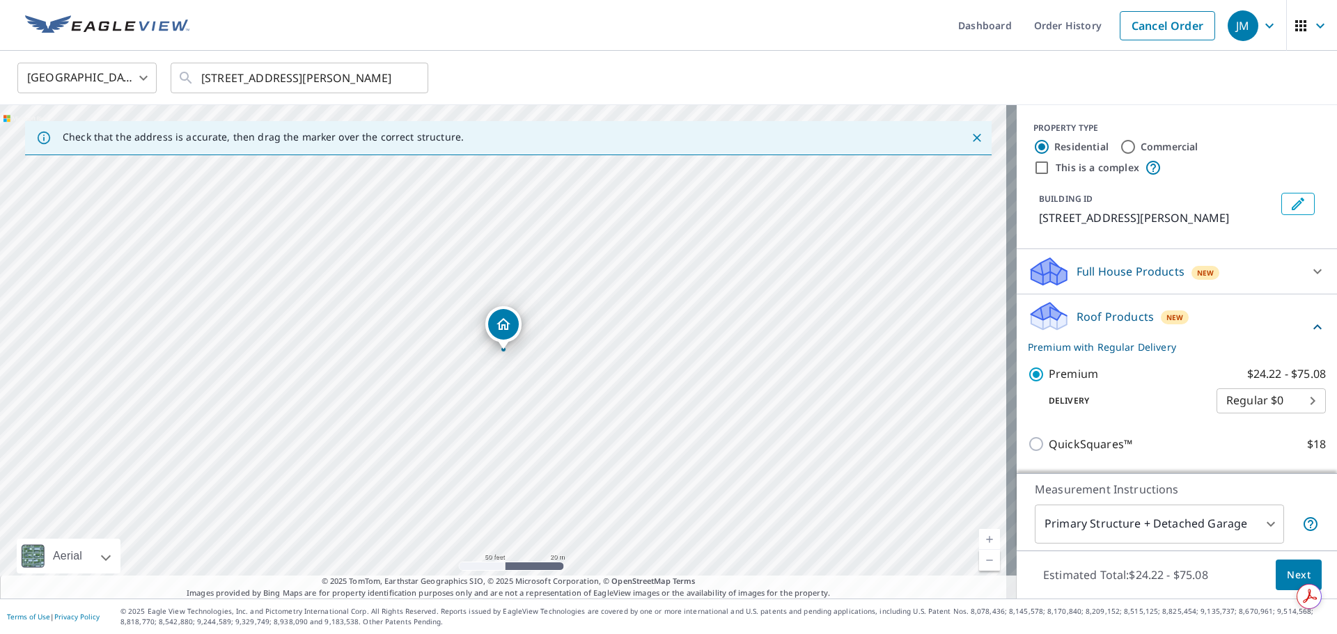
click at [1290, 571] on span "Next" at bounding box center [1299, 575] width 24 height 17
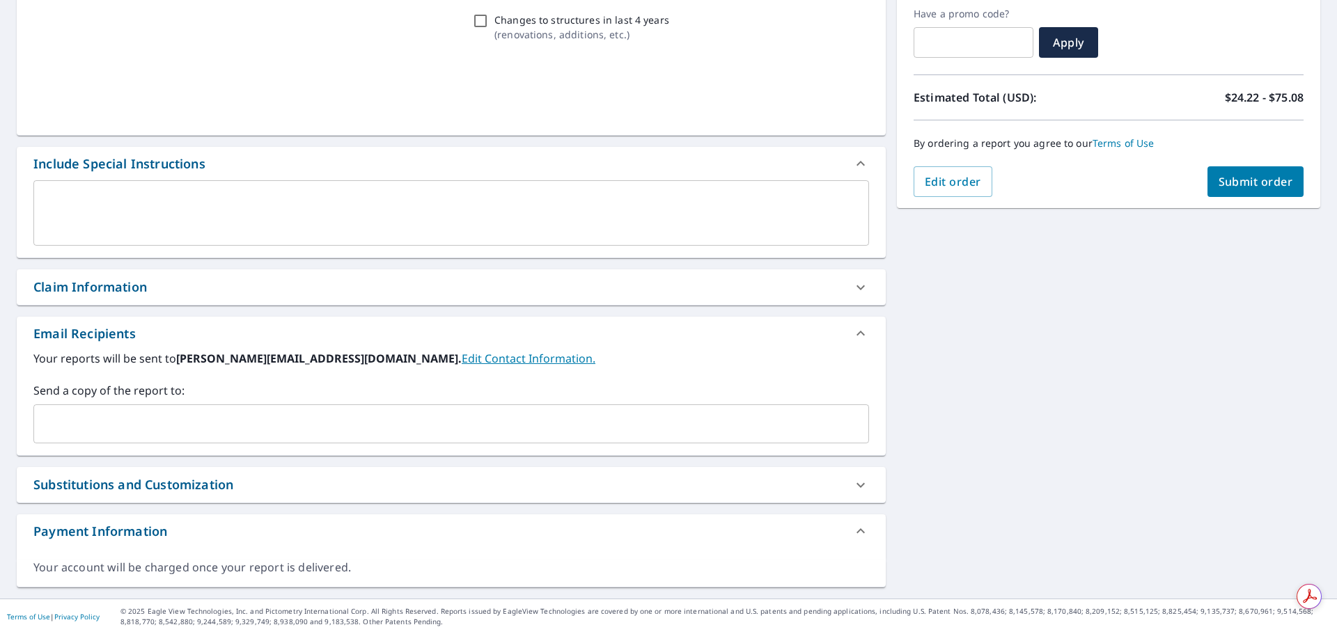
click at [291, 333] on div "Email Recipients" at bounding box center [438, 333] width 811 height 19
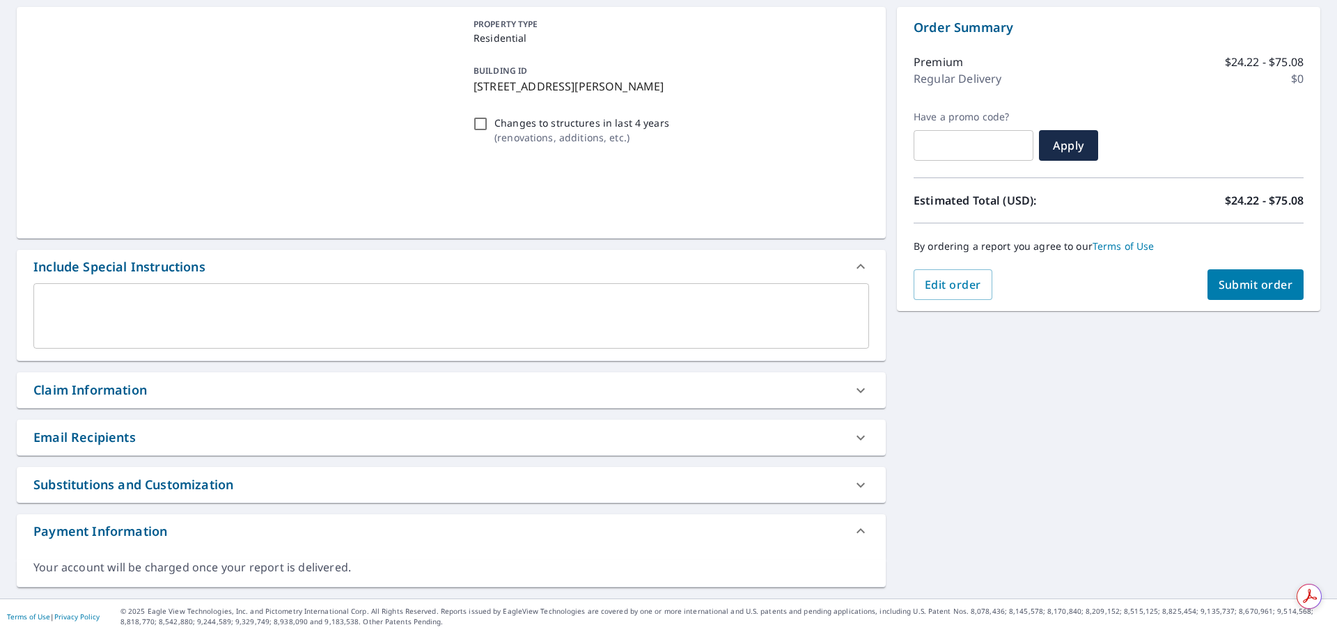
scroll to position [133, 0]
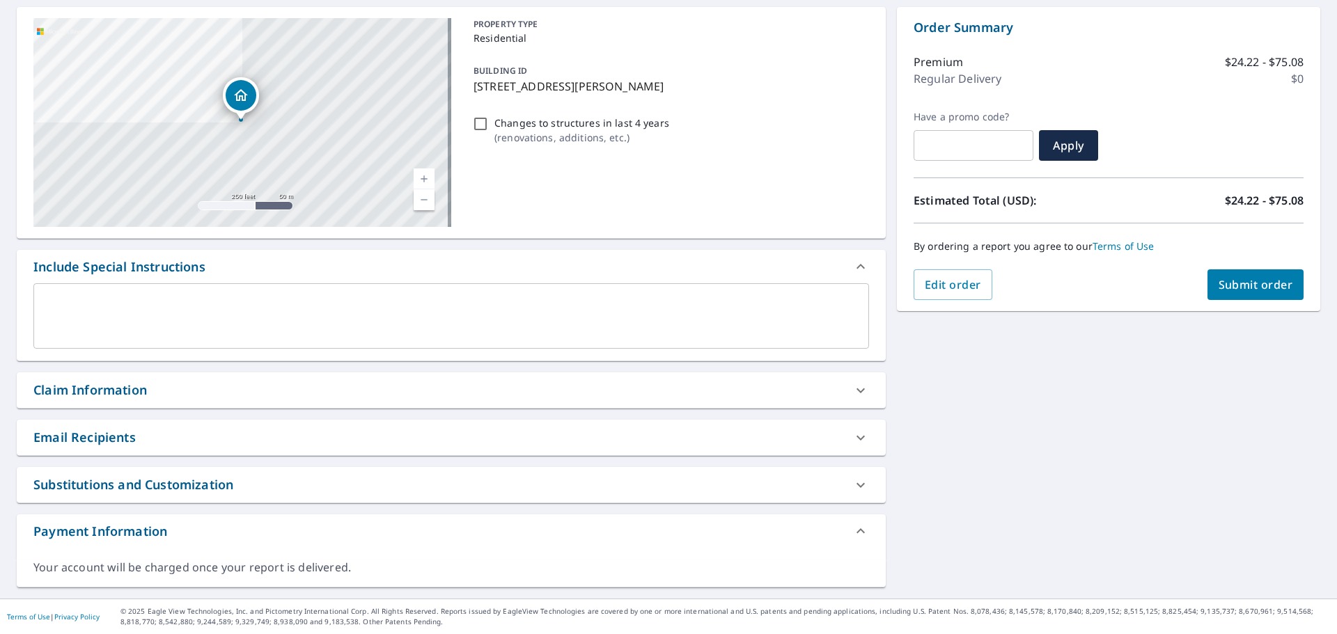
click at [312, 394] on div "Claim Information" at bounding box center [438, 390] width 811 height 19
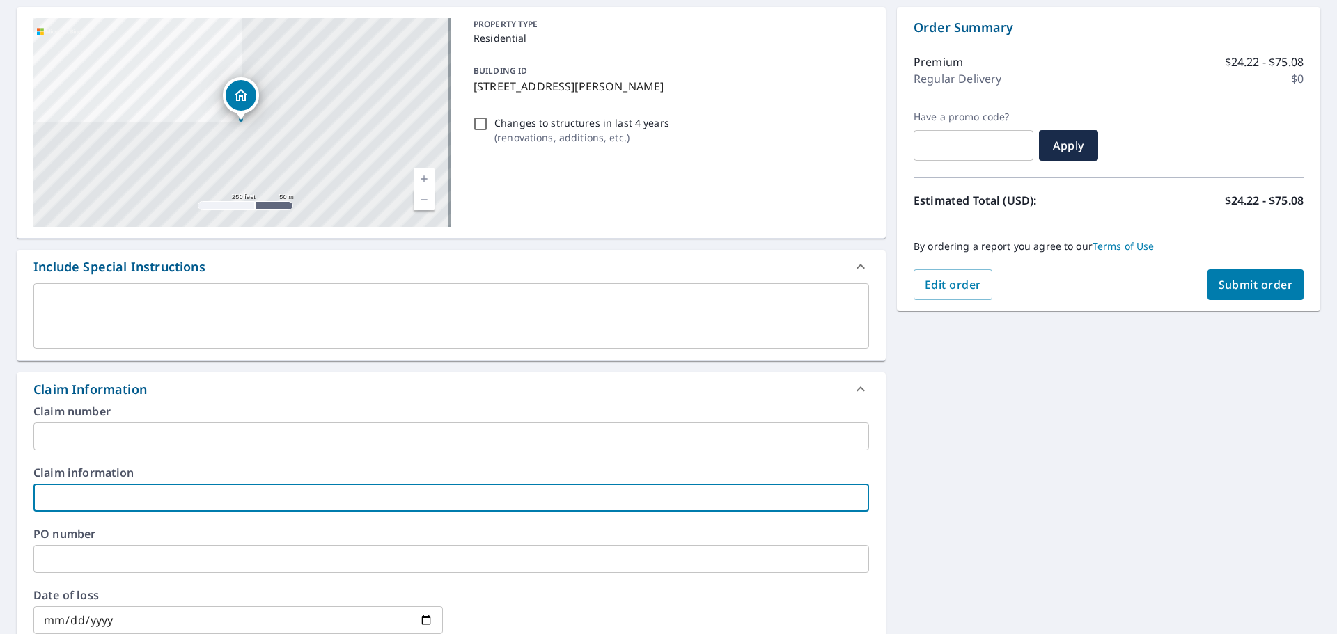
click at [139, 499] on input "text" at bounding box center [451, 498] width 836 height 28
type input "T"
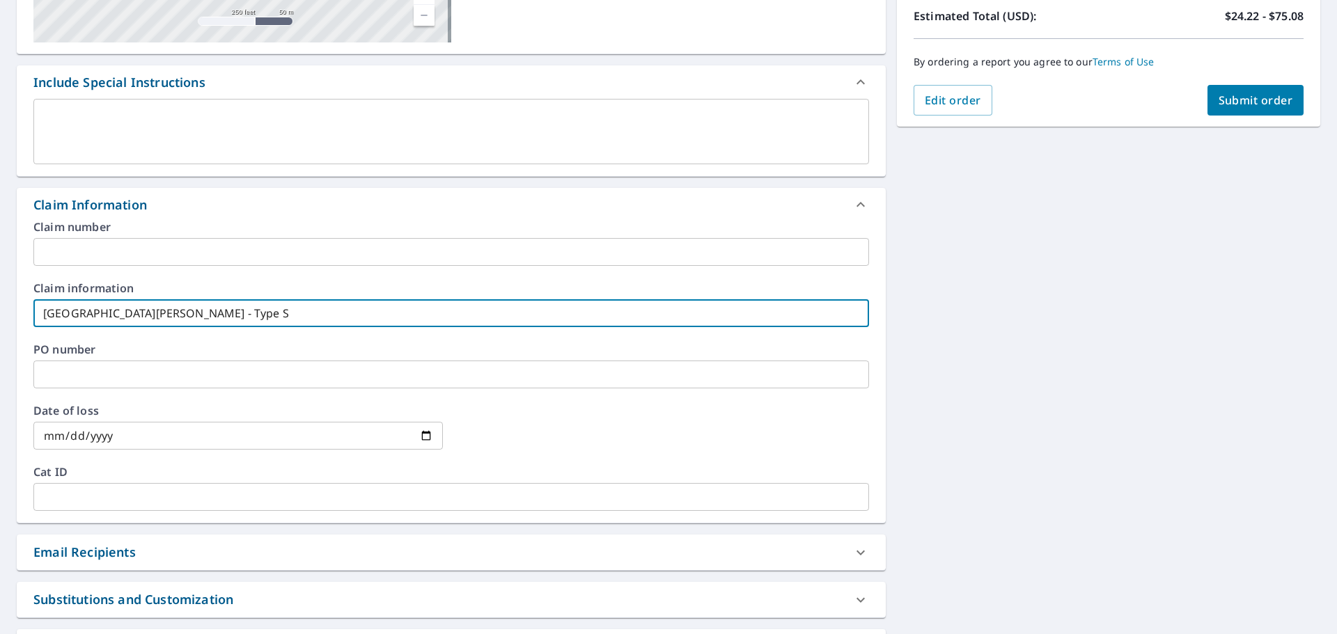
scroll to position [432, 0]
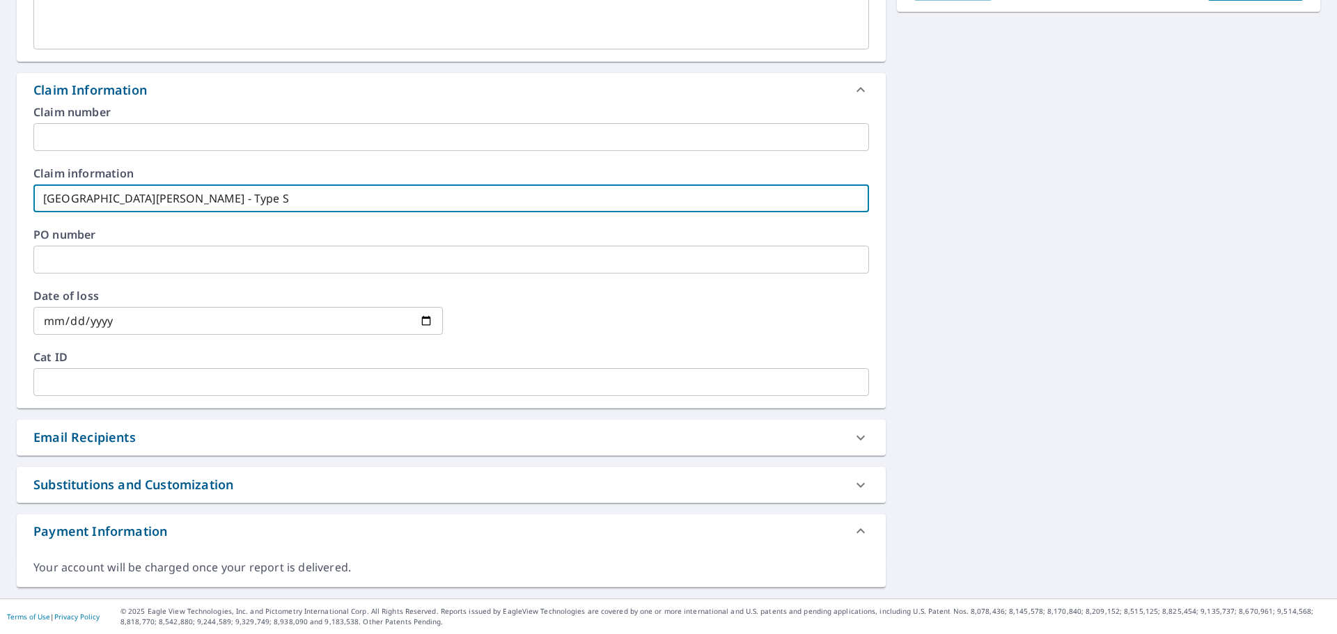
type input "[GEOGRAPHIC_DATA][PERSON_NAME] - Type S"
click at [156, 443] on div "Email Recipients" at bounding box center [438, 437] width 811 height 19
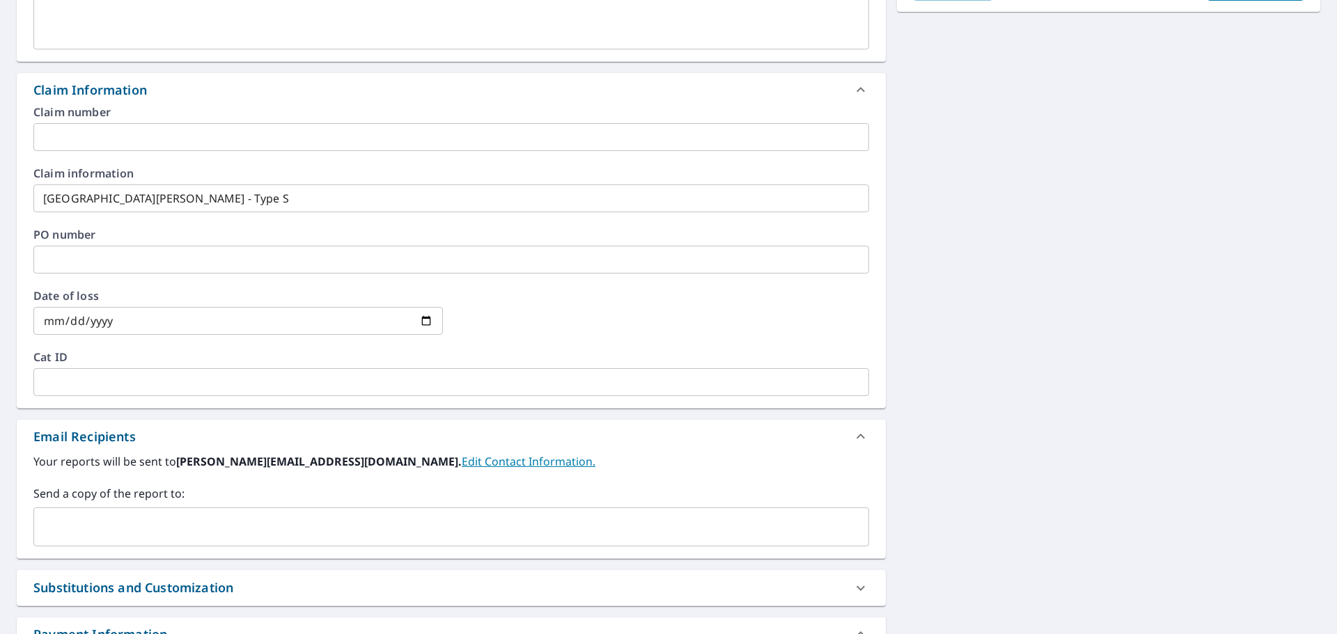
click at [141, 533] on input "text" at bounding box center [441, 527] width 802 height 26
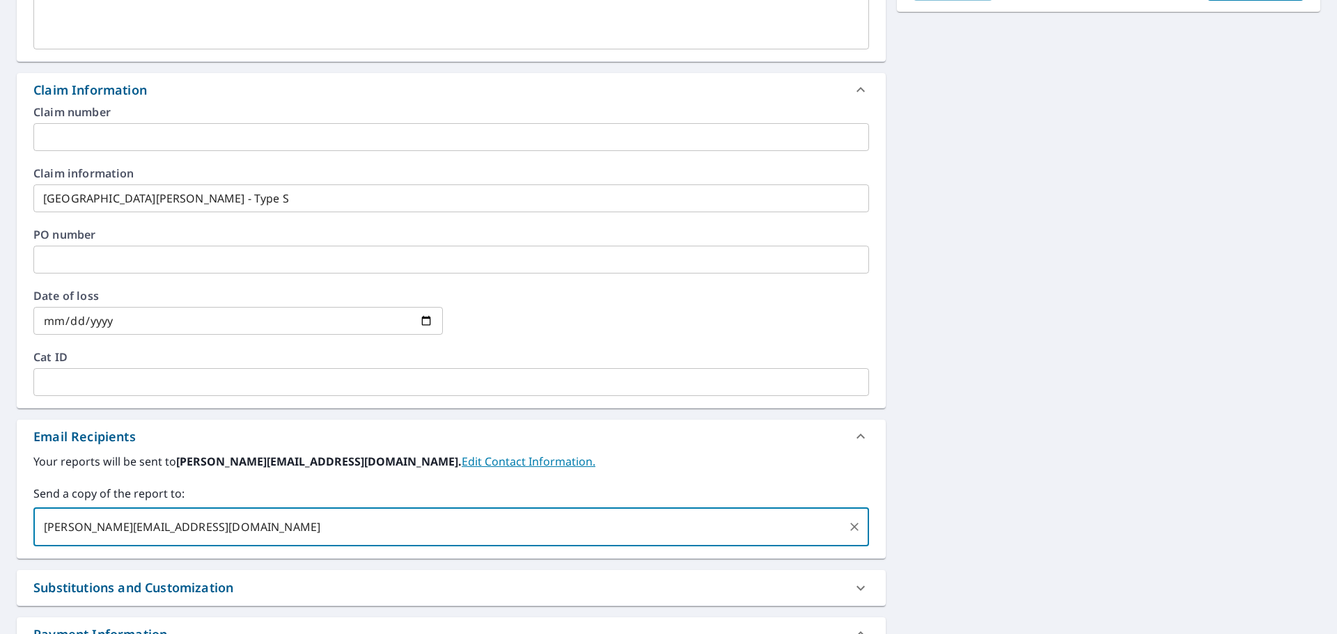
type input "[PERSON_NAME][EMAIL_ADDRESS][DOMAIN_NAME]"
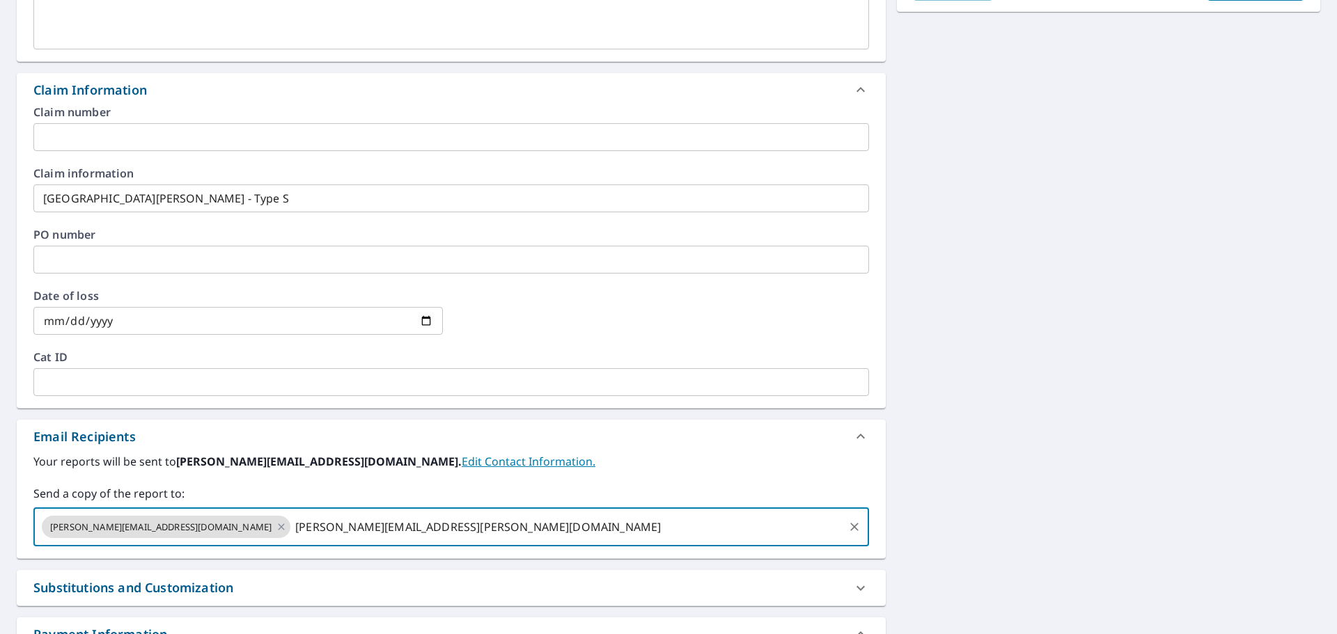
type input "[PERSON_NAME][EMAIL_ADDRESS][PERSON_NAME][DOMAIN_NAME]"
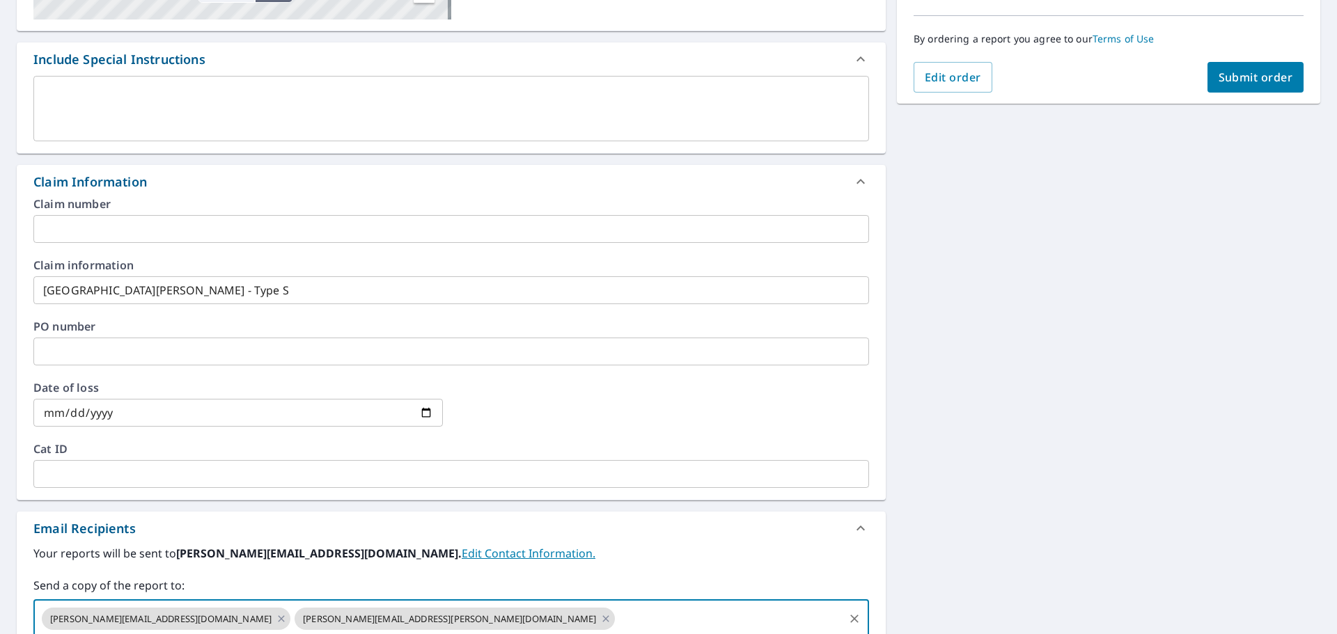
scroll to position [84, 0]
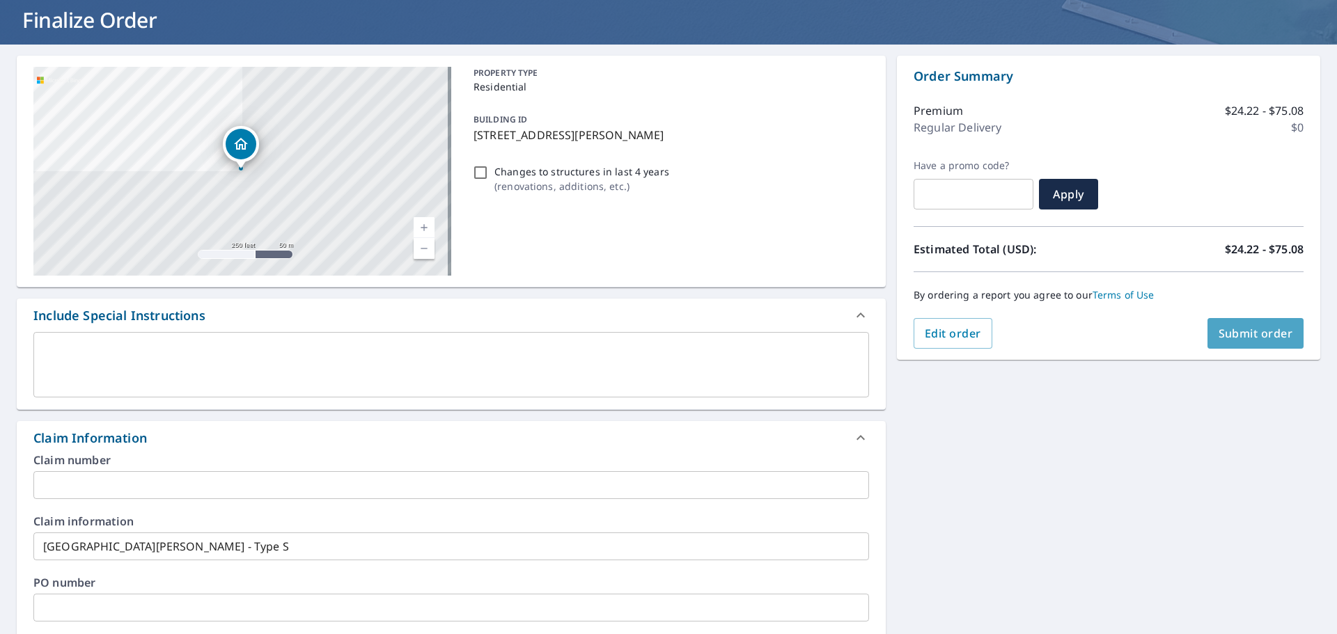
click at [1253, 327] on span "Submit order" at bounding box center [1256, 333] width 75 height 15
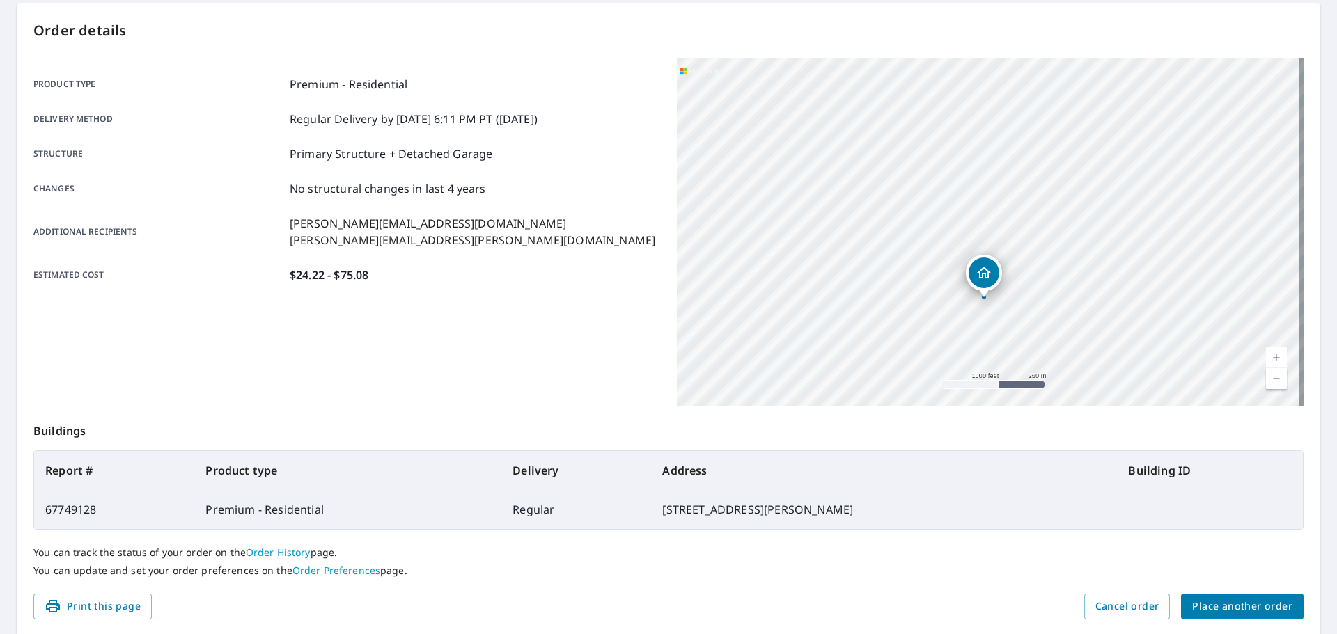
scroll to position [185, 0]
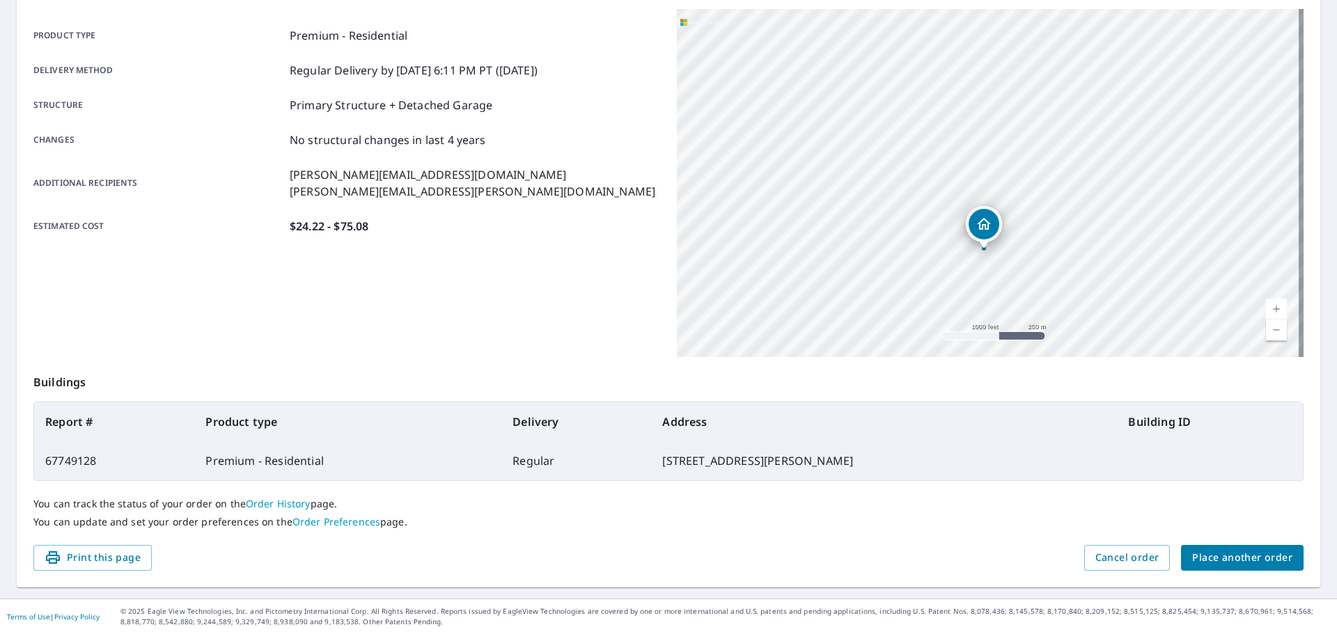
click at [1266, 560] on span "Place another order" at bounding box center [1242, 557] width 100 height 17
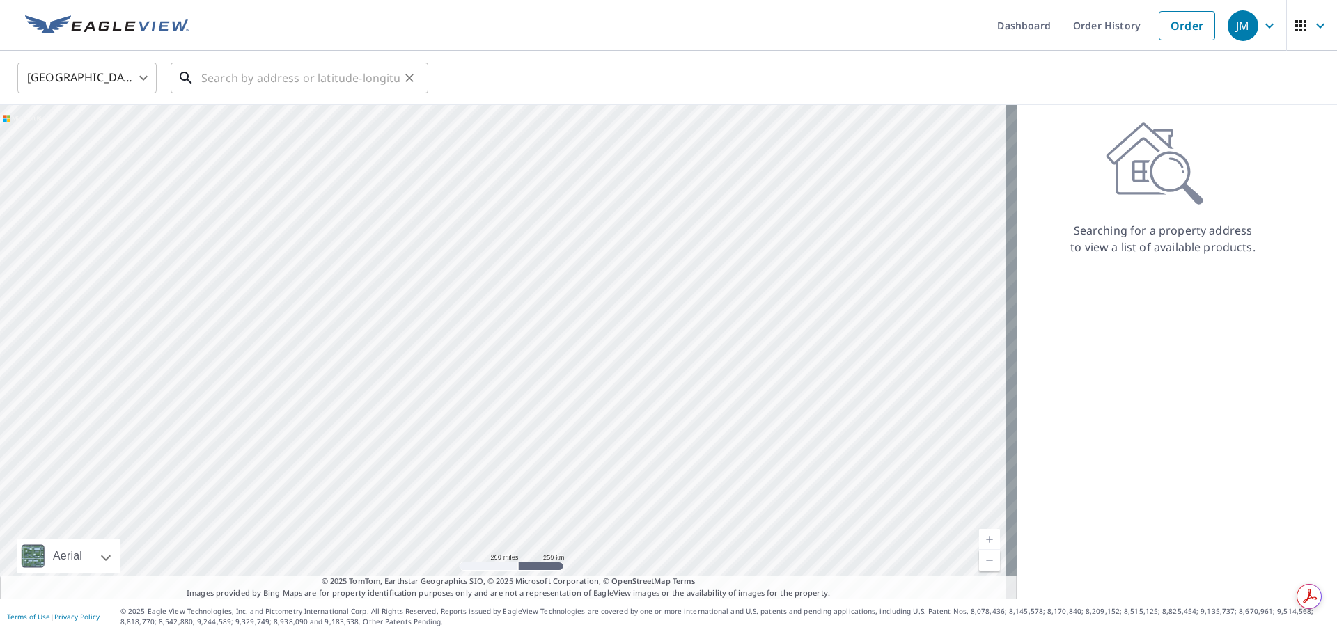
click at [348, 79] on input "text" at bounding box center [300, 77] width 198 height 39
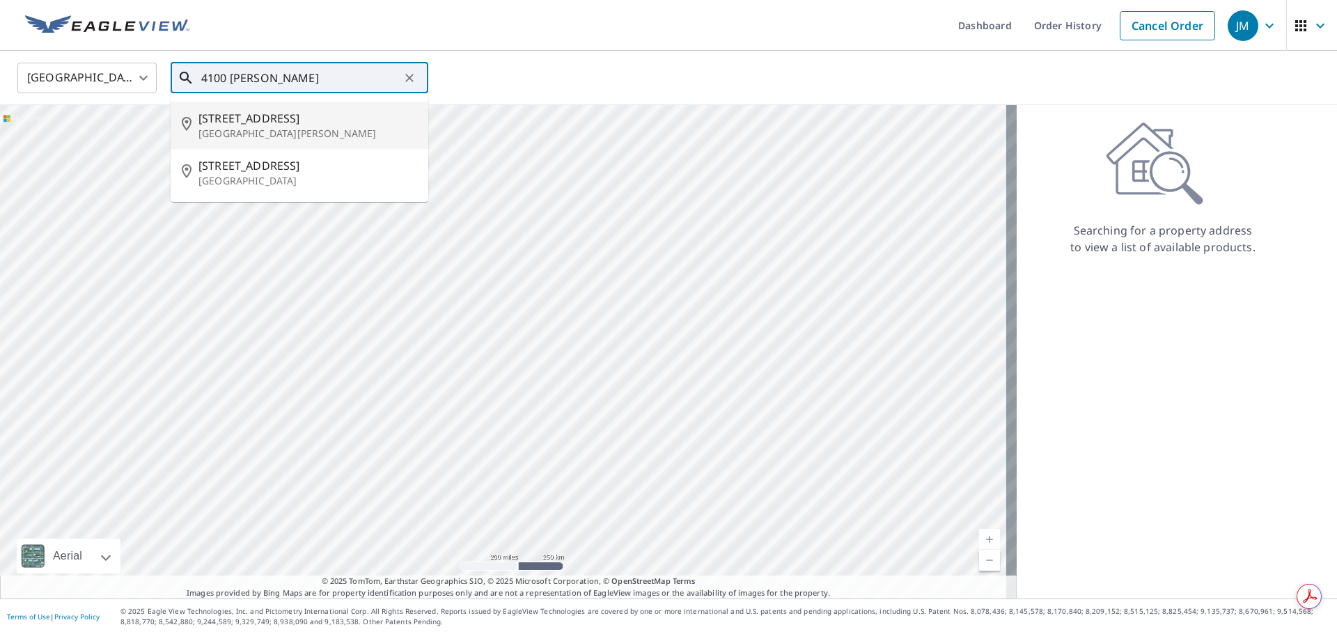
click at [275, 136] on p "[GEOGRAPHIC_DATA][PERSON_NAME]" at bounding box center [307, 134] width 219 height 14
type input "[STREET_ADDRESS][PERSON_NAME]"
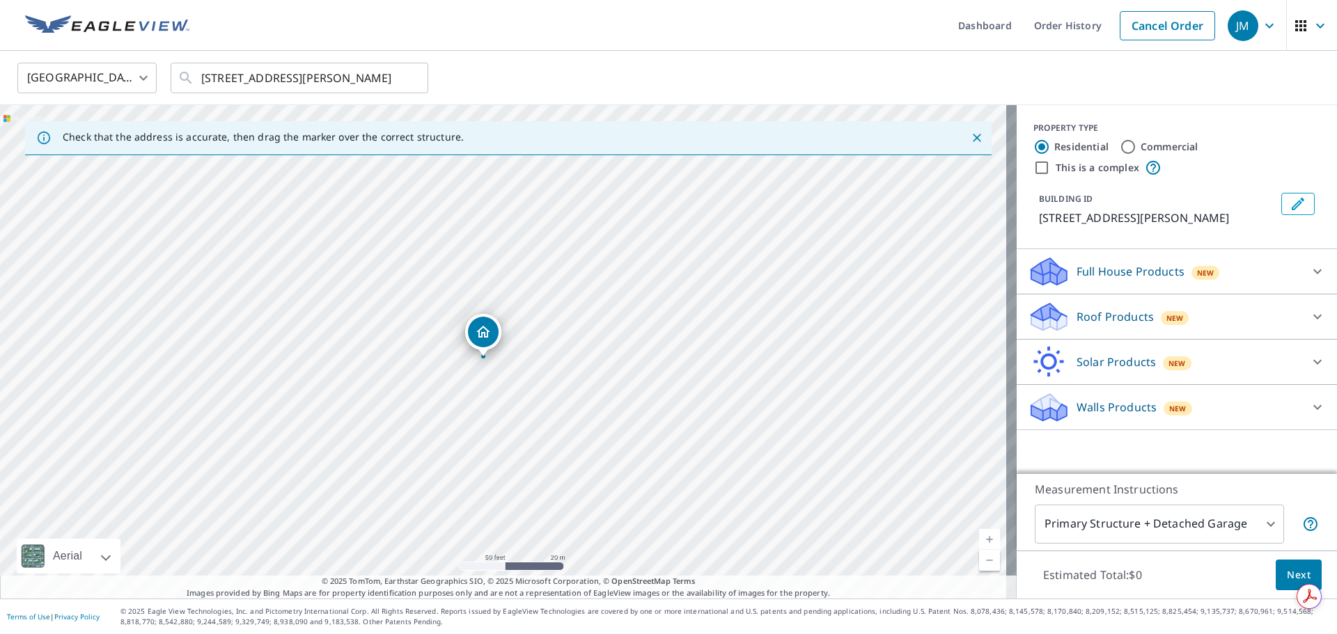
drag, startPoint x: 359, startPoint y: 368, endPoint x: 615, endPoint y: 413, distance: 259.5
click at [571, 428] on div "[STREET_ADDRESS][PERSON_NAME]" at bounding box center [508, 352] width 1017 height 494
click at [1315, 318] on div at bounding box center [1317, 316] width 33 height 33
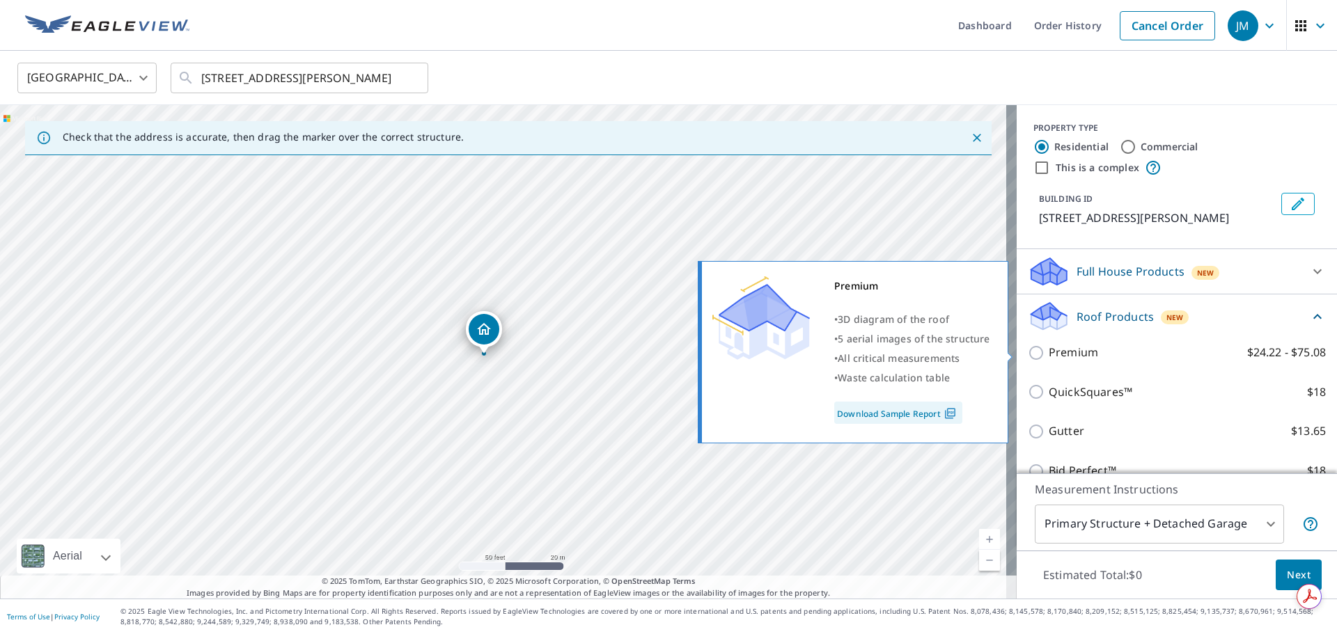
click at [1049, 358] on p "Premium" at bounding box center [1073, 352] width 49 height 17
click at [1045, 358] on input "Premium $24.22 - $75.08" at bounding box center [1038, 353] width 21 height 17
checkbox input "true"
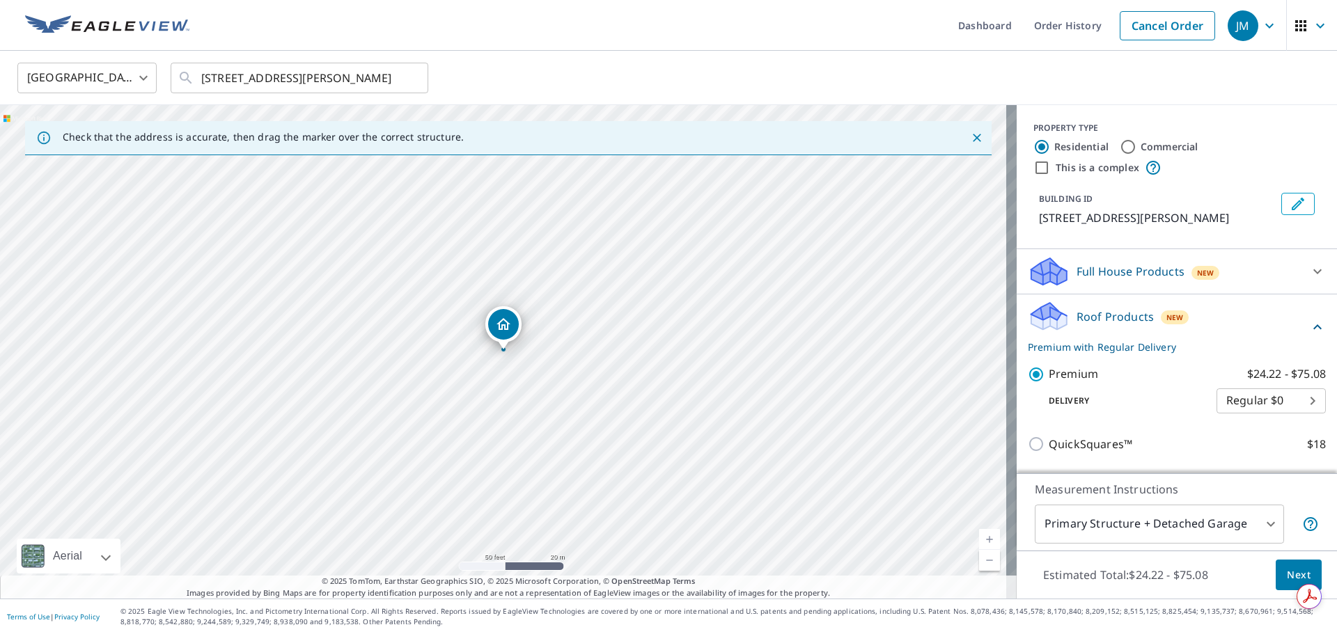
click at [1276, 568] on button "Next" at bounding box center [1299, 575] width 46 height 31
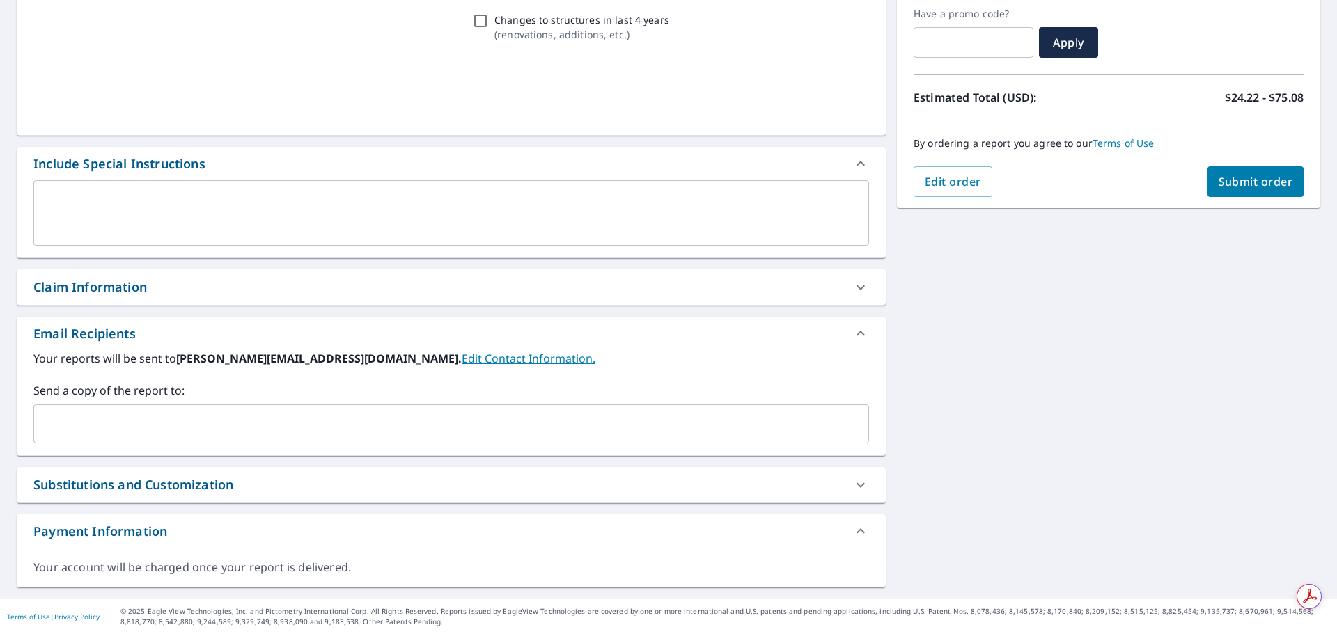
scroll to position [236, 0]
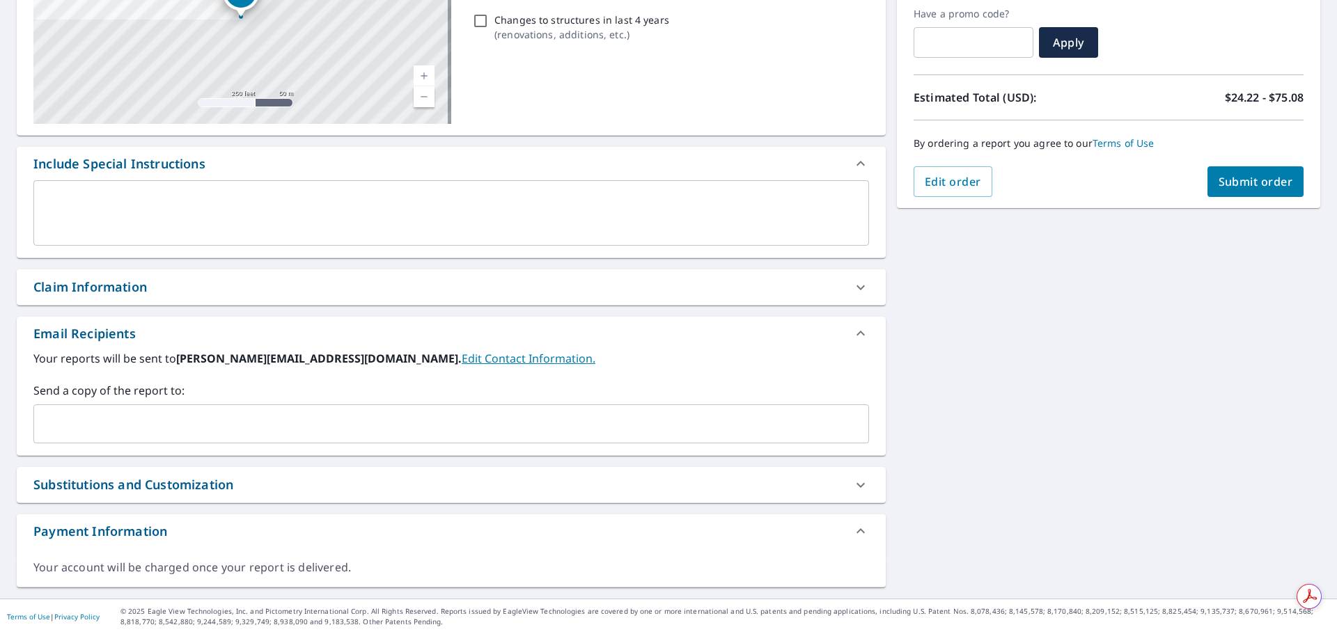
click at [354, 279] on div "Claim Information" at bounding box center [438, 287] width 811 height 19
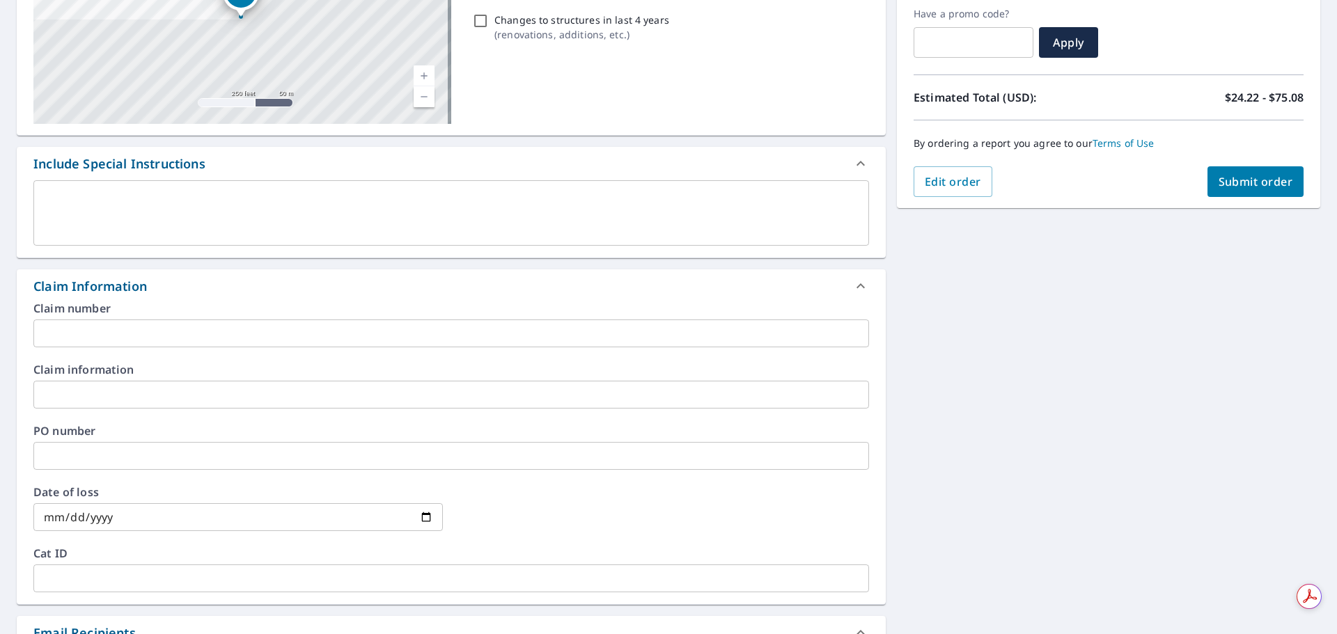
click at [120, 399] on input "text" at bounding box center [451, 395] width 836 height 28
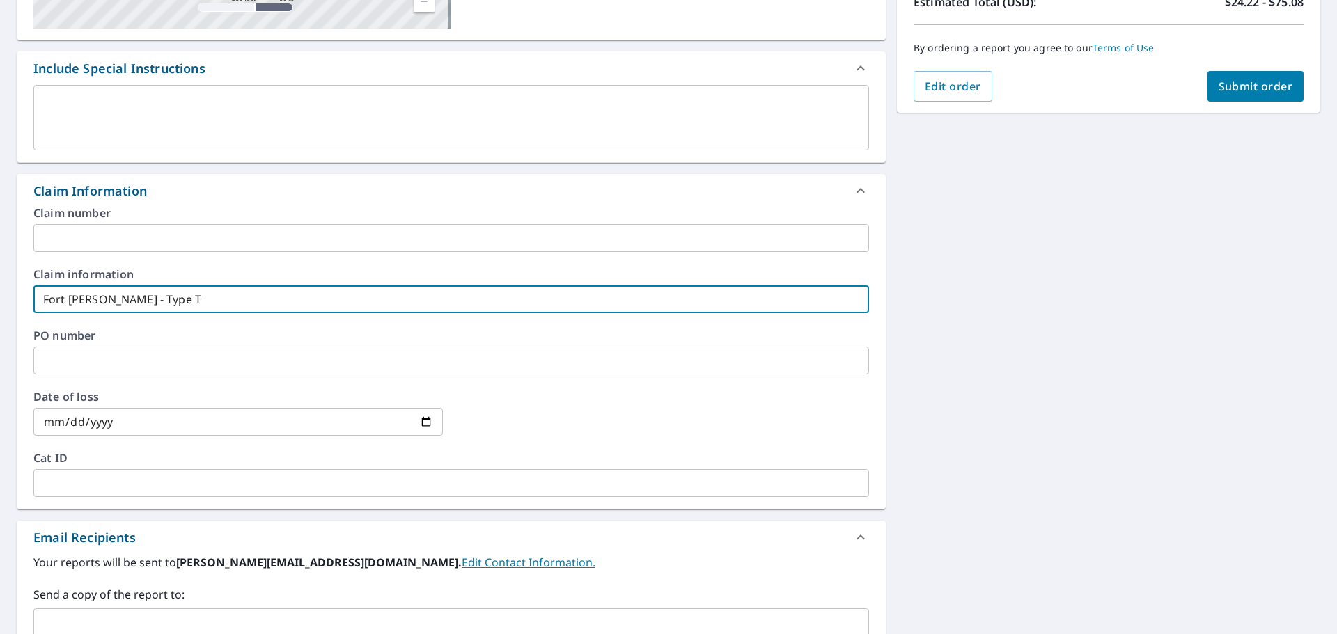
scroll to position [515, 0]
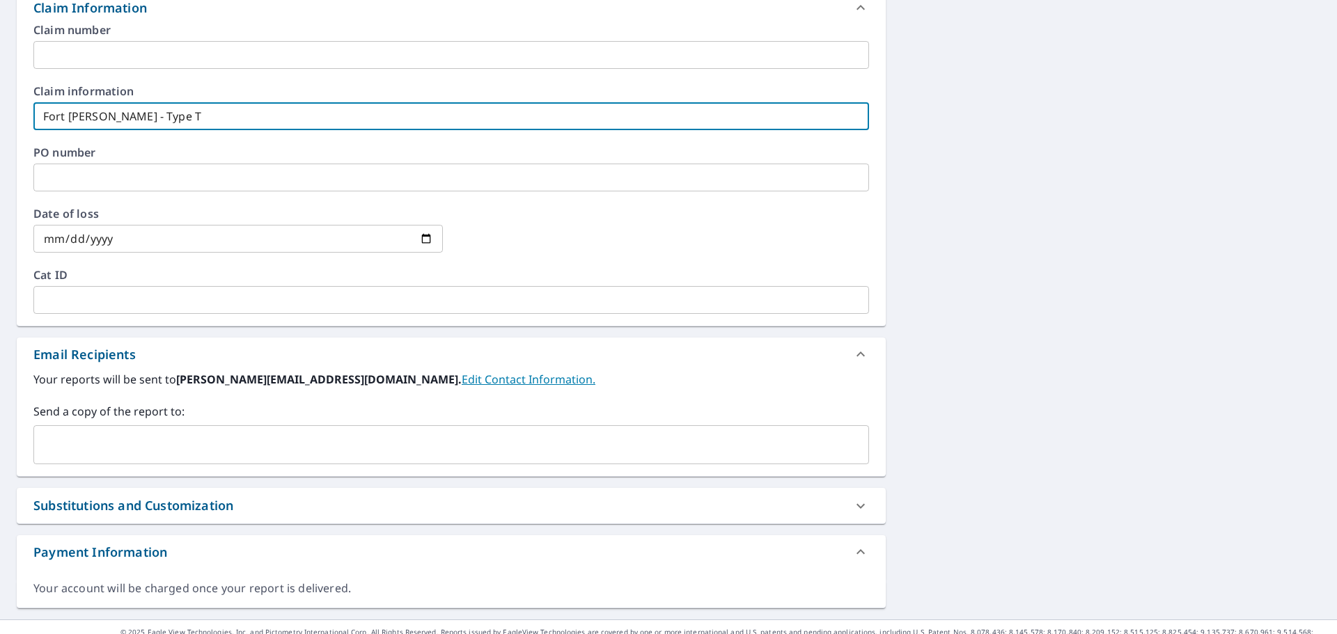
type input "Fort [PERSON_NAME] - Type T"
click at [128, 452] on input "text" at bounding box center [441, 445] width 802 height 26
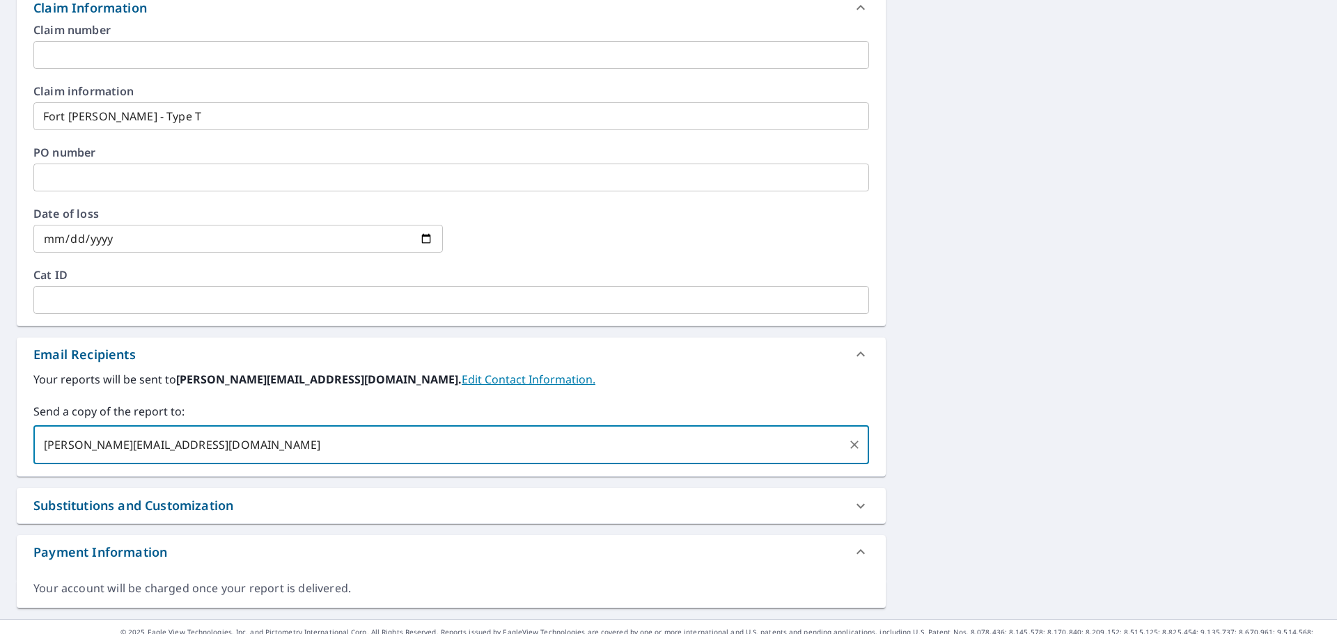
type input "[PERSON_NAME][EMAIL_ADDRESS][DOMAIN_NAME]"
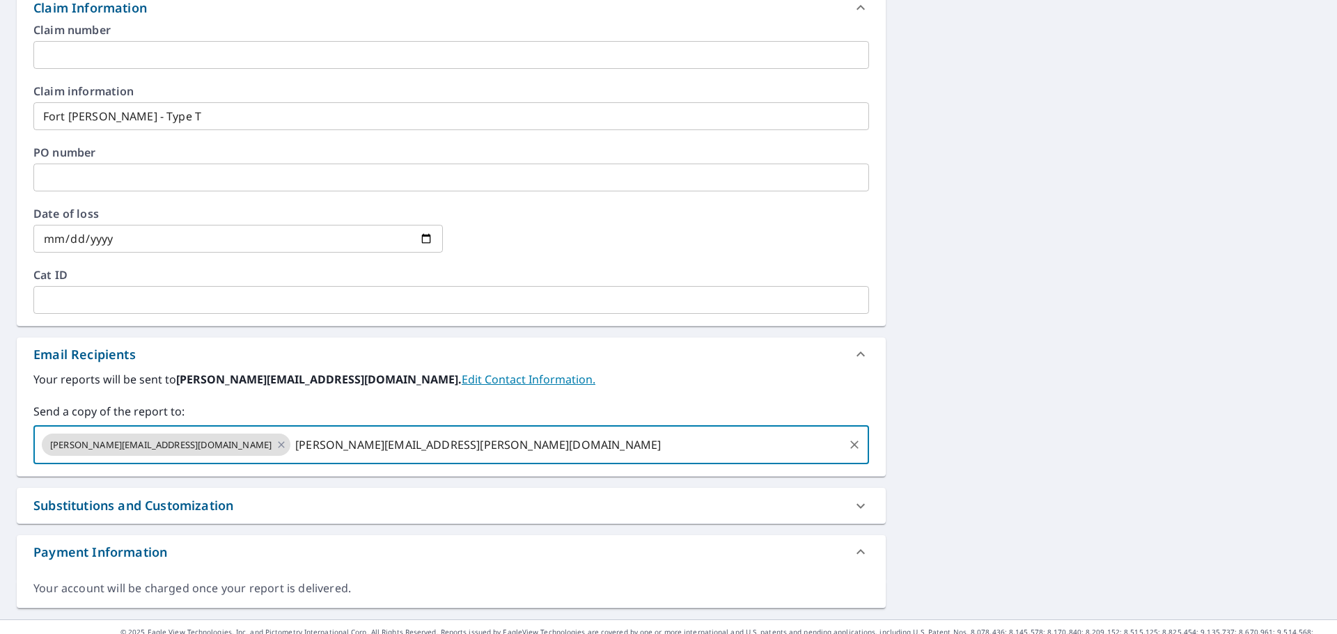
type input "[PERSON_NAME][EMAIL_ADDRESS][PERSON_NAME][DOMAIN_NAME]"
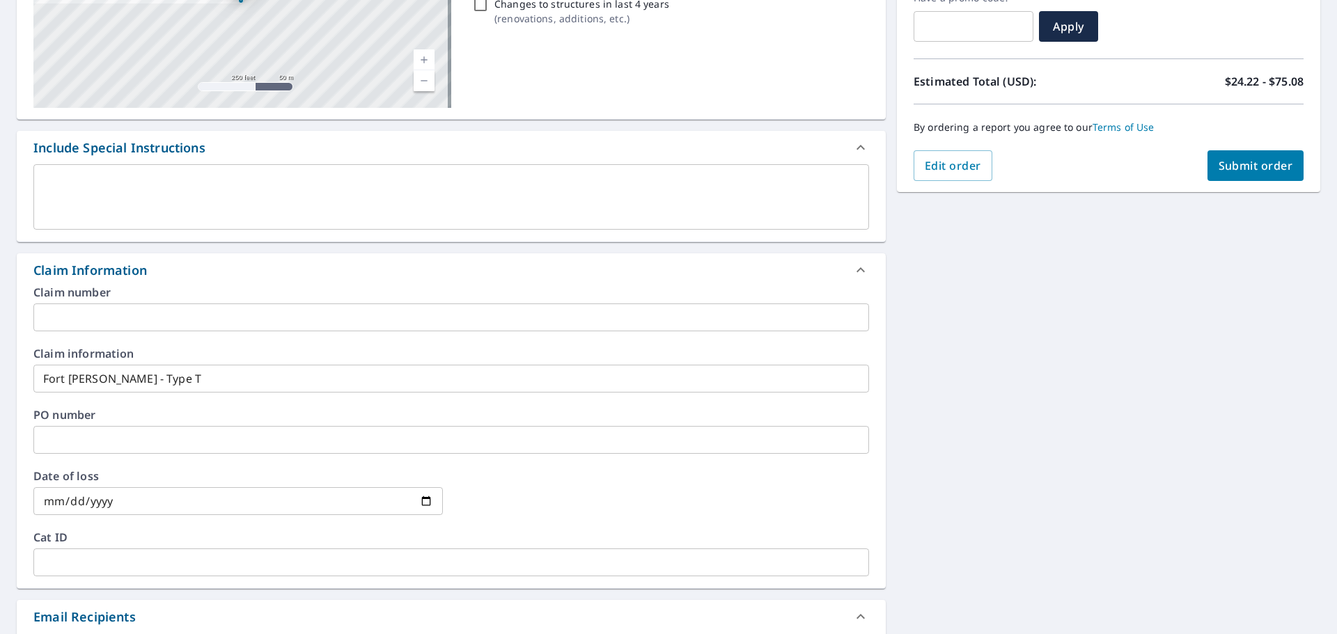
scroll to position [97, 0]
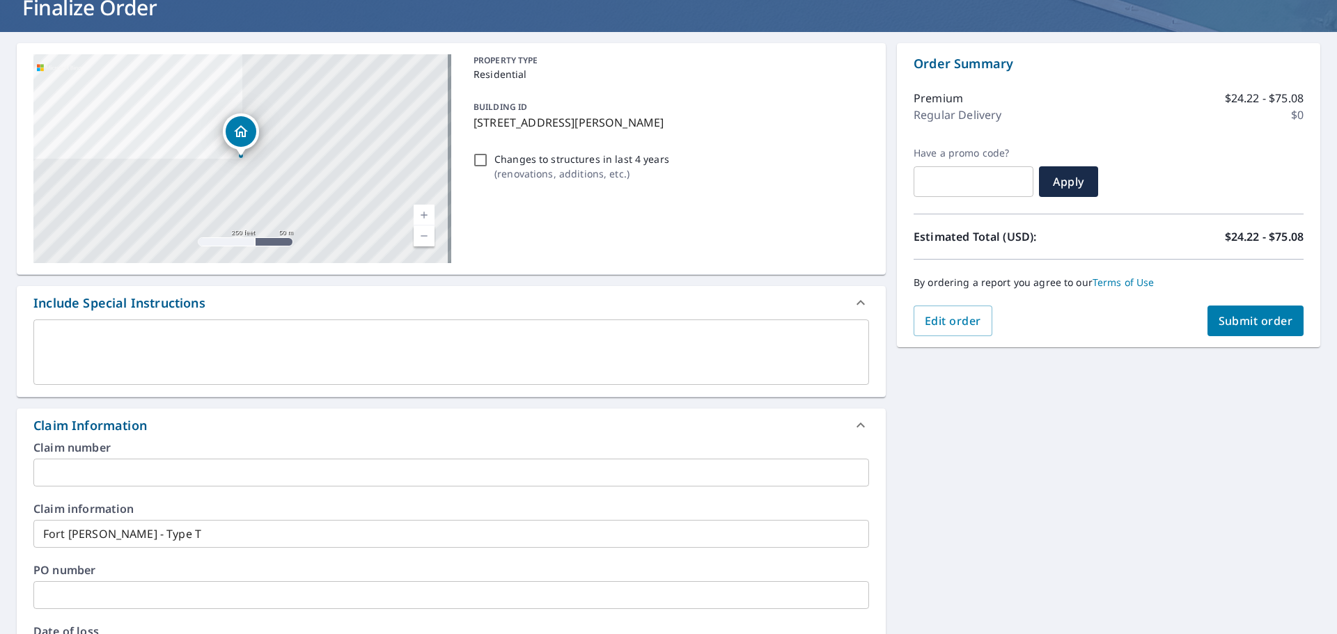
click at [1217, 329] on button "Submit order" at bounding box center [1255, 321] width 97 height 31
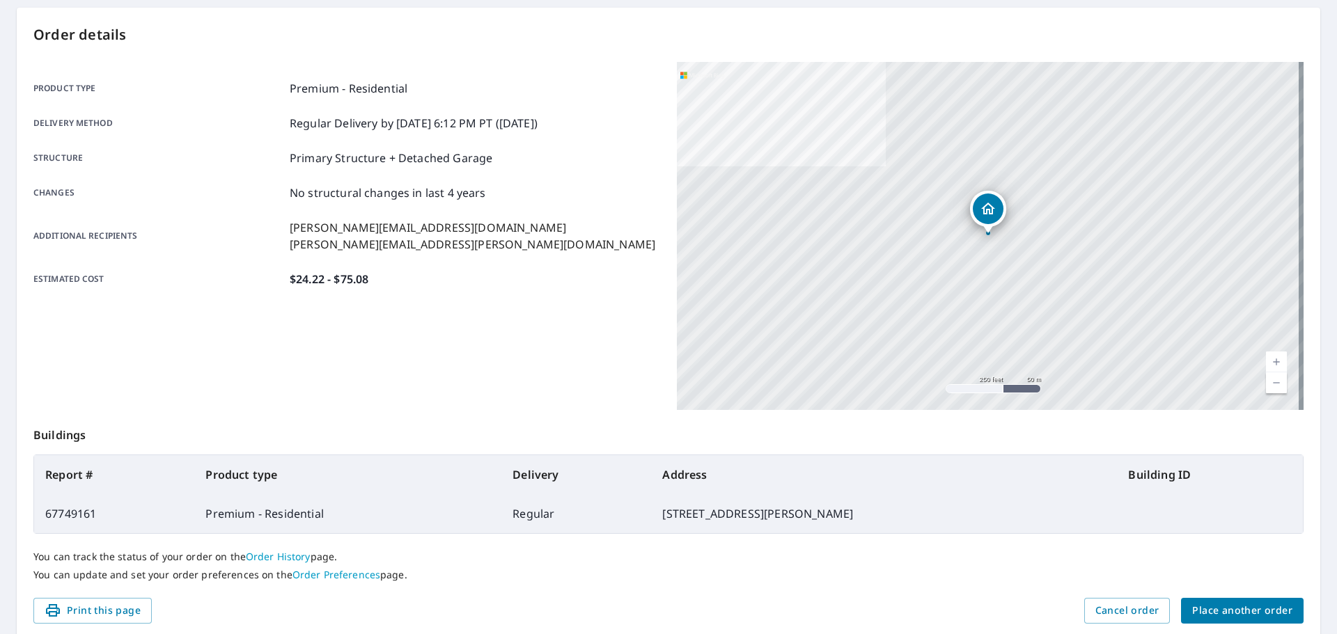
scroll to position [185, 0]
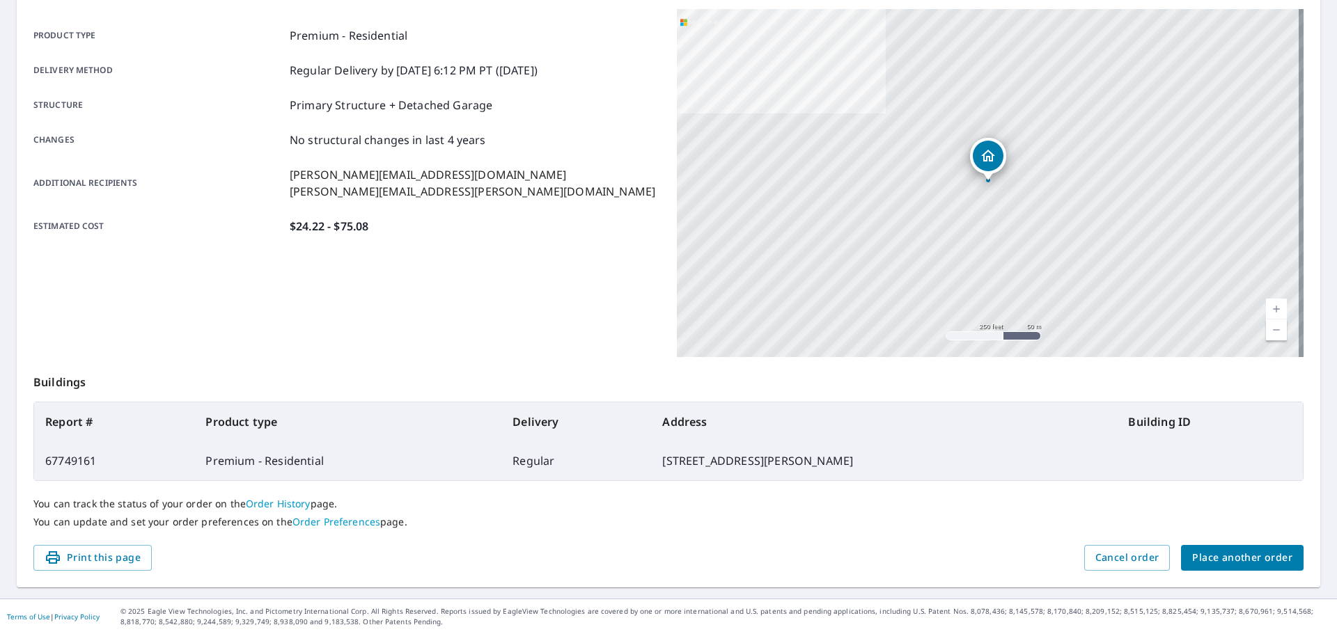
click at [1192, 561] on span "Place another order" at bounding box center [1242, 557] width 100 height 17
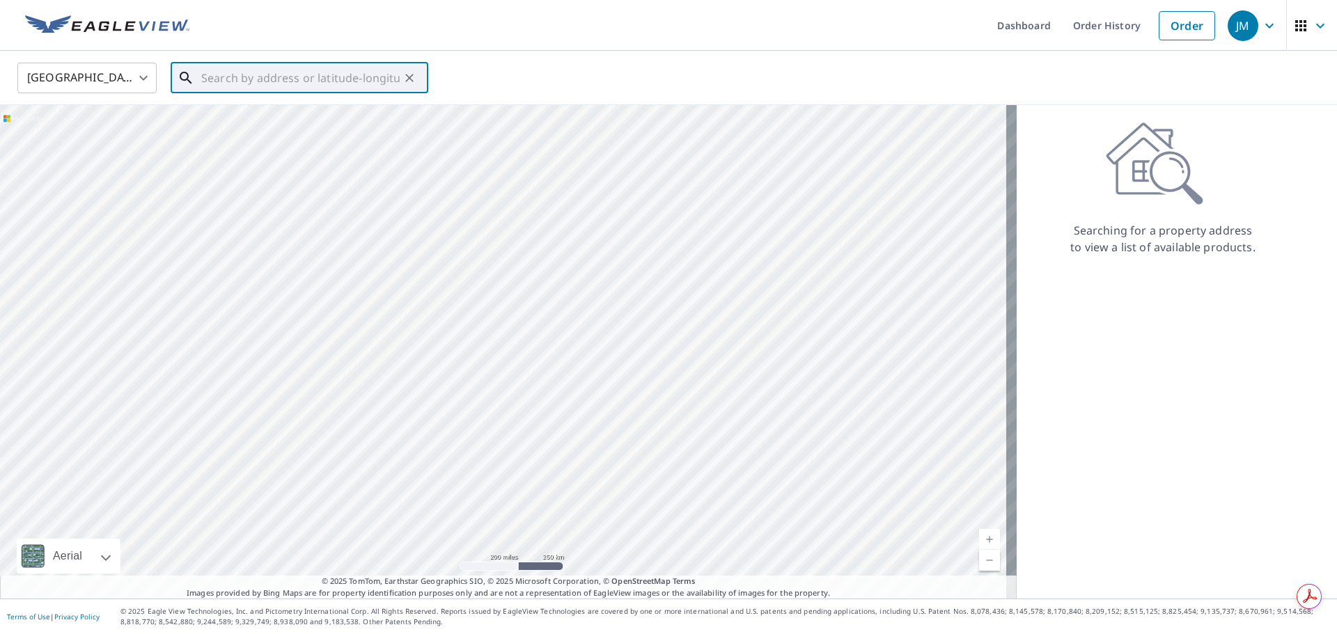
click at [212, 85] on input "text" at bounding box center [300, 77] width 198 height 39
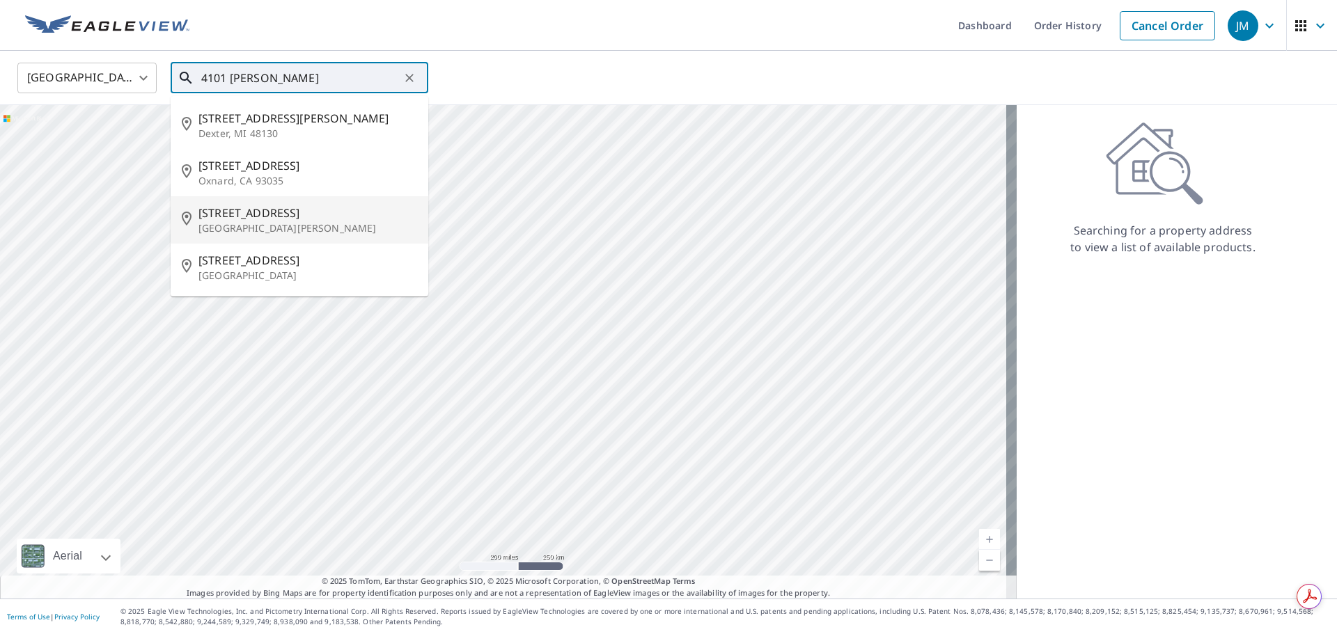
click at [291, 220] on span "[STREET_ADDRESS]" at bounding box center [307, 213] width 219 height 17
type input "[STREET_ADDRESS][PERSON_NAME]"
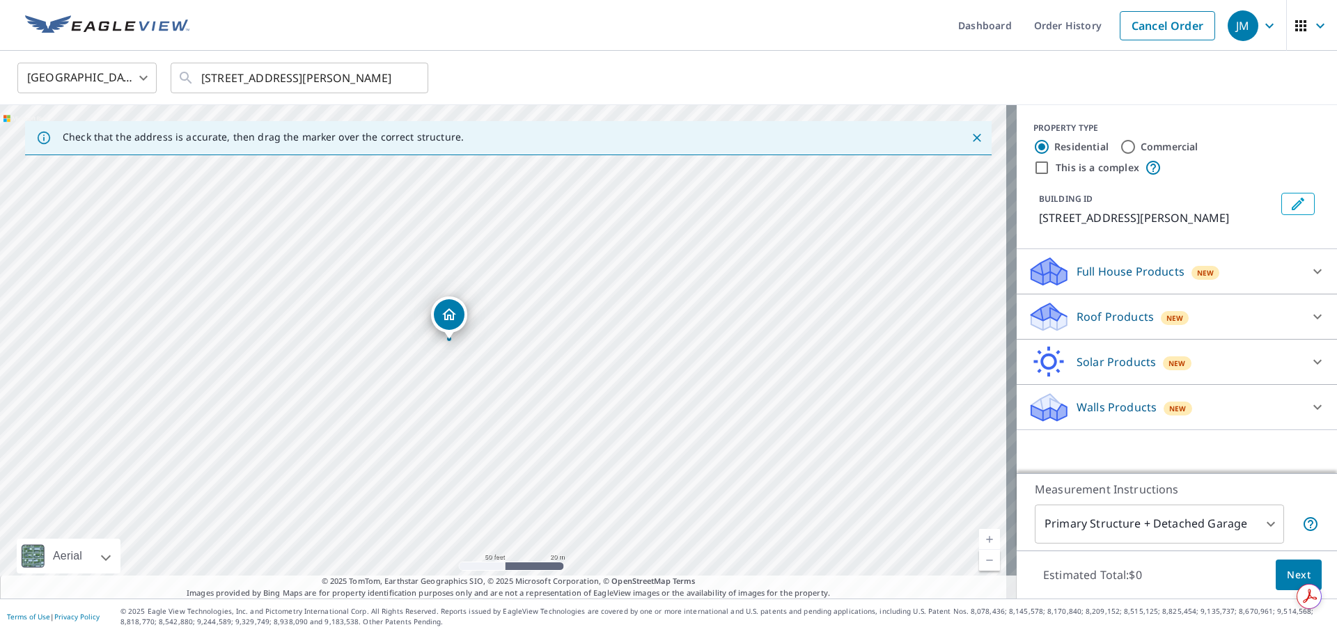
drag, startPoint x: 554, startPoint y: 370, endPoint x: 445, endPoint y: 313, distance: 122.4
click at [1288, 315] on div "Roof Products New" at bounding box center [1164, 317] width 273 height 33
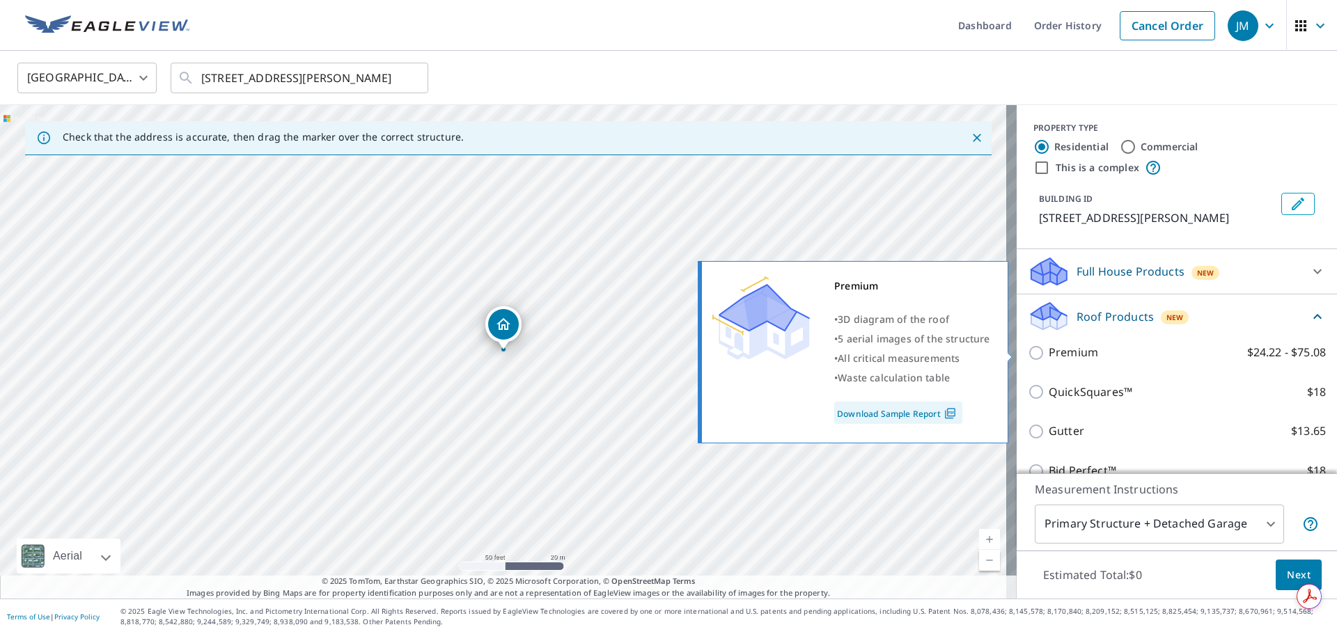
click at [1055, 352] on p "Premium" at bounding box center [1073, 352] width 49 height 17
click at [1049, 352] on input "Premium $24.22 - $75.08" at bounding box center [1038, 353] width 21 height 17
checkbox input "true"
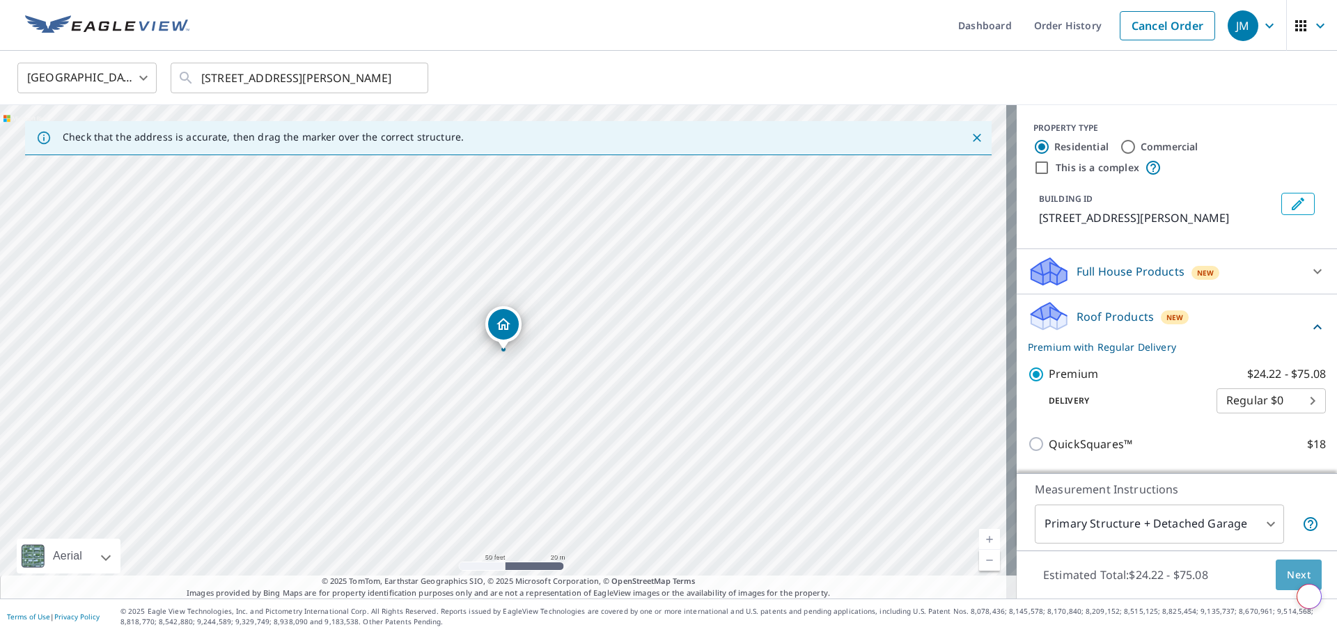
click at [1289, 579] on span "Next" at bounding box center [1299, 575] width 24 height 17
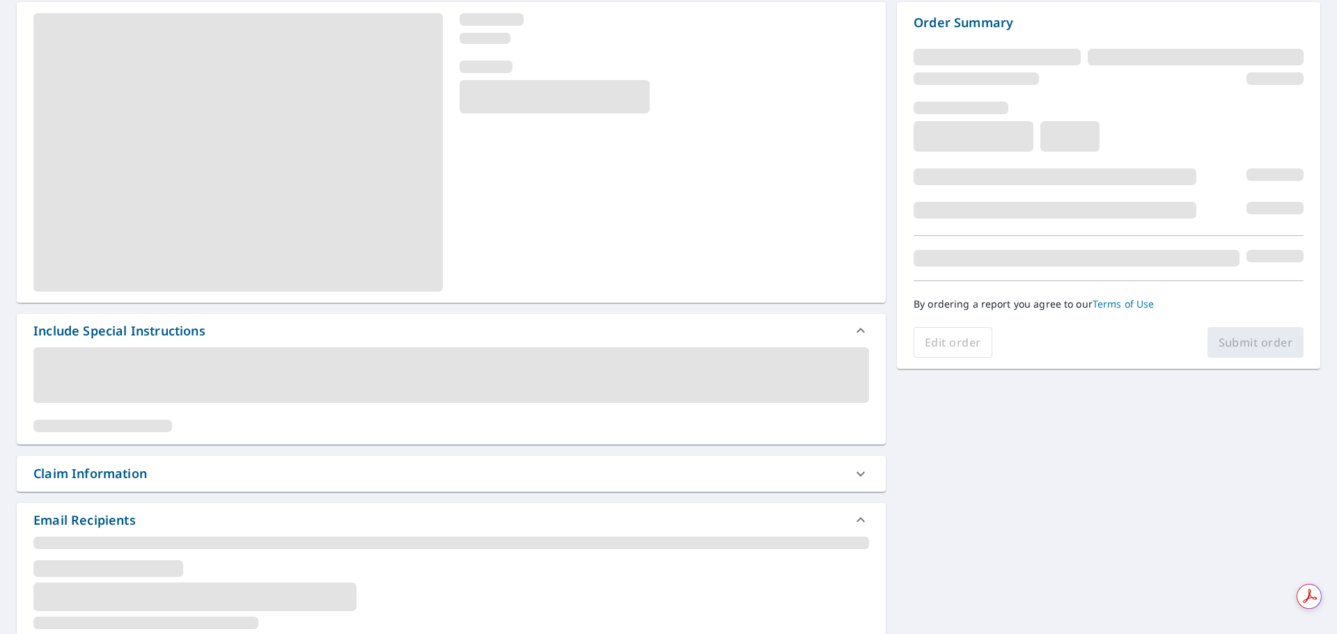
scroll to position [139, 0]
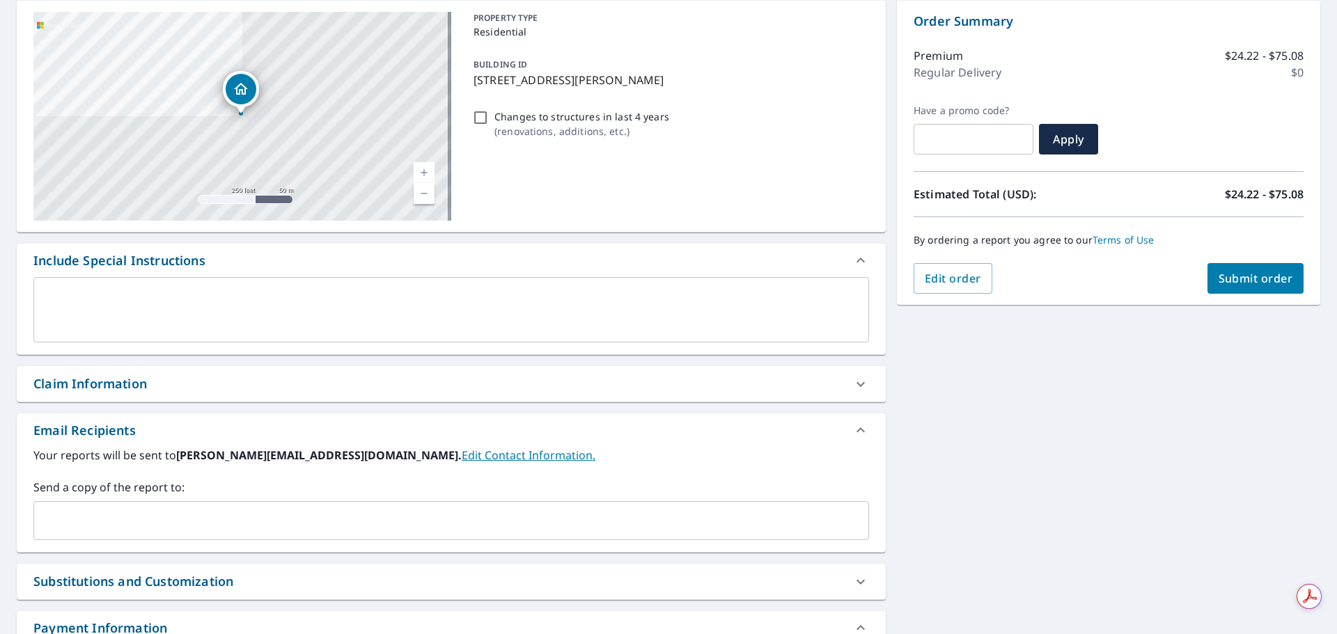
click at [349, 370] on div "Claim Information" at bounding box center [451, 384] width 869 height 36
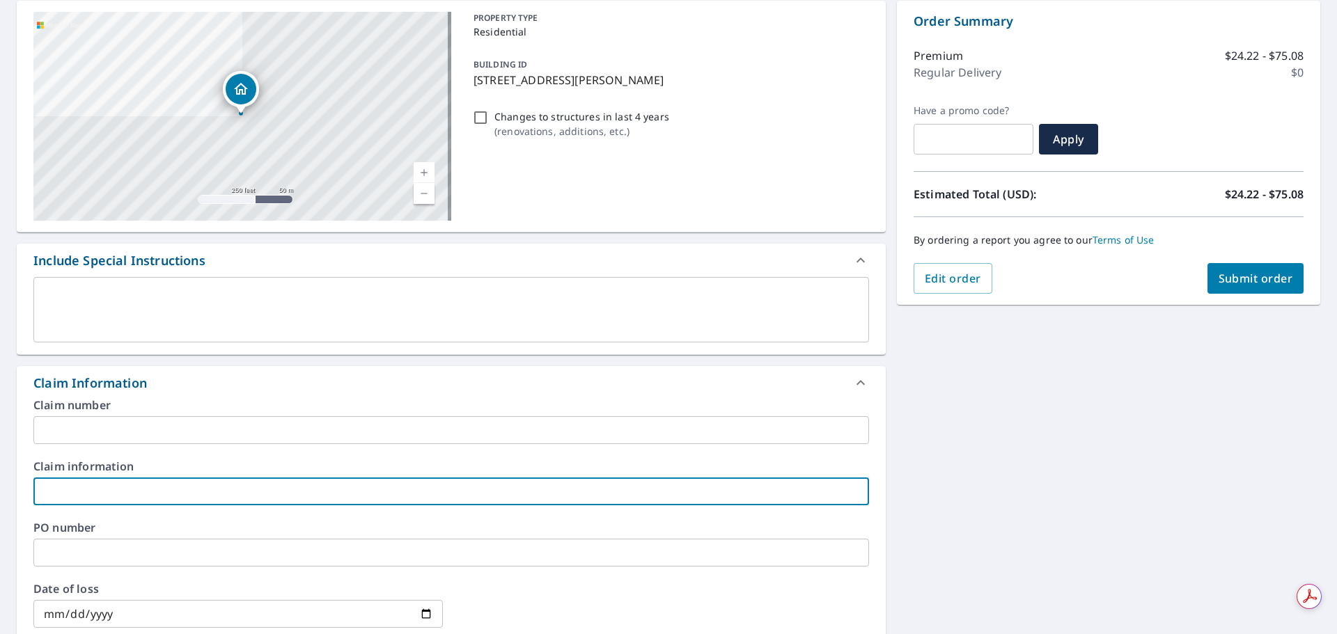
click at [217, 490] on input "text" at bounding box center [451, 492] width 836 height 28
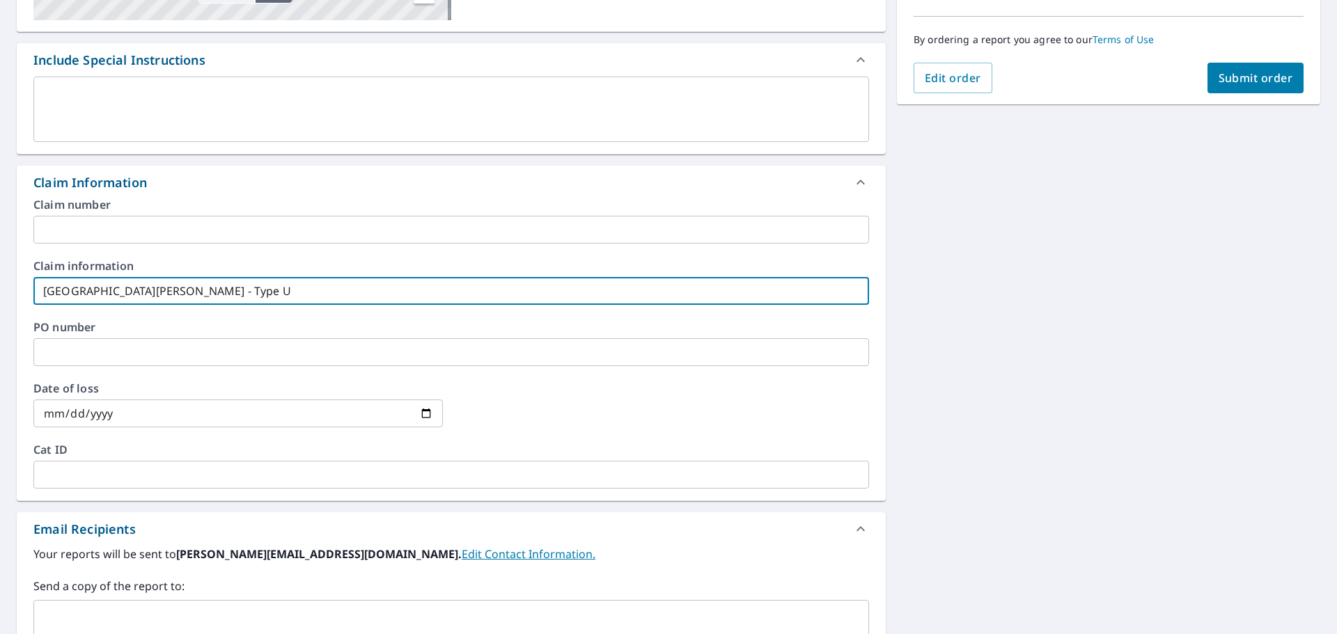
scroll to position [487, 0]
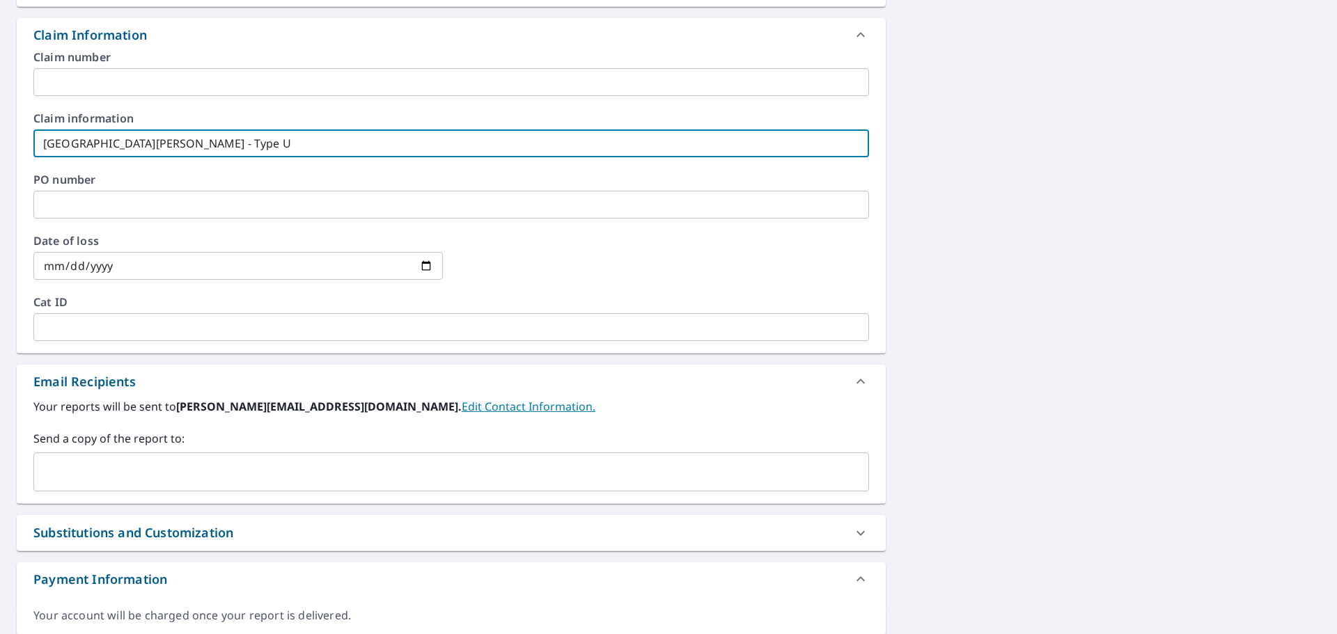
type input "Fort Knox - Type U"
drag, startPoint x: 139, startPoint y: 463, endPoint x: 137, endPoint y: 455, distance: 7.9
click at [139, 458] on div "​" at bounding box center [451, 472] width 836 height 39
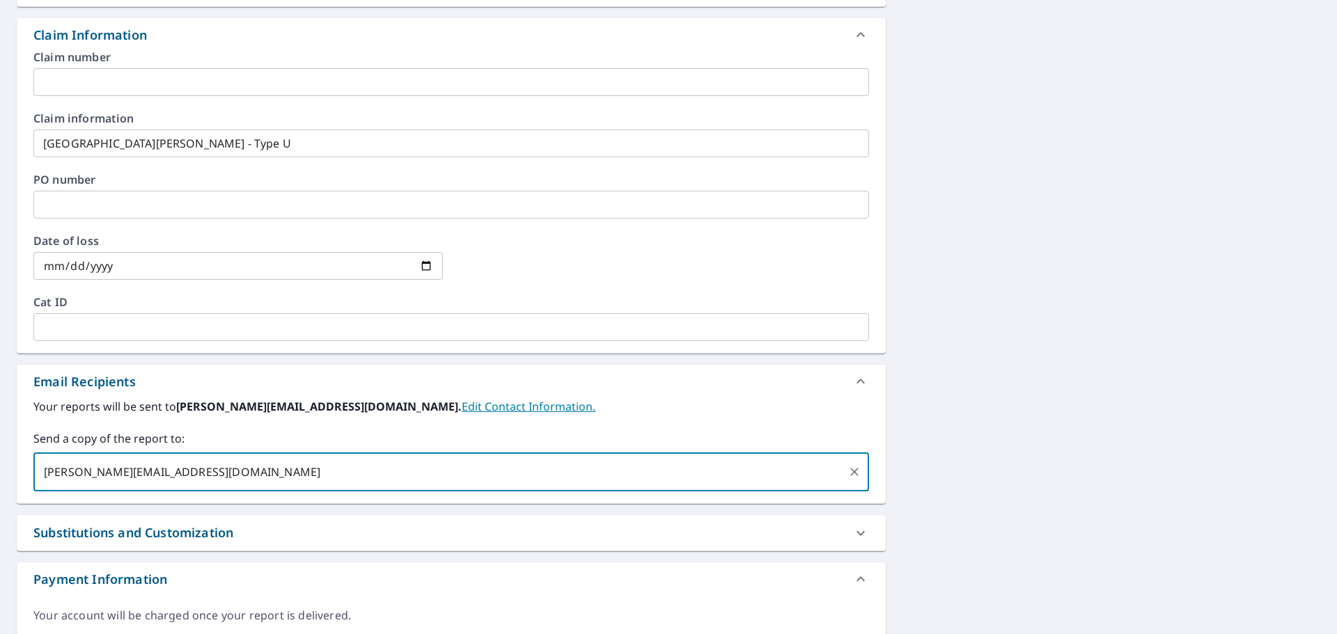
type input "miki.reinier@QXO.com"
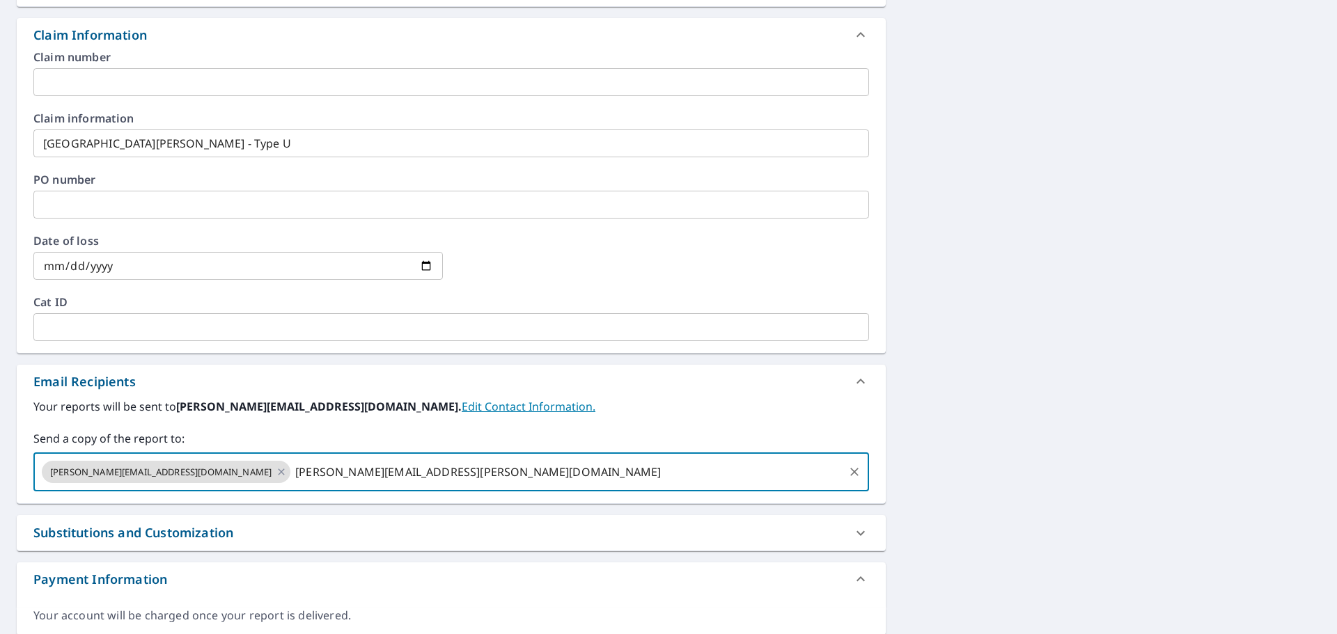
type input "[PERSON_NAME][EMAIL_ADDRESS][PERSON_NAME][DOMAIN_NAME]"
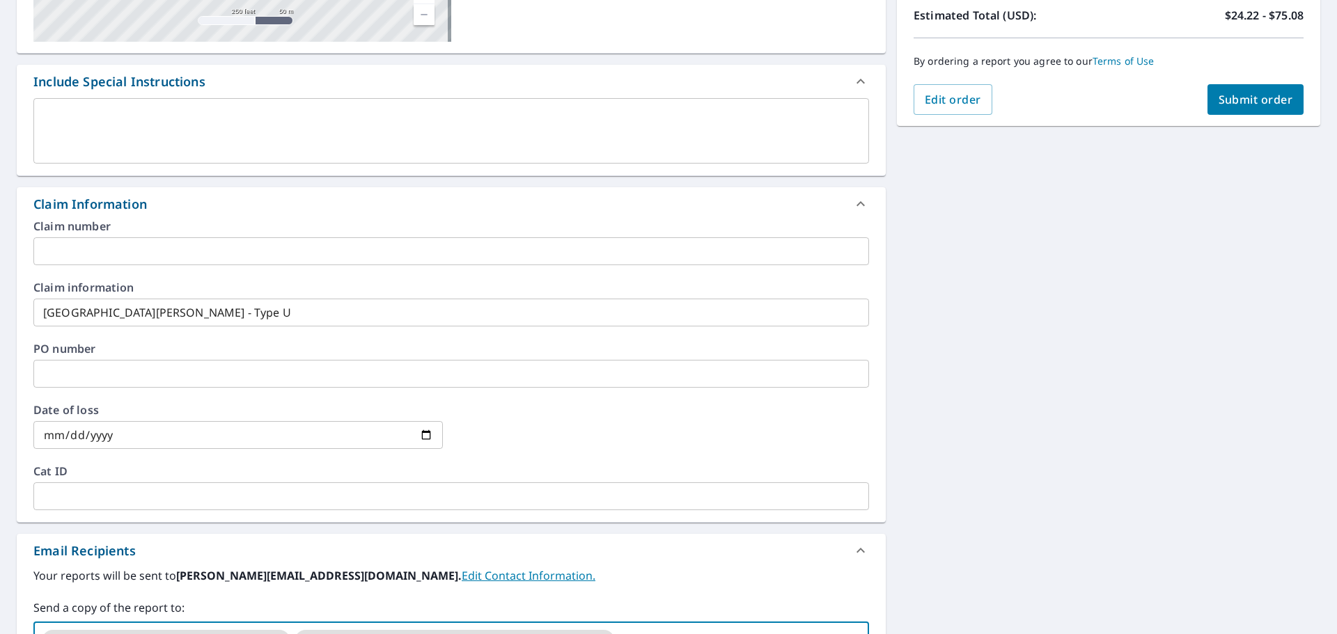
scroll to position [139, 0]
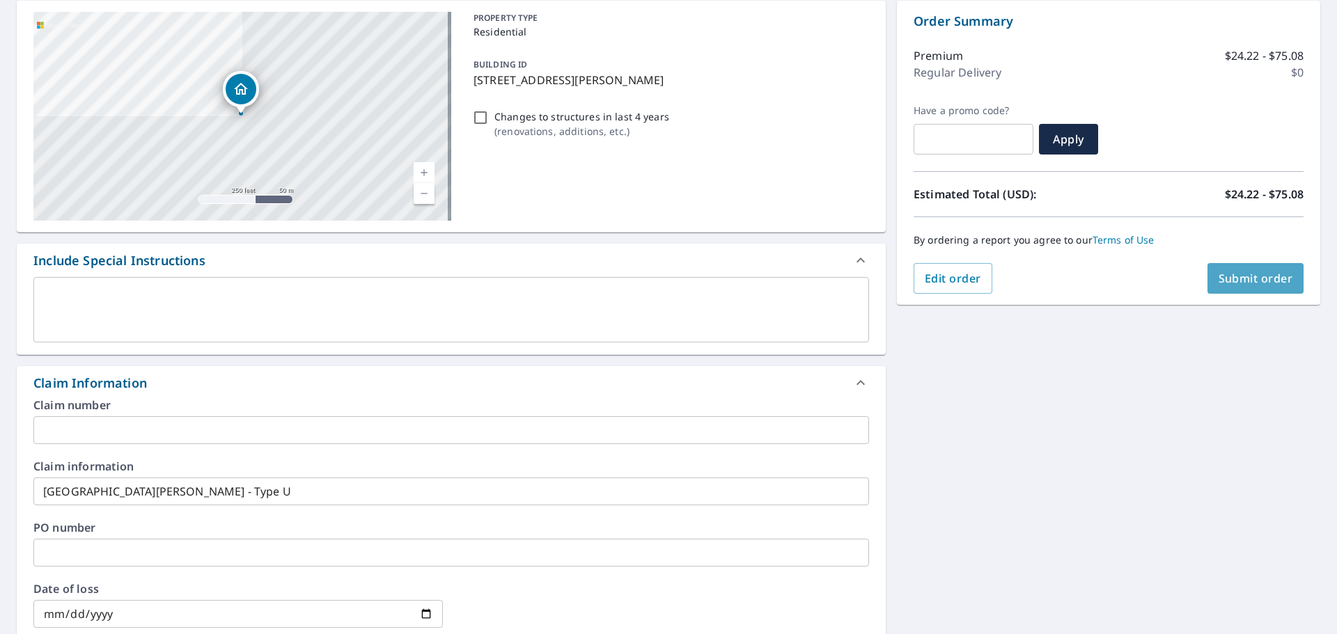
click at [1221, 276] on span "Submit order" at bounding box center [1256, 278] width 75 height 15
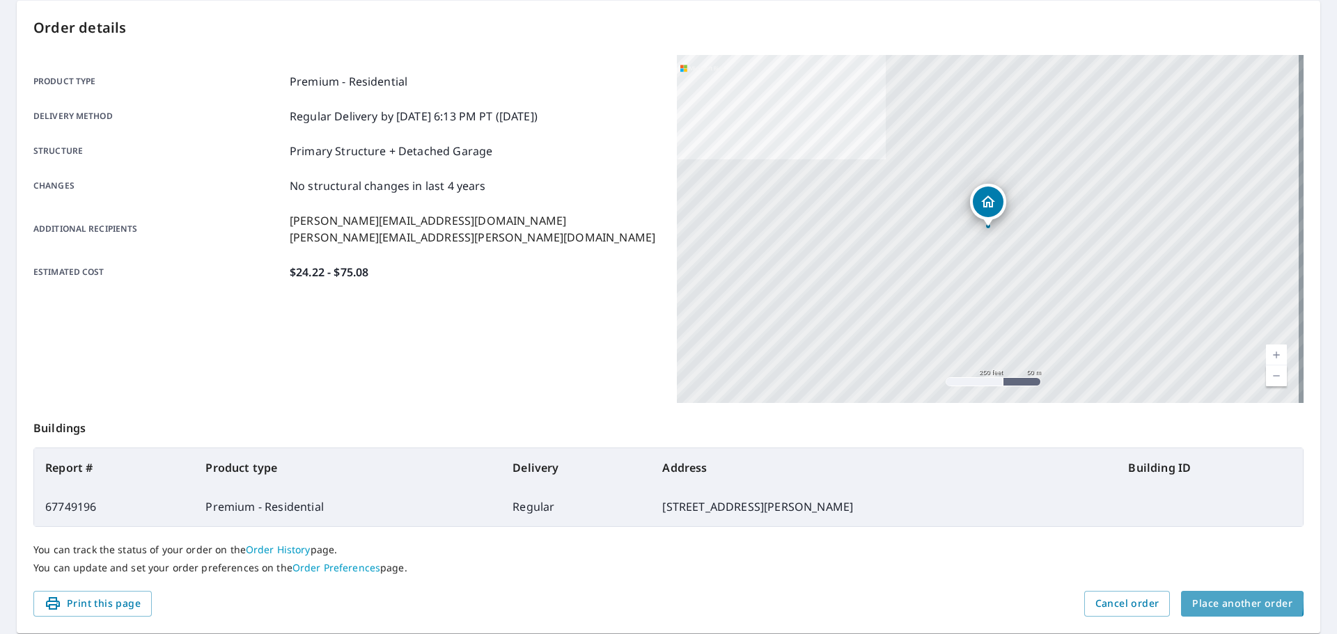
click at [1209, 600] on span "Place another order" at bounding box center [1242, 603] width 100 height 17
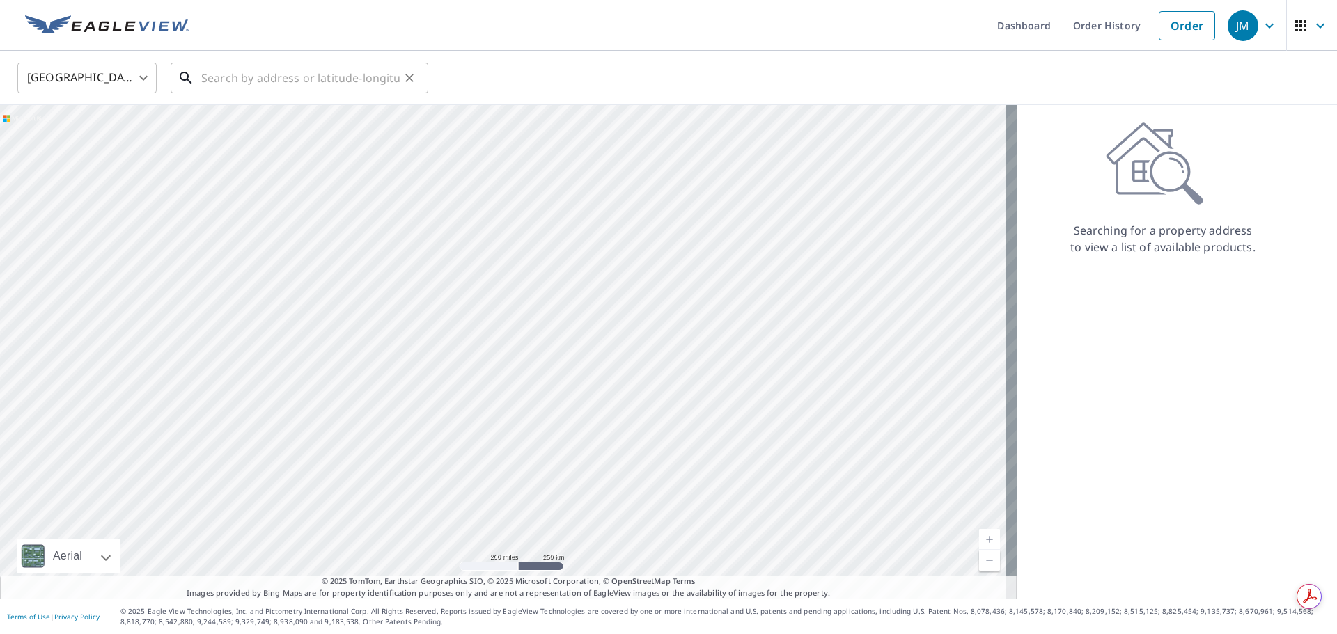
drag, startPoint x: 368, startPoint y: 75, endPoint x: 391, endPoint y: 87, distance: 26.8
click at [368, 75] on input "text" at bounding box center [300, 77] width 198 height 39
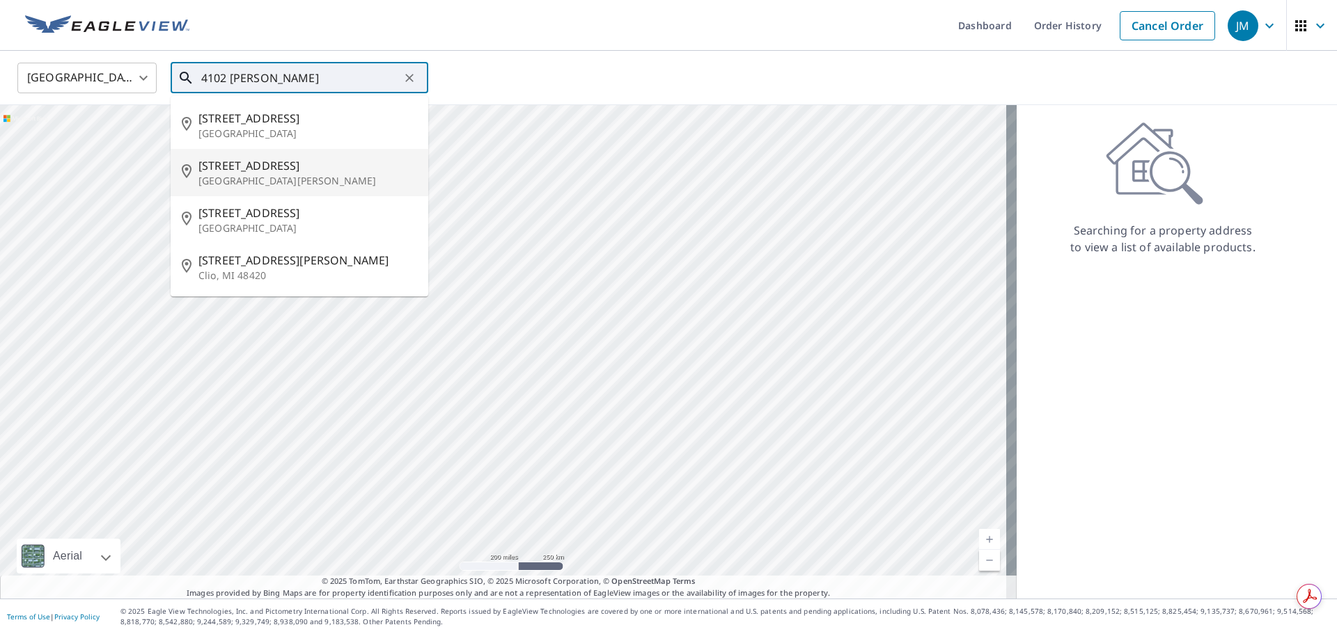
click at [286, 181] on p "[GEOGRAPHIC_DATA][PERSON_NAME]" at bounding box center [307, 181] width 219 height 14
type input "[STREET_ADDRESS][PERSON_NAME]"
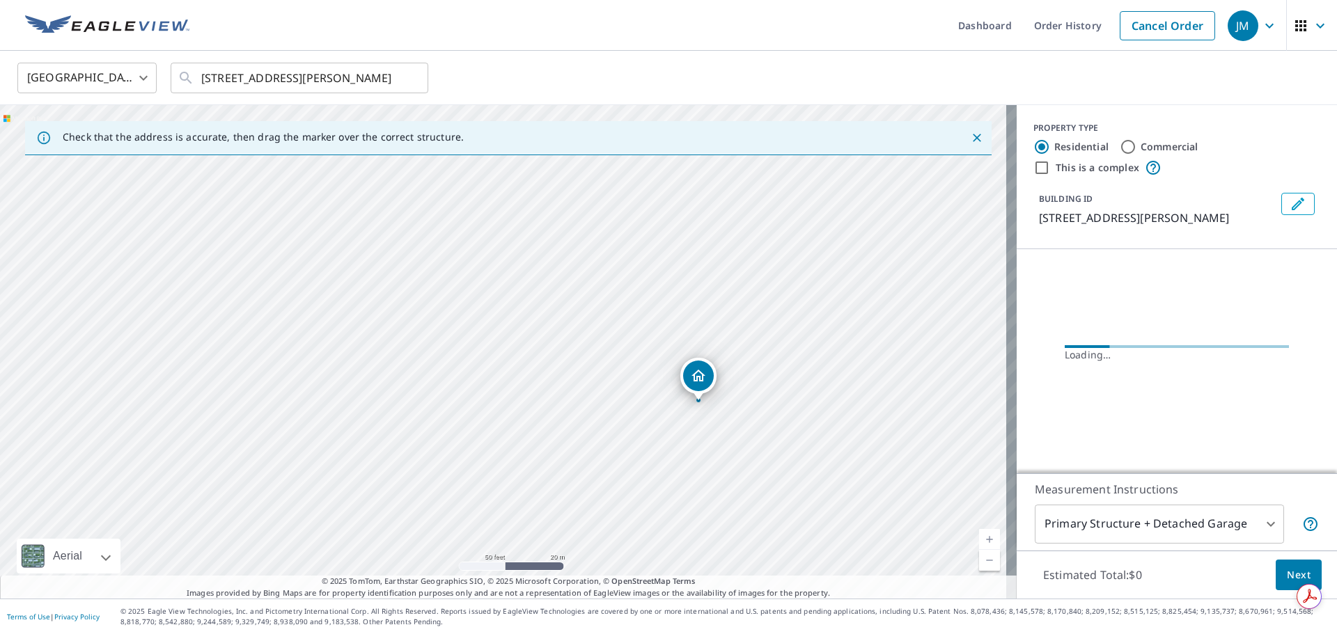
drag, startPoint x: 429, startPoint y: 393, endPoint x: 752, endPoint y: 408, distance: 323.5
click at [752, 408] on div "[STREET_ADDRESS][PERSON_NAME]" at bounding box center [508, 352] width 1017 height 494
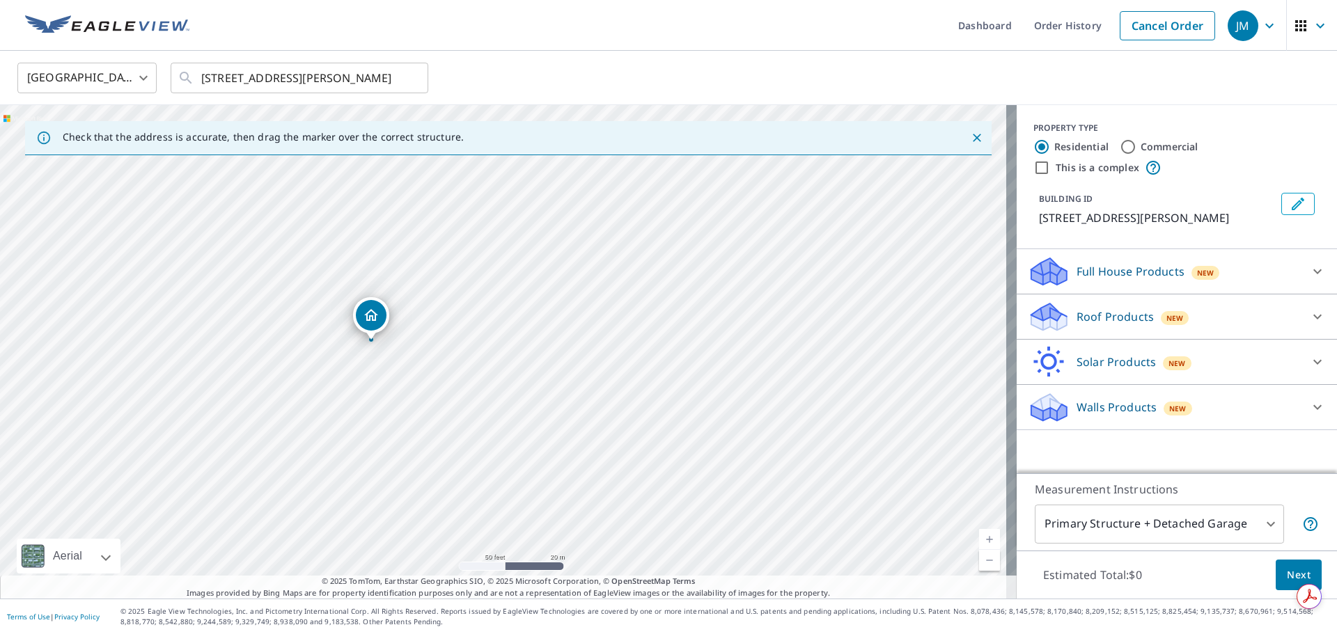
drag, startPoint x: 501, startPoint y: 320, endPoint x: 369, endPoint y: 310, distance: 132.7
click at [1161, 308] on div "New" at bounding box center [1175, 316] width 29 height 17
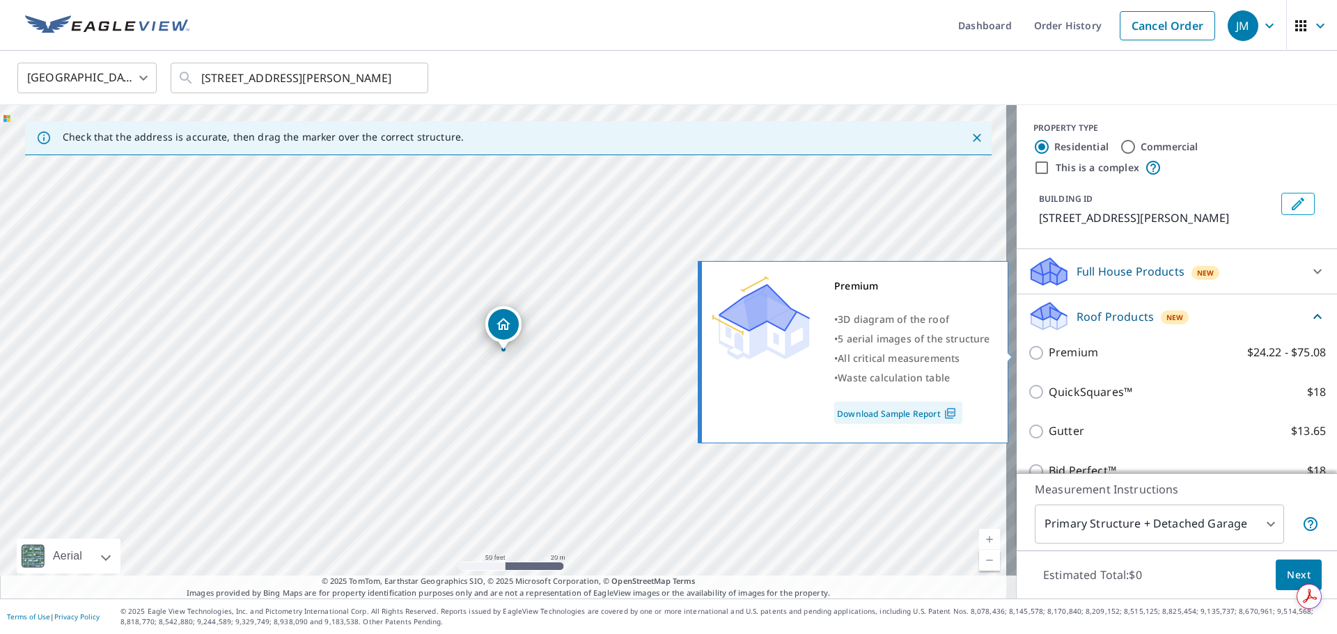
click at [1058, 354] on p "Premium" at bounding box center [1073, 352] width 49 height 17
click at [1049, 354] on input "Premium $24.22 - $75.08" at bounding box center [1038, 353] width 21 height 17
checkbox input "true"
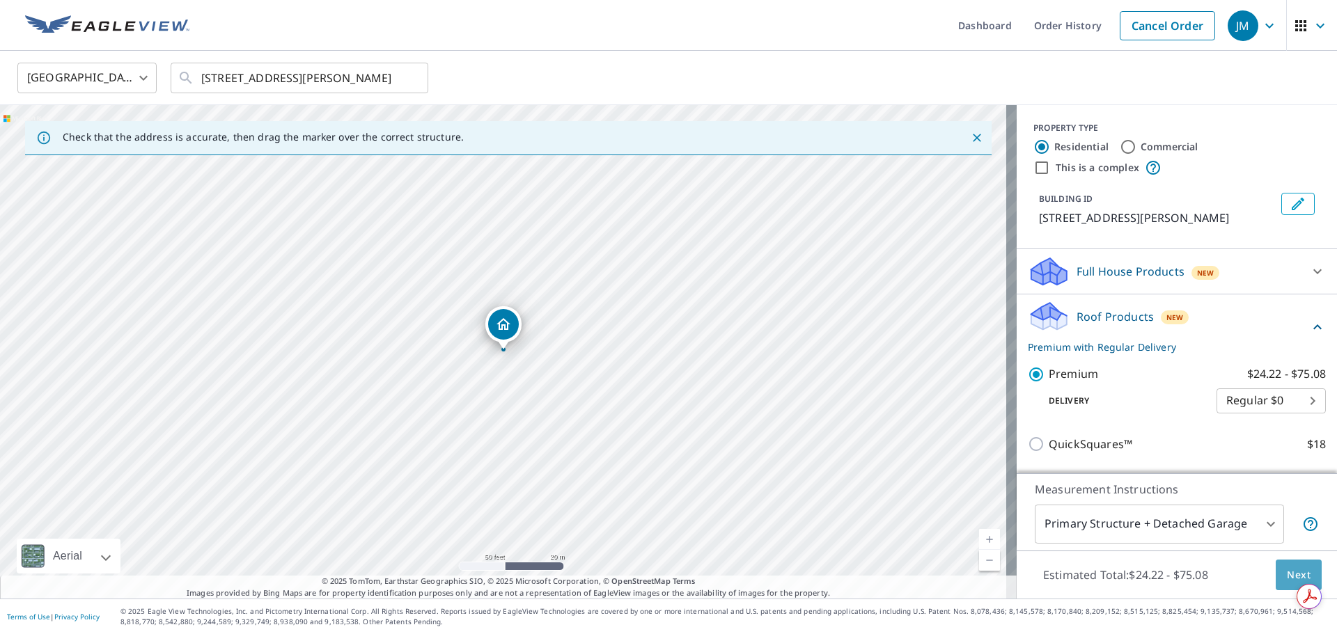
click at [1280, 585] on button "Next" at bounding box center [1299, 575] width 46 height 31
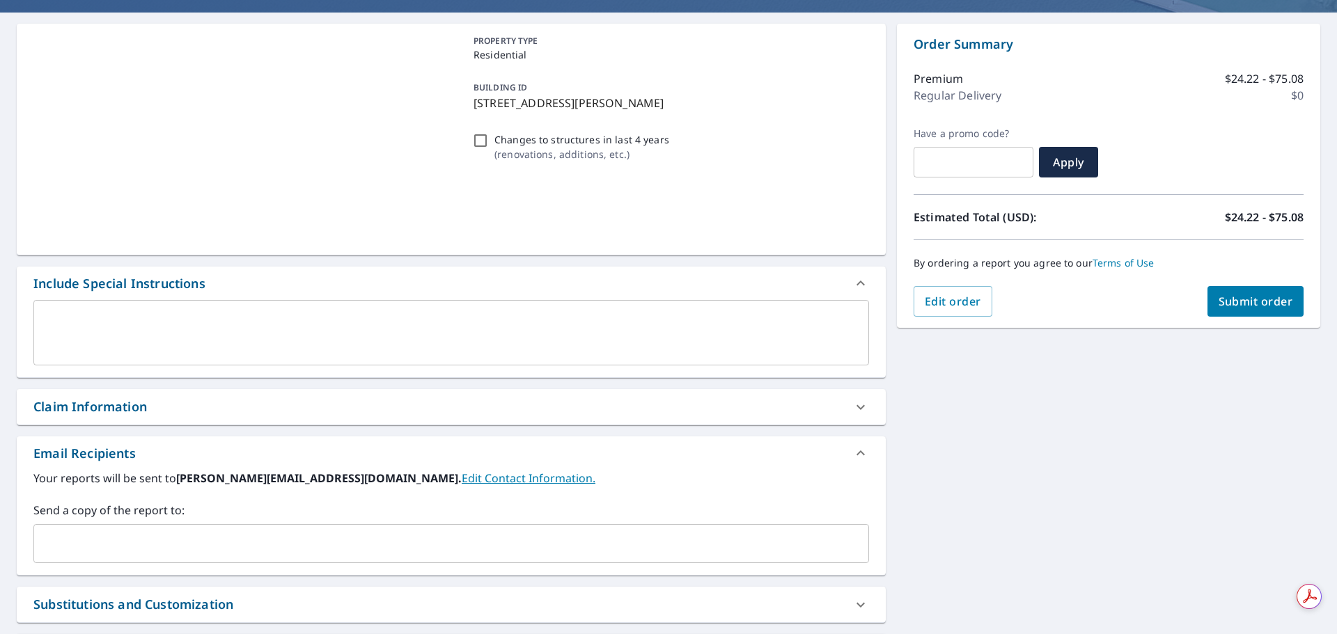
scroll to position [236, 0]
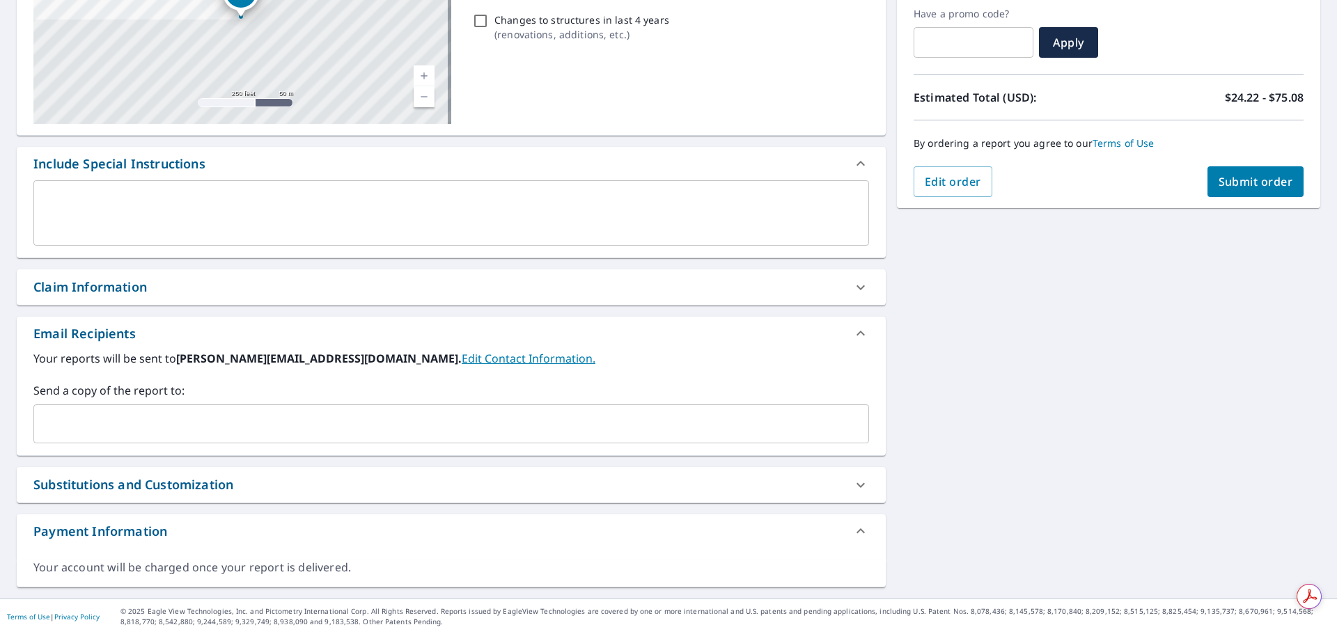
click at [289, 296] on div "Claim Information" at bounding box center [438, 287] width 811 height 19
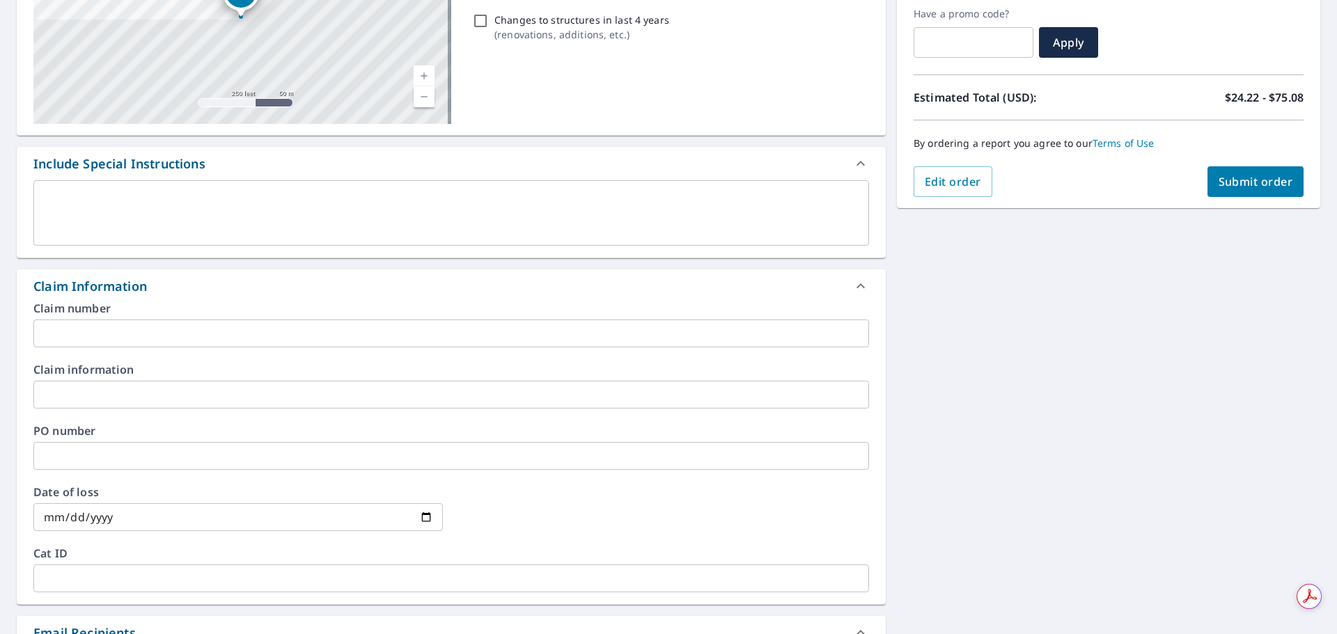
click at [187, 391] on input "text" at bounding box center [451, 395] width 836 height 28
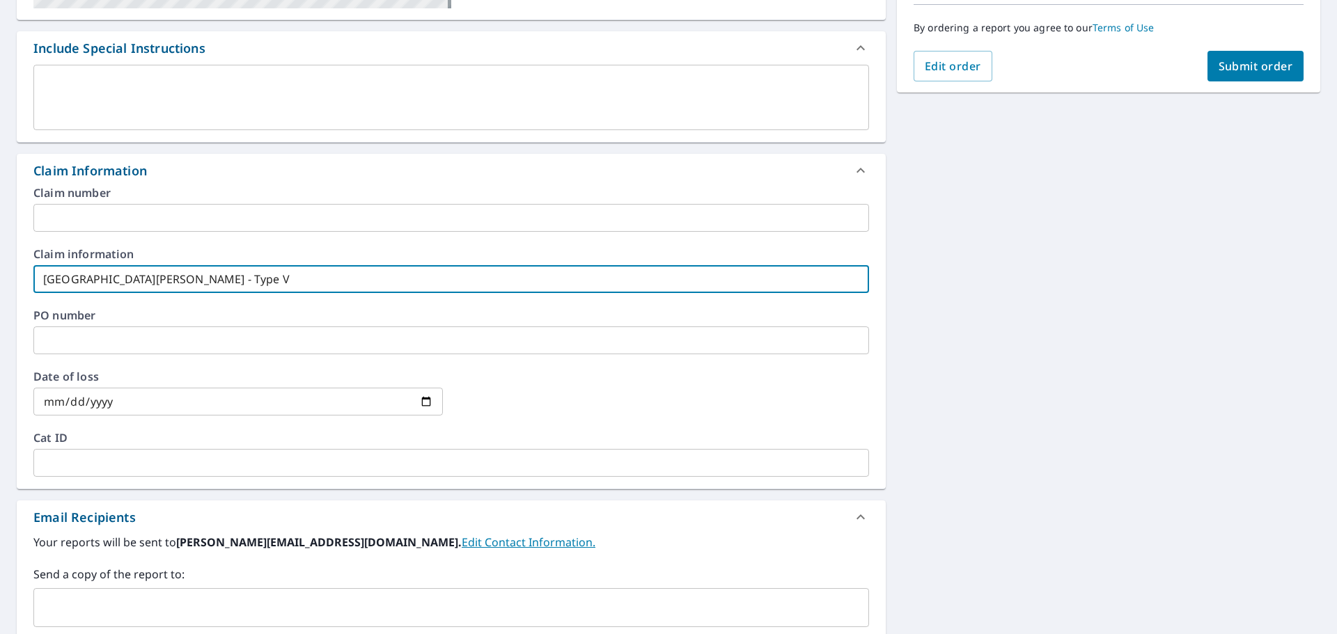
scroll to position [535, 0]
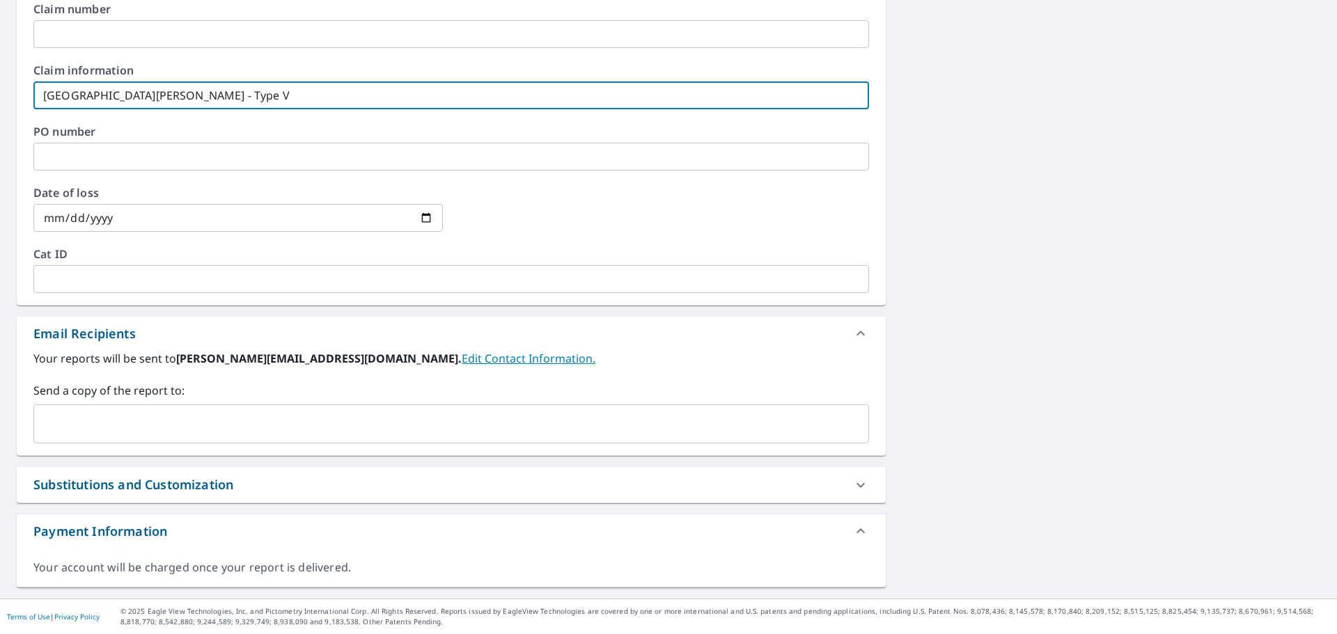
type input "Fort Knox - Type V"
click at [113, 413] on input "text" at bounding box center [441, 424] width 802 height 26
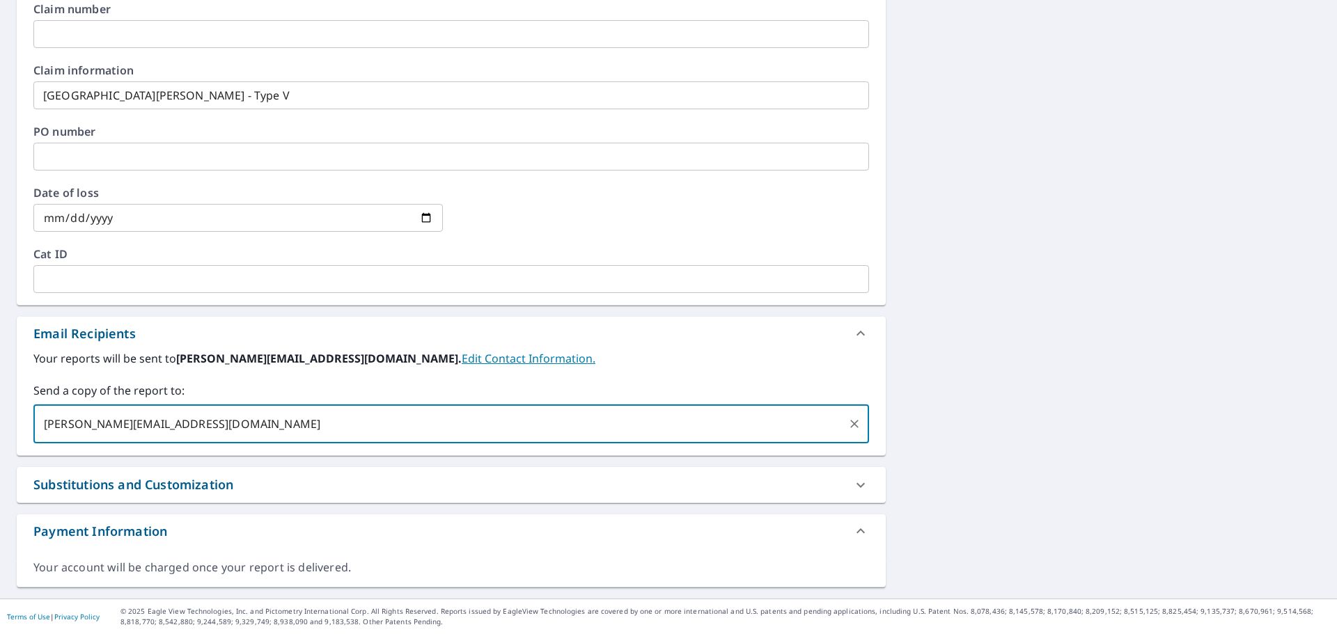
type input "[PERSON_NAME][EMAIL_ADDRESS][DOMAIN_NAME]"
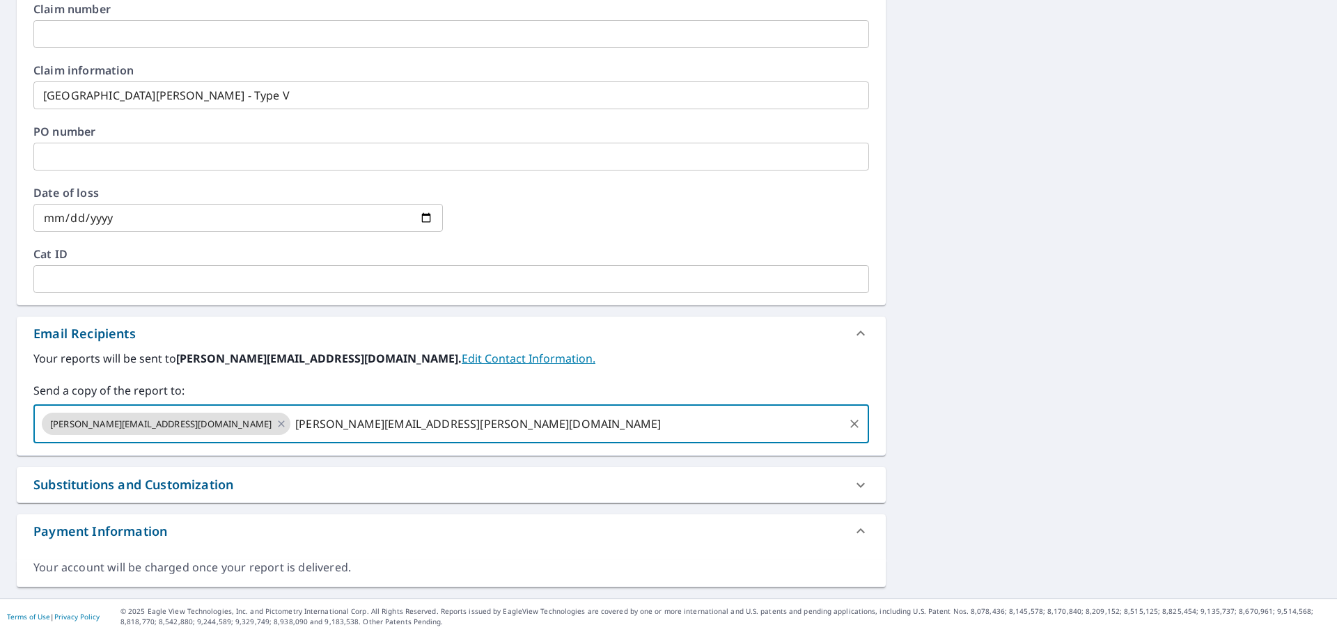
type input "[PERSON_NAME][EMAIL_ADDRESS][PERSON_NAME][DOMAIN_NAME]"
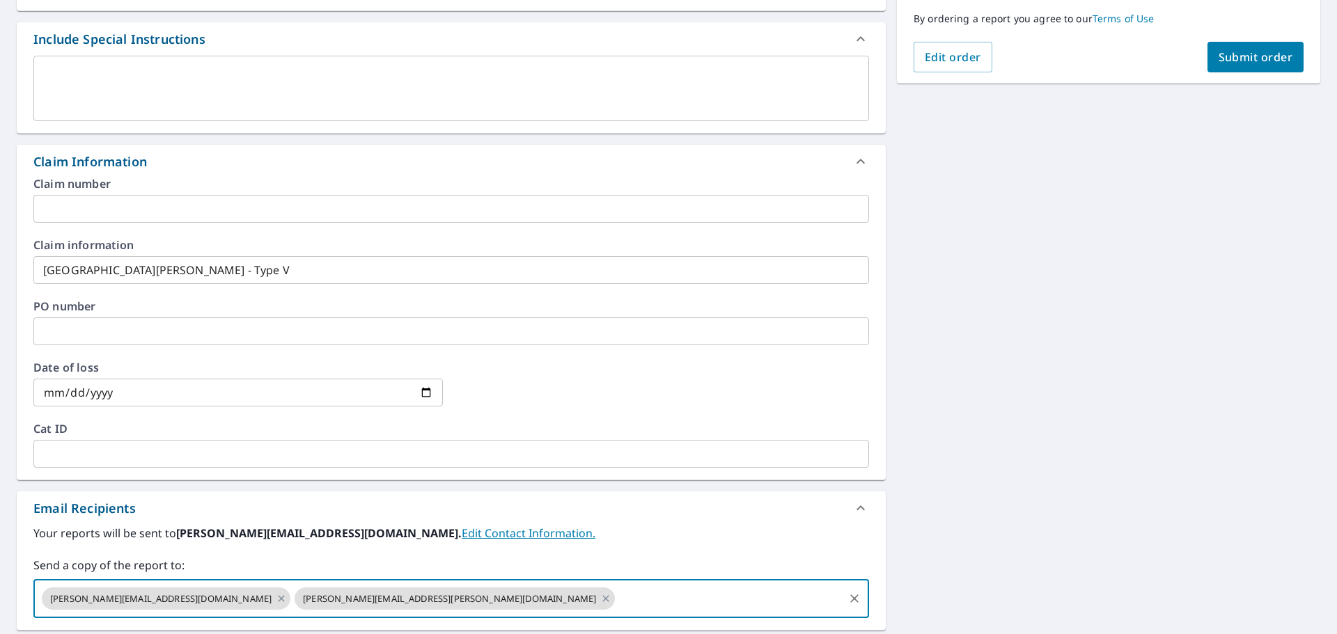
scroll to position [187, 0]
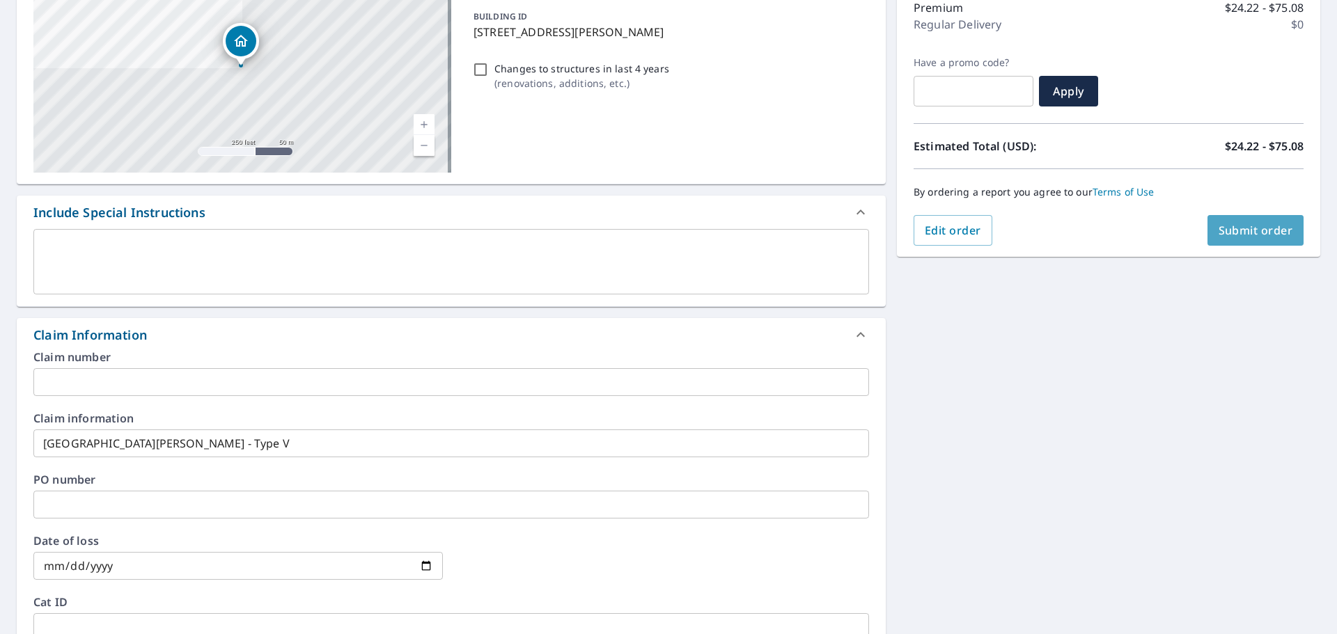
click at [1221, 229] on span "Submit order" at bounding box center [1256, 230] width 75 height 15
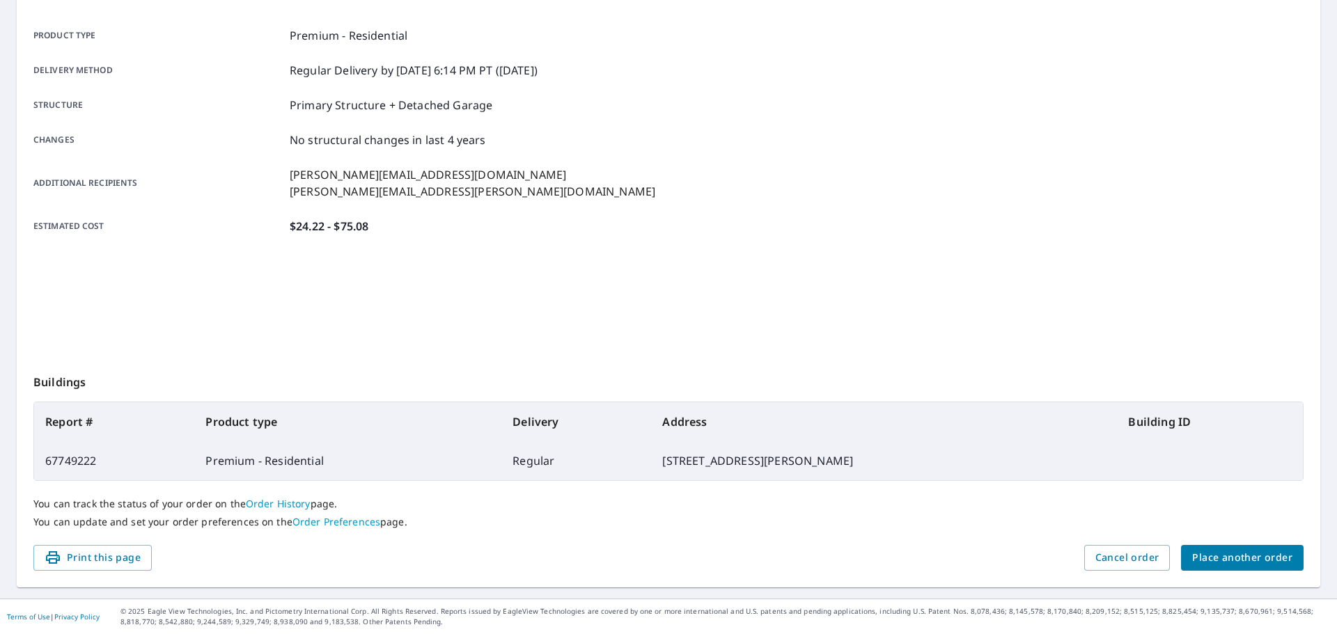
scroll to position [185, 0]
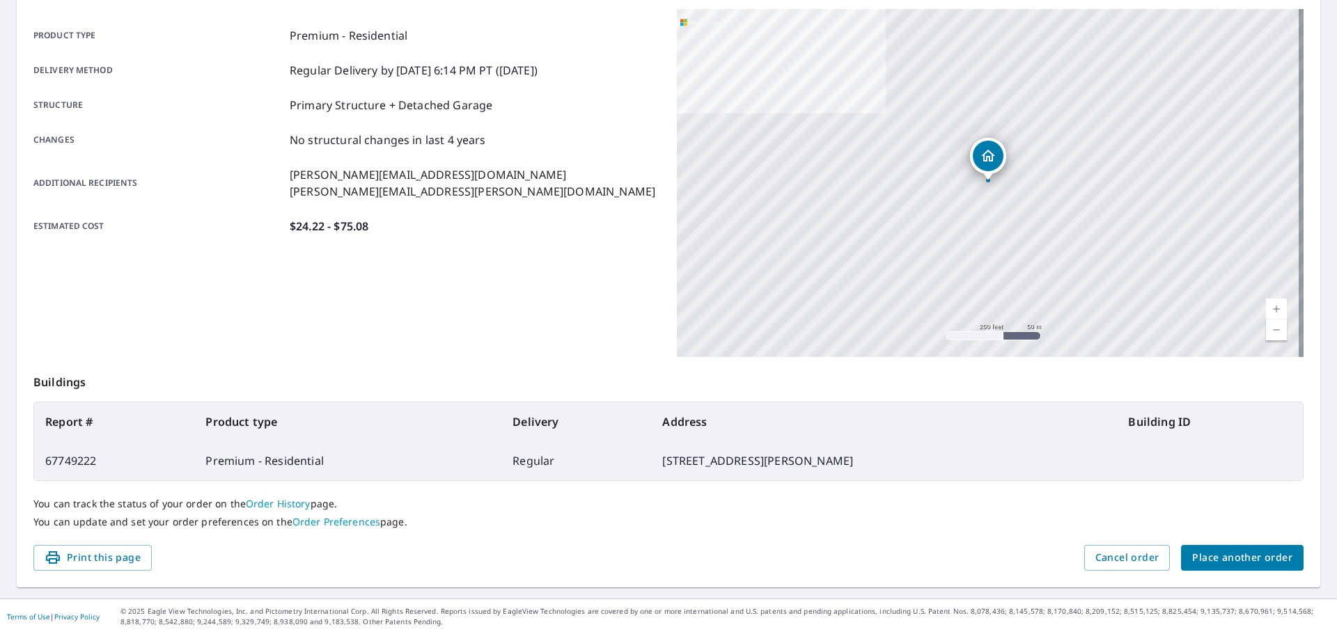
click at [1265, 554] on span "Place another order" at bounding box center [1242, 557] width 100 height 17
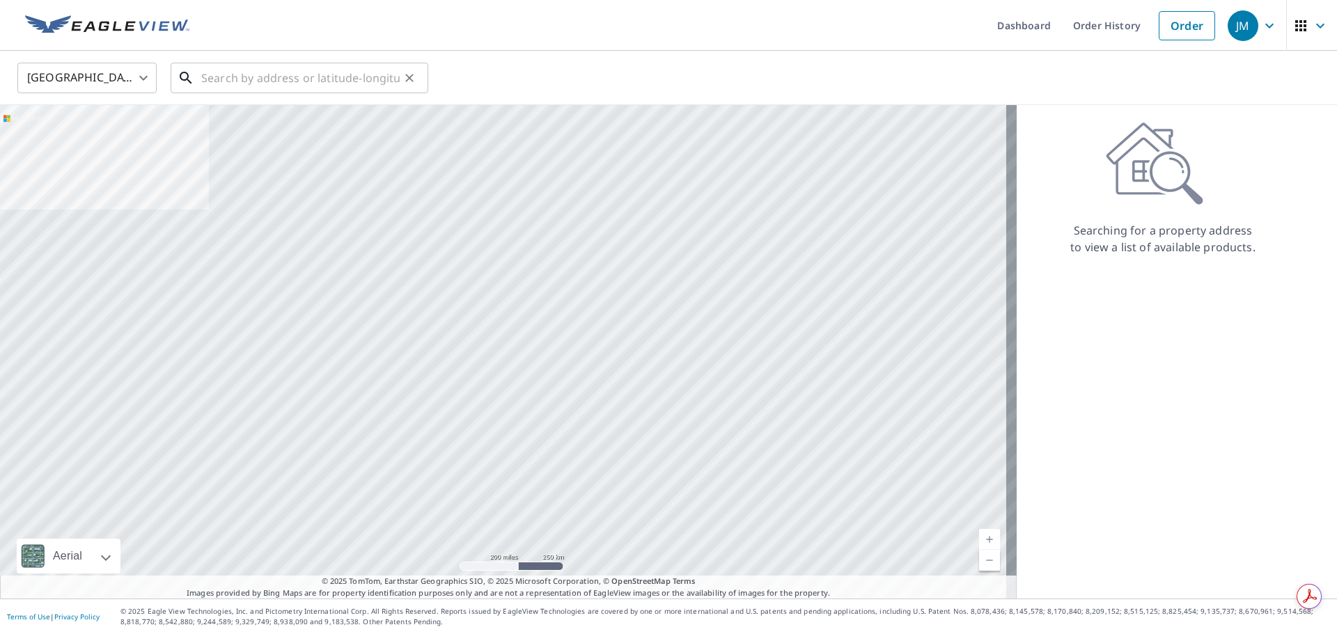
click at [261, 81] on input "text" at bounding box center [300, 77] width 198 height 39
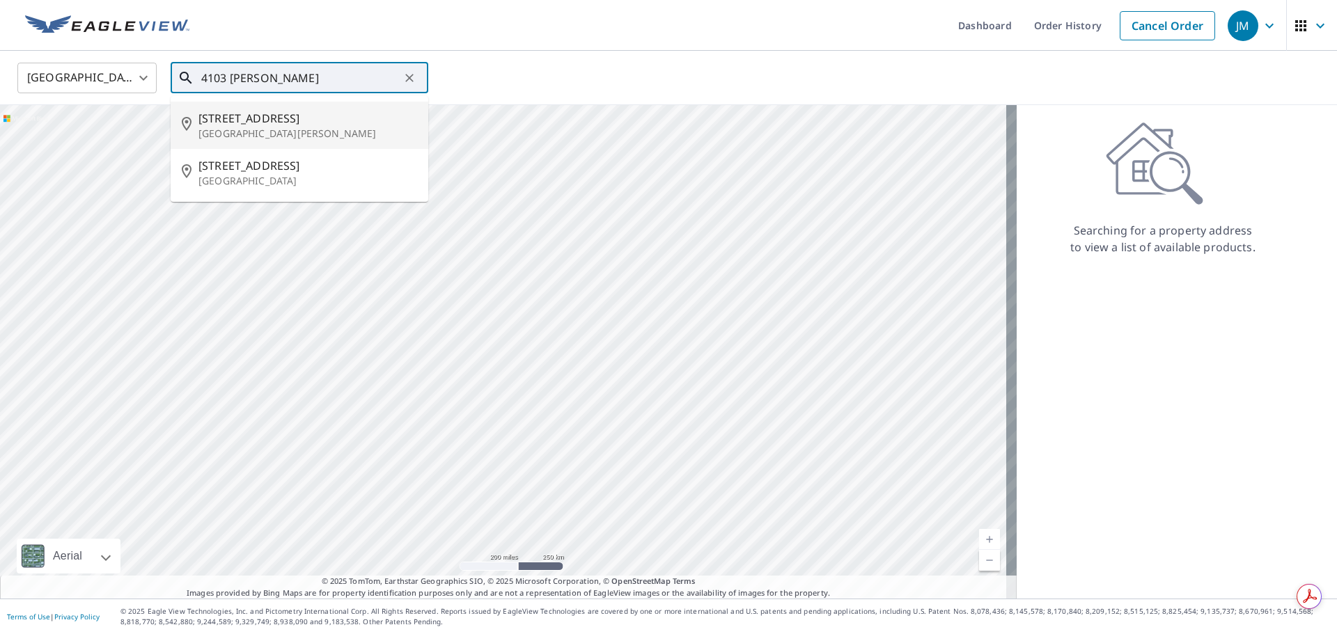
click at [256, 130] on p "[GEOGRAPHIC_DATA][PERSON_NAME]" at bounding box center [307, 134] width 219 height 14
type input "[STREET_ADDRESS][PERSON_NAME]"
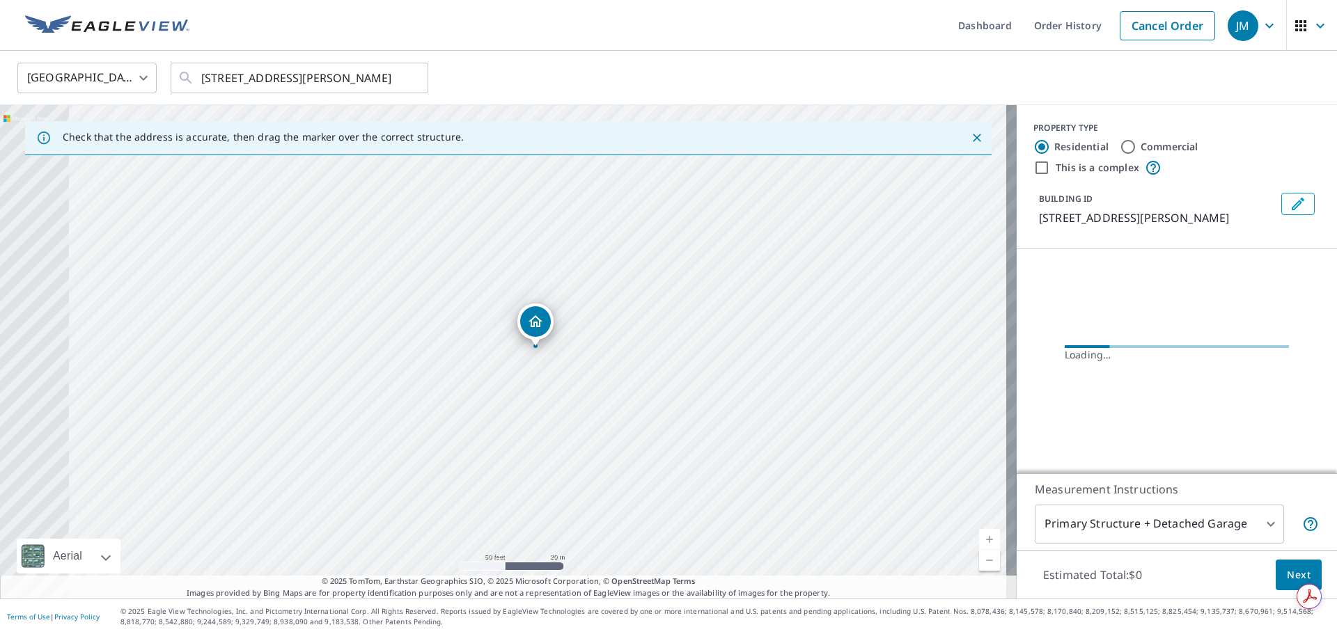
drag, startPoint x: 416, startPoint y: 371, endPoint x: 591, endPoint y: 395, distance: 177.1
click at [591, 395] on div "[STREET_ADDRESS][PERSON_NAME]" at bounding box center [508, 352] width 1017 height 494
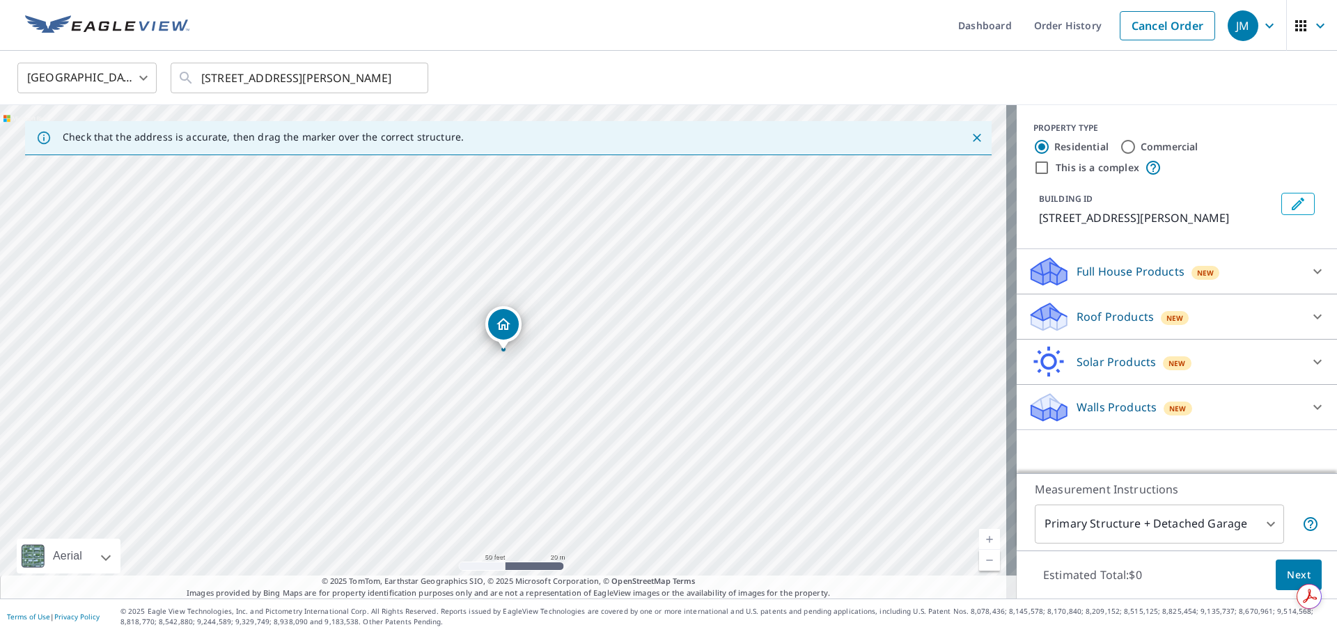
drag, startPoint x: 531, startPoint y: 321, endPoint x: 427, endPoint y: 316, distance: 104.6
drag, startPoint x: 473, startPoint y: 336, endPoint x: 577, endPoint y: 396, distance: 119.2
click at [1176, 316] on div "Roof Products New" at bounding box center [1164, 317] width 273 height 33
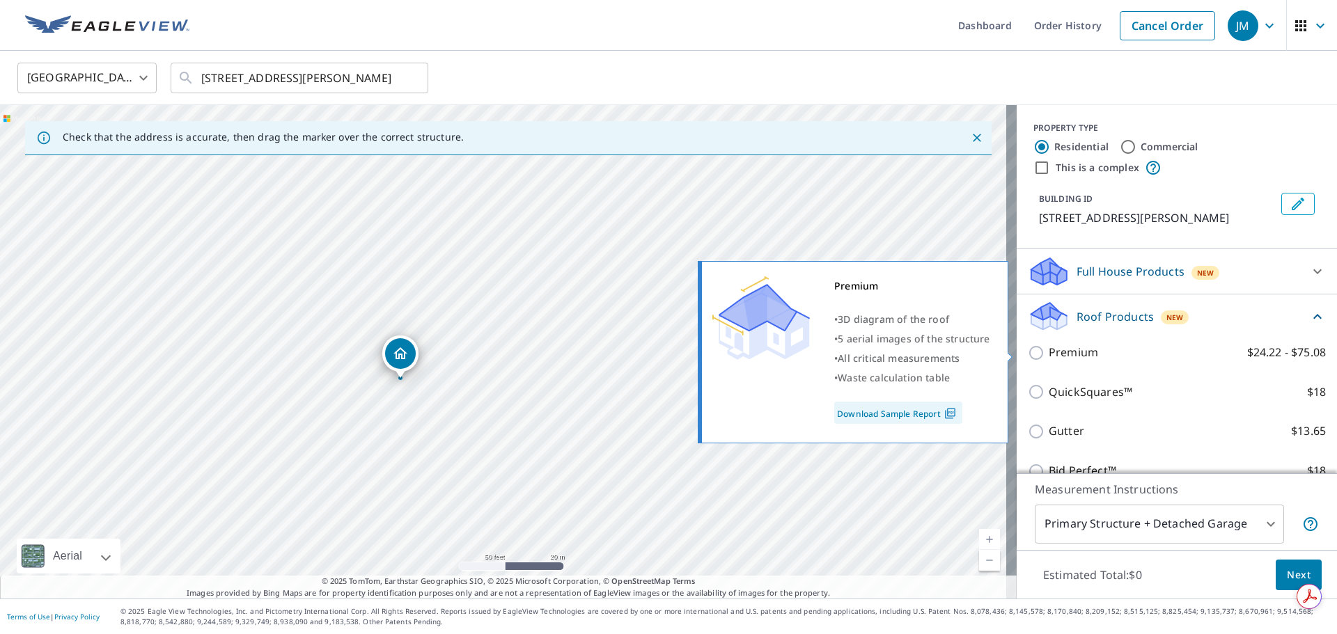
click at [1028, 347] on input "Premium $24.22 - $75.08" at bounding box center [1038, 353] width 21 height 17
checkbox input "true"
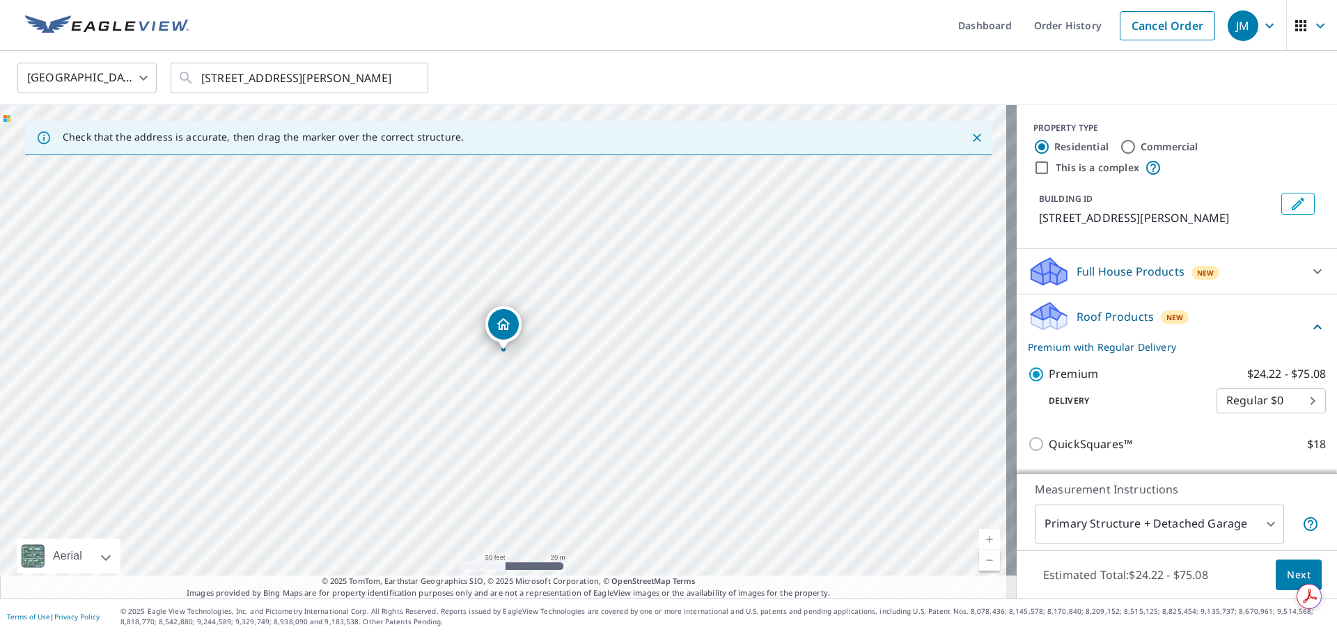
click at [1276, 577] on button "Next" at bounding box center [1299, 575] width 46 height 31
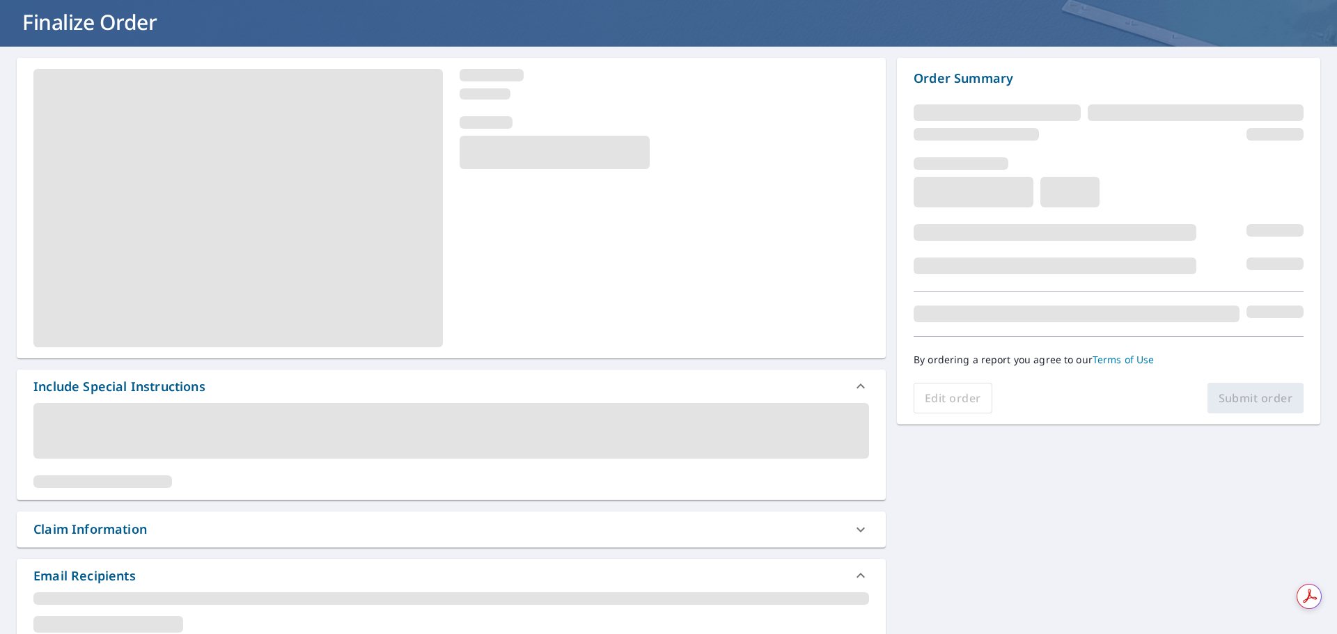
scroll to position [209, 0]
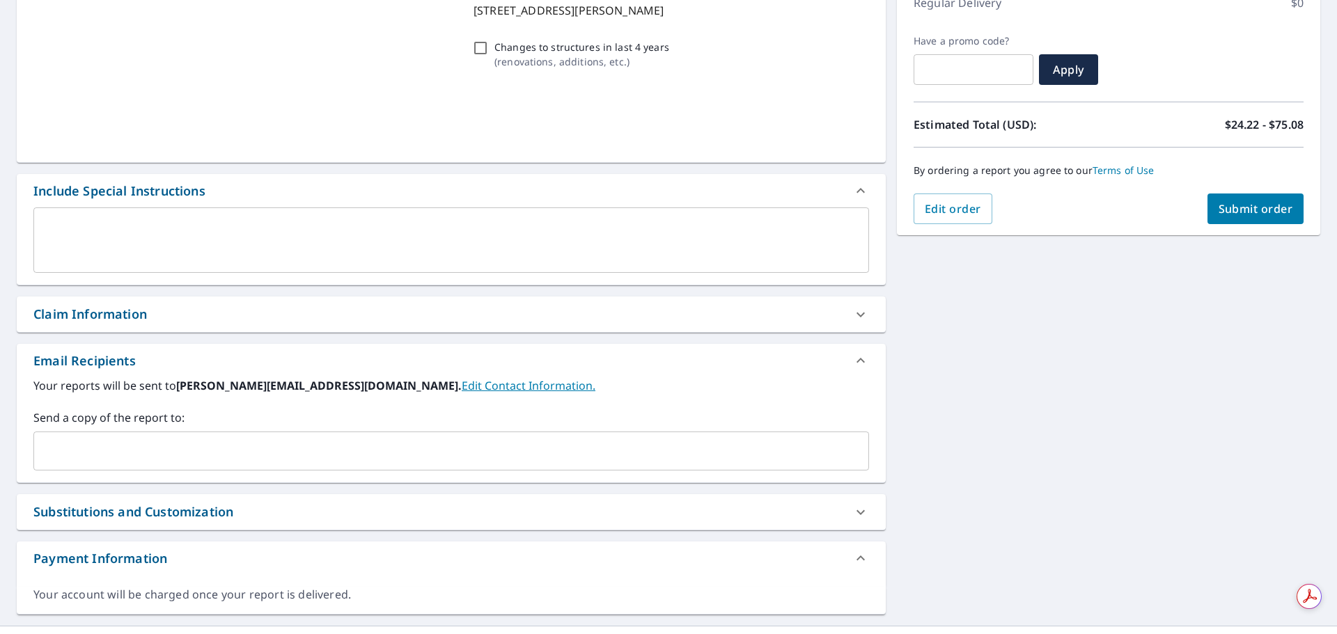
click at [235, 412] on label "Send a copy of the report to:" at bounding box center [451, 417] width 836 height 17
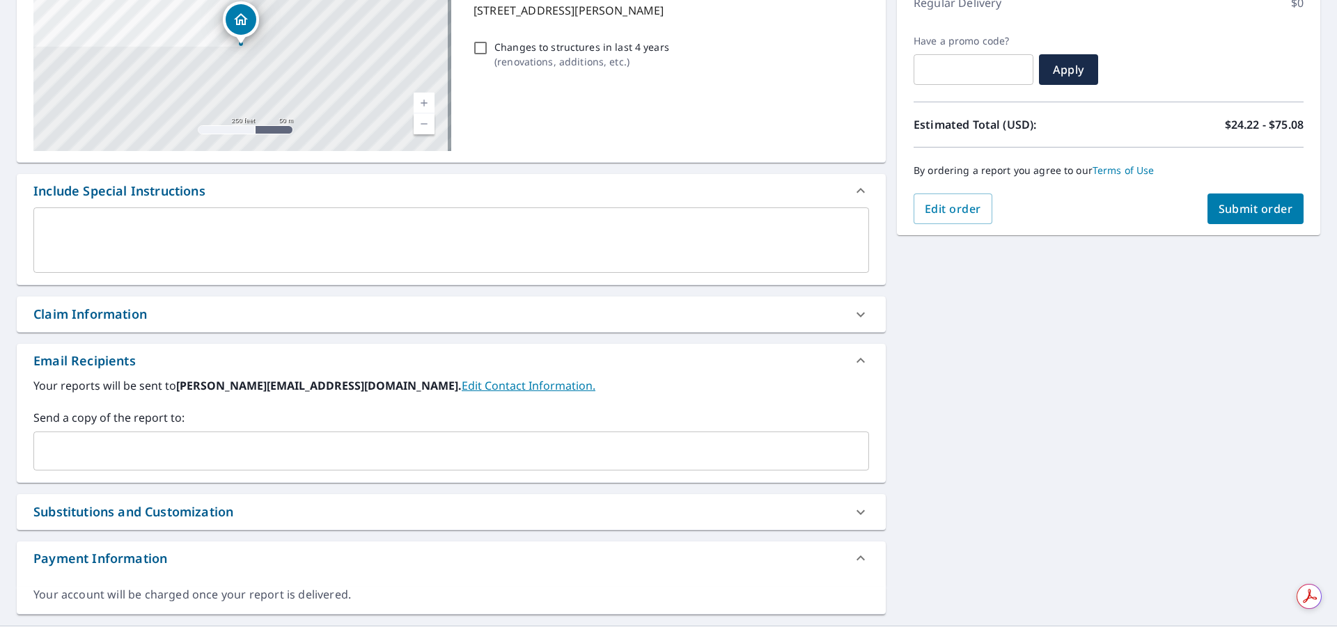
click at [258, 318] on div "Claim Information" at bounding box center [438, 314] width 811 height 19
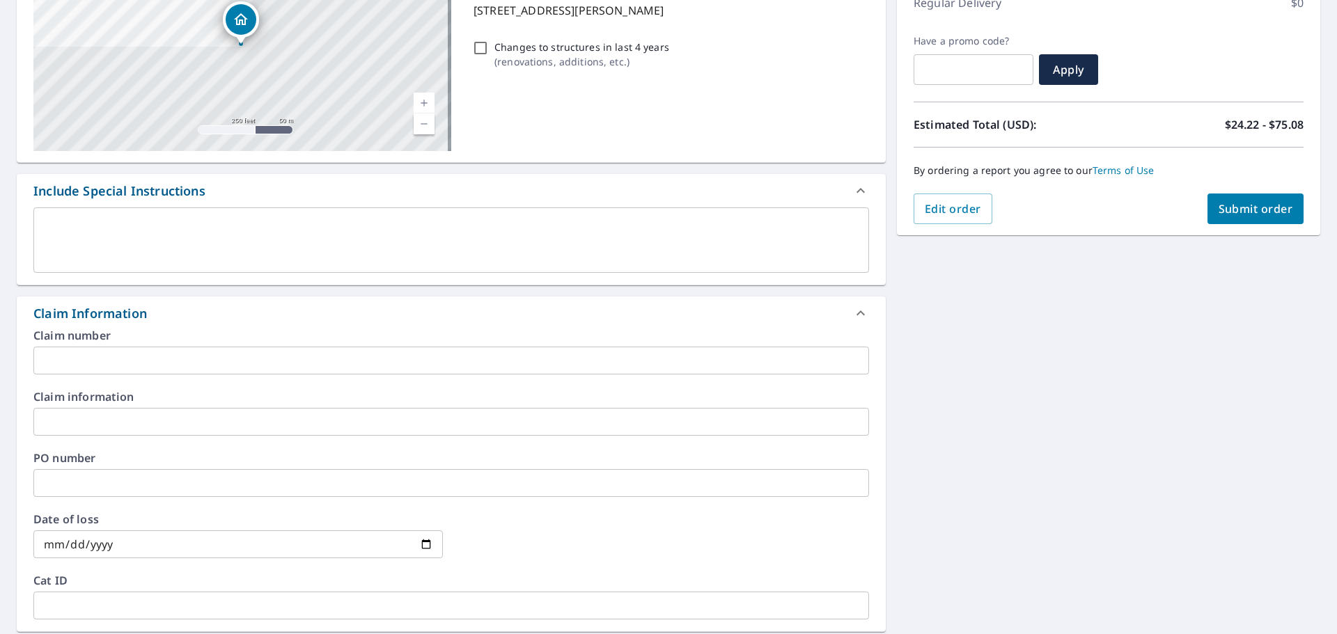
click at [134, 408] on div "Claim information ​" at bounding box center [451, 413] width 836 height 45
click at [160, 420] on input "text" at bounding box center [451, 422] width 836 height 28
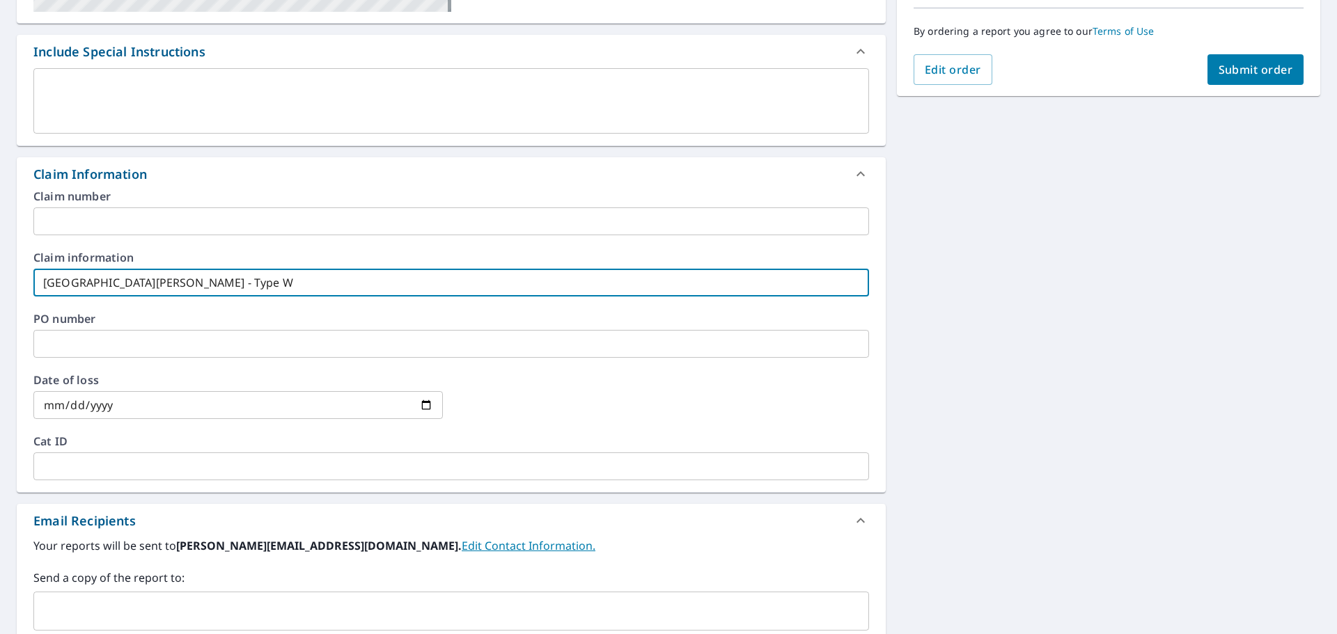
scroll to position [487, 0]
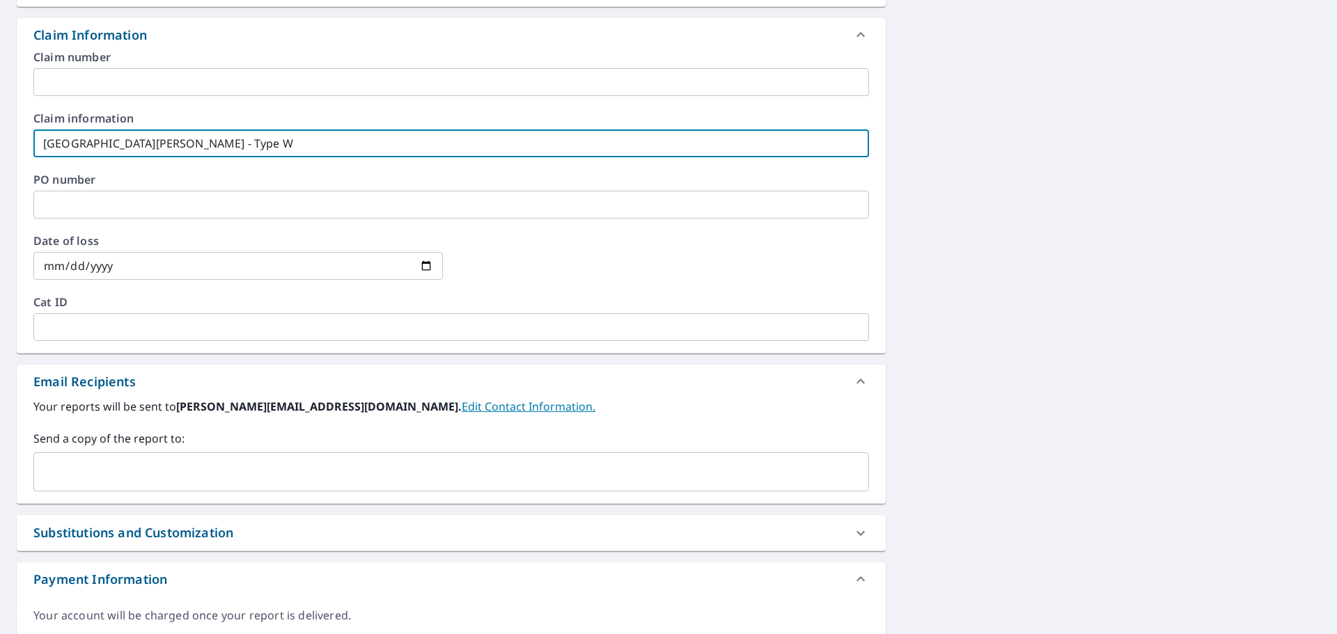
type input "Fort Knox - Type W"
click at [141, 469] on input "text" at bounding box center [441, 472] width 802 height 26
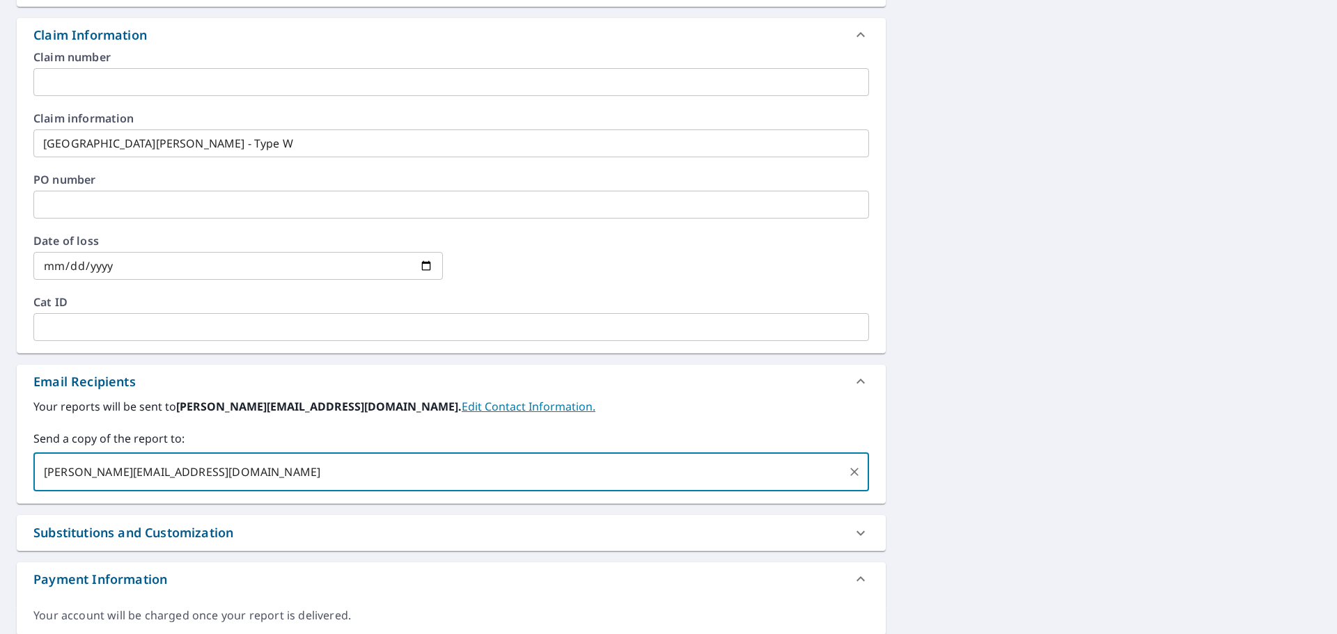
type input "[PERSON_NAME][EMAIL_ADDRESS][DOMAIN_NAME]"
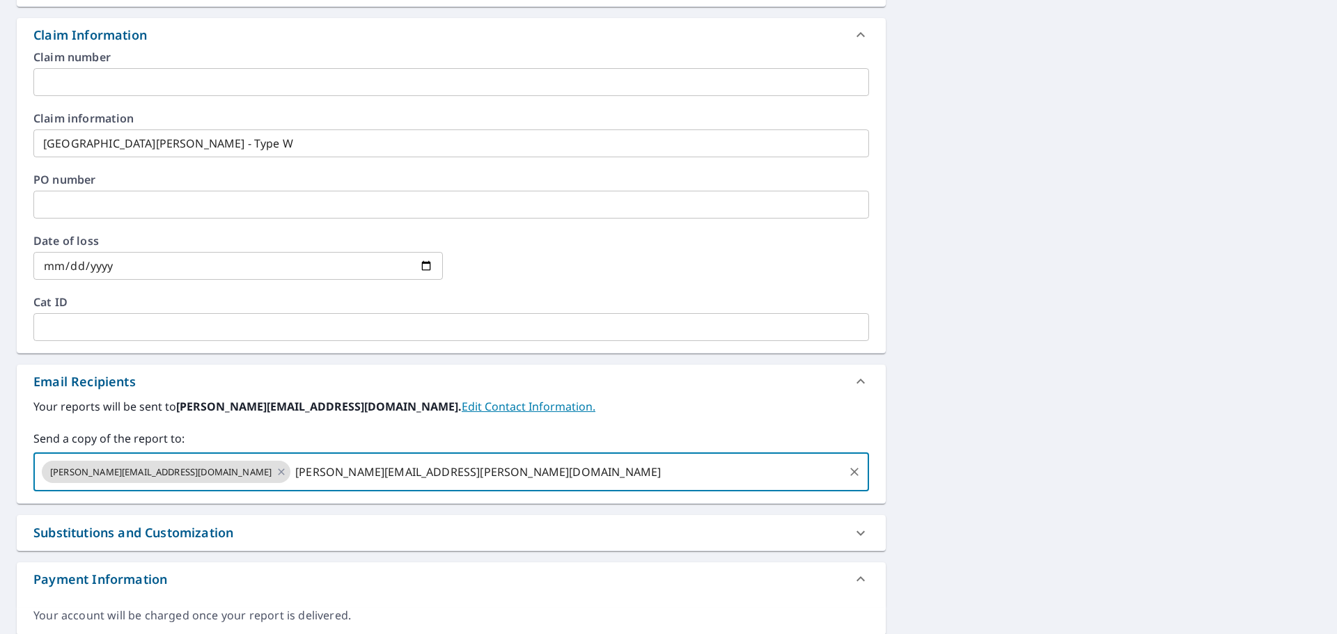
type input "[PERSON_NAME][EMAIL_ADDRESS][PERSON_NAME][DOMAIN_NAME]"
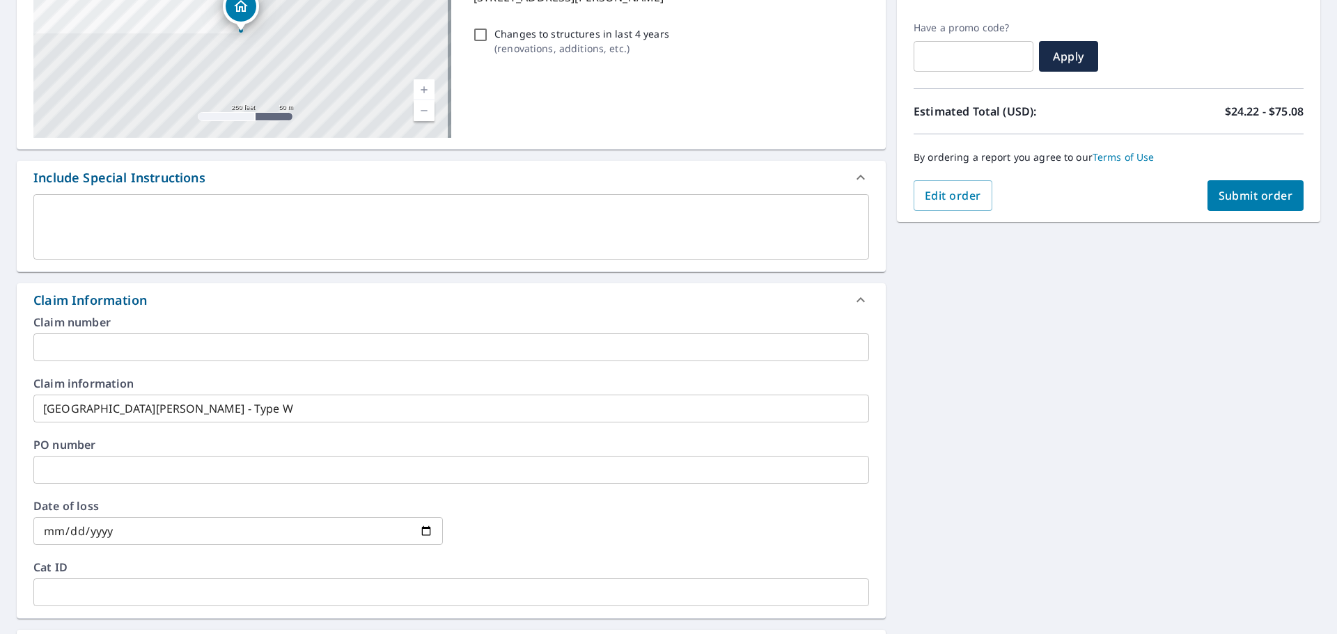
scroll to position [48, 0]
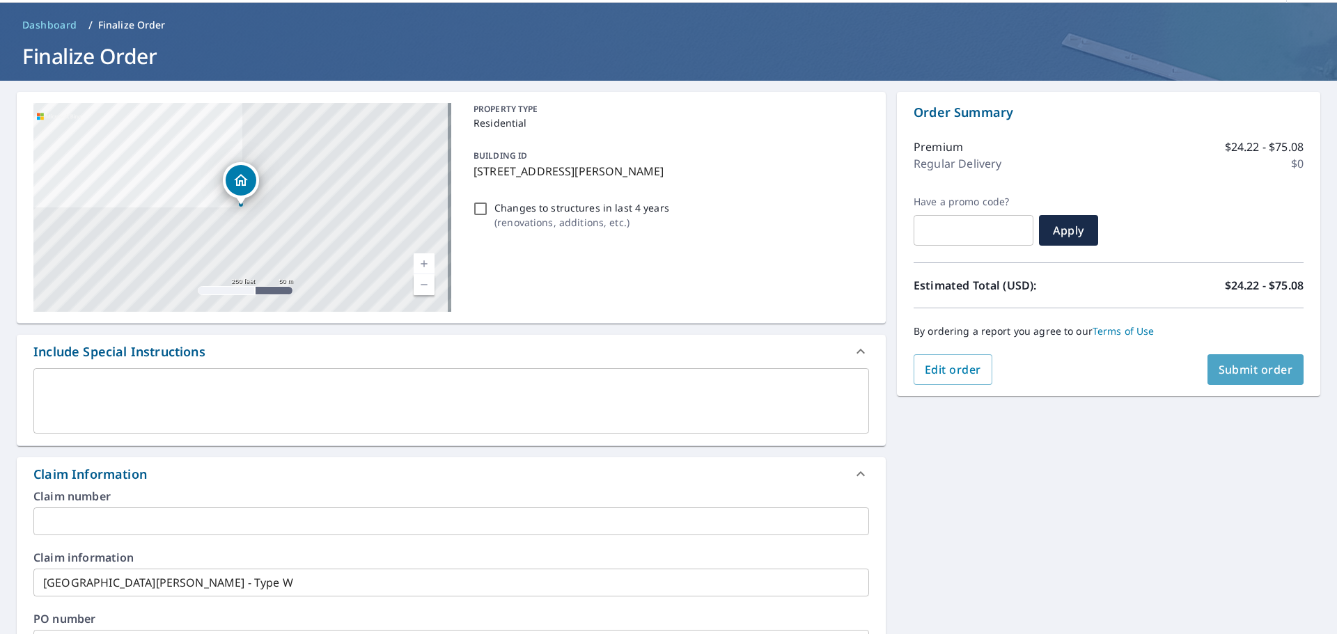
click at [1246, 368] on span "Submit order" at bounding box center [1256, 369] width 75 height 15
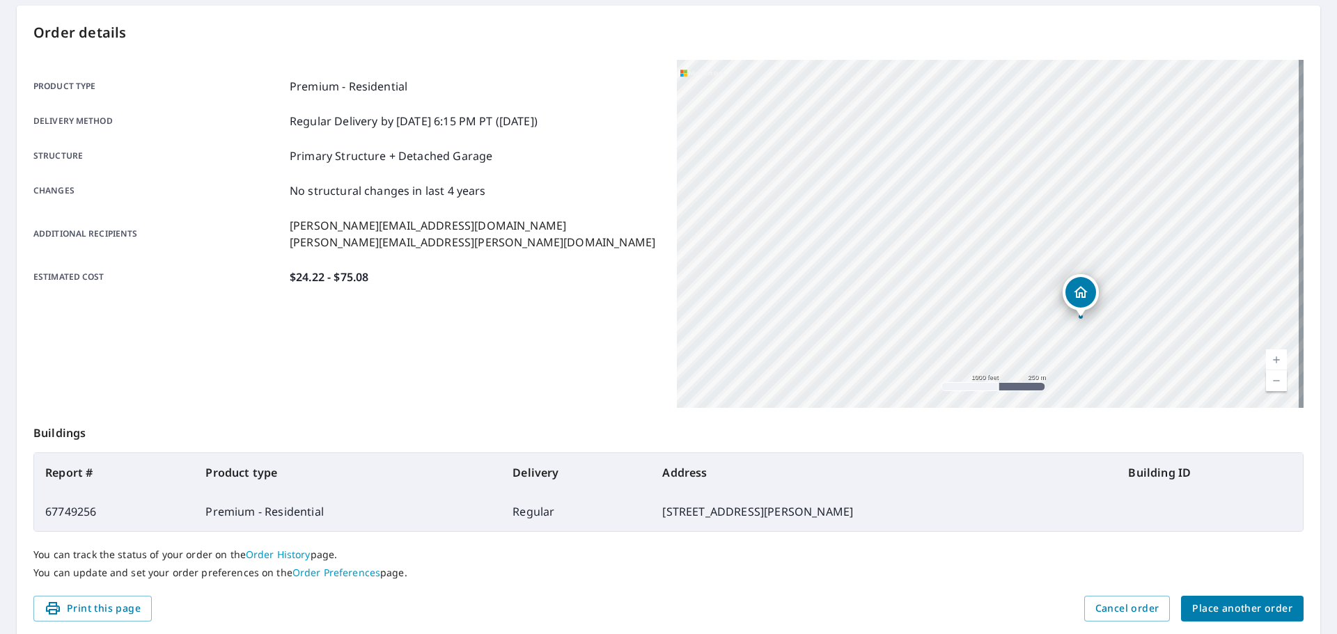
scroll to position [185, 0]
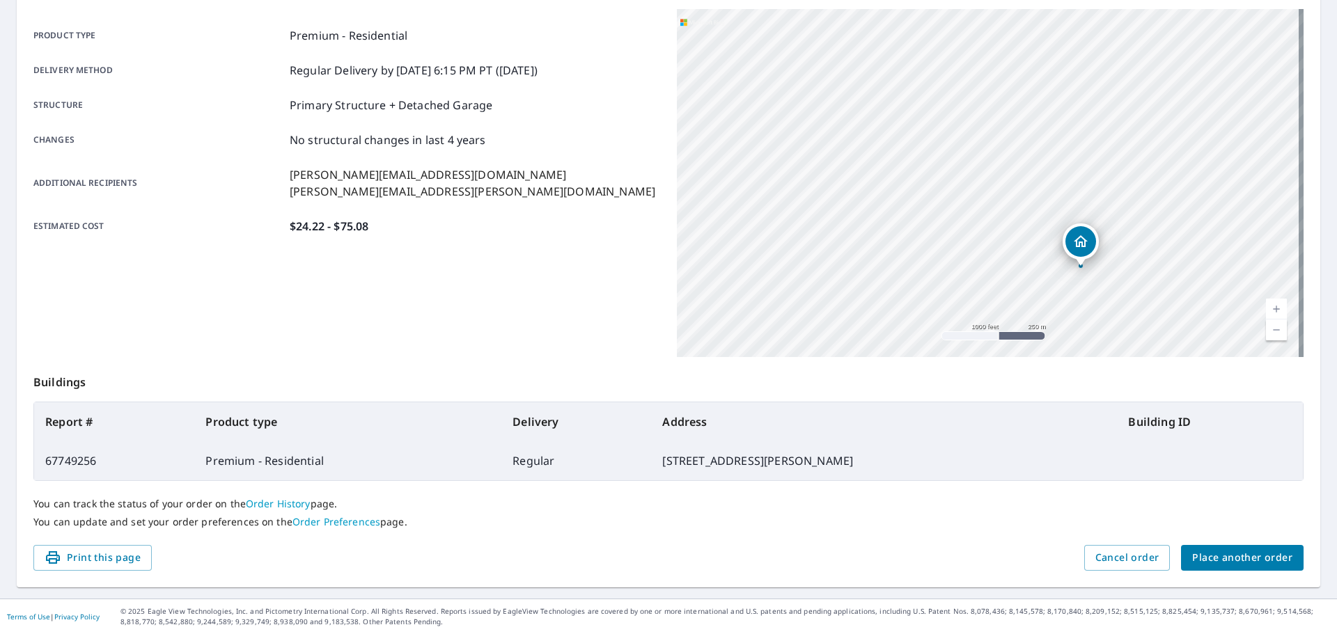
click at [1236, 556] on span "Place another order" at bounding box center [1242, 557] width 100 height 17
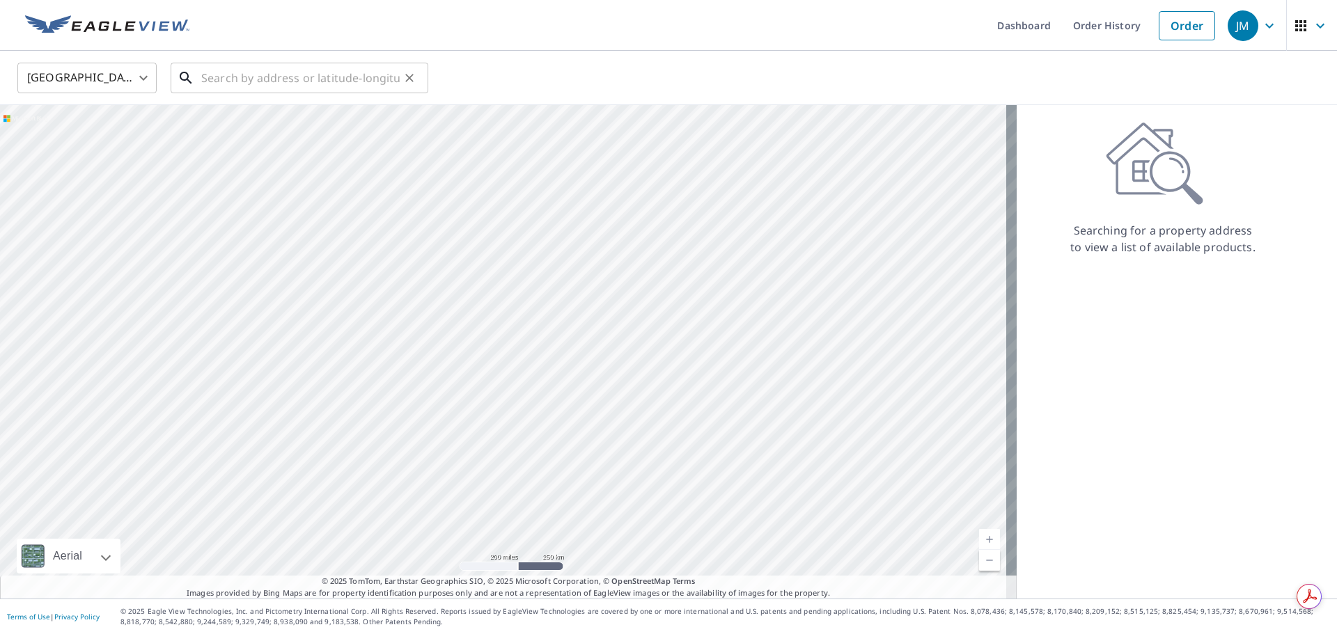
click at [262, 81] on input "text" at bounding box center [300, 77] width 198 height 39
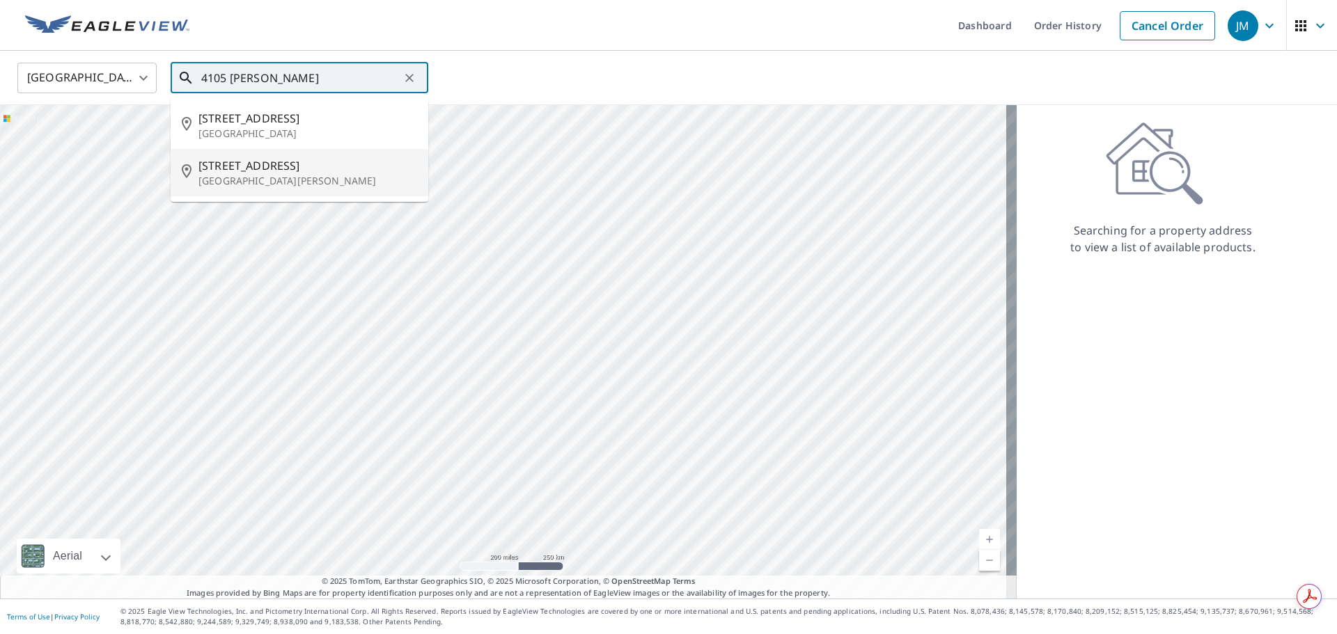
click at [317, 175] on p "[GEOGRAPHIC_DATA][PERSON_NAME]" at bounding box center [307, 181] width 219 height 14
type input "[STREET_ADDRESS][PERSON_NAME]"
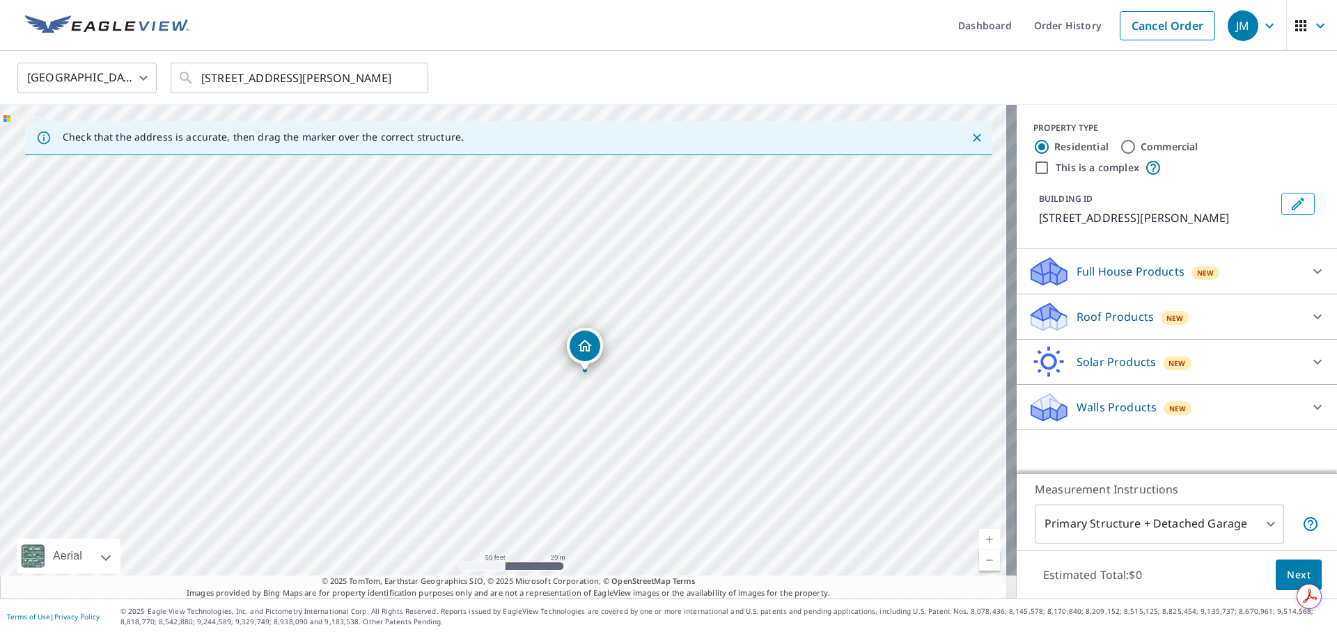
drag, startPoint x: 502, startPoint y: 327, endPoint x: 586, endPoint y: 348, distance: 86.1
click at [1184, 322] on div "Roof Products New" at bounding box center [1164, 317] width 273 height 33
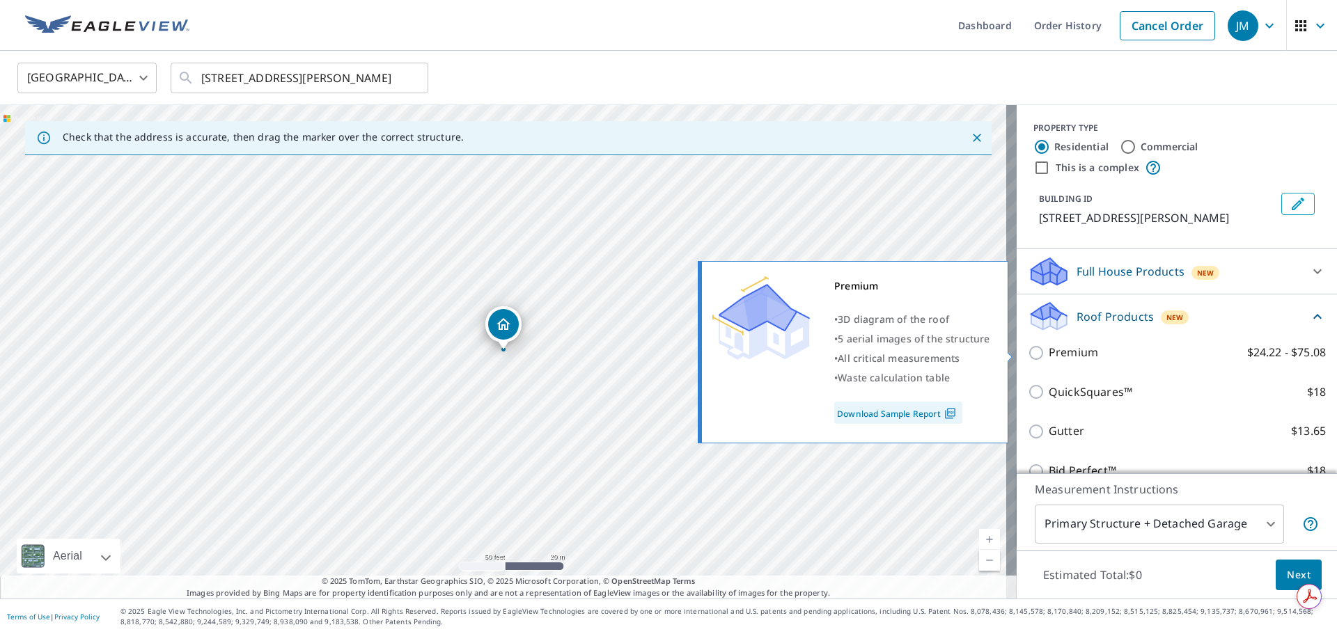
click at [1030, 353] on input "Premium $24.22 - $75.08" at bounding box center [1038, 353] width 21 height 17
checkbox input "true"
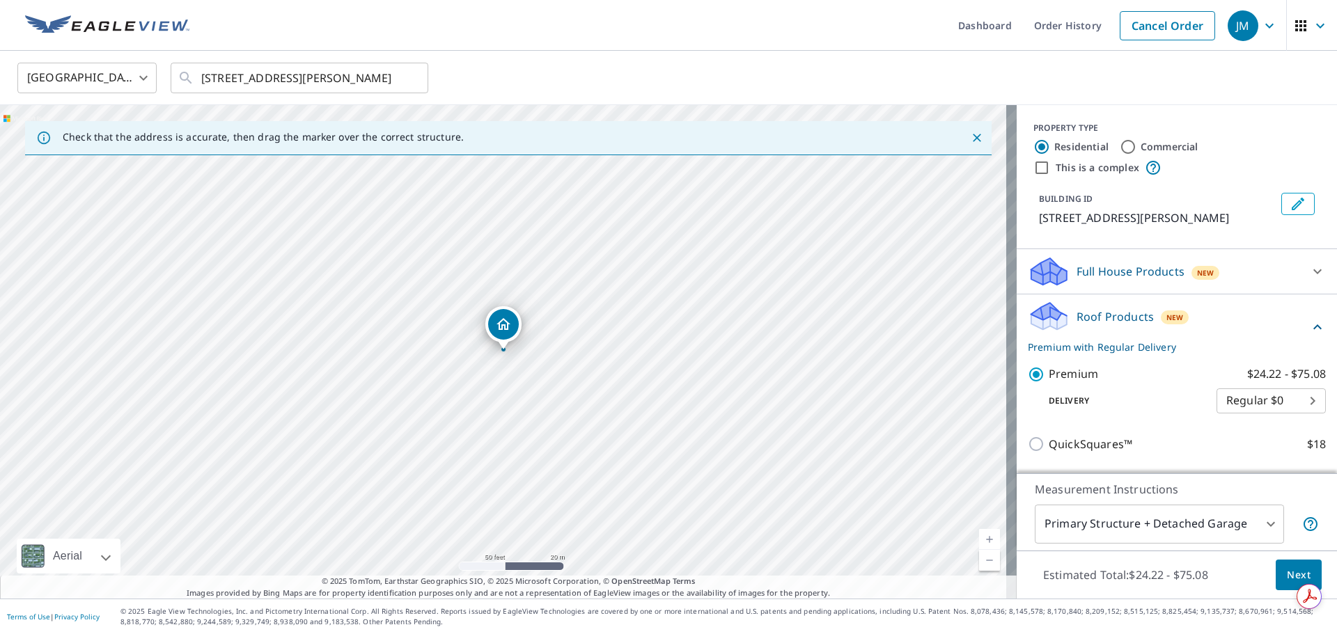
click at [1287, 579] on span "Next" at bounding box center [1299, 575] width 24 height 17
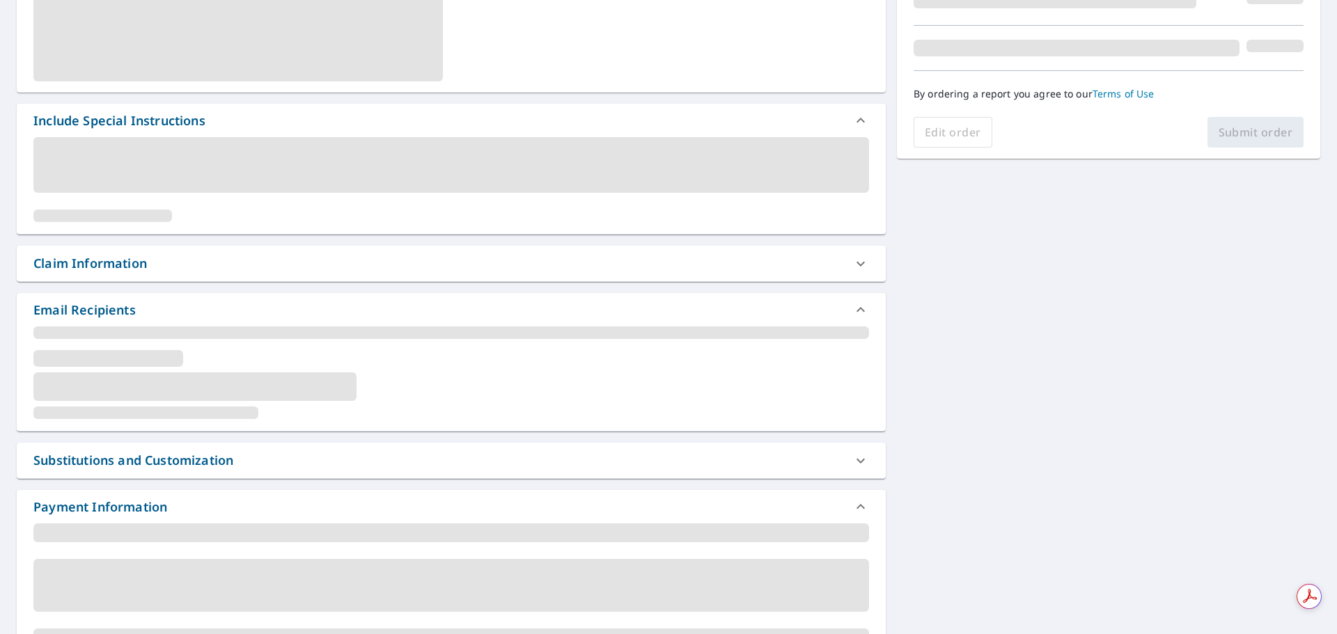
scroll to position [236, 0]
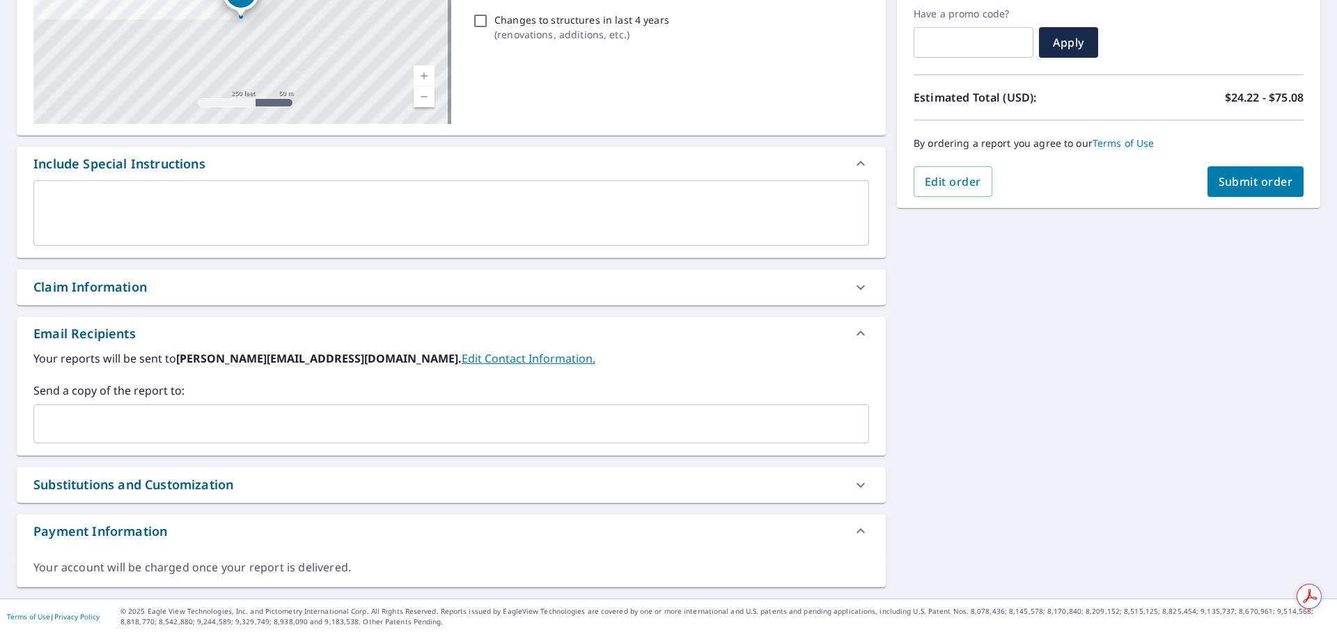
click at [465, 308] on div "4106 Farragut St Fort Knox, KY 40121 Aerial Road A standard road map Aerial A d…" at bounding box center [451, 246] width 869 height 684
click at [460, 294] on div "Claim Information" at bounding box center [438, 287] width 811 height 19
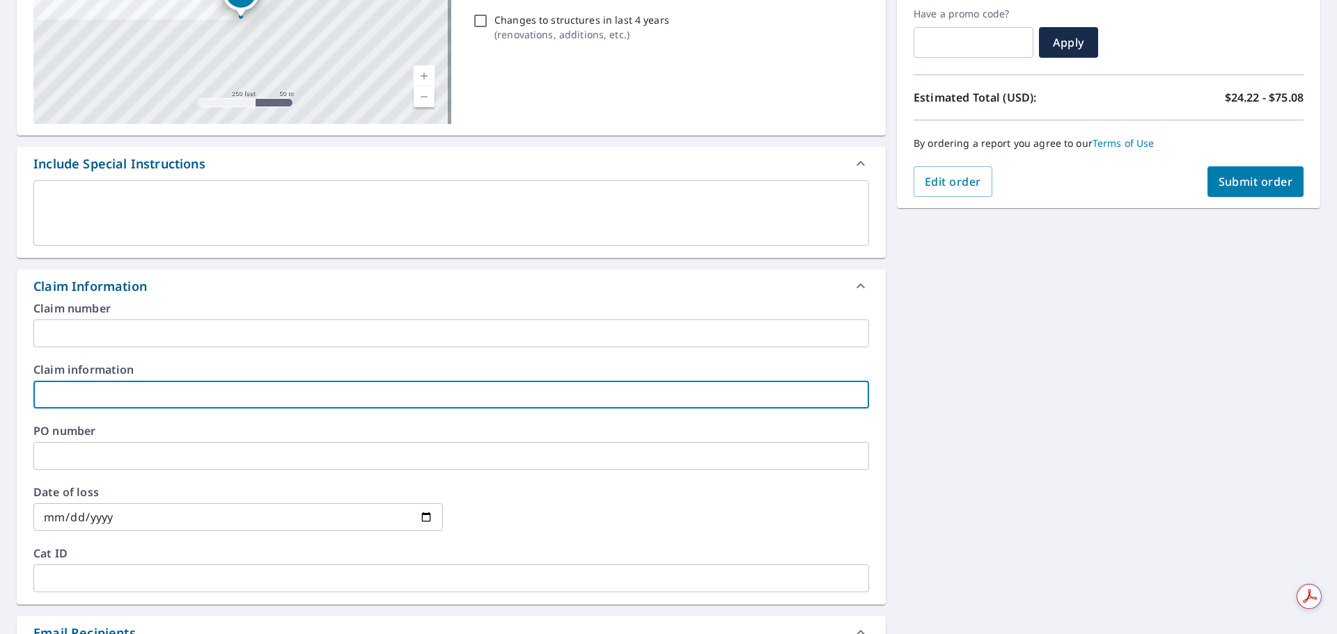
click at [157, 398] on input "text" at bounding box center [451, 395] width 836 height 28
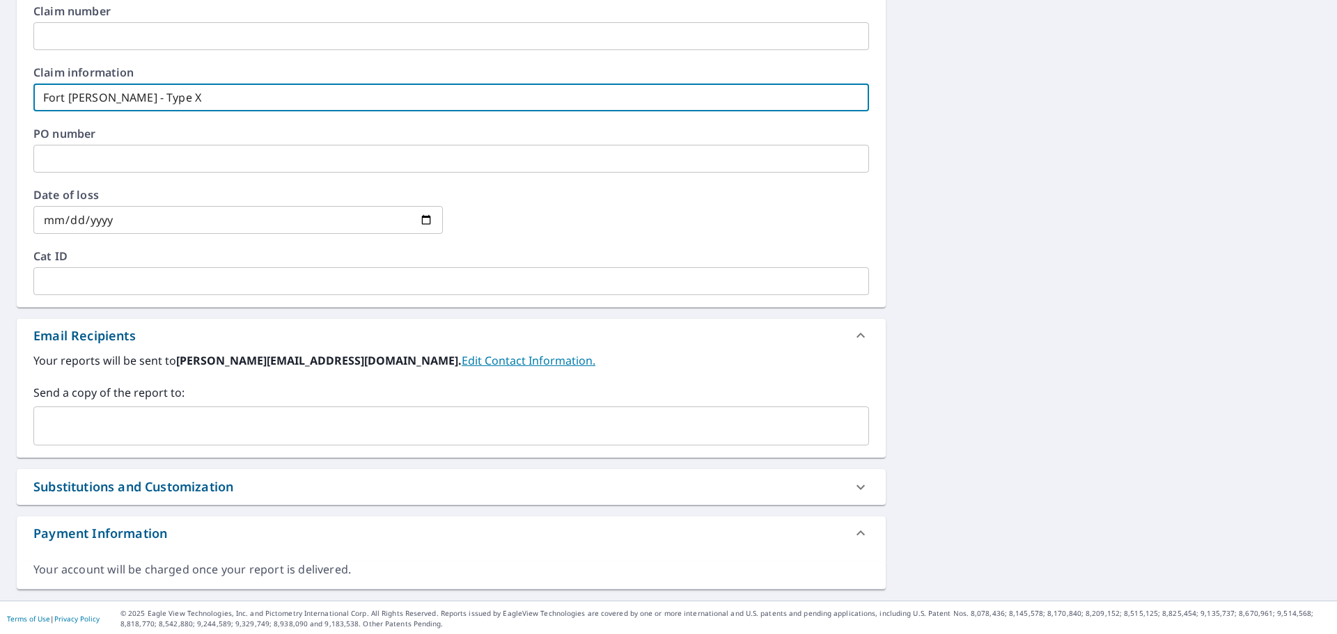
scroll to position [535, 0]
type input "Fort Knox - Type X"
click at [117, 417] on input "text" at bounding box center [441, 424] width 802 height 26
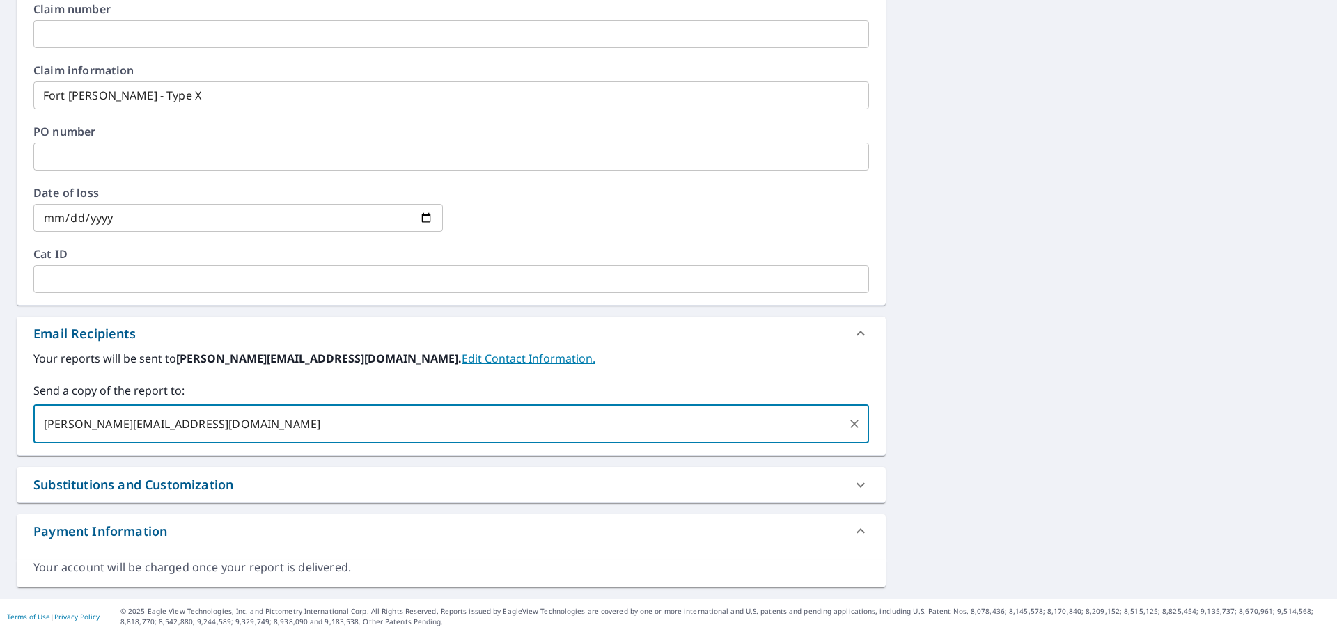
type input "[PERSON_NAME][EMAIL_ADDRESS][DOMAIN_NAME]"
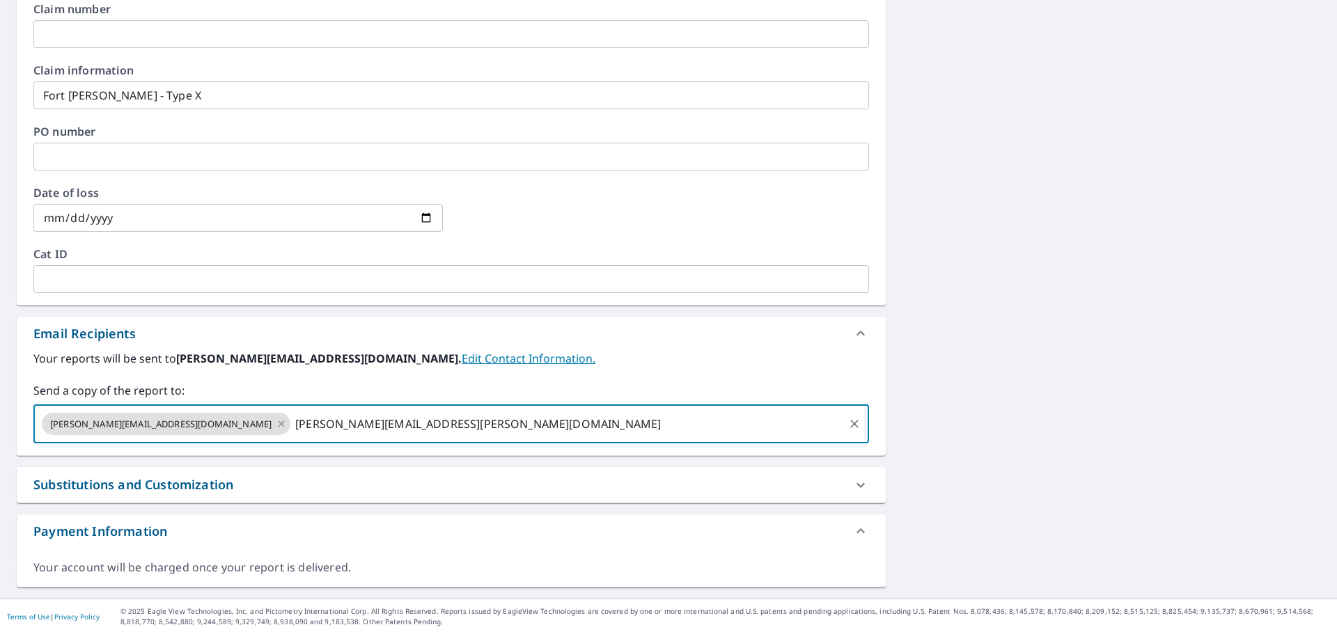
type input "[PERSON_NAME][EMAIL_ADDRESS][PERSON_NAME][DOMAIN_NAME]"
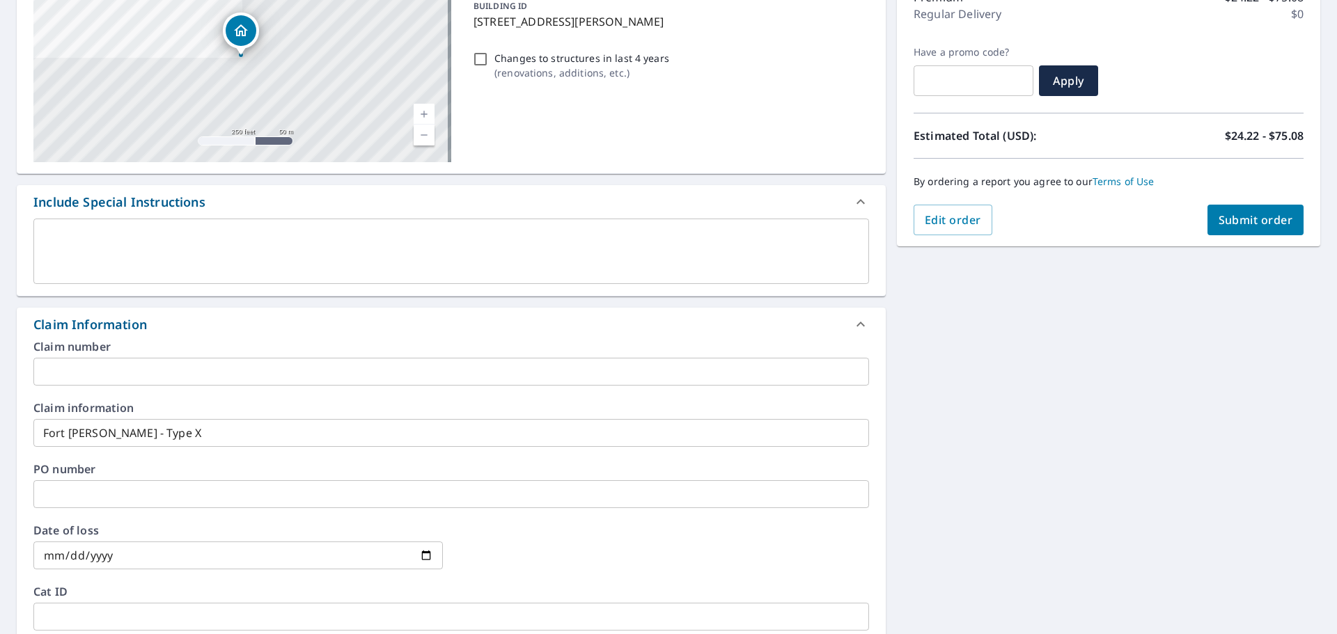
scroll to position [187, 0]
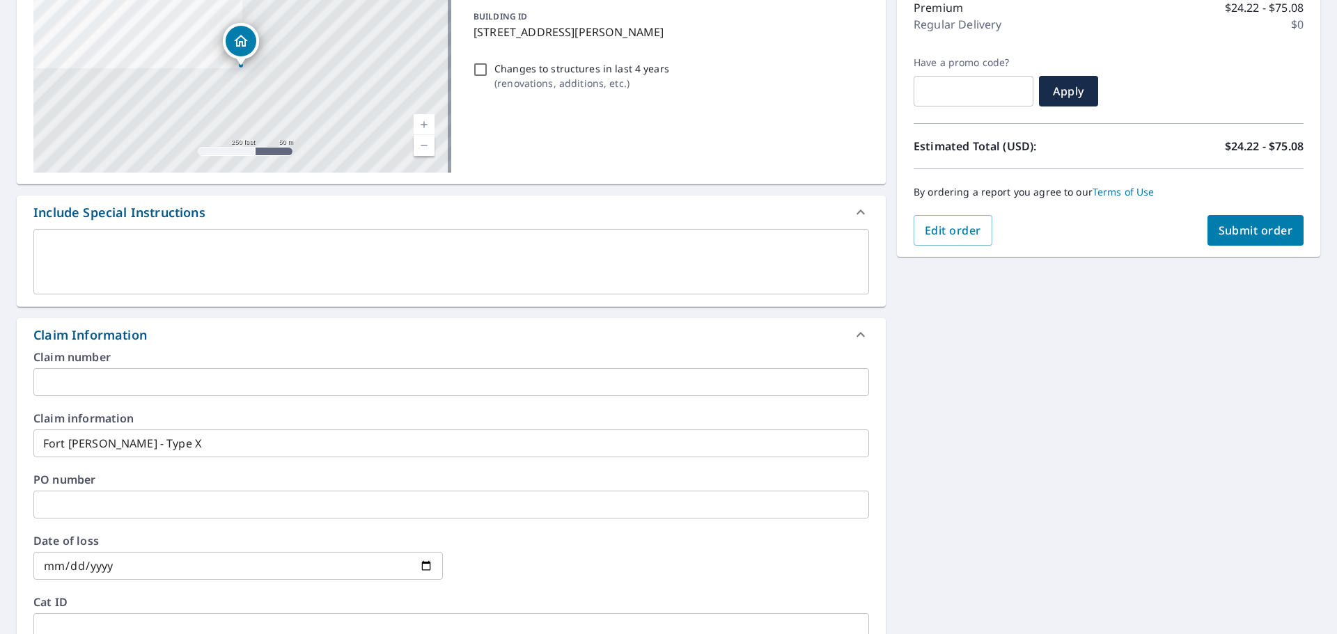
click at [1265, 233] on span "Submit order" at bounding box center [1256, 230] width 75 height 15
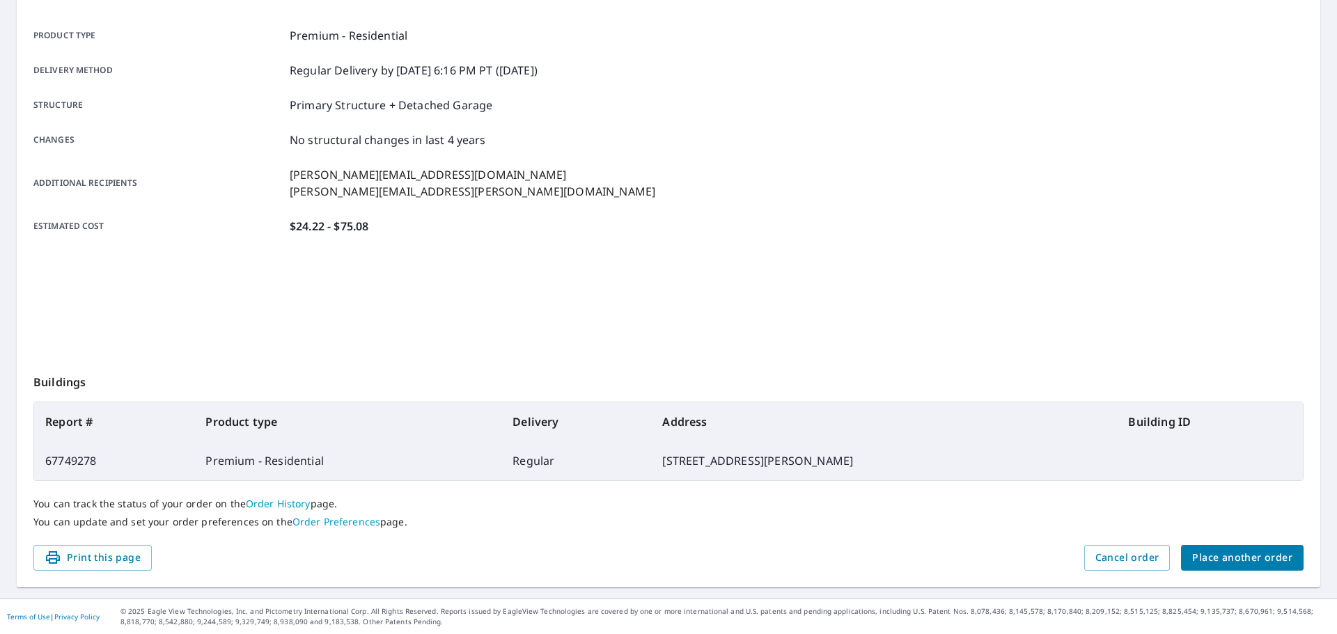
scroll to position [185, 0]
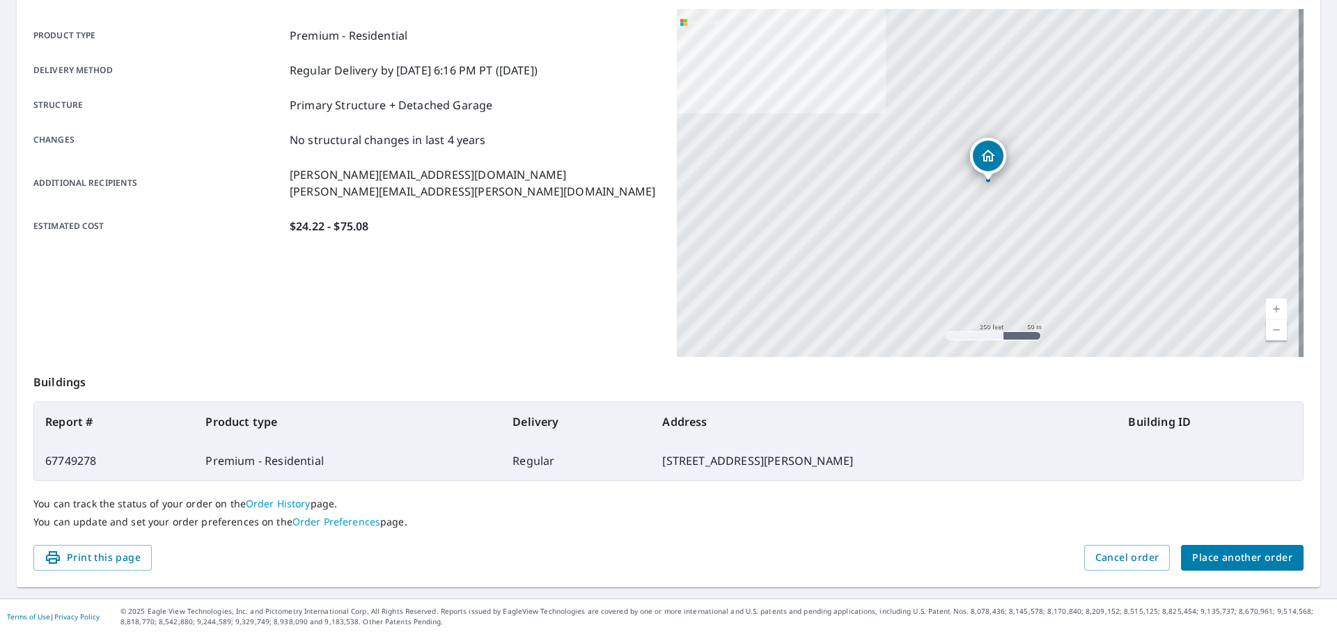
click at [1234, 563] on span "Place another order" at bounding box center [1242, 557] width 100 height 17
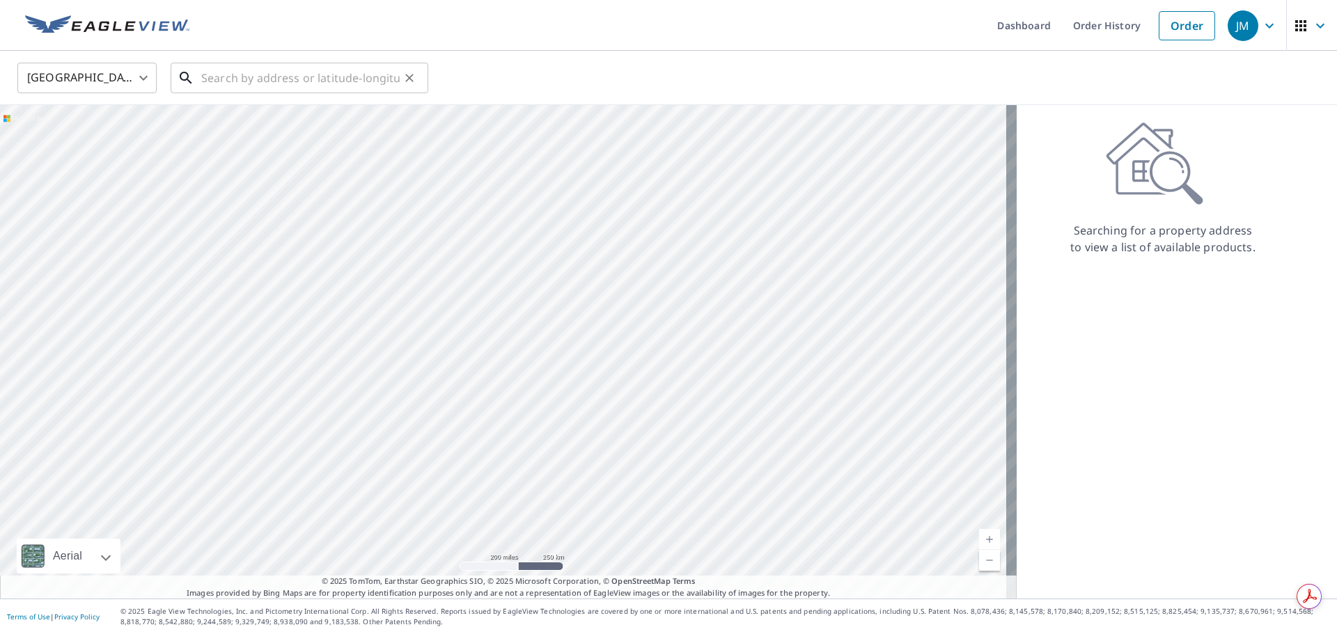
click at [265, 79] on input "text" at bounding box center [300, 77] width 198 height 39
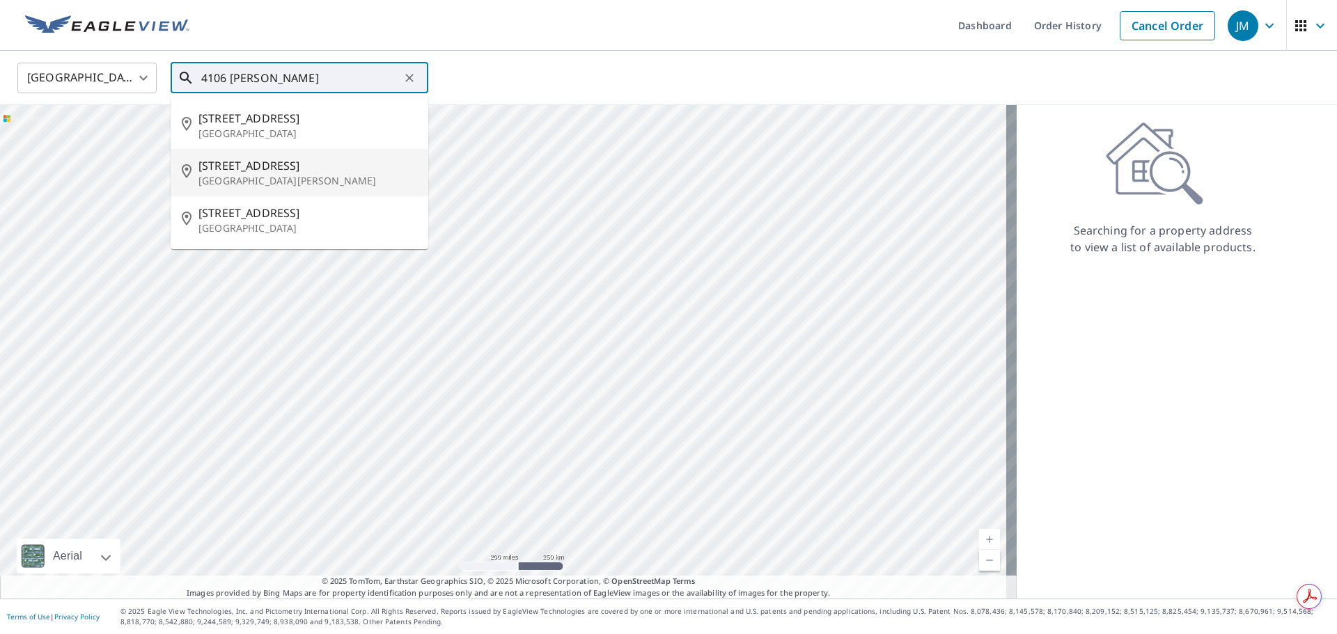
click at [270, 169] on span "[STREET_ADDRESS]" at bounding box center [307, 165] width 219 height 17
type input "[STREET_ADDRESS][PERSON_NAME]"
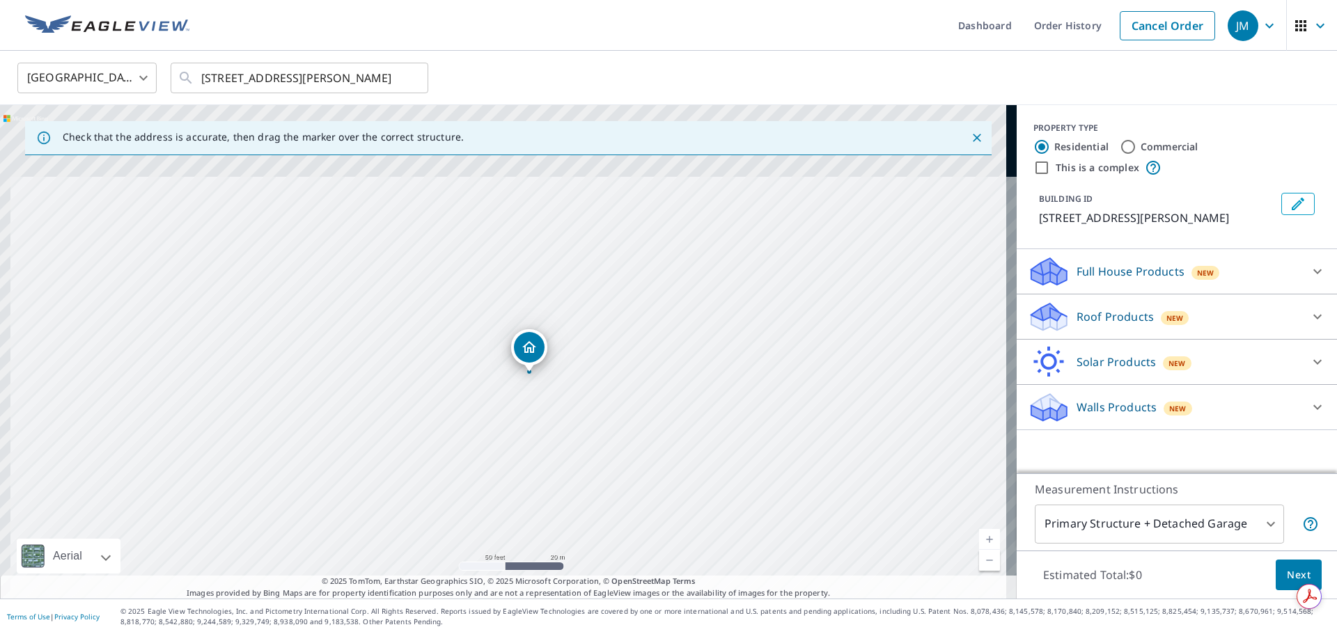
drag, startPoint x: 414, startPoint y: 288, endPoint x: 635, endPoint y: 563, distance: 352.6
click at [643, 586] on div "Check that the address is accurate, then drag the marker over the correct struc…" at bounding box center [508, 352] width 1017 height 494
click at [625, 517] on div "[STREET_ADDRESS][PERSON_NAME]" at bounding box center [508, 352] width 1017 height 494
drag, startPoint x: 521, startPoint y: 298, endPoint x: 560, endPoint y: 316, distance: 43.0
click at [1277, 313] on div "Roof Products New" at bounding box center [1164, 317] width 273 height 33
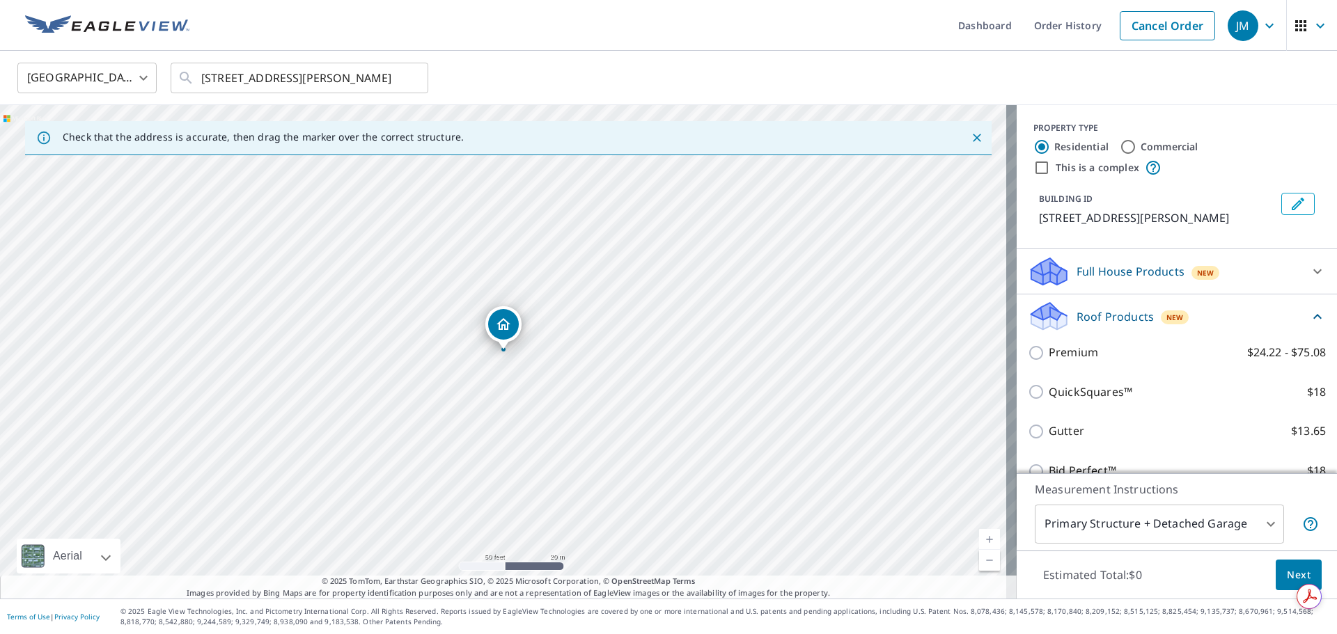
click at [1068, 358] on p "Premium" at bounding box center [1073, 352] width 49 height 17
click at [1049, 358] on input "Premium $24.22 - $75.08" at bounding box center [1038, 353] width 21 height 17
checkbox input "true"
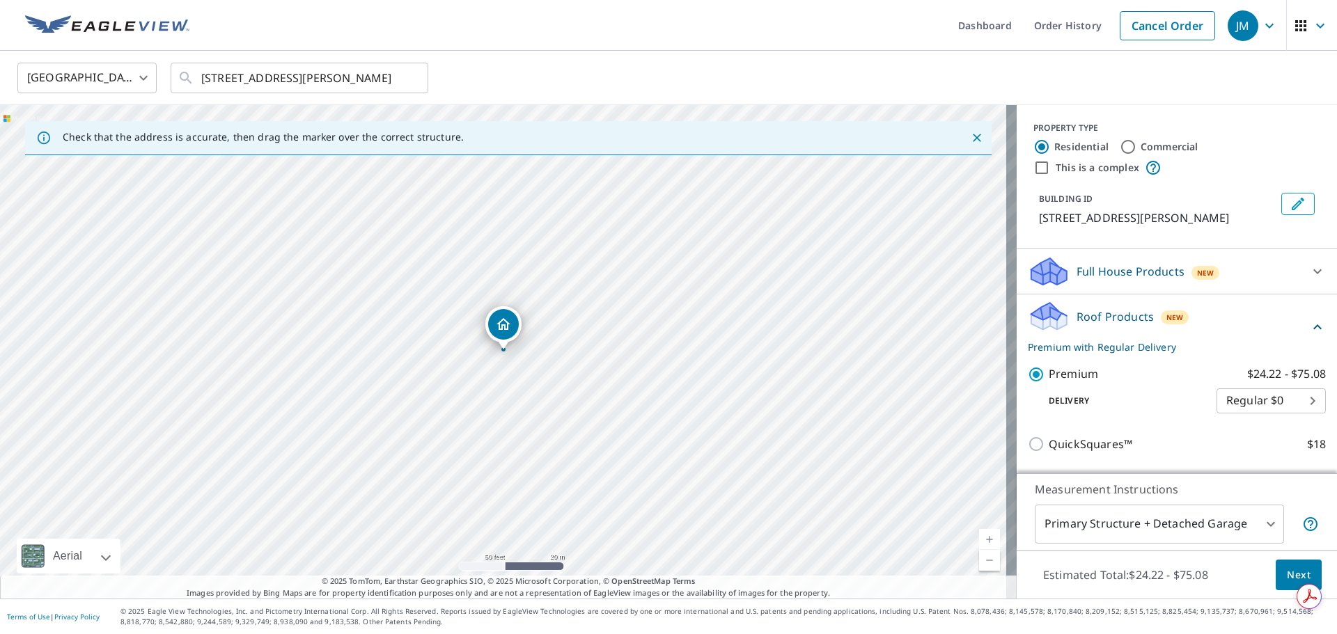
click at [1287, 572] on span "Next" at bounding box center [1299, 575] width 24 height 17
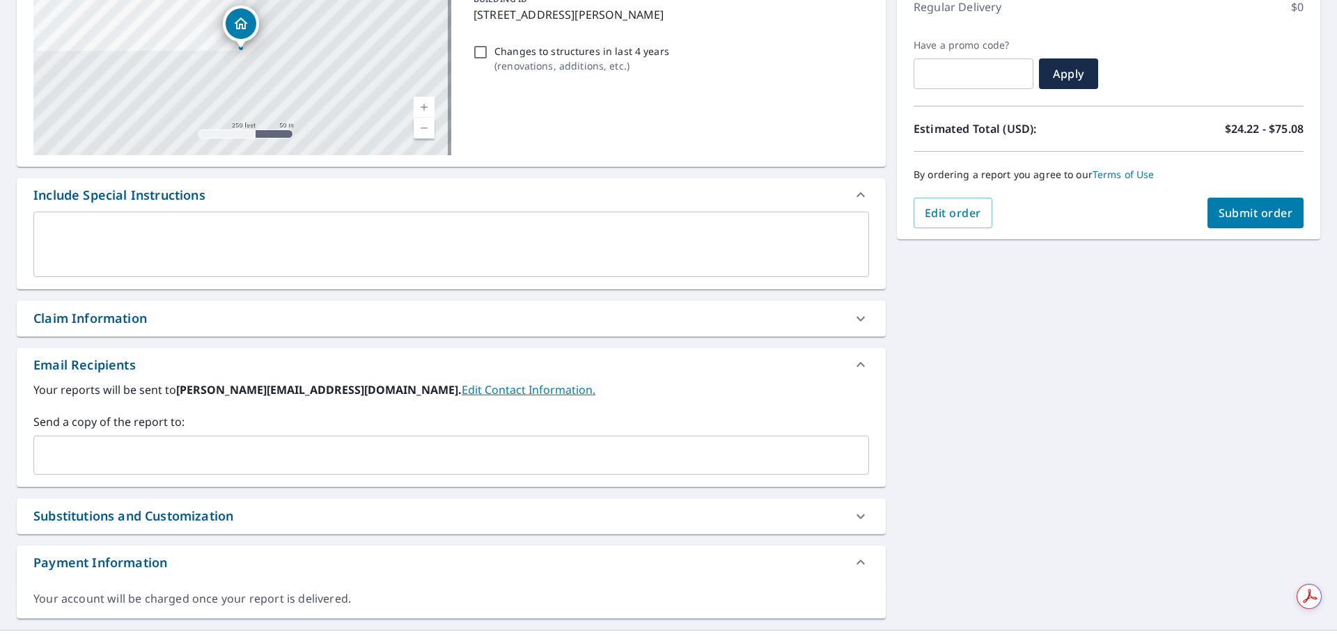
scroll to position [236, 0]
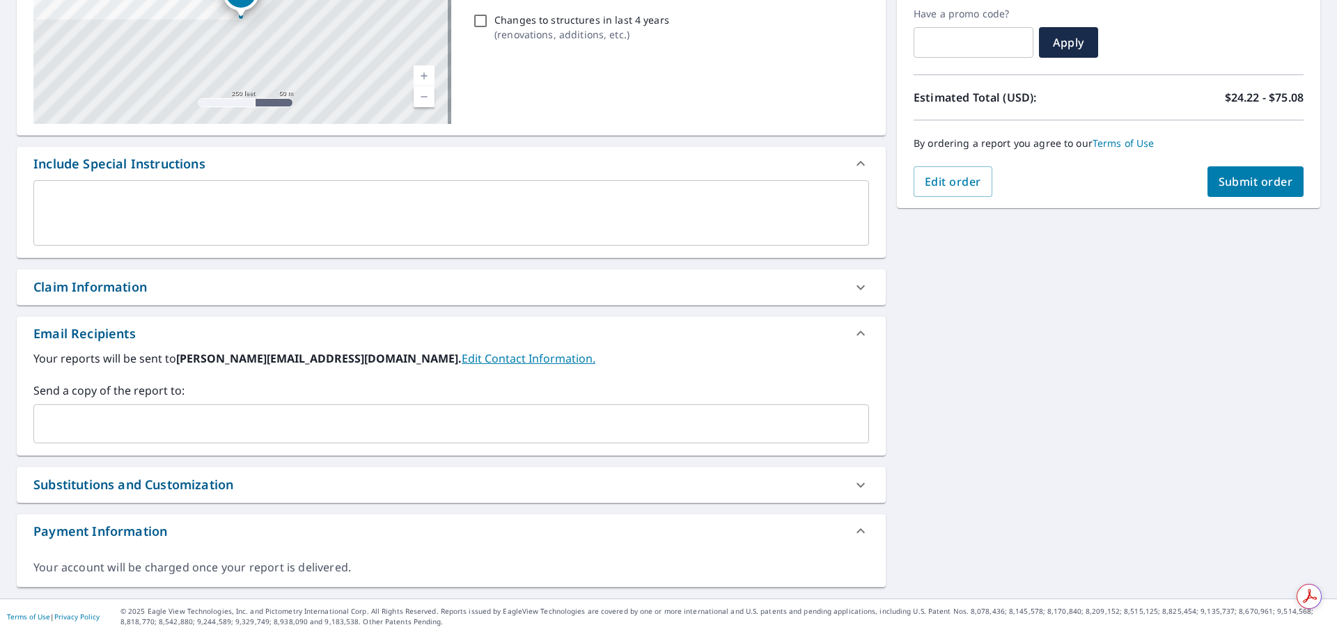
drag, startPoint x: 328, startPoint y: 287, endPoint x: 320, endPoint y: 292, distance: 10.0
click at [326, 288] on div "Claim Information" at bounding box center [438, 287] width 811 height 19
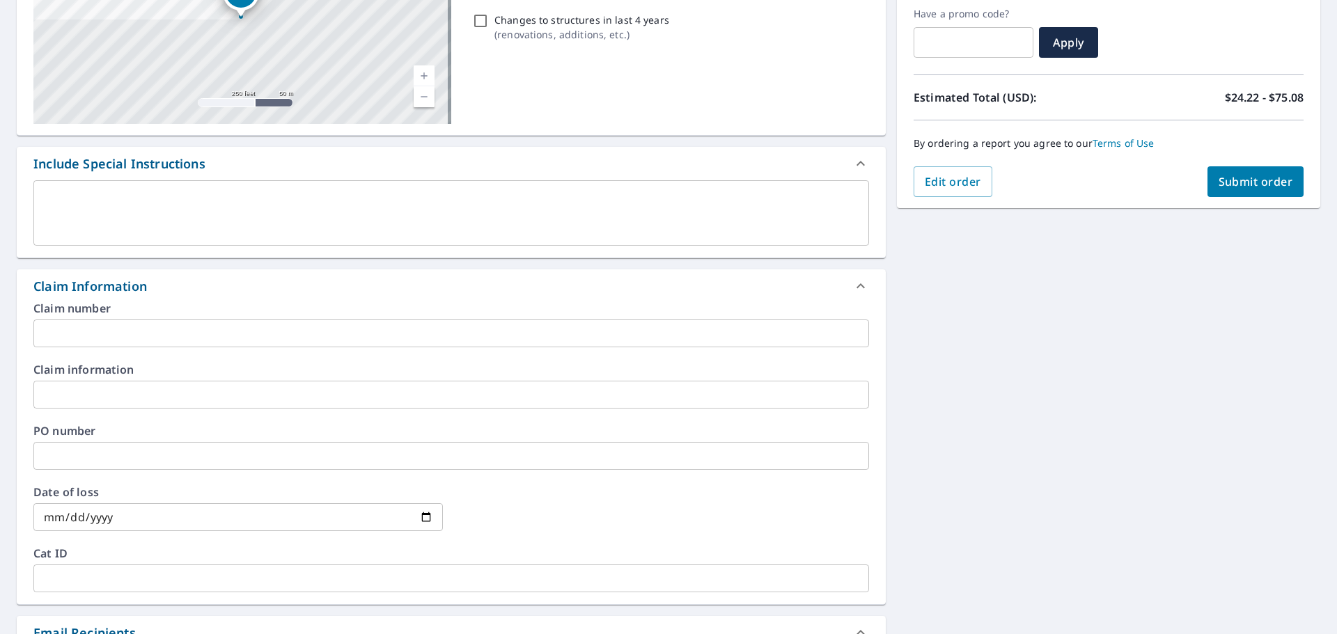
click at [164, 396] on input "text" at bounding box center [451, 395] width 836 height 28
click at [171, 396] on input "[GEOGRAPHIC_DATA][PERSON_NAME] - Type" at bounding box center [451, 395] width 836 height 28
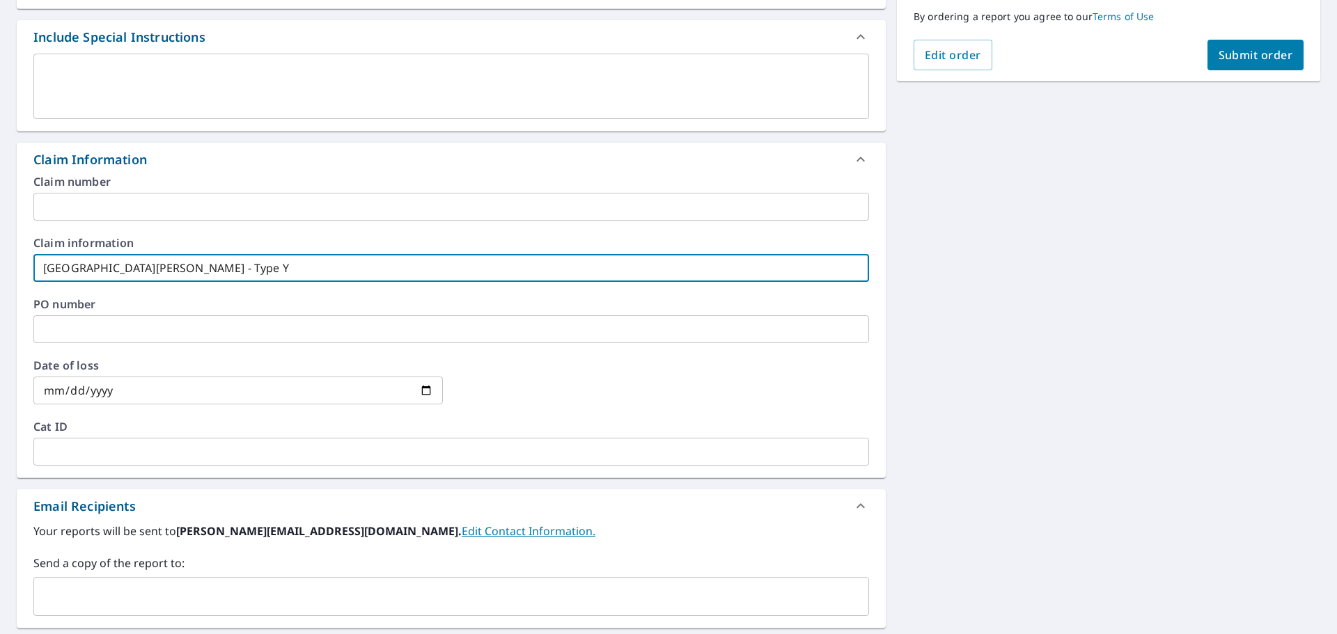
scroll to position [515, 0]
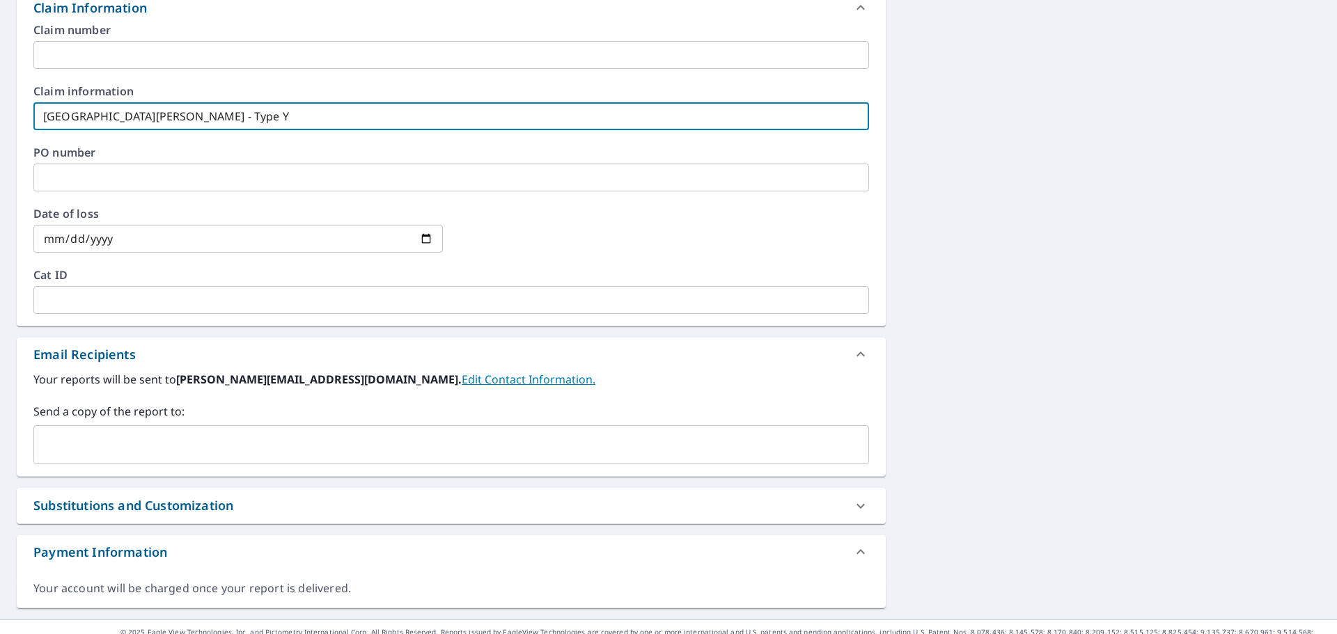
click at [175, 427] on div "​" at bounding box center [451, 444] width 836 height 39
type input "Fort Knox - Type Y"
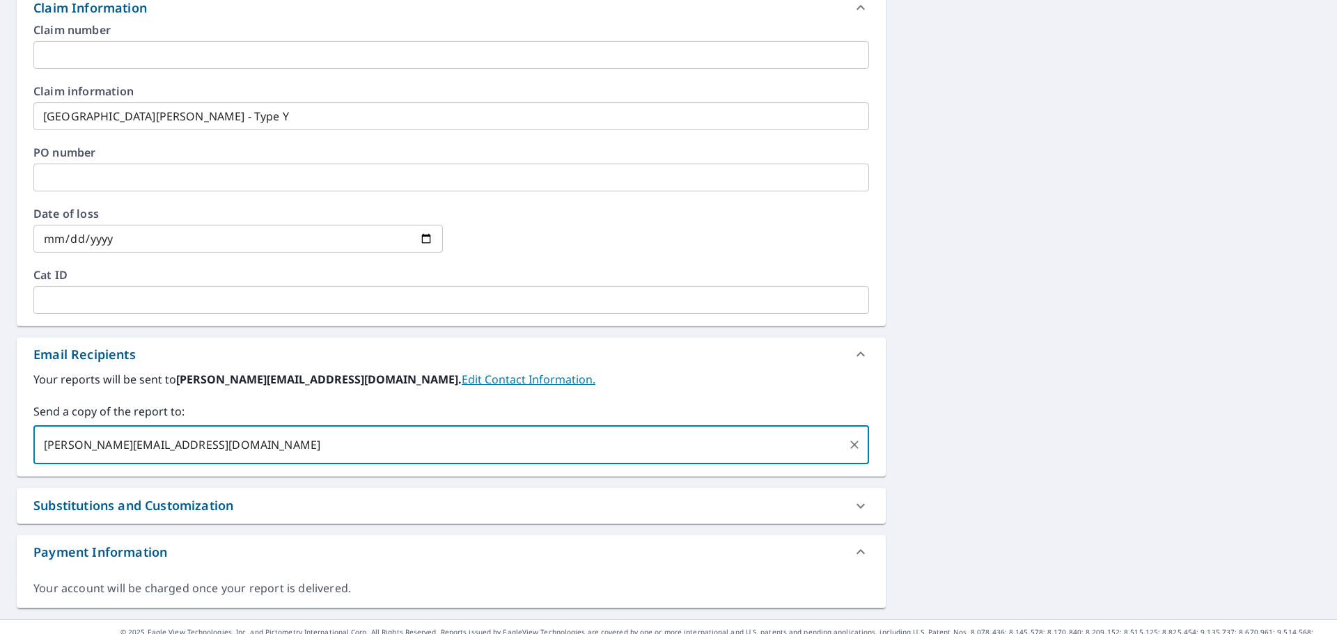
type input "[PERSON_NAME][EMAIL_ADDRESS][DOMAIN_NAME]"
type input "j"
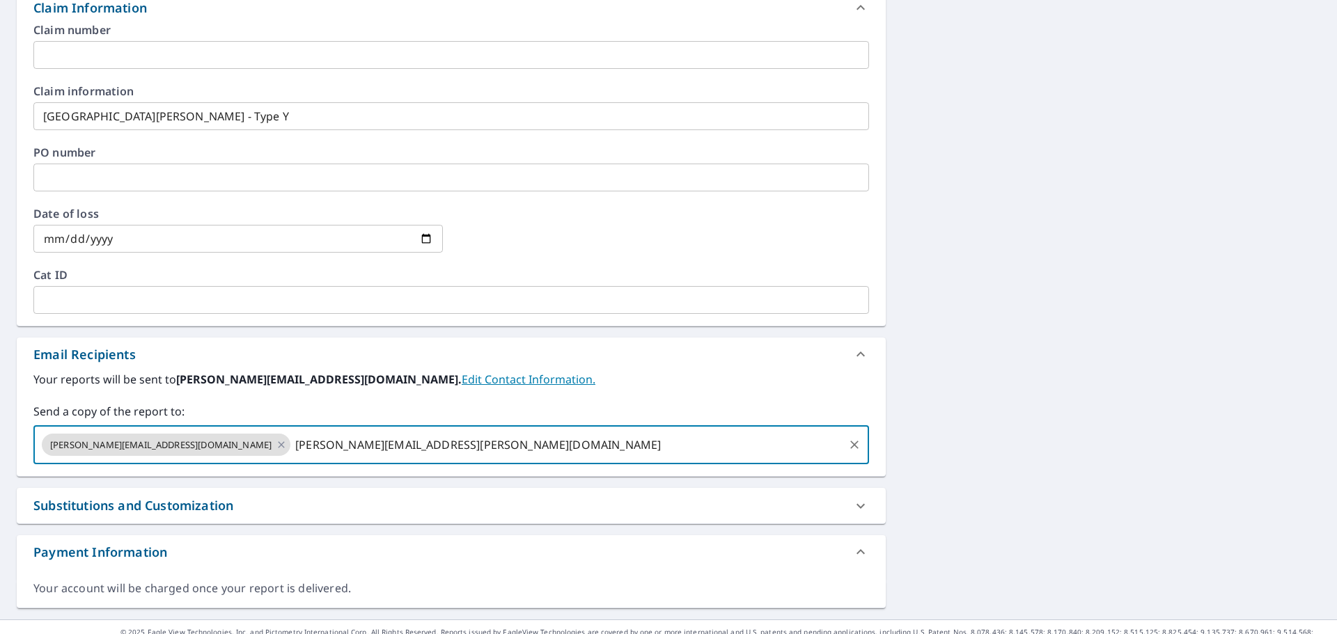
type input "Jacob.Wilke@qxo.com"
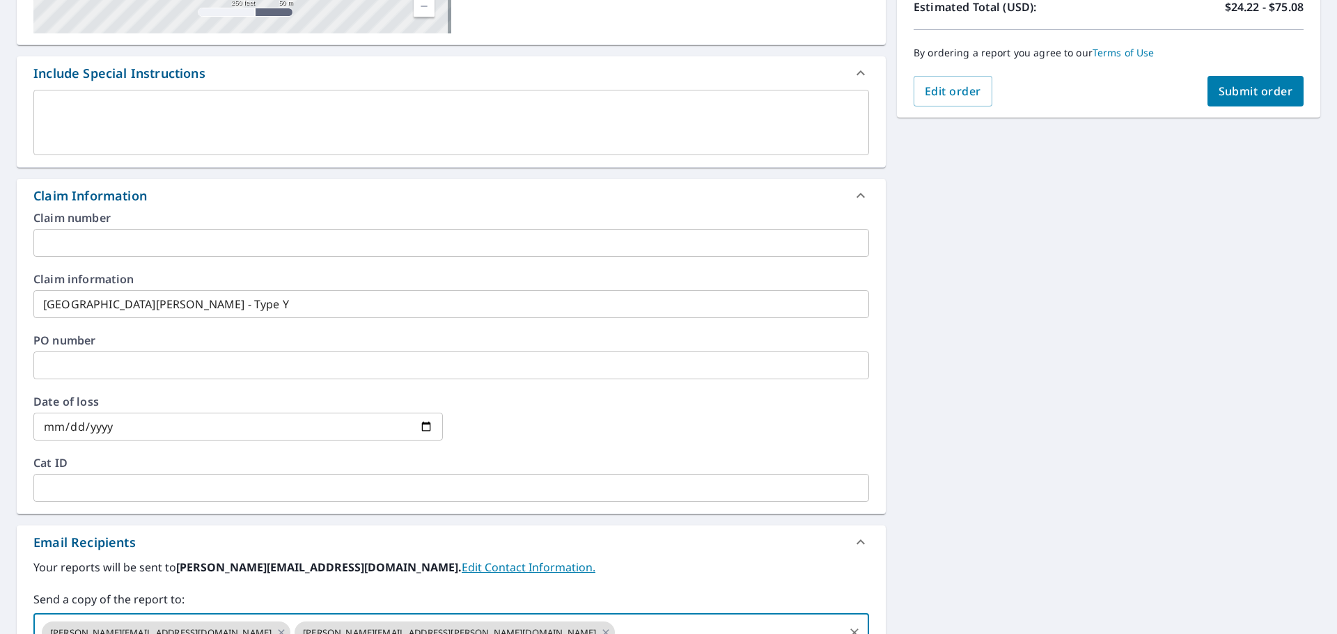
scroll to position [97, 0]
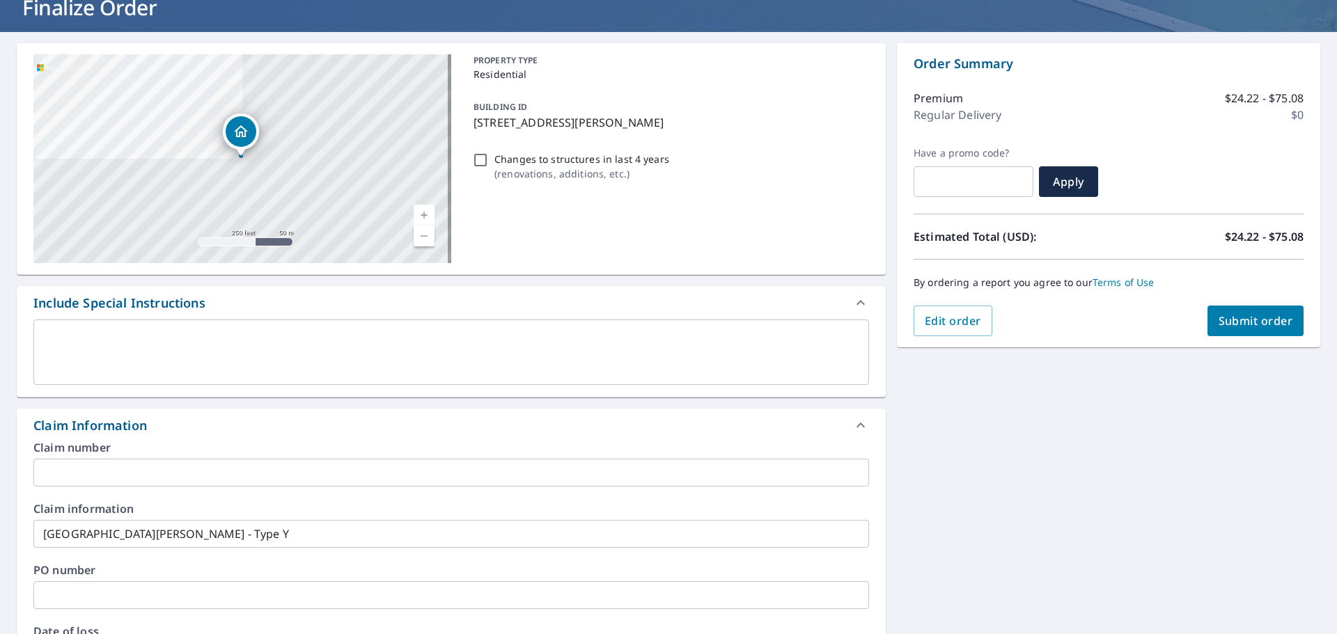
click at [1256, 320] on span "Submit order" at bounding box center [1256, 320] width 75 height 15
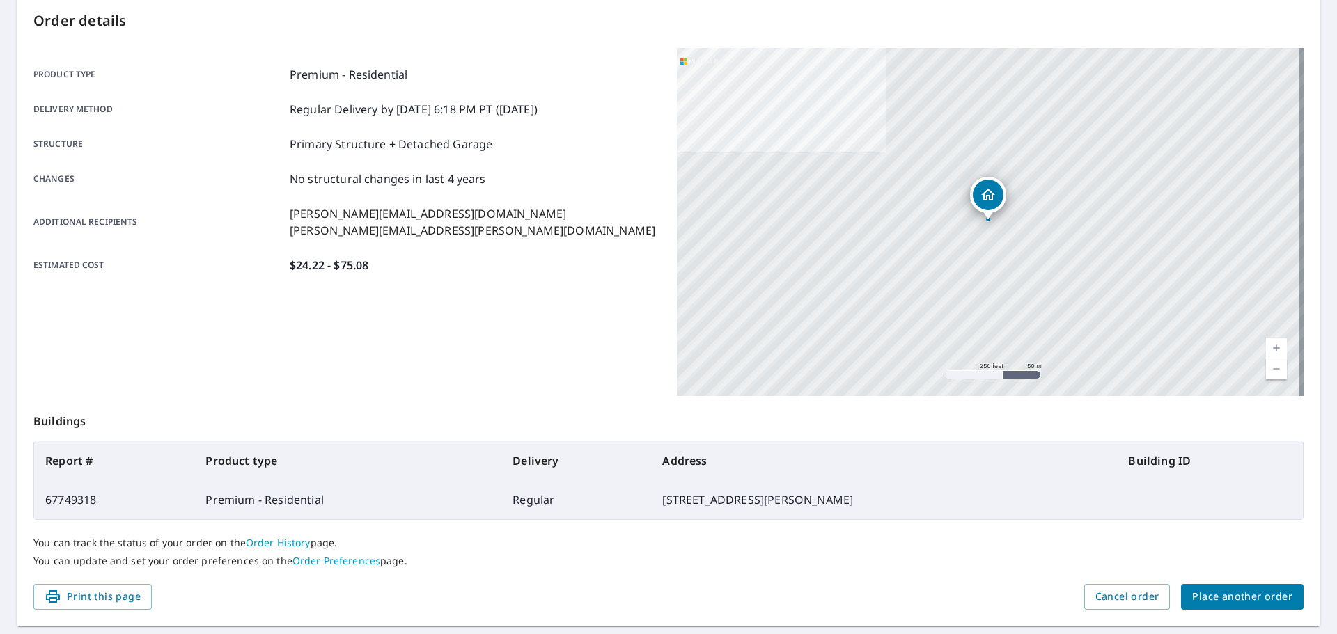
scroll to position [185, 0]
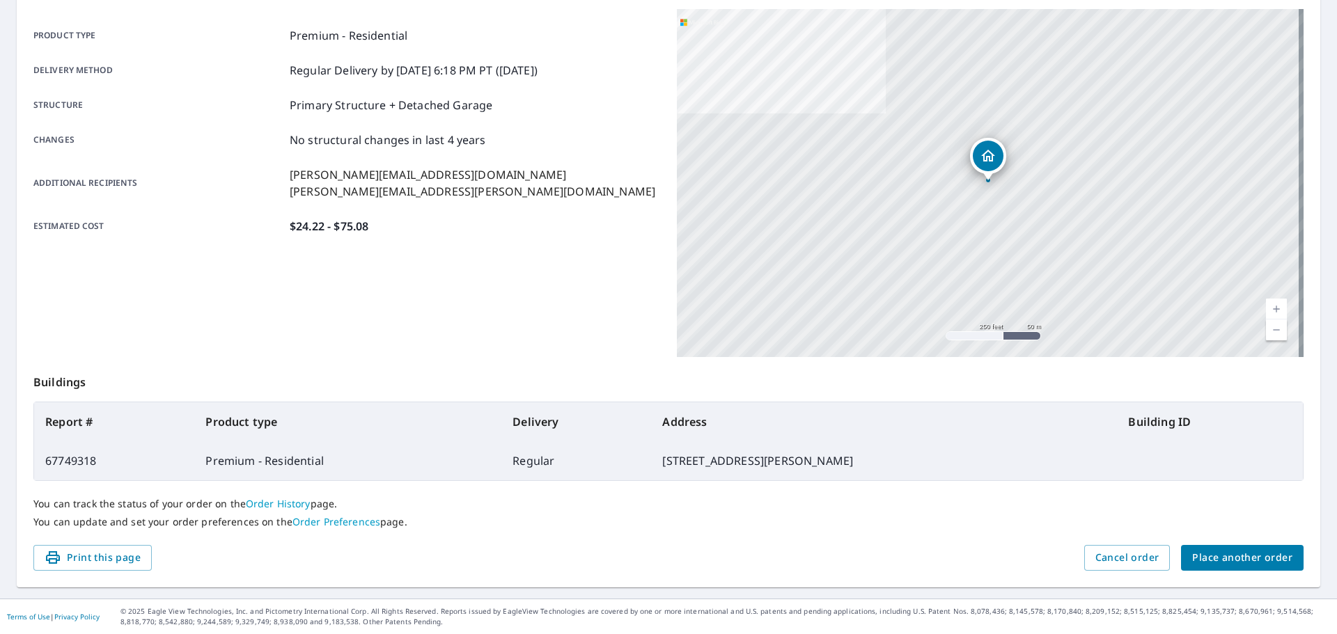
click at [1253, 563] on span "Place another order" at bounding box center [1242, 557] width 100 height 17
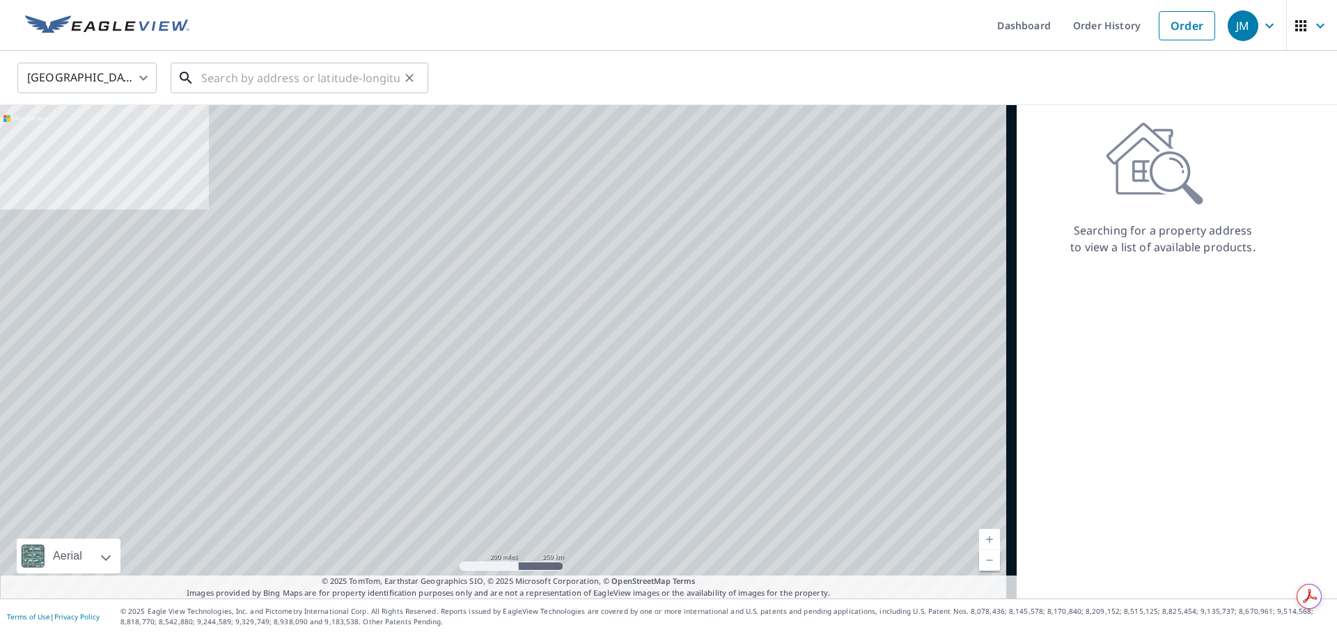
click at [271, 68] on input "text" at bounding box center [300, 77] width 198 height 39
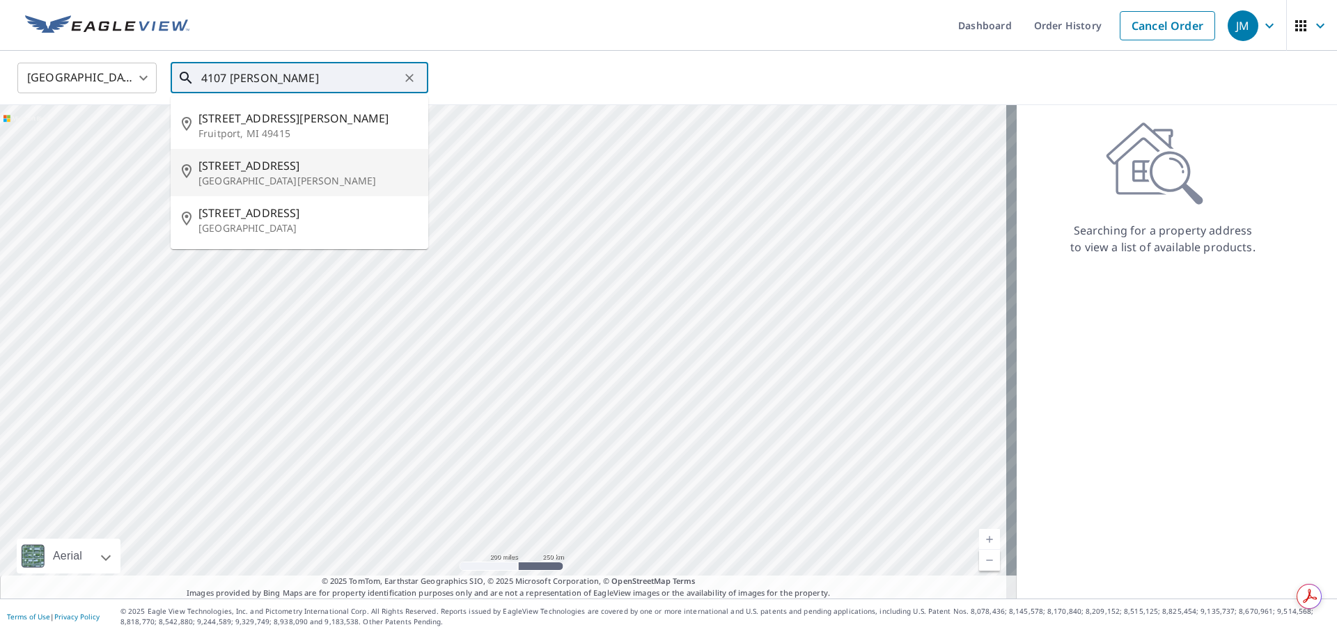
click at [256, 166] on span "[STREET_ADDRESS]" at bounding box center [307, 165] width 219 height 17
type input "4107 Farragut St Fort Knox, KY 40121"
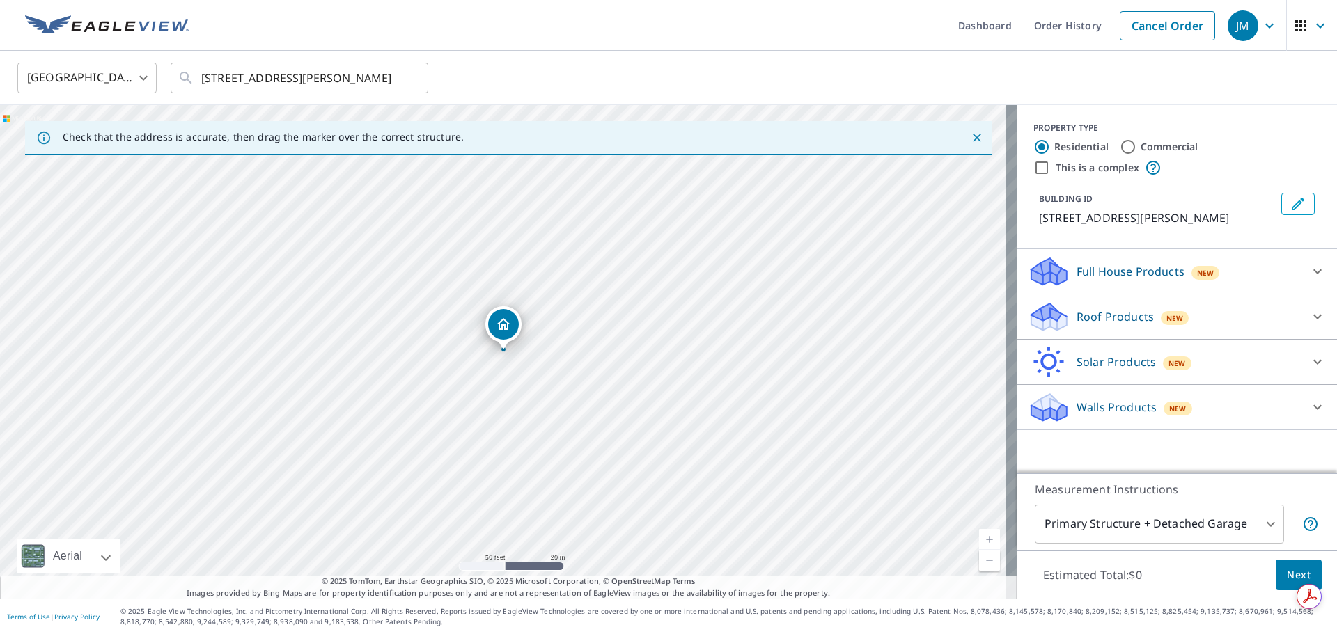
click at [1290, 322] on div "Roof Products New" at bounding box center [1164, 317] width 273 height 33
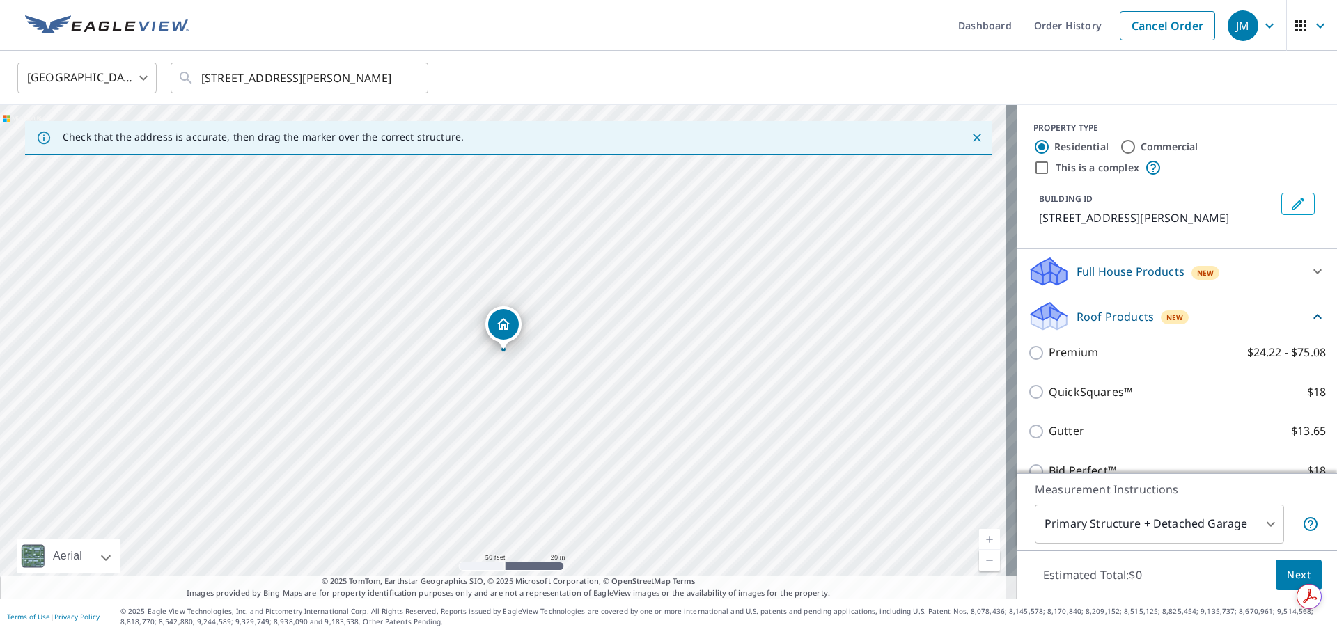
click at [1085, 361] on p "Premium" at bounding box center [1073, 352] width 49 height 17
click at [1049, 361] on input "Premium $24.22 - $75.08" at bounding box center [1038, 353] width 21 height 17
checkbox input "true"
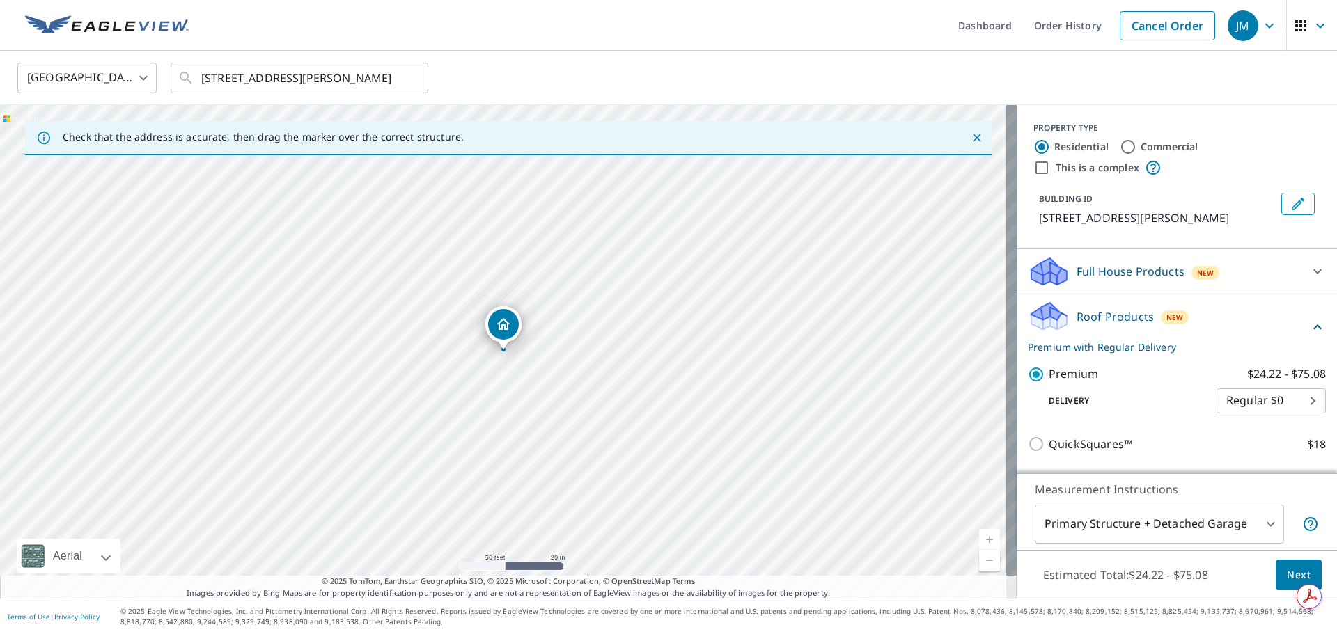
click at [1295, 573] on span "Next" at bounding box center [1299, 575] width 24 height 17
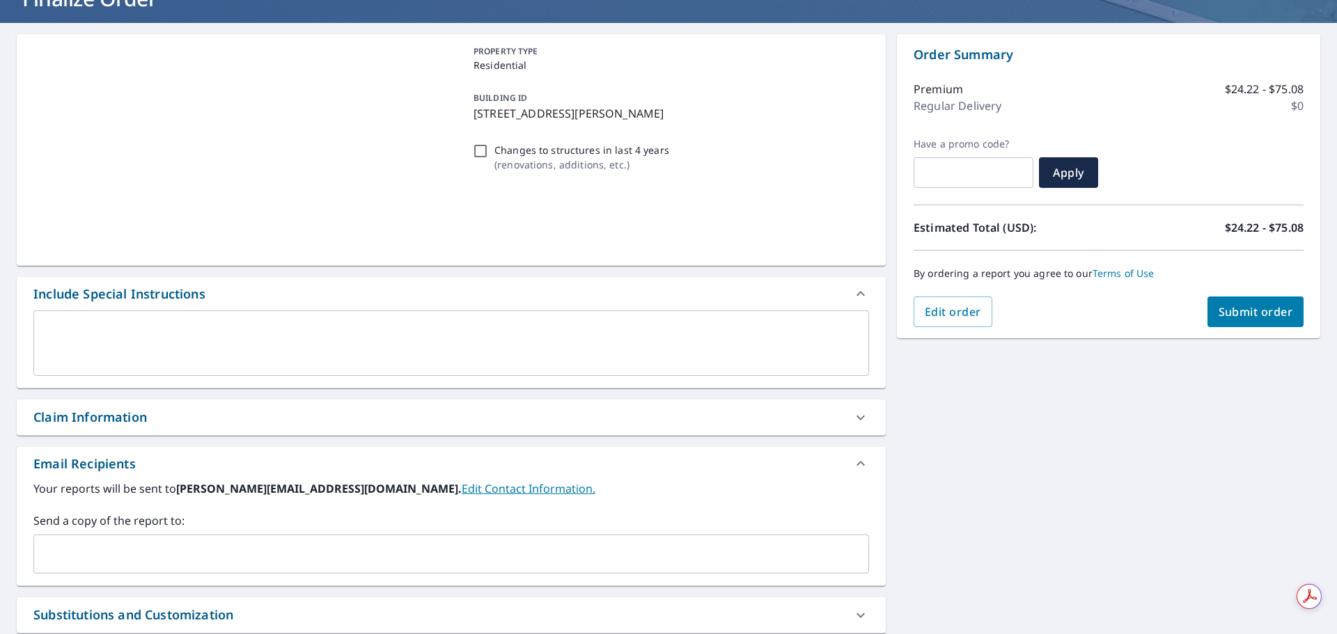
scroll to position [236, 0]
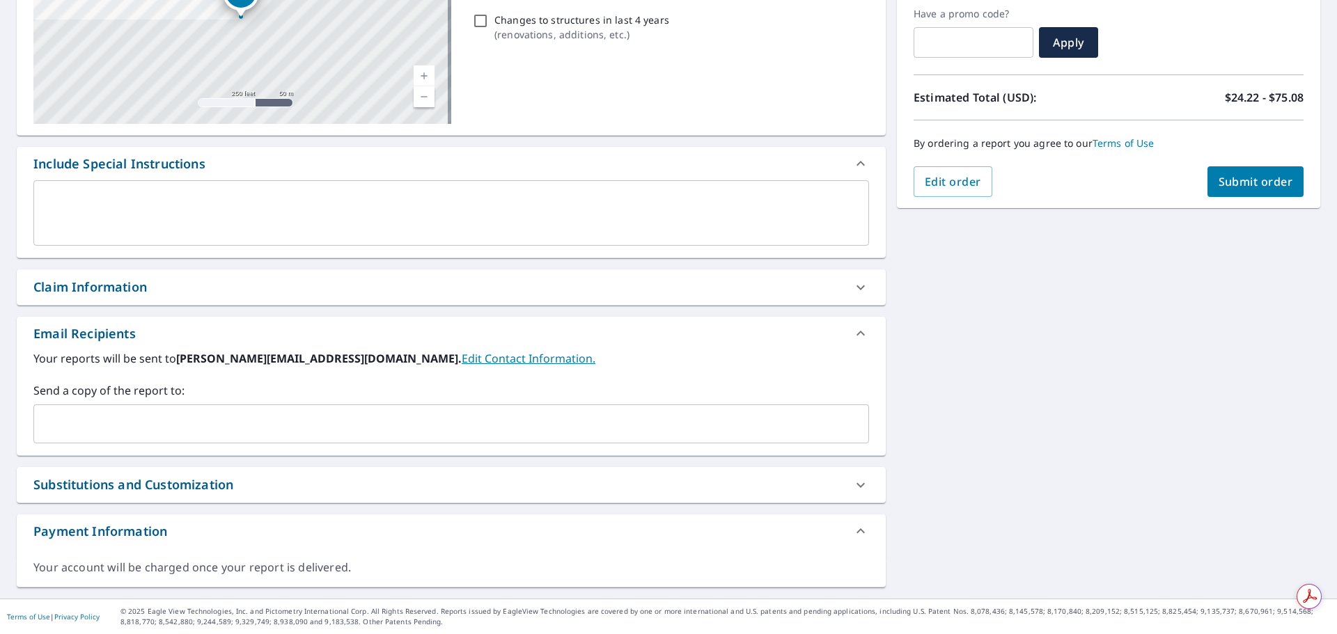
click at [214, 289] on div "Claim Information" at bounding box center [438, 287] width 811 height 19
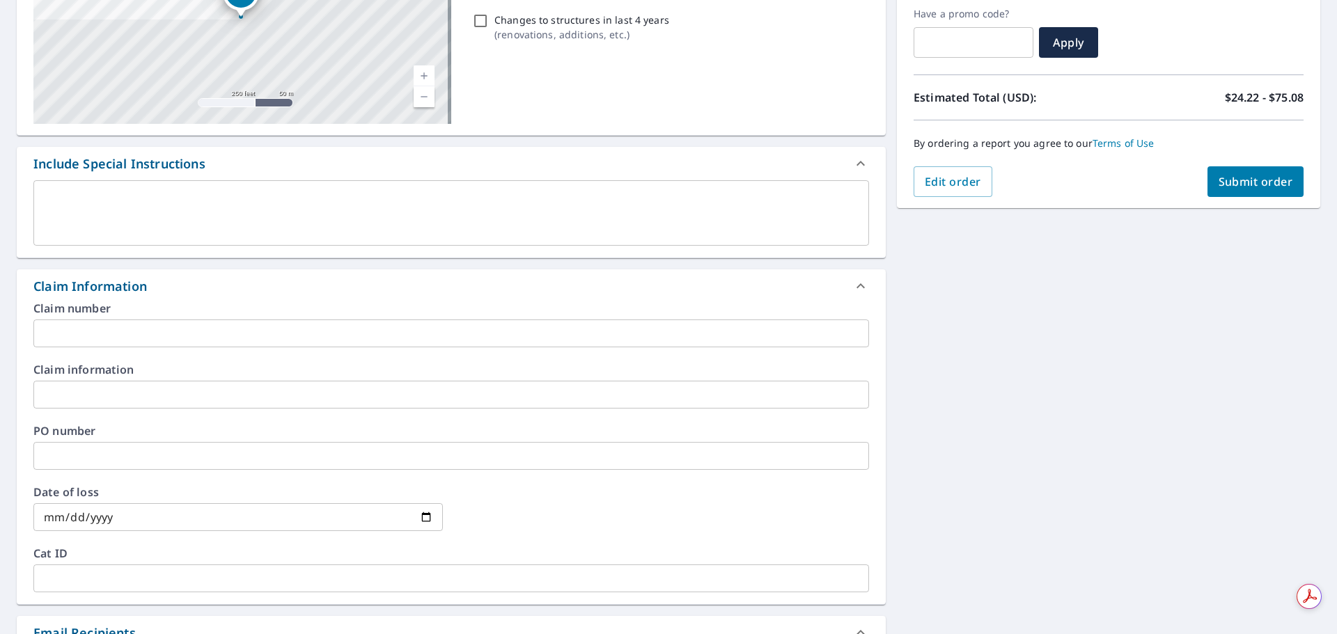
click at [101, 384] on input "text" at bounding box center [451, 395] width 836 height 28
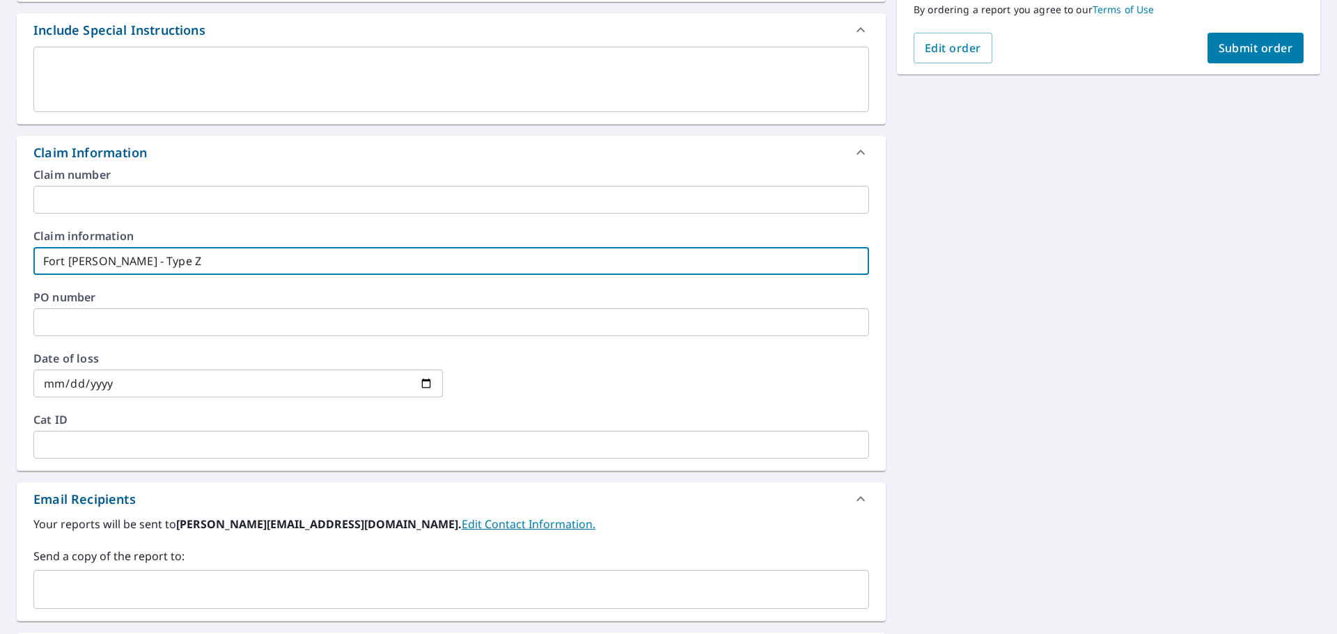
scroll to position [515, 0]
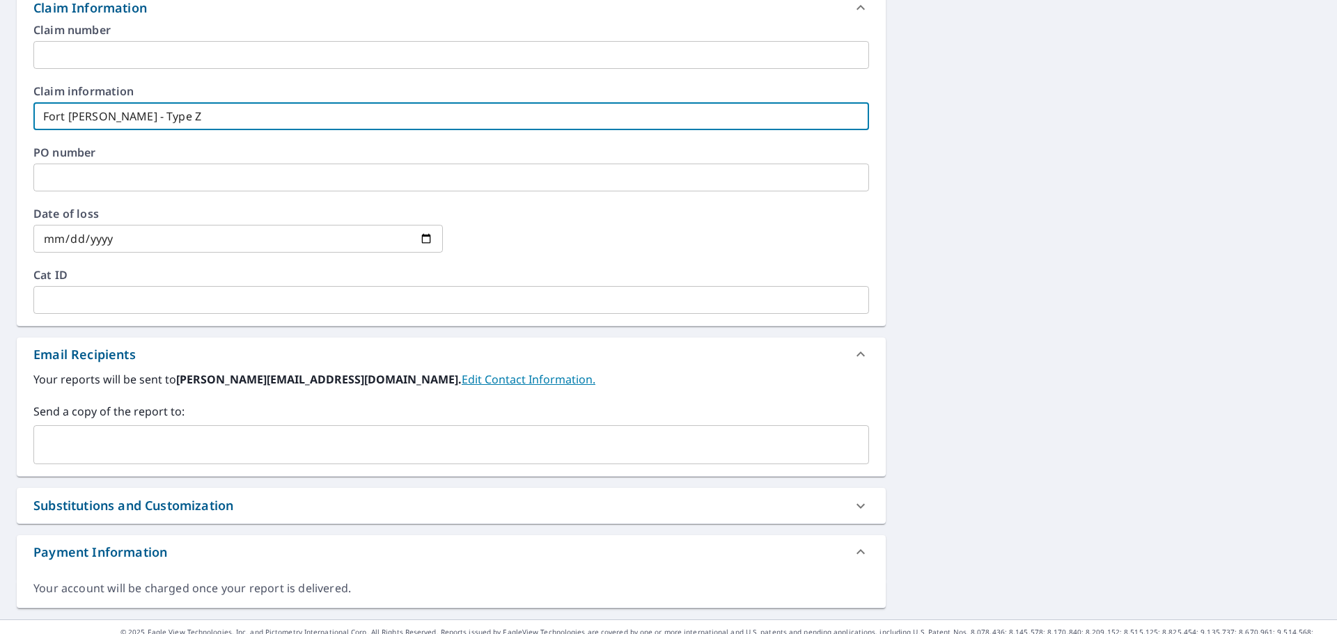
type input "Fort Knox - Type Z"
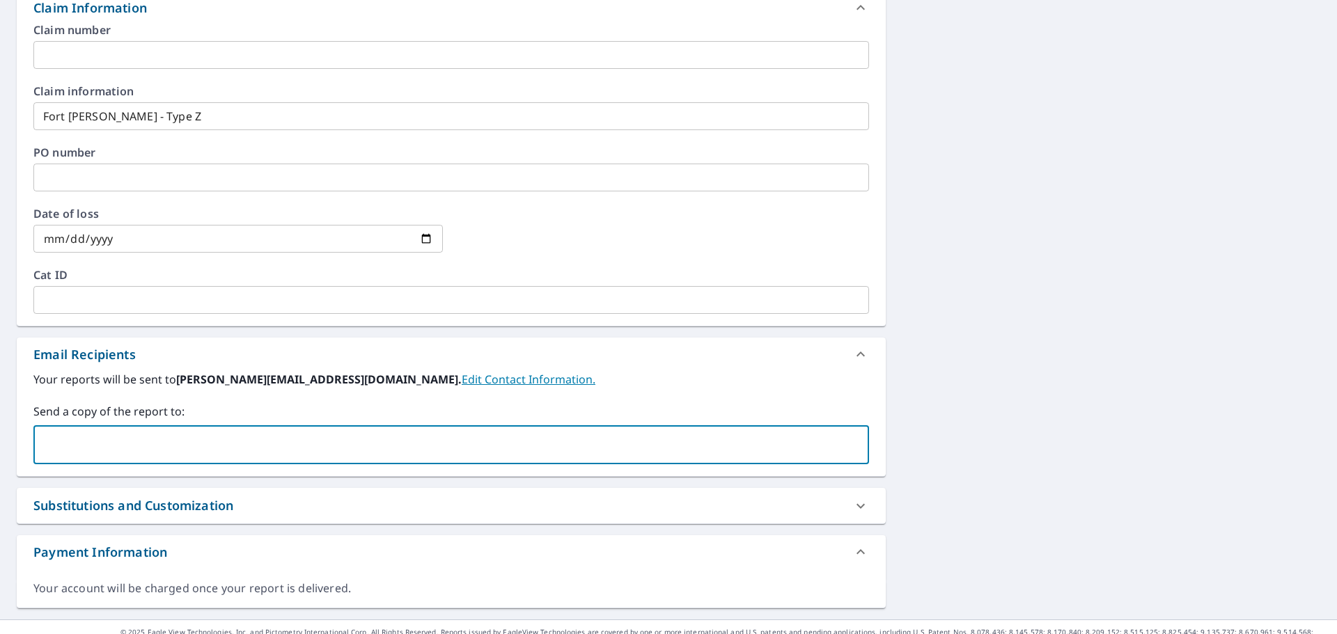
click at [157, 441] on input "text" at bounding box center [441, 445] width 802 height 26
type input "[PERSON_NAME][EMAIL_ADDRESS][DOMAIN_NAME]"
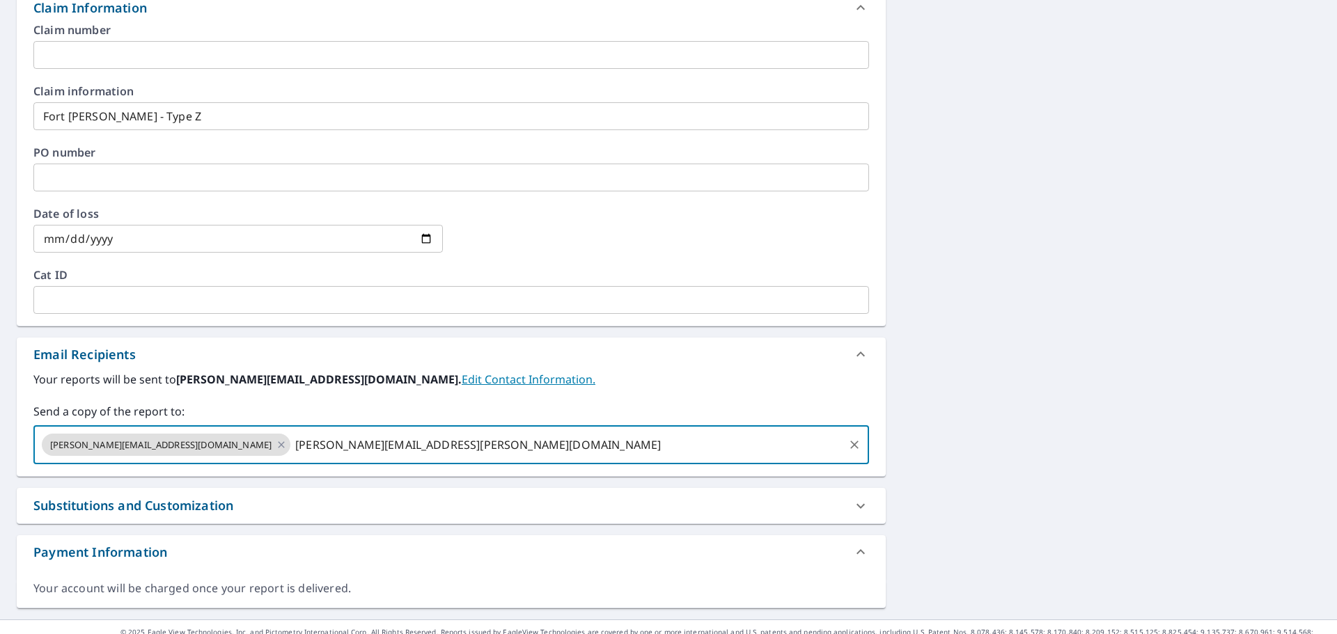
type input "[PERSON_NAME][EMAIL_ADDRESS][PERSON_NAME][DOMAIN_NAME]"
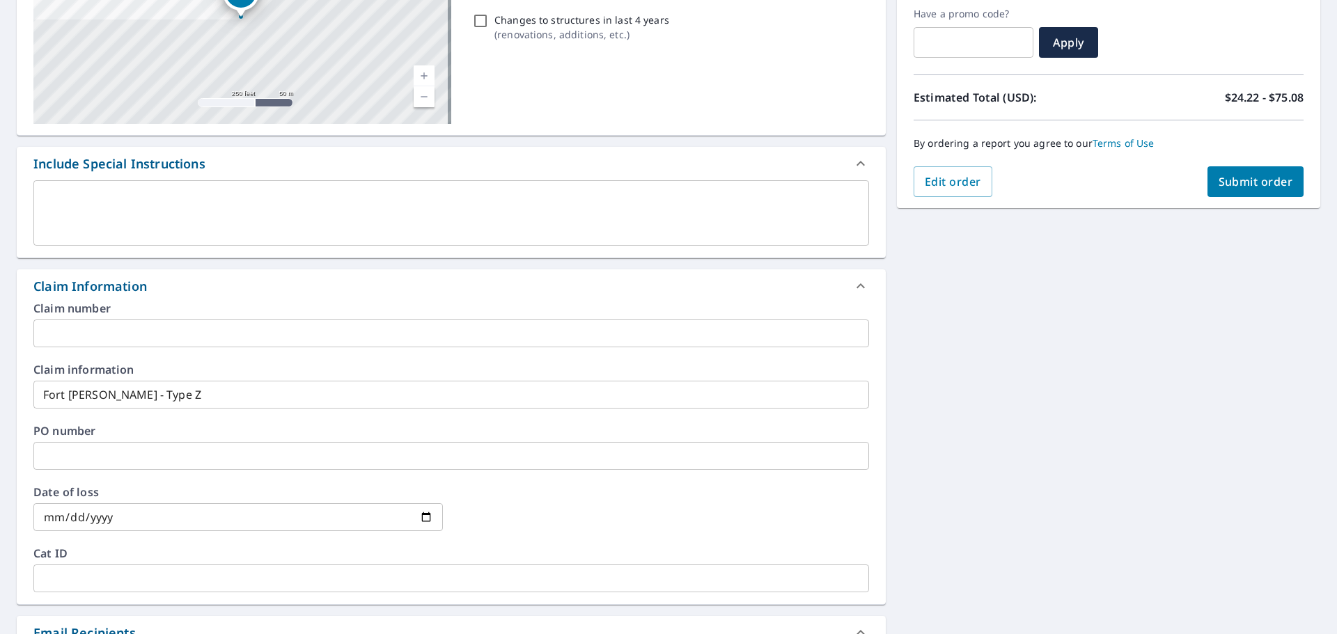
click at [1219, 182] on span "Submit order" at bounding box center [1256, 181] width 75 height 15
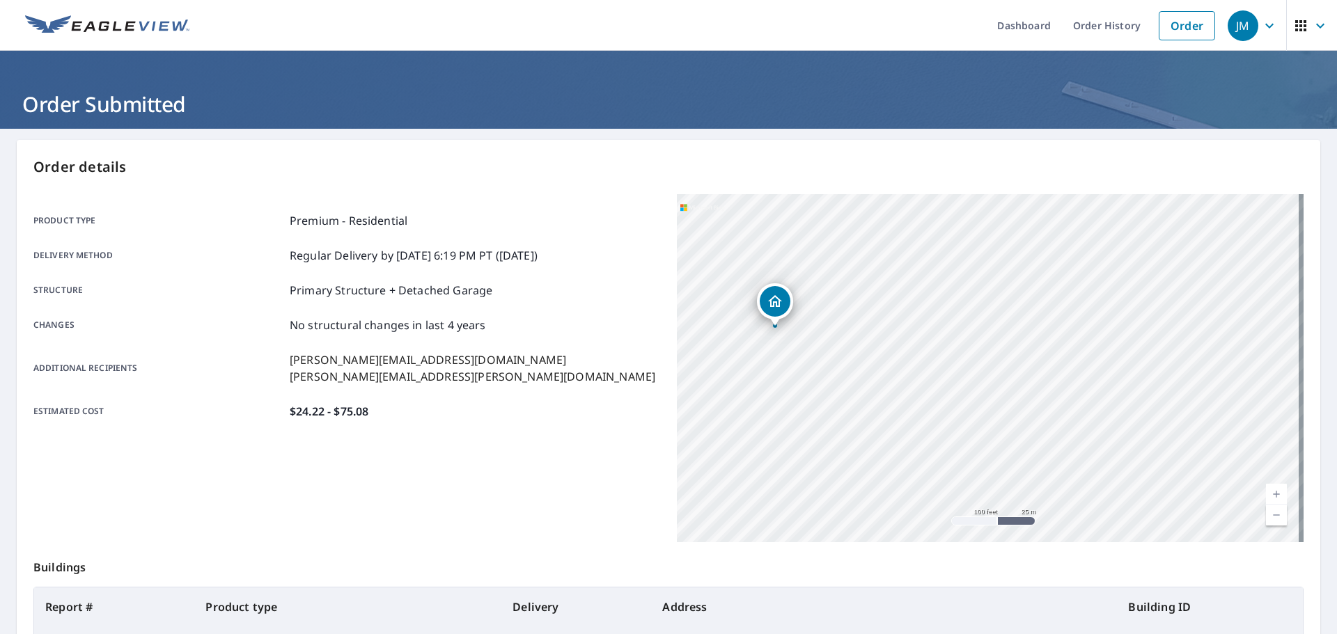
scroll to position [185, 0]
